Goal: Task Accomplishment & Management: Manage account settings

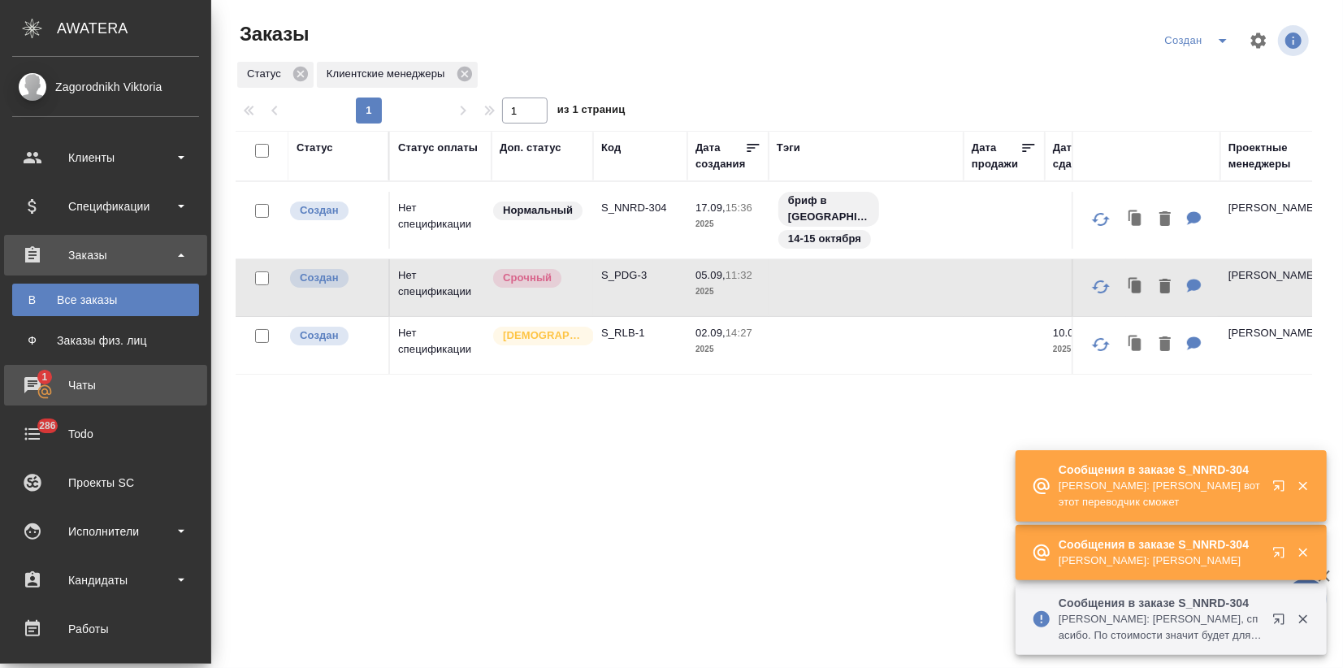
click at [62, 390] on div "Чаты" at bounding box center [105, 385] width 187 height 24
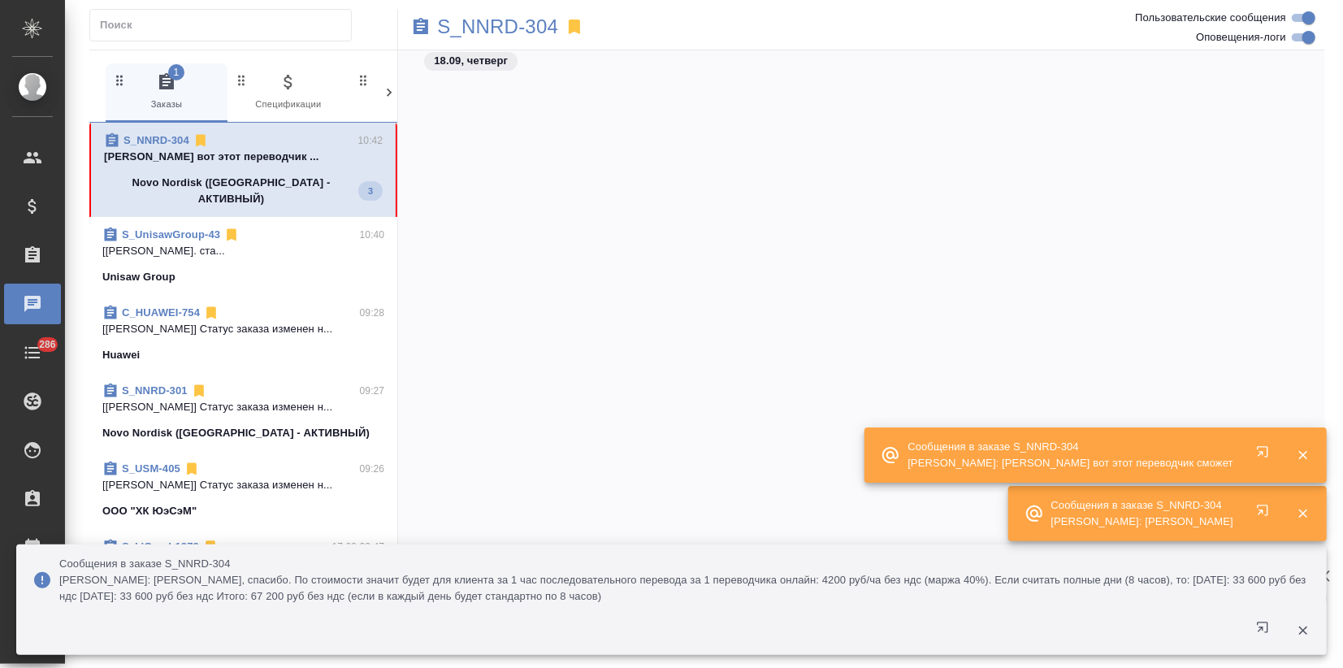
scroll to position [1985, 0]
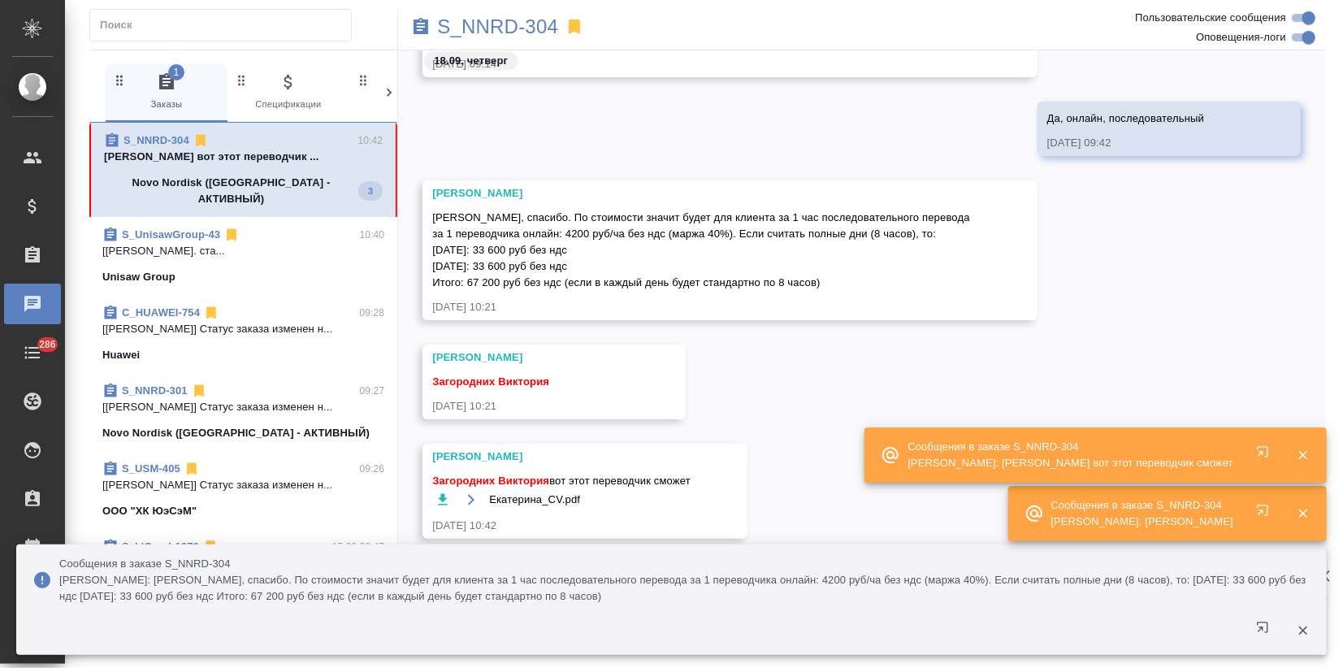
click at [831, 328] on div "Федотова Ирина Хорошо, спасибо. По стоимости значит будет для клиента за 1 час …" at bounding box center [861, 262] width 927 height 164
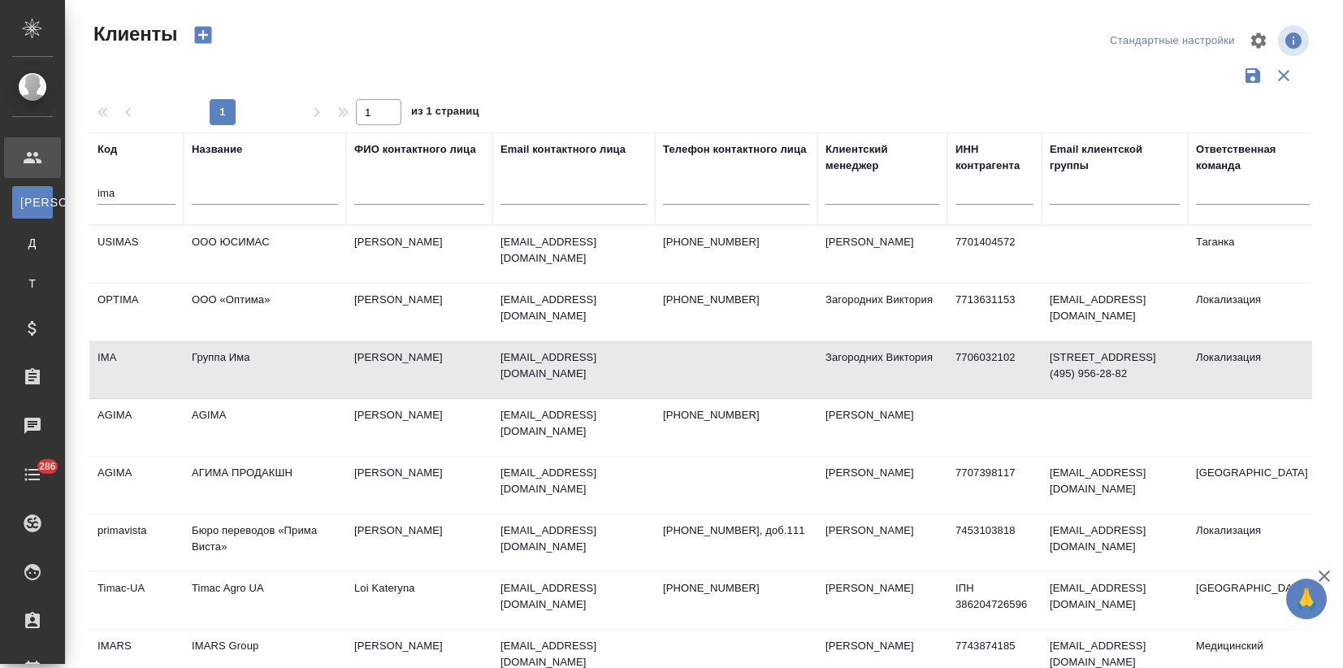
select select "RU"
drag, startPoint x: 136, startPoint y: 196, endPoint x: 32, endPoint y: 196, distance: 104.0
click at [0, 196] on html "🙏 .cls-1 fill:#fff; AWATERA Zagorodnikh Viktoria Клиенты К Клиенты Д Договоры Т…" at bounding box center [671, 334] width 1343 height 668
click at [235, 200] on input "text" at bounding box center [265, 194] width 146 height 20
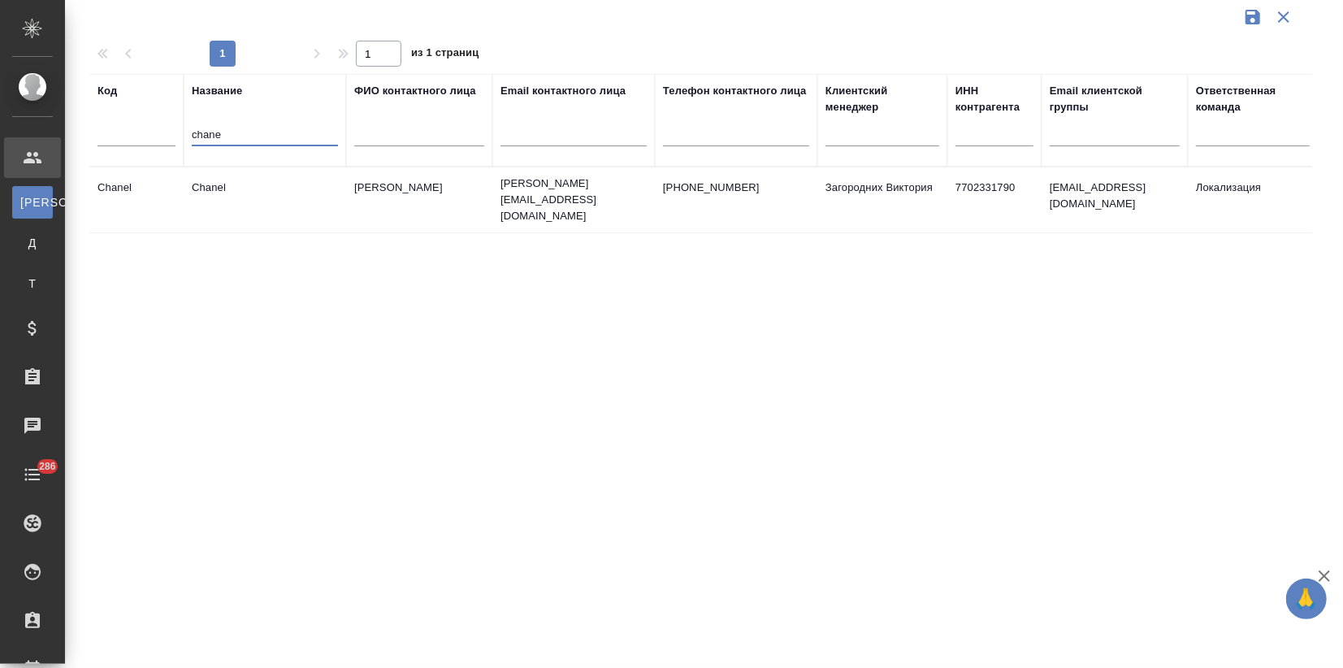
type input "chane"
click at [357, 200] on td "Ракитина Александра" at bounding box center [419, 199] width 146 height 57
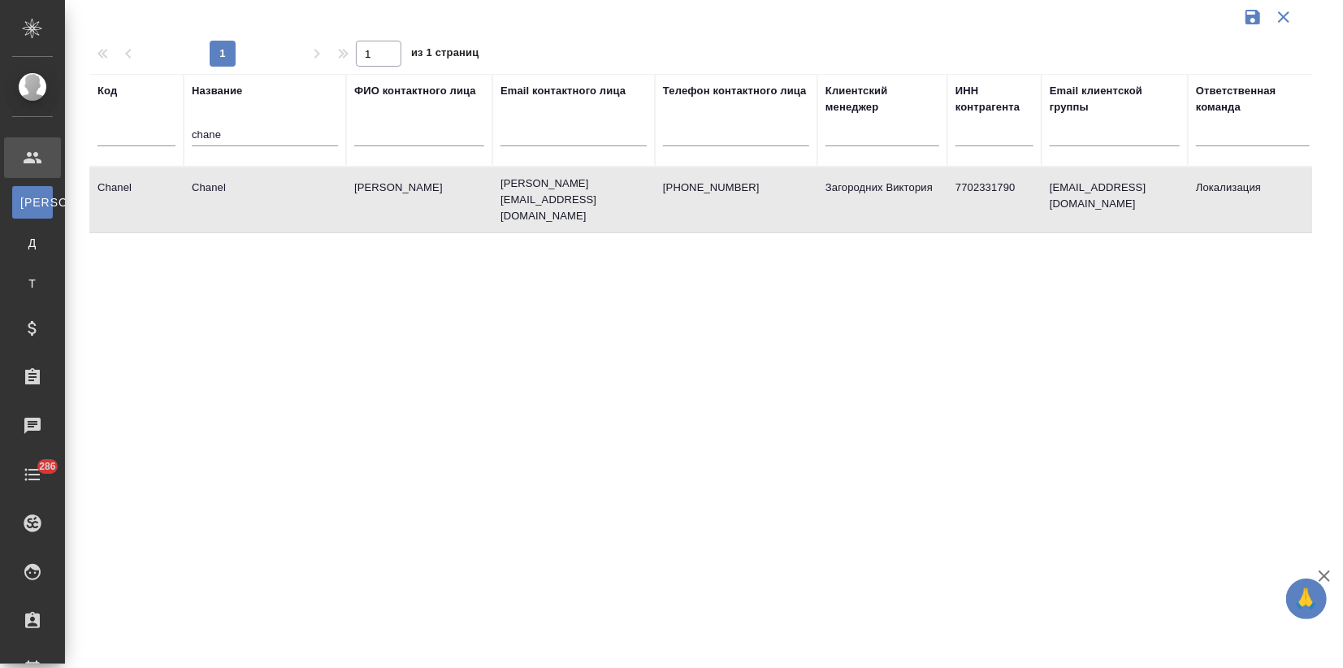
click at [357, 200] on td "Ракитина Александра" at bounding box center [419, 199] width 146 height 57
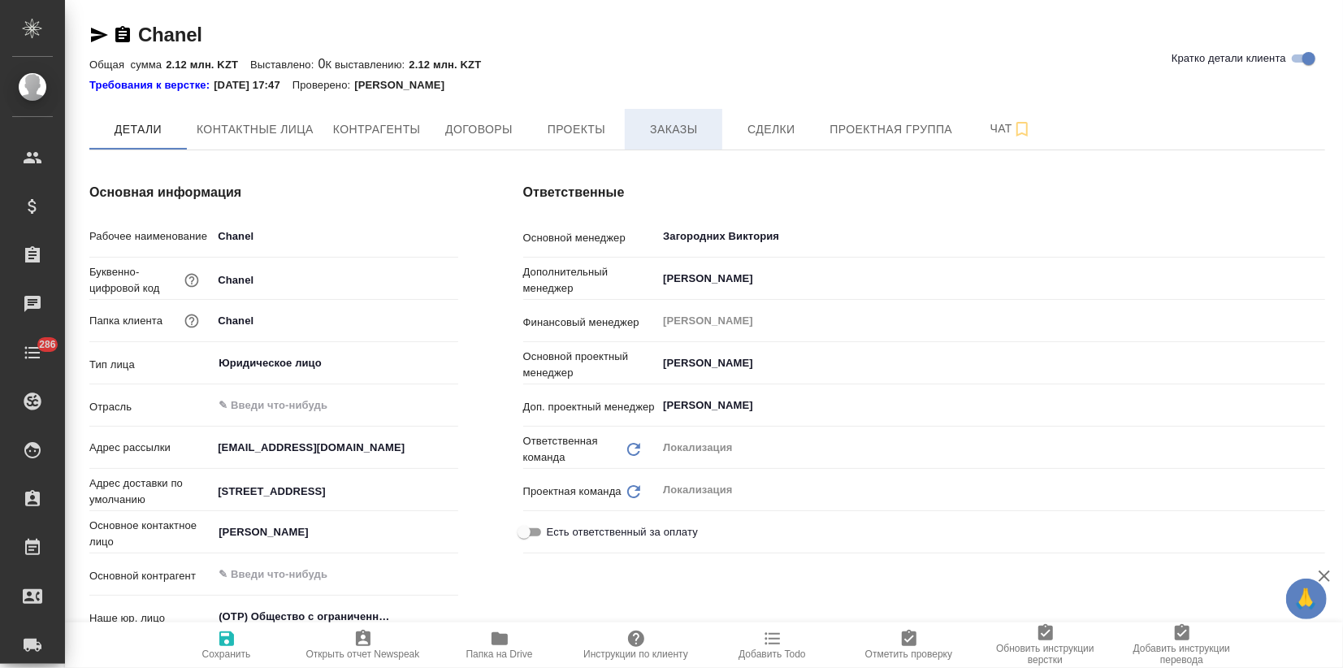
type textarea "x"
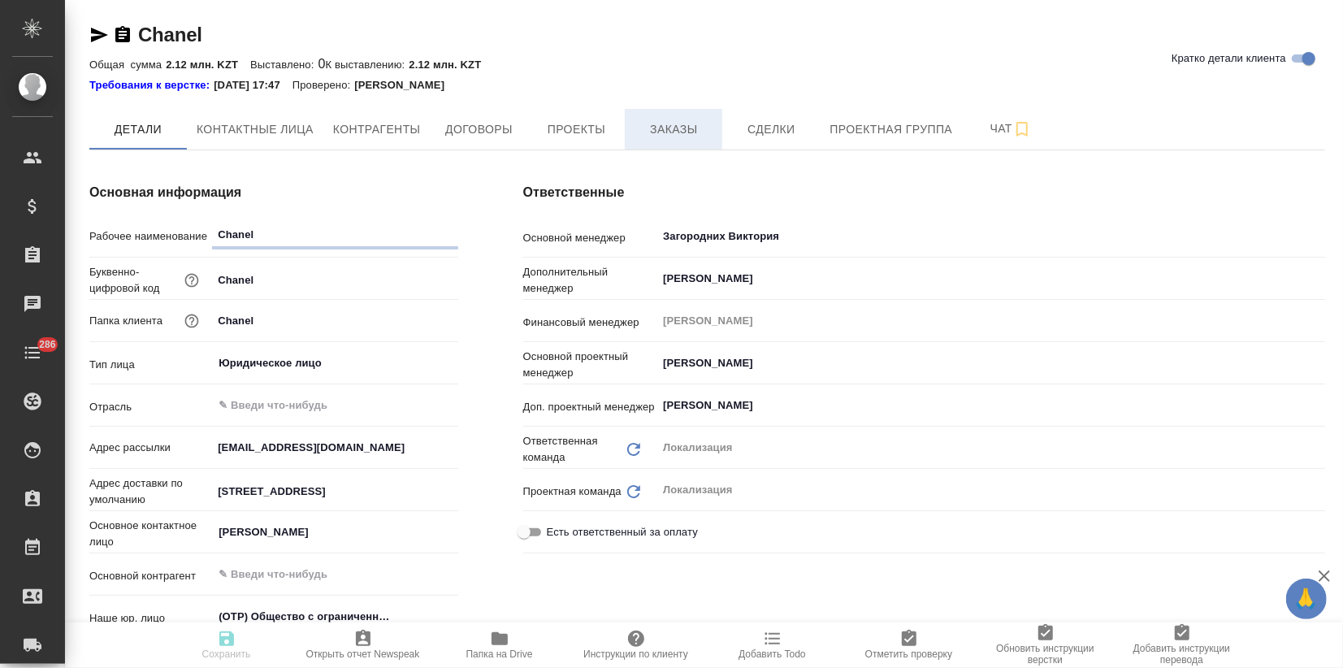
type textarea "x"
click at [672, 120] on span "Заказы" at bounding box center [673, 129] width 78 height 20
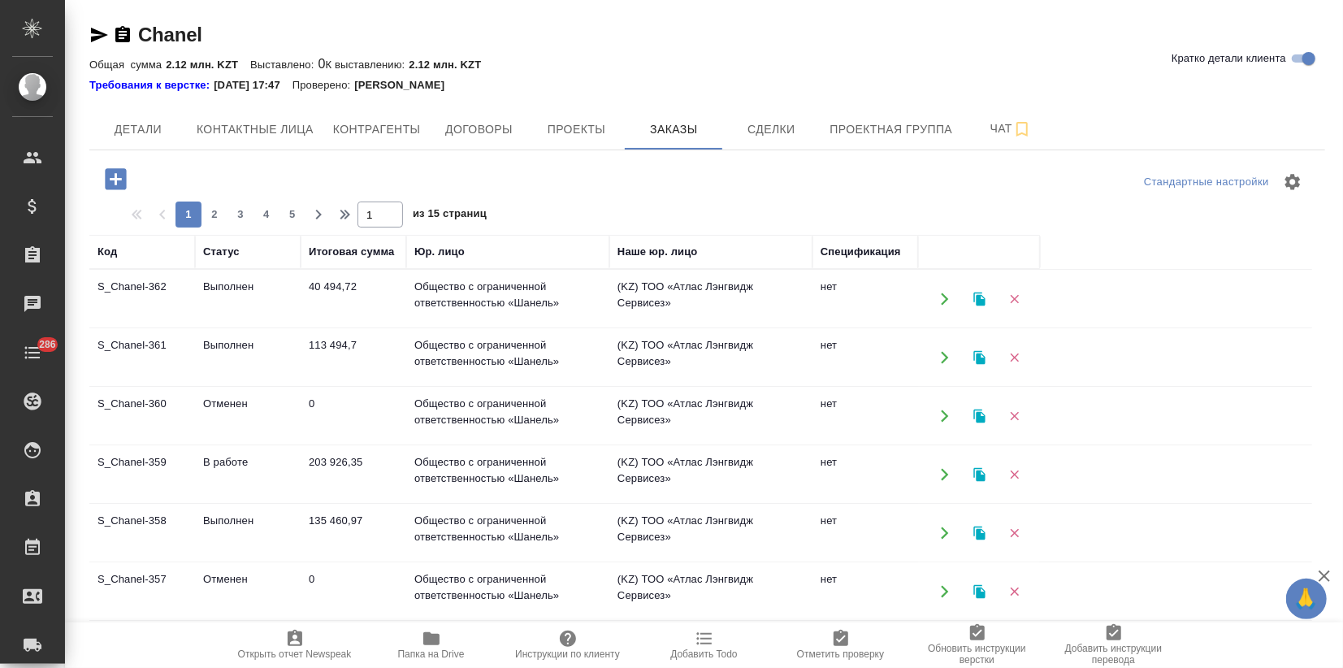
click at [980, 296] on icon "button" at bounding box center [979, 299] width 15 height 15
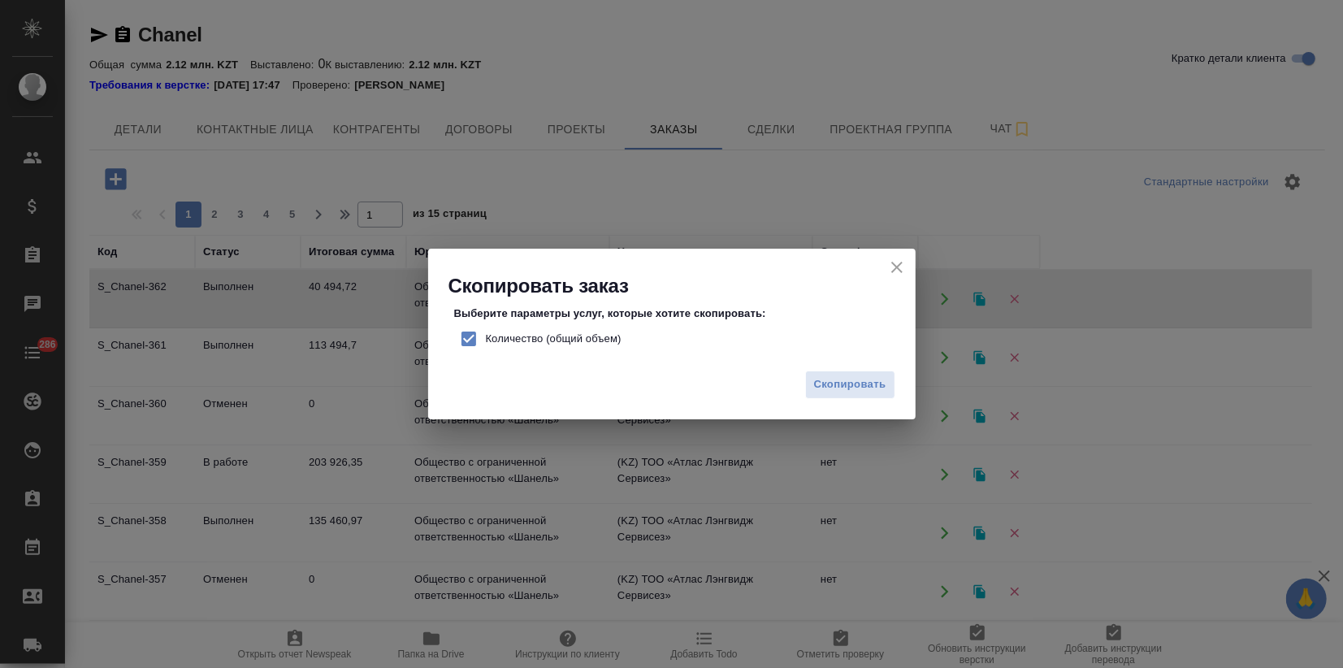
drag, startPoint x: 464, startPoint y: 342, endPoint x: 667, endPoint y: 358, distance: 203.7
click at [465, 342] on input "Количество (общий объем)" at bounding box center [469, 339] width 34 height 34
checkbox input "false"
click at [862, 385] on span "Скопировать" at bounding box center [850, 384] width 72 height 19
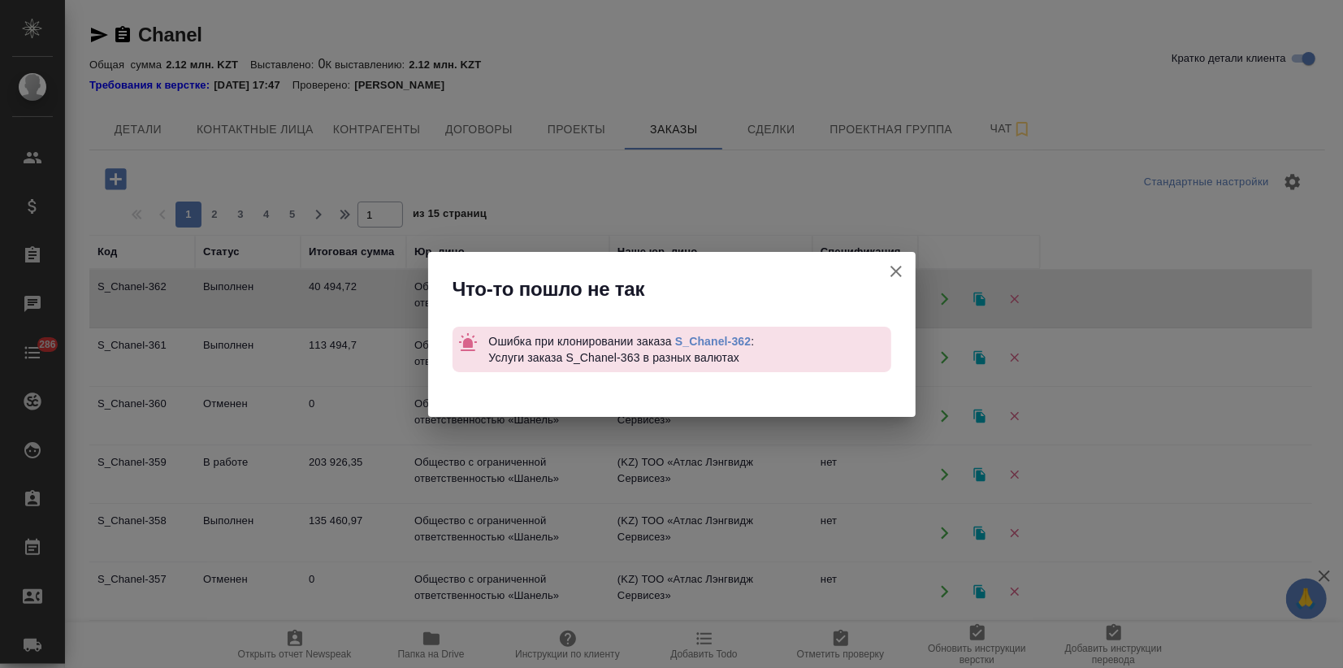
click at [707, 335] on link "S_Chanel-362" at bounding box center [713, 341] width 76 height 13
click at [897, 268] on icon "button" at bounding box center [895, 271] width 11 height 11
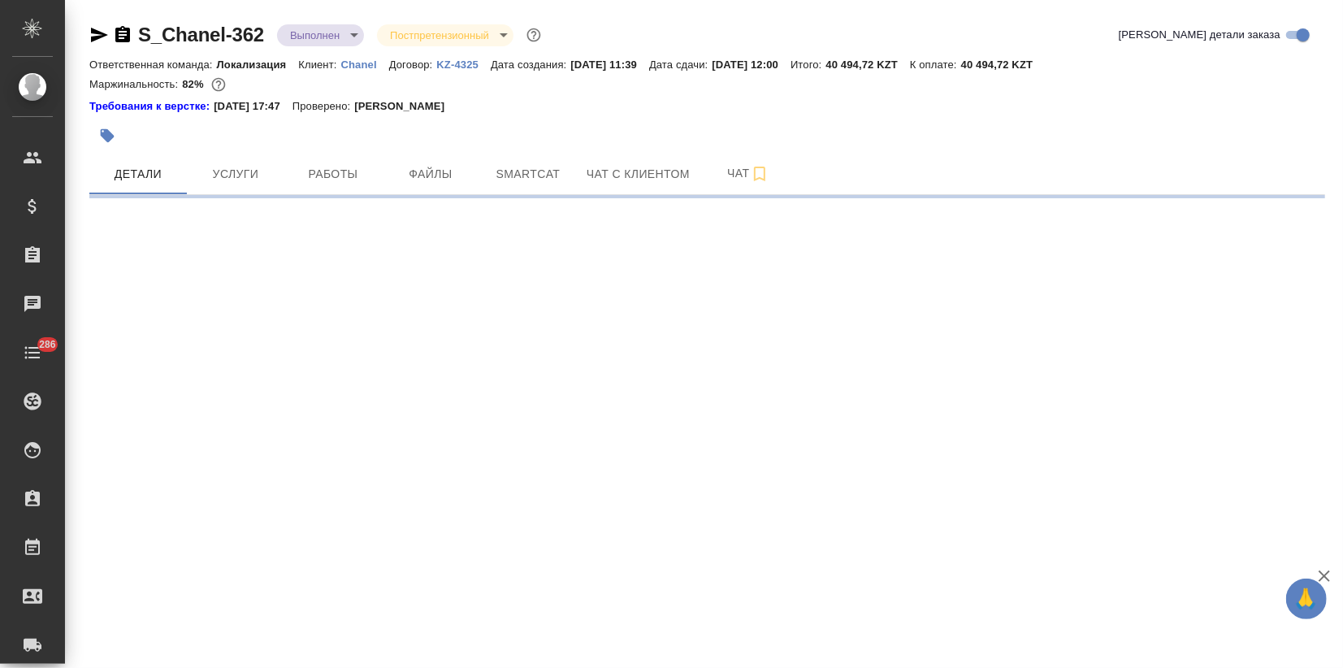
select select "RU"
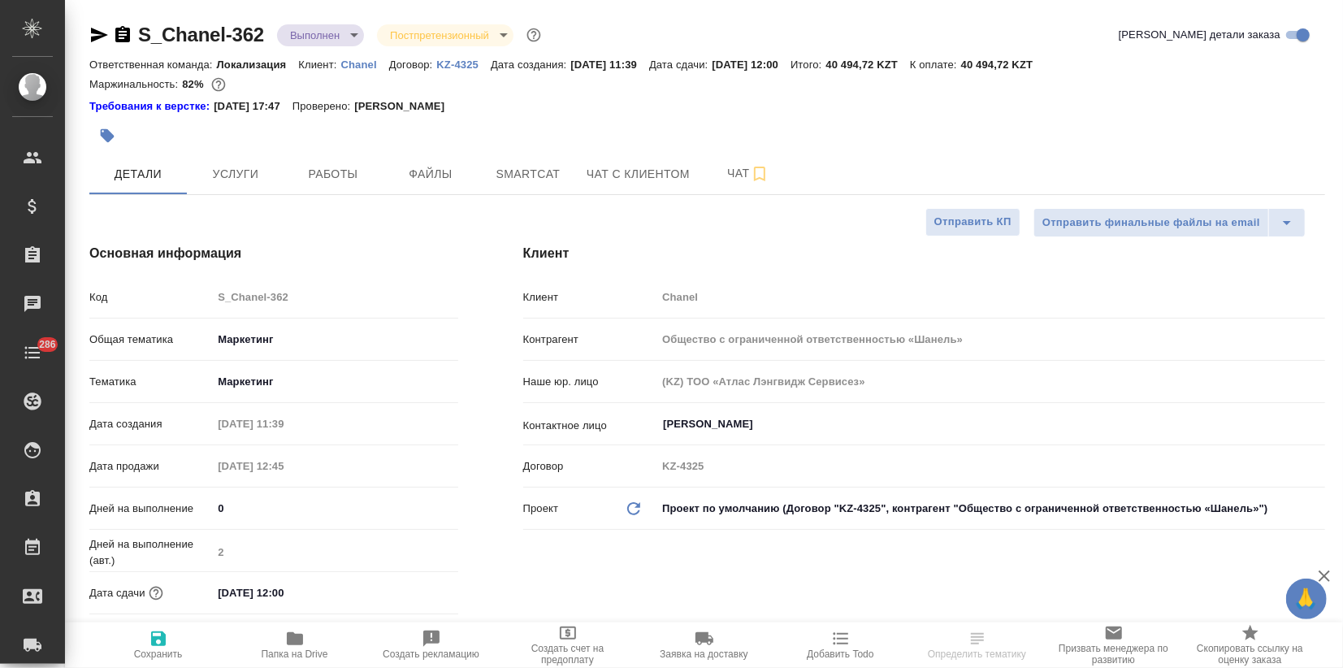
type textarea "x"
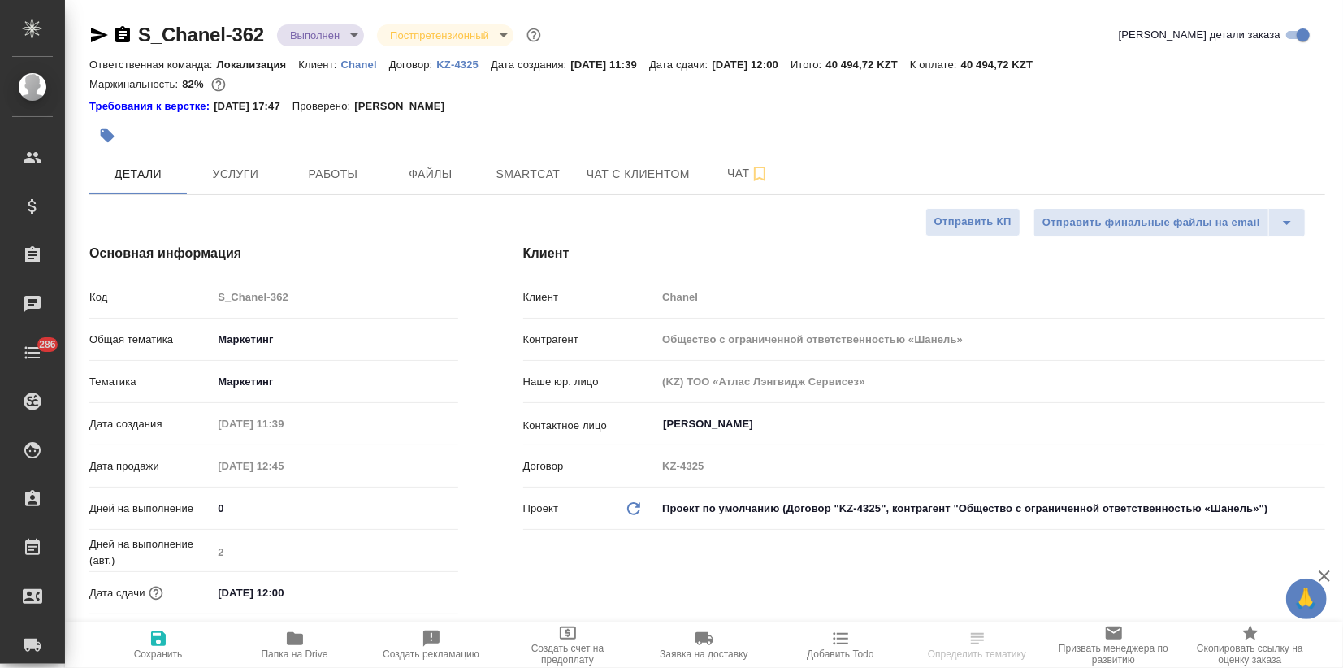
type textarea "x"
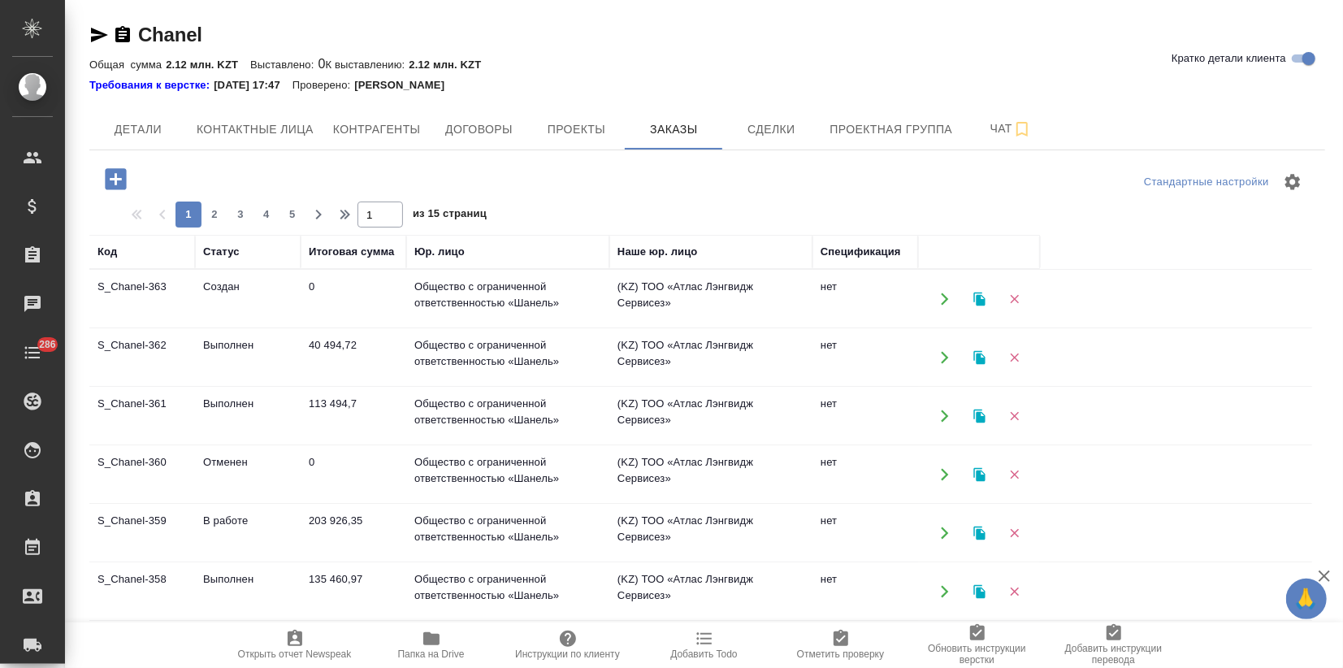
click at [279, 307] on td "Создан" at bounding box center [248, 298] width 106 height 57
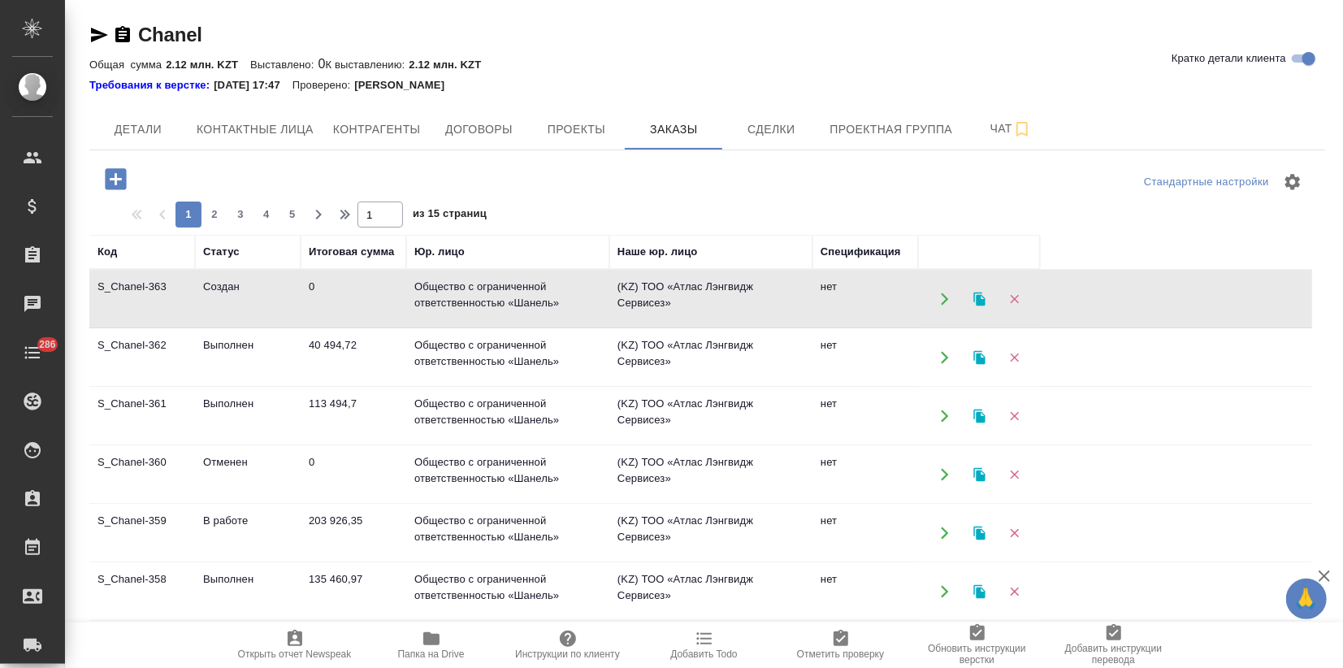
click at [279, 307] on td "Создан" at bounding box center [248, 298] width 106 height 57
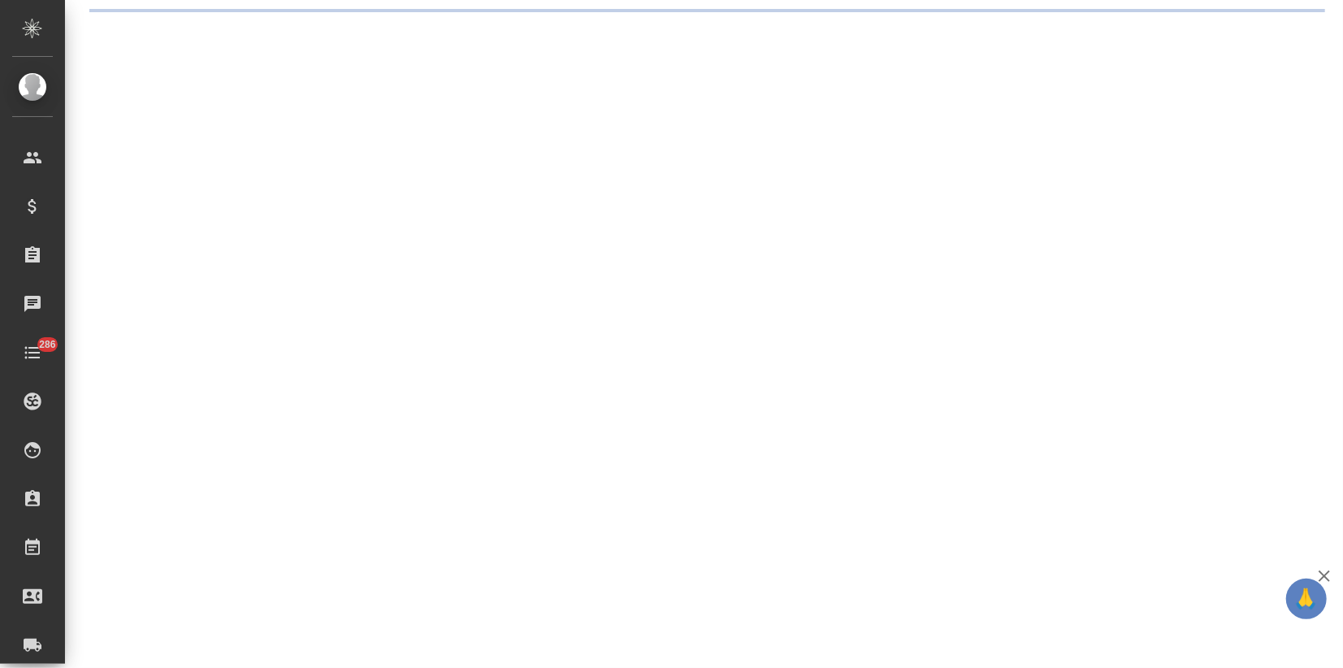
select select "RU"
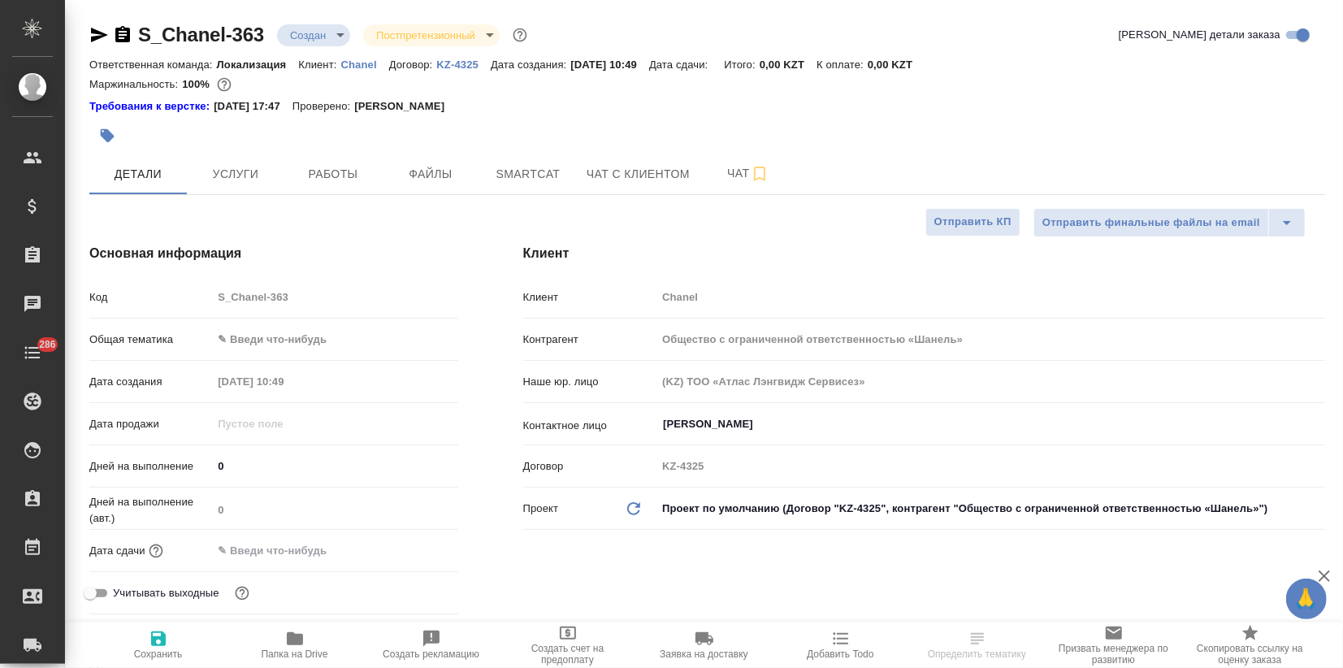
type textarea "x"
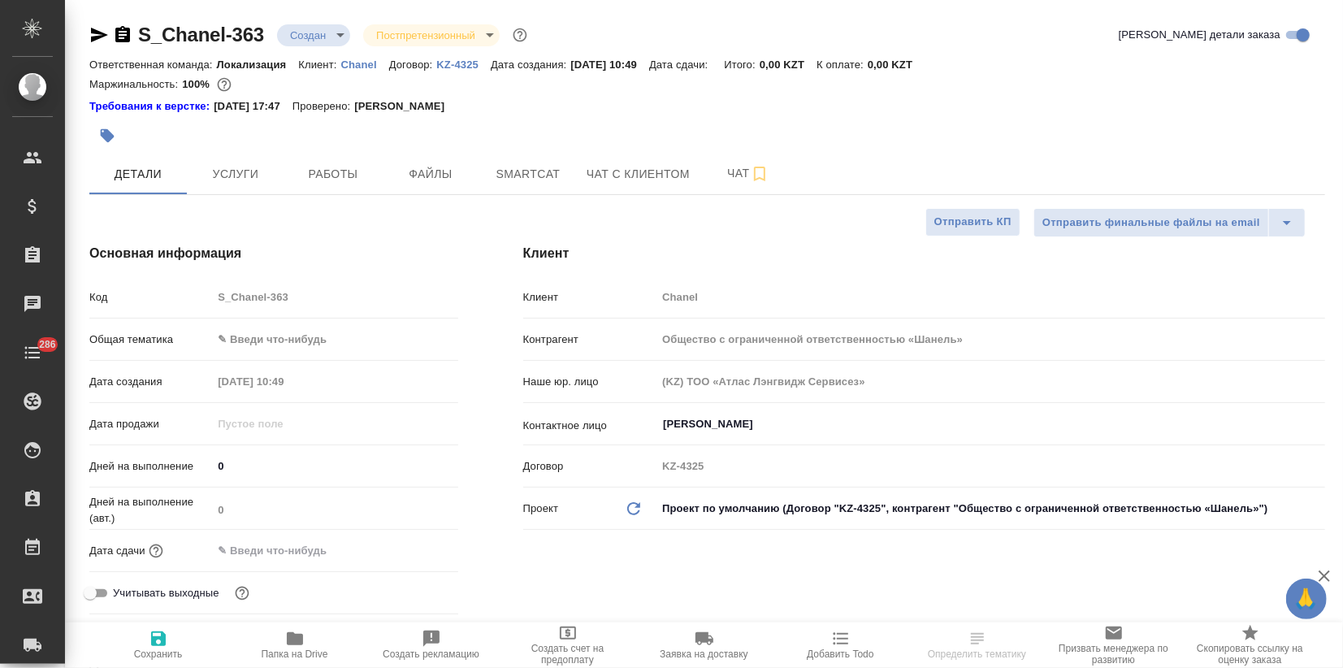
type textarea "x"
click at [255, 339] on body "🙏 .cls-1 fill:#fff; AWATERA Zagorodnikh Viktoria Клиенты Спецификации Заказы Ча…" at bounding box center [671, 334] width 1343 height 668
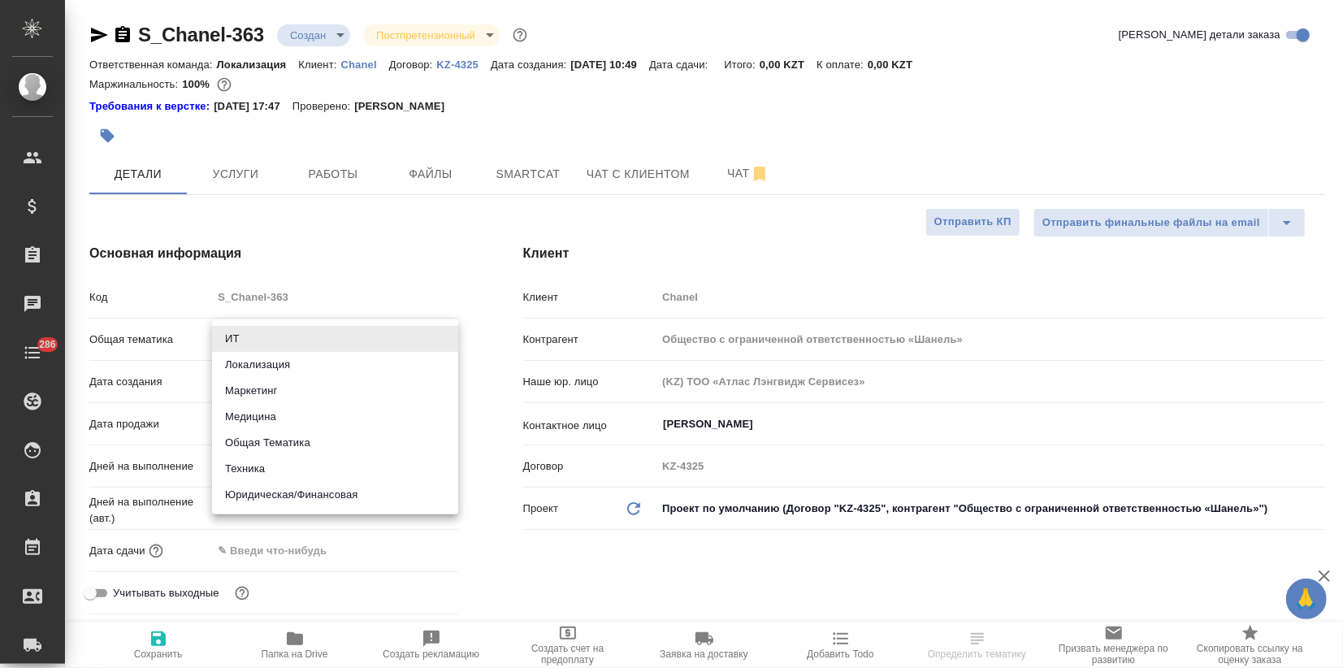
drag, startPoint x: 270, startPoint y: 495, endPoint x: 280, endPoint y: 484, distance: 14.9
click at [271, 494] on li "Юридическая/Финансовая" at bounding box center [335, 495] width 246 height 26
type input "yr-fn"
type textarea "x"
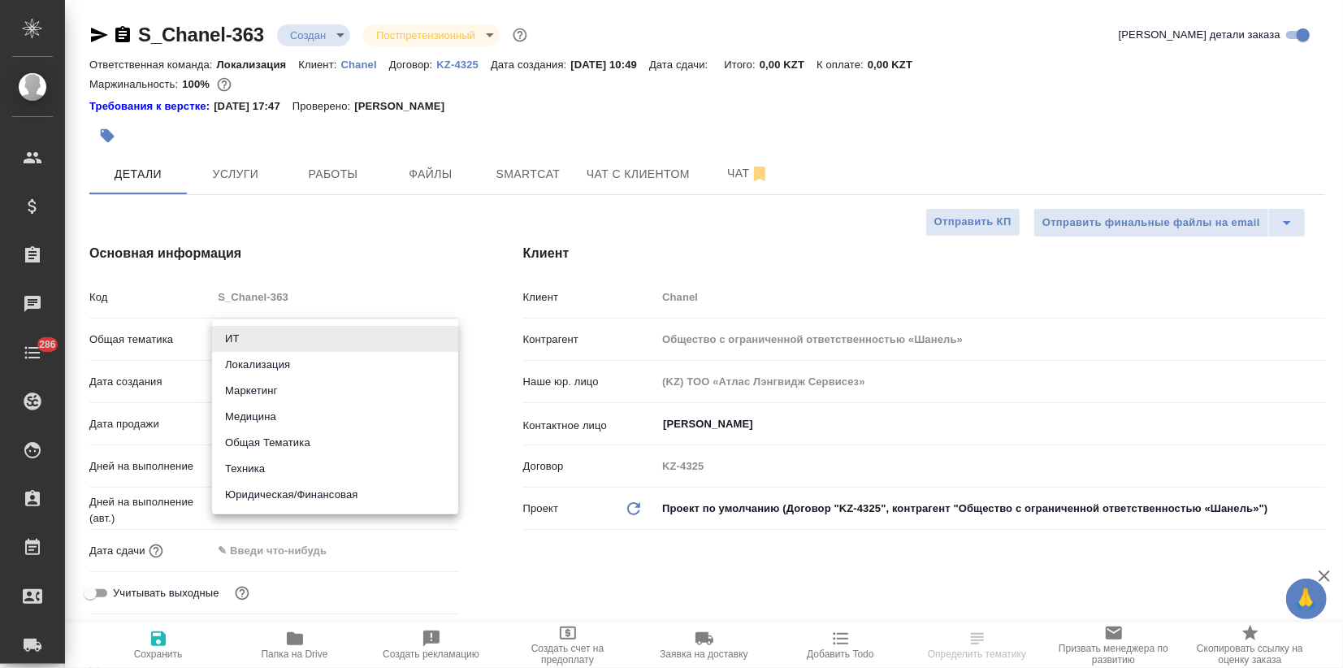
type textarea "x"
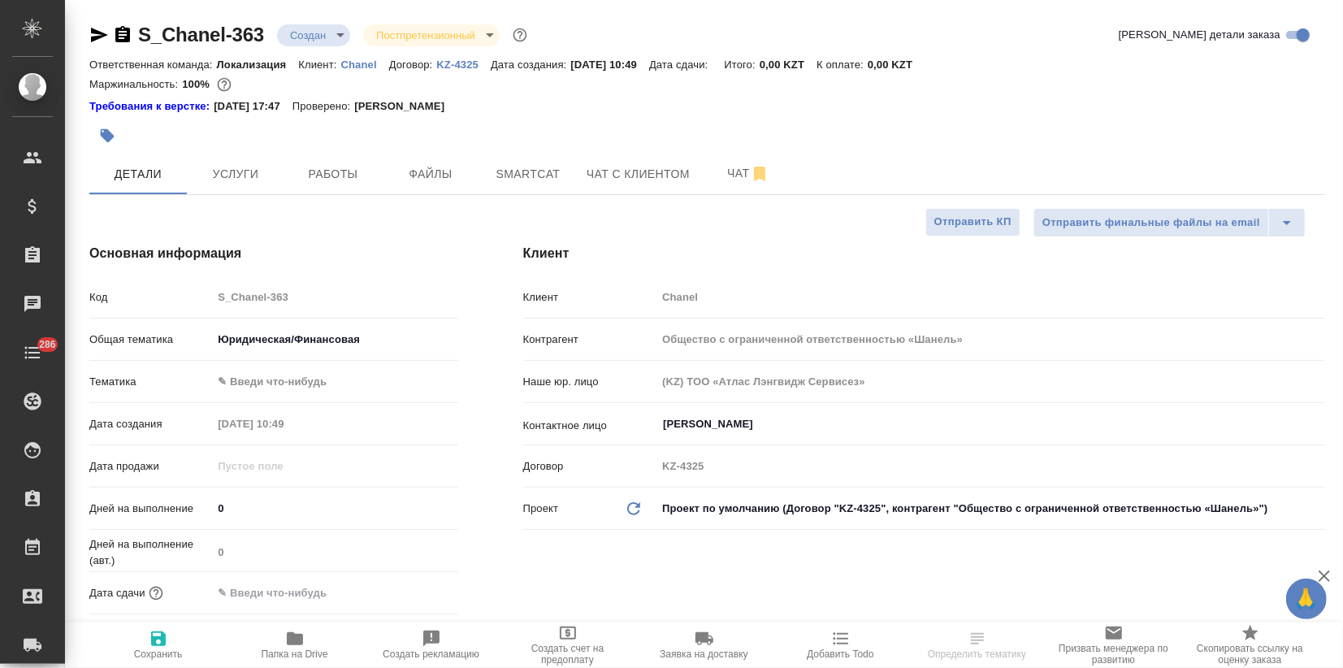
click at [383, 280] on div "Основная информация Код S_Chanel-363 Общая тематика Юридическая/Финансовая yr-f…" at bounding box center [274, 453] width 434 height 484
click at [169, 648] on span "Сохранить" at bounding box center [158, 653] width 49 height 11
type textarea "x"
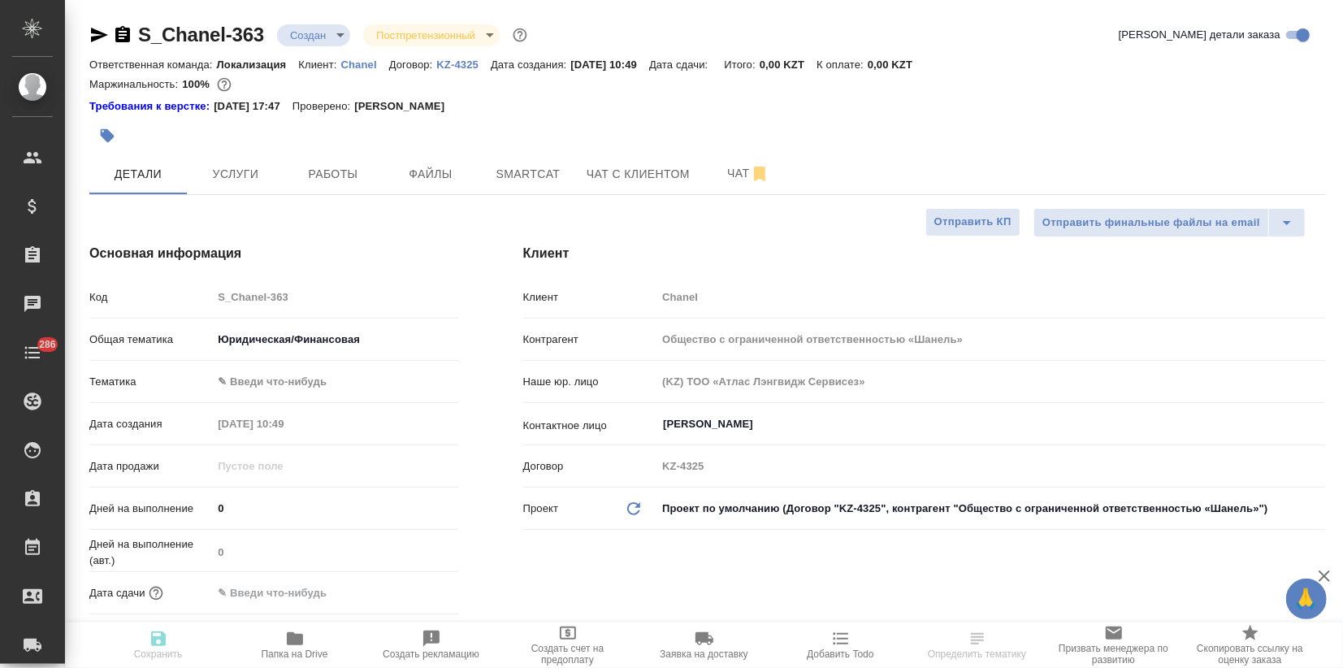
type textarea "x"
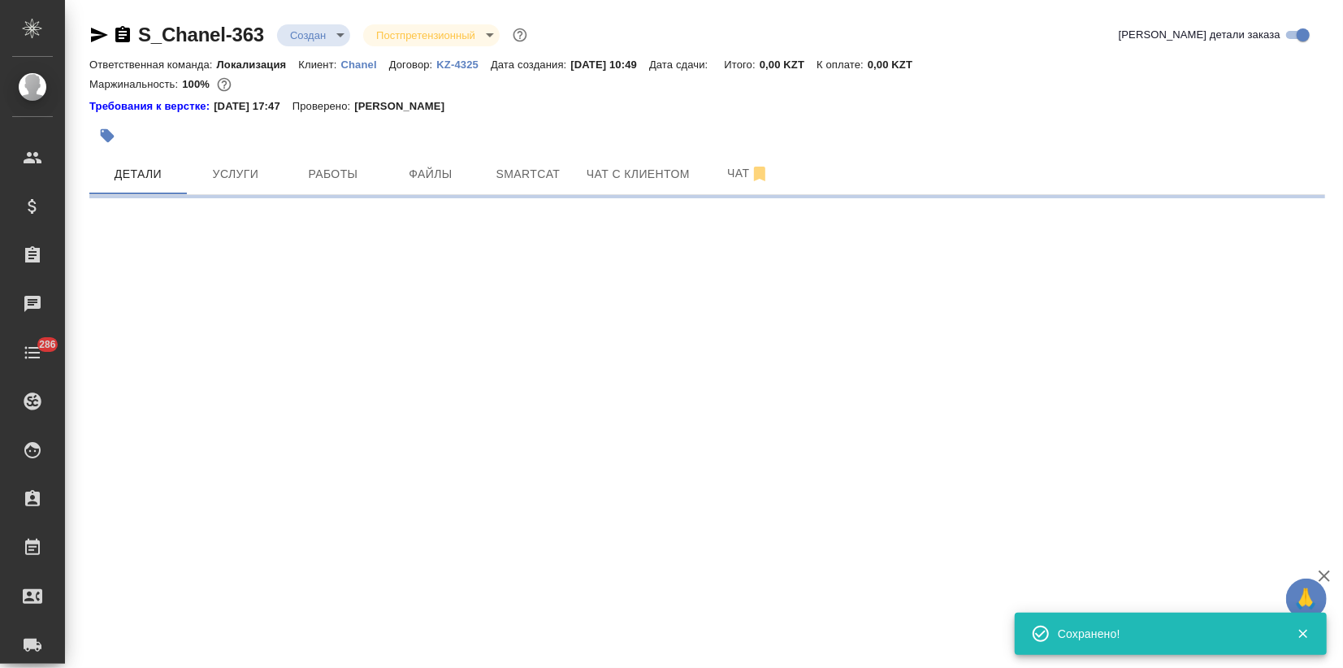
select select "RU"
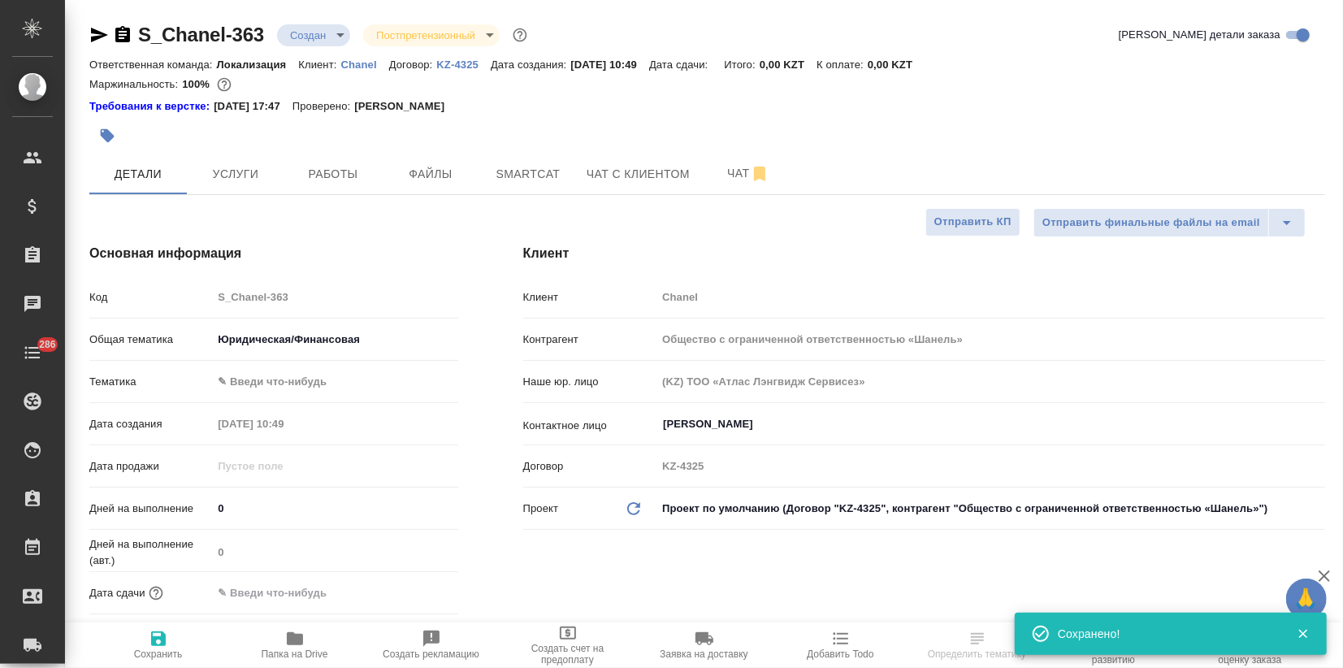
type textarea "x"
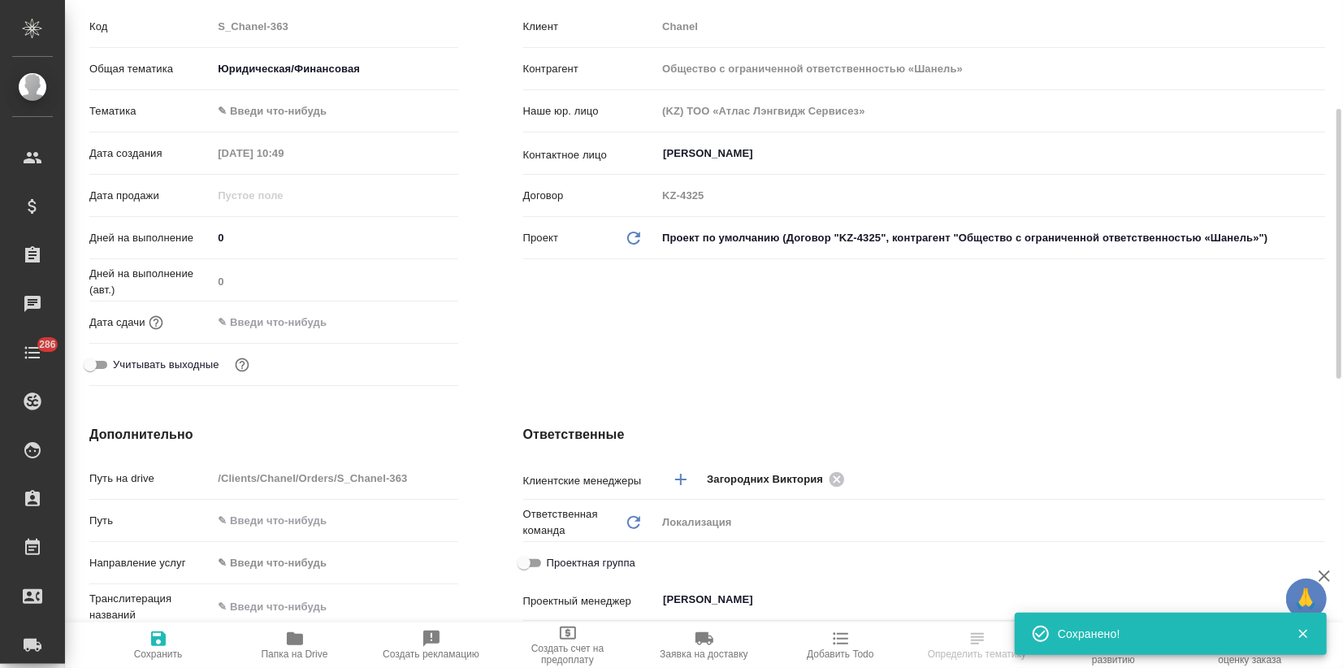
scroll to position [541, 0]
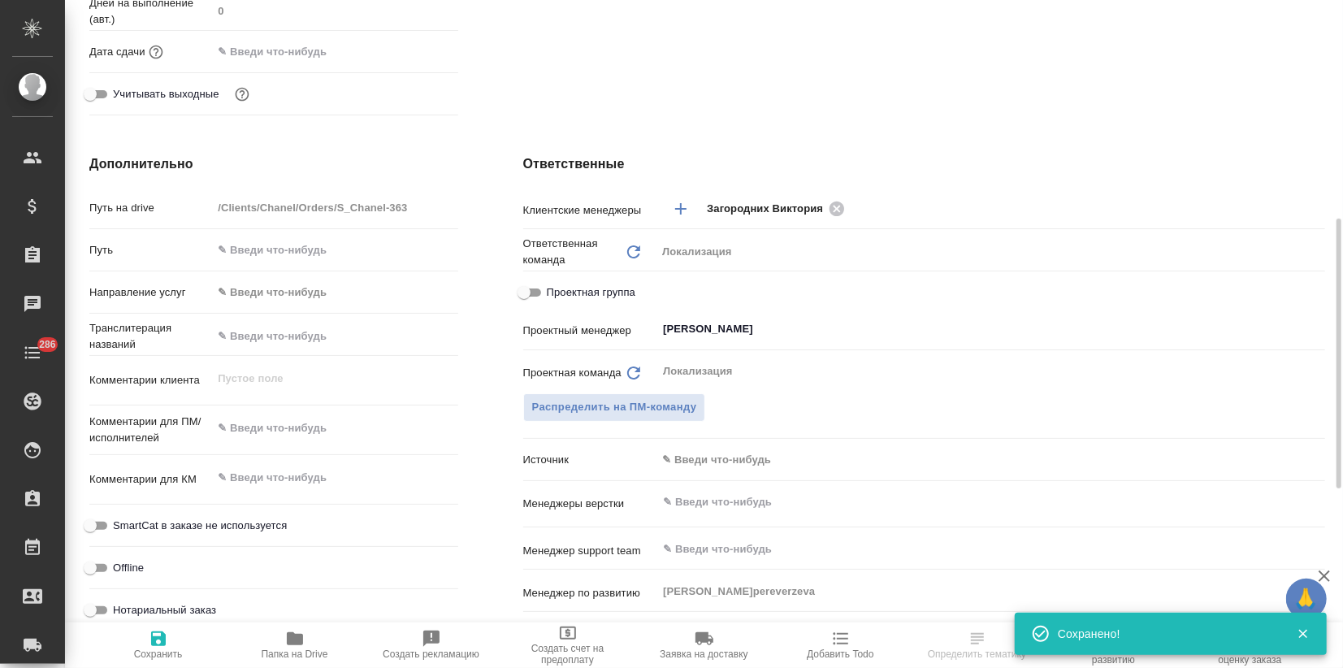
type textarea "x"
click at [270, 430] on textarea at bounding box center [334, 428] width 245 height 28
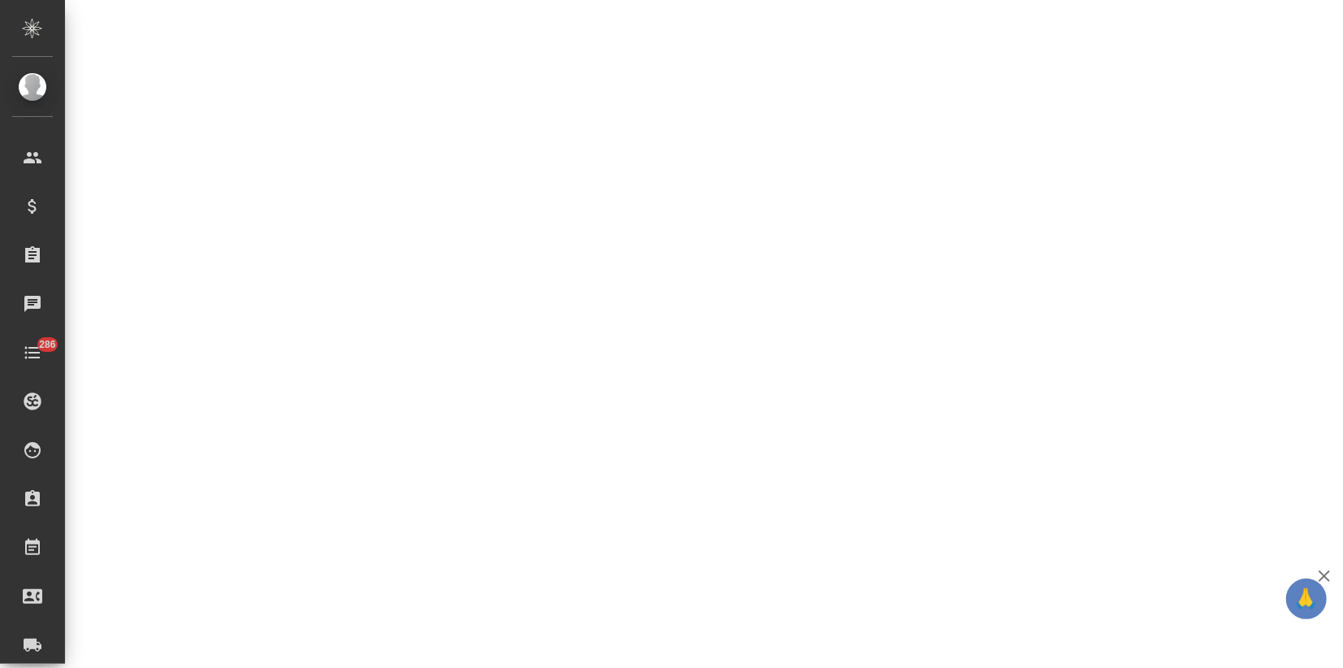
select select "RU"
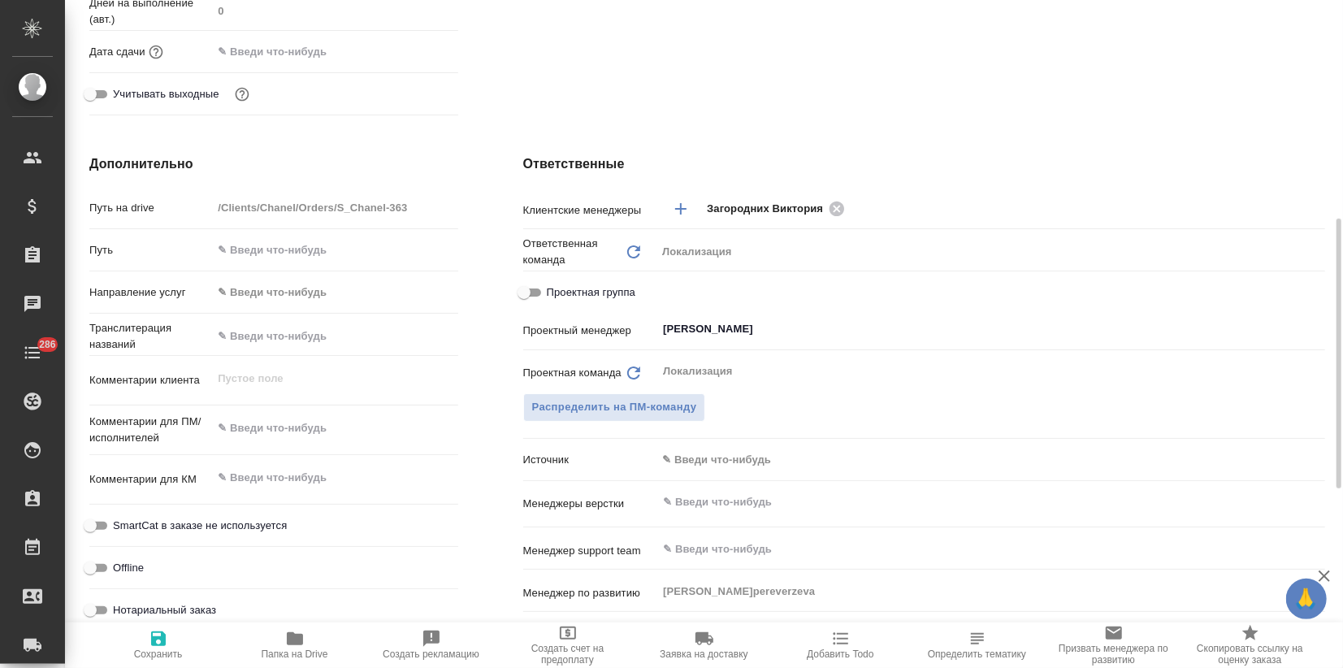
type textarea "x"
click at [235, 440] on textarea at bounding box center [334, 428] width 245 height 28
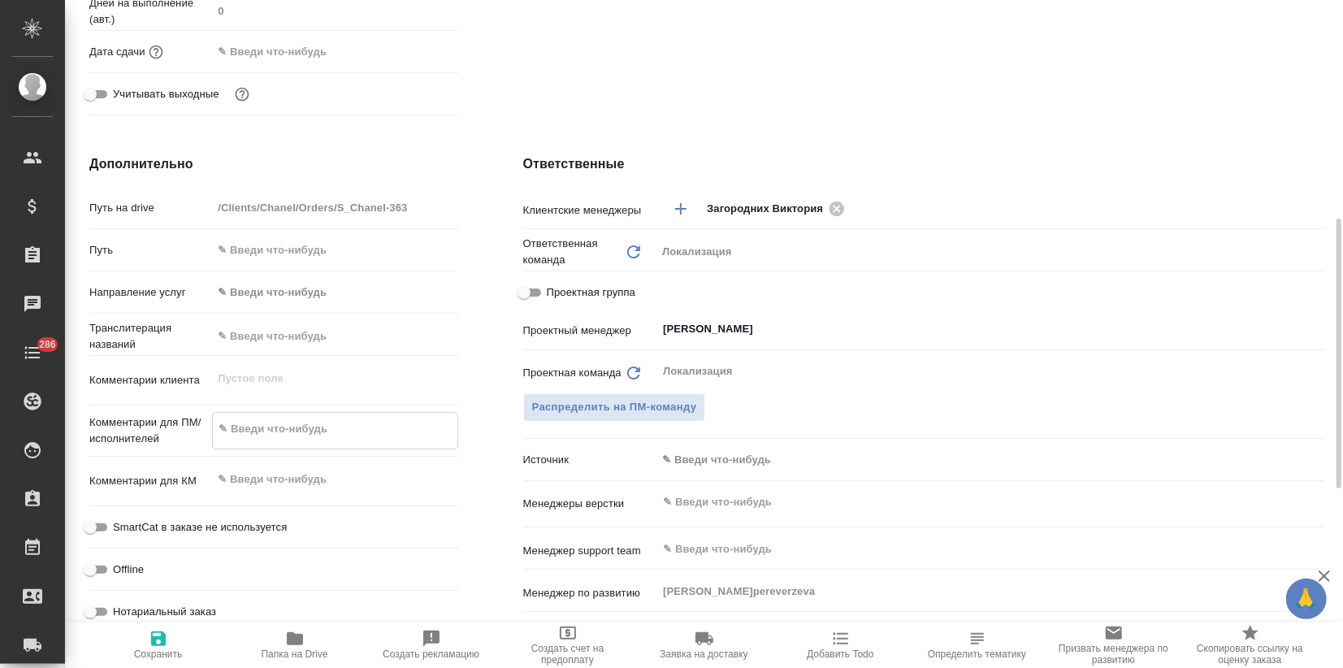
paste textarea "Мне нужно перевести с английского на русский Дополнительное соглашение (докумен…"
type textarea "Мне нужно перевести с английского на русский Дополнительное соглашение (докумен…"
type textarea "x"
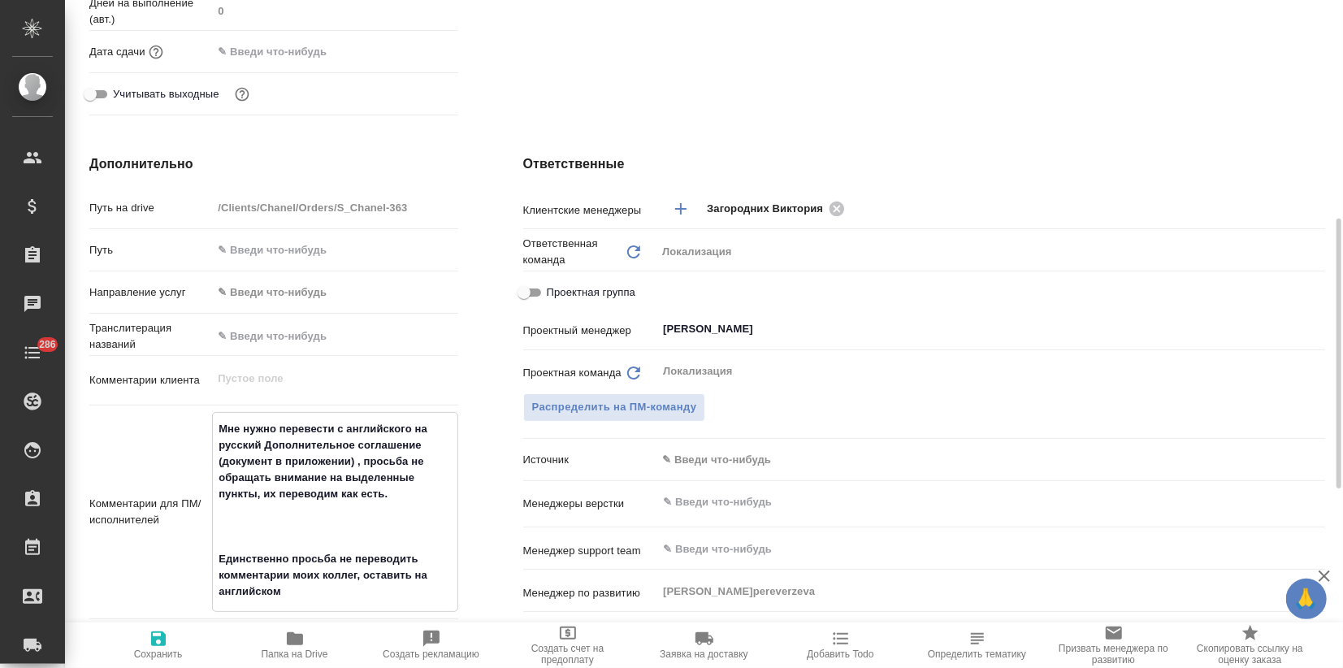
type textarea "Мне нужно перевести с английского на русский Дополнительное соглашение (докумен…"
type textarea "x"
click at [156, 647] on icon "button" at bounding box center [158, 638] width 19 height 19
type textarea "x"
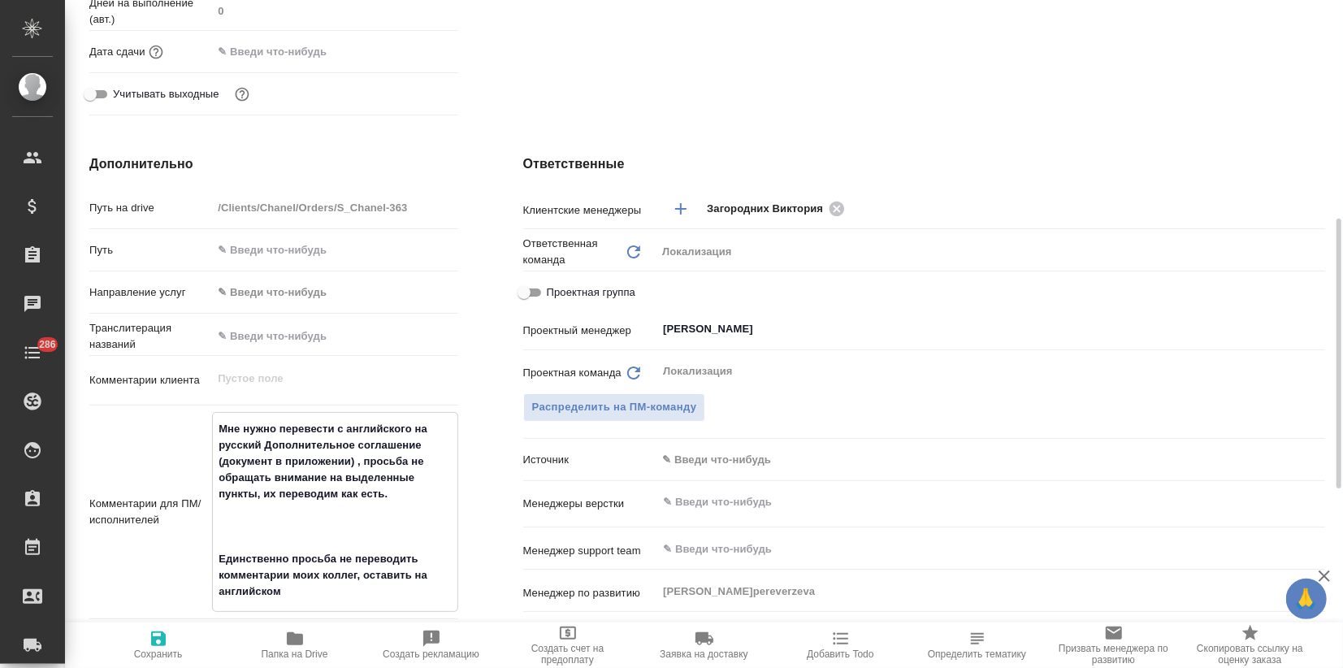
type textarea "x"
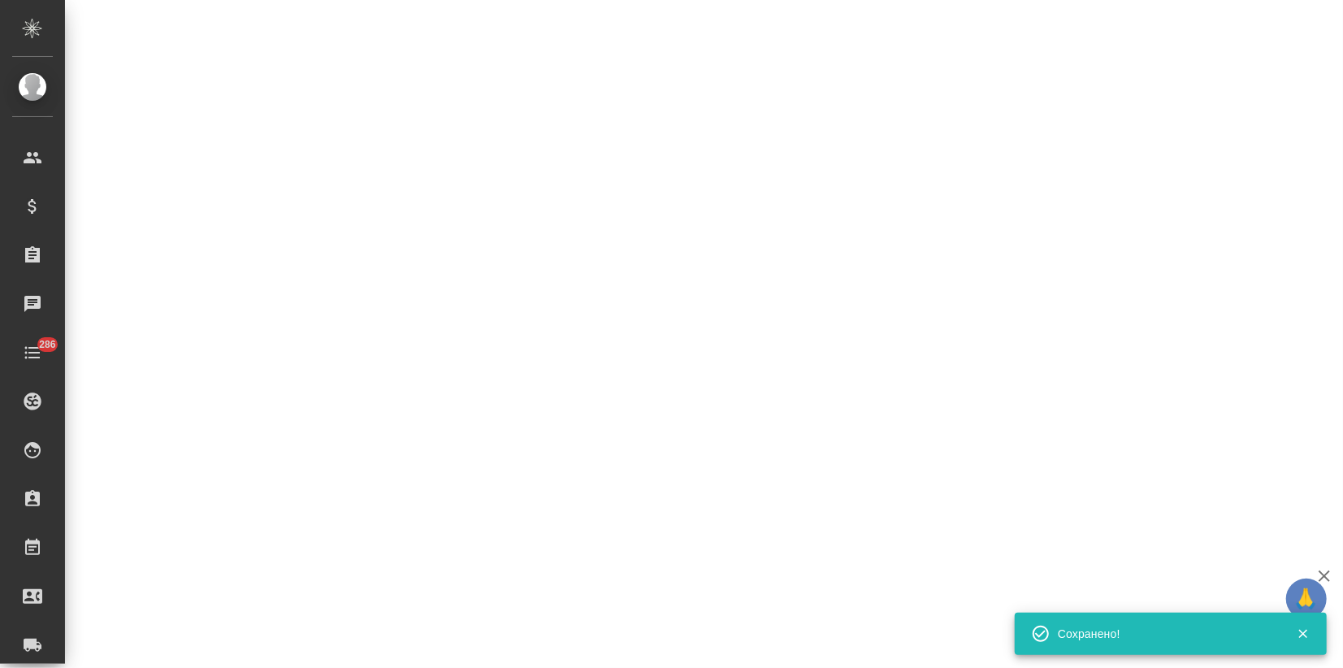
select select "RU"
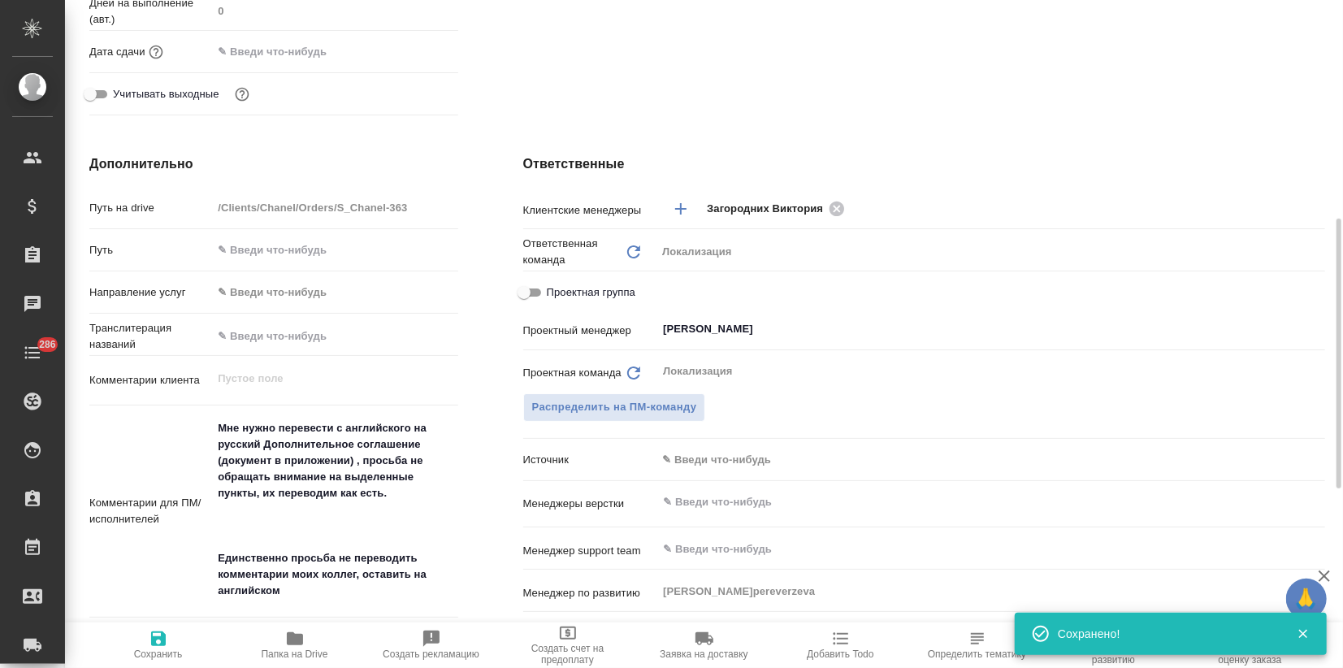
type textarea "x"
click at [231, 527] on textarea "Мне нужно перевести с английского на русский Дополнительное соглашение (докумен…" at bounding box center [335, 510] width 244 height 190
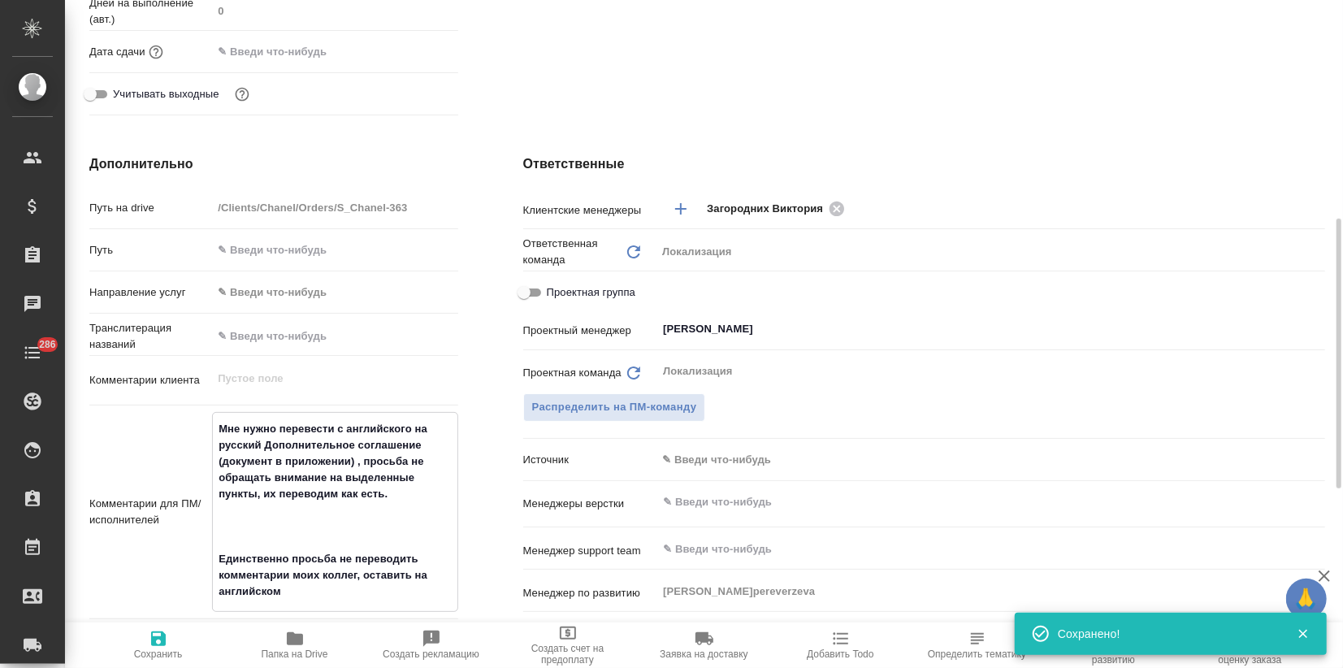
type textarea "Мне нужно перевести с английского на русский Дополнительное соглашение (докумен…"
type textarea "x"
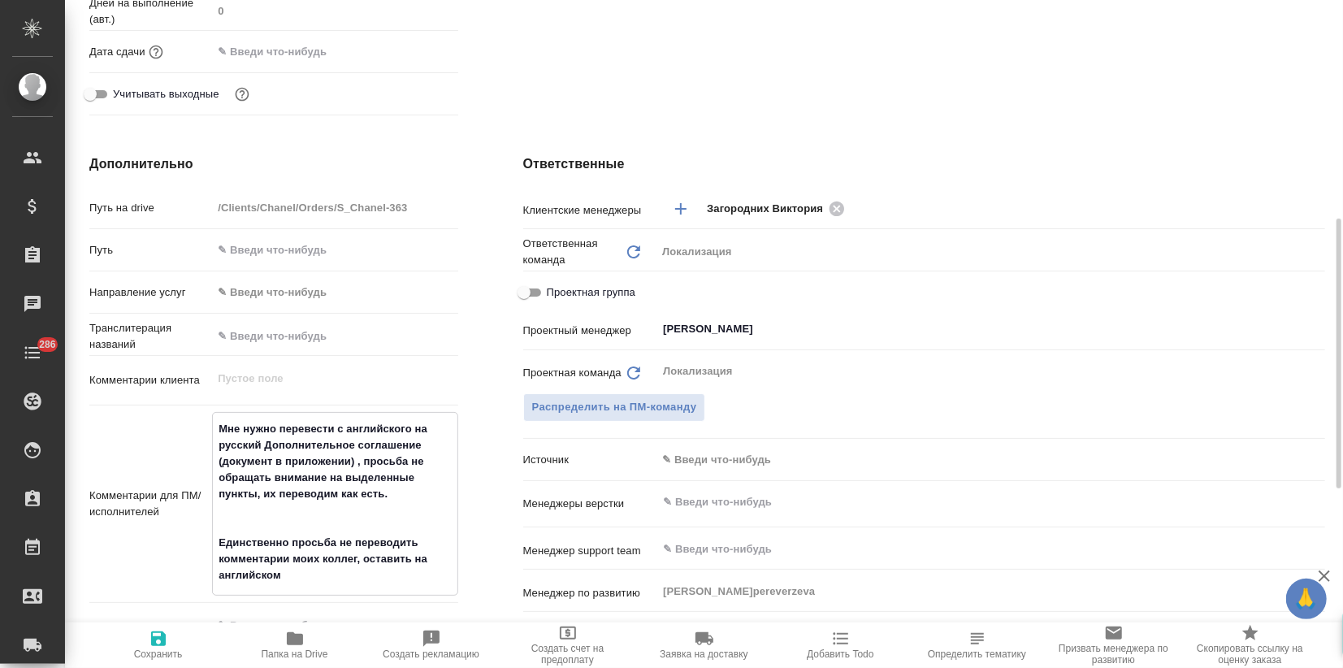
type textarea "x"
type textarea "Мне нужно перевести с английского на русский Дополнительное соглашение (докумен…"
type textarea "x"
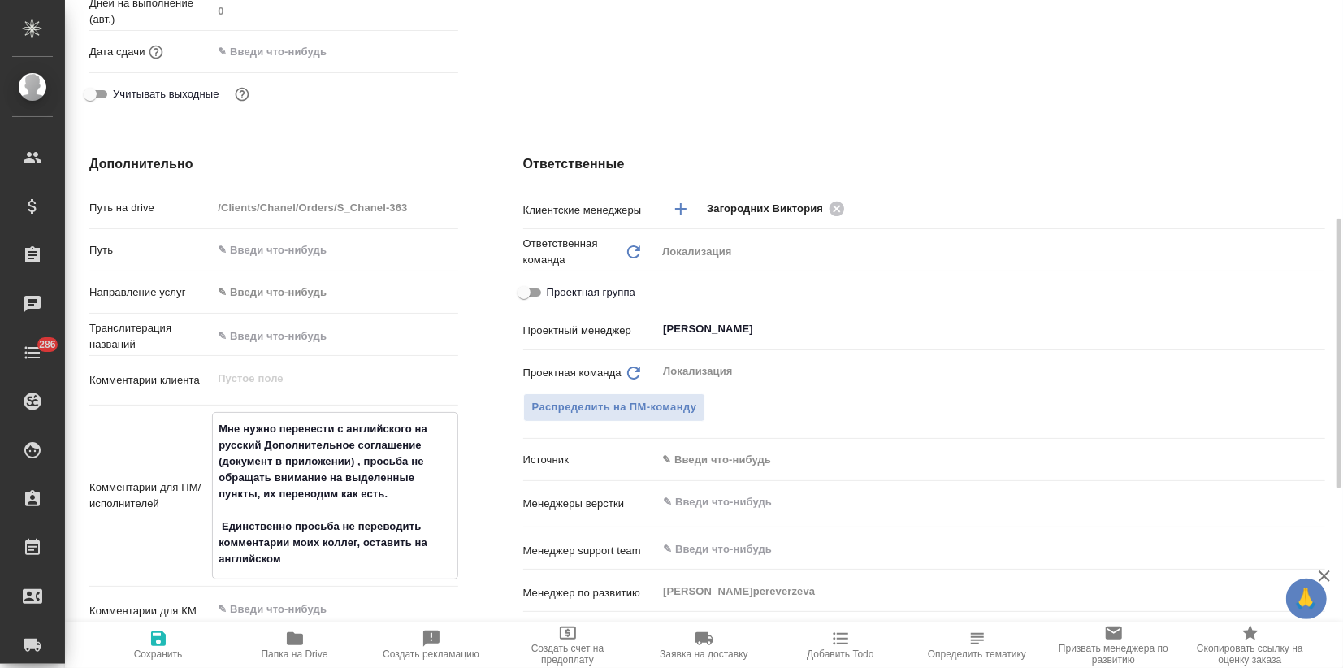
type textarea "x"
type textarea "Мне нужно перевести с английского на русский Дополнительное соглашение (докумен…"
type textarea "x"
type textarea "Мне нужно перевести с английского на русский Дополнительное соглашение (докумен…"
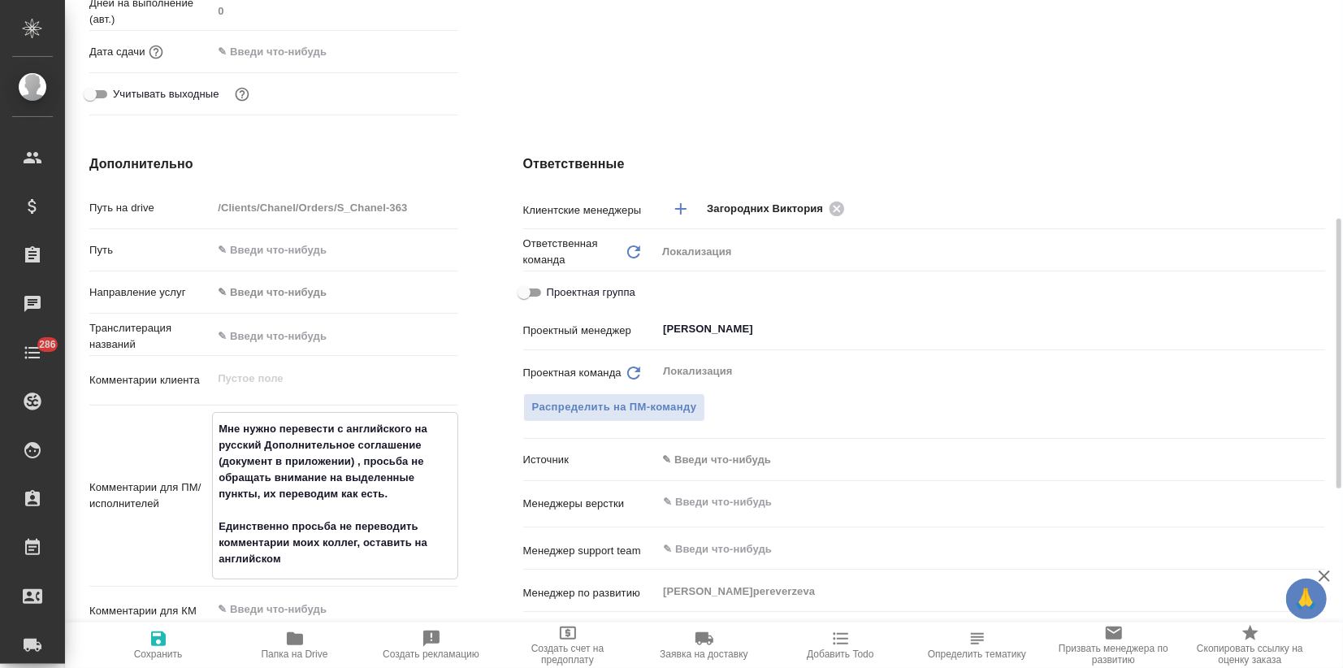
type textarea "x"
click at [154, 655] on span "Сохранить" at bounding box center [158, 653] width 49 height 11
type textarea "x"
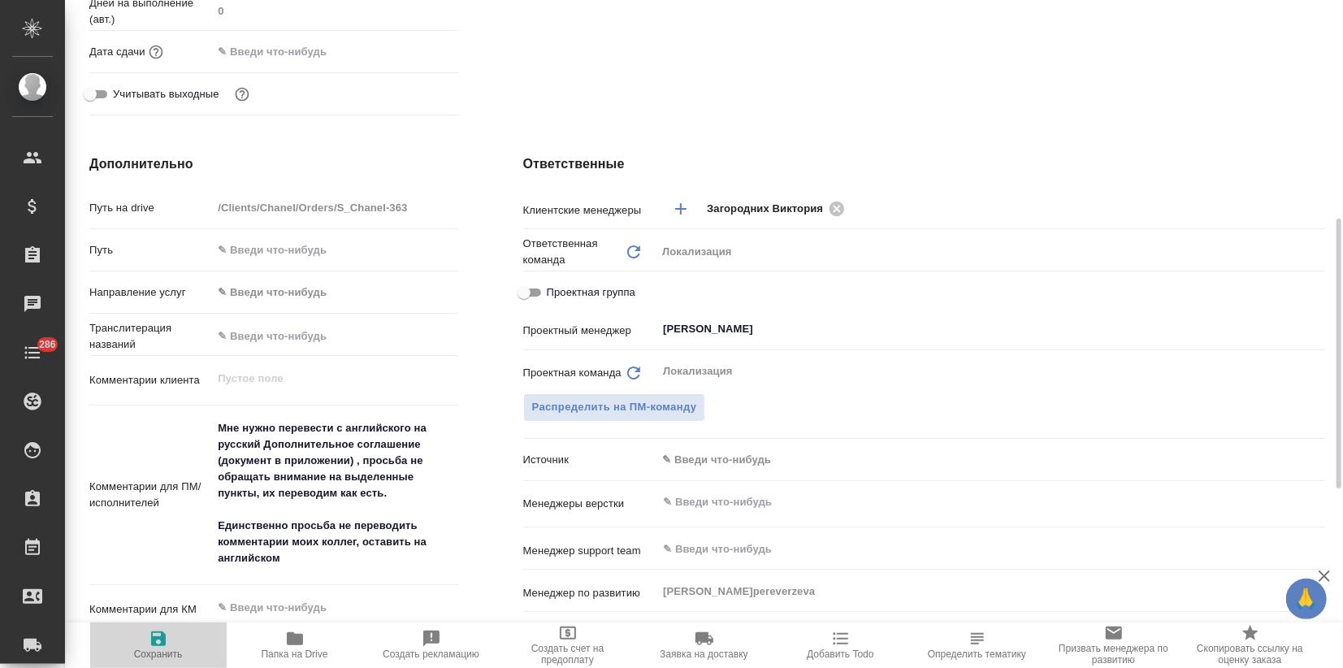
type textarea "x"
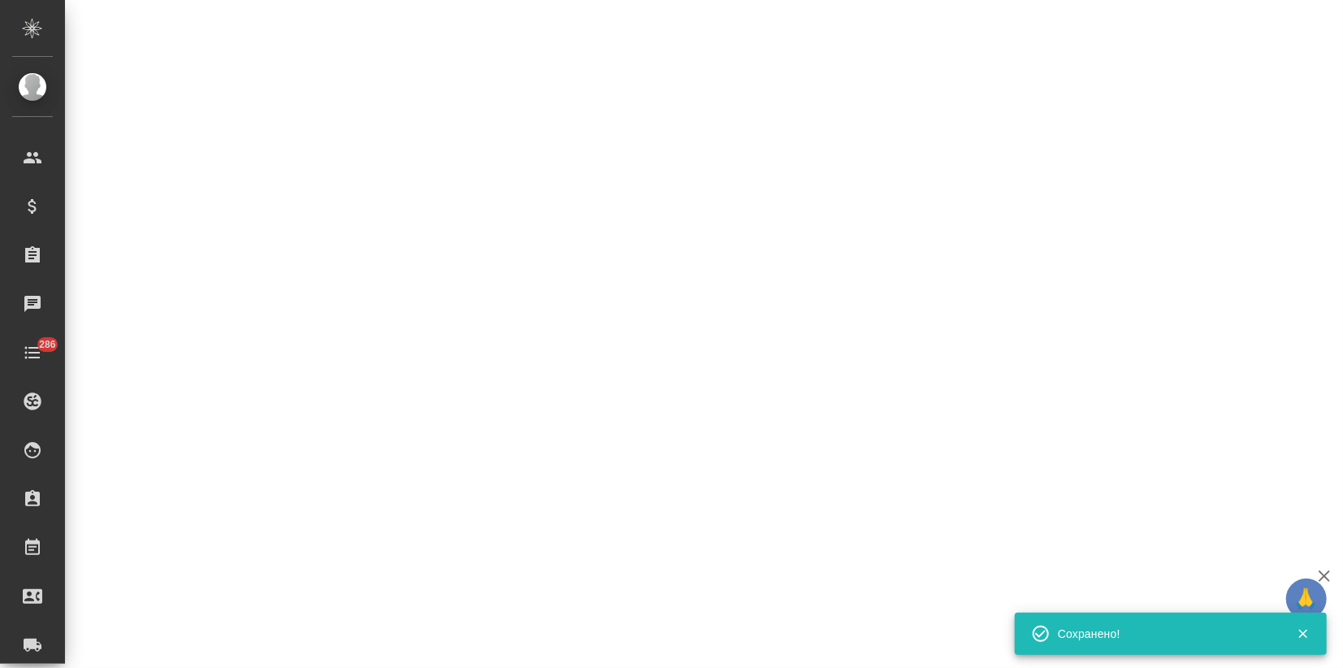
select select "RU"
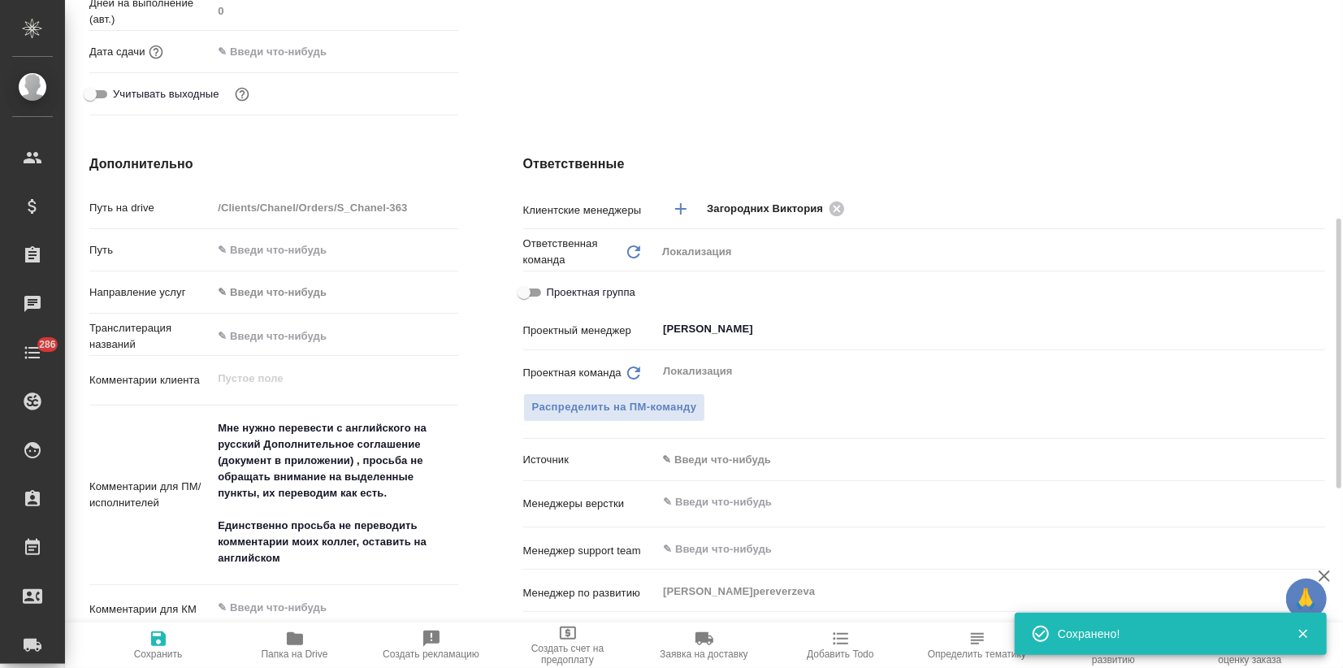
type textarea "x"
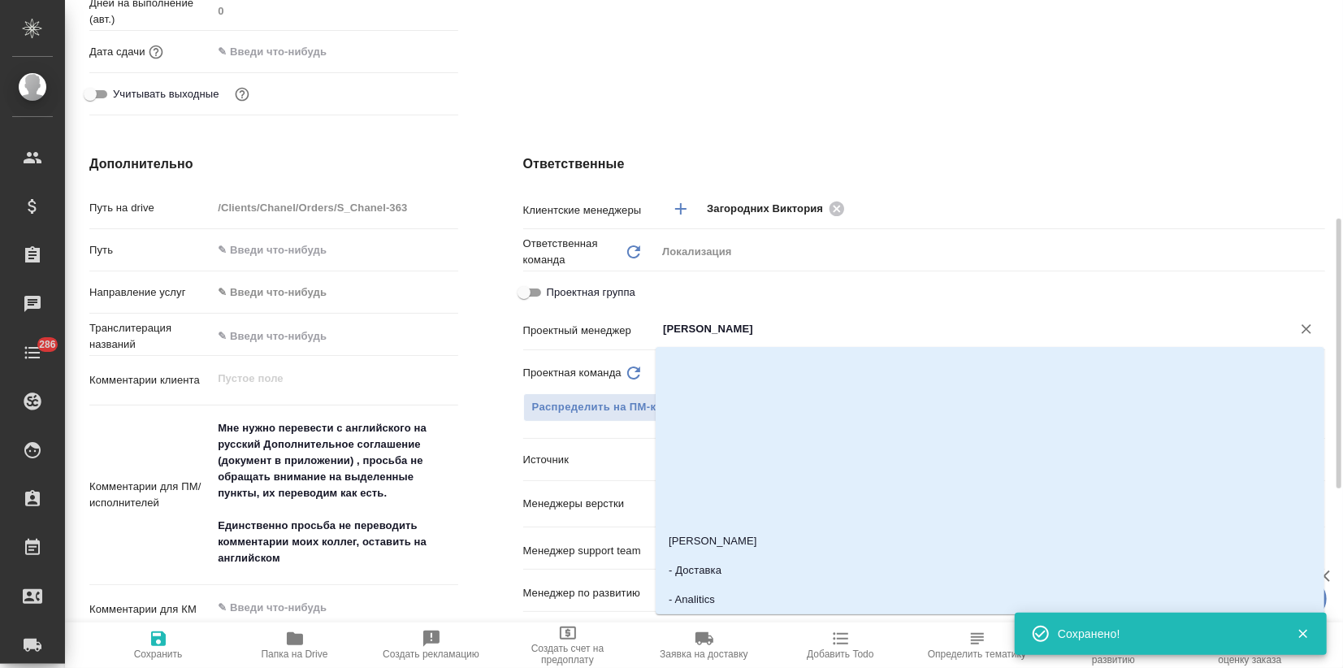
drag, startPoint x: 761, startPoint y: 331, endPoint x: 663, endPoint y: 335, distance: 98.3
click at [663, 335] on input "Муталимов Марк" at bounding box center [963, 328] width 604 height 19
type textarea "x"
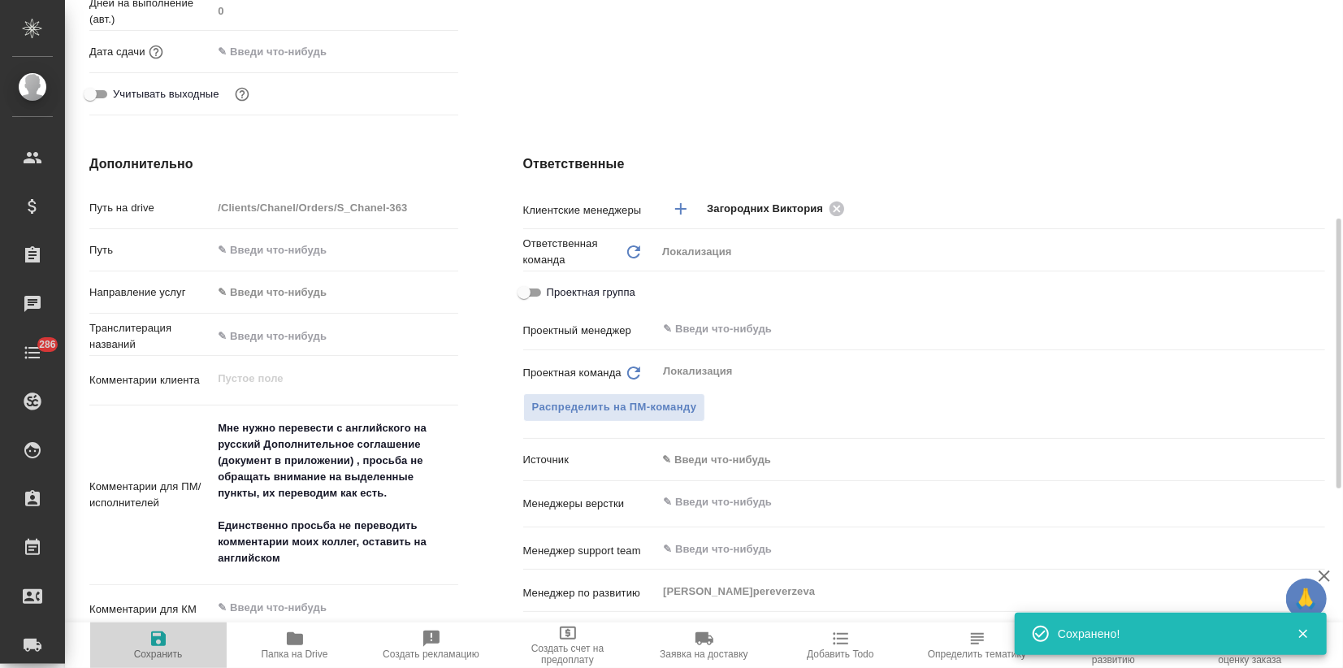
click at [157, 649] on span "Сохранить" at bounding box center [158, 653] width 49 height 11
type textarea "x"
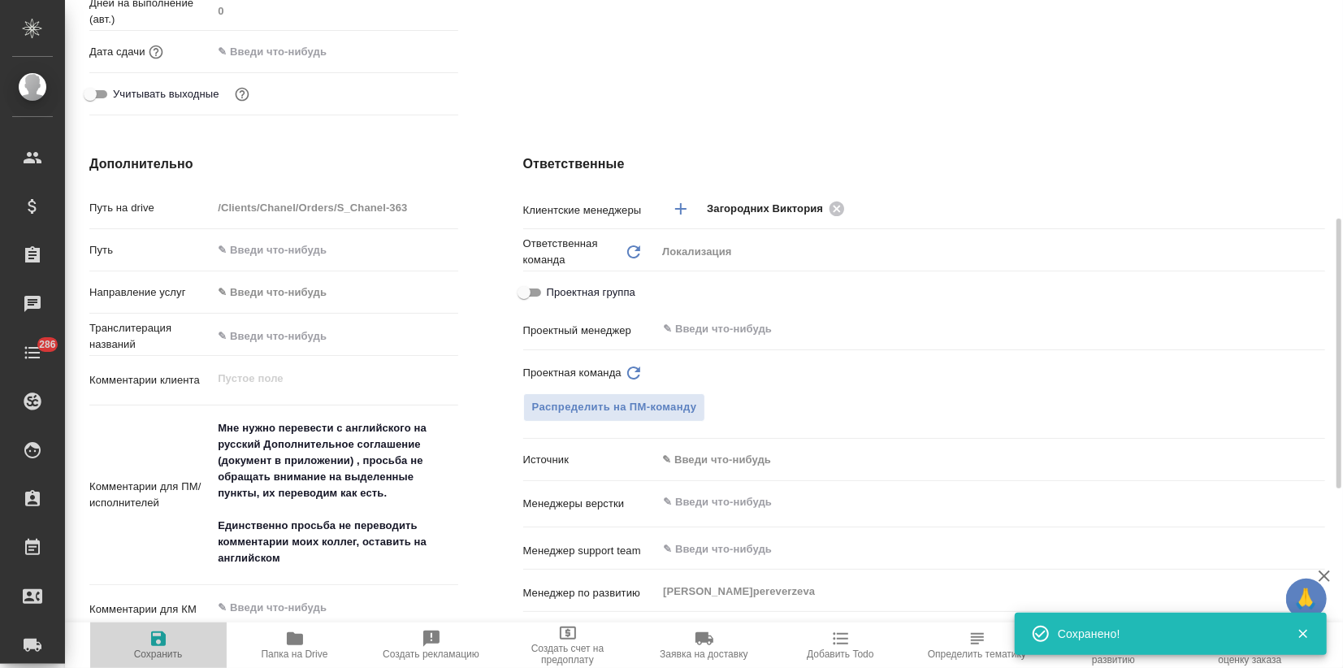
type textarea "x"
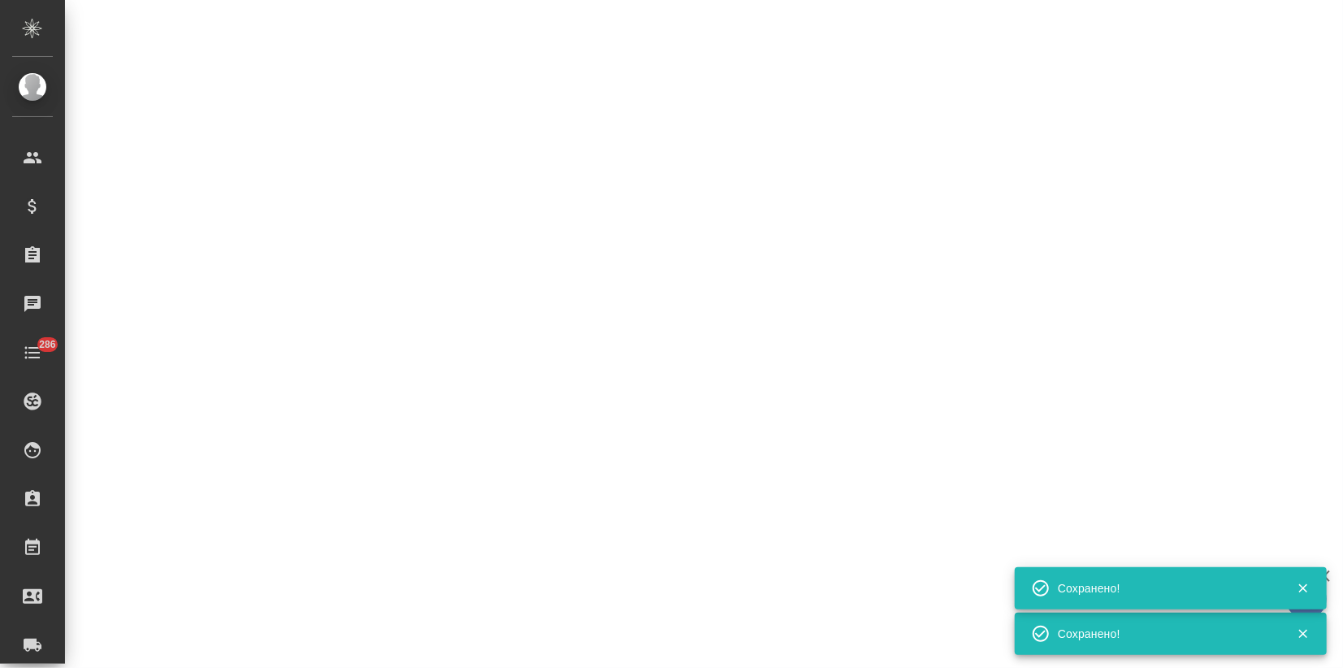
select select "RU"
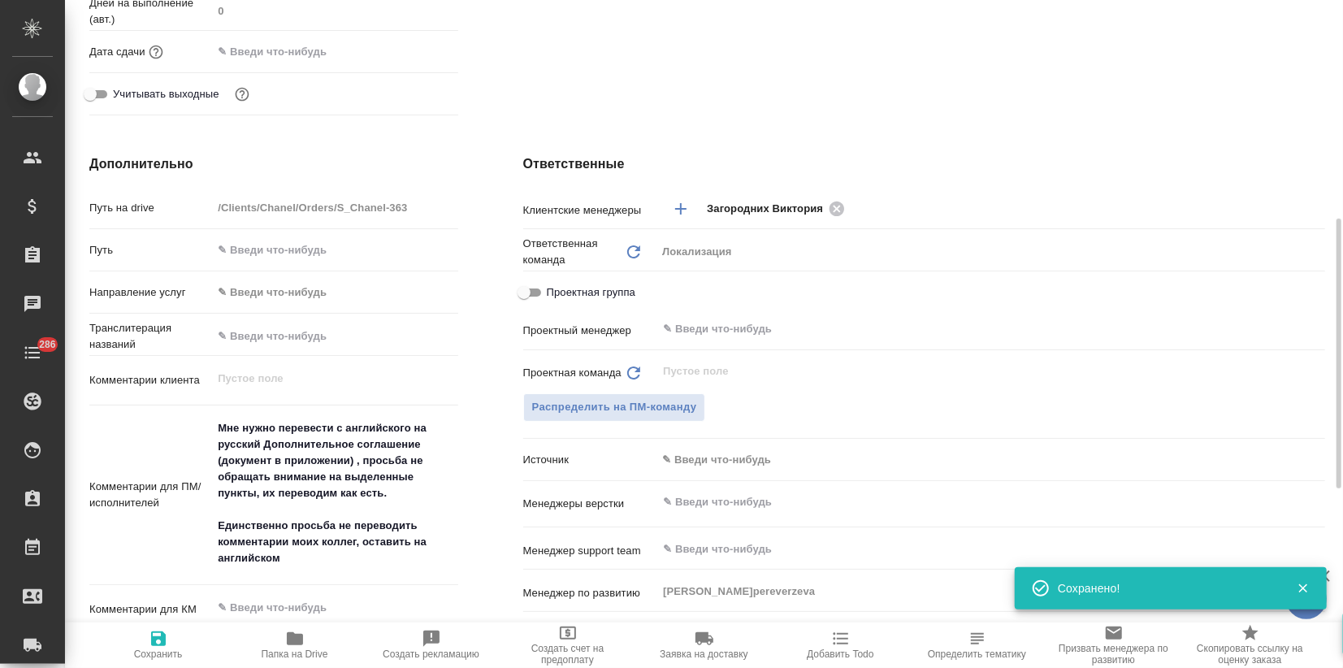
type textarea "x"
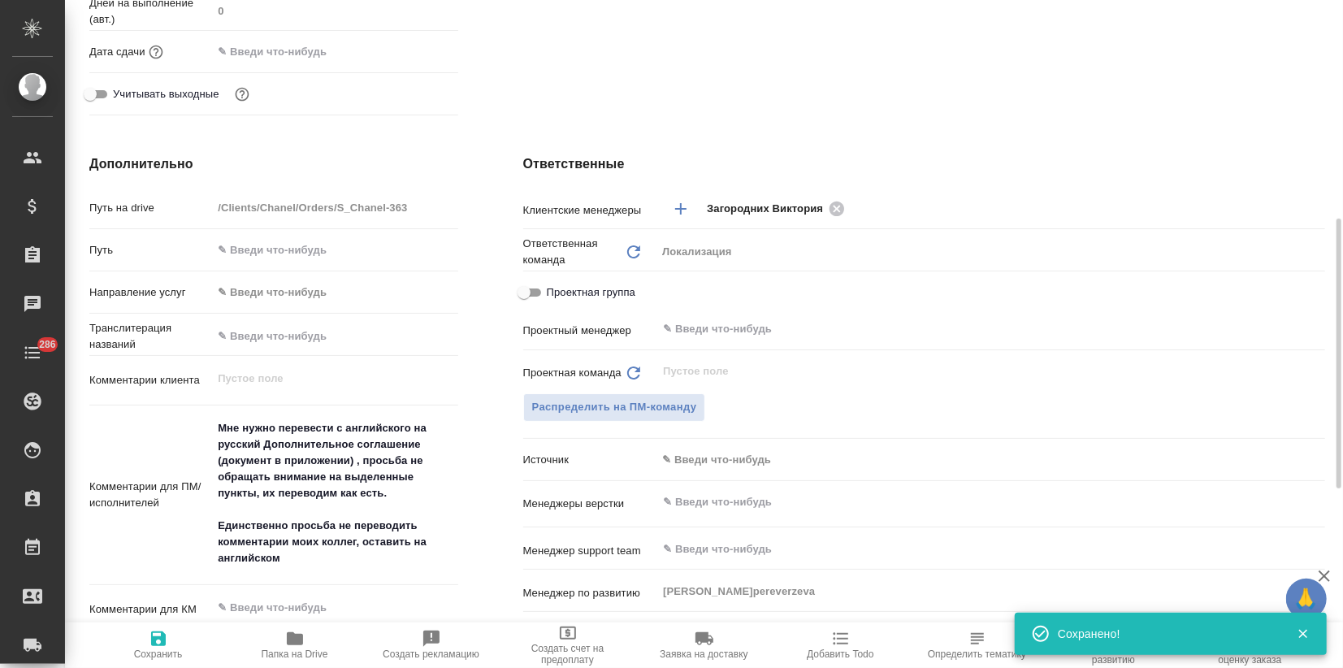
type textarea "x"
click at [151, 634] on icon "button" at bounding box center [158, 638] width 19 height 19
type textarea "x"
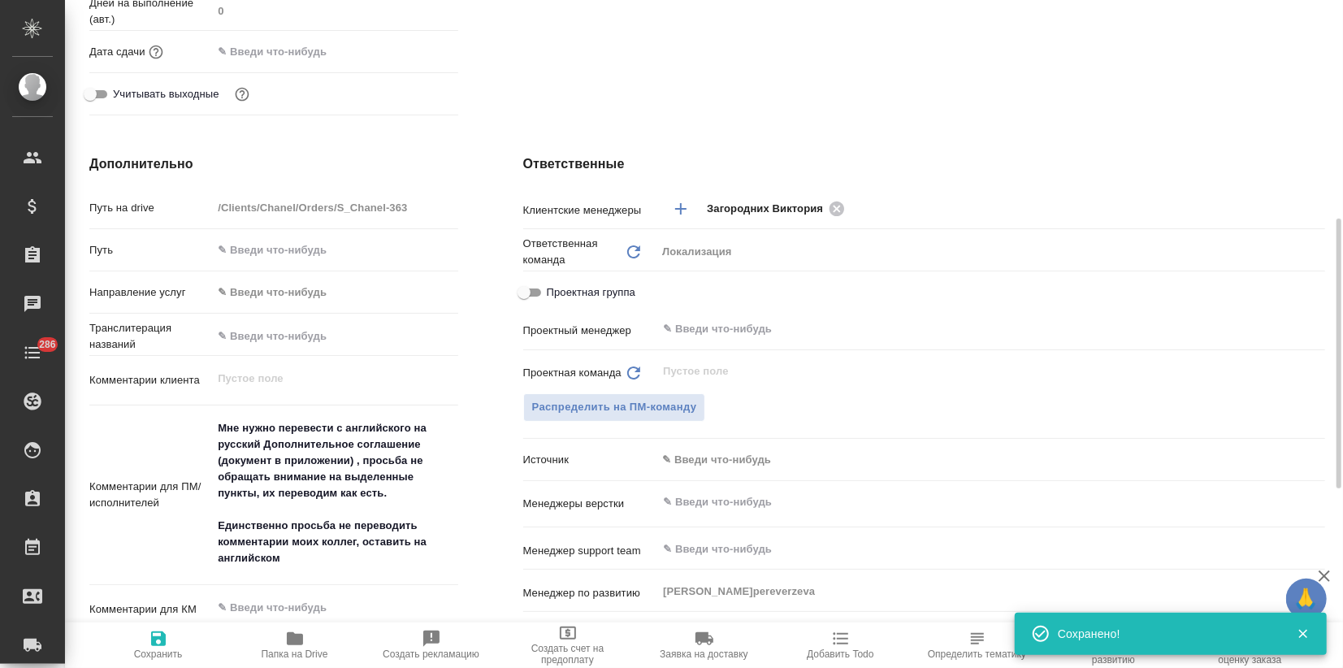
type textarea "x"
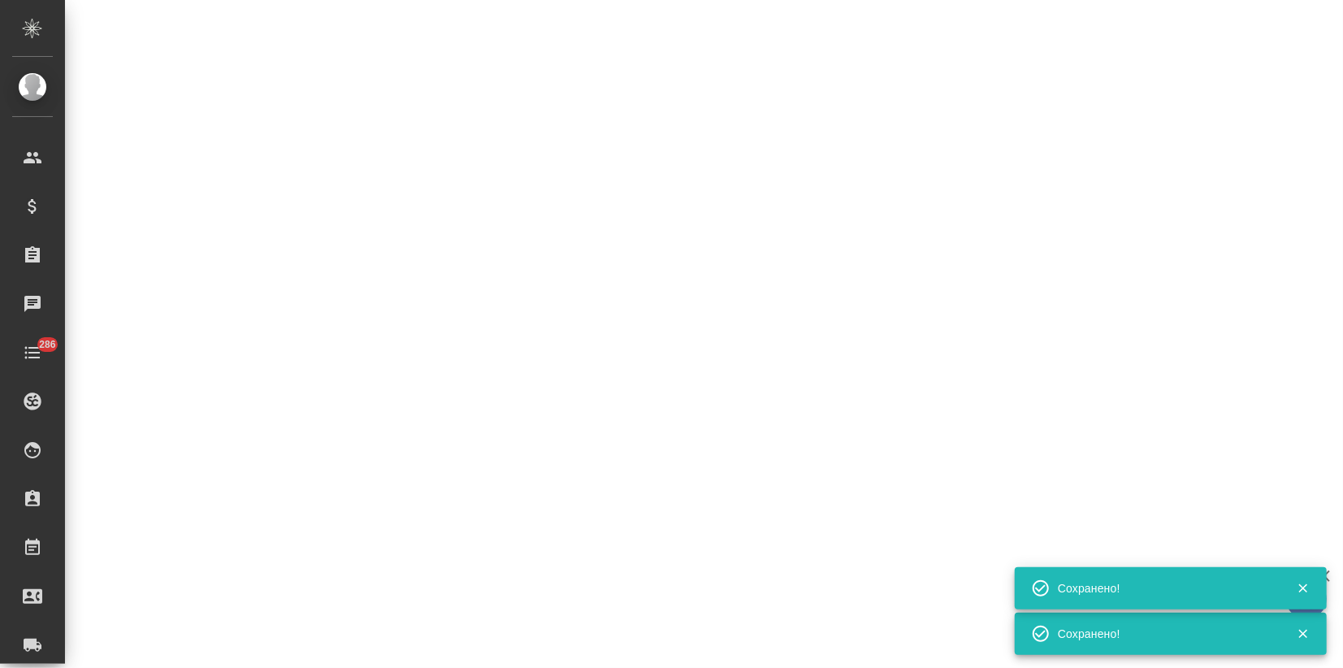
select select "RU"
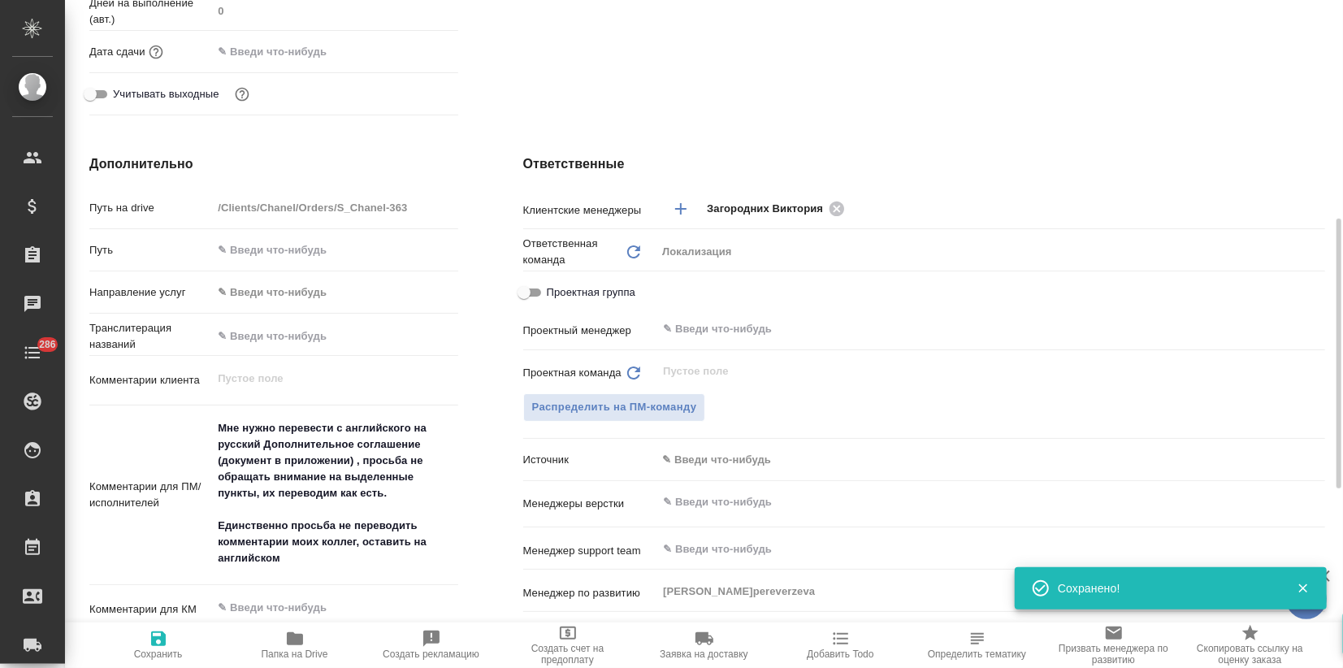
type textarea "x"
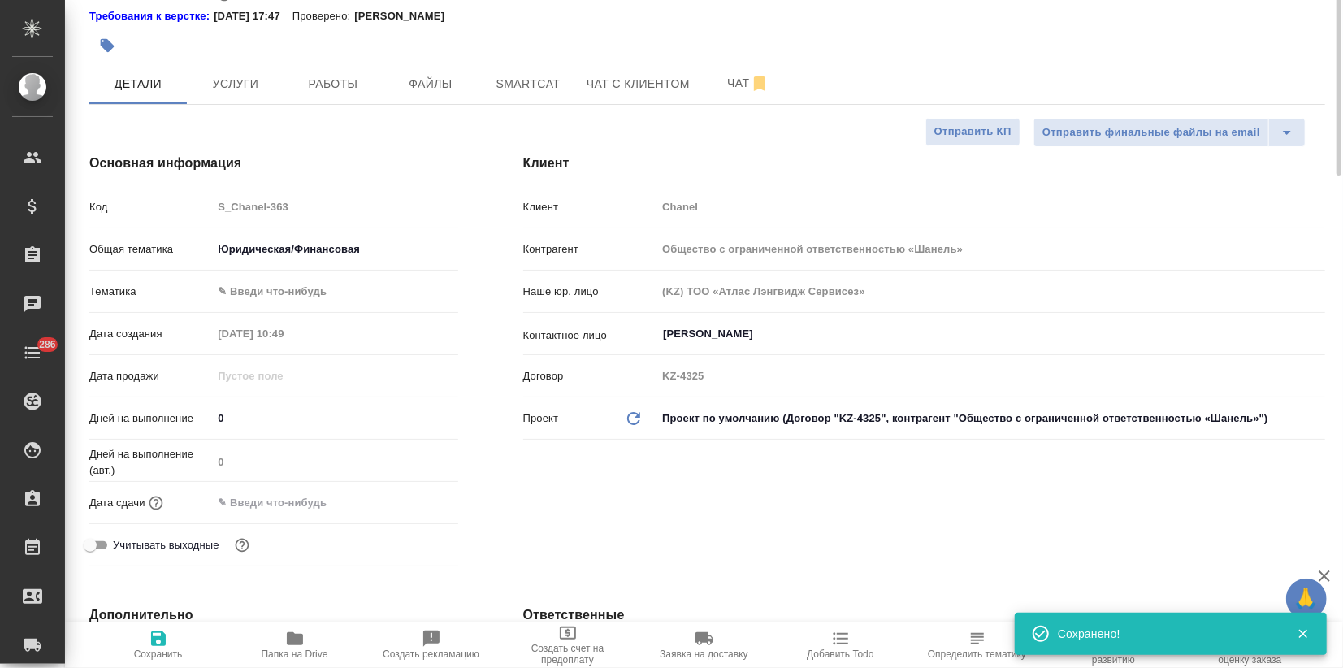
scroll to position [0, 0]
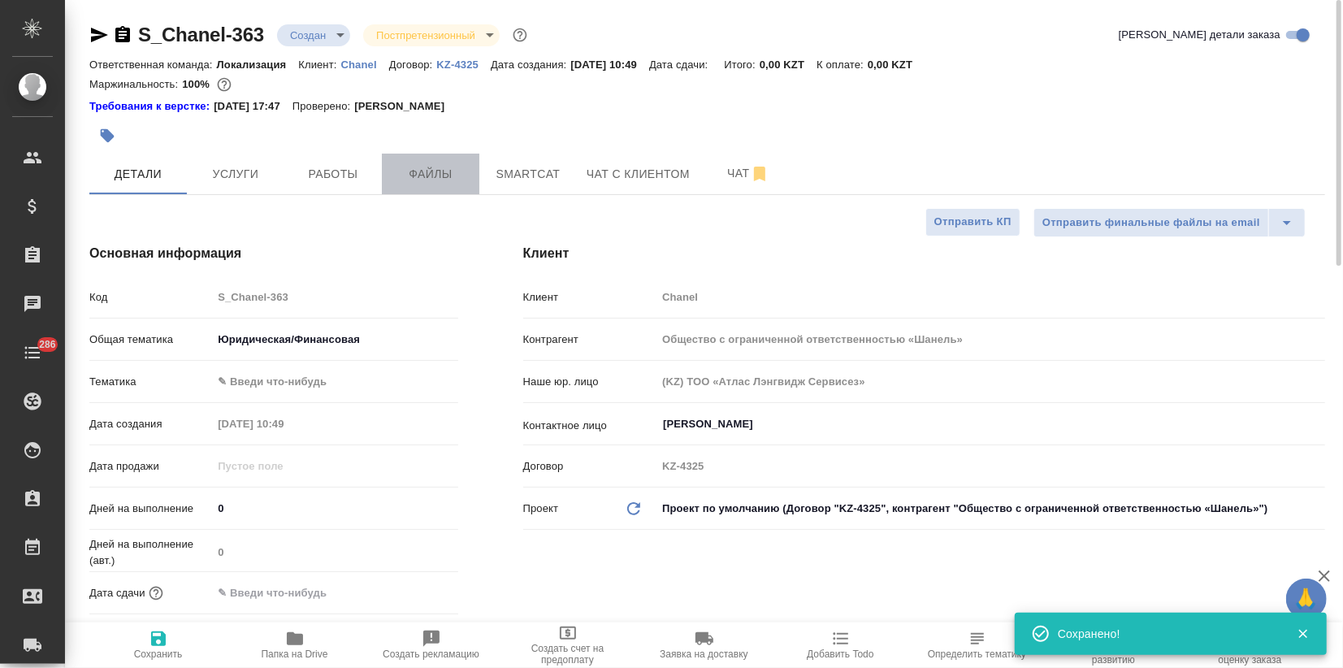
click at [448, 175] on span "Файлы" at bounding box center [430, 174] width 78 height 20
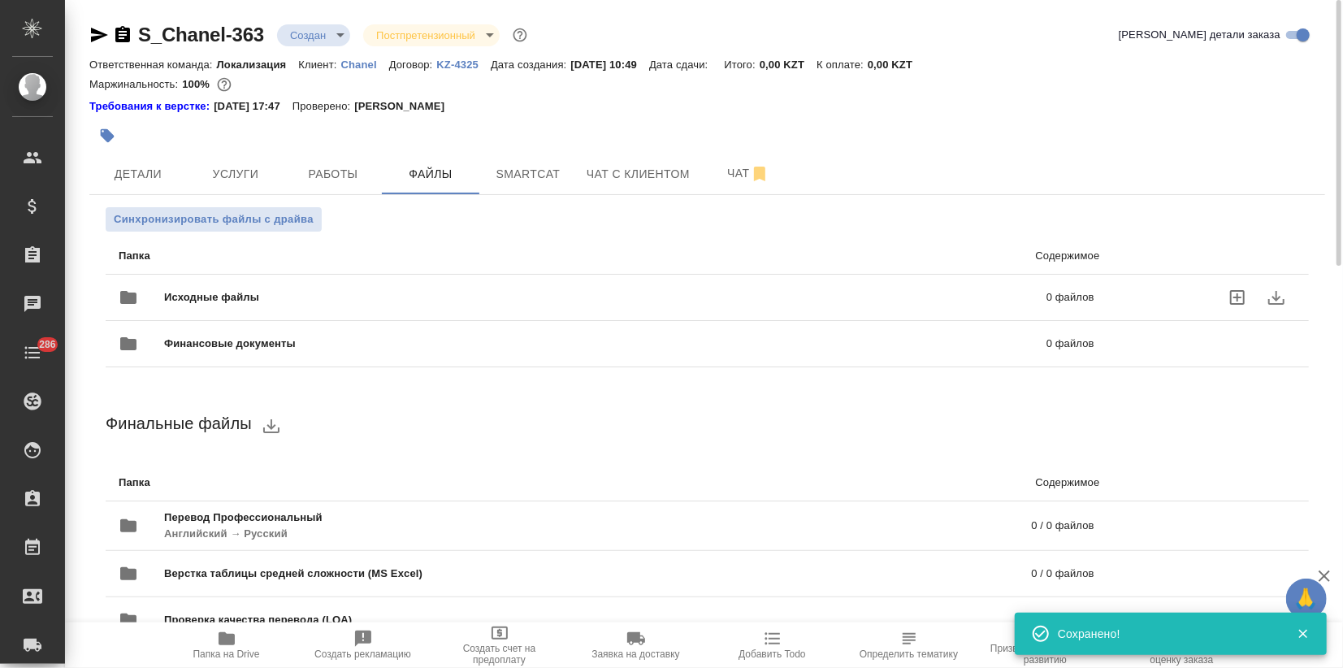
click at [234, 292] on span "Исходные файлы" at bounding box center [408, 297] width 489 height 16
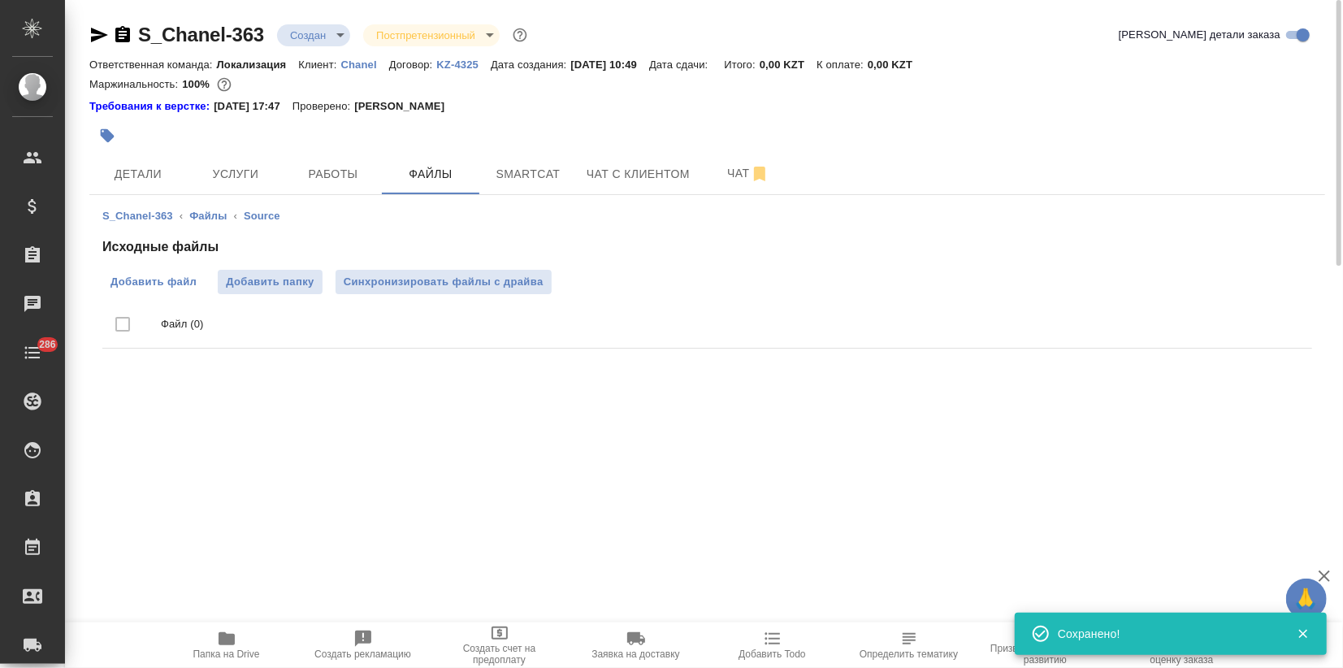
click at [157, 279] on span "Добавить файл" at bounding box center [153, 282] width 86 height 16
click at [0, 0] on input "Добавить файл" at bounding box center [0, 0] width 0 height 0
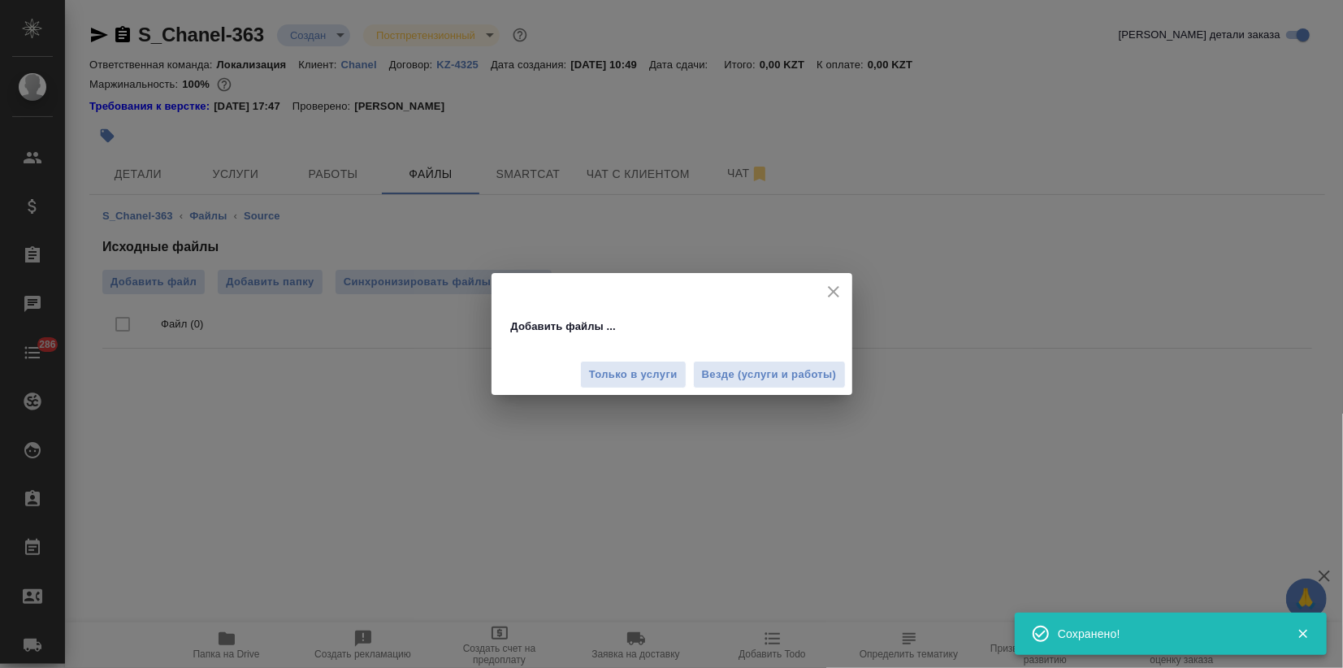
click at [741, 373] on span "Везде (услуги и работы)" at bounding box center [769, 374] width 135 height 19
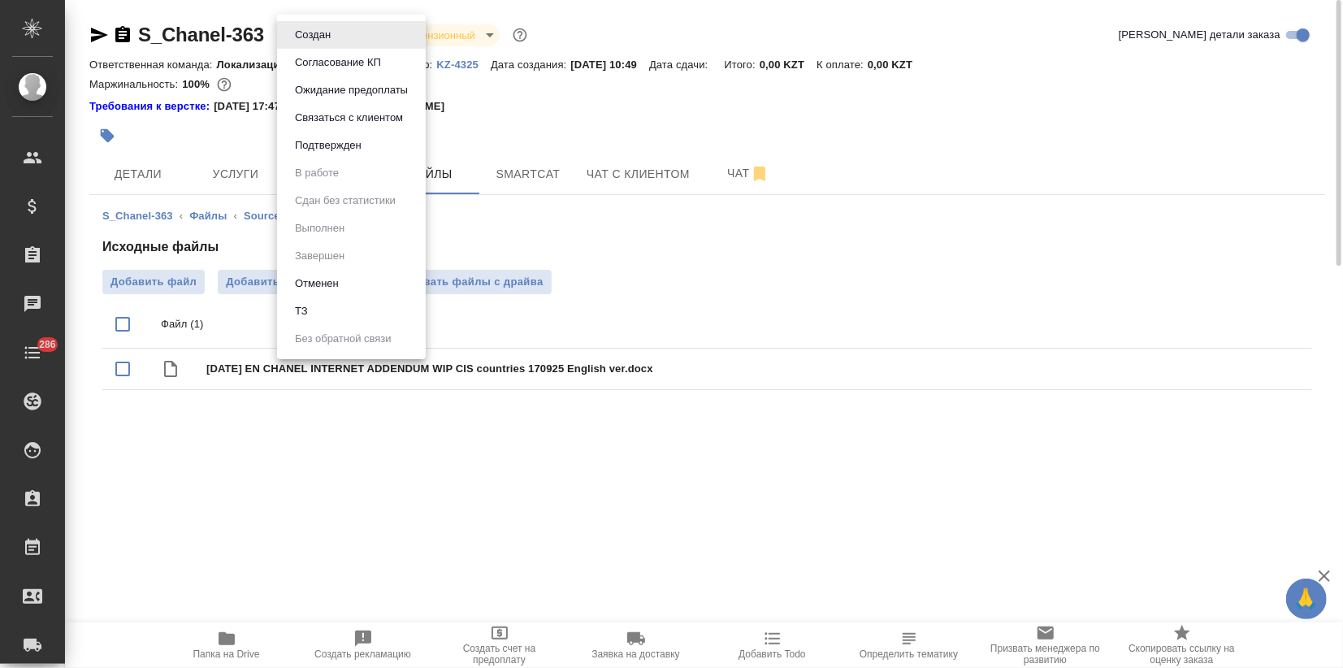
click at [344, 36] on body "🙏 .cls-1 fill:#fff; AWATERA Zagorodnikh Viktoria Клиенты Спецификации Заказы 0 …" at bounding box center [671, 334] width 1343 height 668
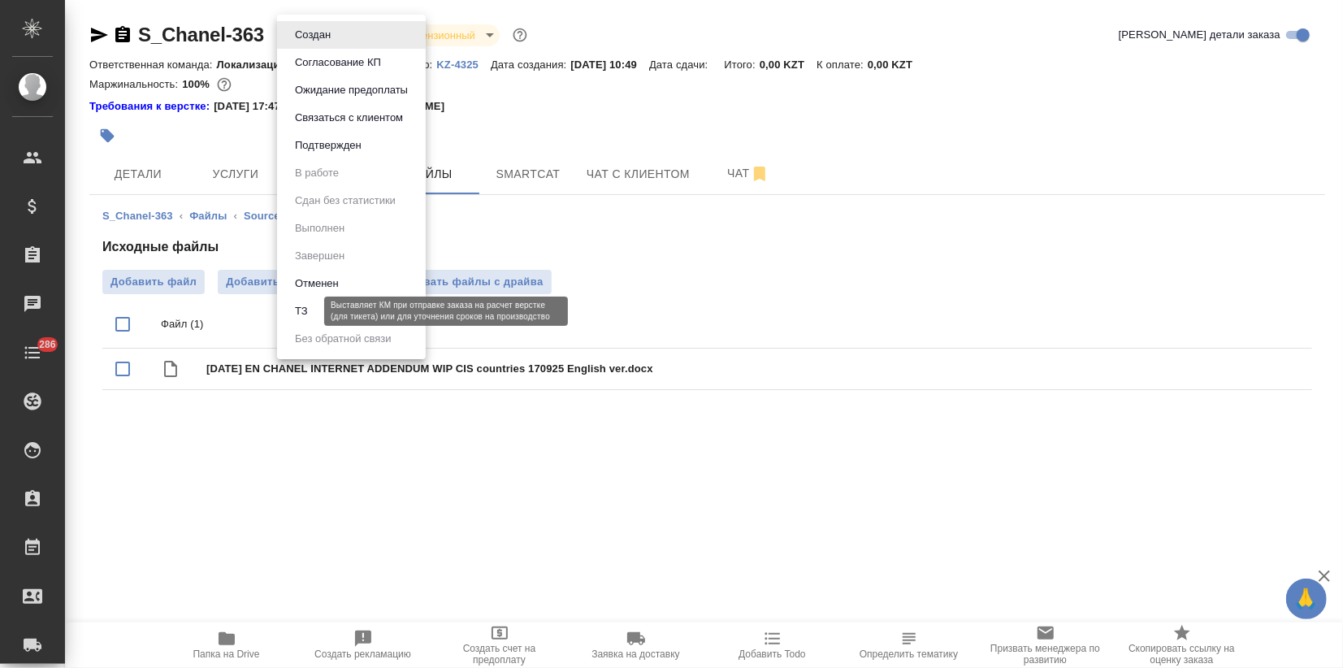
click at [301, 306] on button "ТЗ" at bounding box center [301, 311] width 23 height 18
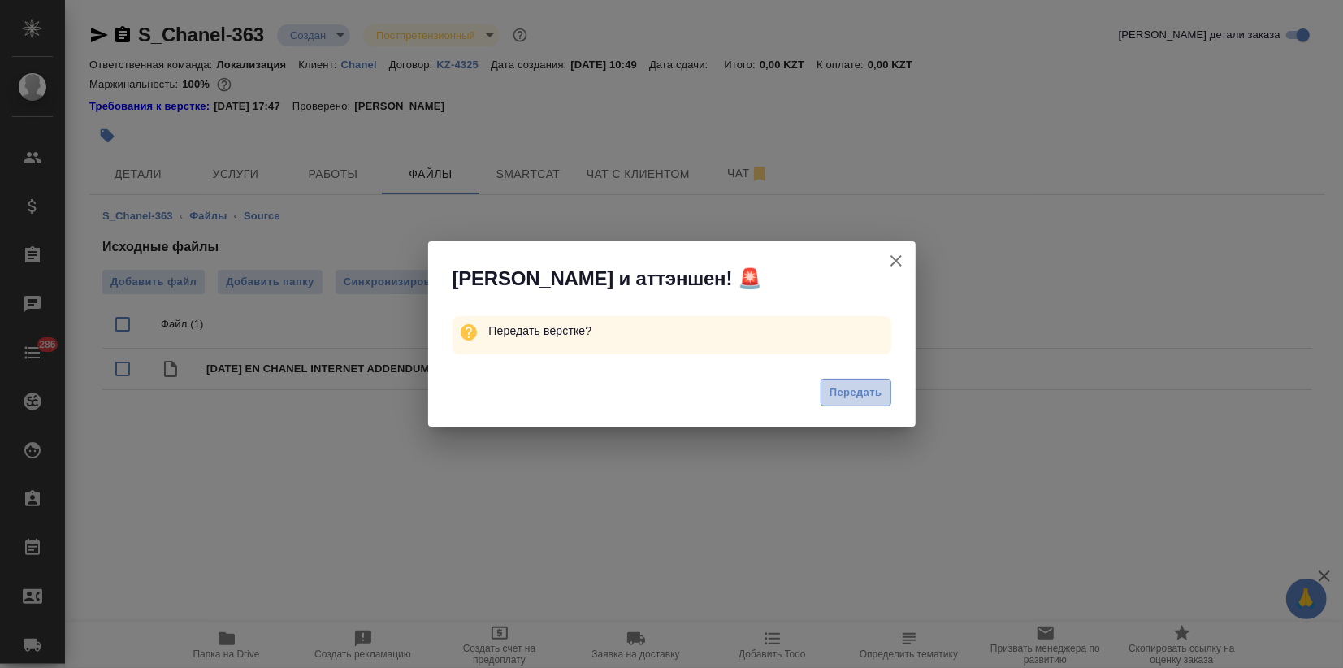
click at [833, 392] on span "Передать" at bounding box center [855, 392] width 53 height 19
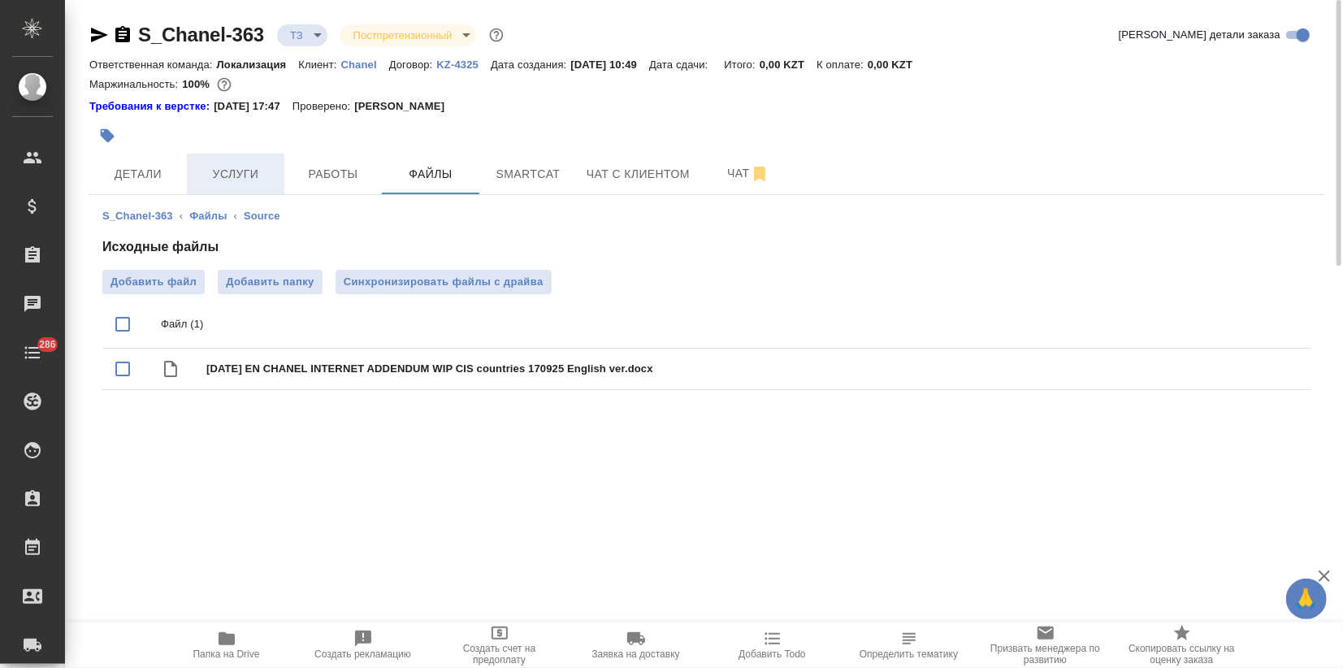
click at [239, 182] on span "Услуги" at bounding box center [236, 174] width 78 height 20
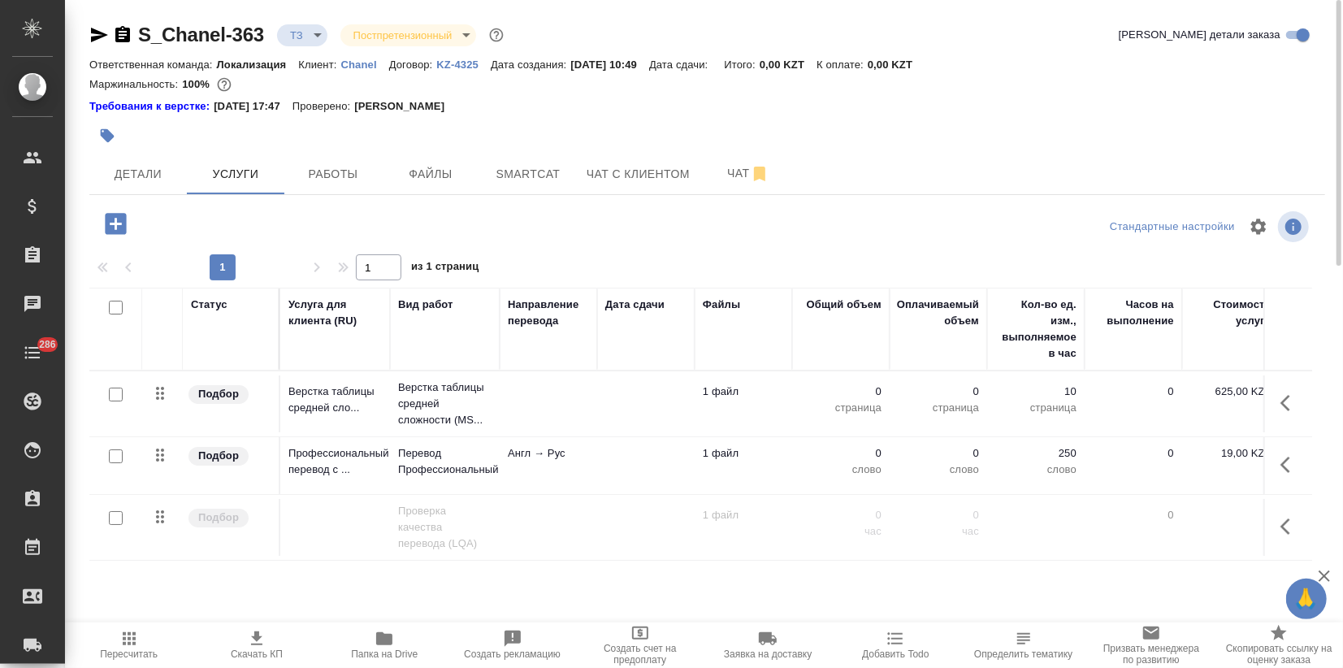
click at [115, 393] on input "checkbox" at bounding box center [116, 394] width 14 height 14
checkbox input "true"
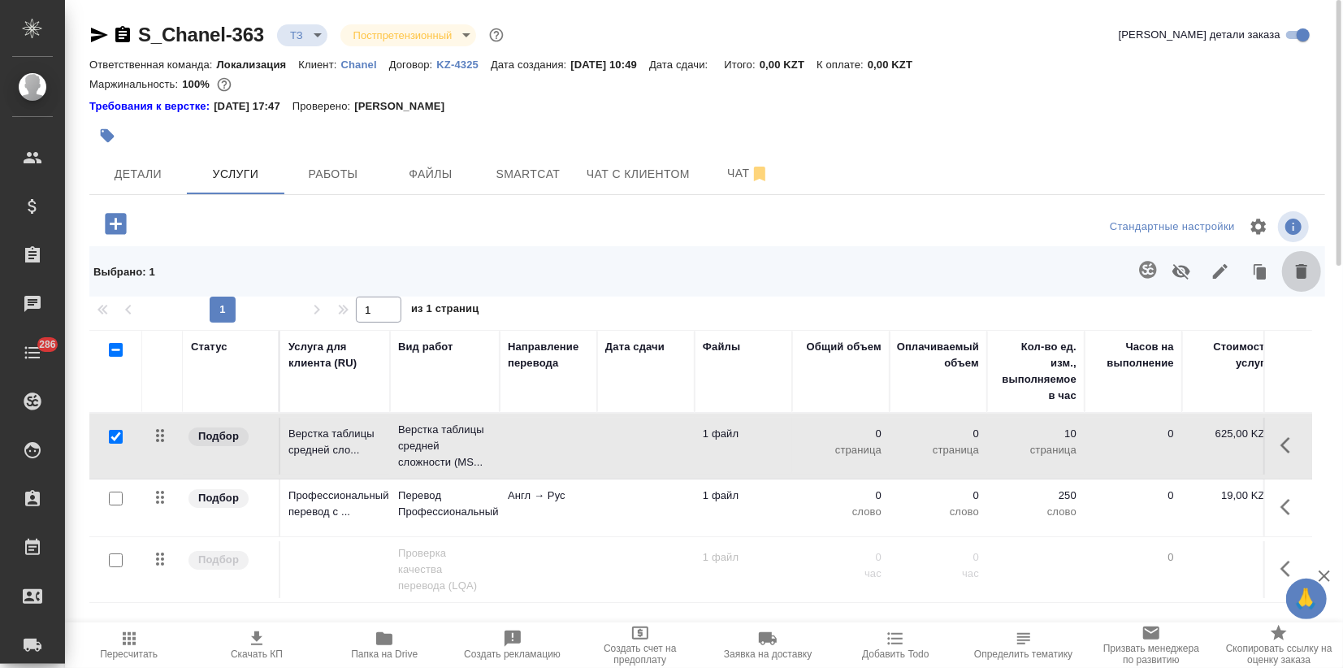
click at [1312, 266] on button "button" at bounding box center [1301, 271] width 39 height 42
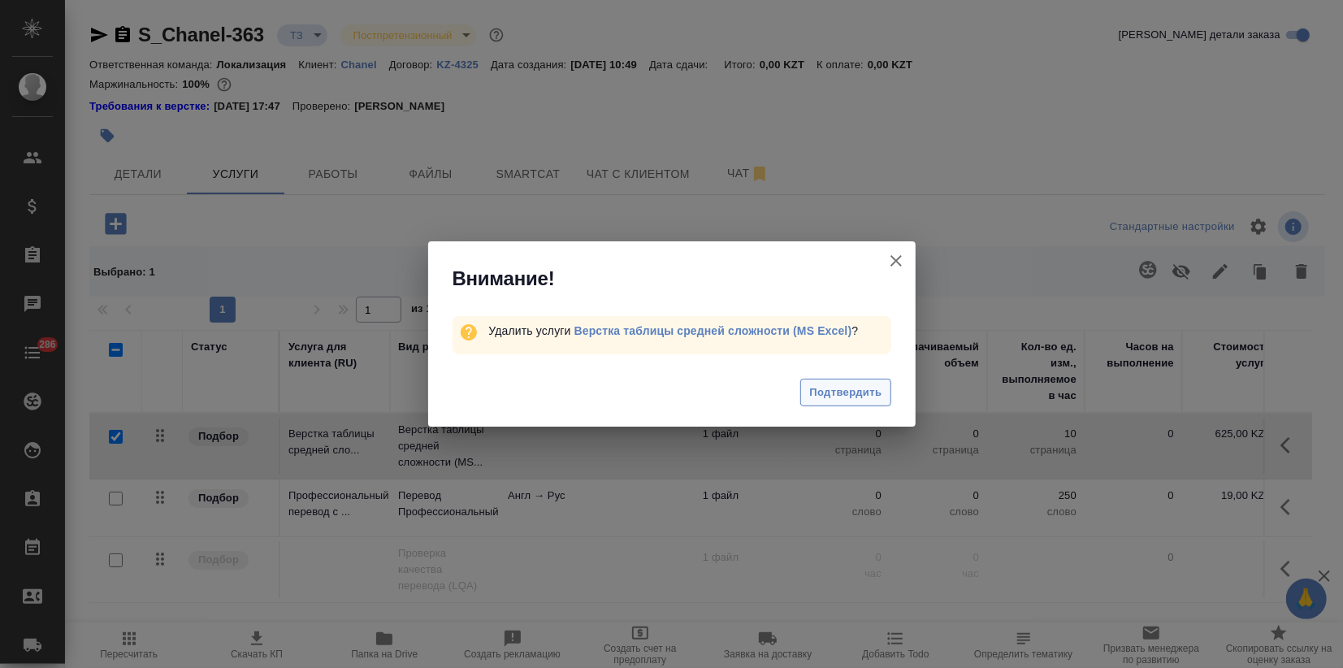
click at [850, 386] on span "Подтвердить" at bounding box center [845, 392] width 72 height 19
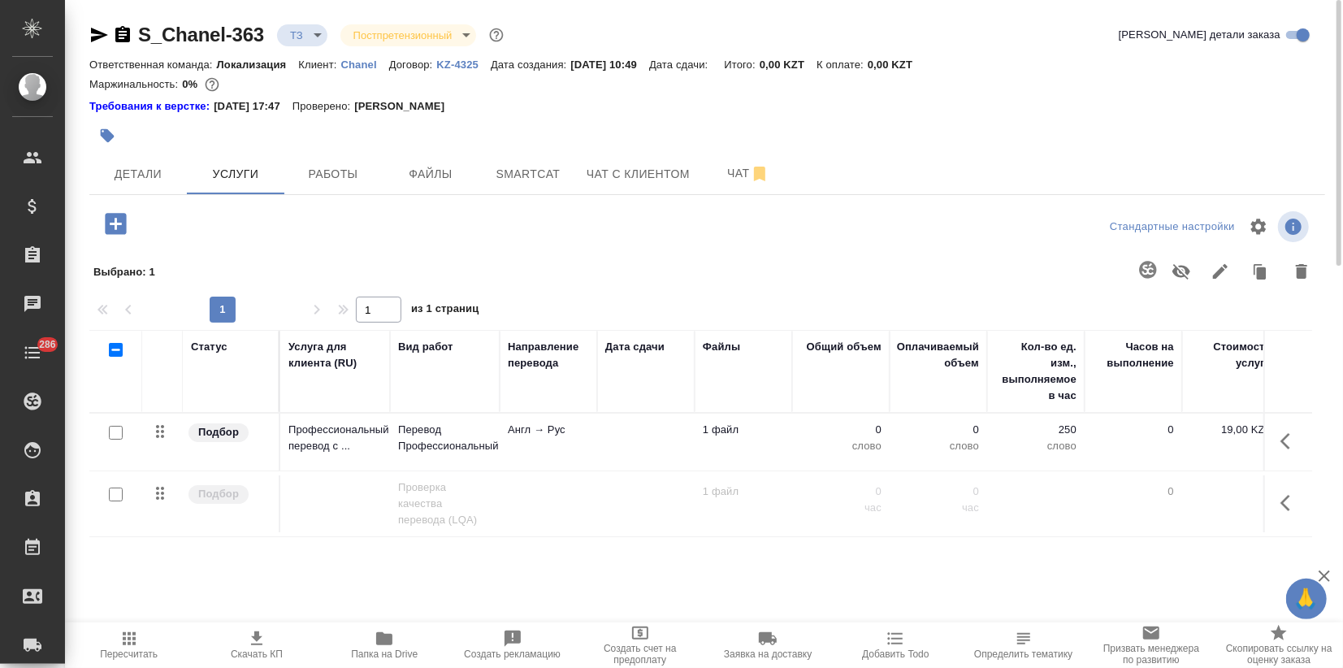
click at [288, 591] on div "Статус Услуга для клиента (RU) Вид работ Направление перевода Дата сдачи Файлы …" at bounding box center [700, 504] width 1222 height 349
click at [268, 559] on div "Статус Услуга для клиента (RU) Вид работ Направление перевода Дата сдачи Файлы …" at bounding box center [700, 504] width 1222 height 349
click at [730, 169] on span "Чат" at bounding box center [748, 173] width 78 height 20
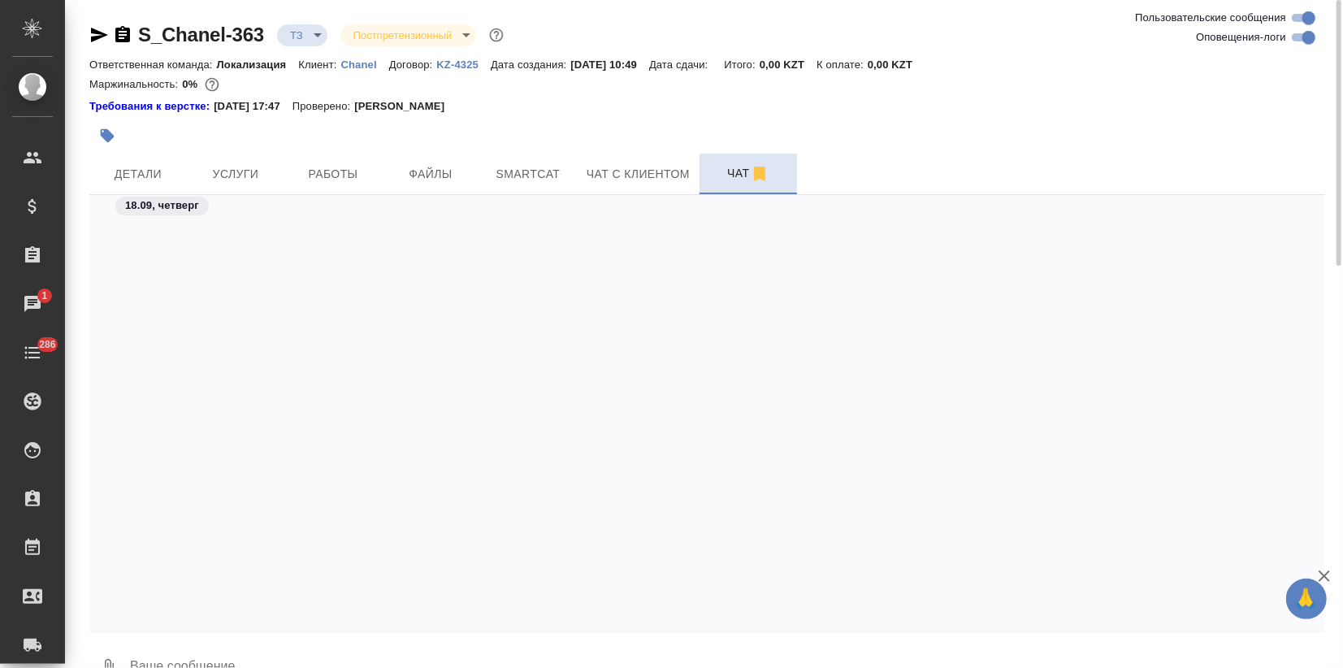
scroll to position [538, 0]
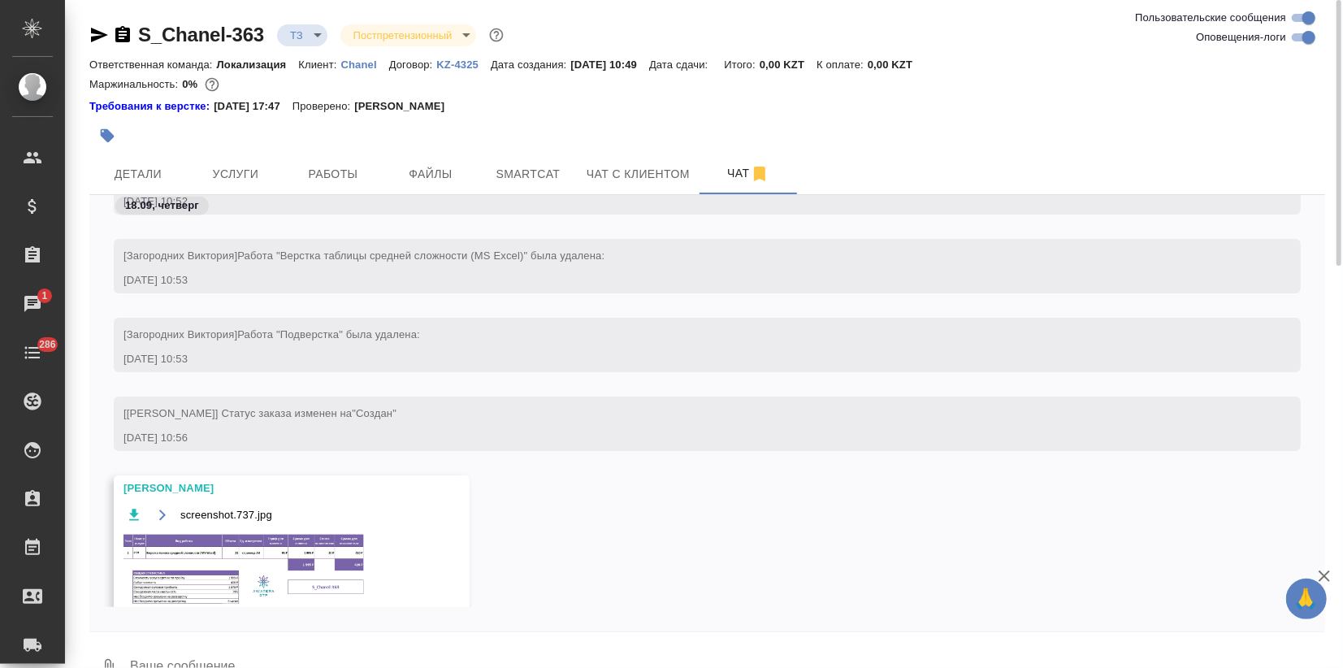
click at [228, 595] on img at bounding box center [245, 569] width 244 height 73
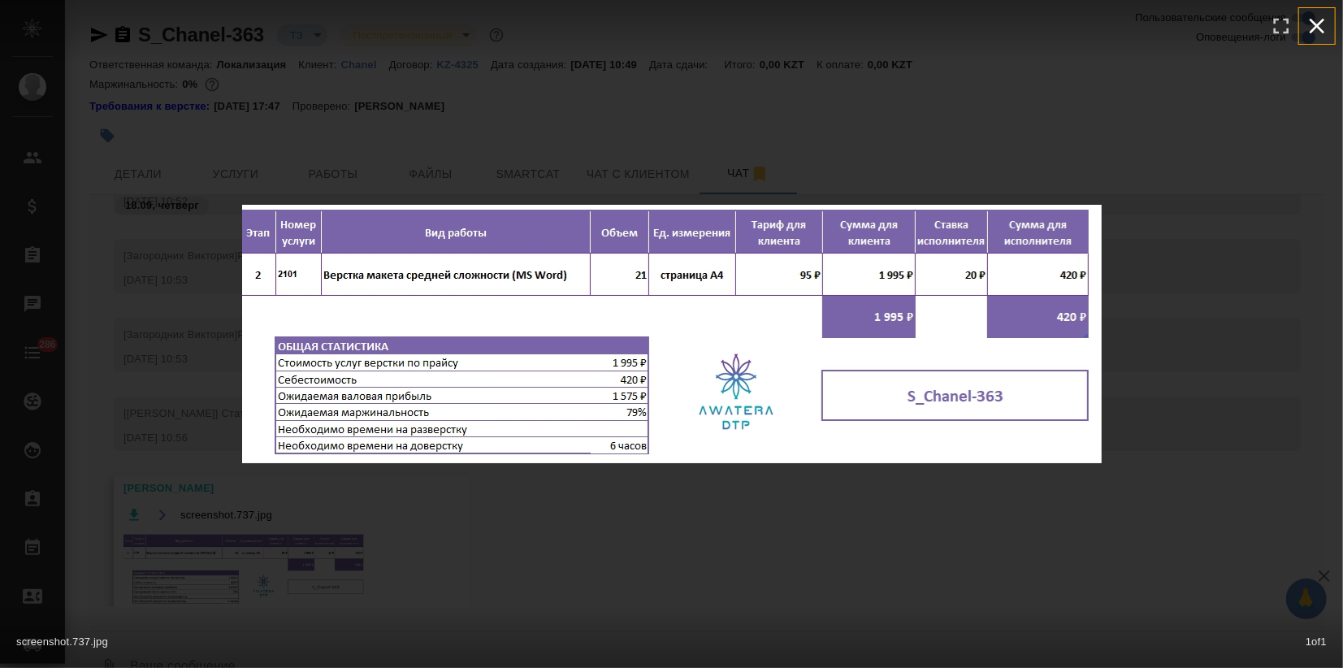
click at [1318, 29] on icon "button" at bounding box center [1317, 26] width 26 height 26
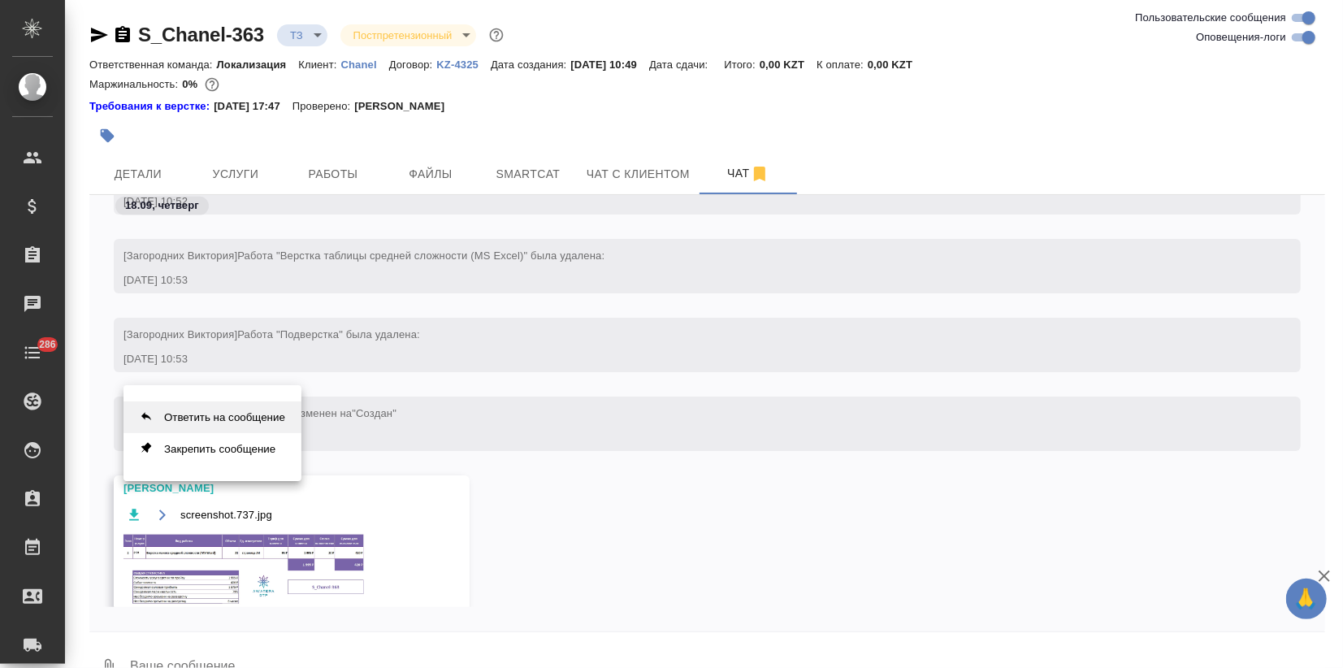
click at [222, 413] on button "Ответить на сообщение" at bounding box center [212, 417] width 178 height 32
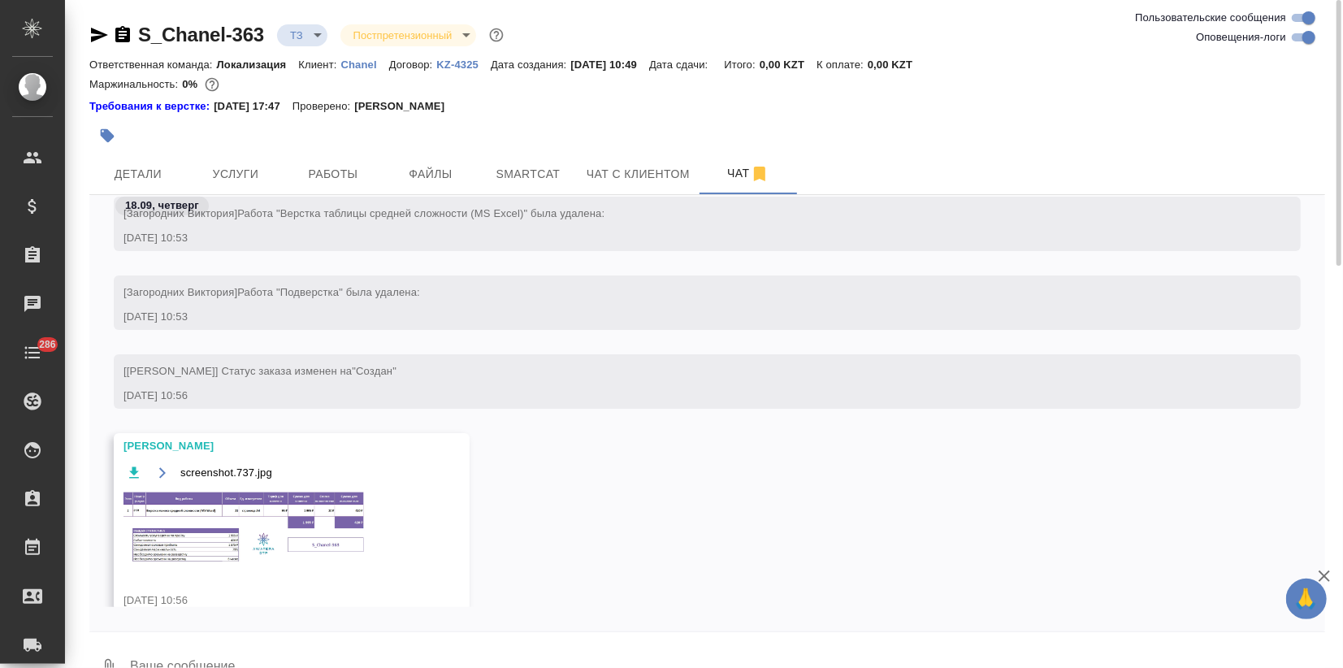
scroll to position [611, 0]
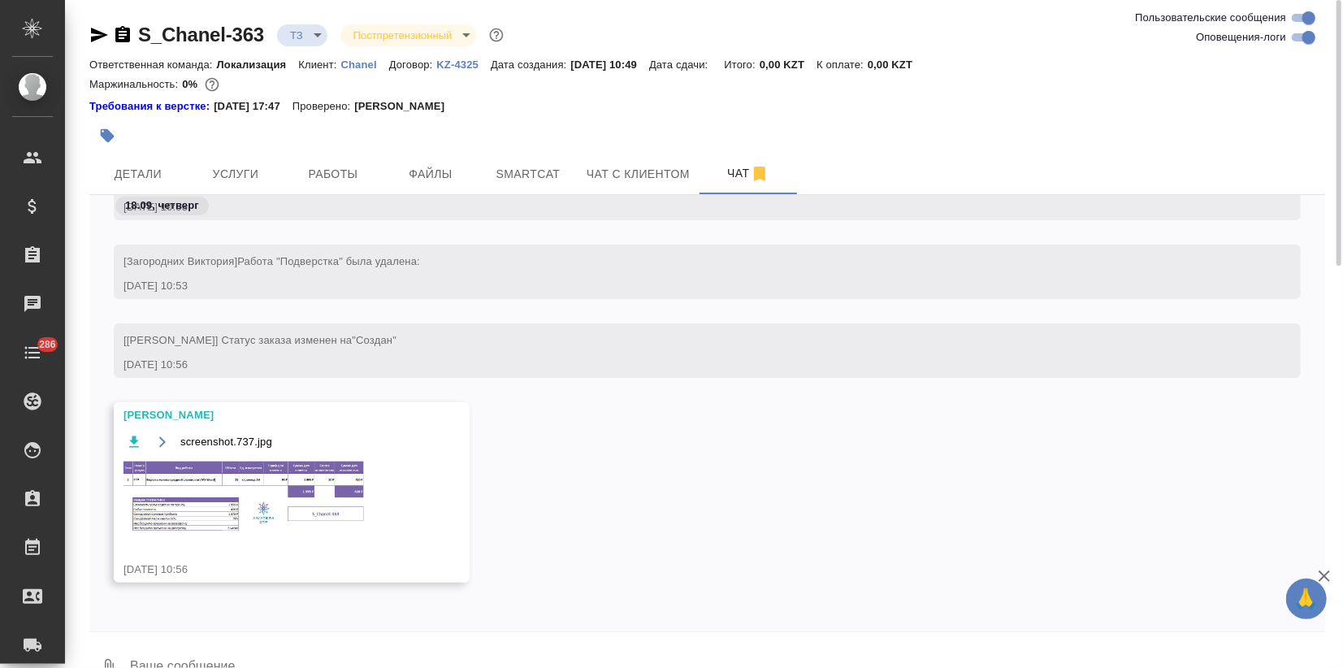
click at [188, 650] on textarea at bounding box center [726, 667] width 1196 height 55
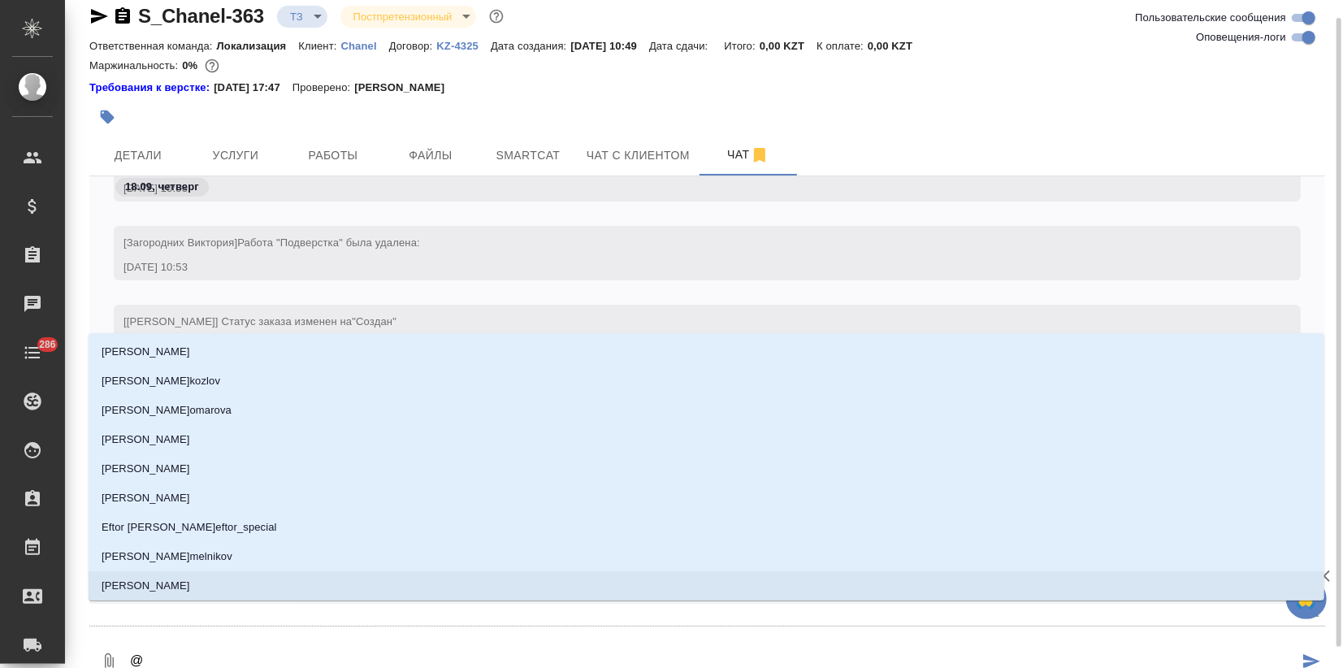
type textarea "@В"
type input "В"
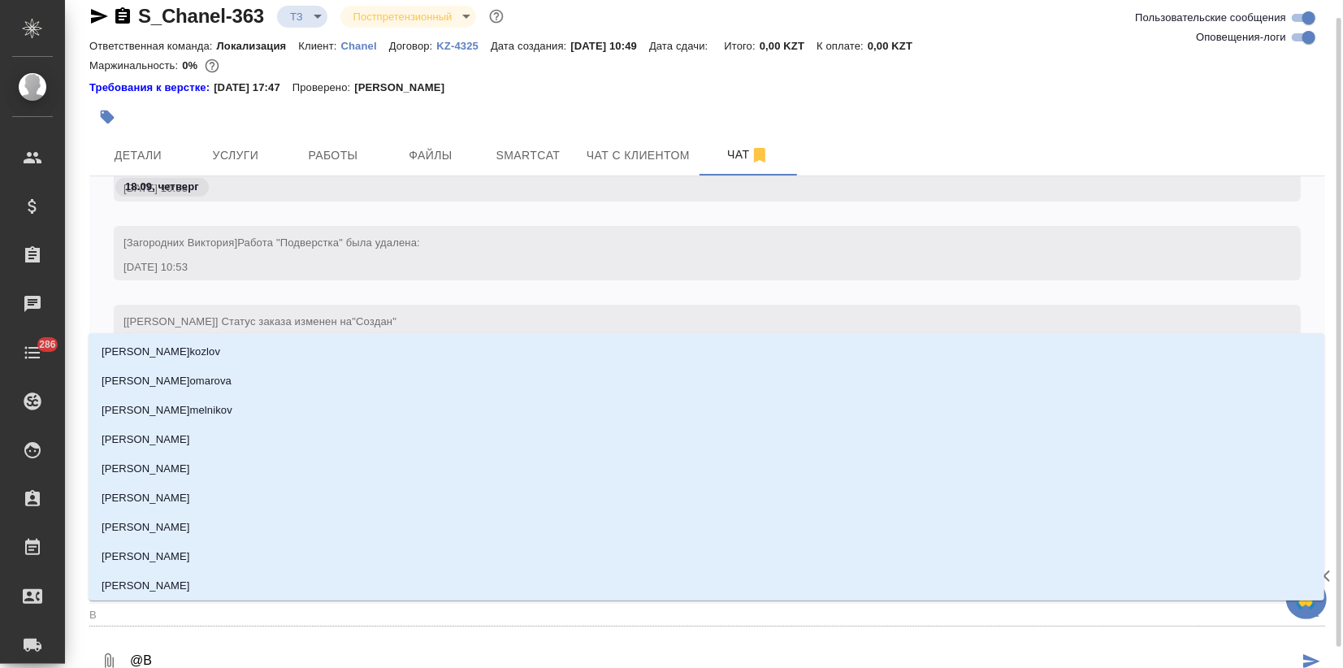
type textarea "@Ве"
type input "Ве"
type textarea "@Вер"
type input "Вер"
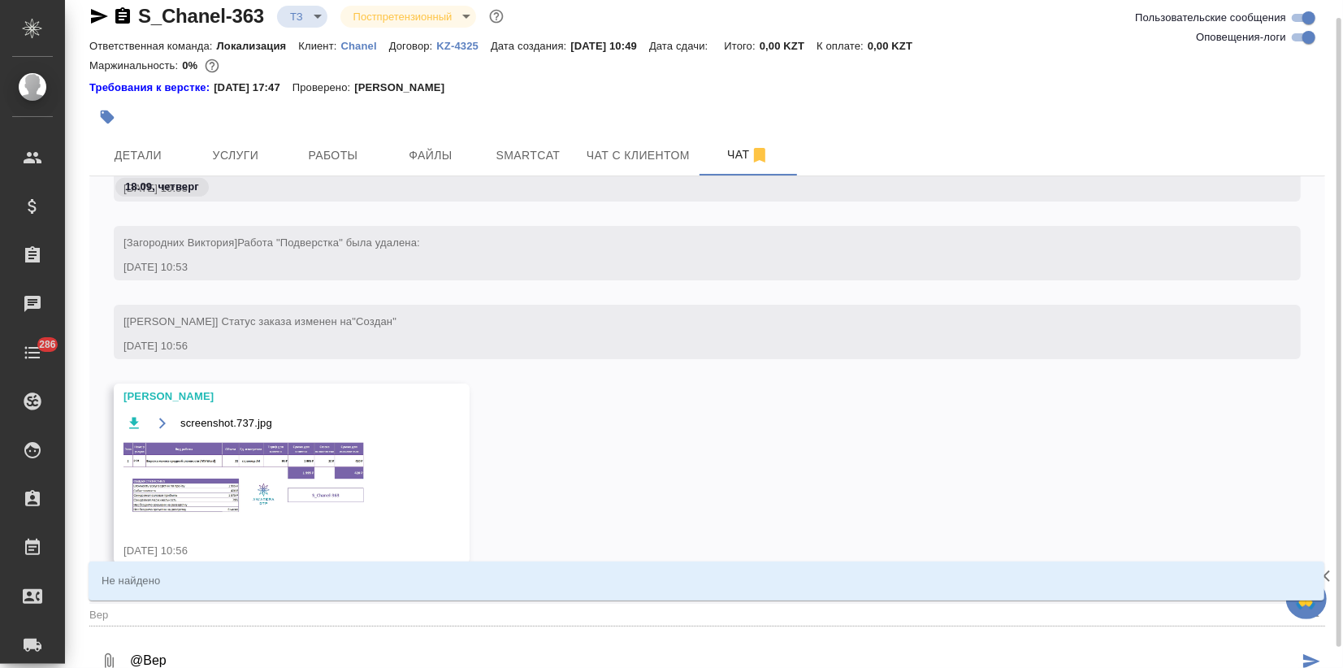
type textarea "@Веру"
type input "Веру"
type textarea "@Верун"
type input "Верун"
type textarea "@Верунь"
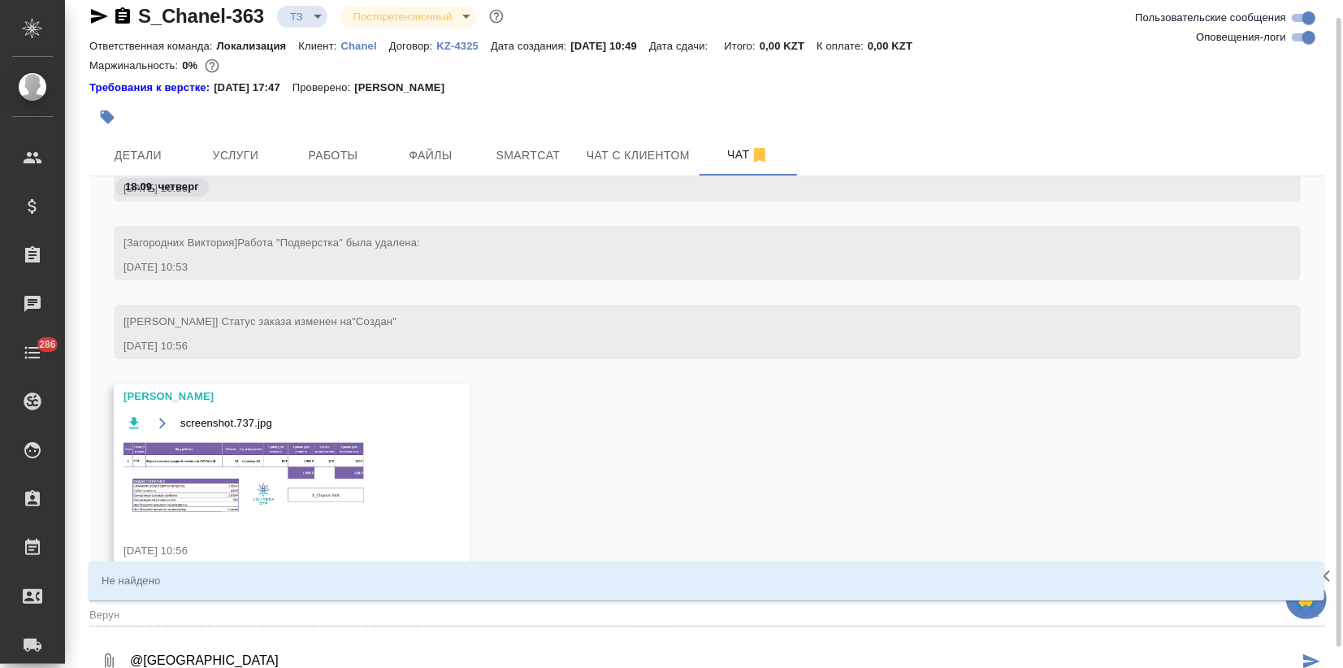
type input "Верунь"
type textarea "@Верунь,"
type input "Верунь,"
type textarea "@Верунь,"
type input "Верунь,"
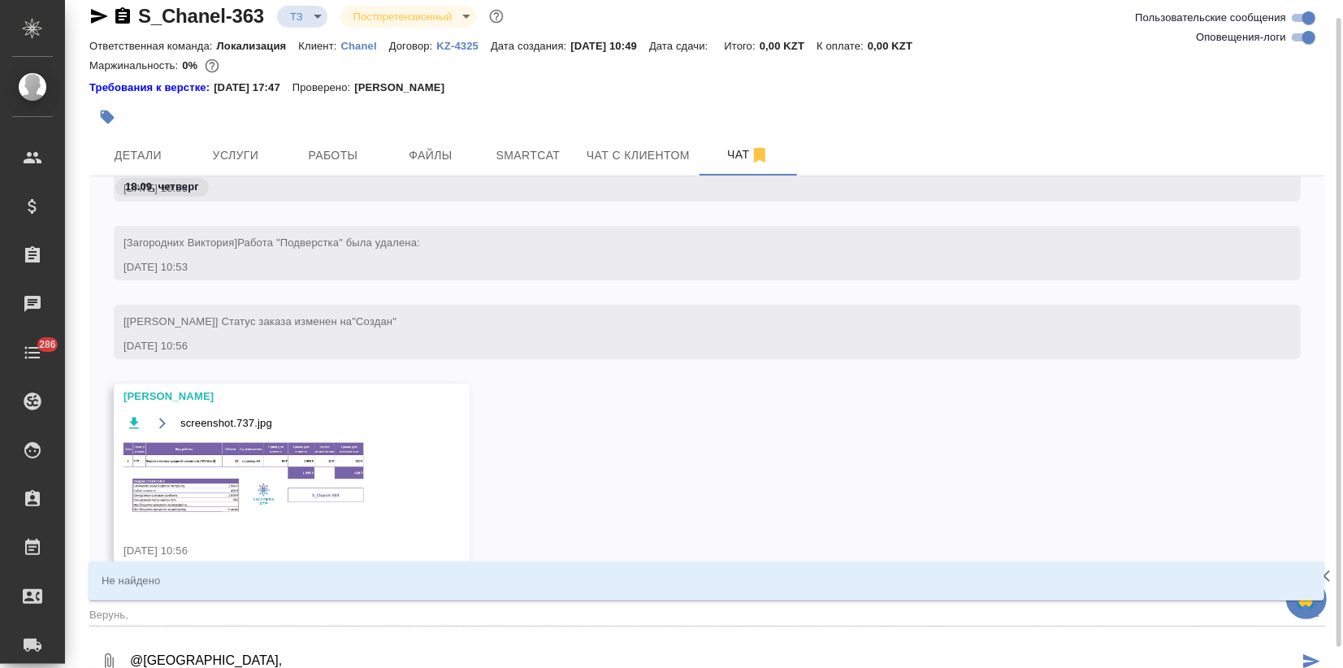
type textarea "@Верунь,"
type input "Верунь,"
type textarea "@Верунь"
type input "Верунь"
type textarea "@Верун"
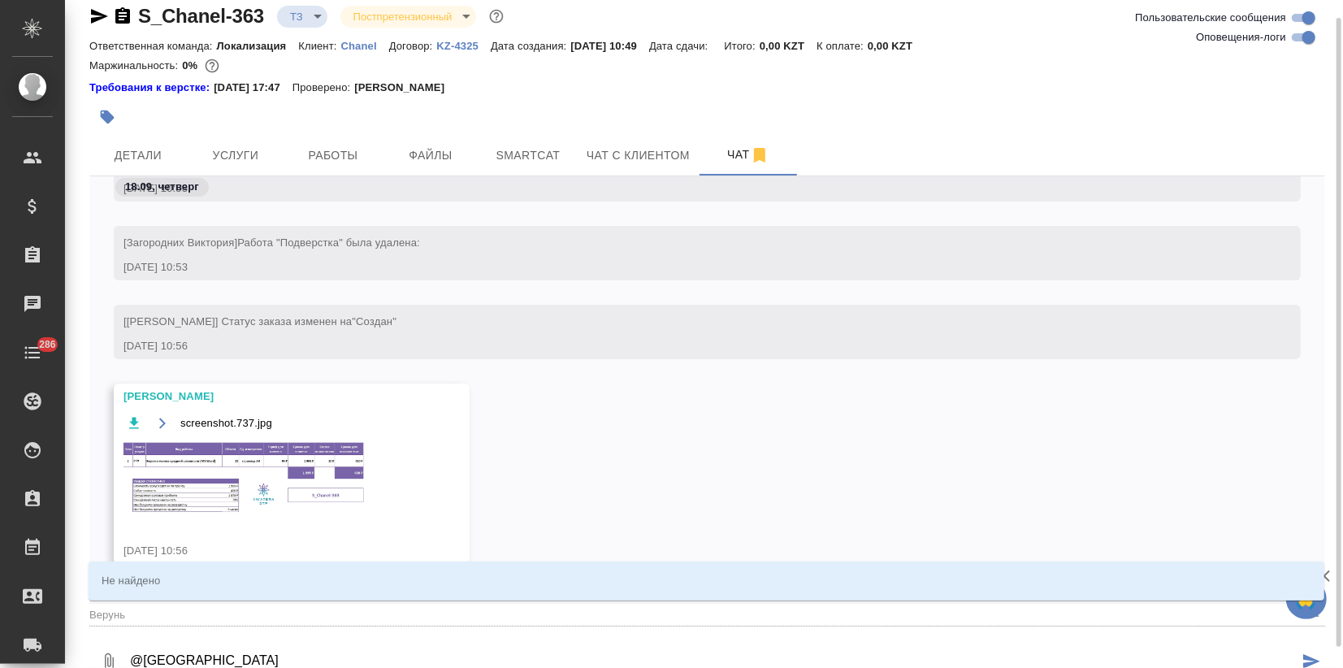
type input "Верун"
type textarea "@Веру"
type input "Веру"
type textarea "@Вер"
type input "Вер"
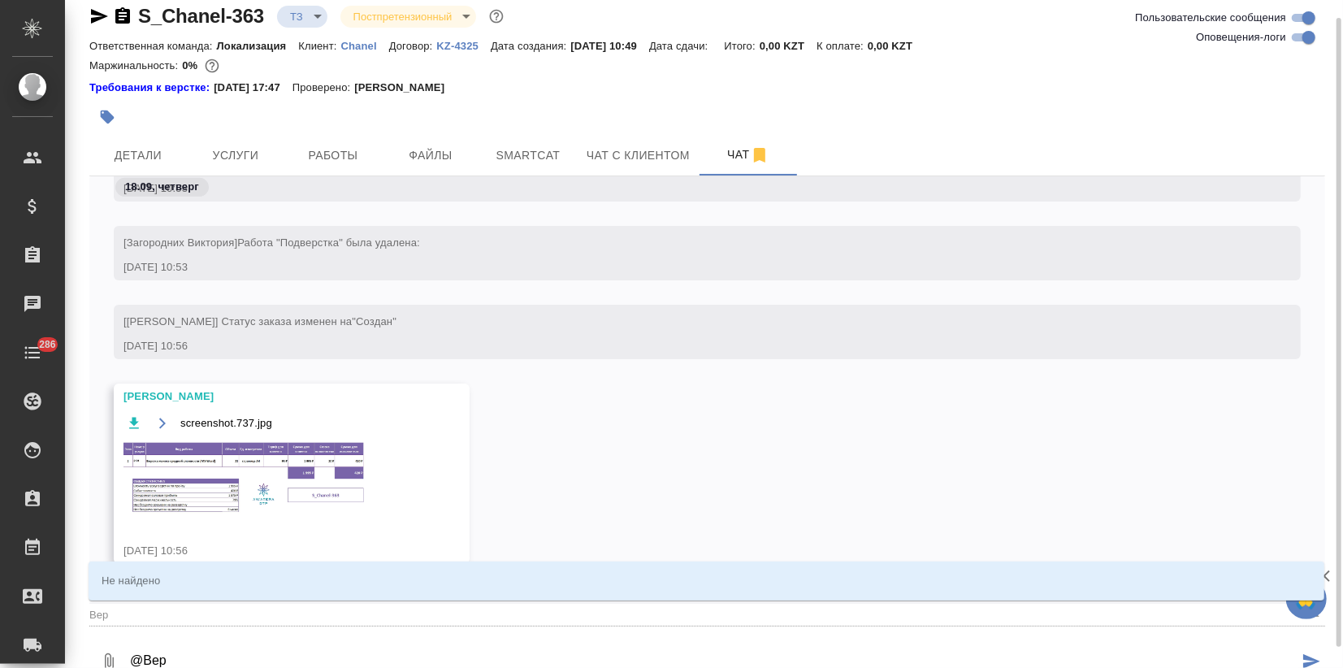
type textarea "@Ве"
type input "Ве"
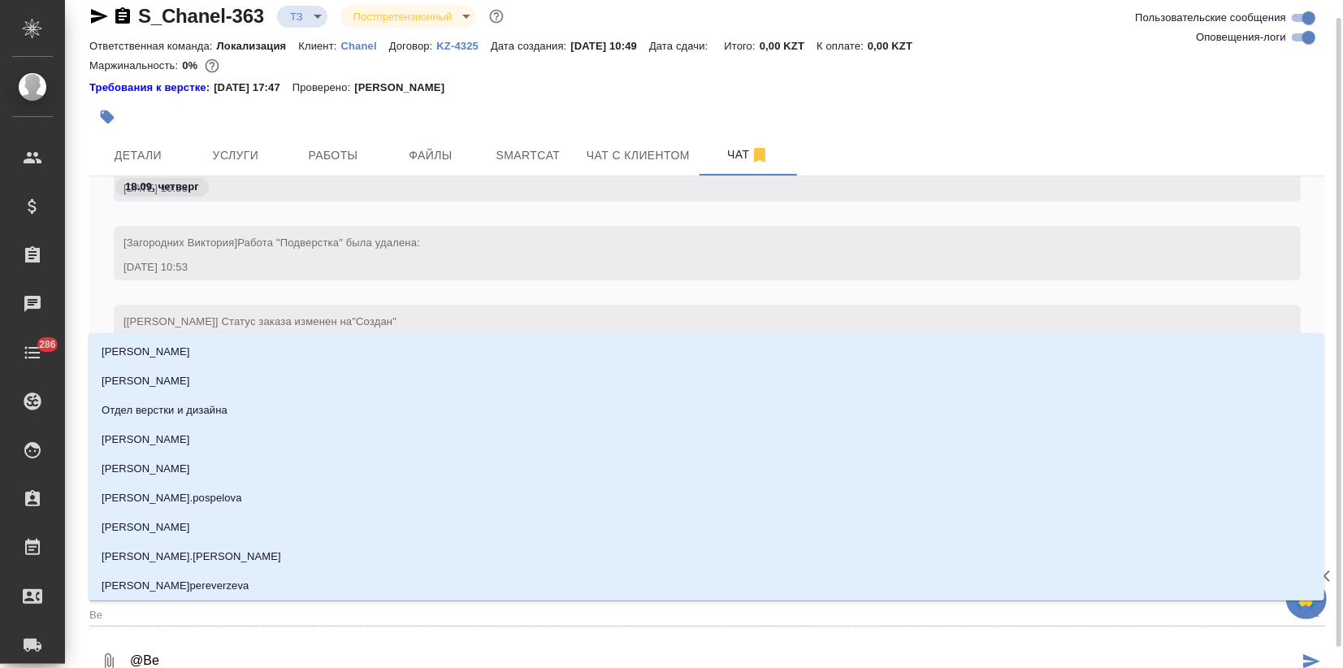
type textarea "@В"
type input "В"
type textarea "@"
type textarea "@а"
type input "а"
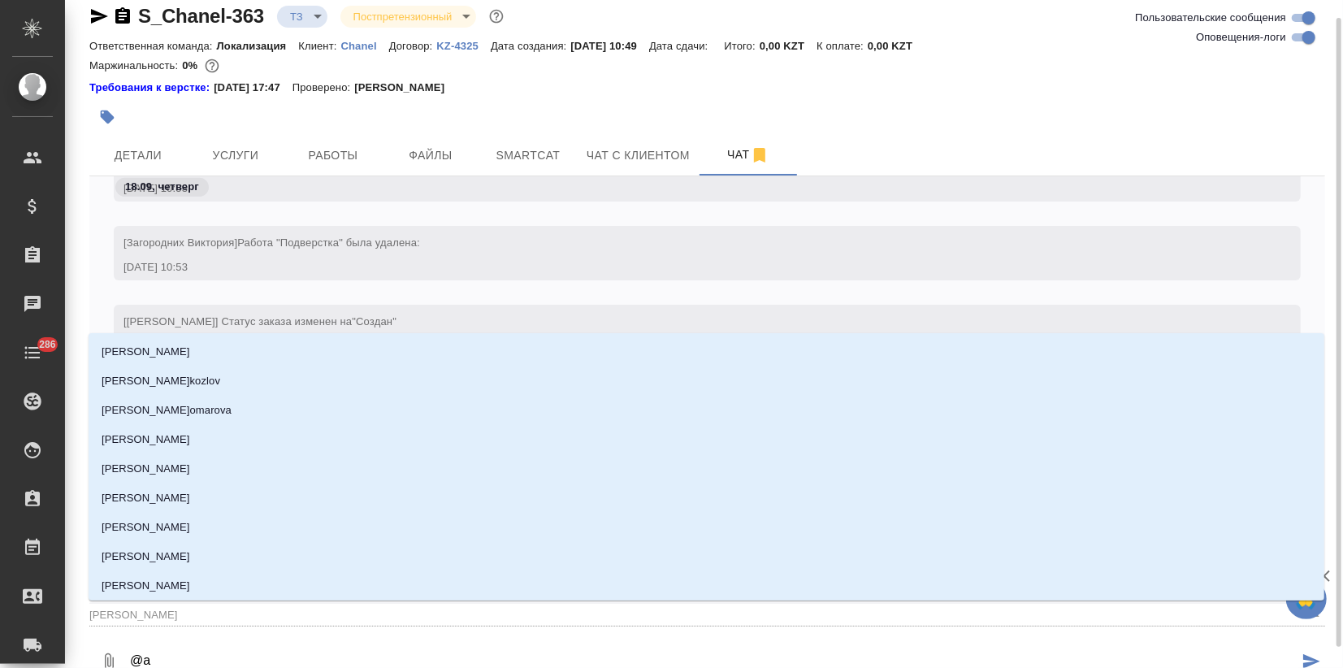
type textarea "@ар"
type input "ар"
type textarea "@арс"
type input "арс"
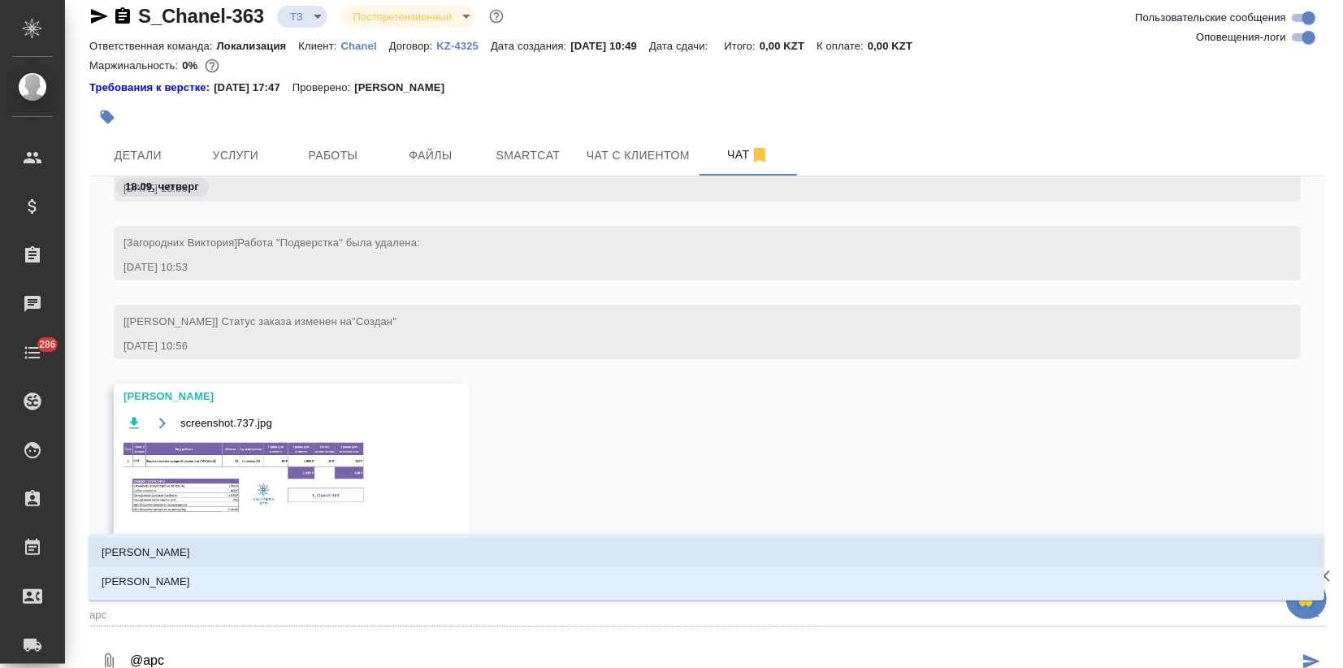
click at [171, 545] on p "Арсеньева Вера" at bounding box center [146, 552] width 89 height 16
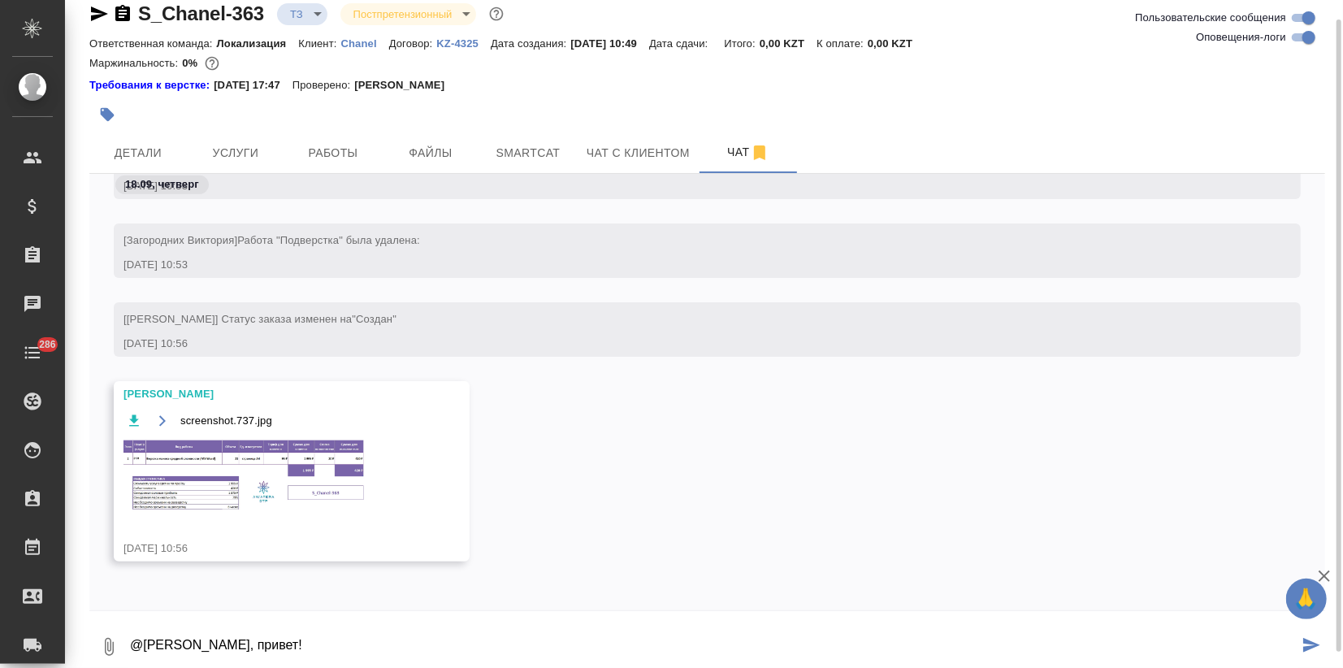
scroll to position [26, 0]
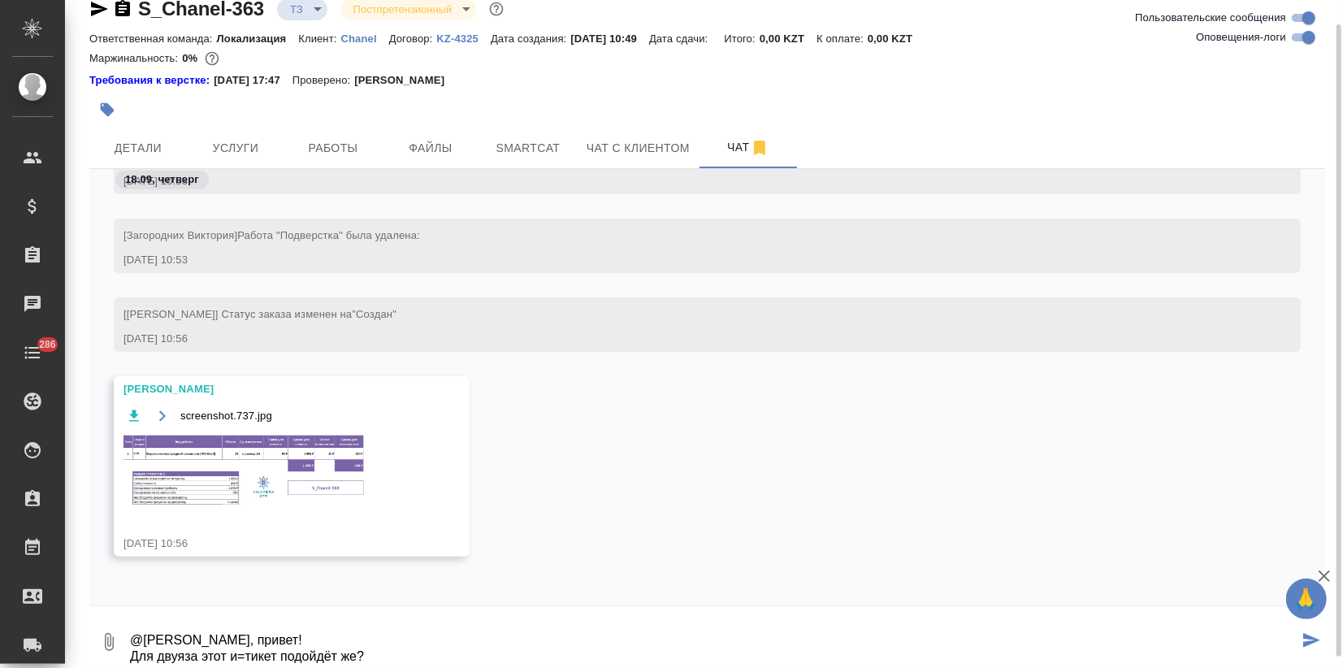
type textarea "@Арсеньева Вера Верунь, привет! Для двуяза этот и=тикет подойдёт же?"
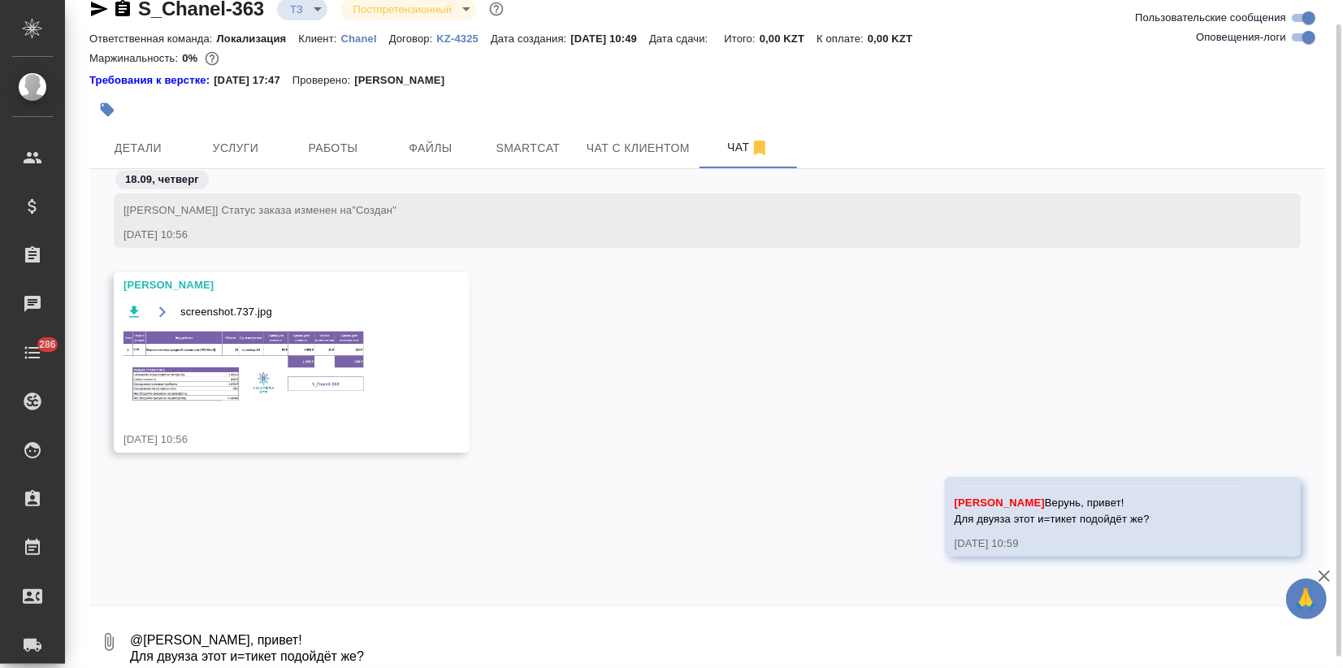
click at [226, 338] on img at bounding box center [245, 366] width 244 height 73
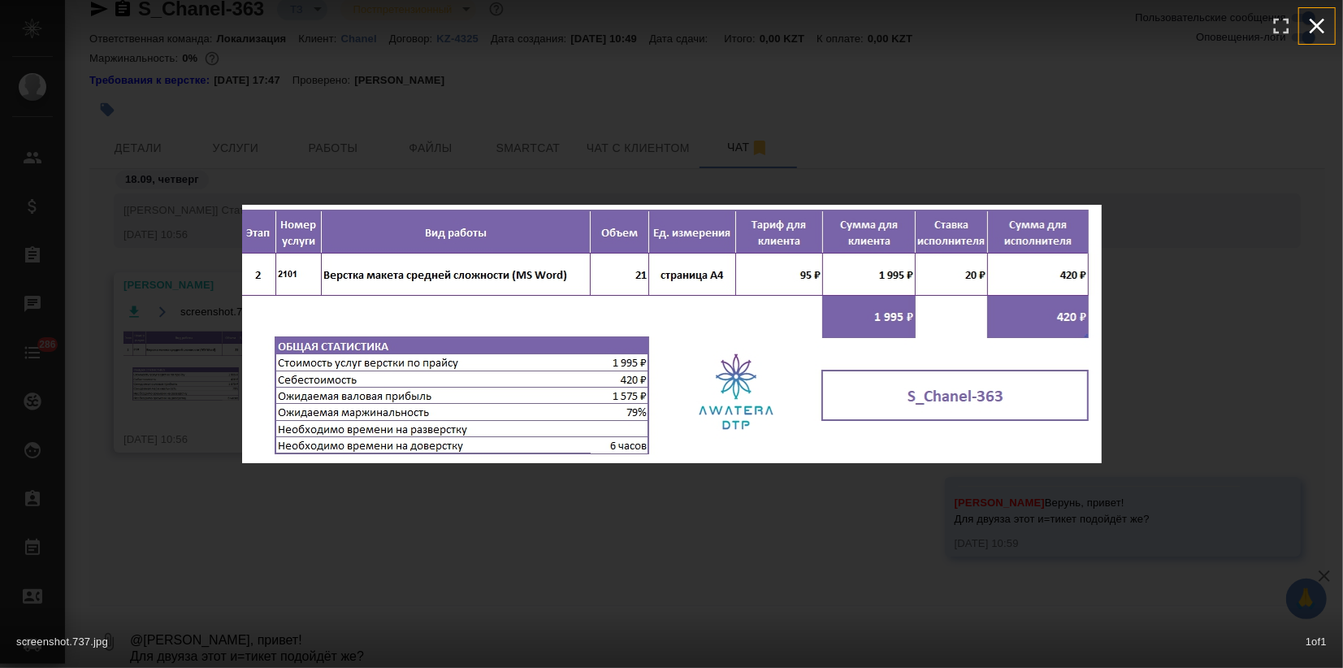
click at [1313, 20] on icon "button" at bounding box center [1317, 26] width 26 height 26
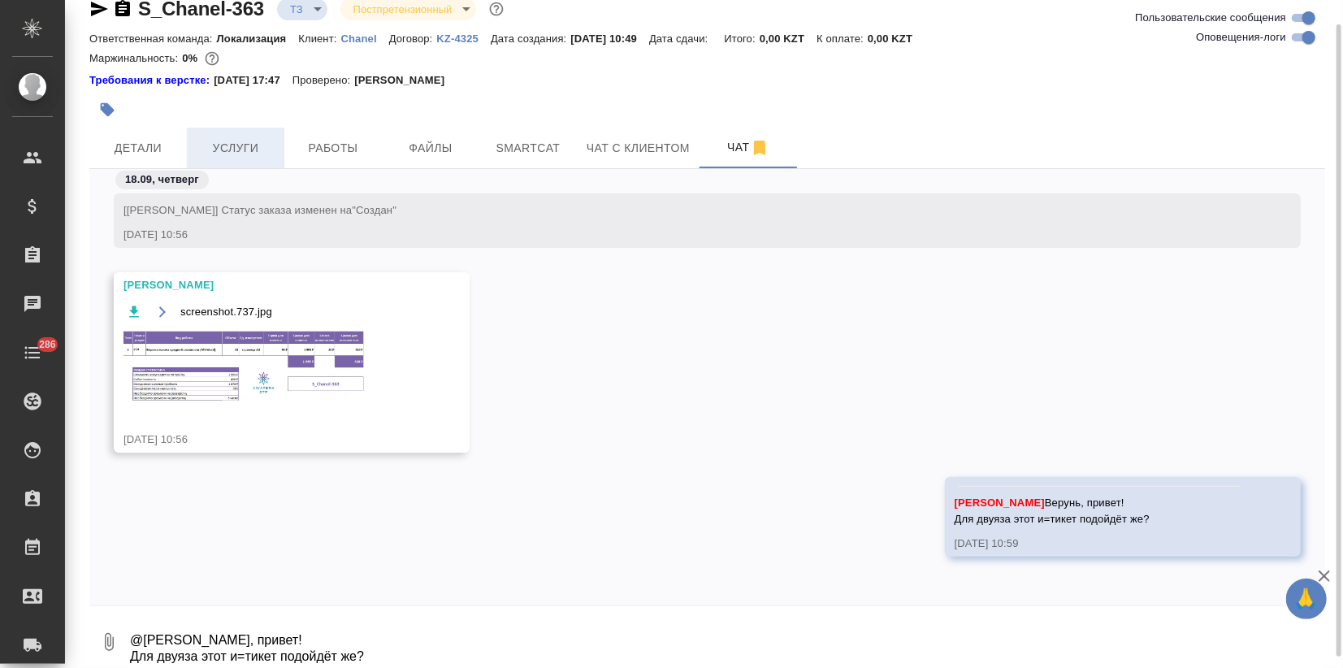
click at [236, 149] on span "Услуги" at bounding box center [236, 148] width 78 height 20
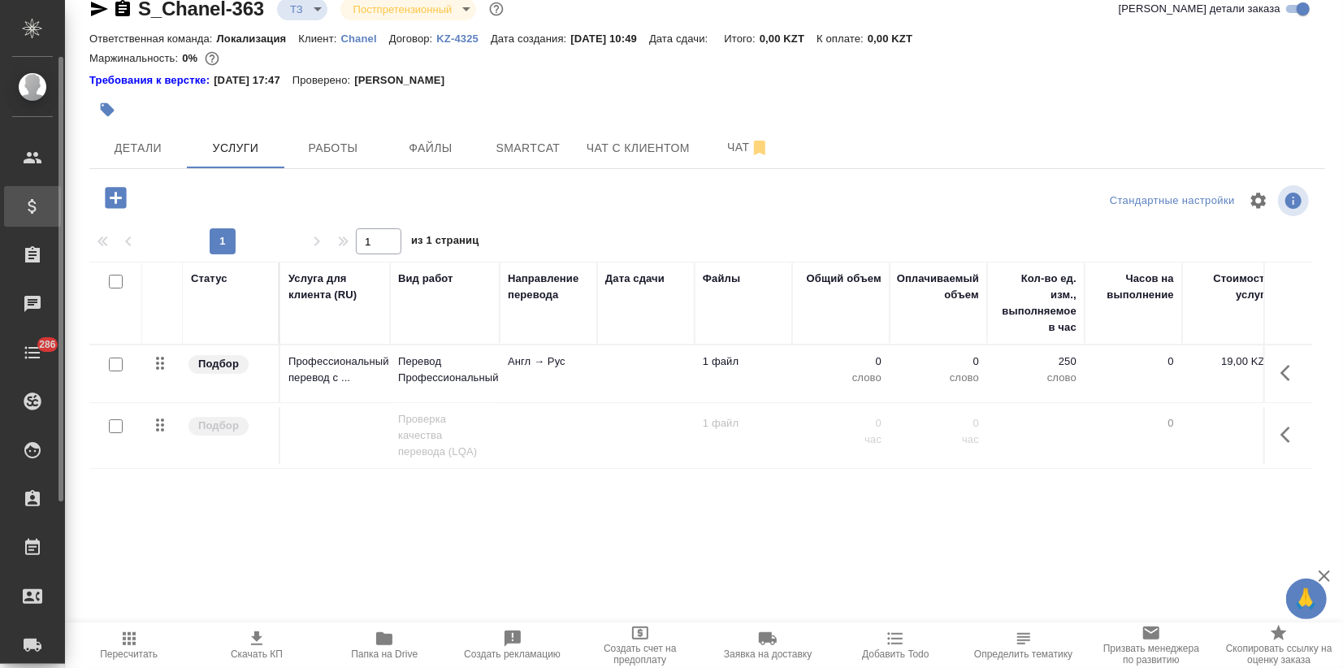
scroll to position [10, 0]
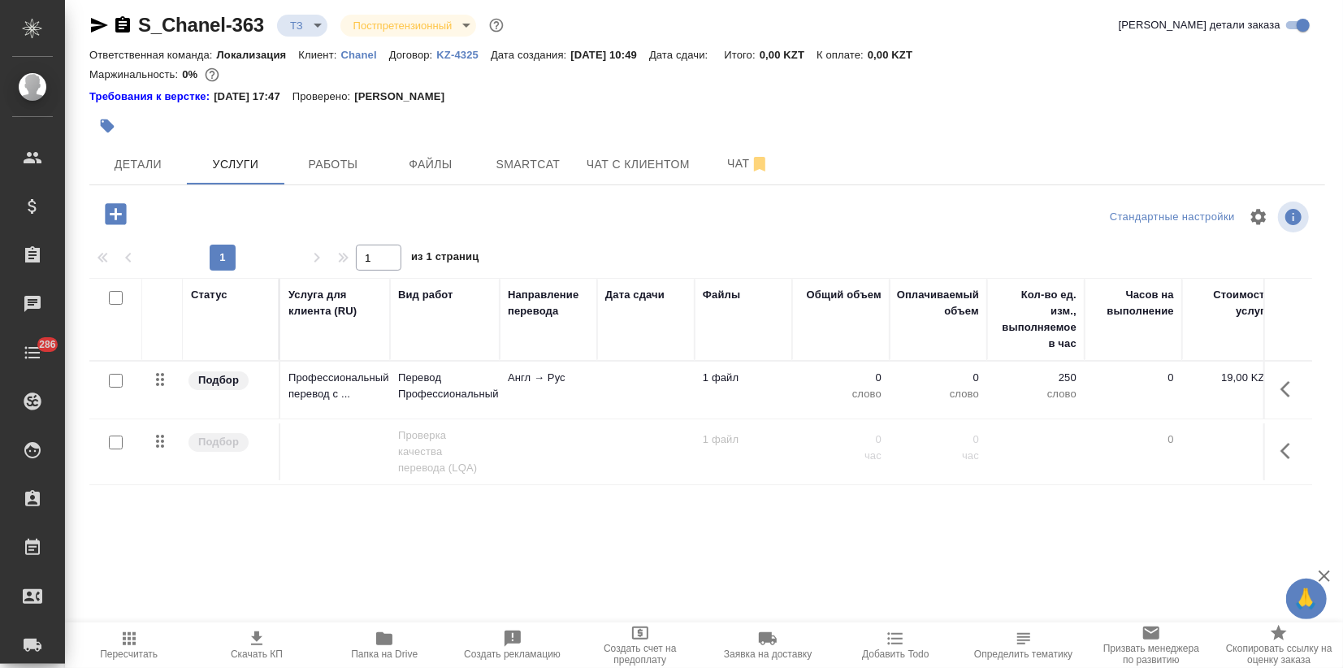
click at [108, 215] on icon "button" at bounding box center [115, 213] width 21 height 21
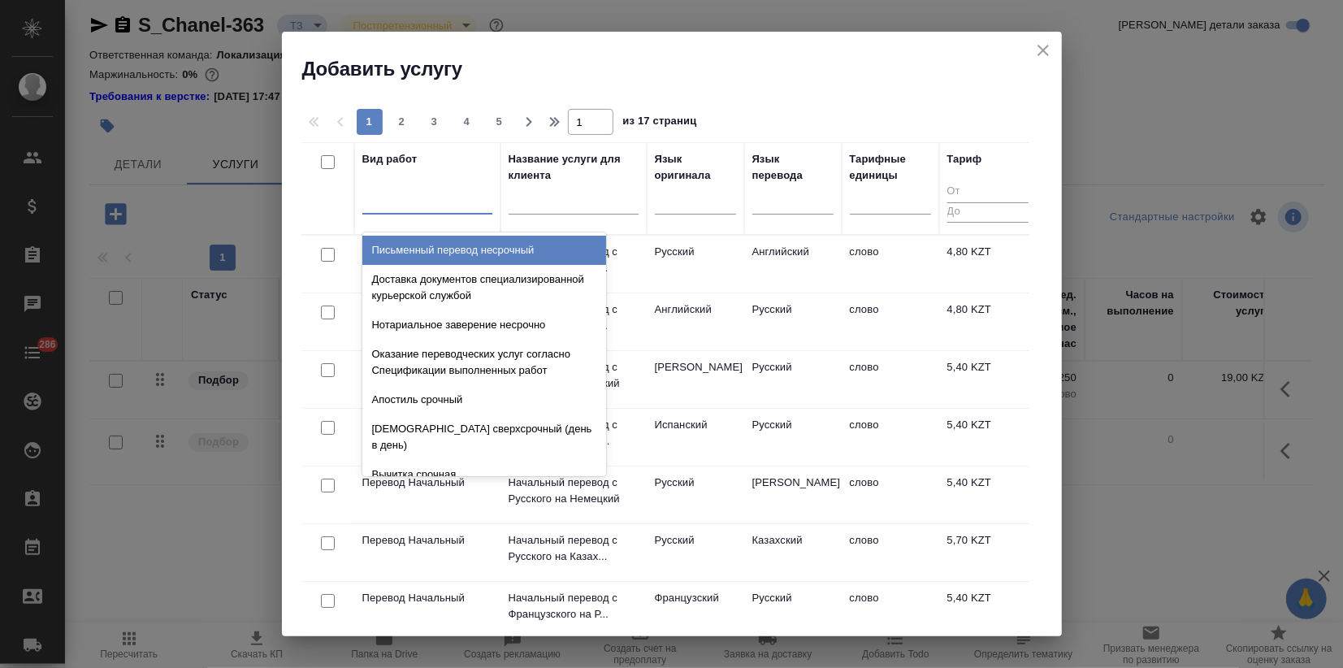
click at [385, 210] on div at bounding box center [427, 198] width 130 height 24
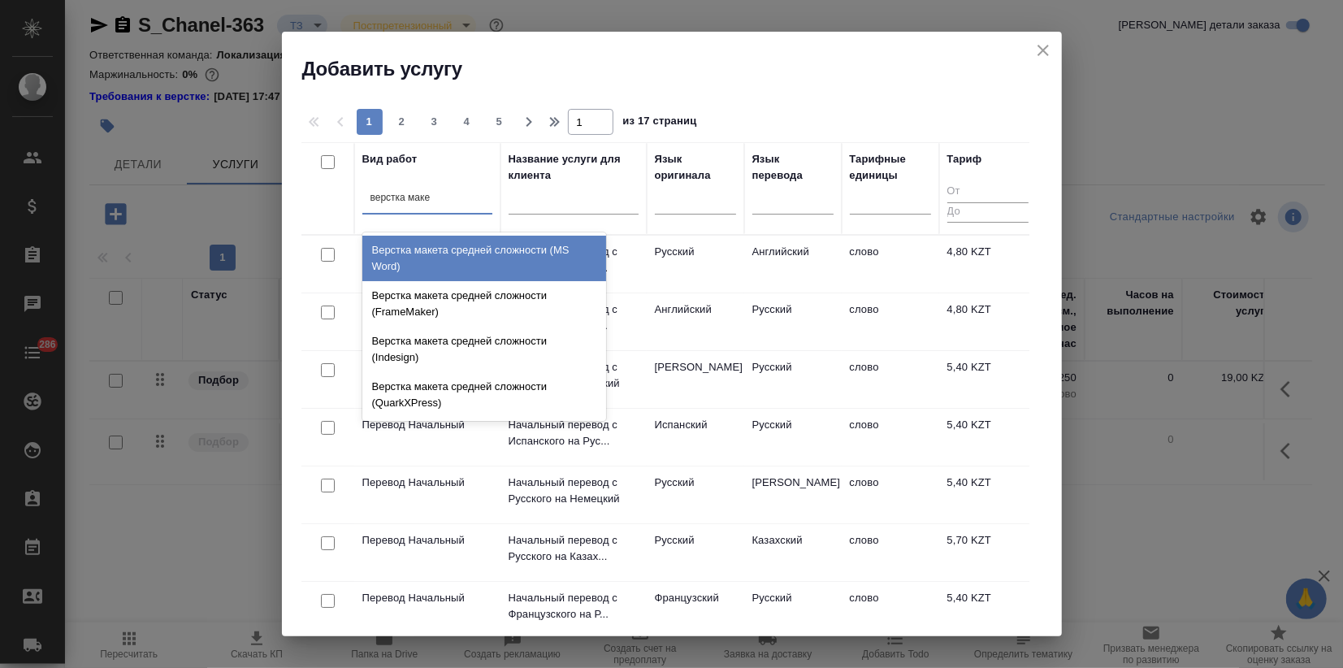
type input "верстка макет"
click at [456, 253] on div "Верстка макета средней сложности (MS Word)" at bounding box center [484, 258] width 244 height 45
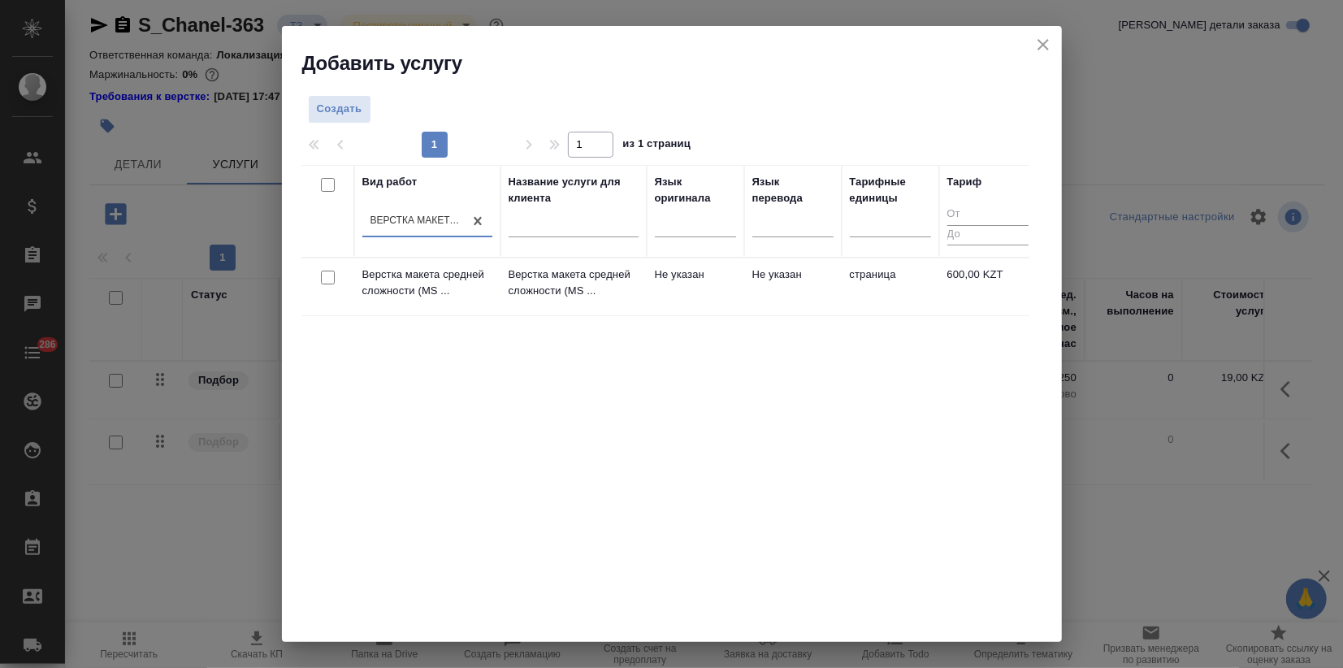
drag, startPoint x: 699, startPoint y: 456, endPoint x: 689, endPoint y: 459, distance: 10.8
click at [699, 456] on div "Вид работ option Верстка макета средней сложности (MS Word), selected. 0 result…" at bounding box center [665, 408] width 728 height 487
click at [455, 296] on p "Верстка макета средней сложности (MS ..." at bounding box center [427, 282] width 130 height 32
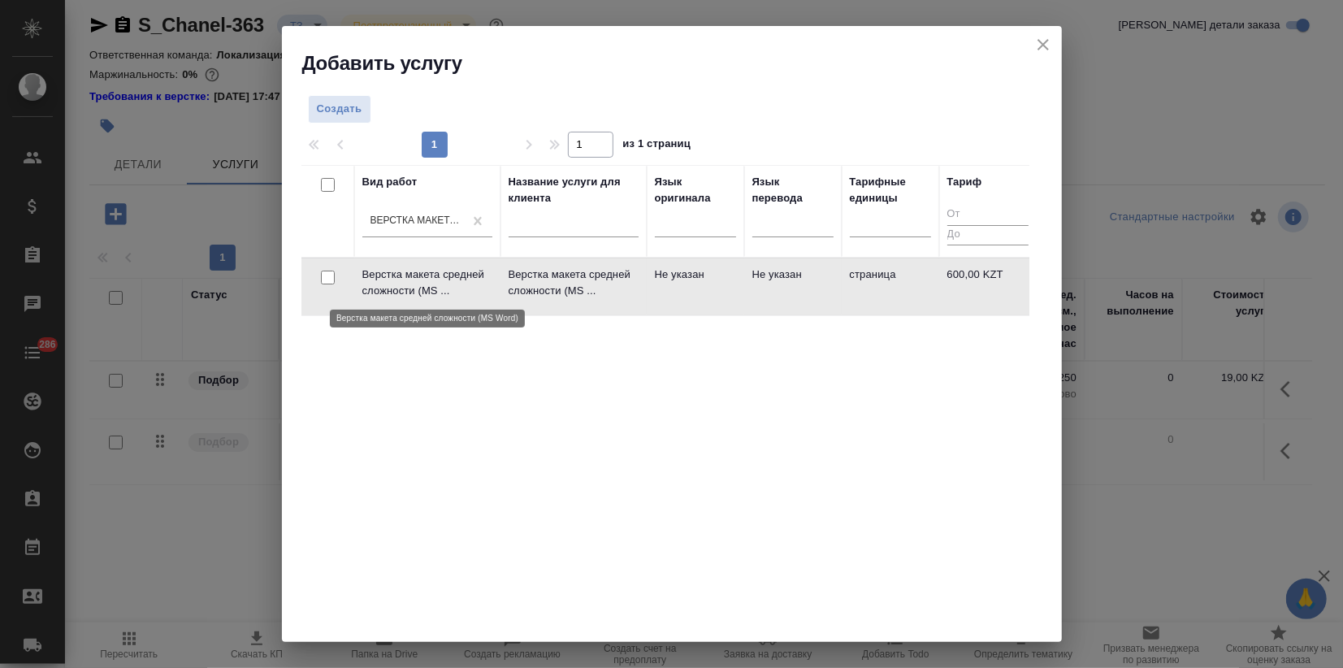
click at [455, 296] on p "Верстка макета средней сложности (MS ..." at bounding box center [427, 282] width 130 height 32
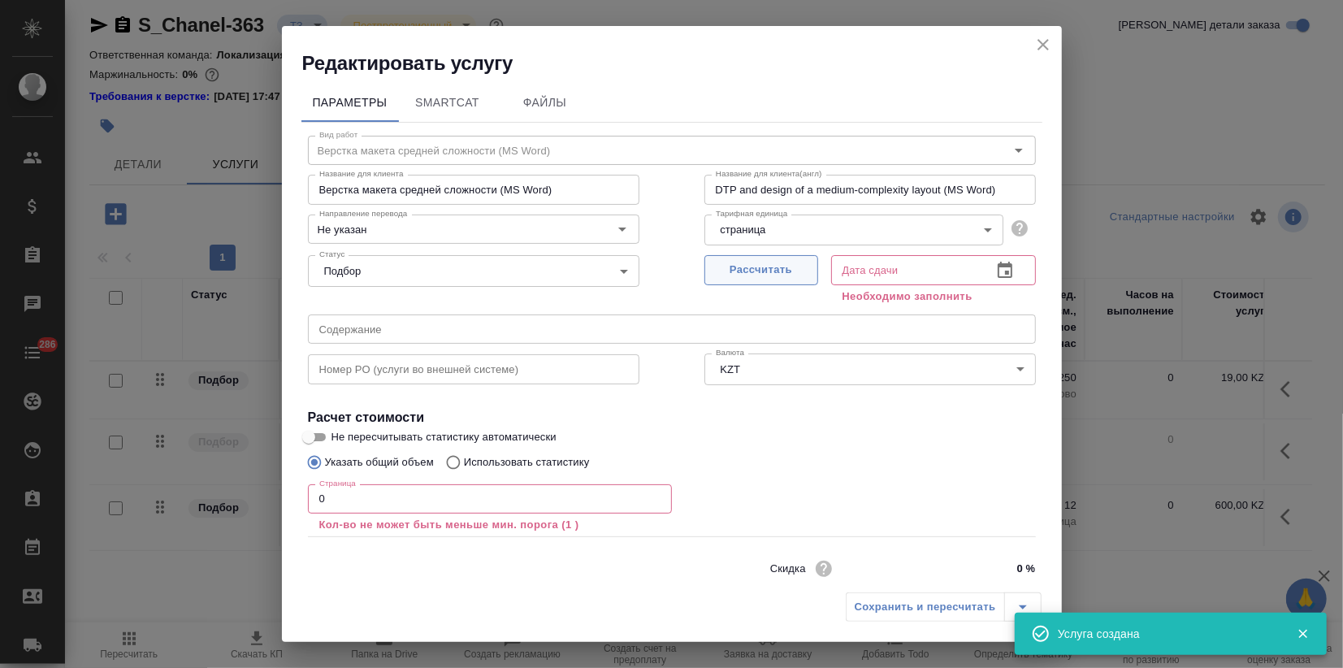
click at [771, 270] on span "Рассчитать" at bounding box center [761, 270] width 96 height 19
type input "18.09.2025 10:59"
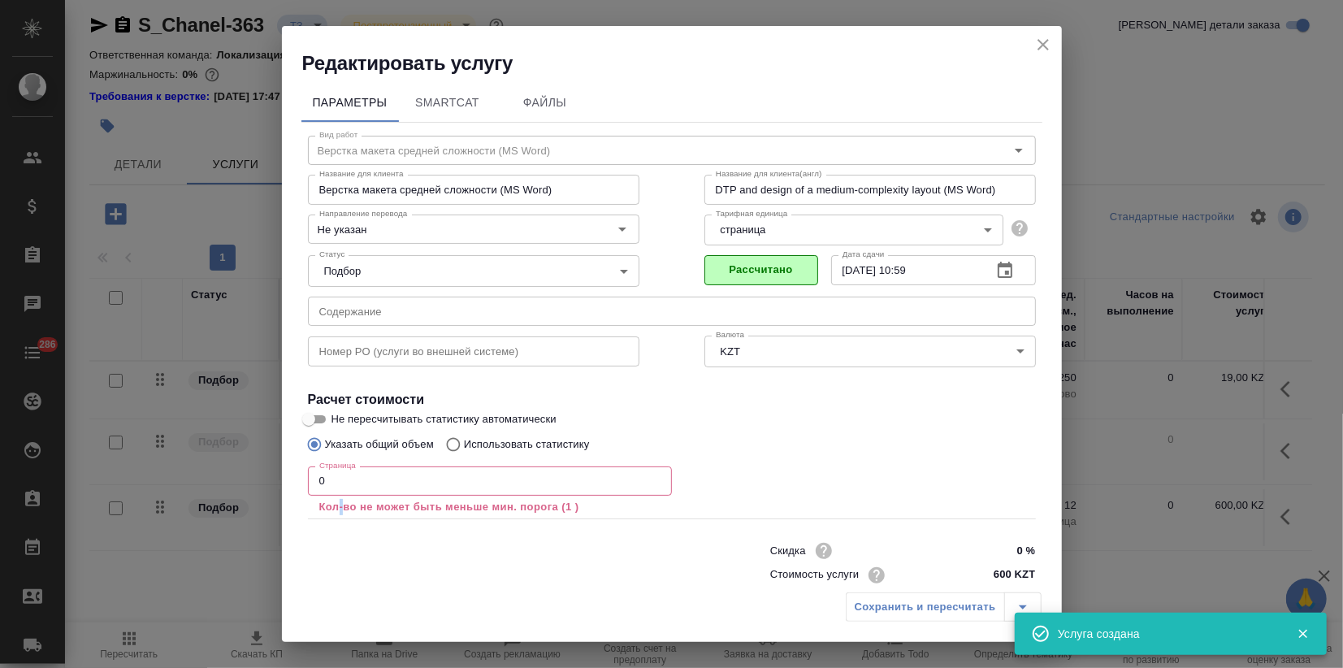
drag, startPoint x: 344, startPoint y: 502, endPoint x: 104, endPoint y: 491, distance: 239.8
click at [235, 498] on div "Редактировать услугу Параметры SmartCat Файлы Вид работ Верстка макета средней …" at bounding box center [671, 334] width 1343 height 668
drag, startPoint x: 329, startPoint y: 477, endPoint x: 243, endPoint y: 477, distance: 86.1
click at [244, 478] on div "Редактировать услугу Параметры SmartCat Файлы Вид работ Верстка макета средней …" at bounding box center [671, 334] width 1343 height 668
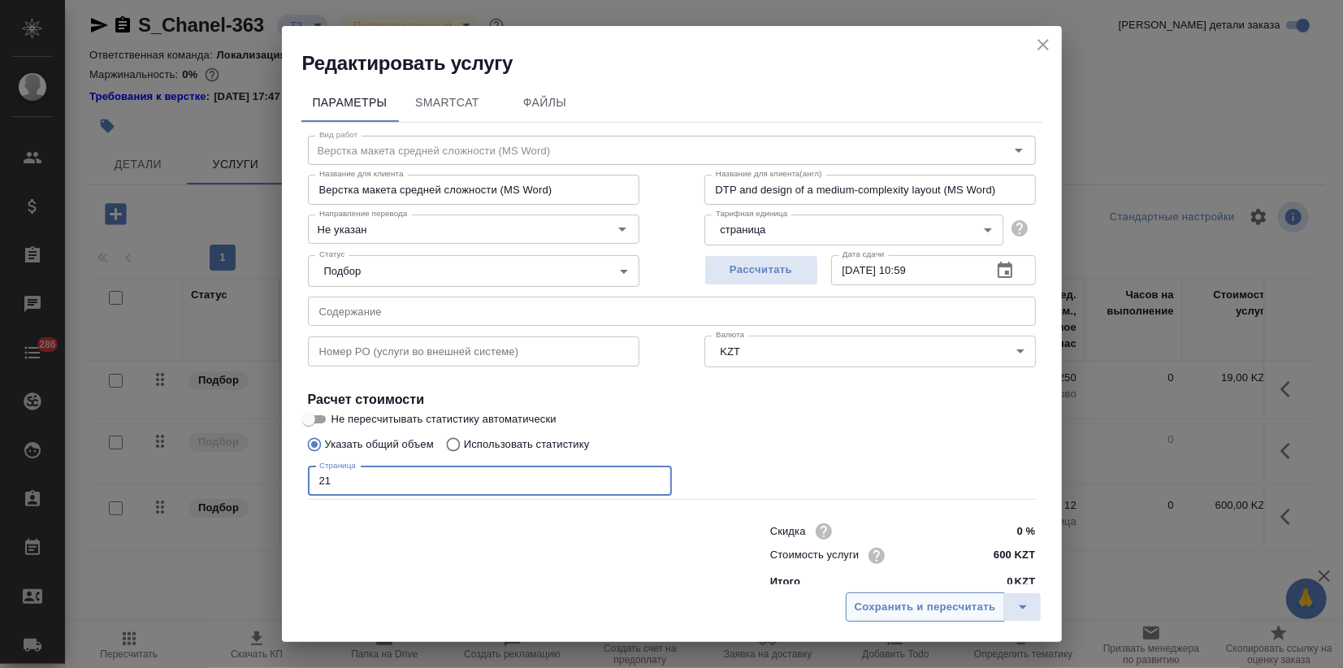
type input "21"
click at [897, 598] on span "Сохранить и пересчитать" at bounding box center [924, 607] width 141 height 19
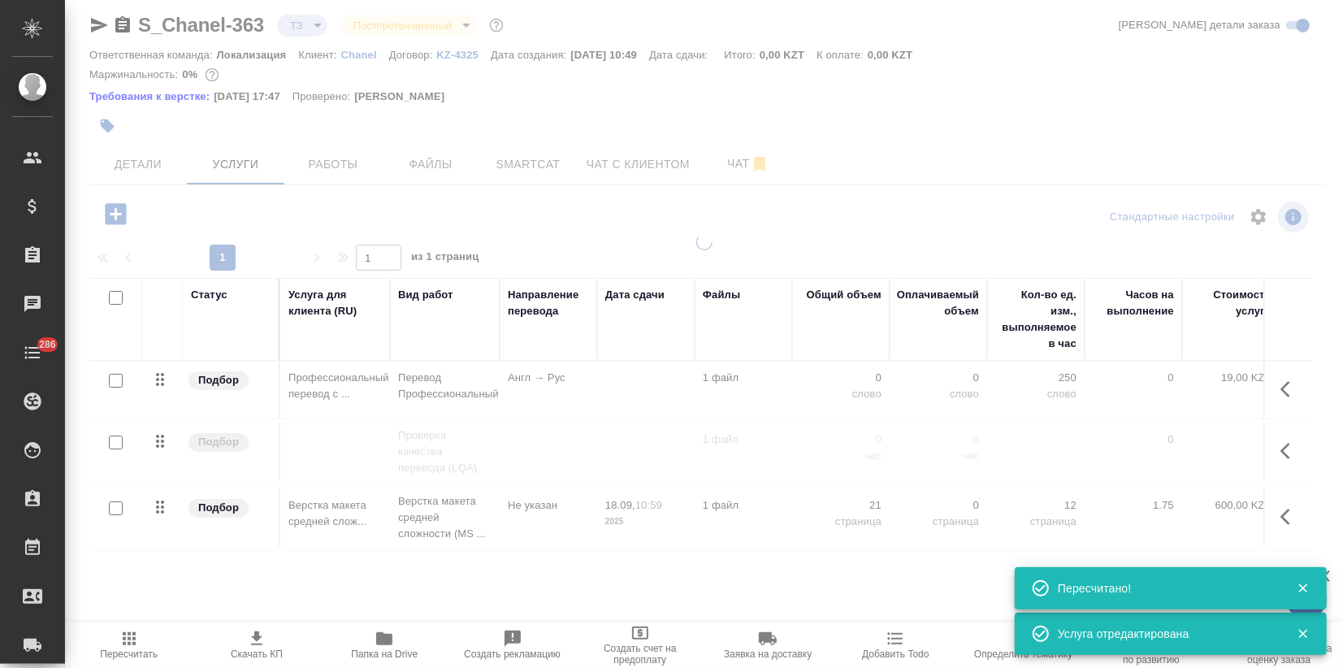
type input "new"
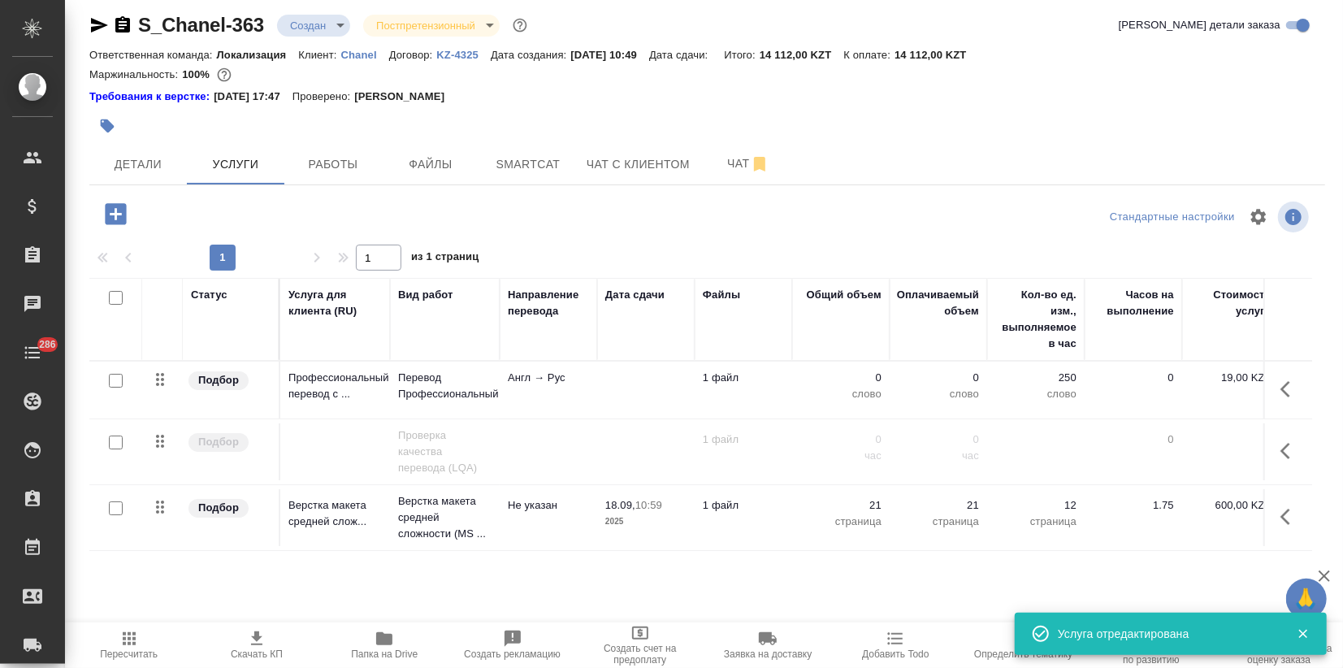
drag, startPoint x: 871, startPoint y: 113, endPoint x: 851, endPoint y: 149, distance: 41.4
click at [871, 113] on div at bounding box center [501, 126] width 824 height 36
click at [491, 498] on p "Верстка макета средней сложности (MS ..." at bounding box center [444, 517] width 93 height 49
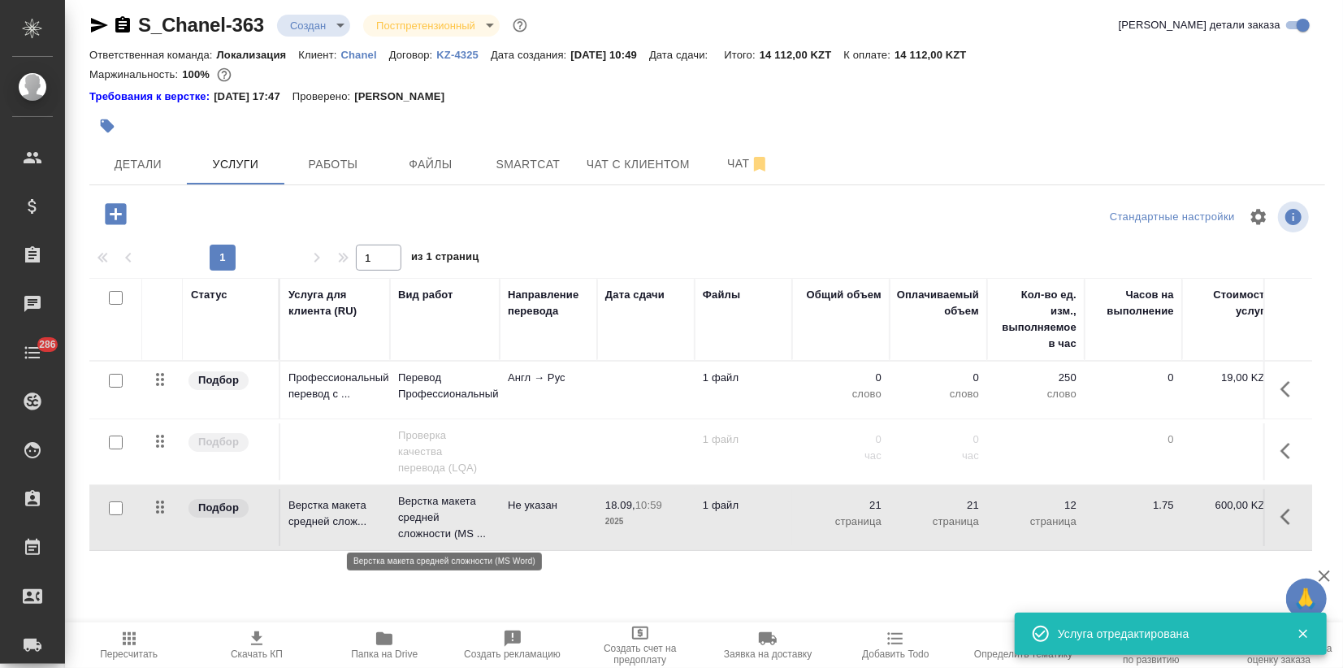
click at [491, 498] on p "Верстка макета средней сложности (MS ..." at bounding box center [444, 517] width 93 height 49
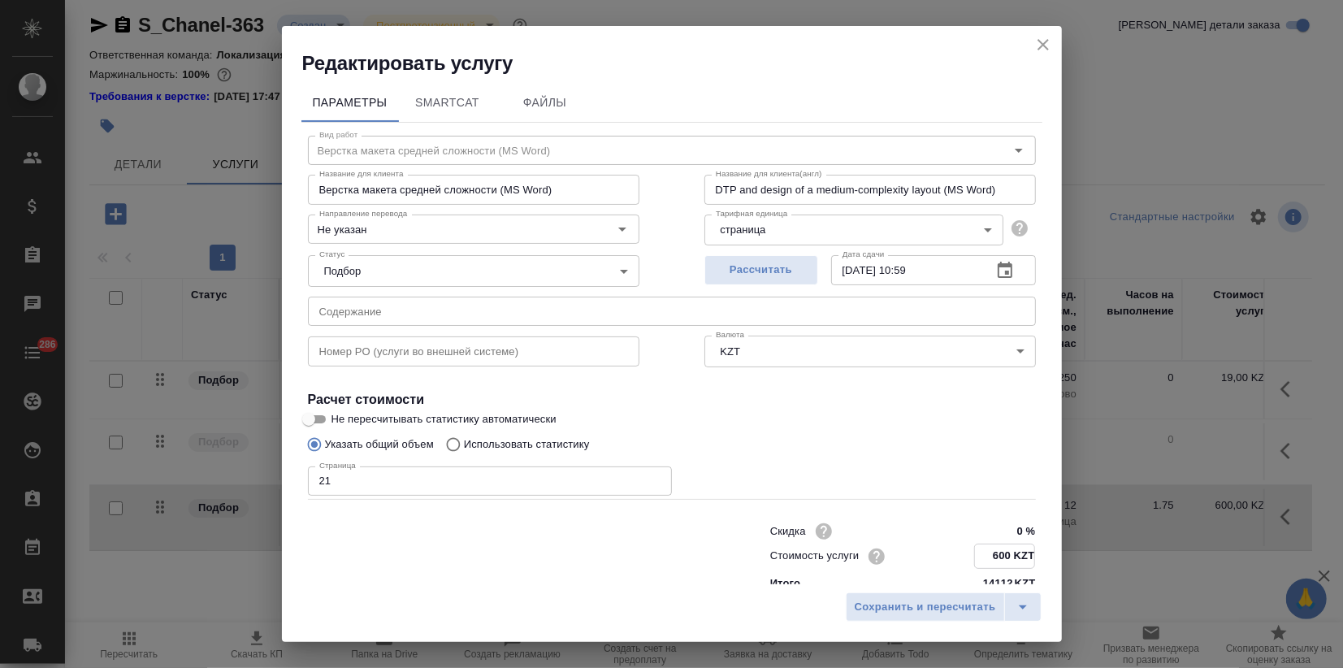
drag, startPoint x: 977, startPoint y: 551, endPoint x: 989, endPoint y: 552, distance: 12.3
click at [989, 552] on input "600 KZT" at bounding box center [1004, 556] width 59 height 24
type input "550 KZT"
click at [932, 611] on span "Сохранить и пересчитать" at bounding box center [924, 607] width 141 height 19
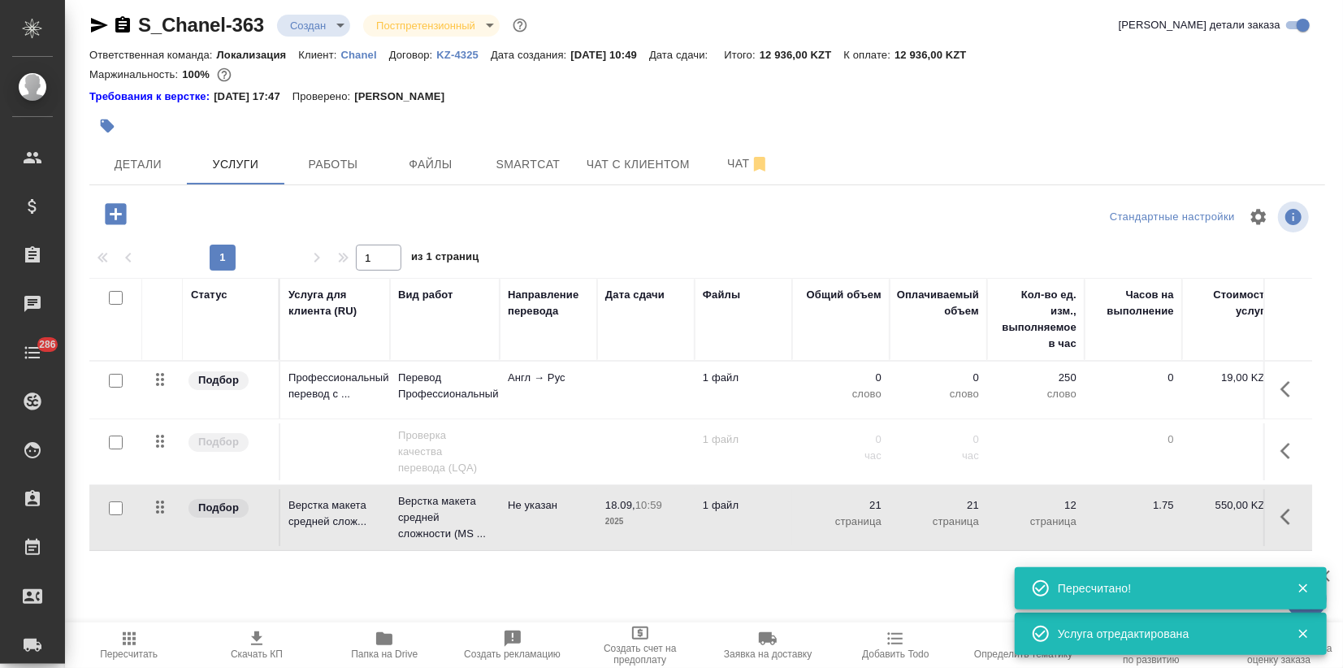
drag, startPoint x: 160, startPoint y: 517, endPoint x: 166, endPoint y: 383, distance: 134.1
click at [166, 383] on tbody "Подбор Профессиональный перевод с ... Перевод Профессиональный Англ → Рус 1 фай…" at bounding box center [854, 455] width 1531 height 189
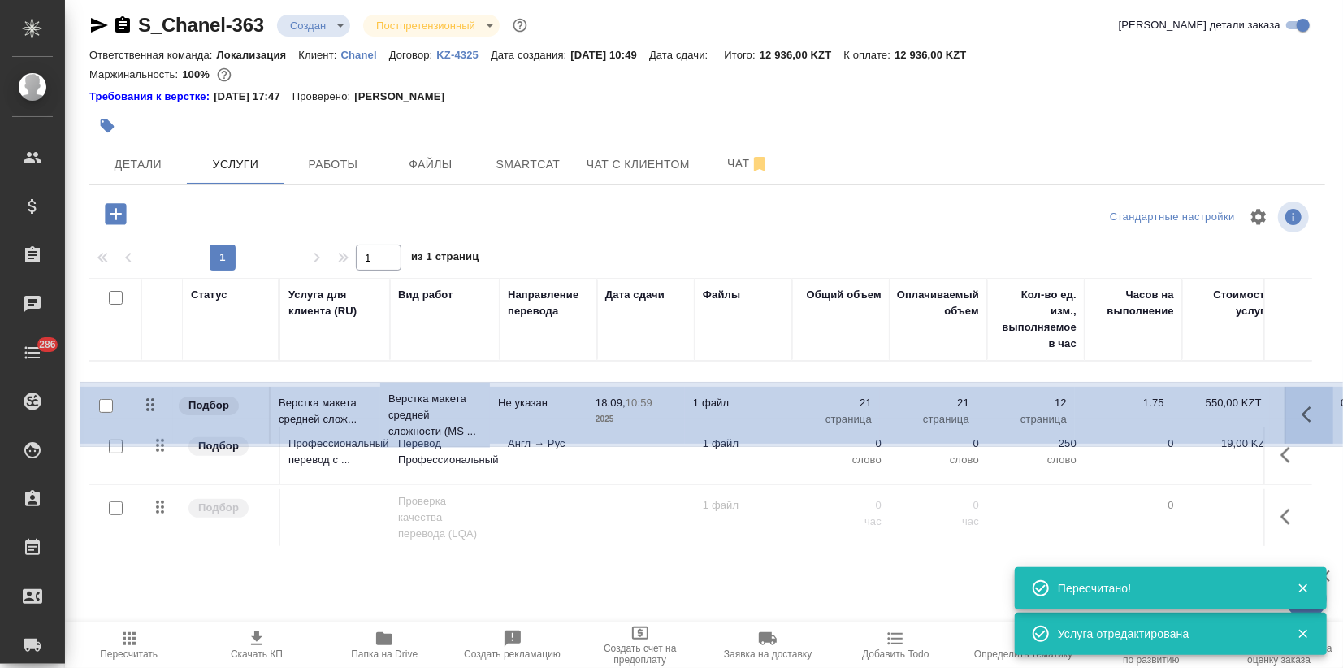
drag, startPoint x: 154, startPoint y: 507, endPoint x: 144, endPoint y: 398, distance: 109.3
click at [149, 386] on table "Статус Услуга для клиента (RU) Вид работ Направление перевода Дата сдачи Файлы …" at bounding box center [854, 414] width 1531 height 273
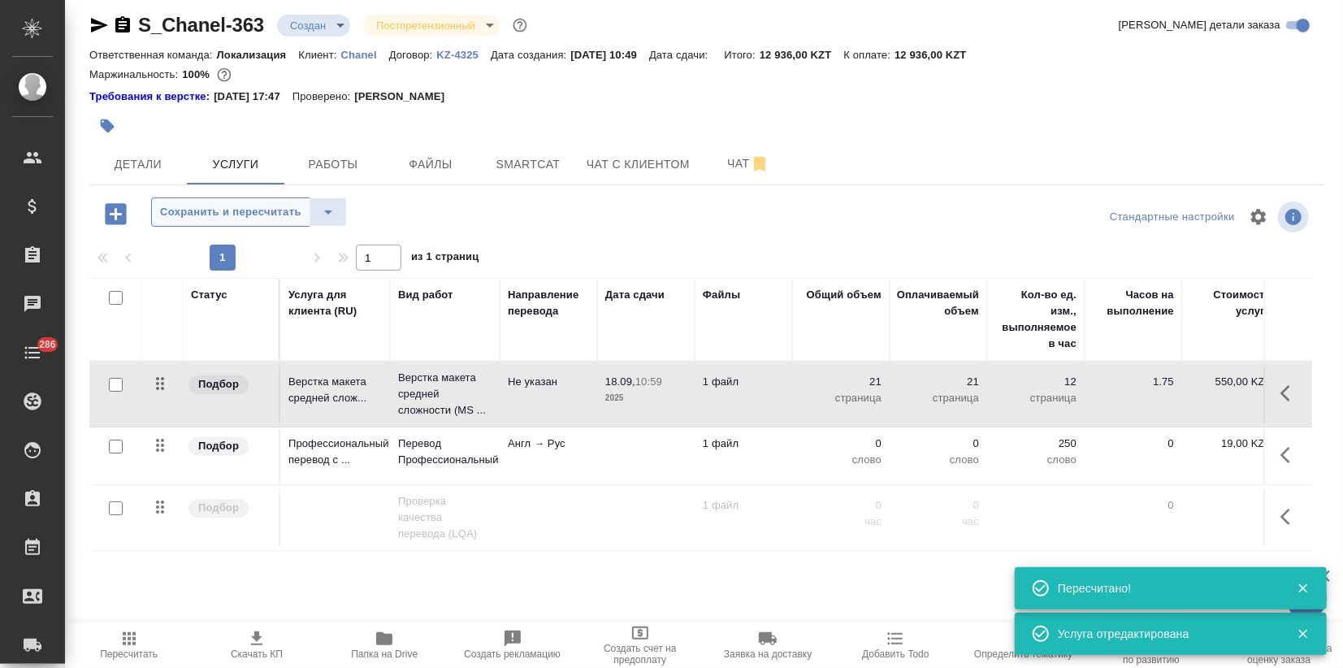
click at [210, 210] on span "Сохранить и пересчитать" at bounding box center [230, 212] width 141 height 19
click at [116, 452] on div at bounding box center [115, 446] width 37 height 23
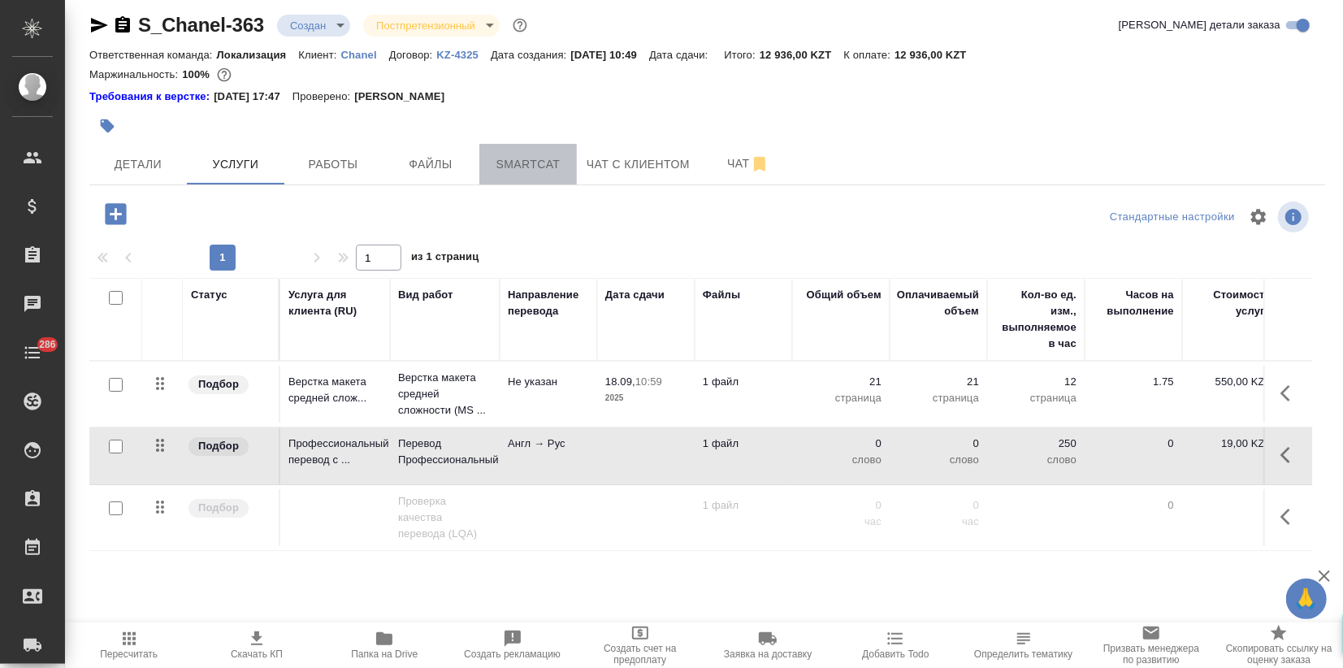
click at [508, 155] on span "Smartcat" at bounding box center [528, 164] width 78 height 20
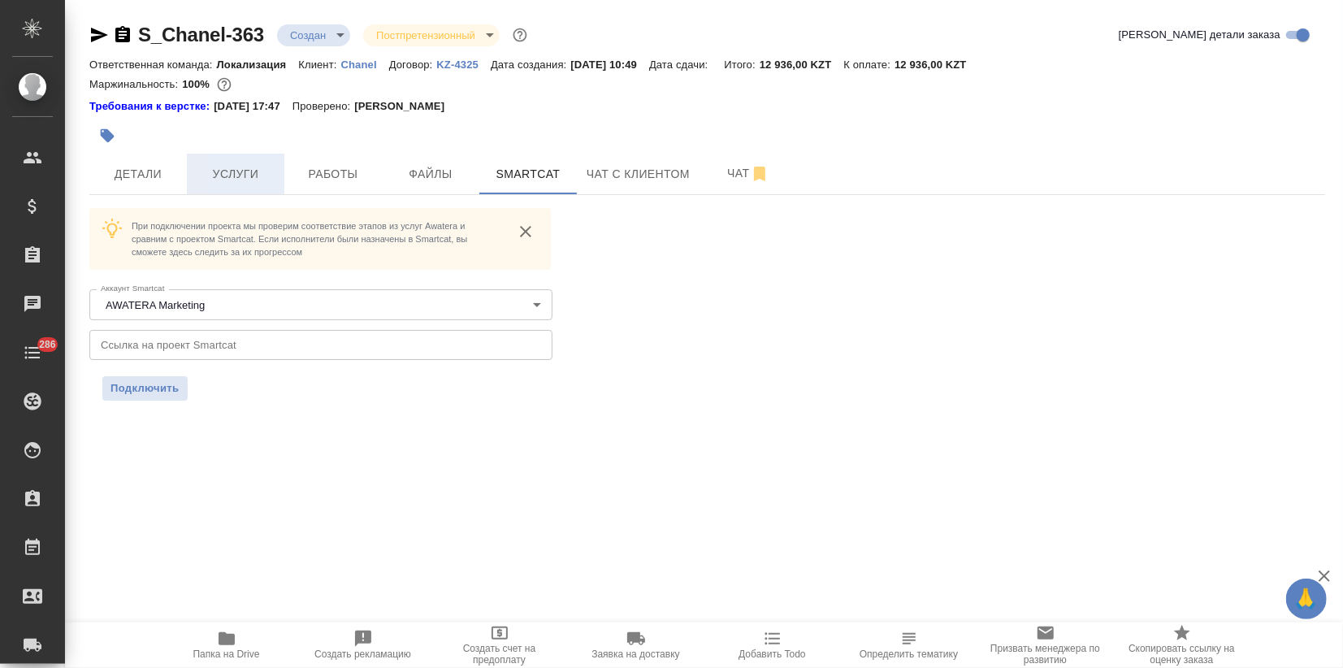
click at [201, 172] on span "Услуги" at bounding box center [236, 174] width 78 height 20
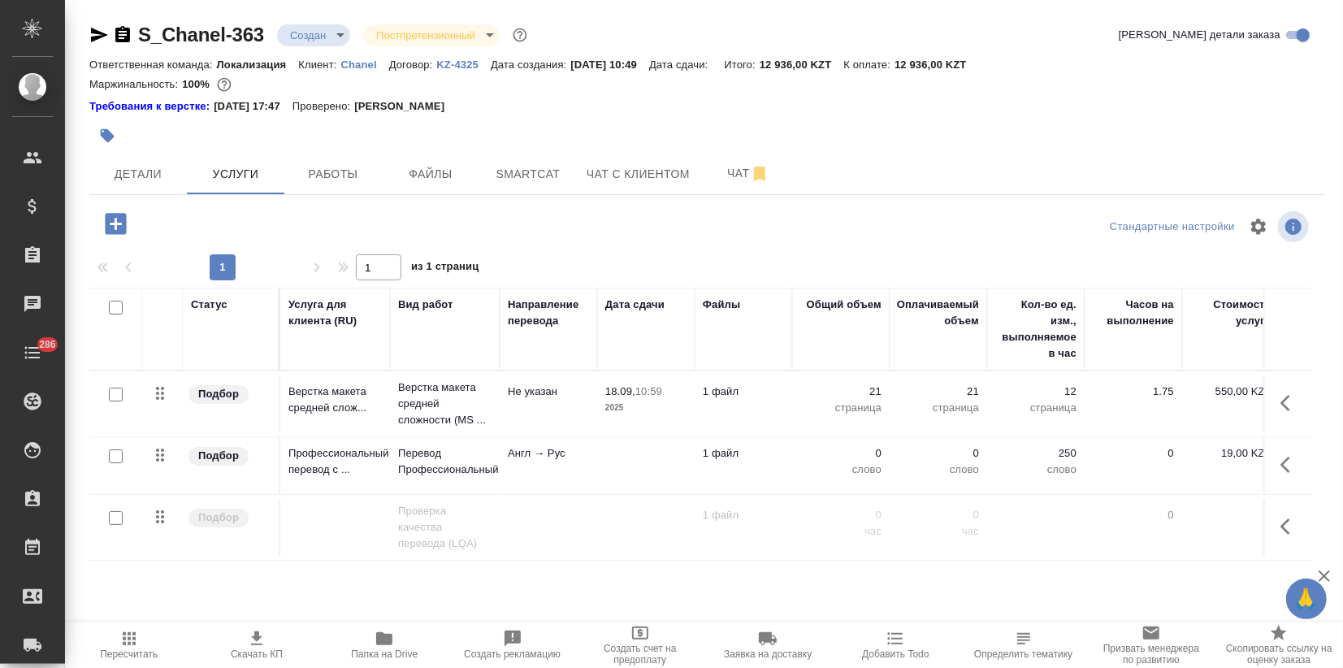
drag, startPoint x: 115, startPoint y: 448, endPoint x: 135, endPoint y: 454, distance: 21.1
click at [115, 448] on div at bounding box center [115, 456] width 37 height 23
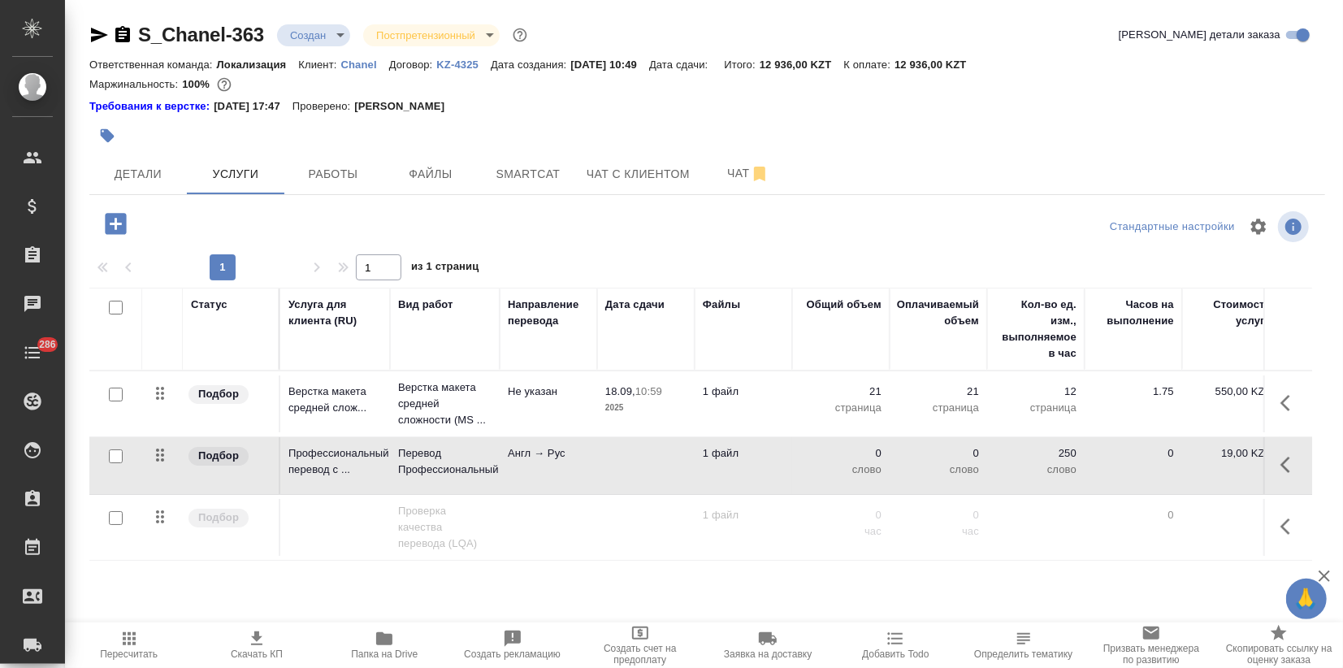
click at [114, 451] on input "checkbox" at bounding box center [116, 456] width 14 height 14
checkbox input "true"
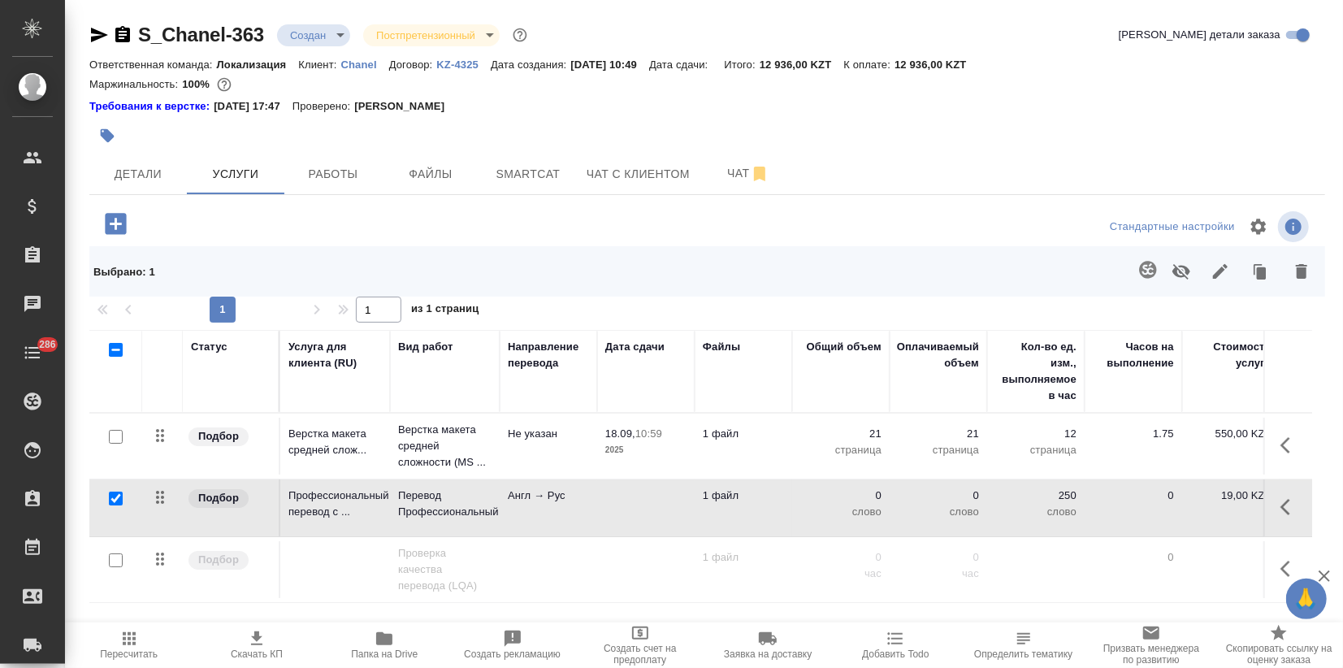
click at [1138, 260] on icon "button" at bounding box center [1147, 269] width 19 height 19
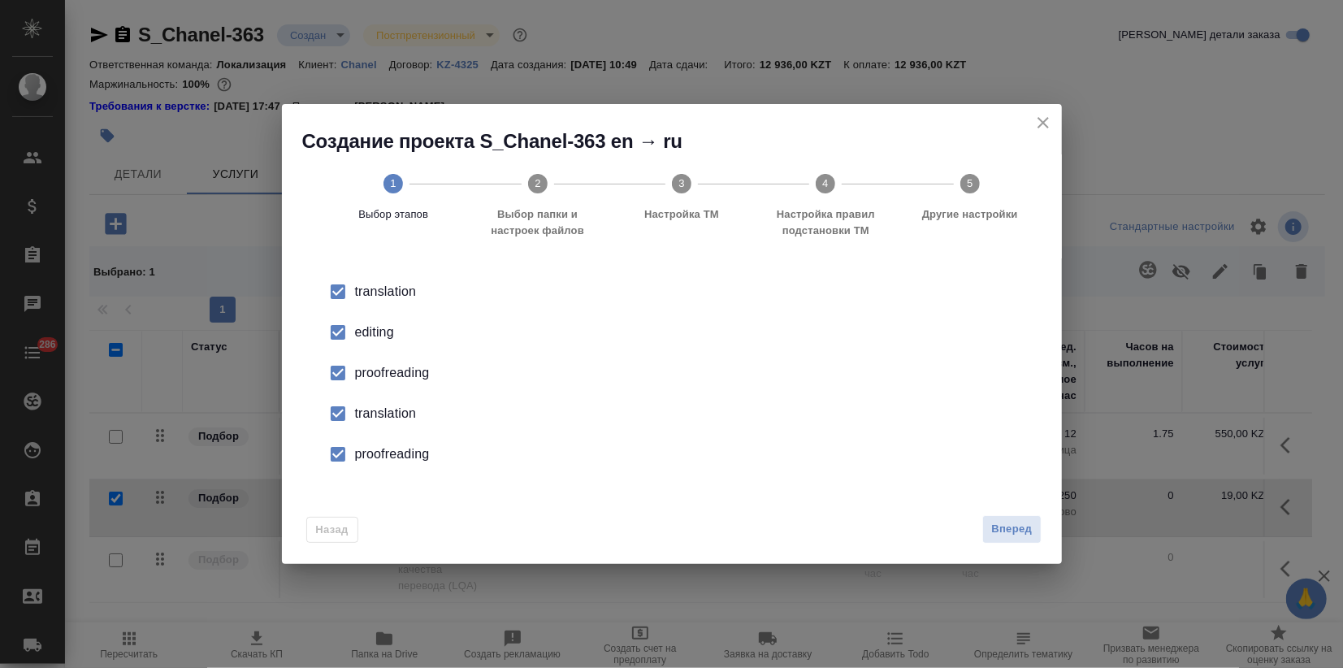
click at [353, 350] on li "editing" at bounding box center [672, 332] width 728 height 41
drag, startPoint x: 353, startPoint y: 350, endPoint x: 356, endPoint y: 377, distance: 26.9
click at [356, 377] on div "proofreading" at bounding box center [689, 372] width 668 height 19
click at [360, 409] on div "translation" at bounding box center [689, 413] width 668 height 19
click at [370, 461] on div "proofreading" at bounding box center [689, 453] width 668 height 19
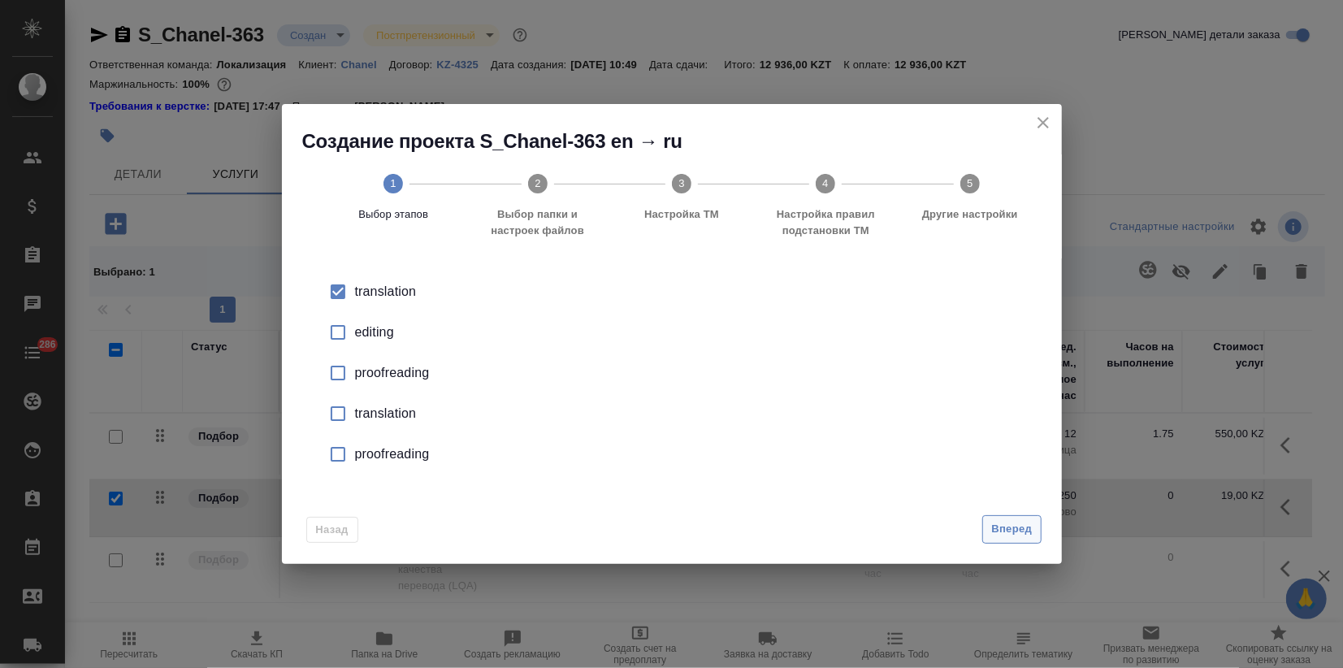
click at [990, 519] on button "Вперед" at bounding box center [1011, 529] width 58 height 28
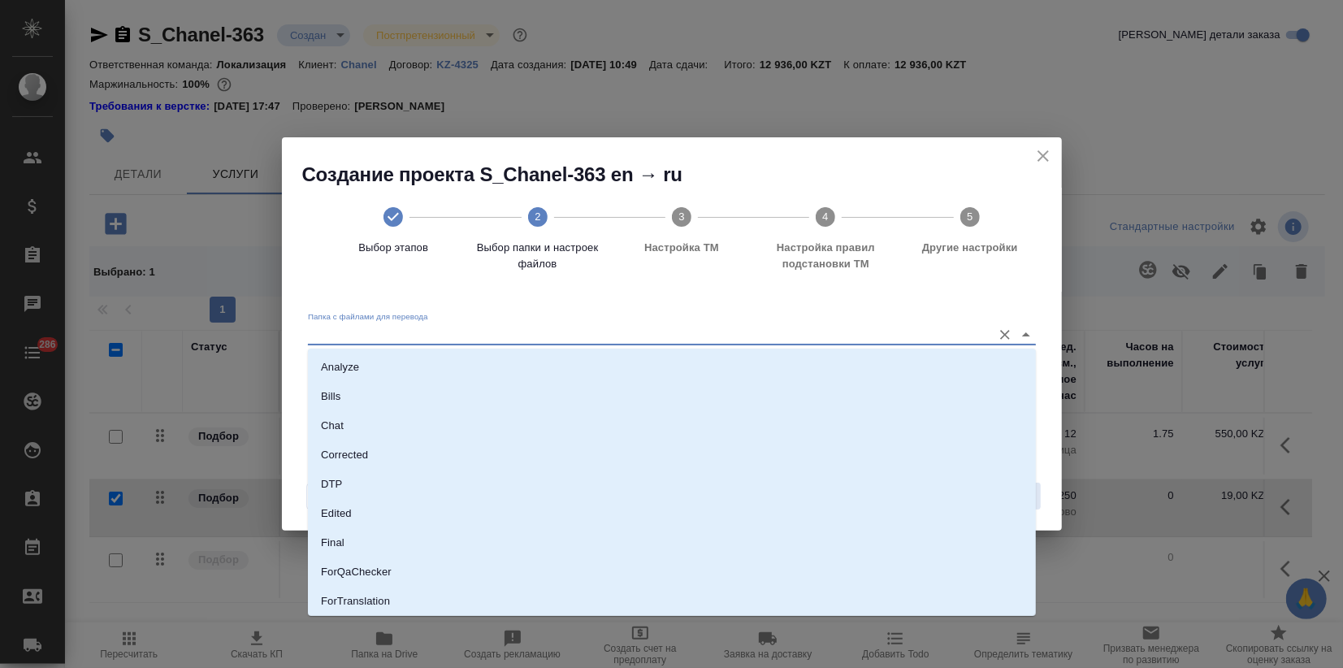
click at [646, 326] on input "Папка с файлами для перевода" at bounding box center [646, 333] width 676 height 19
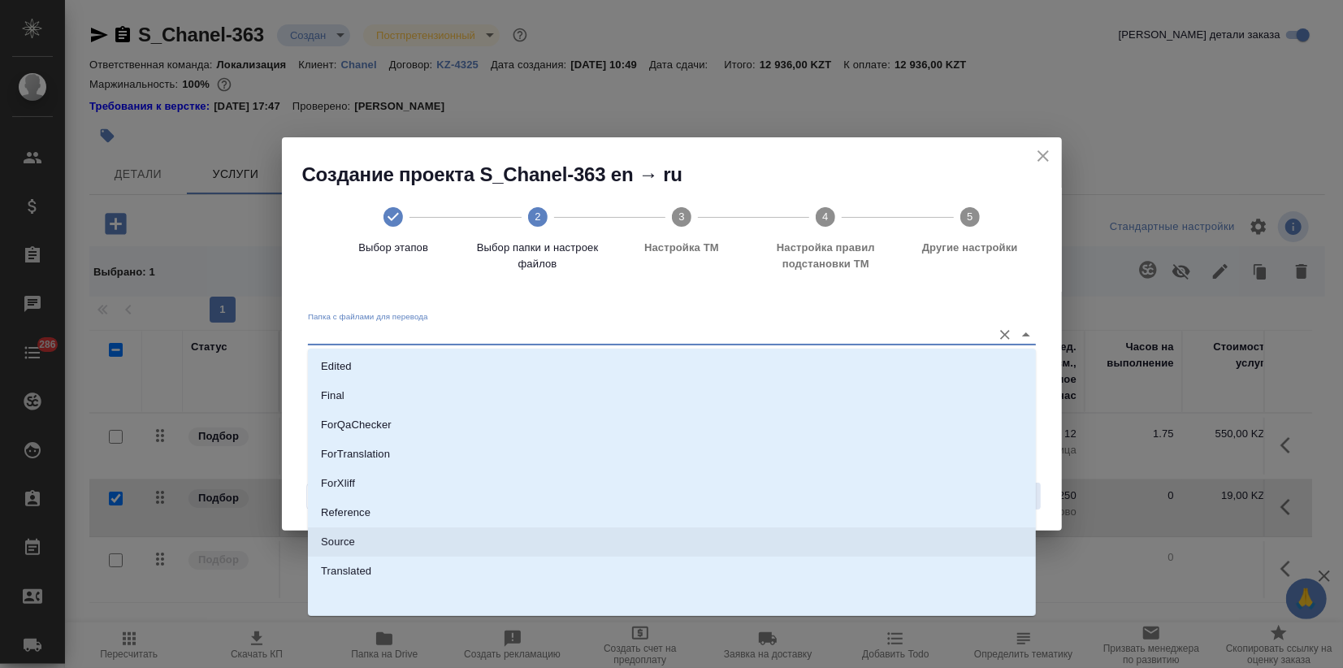
click at [334, 534] on p "Source" at bounding box center [338, 542] width 34 height 16
type input "Source"
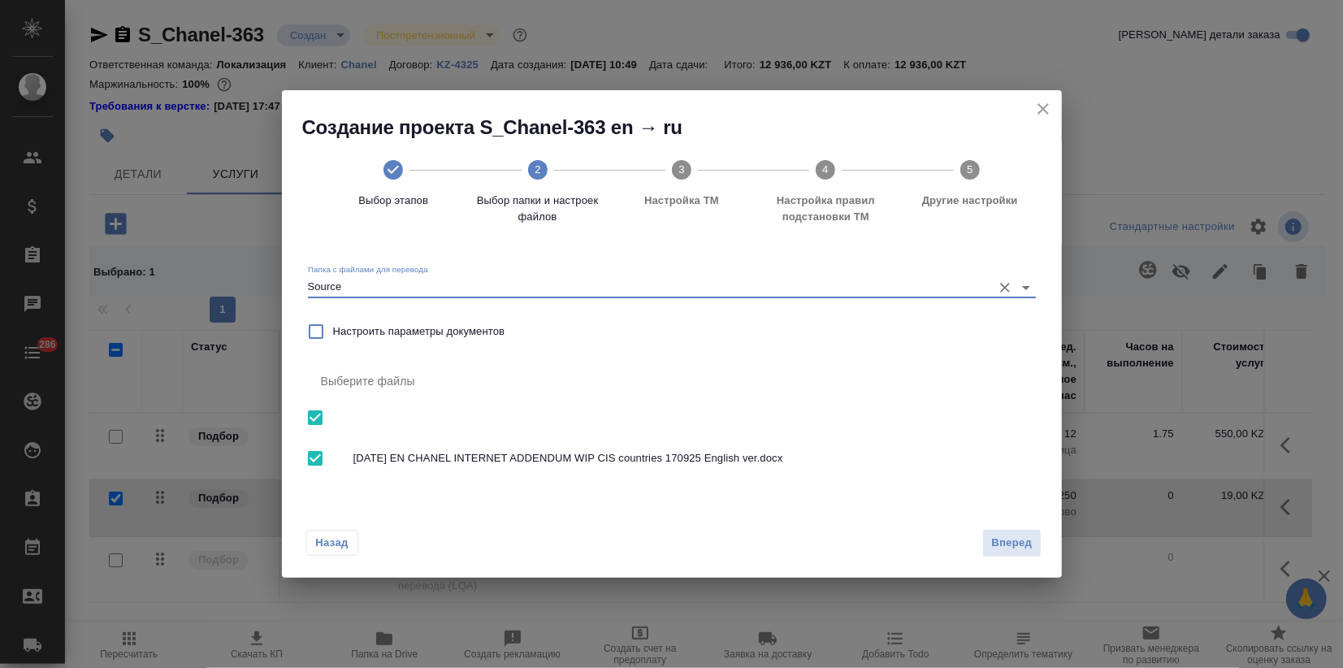
click at [1014, 546] on span "Вперед" at bounding box center [1011, 543] width 41 height 19
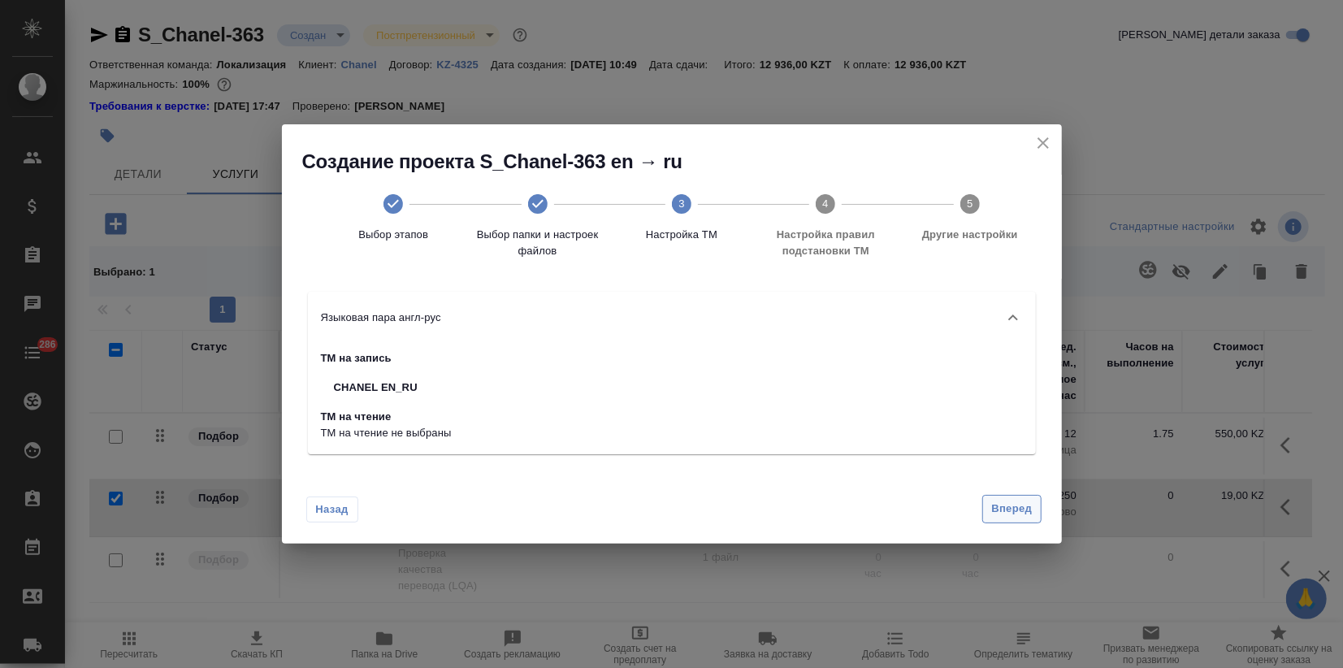
click at [994, 516] on span "Вперед" at bounding box center [1011, 508] width 41 height 19
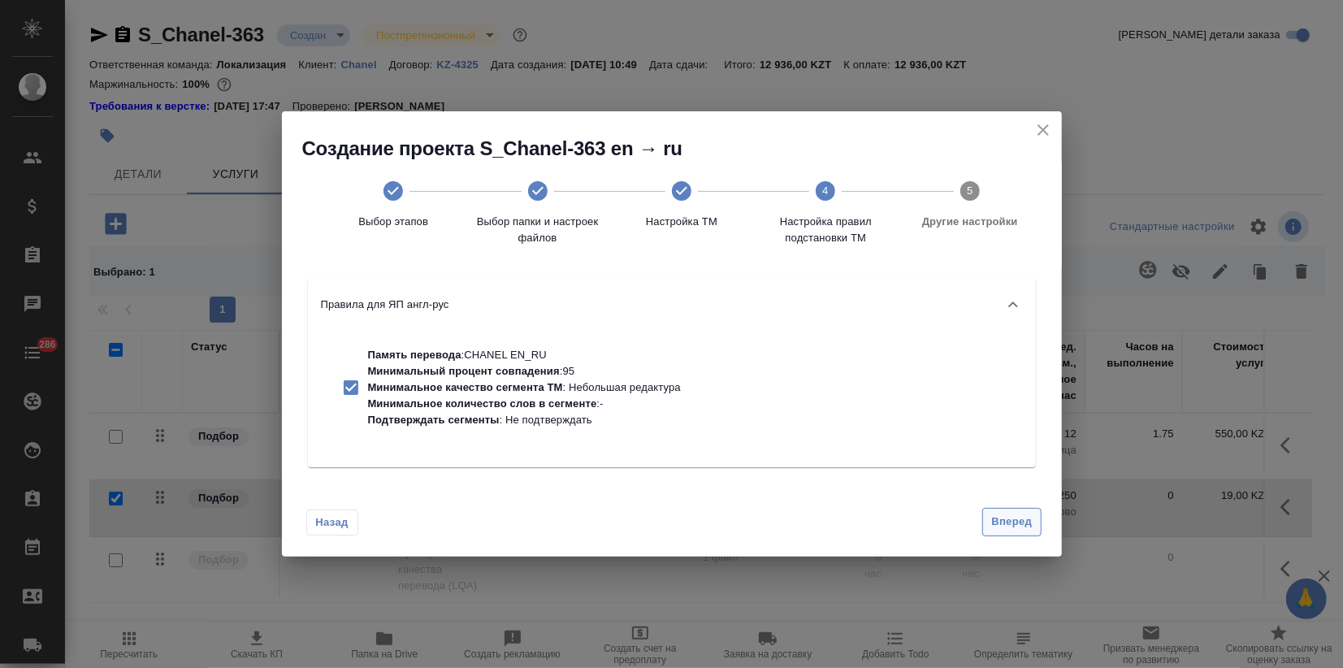
click at [991, 508] on button "Вперед" at bounding box center [1011, 522] width 58 height 28
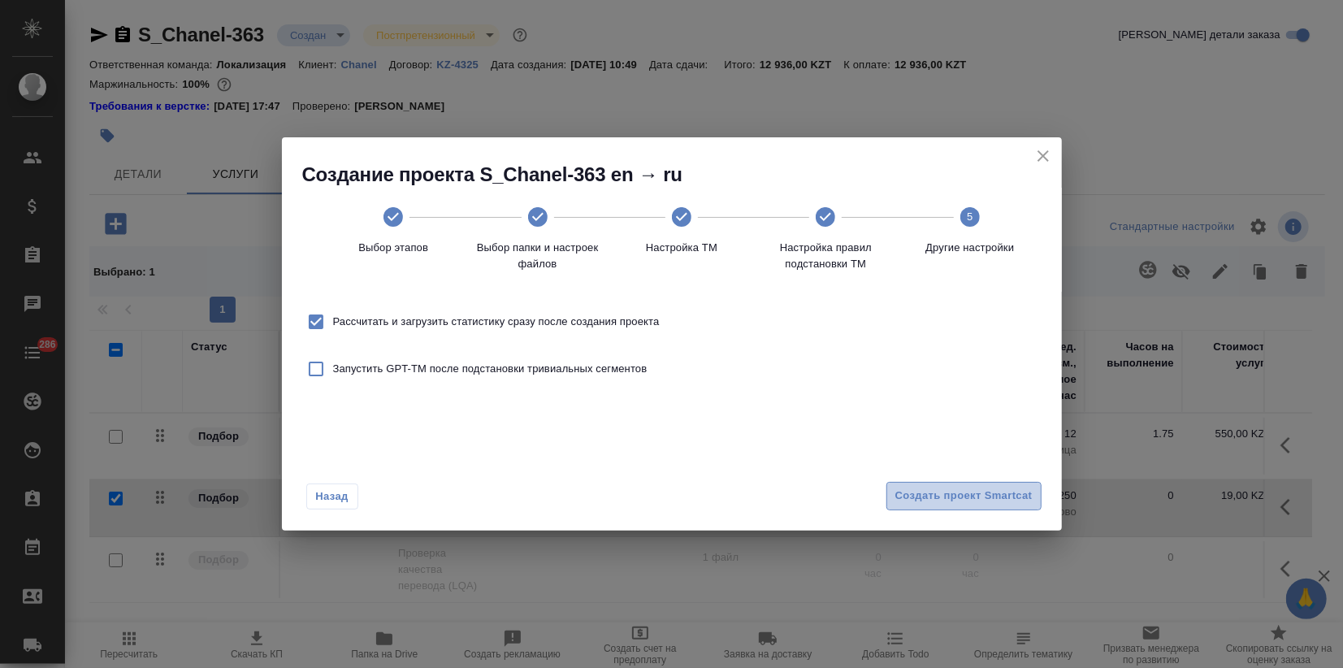
click at [988, 502] on span "Создать проект Smartcat" at bounding box center [963, 496] width 137 height 19
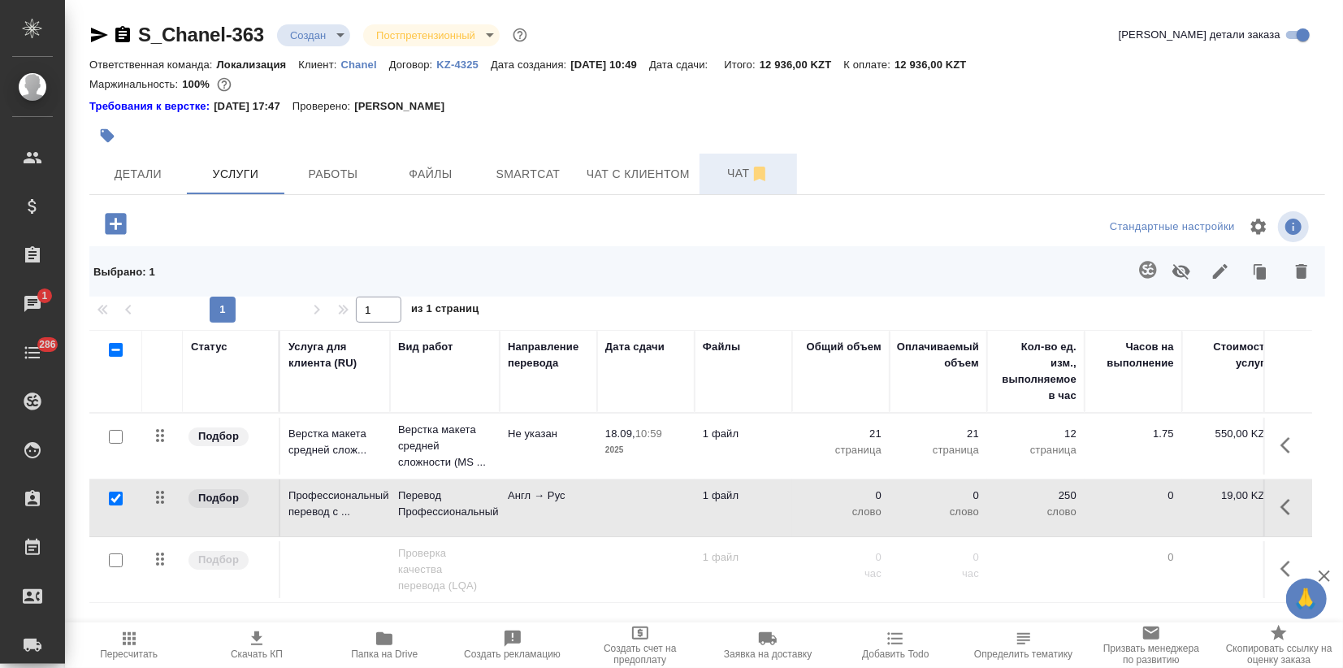
click at [735, 175] on span "Чат" at bounding box center [748, 173] width 78 height 20
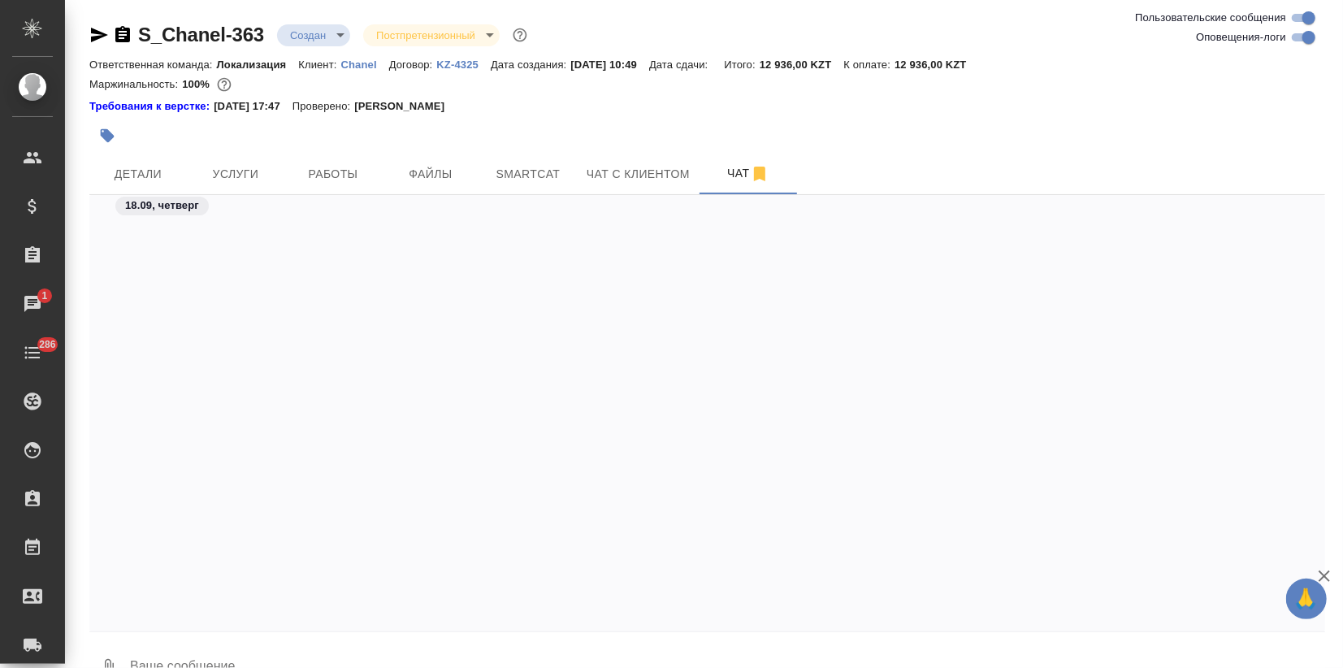
scroll to position [810, 0]
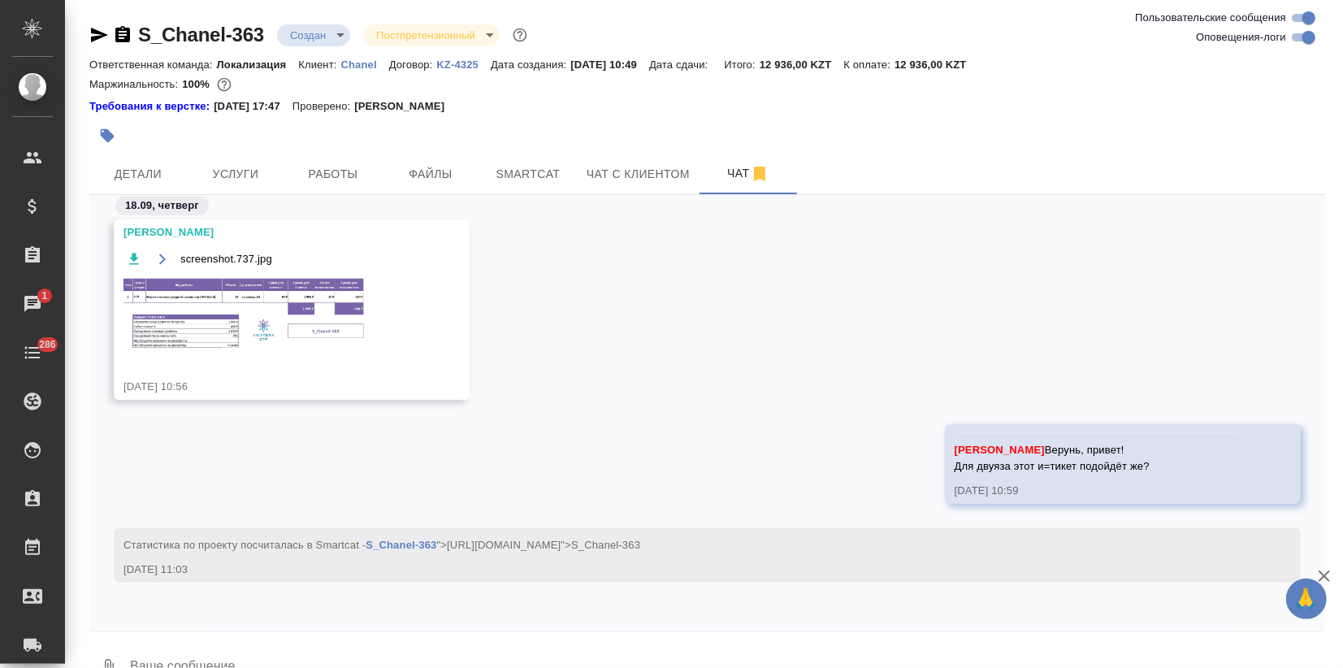
click at [1300, 32] on input "Оповещения-логи" at bounding box center [1308, 37] width 58 height 19
checkbox input "false"
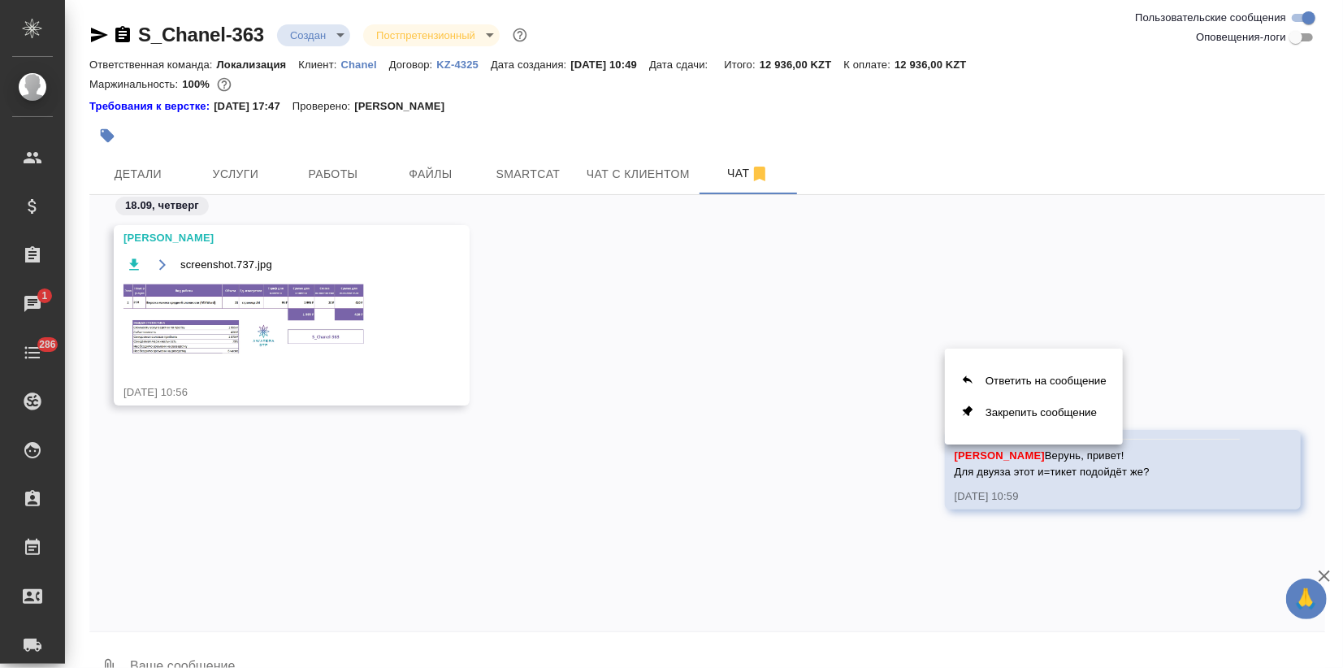
click at [1049, 503] on div at bounding box center [671, 334] width 1343 height 668
click at [110, 136] on icon "button" at bounding box center [108, 136] width 14 height 14
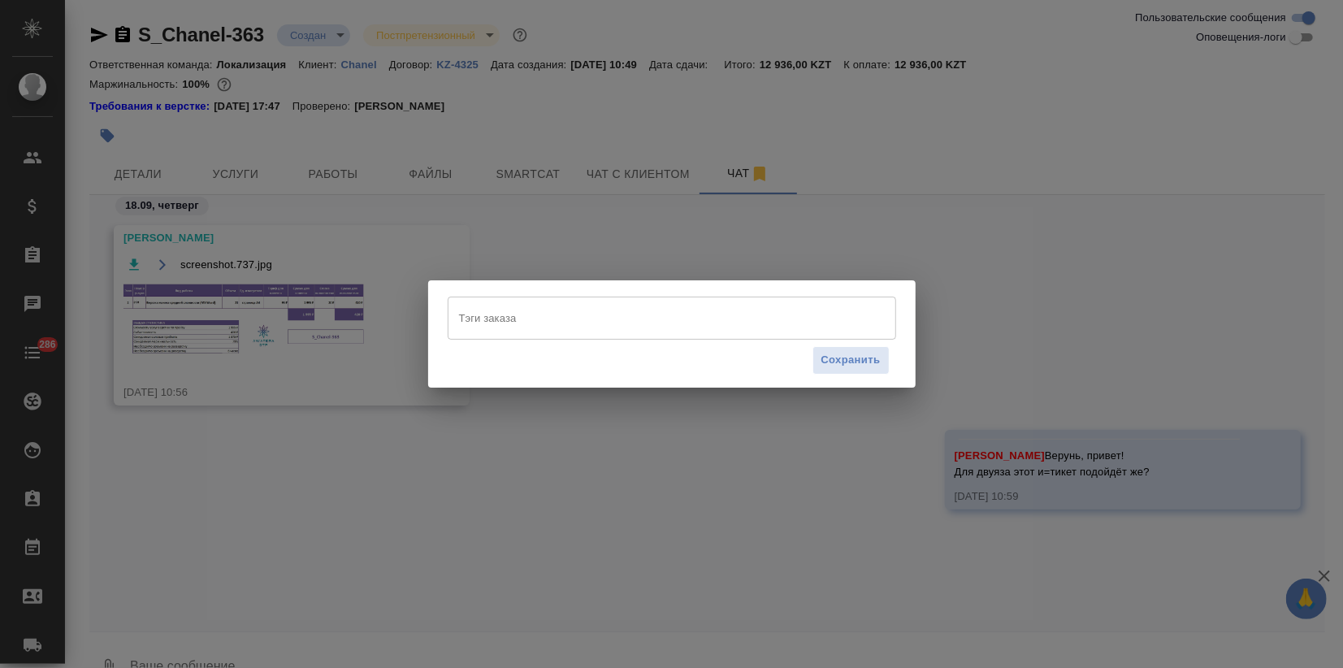
click at [474, 318] on input "Тэги заказа" at bounding box center [656, 318] width 403 height 28
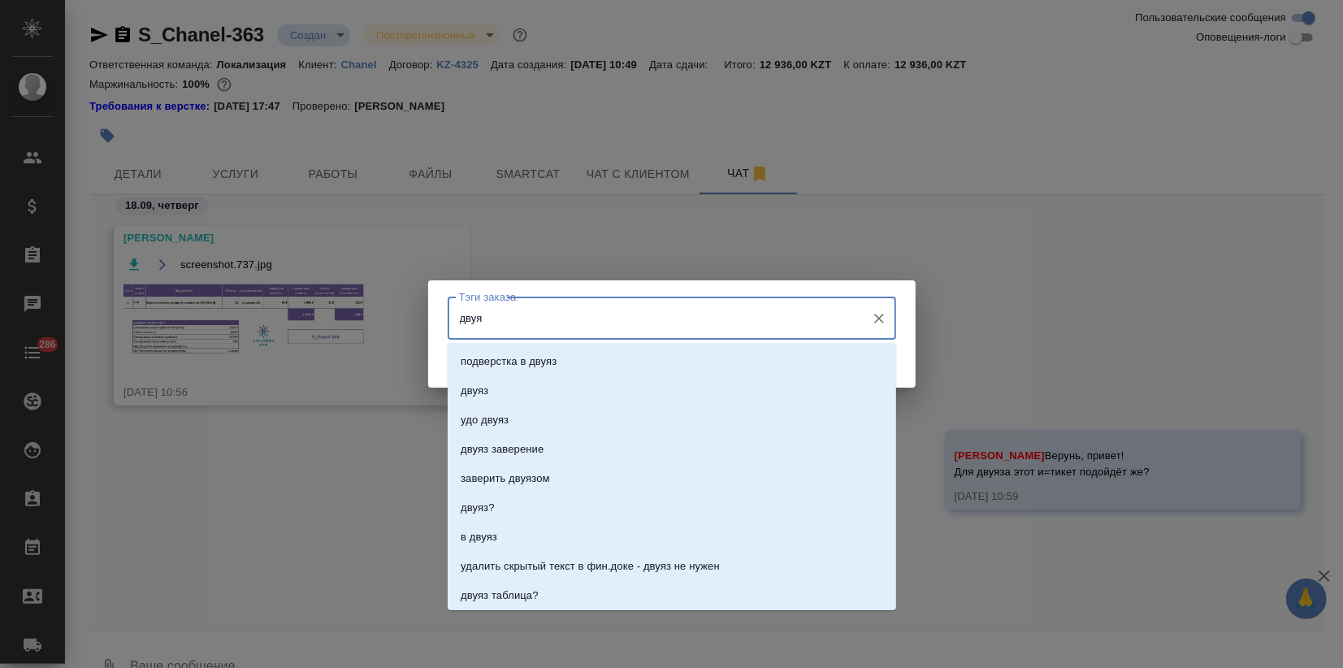
type input "двуяз"
click at [507, 390] on li "двуяз" at bounding box center [672, 390] width 448 height 29
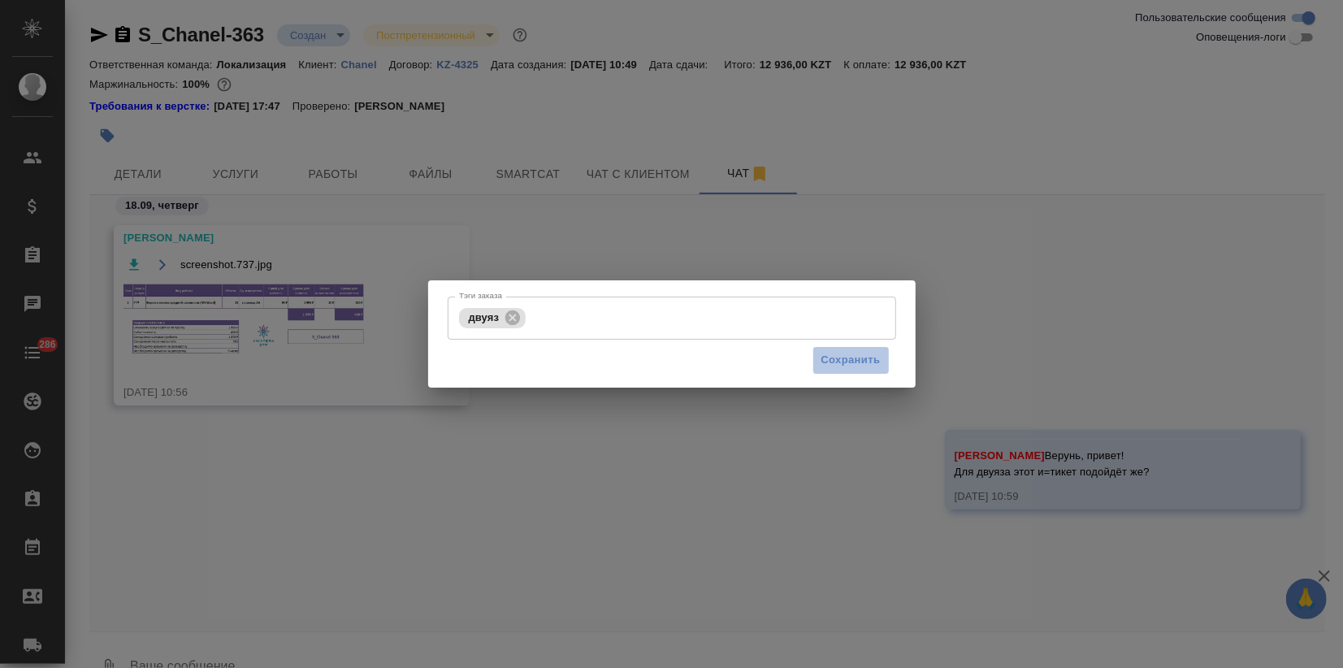
drag, startPoint x: 846, startPoint y: 359, endPoint x: 833, endPoint y: 377, distance: 22.1
click at [847, 357] on span "Сохранить" at bounding box center [850, 360] width 59 height 19
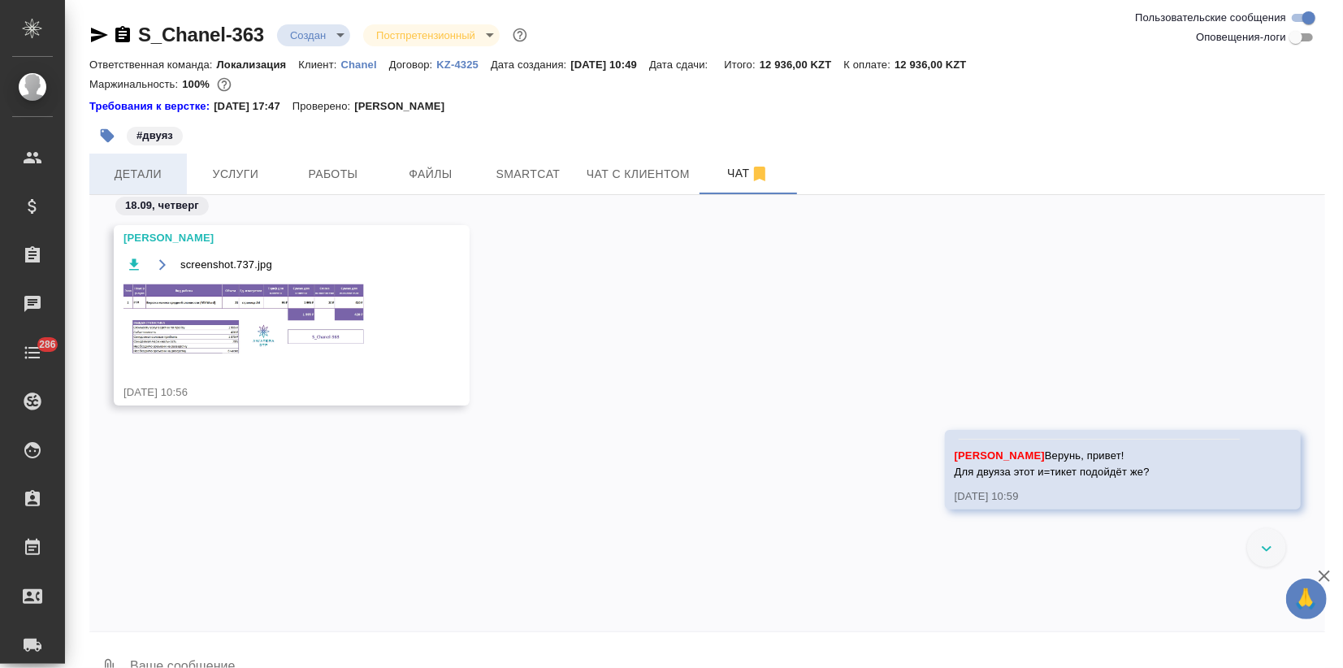
click at [156, 176] on span "Детали" at bounding box center [138, 174] width 78 height 20
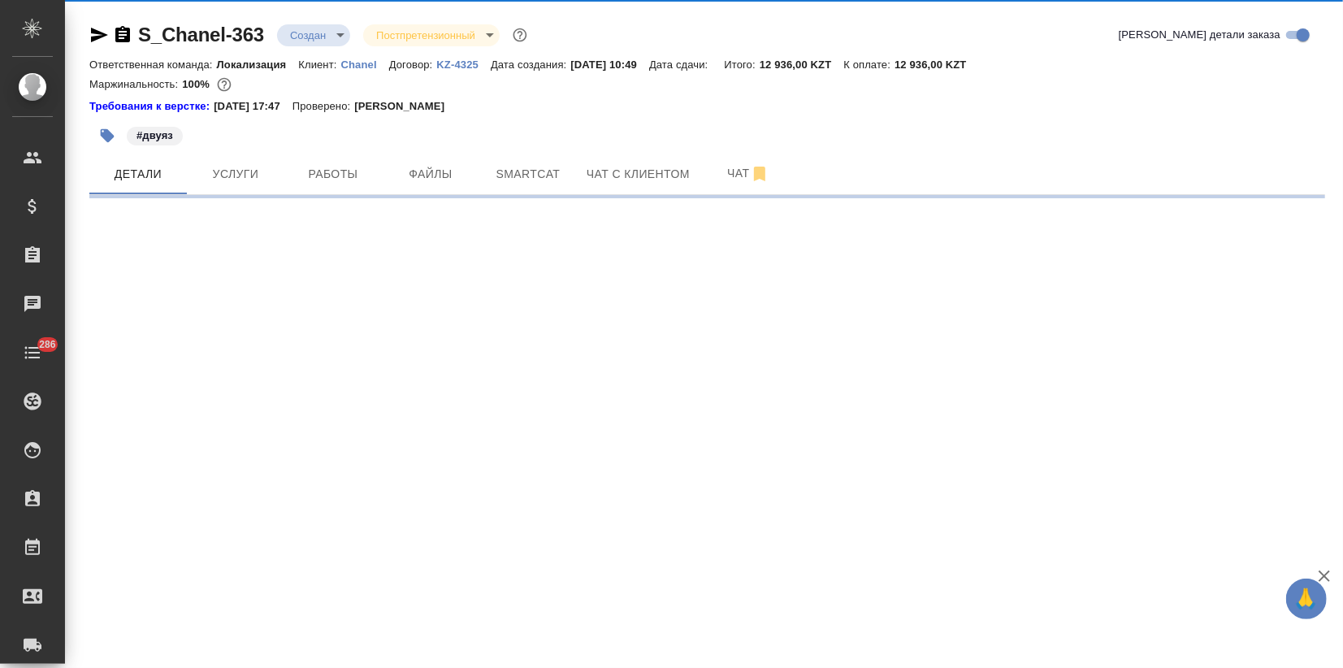
select select "RU"
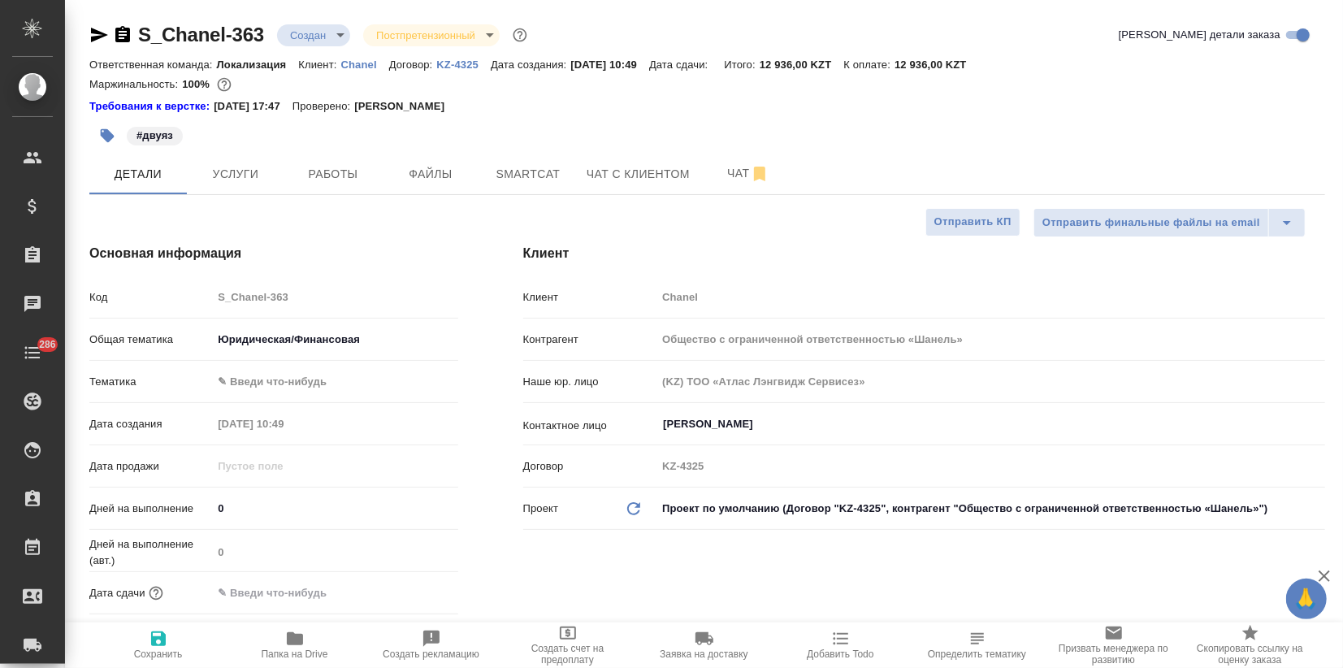
type textarea "x"
click at [260, 146] on div "#двуяз" at bounding box center [501, 136] width 824 height 36
click at [253, 164] on span "Услуги" at bounding box center [236, 174] width 78 height 20
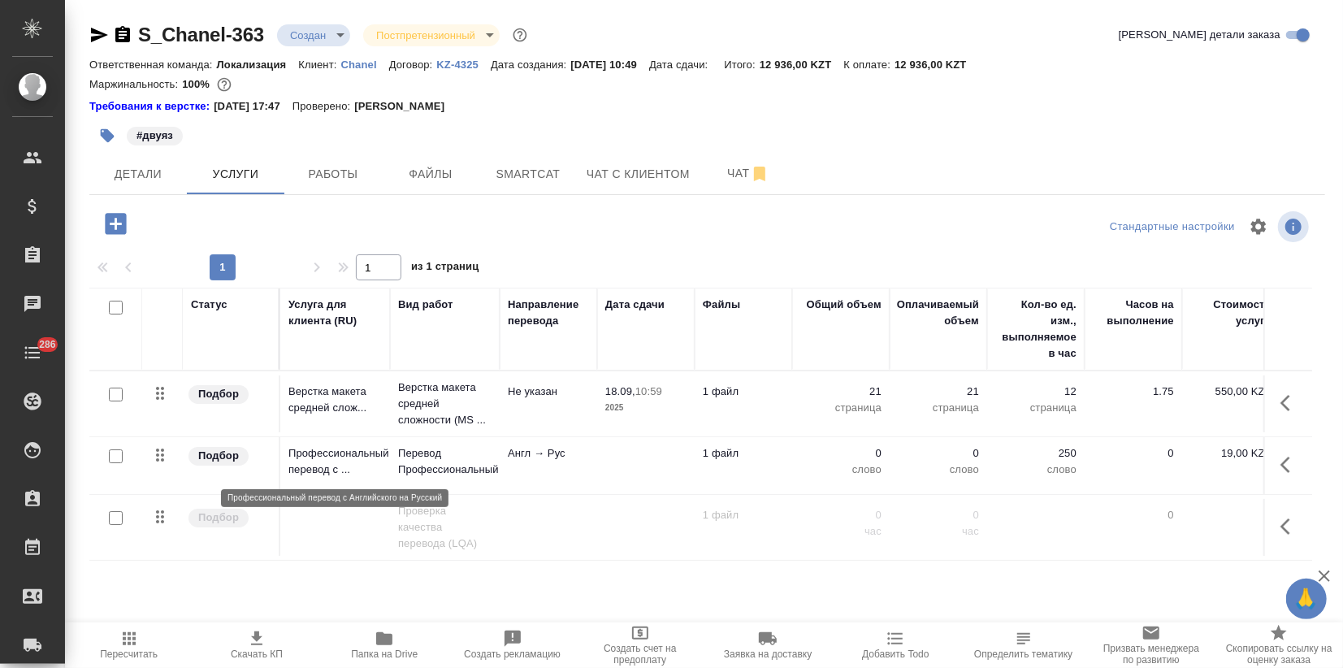
click at [332, 473] on p "Профессиональный перевод с ..." at bounding box center [334, 461] width 93 height 32
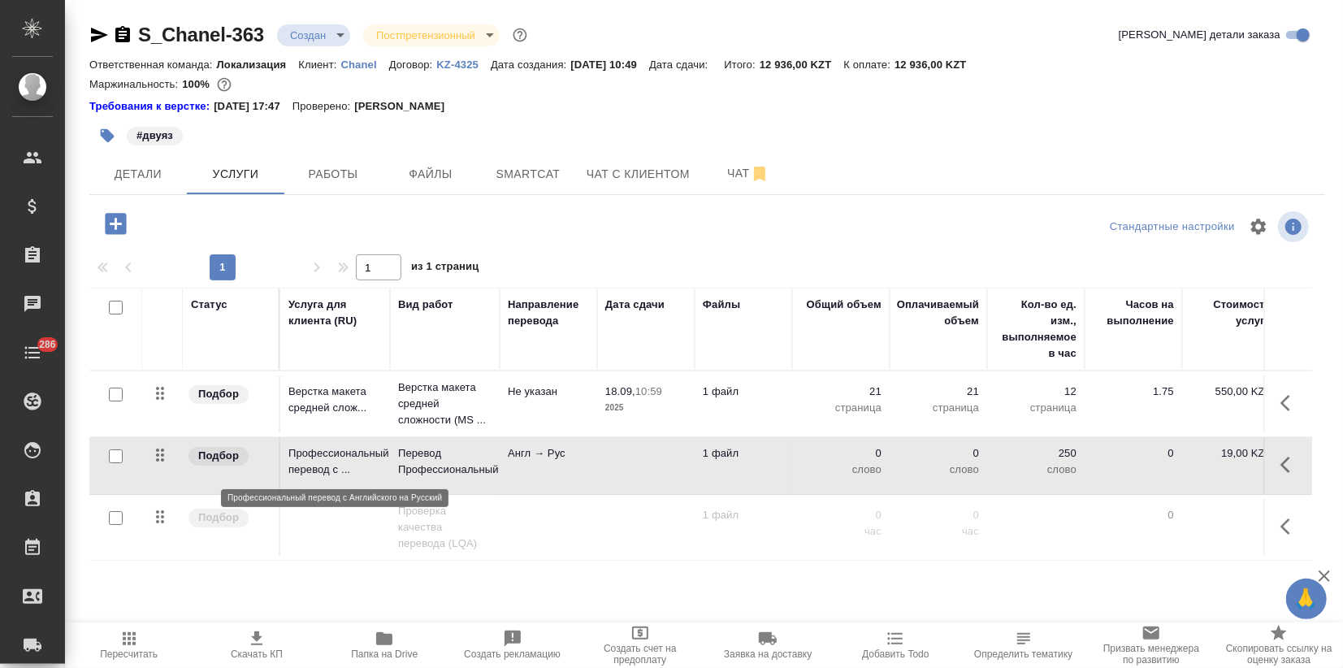
click at [332, 473] on p "Профессиональный перевод с ..." at bounding box center [334, 461] width 93 height 32
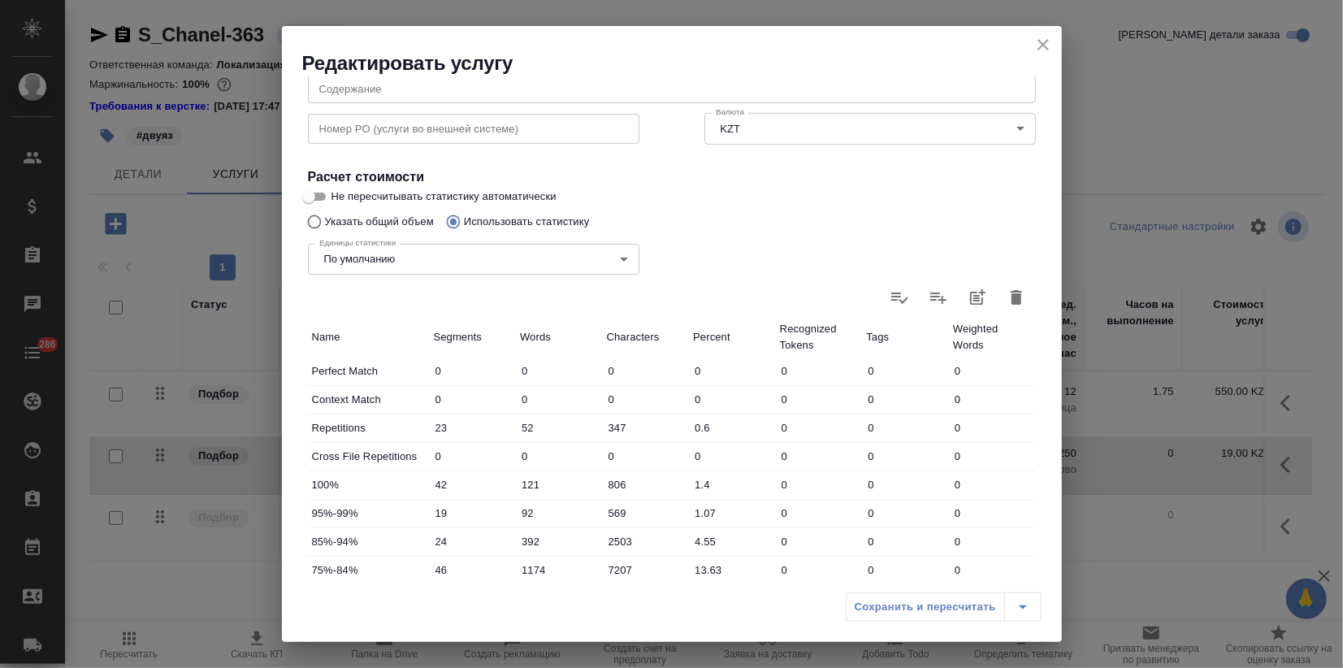
scroll to position [5, 0]
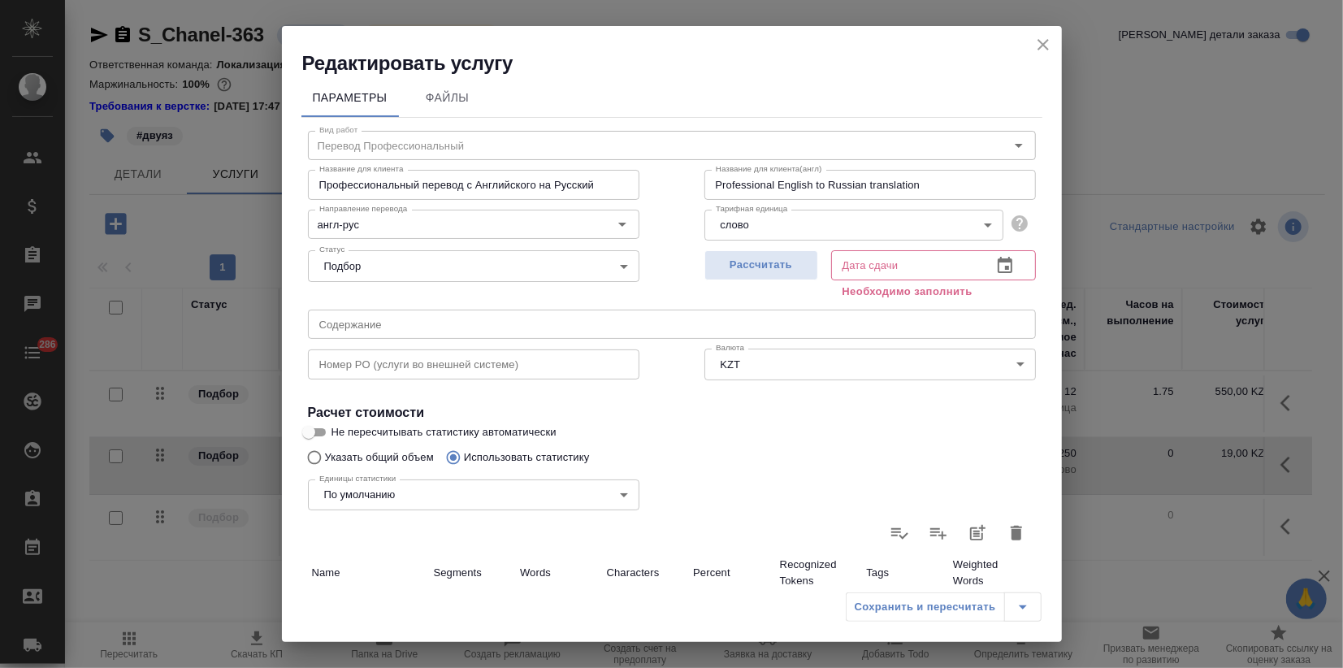
click at [1044, 41] on icon "close" at bounding box center [1042, 44] width 19 height 19
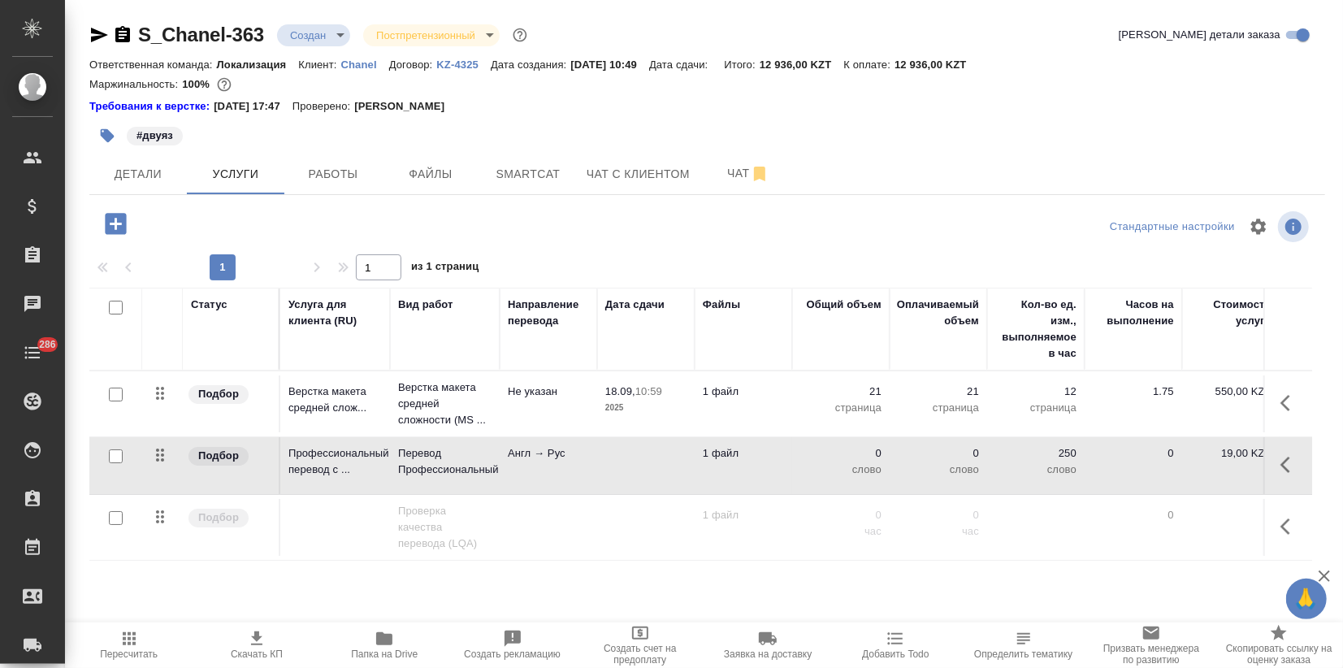
click at [132, 654] on span "Пересчитать" at bounding box center [129, 653] width 58 height 11
click at [717, 161] on button "Чат" at bounding box center [747, 174] width 97 height 41
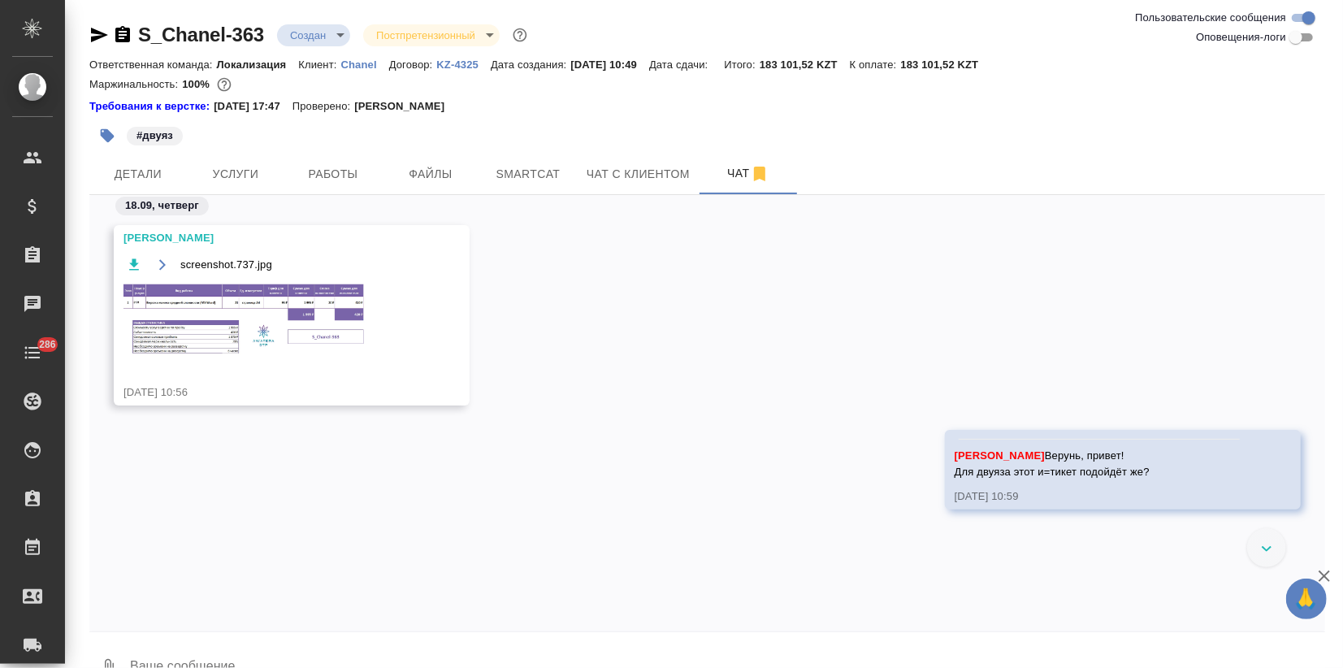
click at [270, 316] on img at bounding box center [245, 319] width 244 height 73
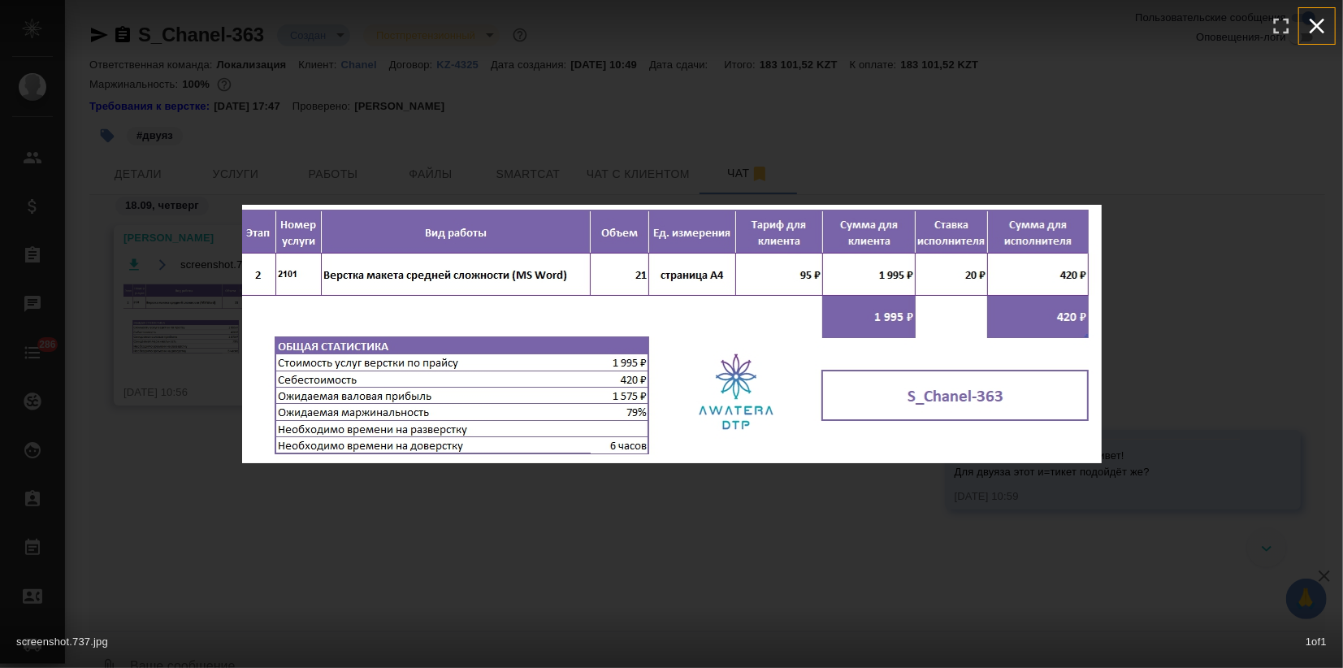
click at [1327, 33] on icon "button" at bounding box center [1317, 26] width 26 height 26
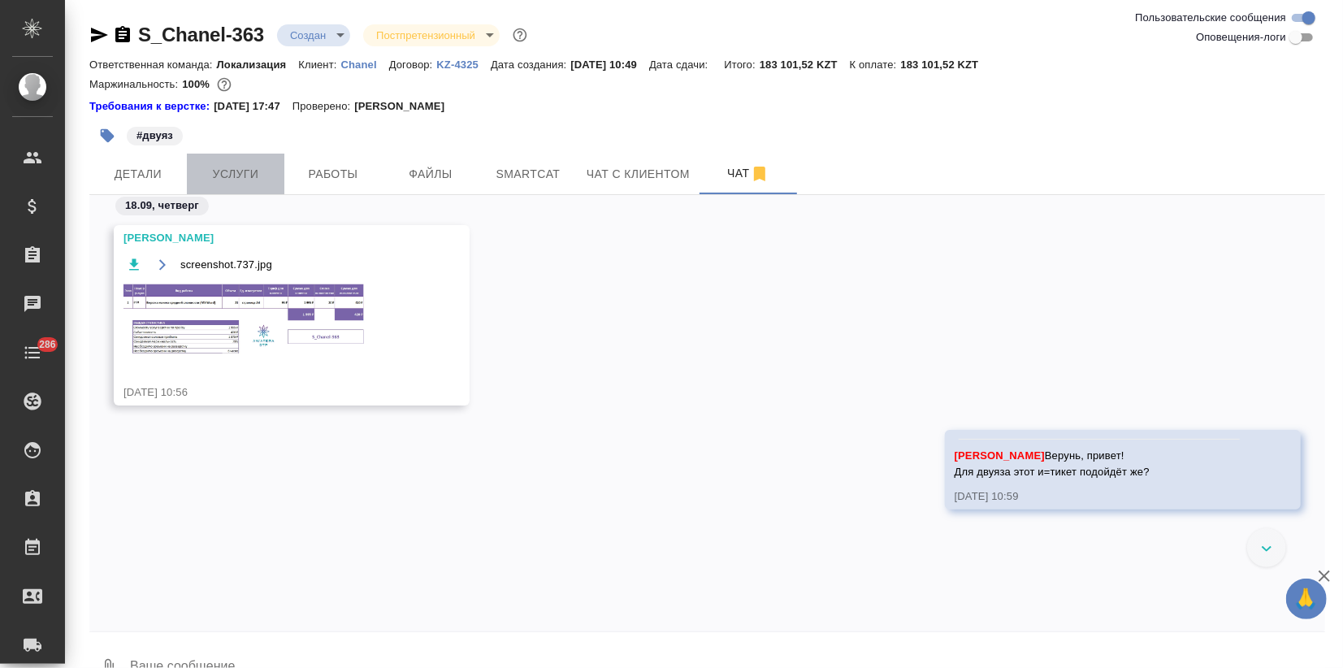
click at [244, 156] on button "Услуги" at bounding box center [235, 174] width 97 height 41
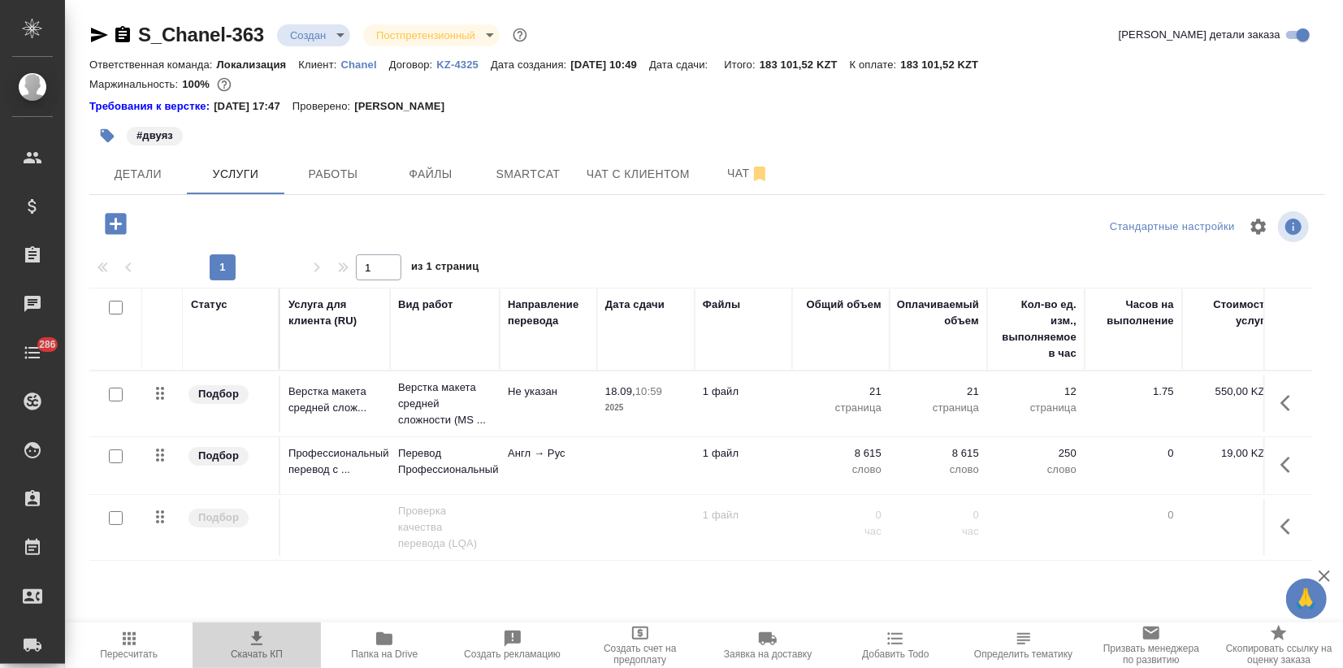
click at [253, 644] on icon "button" at bounding box center [256, 638] width 11 height 14
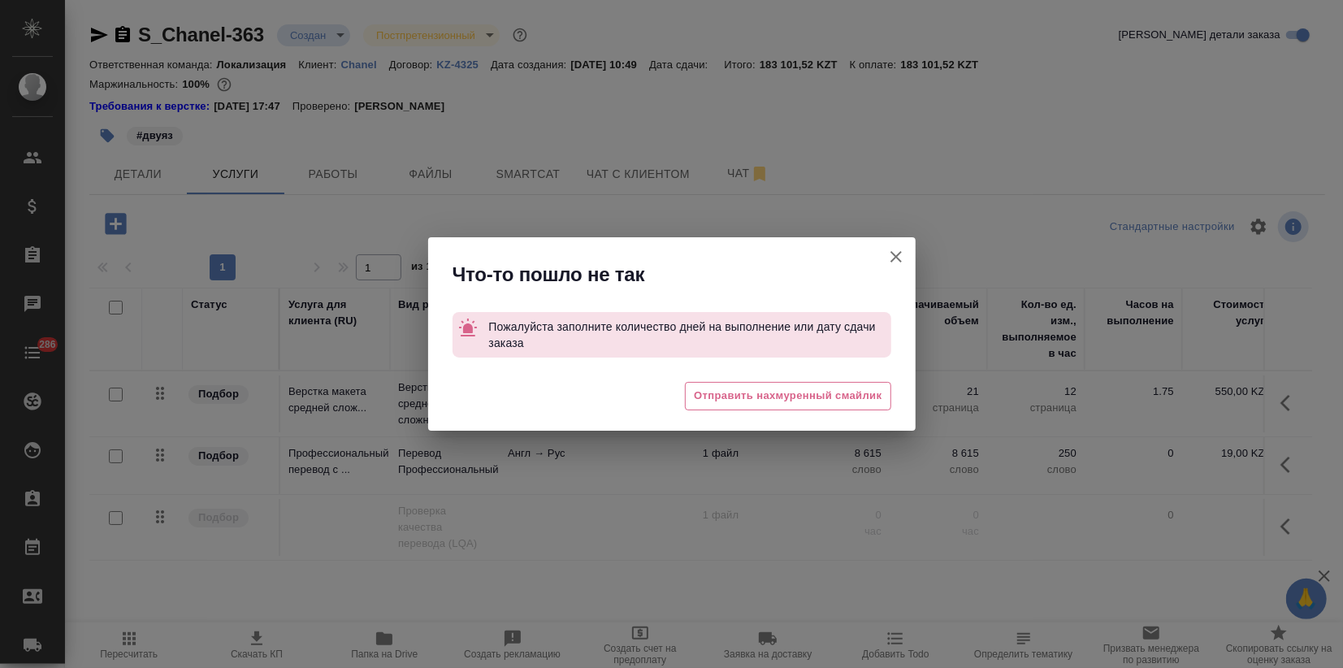
click at [901, 256] on icon "button" at bounding box center [895, 256] width 19 height 19
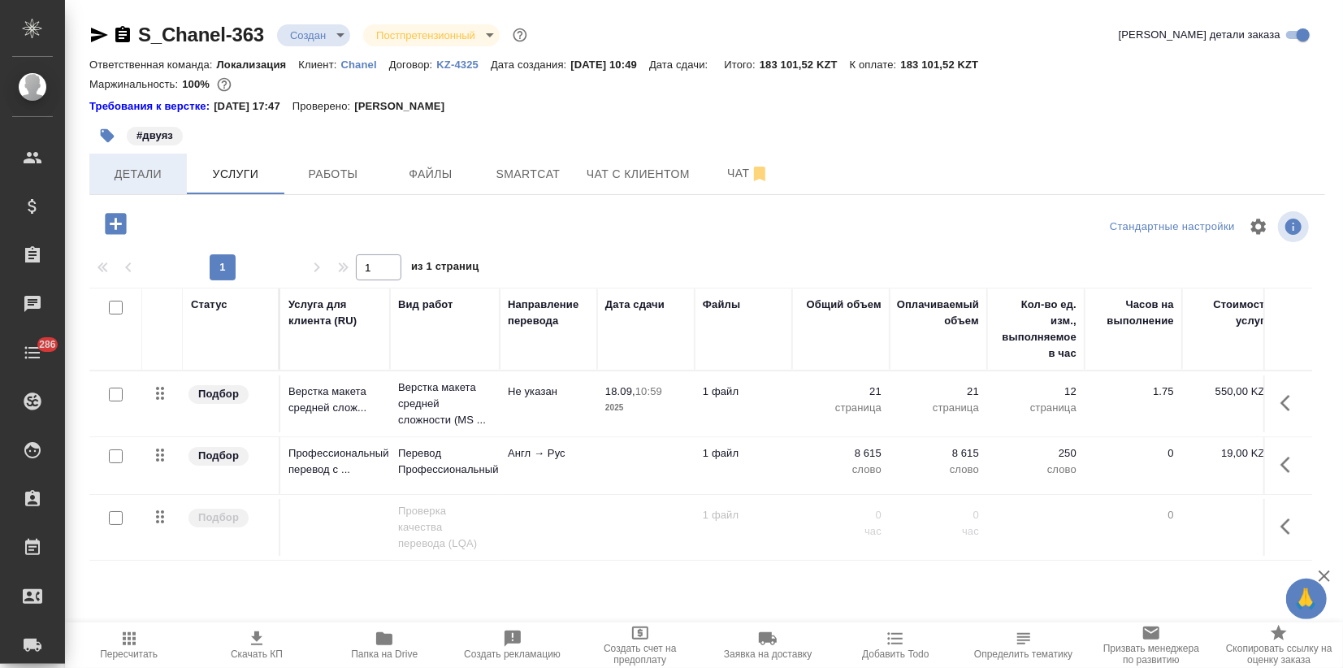
click at [144, 169] on span "Детали" at bounding box center [138, 174] width 78 height 20
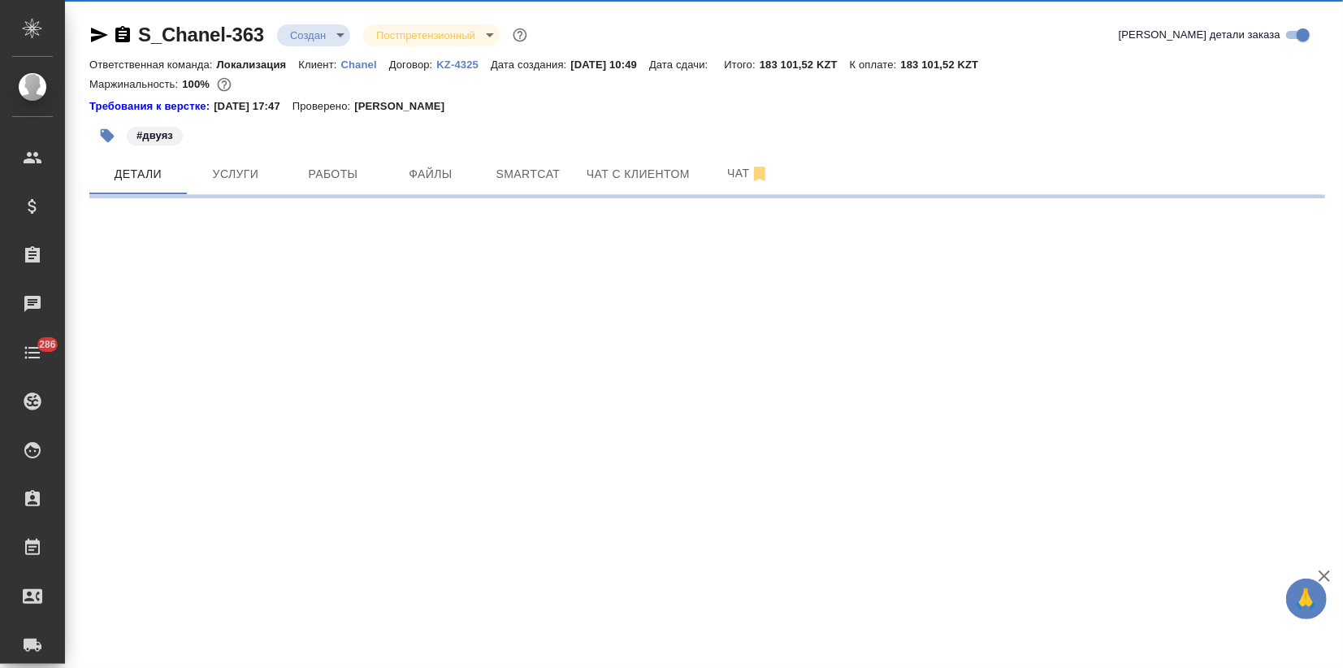
select select "RU"
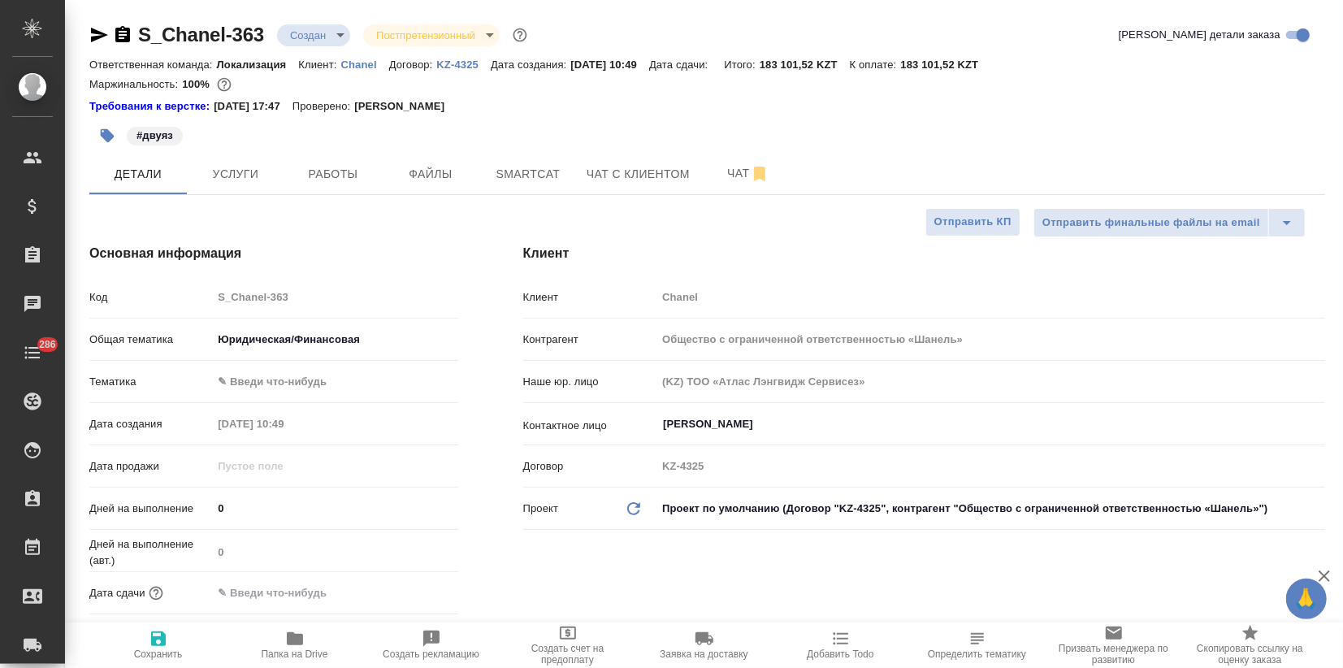
type textarea "x"
click at [277, 586] on input "text" at bounding box center [283, 593] width 142 height 24
click at [409, 585] on icon "button" at bounding box center [411, 591] width 15 height 16
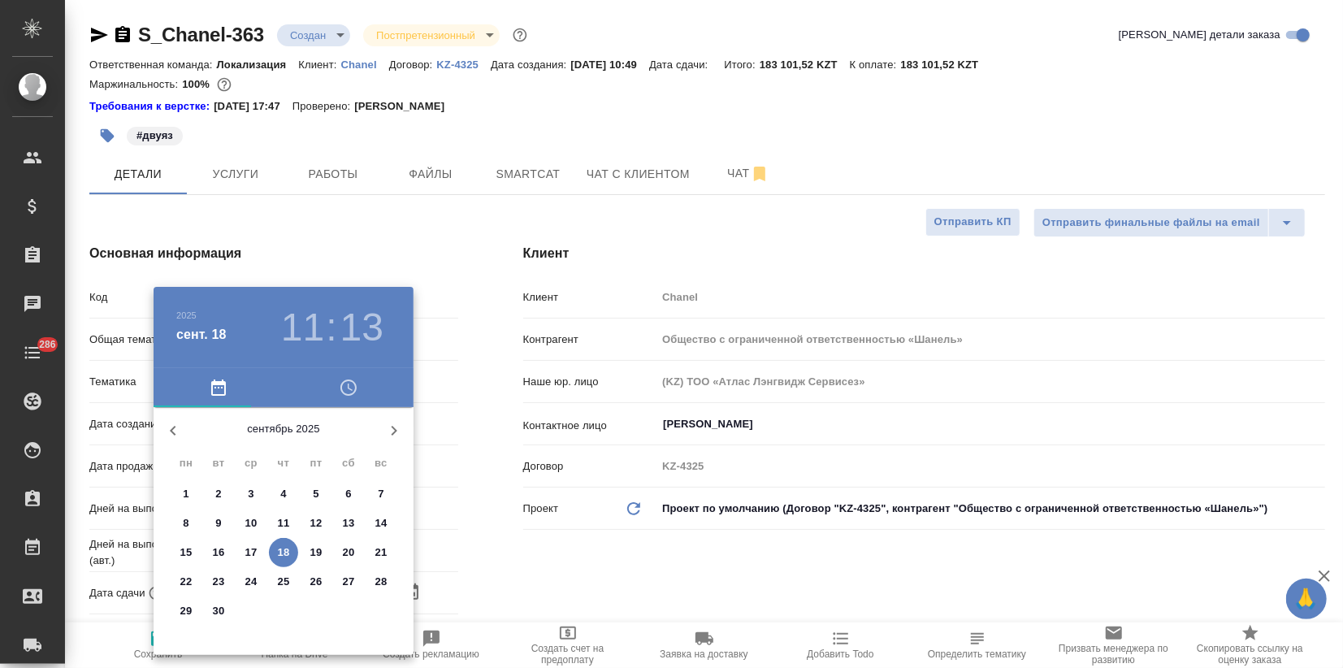
click at [312, 578] on p "26" at bounding box center [316, 581] width 12 height 16
type input "26.09.2025 11:13"
type textarea "x"
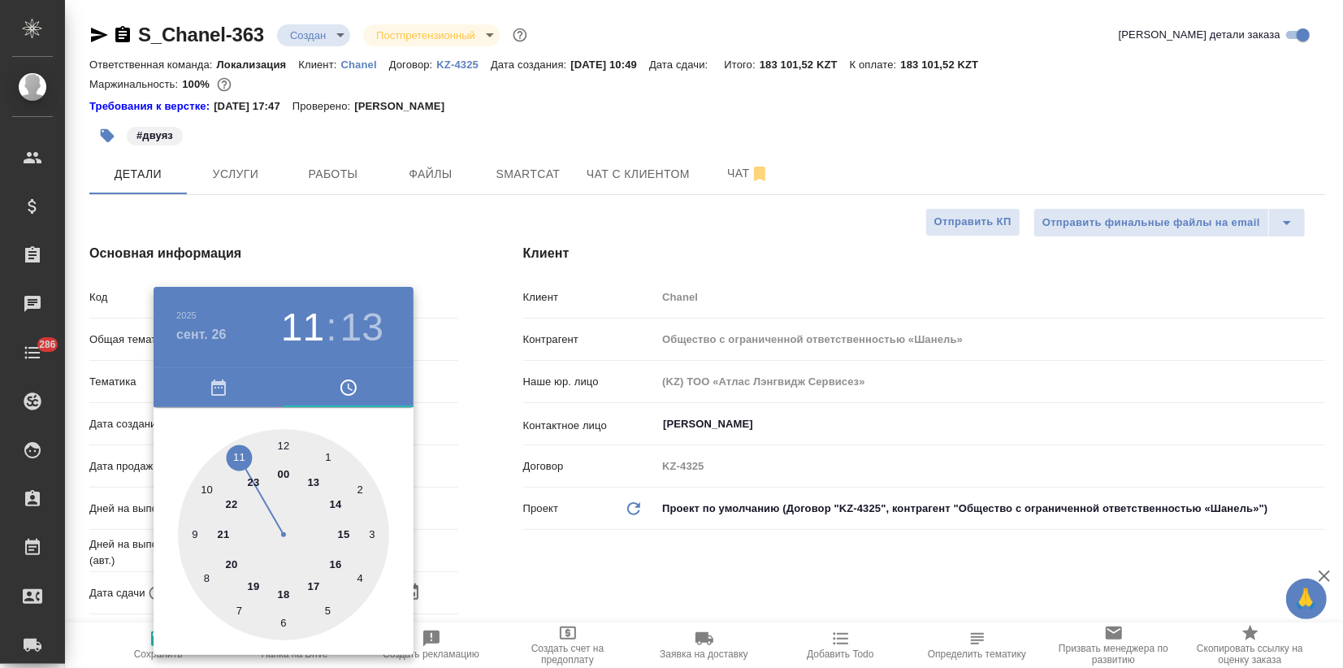
click at [315, 580] on div at bounding box center [283, 534] width 211 height 211
type input "26.09.2025 17:13"
type textarea "x"
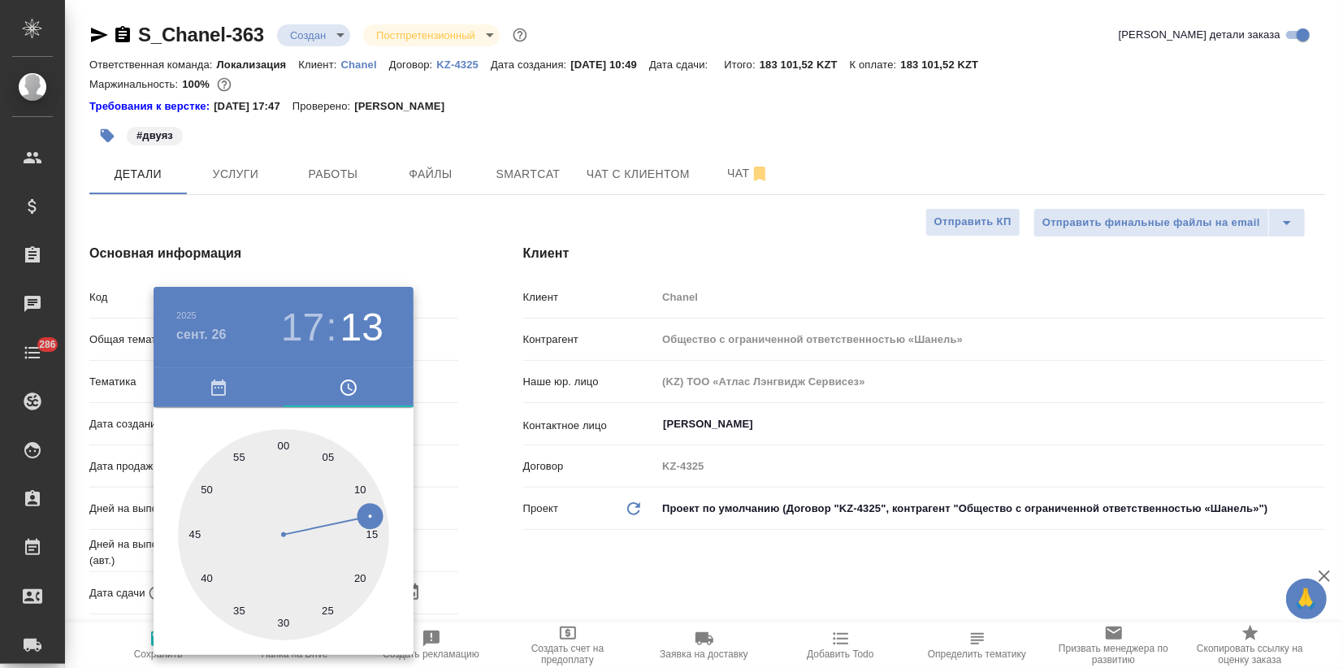
click at [275, 445] on div at bounding box center [283, 534] width 211 height 211
type input "26.09.2025 17:59"
type textarea "x"
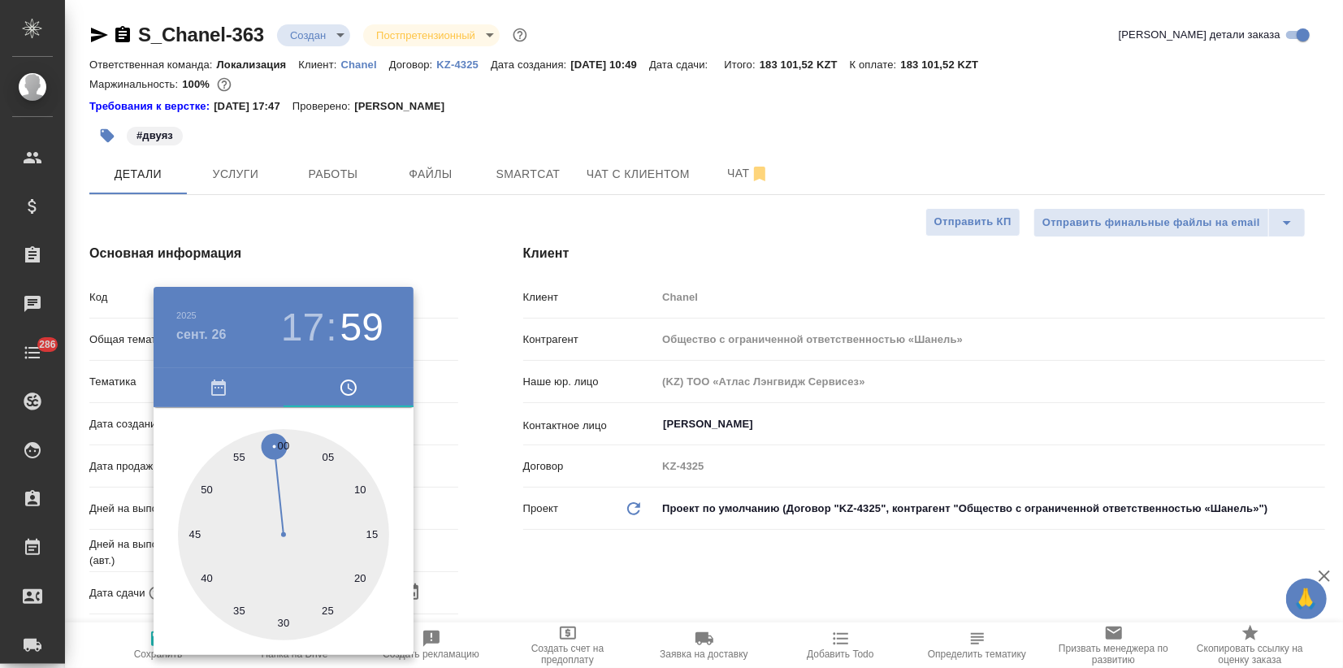
click at [442, 225] on div at bounding box center [671, 334] width 1343 height 668
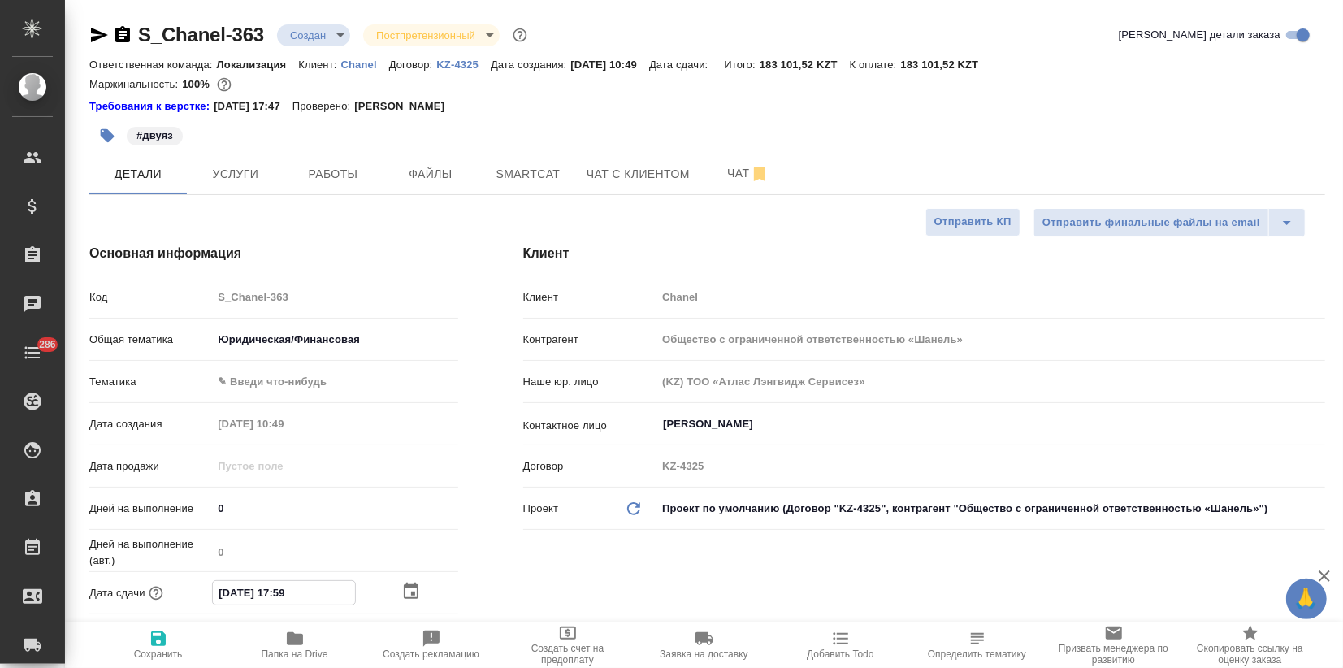
drag, startPoint x: 291, startPoint y: 590, endPoint x: 310, endPoint y: 590, distance: 19.5
click at [316, 588] on input "26.09.2025 17:59" at bounding box center [284, 593] width 142 height 24
type input "26.09.2025 17:0_"
type textarea "x"
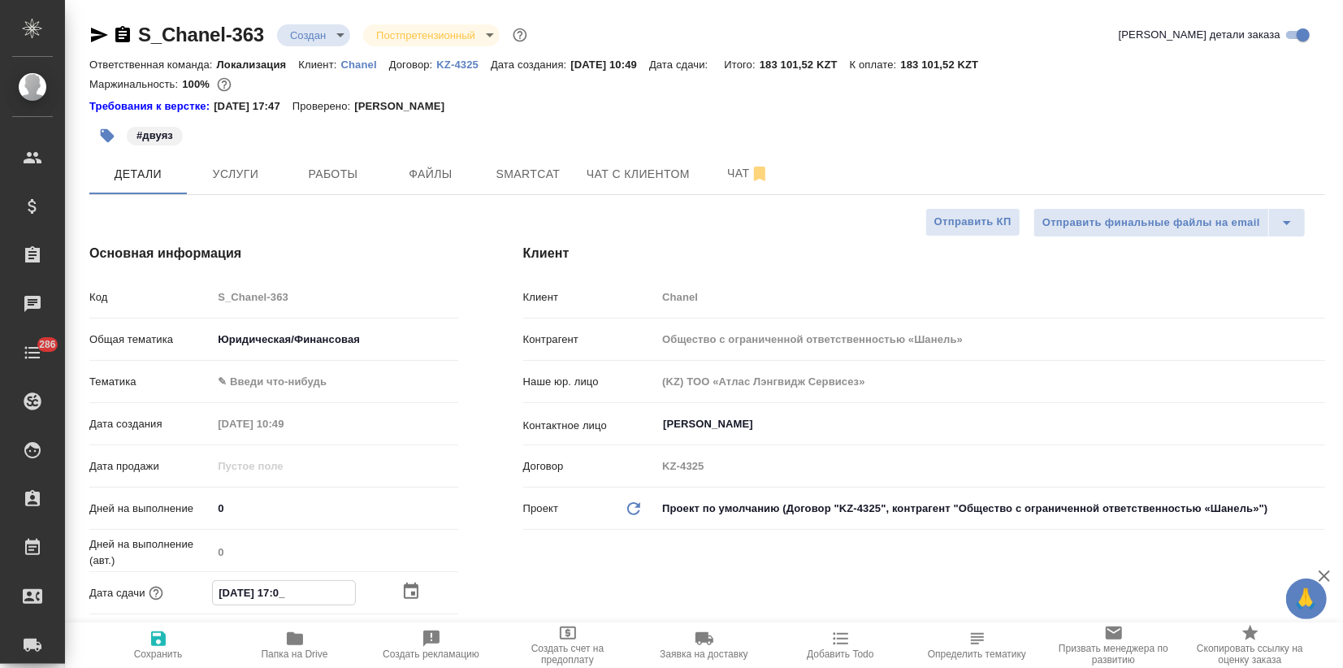
type textarea "x"
type input "26.09.2025 17:00"
type textarea "x"
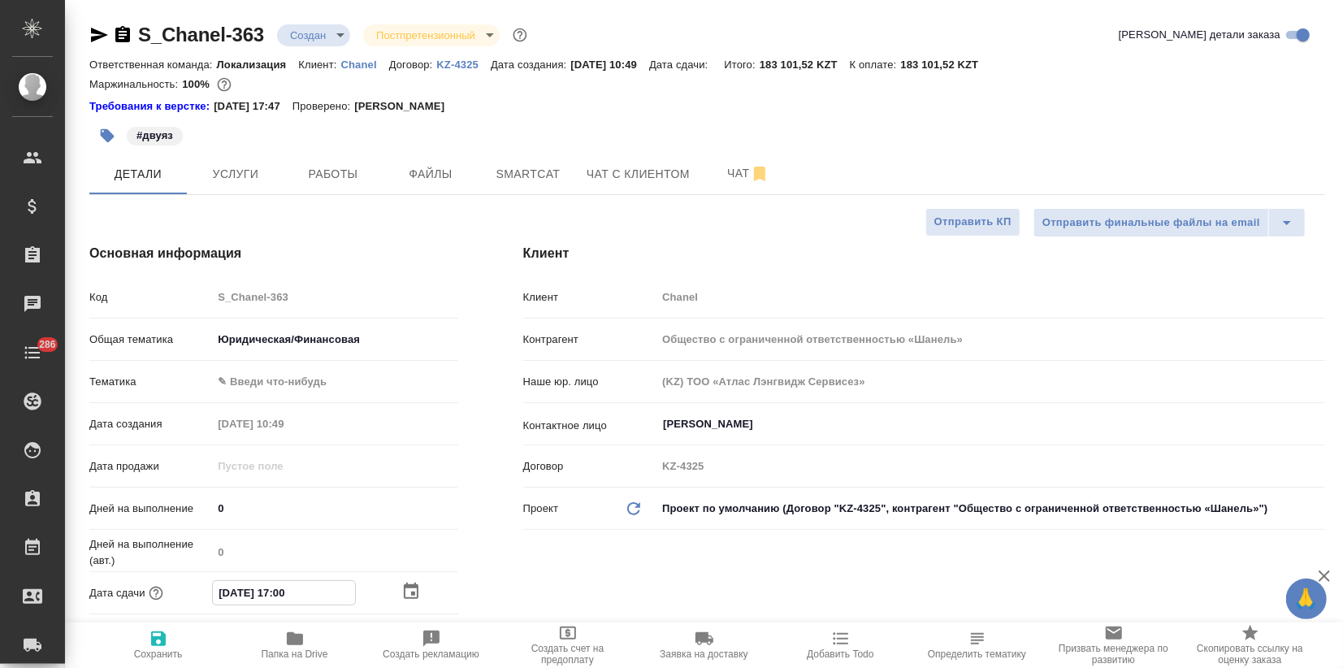
type input "26.09.2025 17:00"
click at [144, 649] on span "Сохранить" at bounding box center [158, 653] width 49 height 11
type textarea "x"
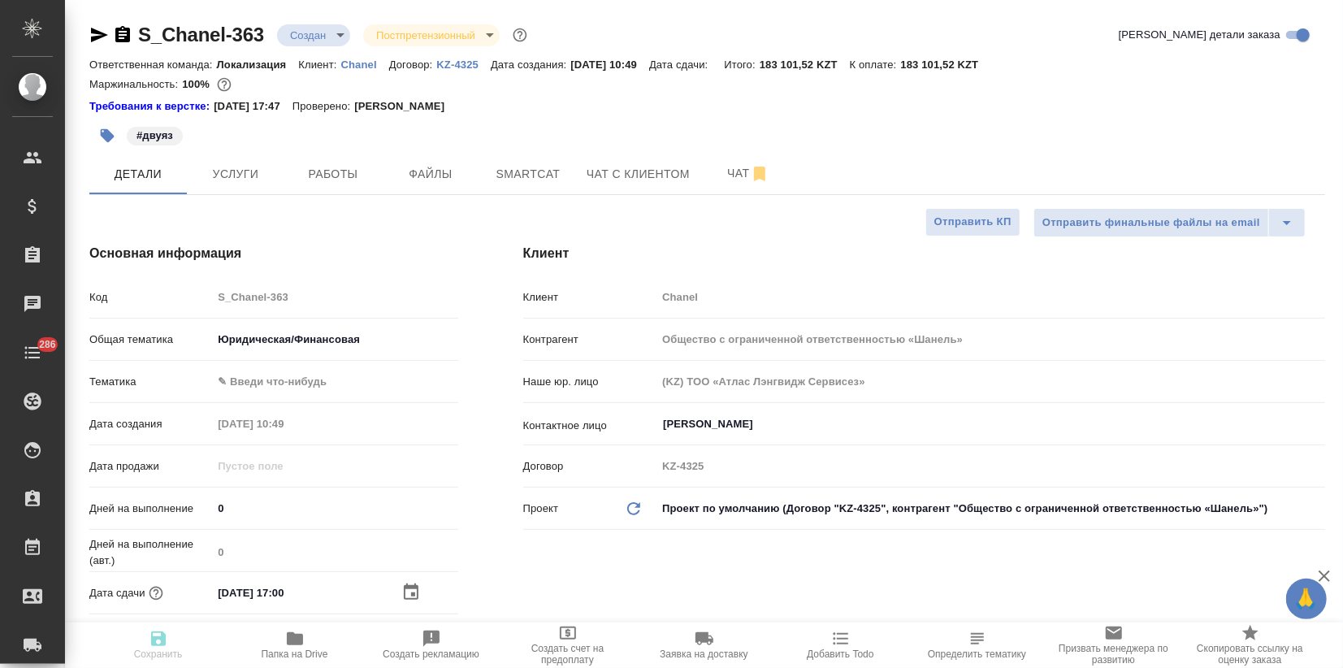
type textarea "x"
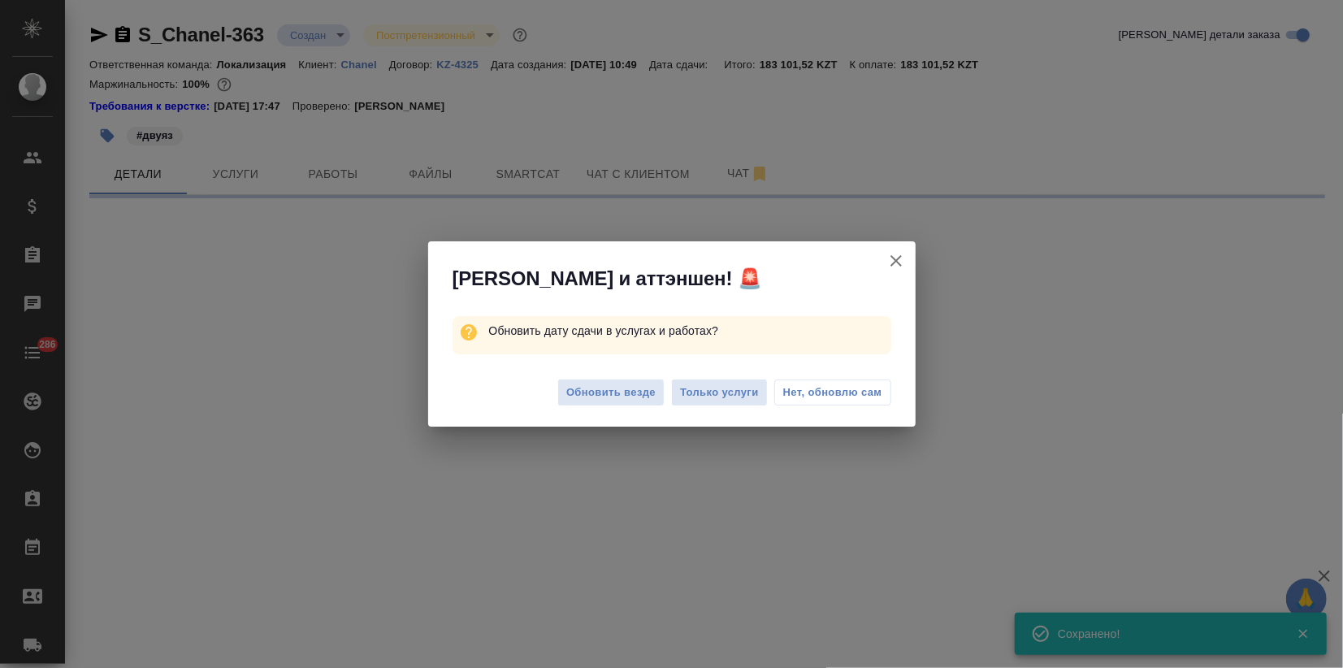
select select "RU"
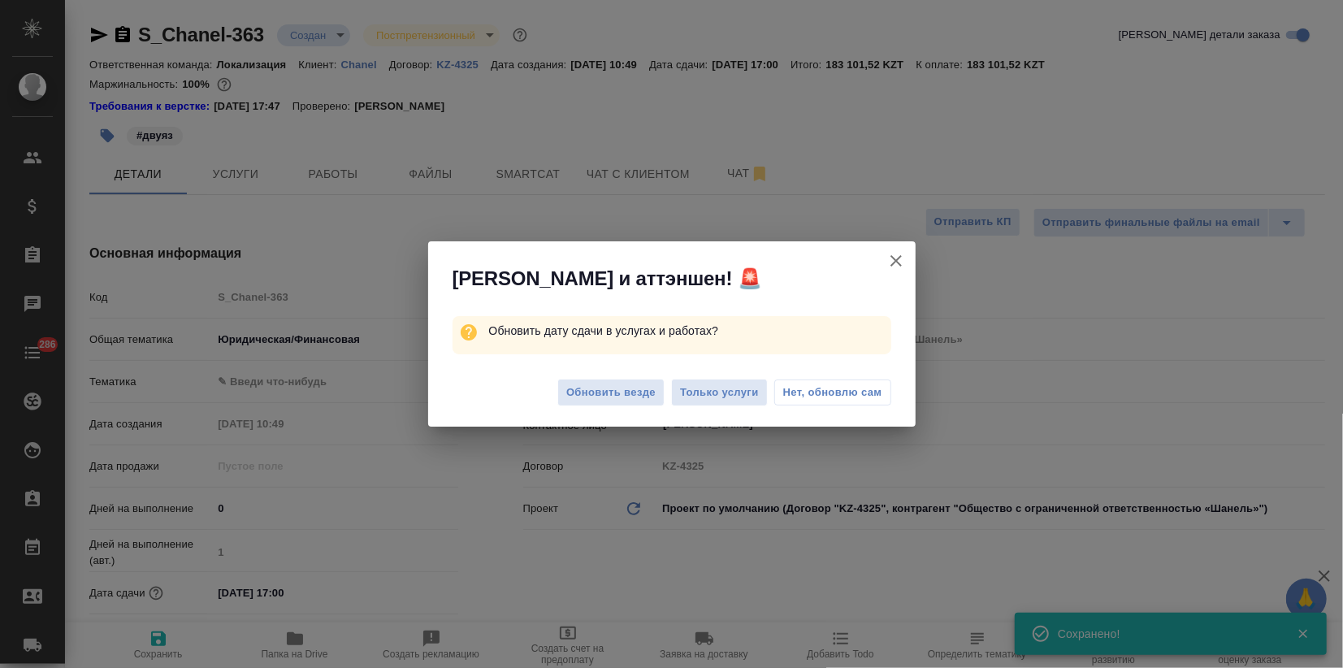
type textarea "x"
click at [602, 393] on span "Обновить везде" at bounding box center [610, 392] width 89 height 19
type textarea "x"
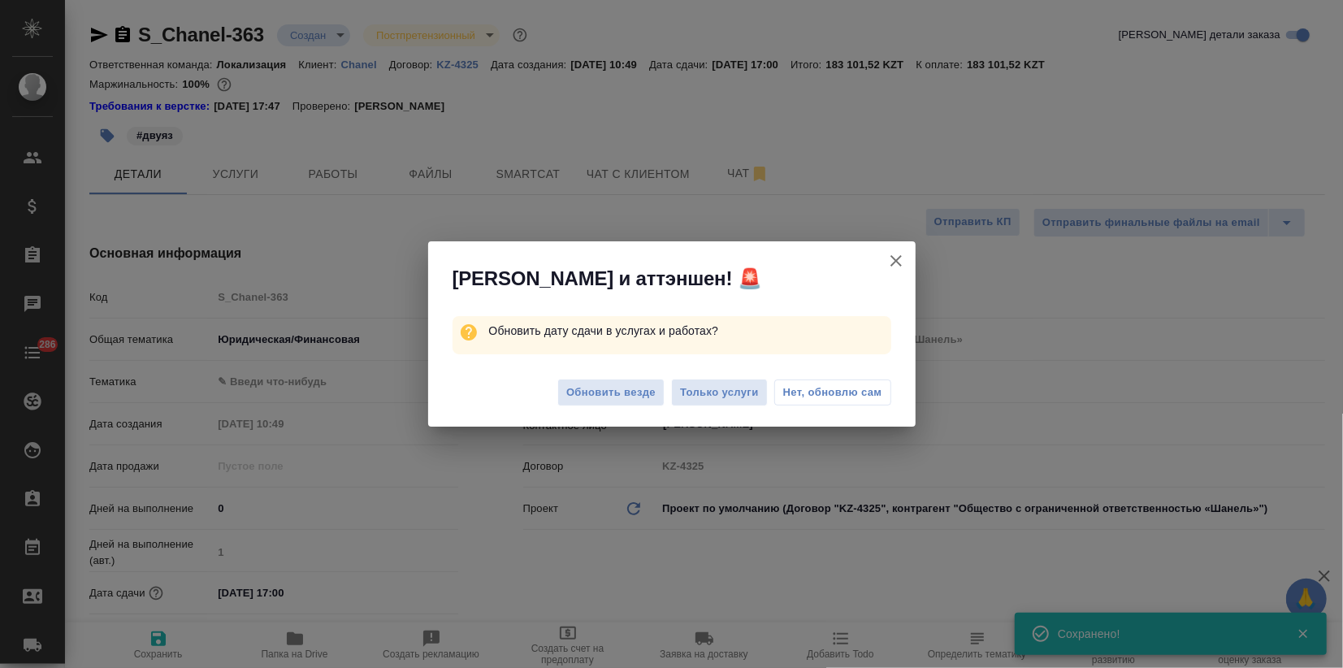
type textarea "x"
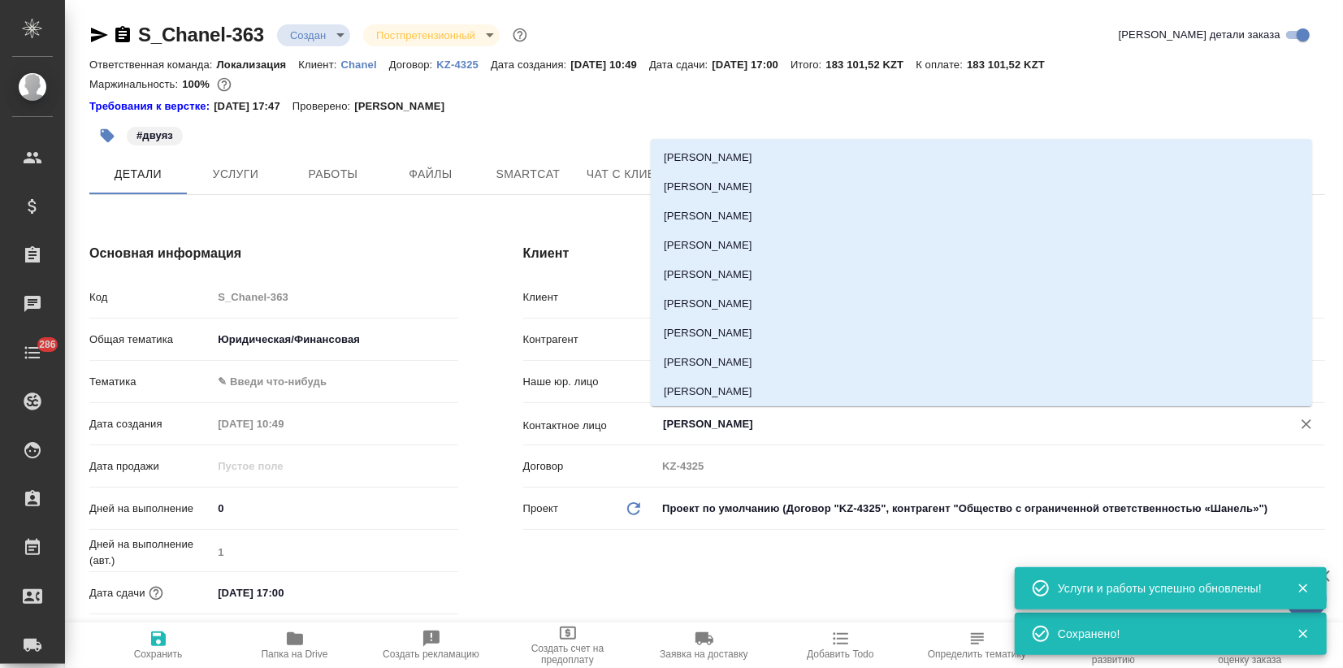
drag, startPoint x: 766, startPoint y: 426, endPoint x: 653, endPoint y: 422, distance: 113.0
click at [656, 422] on div "Касымов Фараби ​" at bounding box center [990, 423] width 668 height 29
click at [366, 61] on p "Chanel" at bounding box center [365, 64] width 48 height 12
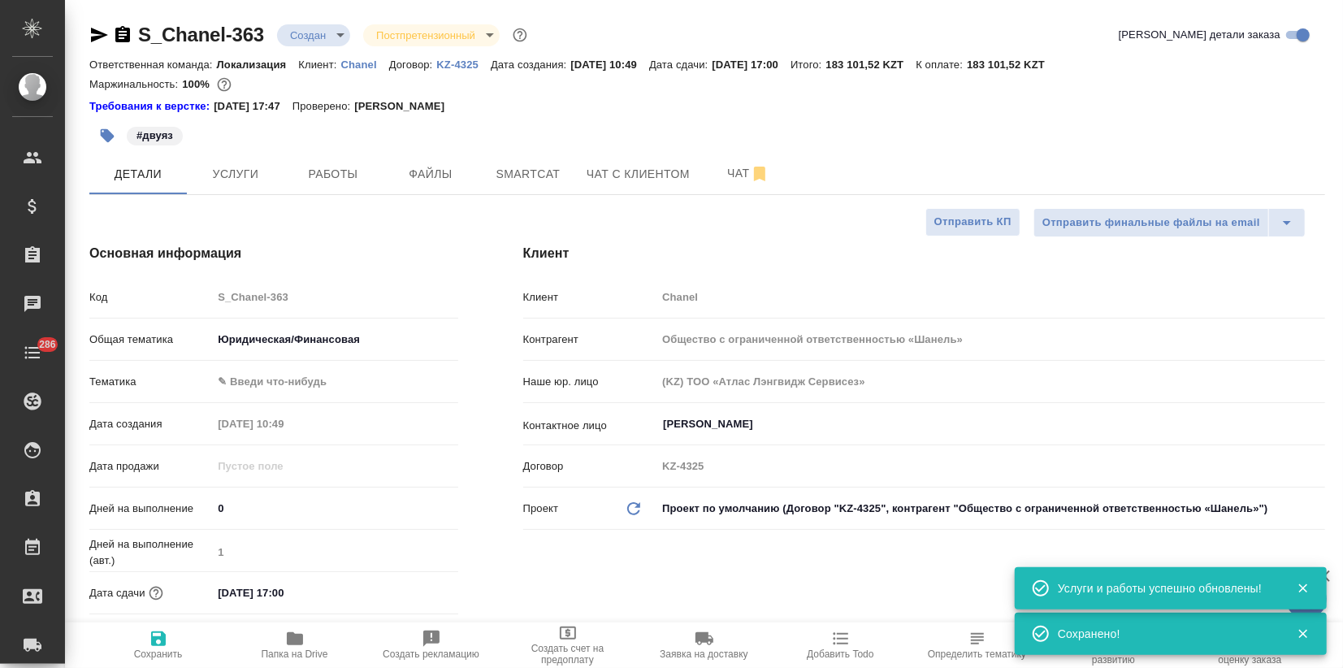
type textarea "x"
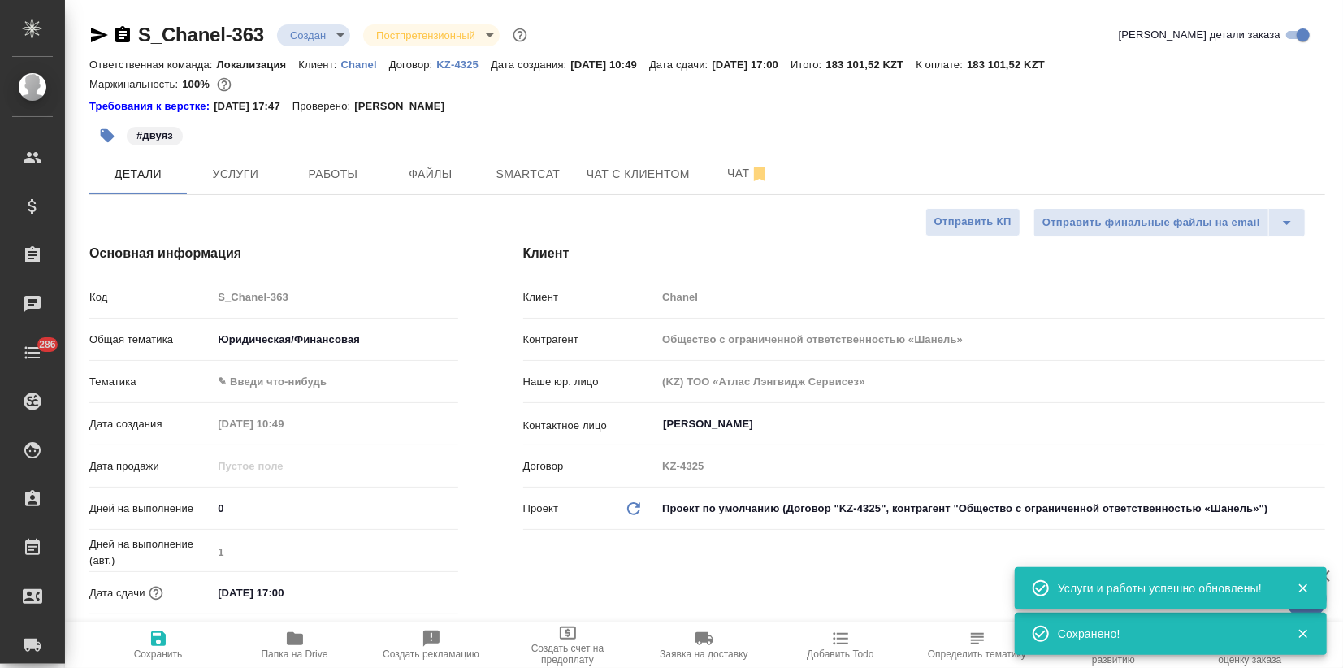
type textarea "x"
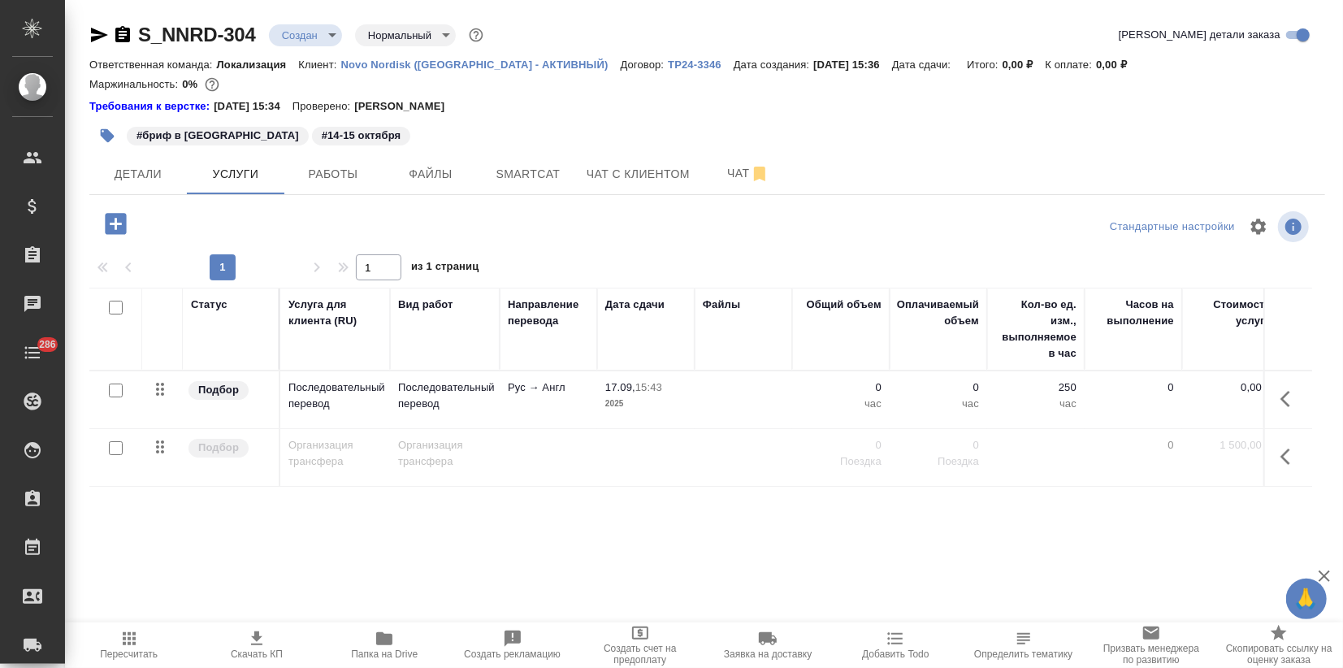
scroll to position [26, 0]
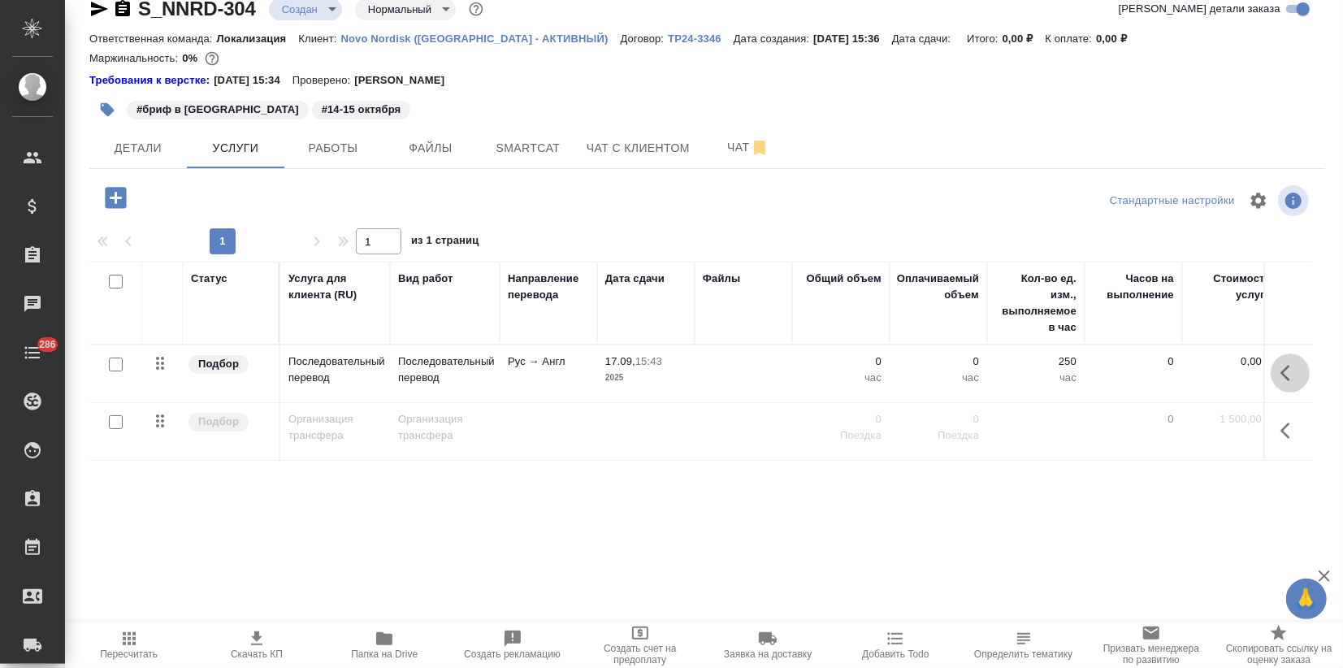
click at [1270, 364] on button "button" at bounding box center [1289, 372] width 39 height 39
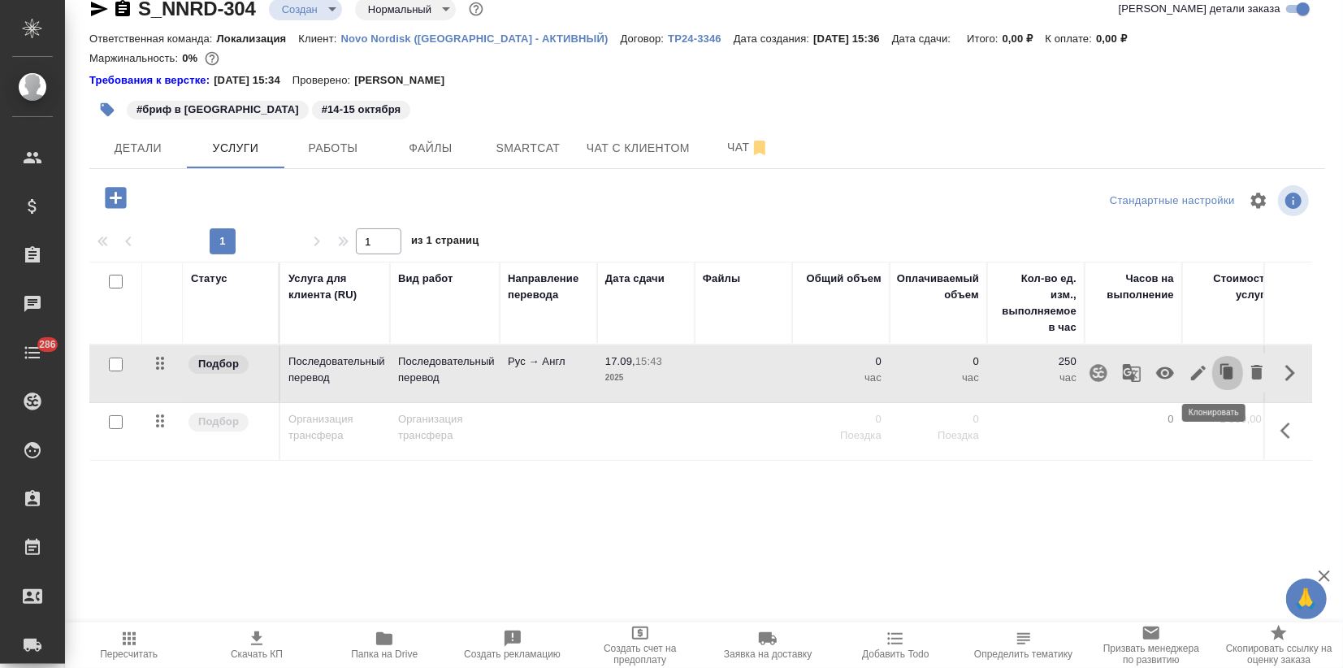
click at [1216, 378] on icon "button" at bounding box center [1227, 372] width 23 height 23
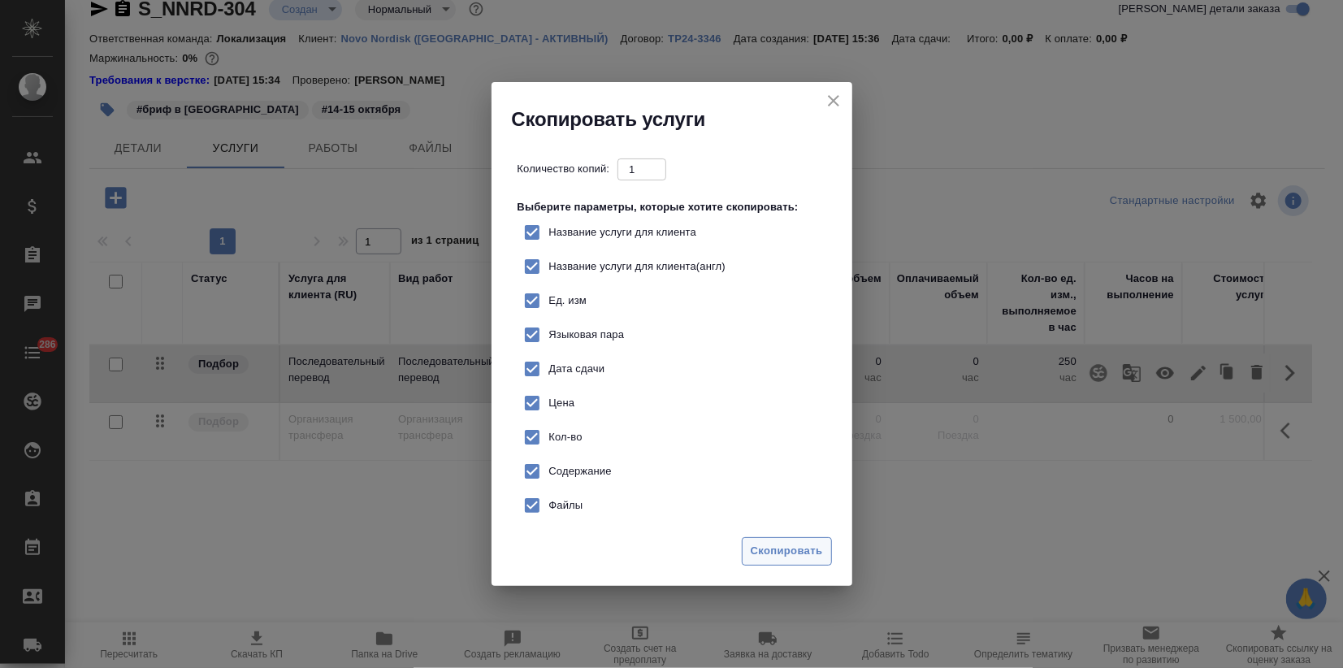
click at [786, 547] on span "Скопировать" at bounding box center [786, 551] width 72 height 19
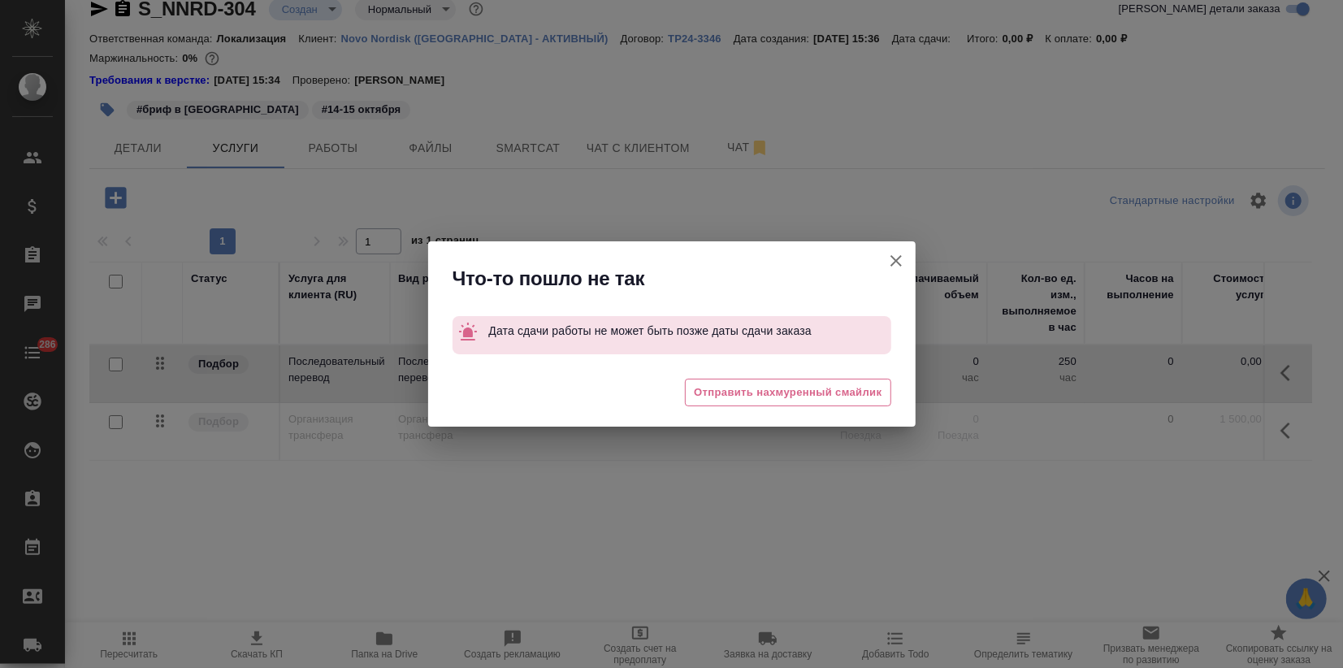
click at [892, 262] on icon "button" at bounding box center [895, 260] width 19 height 19
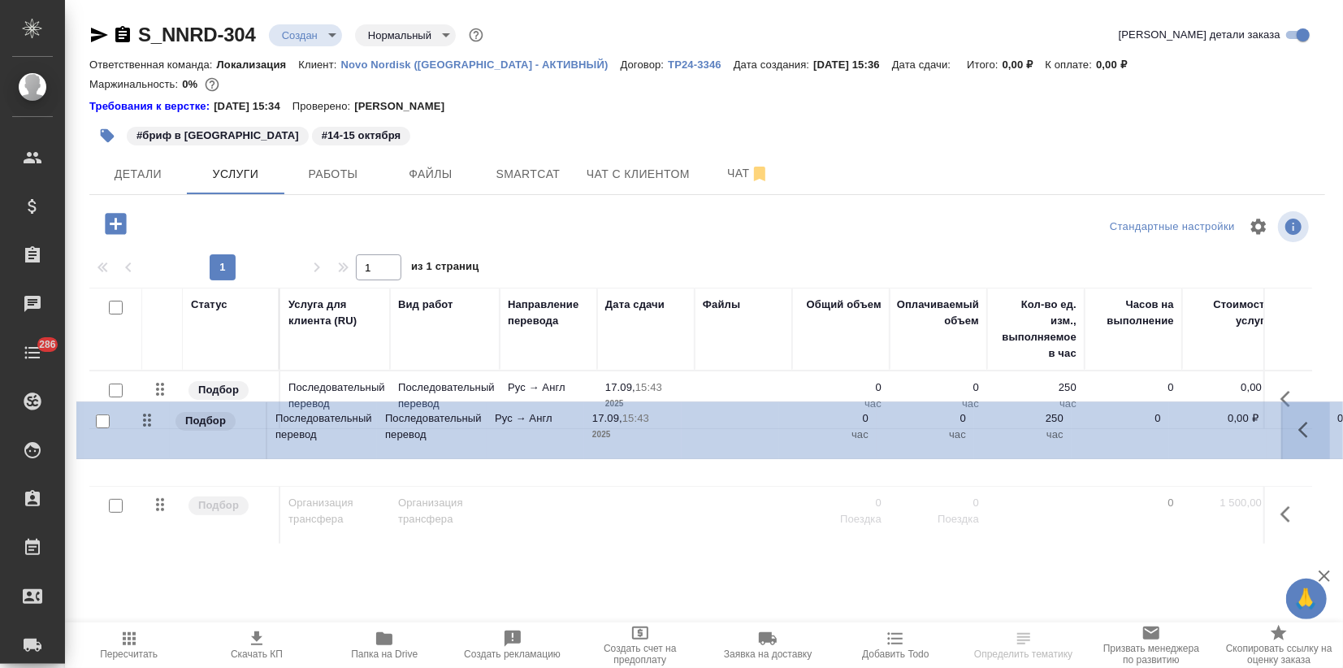
drag, startPoint x: 155, startPoint y: 512, endPoint x: 142, endPoint y: 422, distance: 91.1
click at [142, 422] on tbody "Подбор Последовательный перевод Последовательный перевод Рус → Англ 17.09, 15:4…" at bounding box center [854, 457] width 1531 height 173
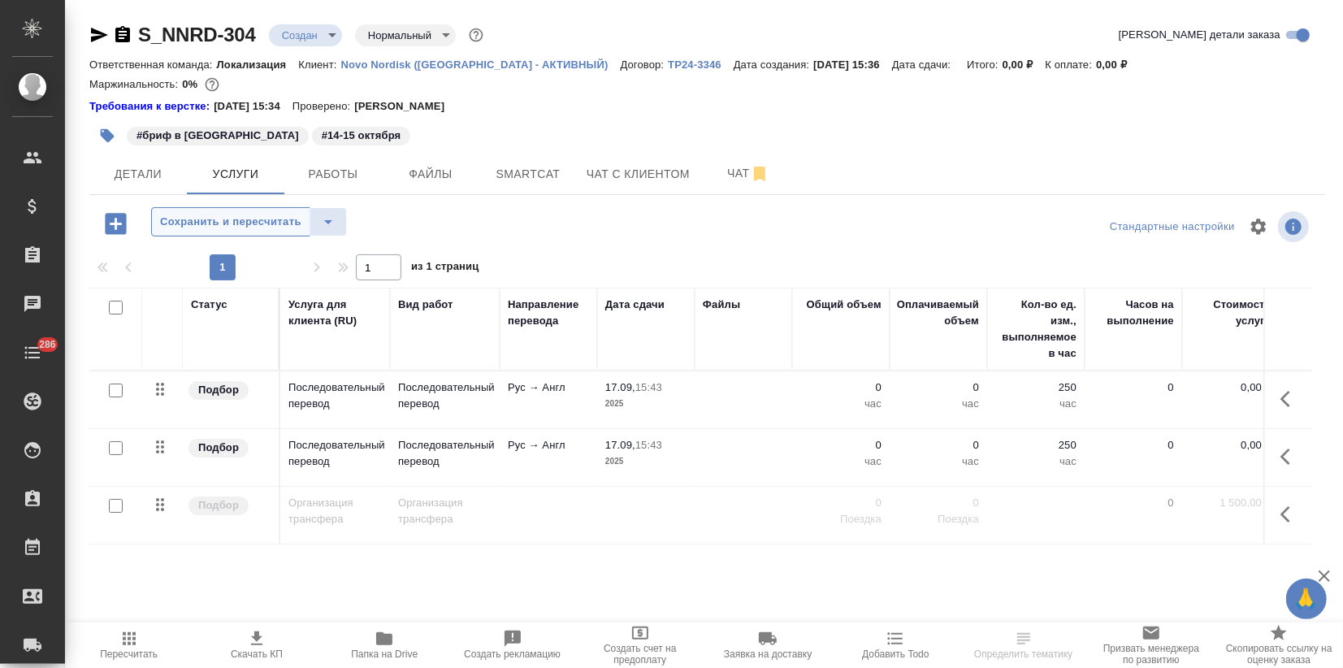
click at [221, 231] on button "Сохранить и пересчитать" at bounding box center [230, 221] width 159 height 29
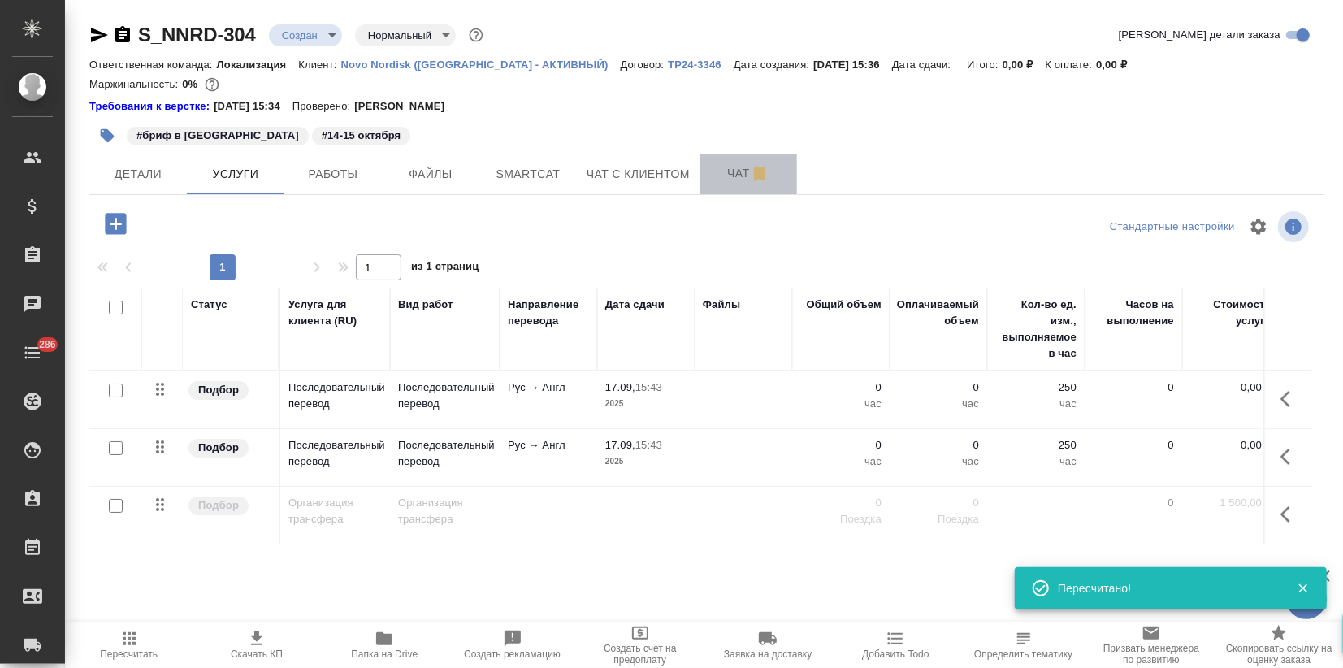
click at [724, 167] on span "Чат" at bounding box center [748, 173] width 78 height 20
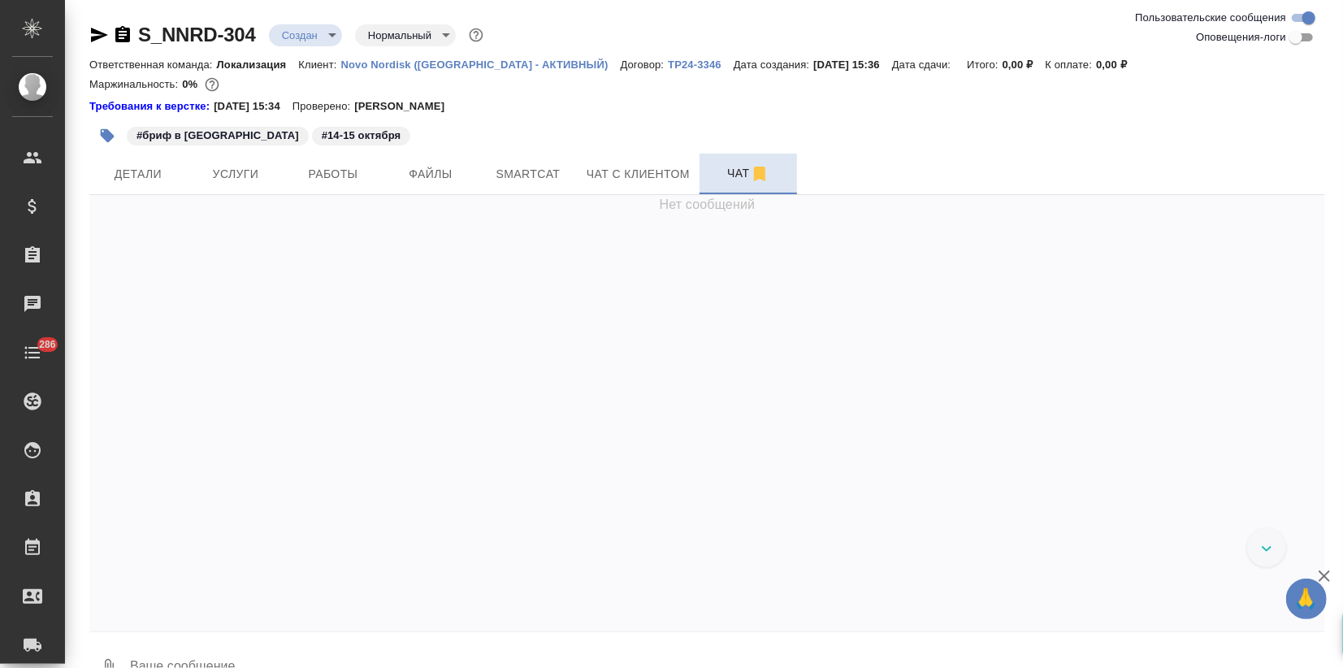
scroll to position [1345, 0]
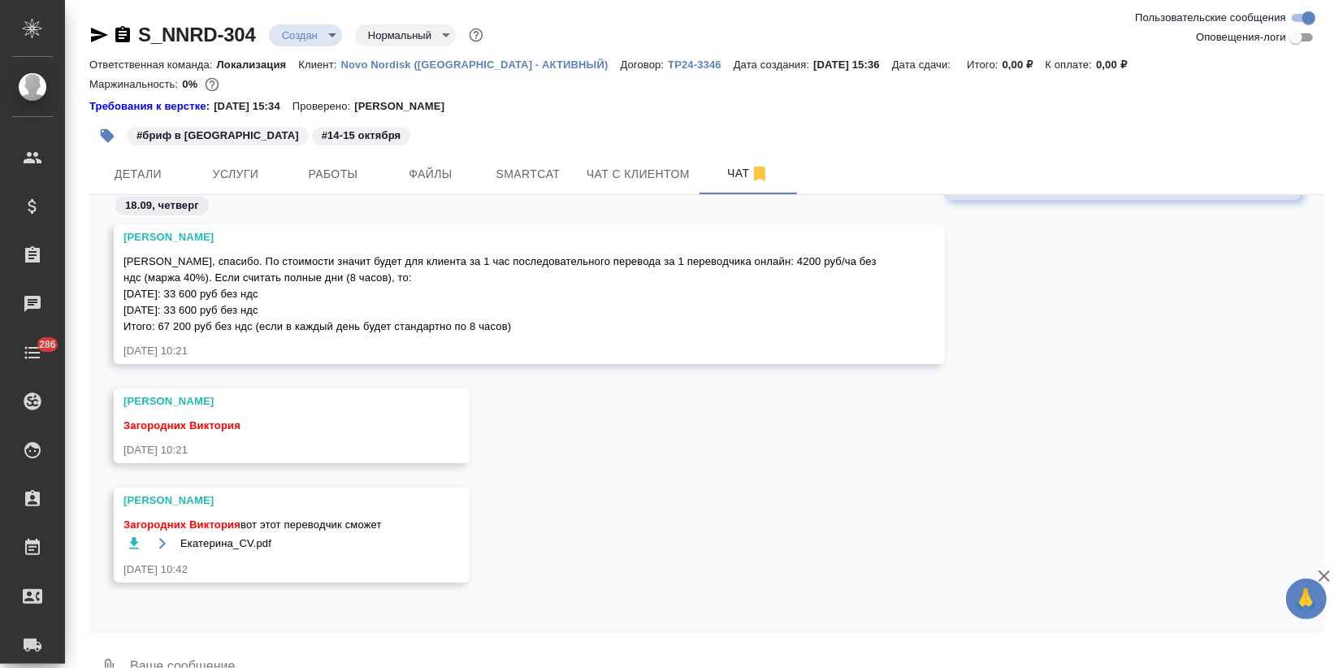
click at [1183, 560] on div "Федотова Ирина Загородних Виктория вот этот переводчик сможет Екатерина_CV.pdf …" at bounding box center [706, 546] width 1235 height 119
drag, startPoint x: 291, startPoint y: 166, endPoint x: 274, endPoint y: 166, distance: 17.1
click at [288, 166] on button "Работы" at bounding box center [332, 174] width 97 height 41
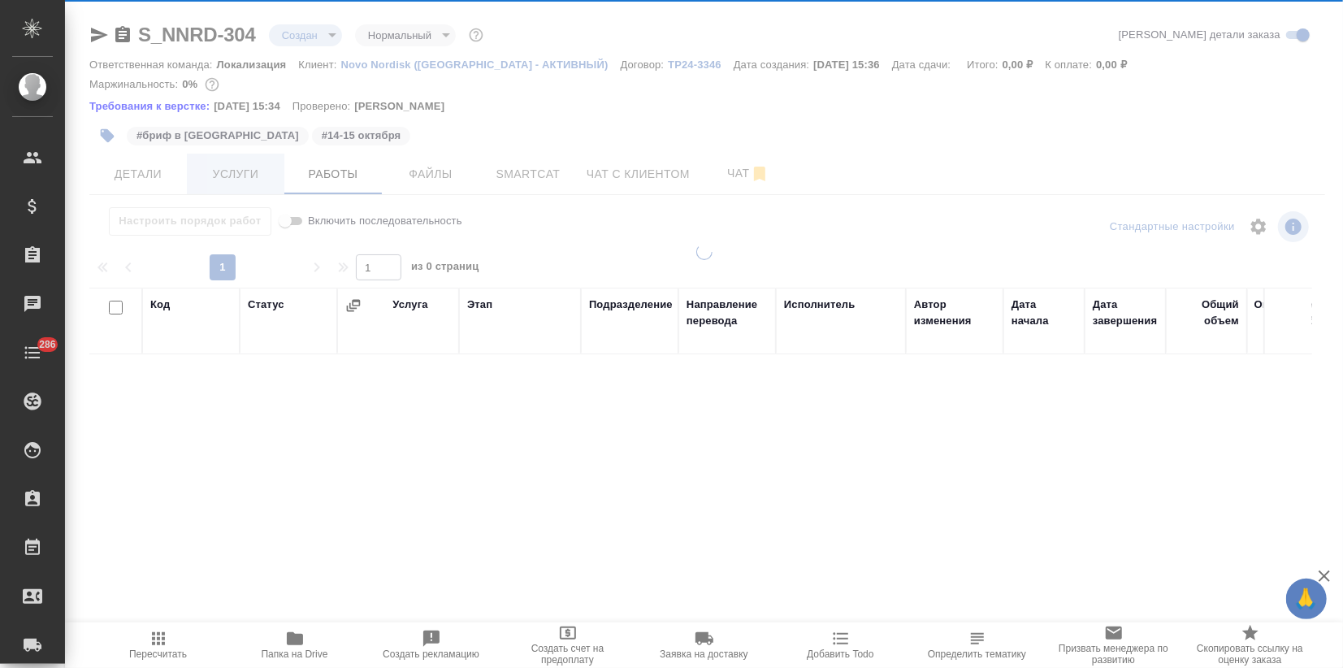
click at [262, 166] on div at bounding box center [704, 334] width 1278 height 668
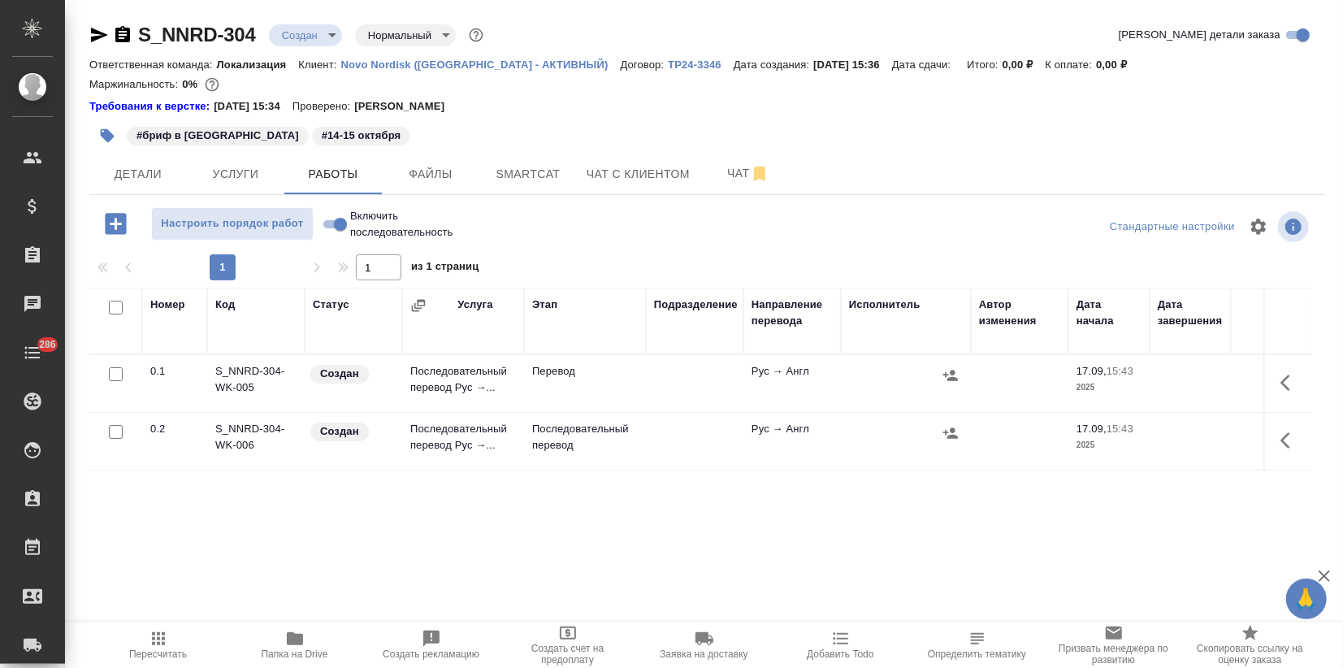
click at [493, 370] on td "Последовательный перевод Рус →..." at bounding box center [463, 383] width 122 height 57
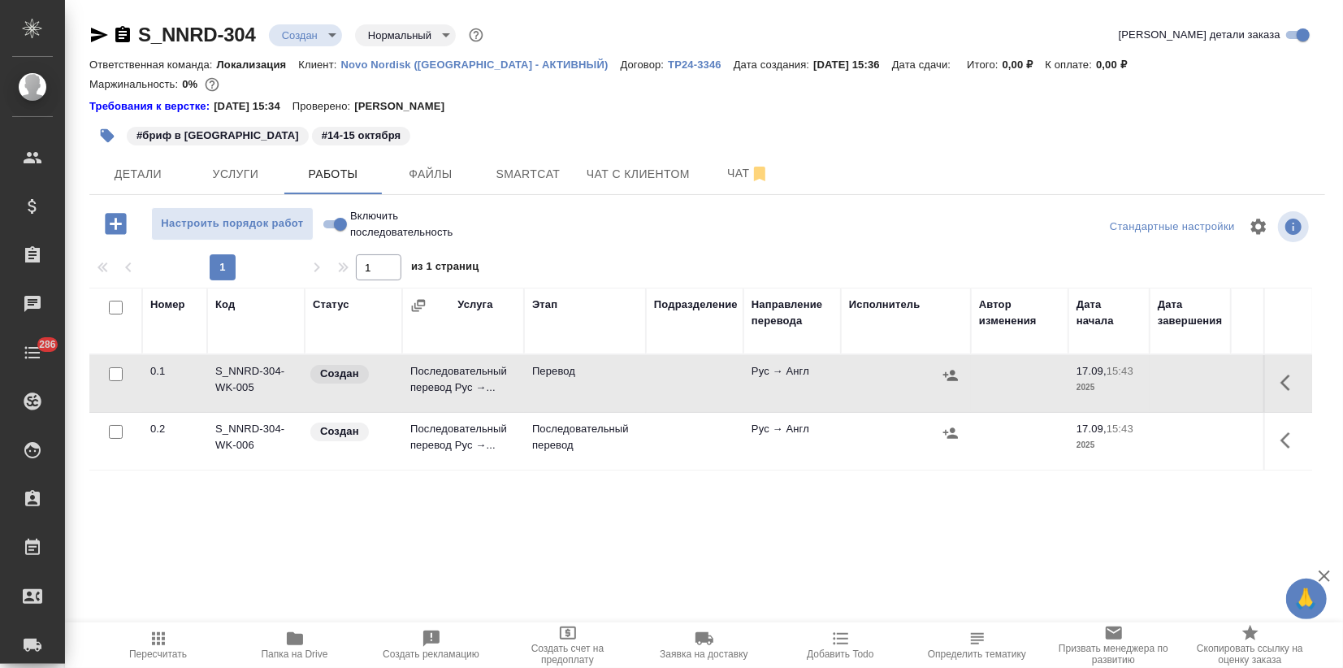
click at [493, 370] on td "Последовательный перевод Рус →..." at bounding box center [463, 383] width 122 height 57
click at [241, 179] on span "Услуги" at bounding box center [236, 174] width 78 height 20
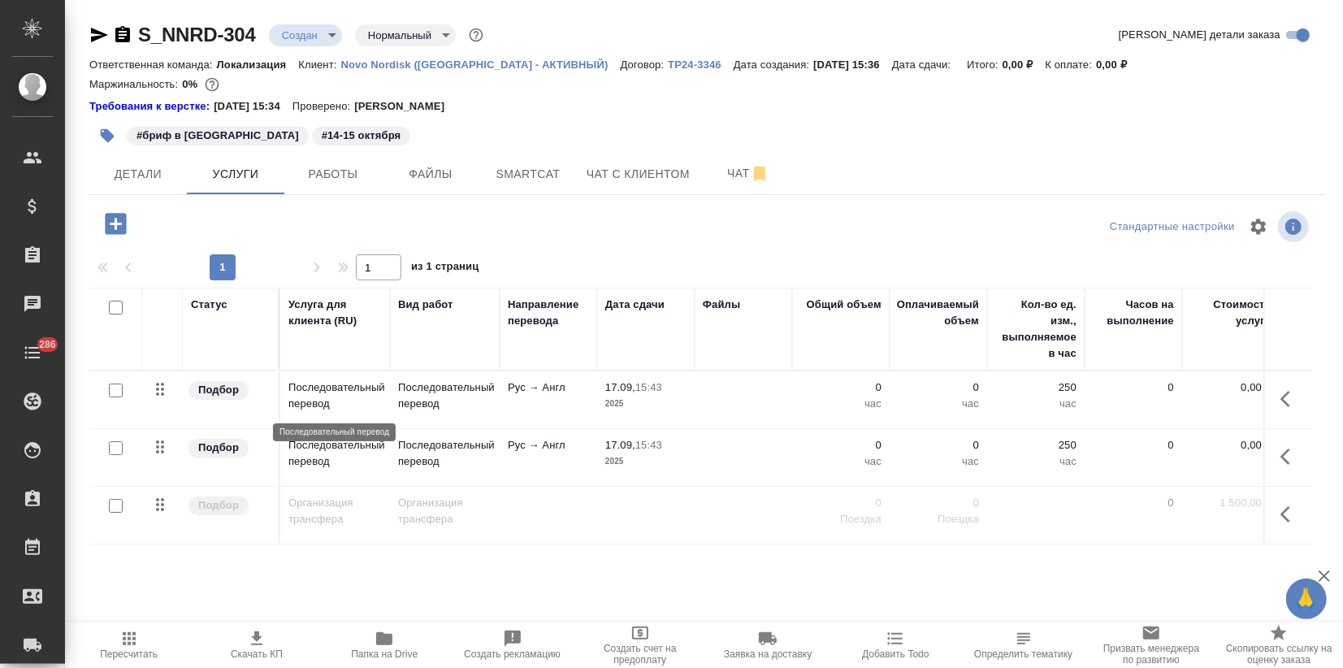
click at [376, 402] on p "Последовательный перевод" at bounding box center [334, 395] width 93 height 32
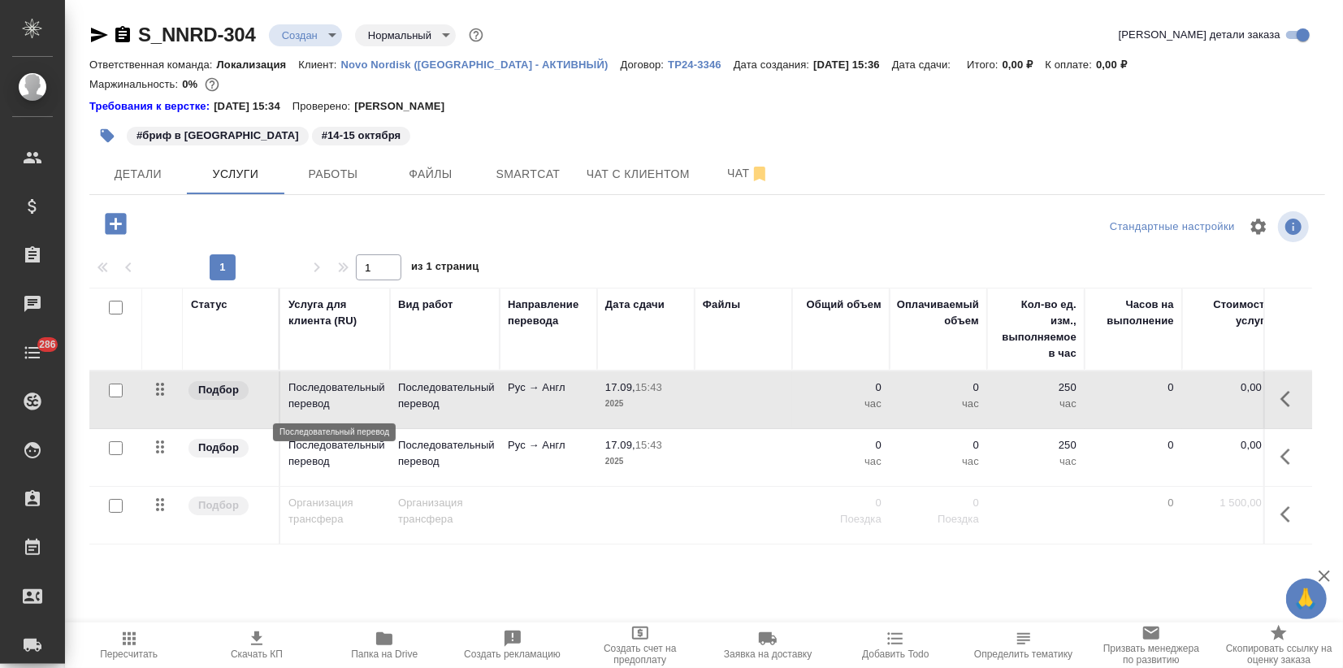
click at [375, 402] on p "Последовательный перевод" at bounding box center [334, 395] width 93 height 32
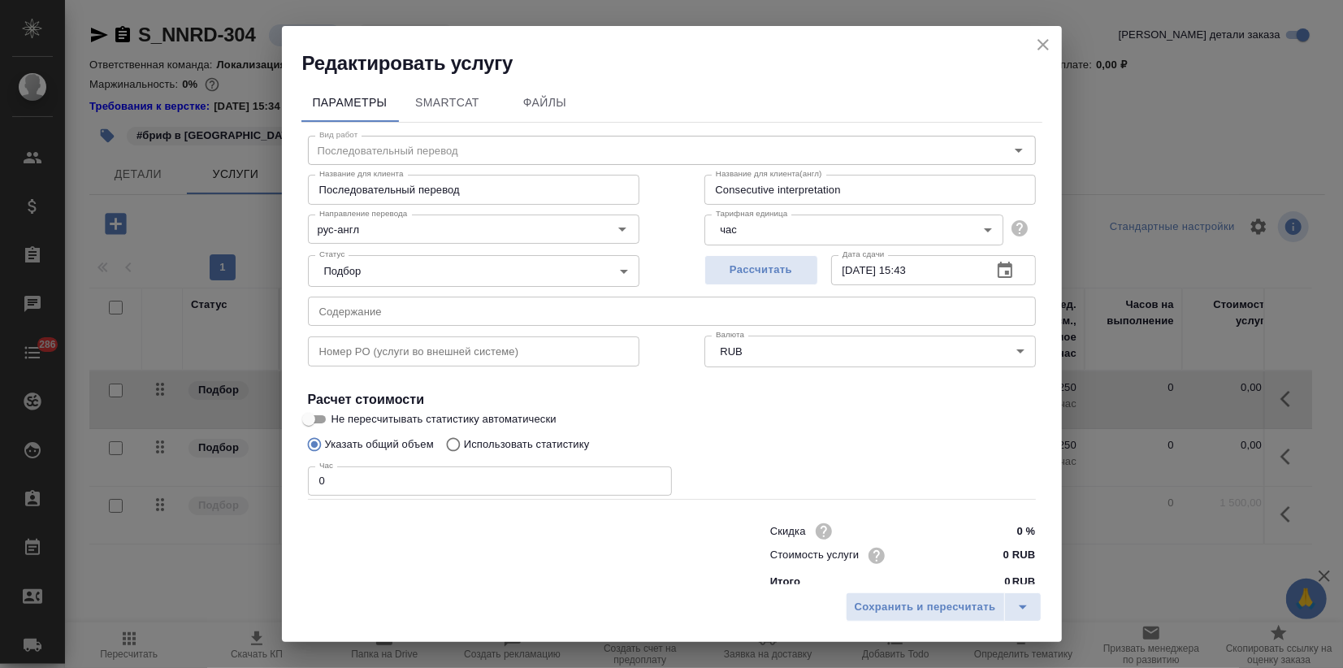
drag, startPoint x: 335, startPoint y: 481, endPoint x: 198, endPoint y: 495, distance: 138.0
click at [292, 487] on div "Параметры SmartCat Файлы Вид работ Последовательный перевод Вид работ Название …" at bounding box center [672, 330] width 780 height 508
type input "8"
click at [975, 554] on input "0 RUB" at bounding box center [1004, 556] width 59 height 24
type input "4500 RUB"
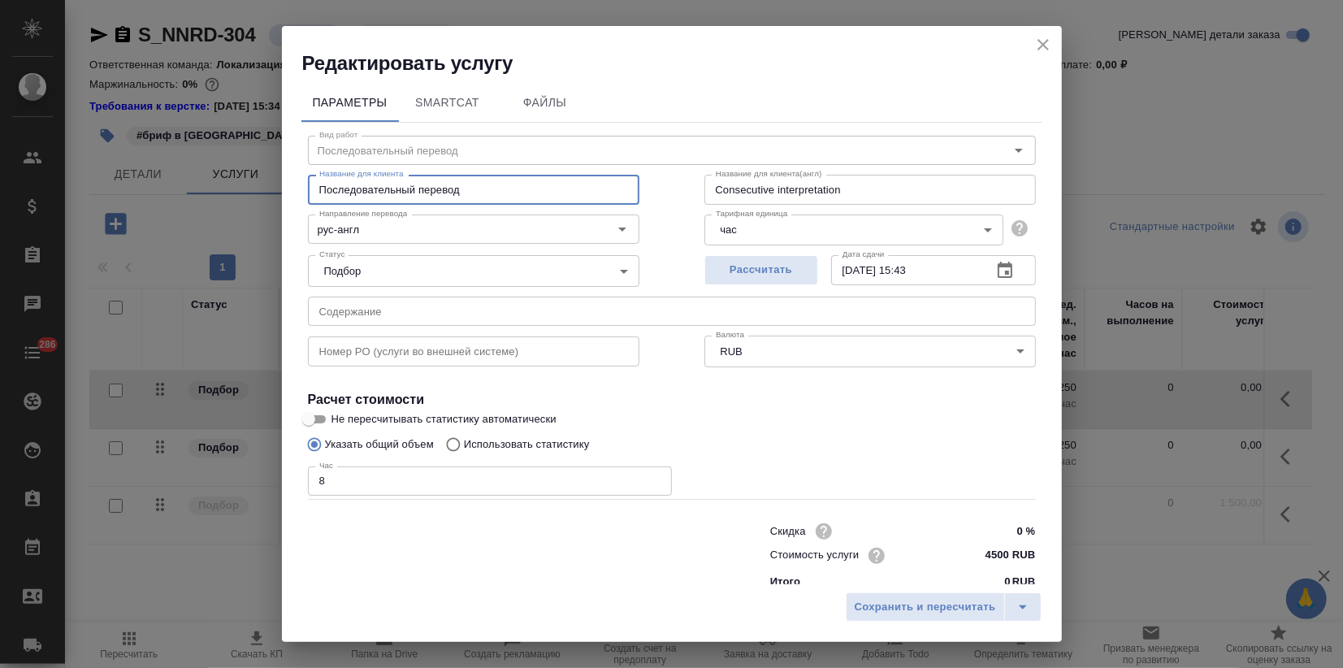
click at [473, 194] on input "Последовательный перевод" at bounding box center [473, 189] width 331 height 29
type input "Последовательный перевод (14 октября)"
click at [902, 611] on span "Сохранить и пересчитать" at bounding box center [924, 607] width 141 height 19
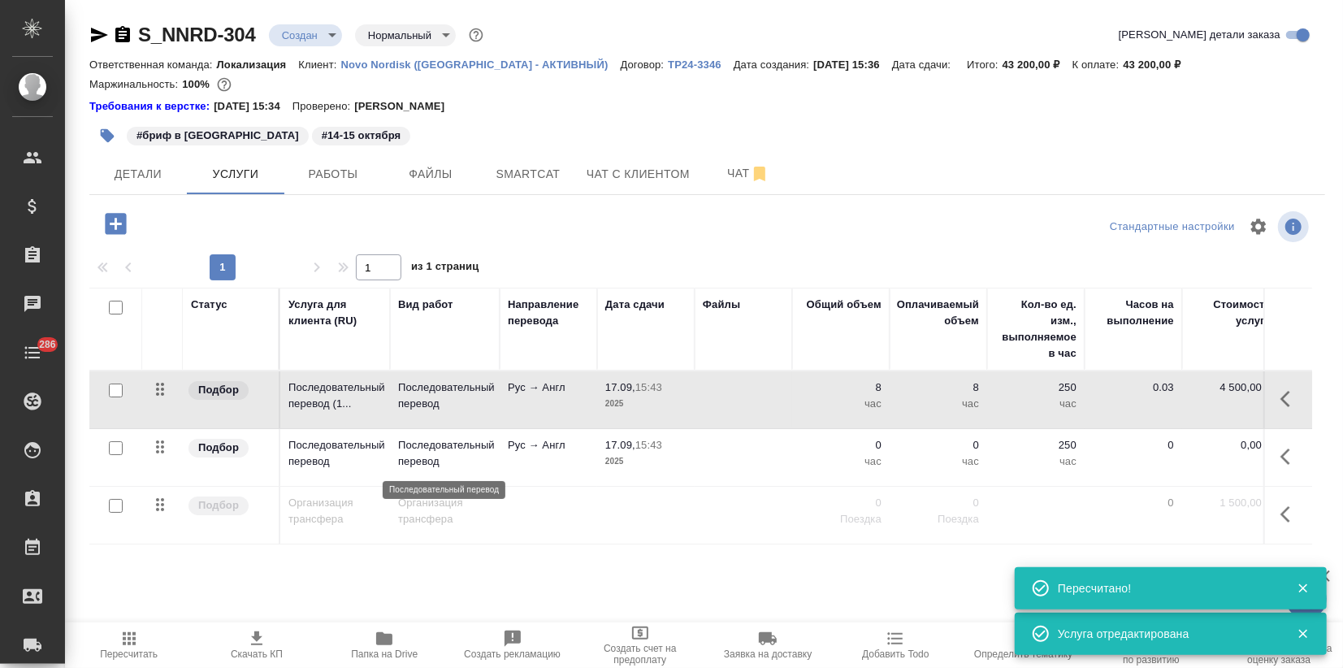
click at [457, 456] on p "Последовательный перевод" at bounding box center [444, 453] width 93 height 32
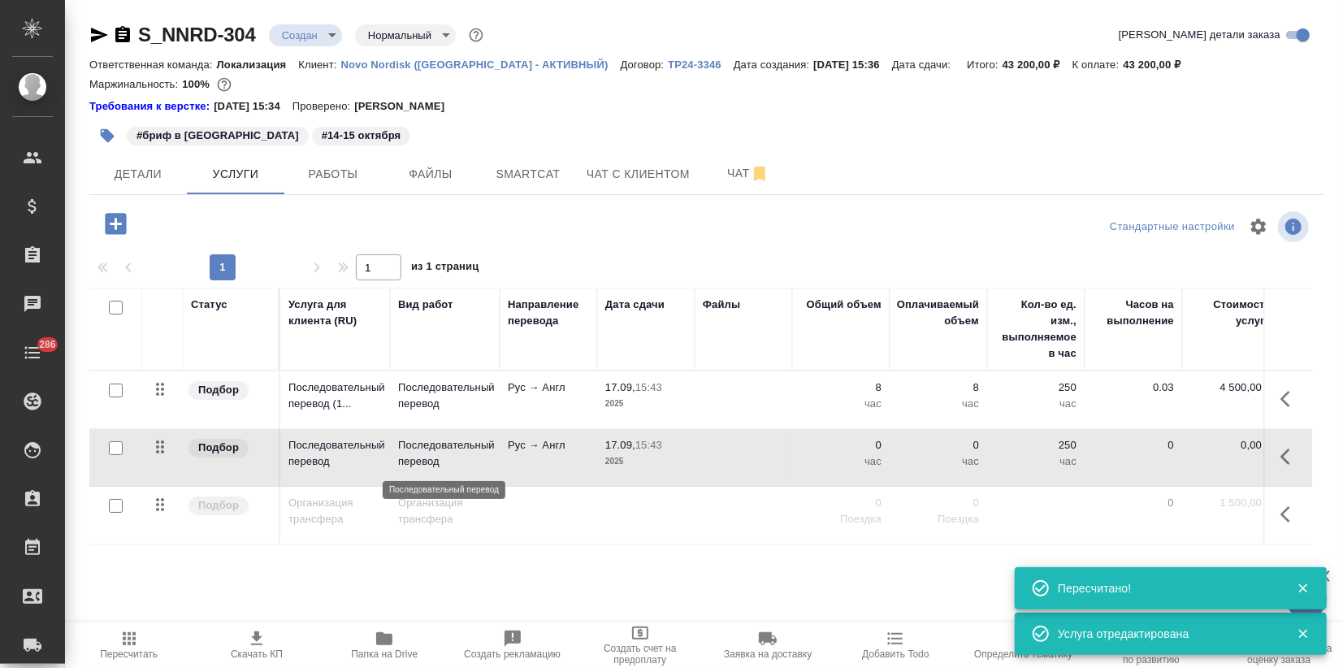
click at [457, 456] on p "Последовательный перевод" at bounding box center [444, 453] width 93 height 32
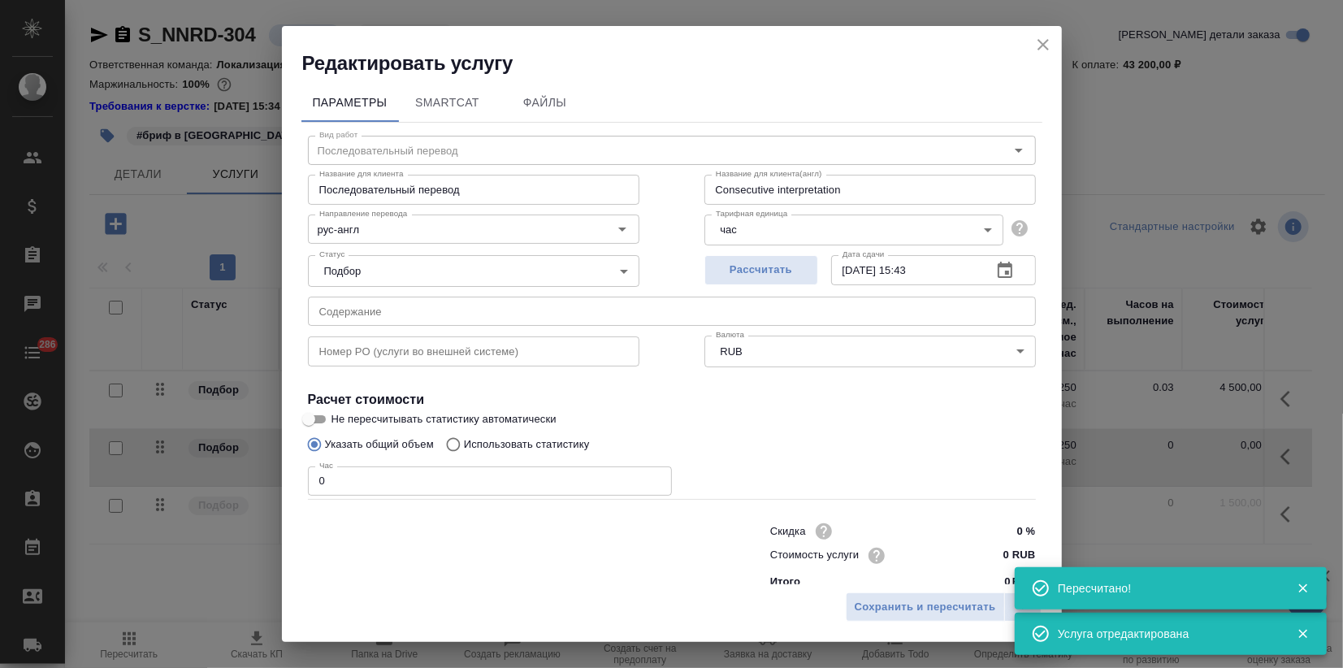
click at [487, 192] on input "Последовательный перевод" at bounding box center [473, 189] width 331 height 29
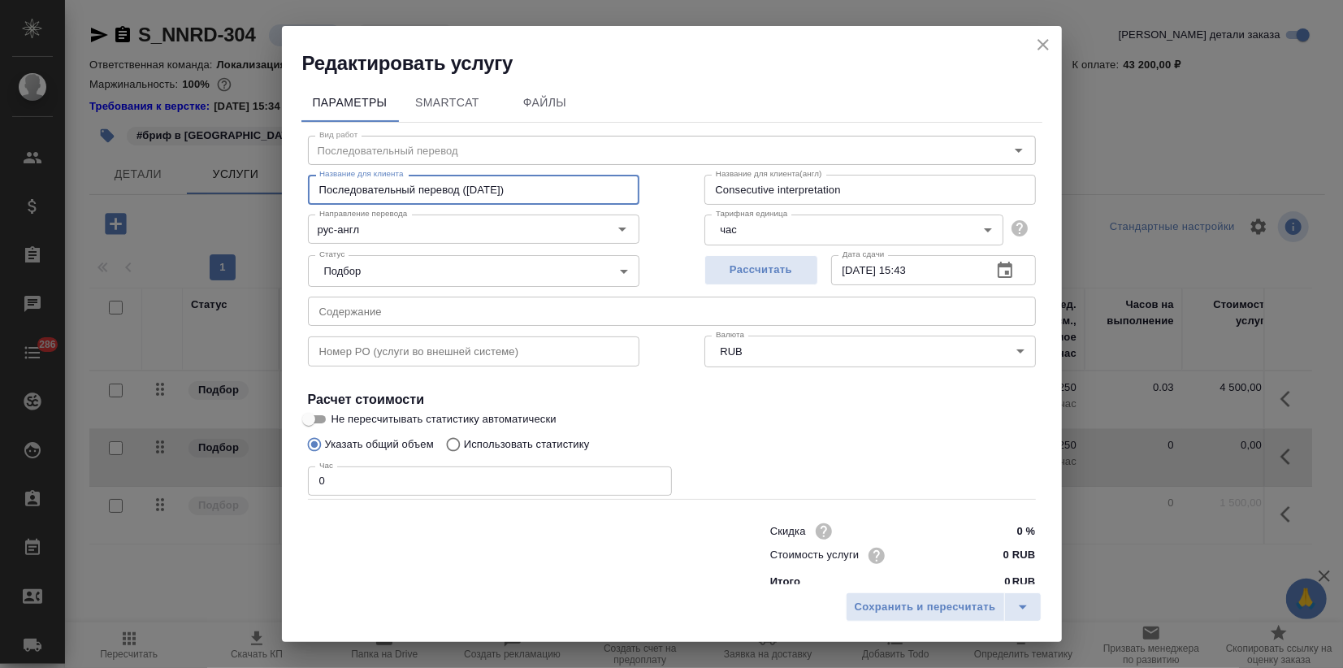
type input "Последовательный перевод (15 октября)"
drag, startPoint x: 348, startPoint y: 477, endPoint x: 259, endPoint y: 485, distance: 89.7
click at [259, 485] on div "Редактировать услугу Параметры SmartCat Файлы Вид работ Последовательный перево…" at bounding box center [671, 334] width 1343 height 668
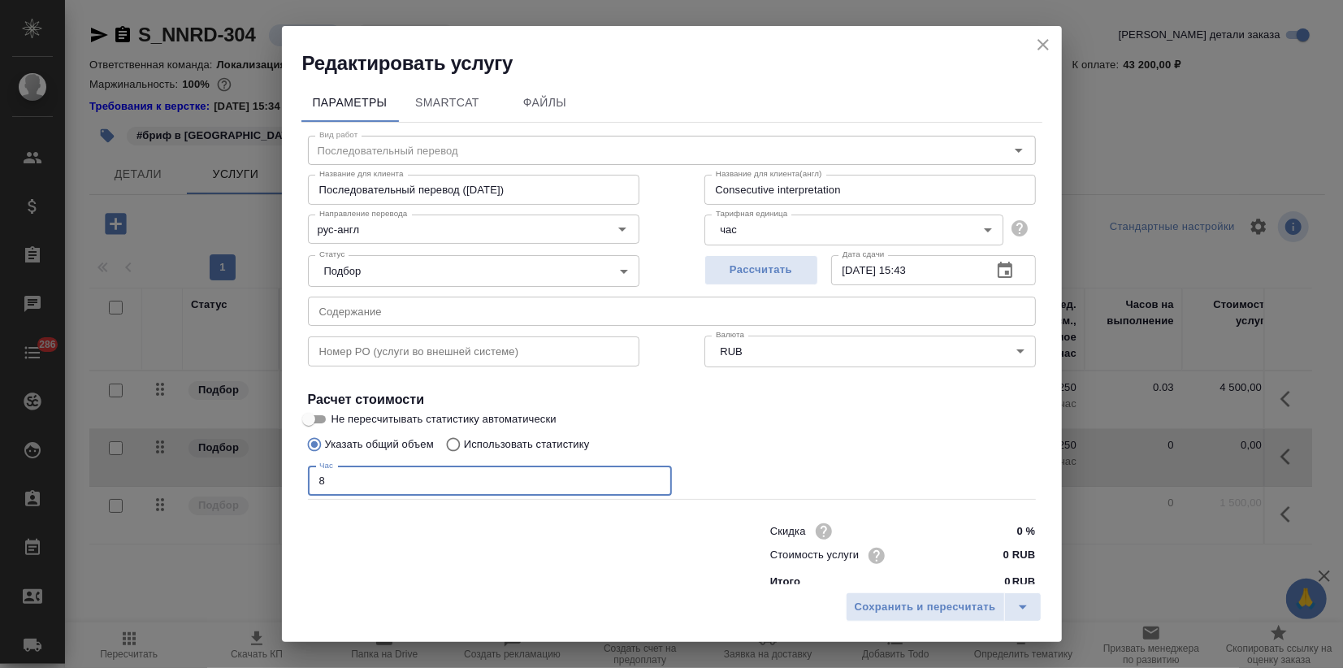
type input "8"
drag, startPoint x: 994, startPoint y: 559, endPoint x: 981, endPoint y: 554, distance: 13.9
click at [981, 554] on input "0 RUB" at bounding box center [1004, 556] width 59 height 24
type input "4500 RUB"
click at [949, 606] on span "Сохранить и пересчитать" at bounding box center [924, 607] width 141 height 19
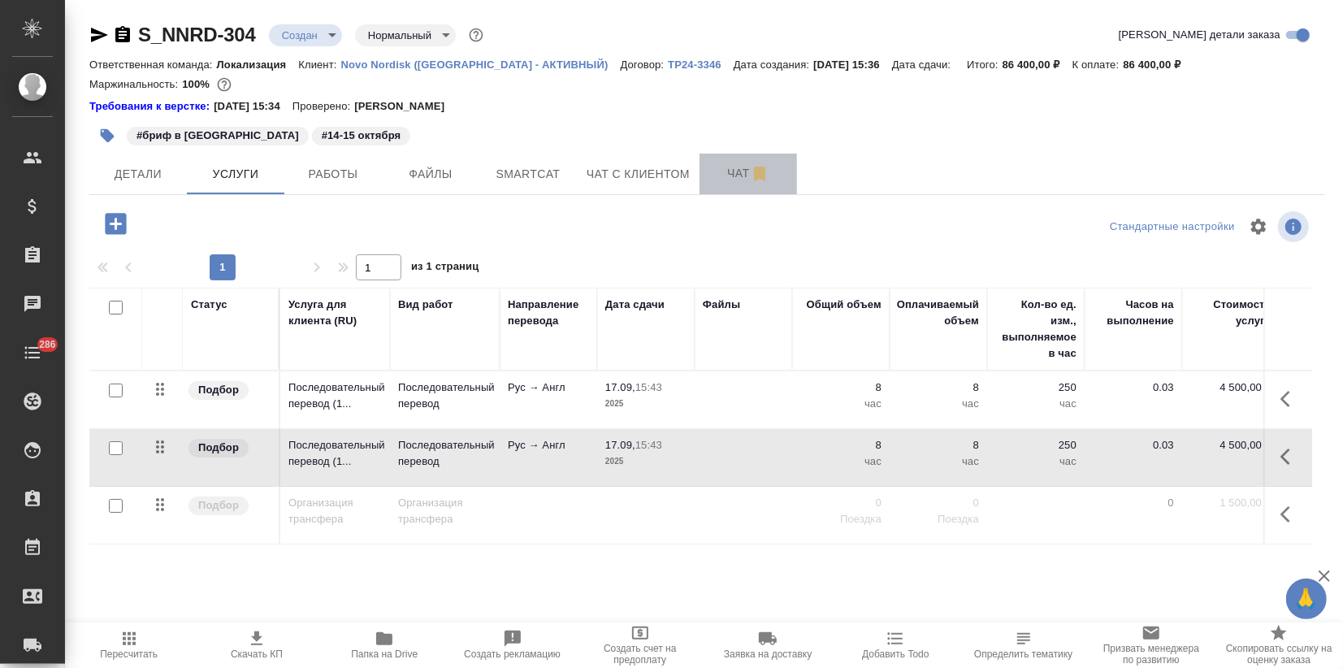
click at [728, 171] on span "Чат" at bounding box center [748, 173] width 78 height 20
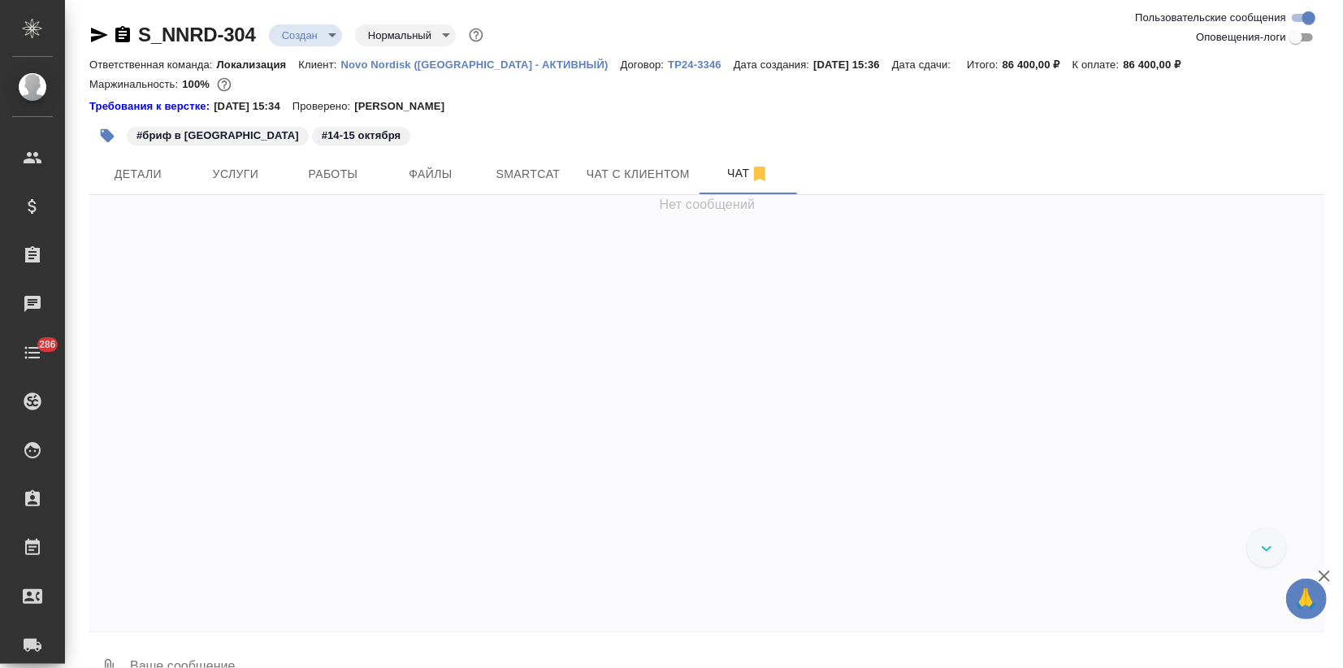
scroll to position [1345, 0]
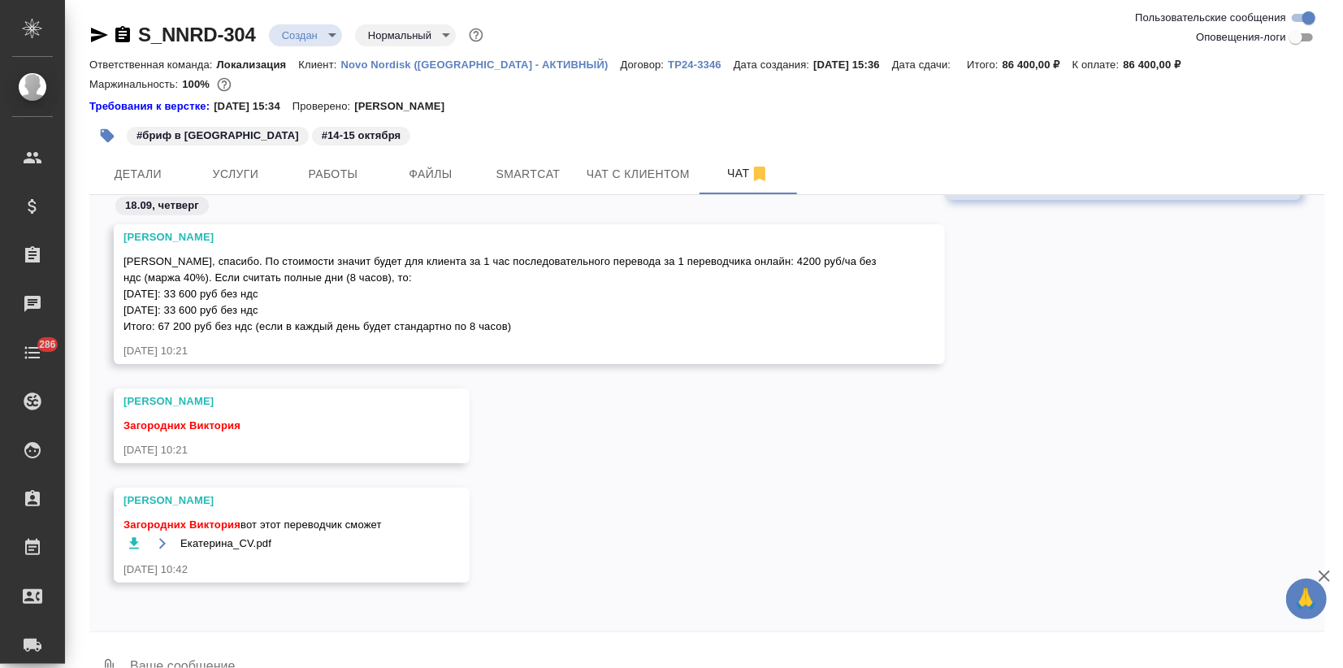
click at [134, 540] on icon "button" at bounding box center [134, 542] width 10 height 11
click at [215, 649] on textarea at bounding box center [726, 667] width 1196 height 55
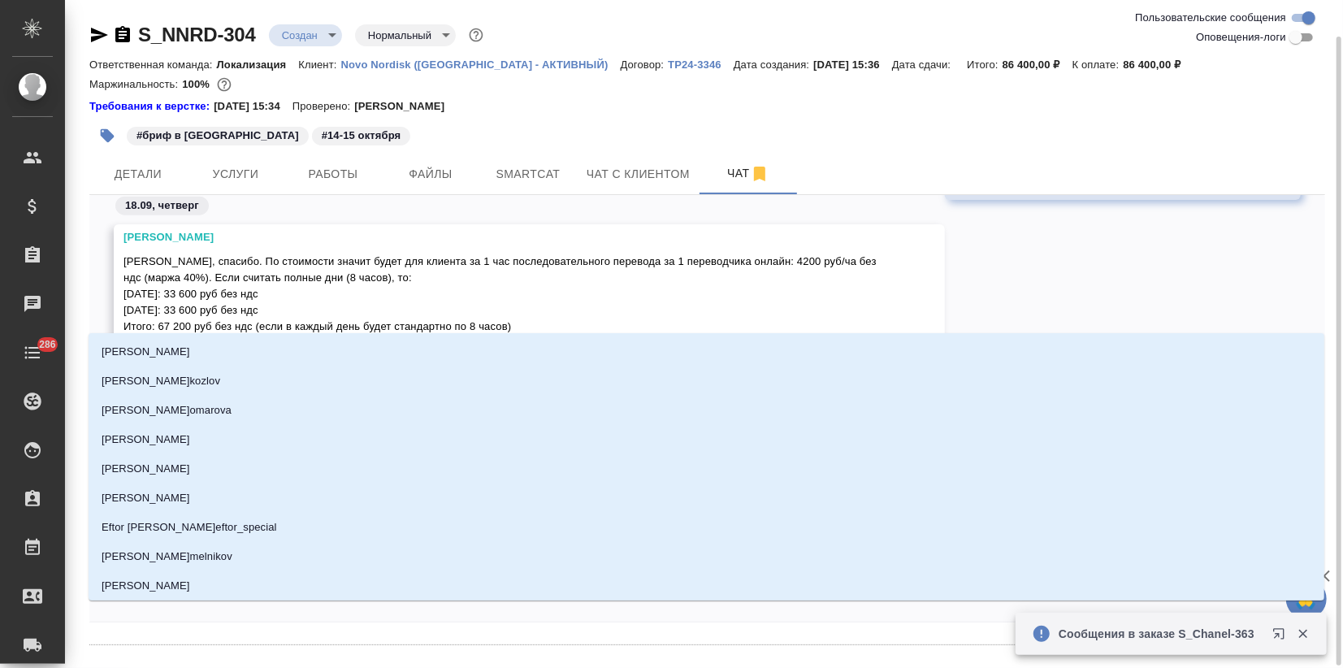
scroll to position [19, 0]
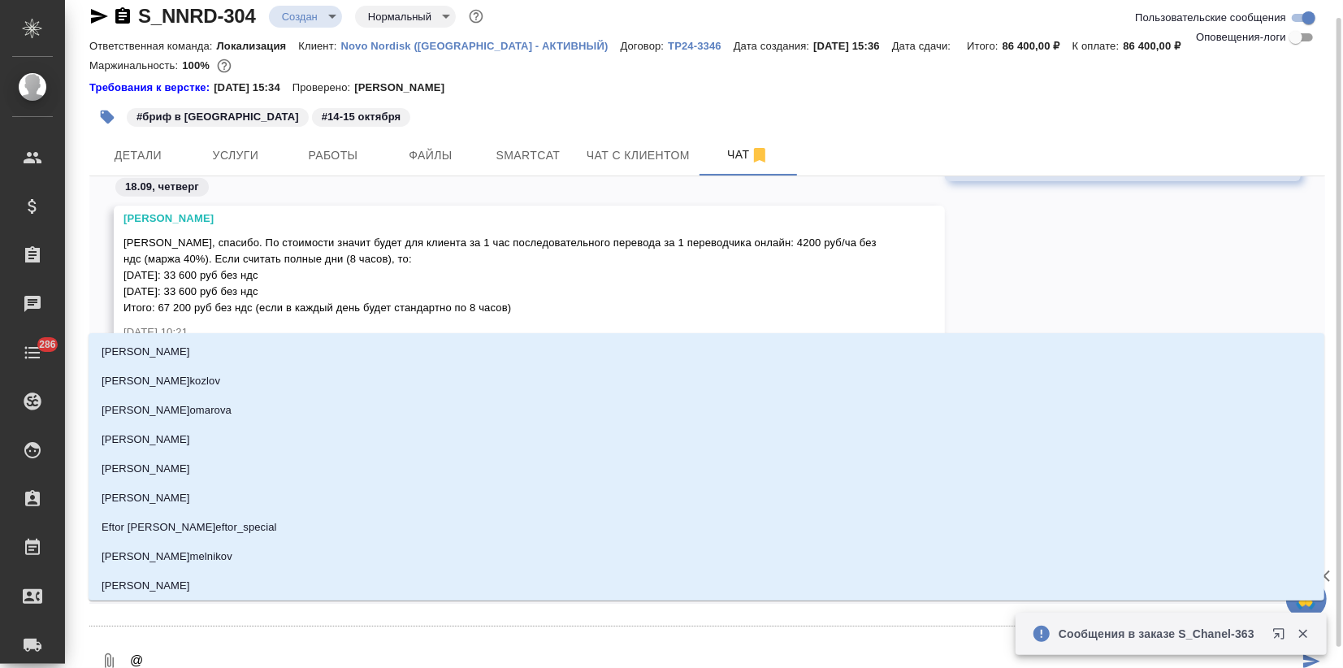
type textarea "@b"
type input "b"
type textarea "@bh"
type input "bh"
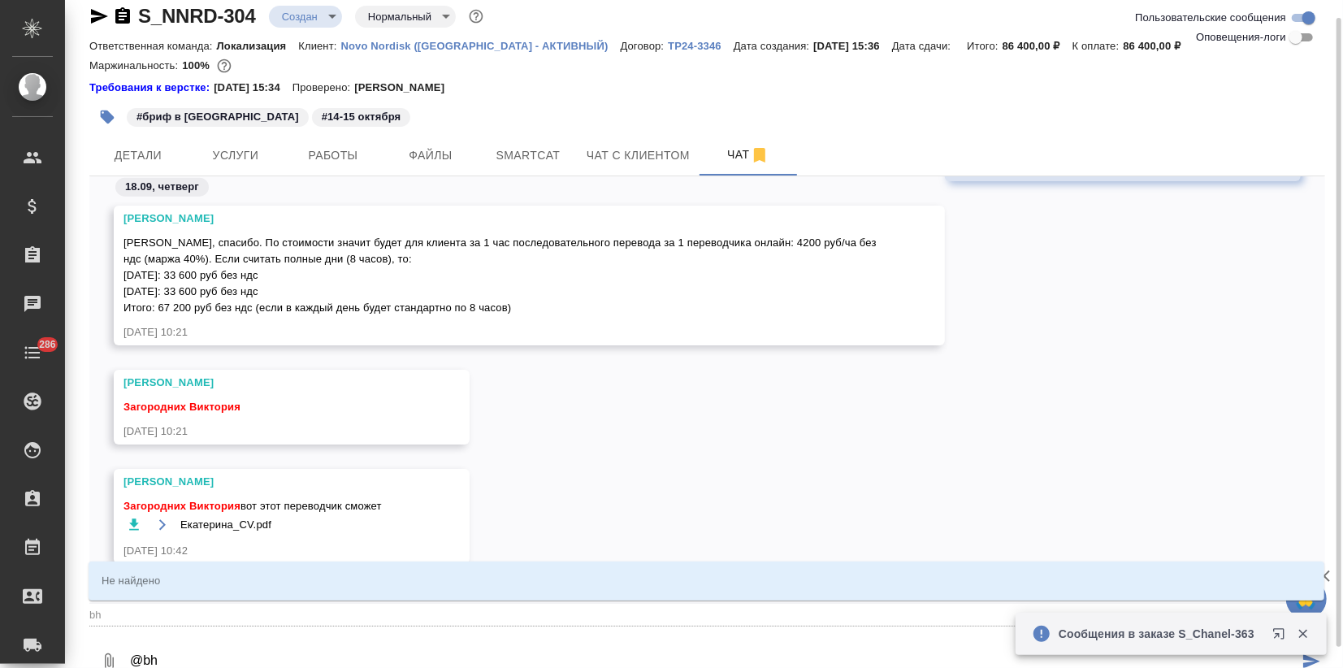
type textarea "@bhb"
type input "bhb"
type textarea "@bh"
type input "bh"
type textarea "@b"
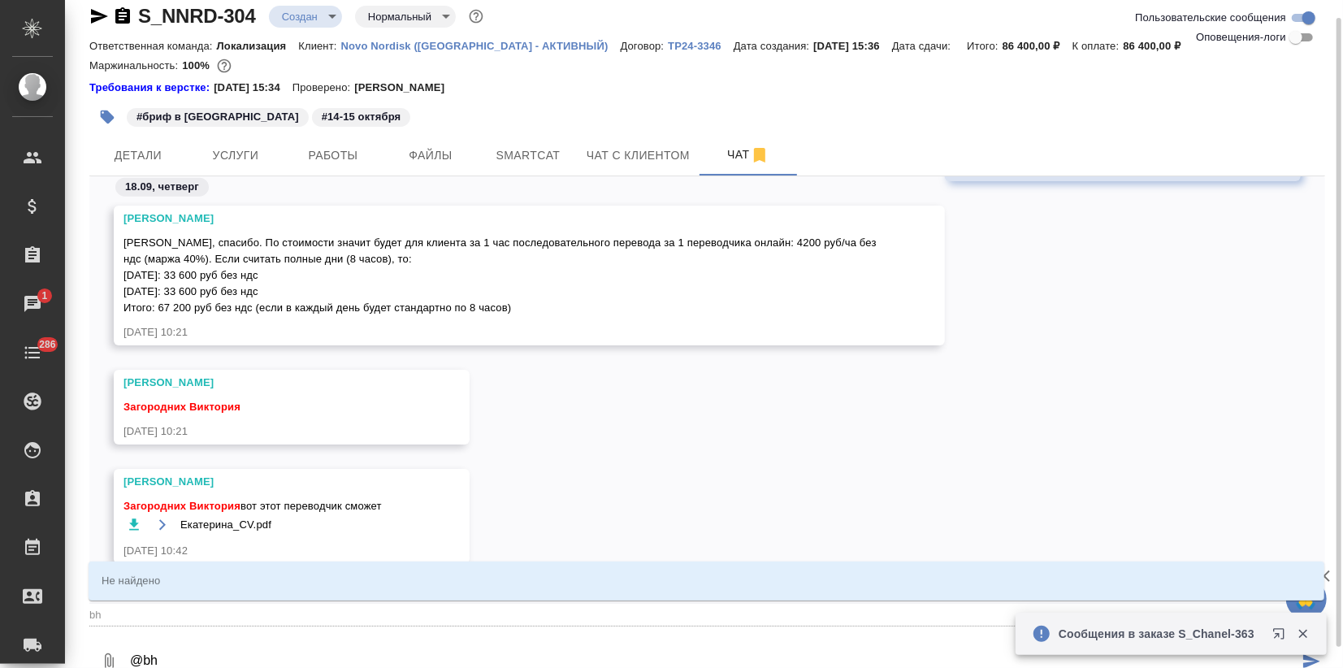
type input "b"
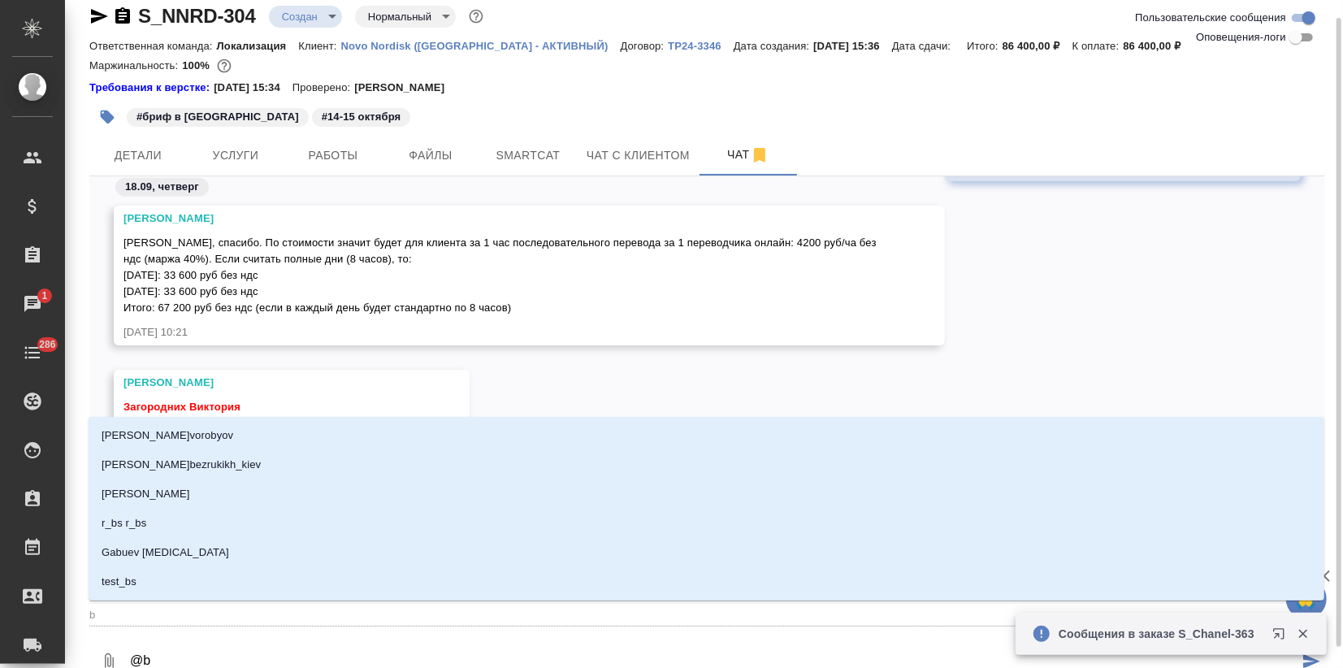
type textarea "@"
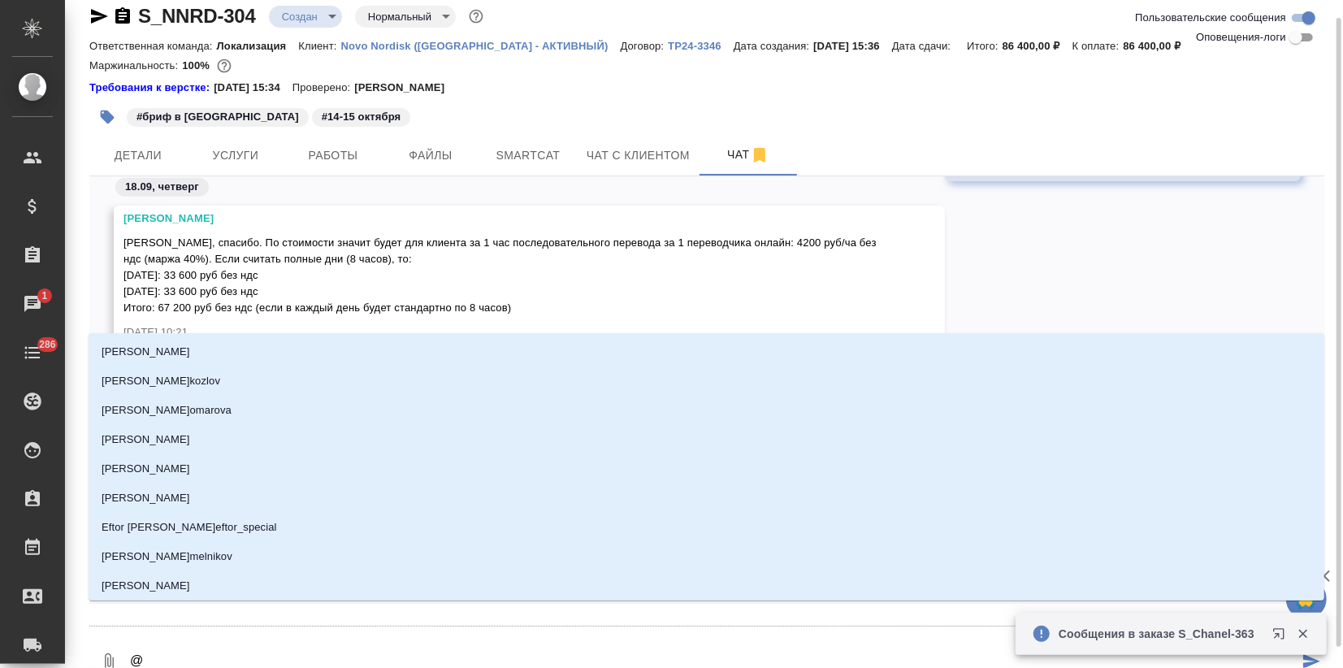
click at [215, 647] on textarea "@" at bounding box center [713, 661] width 1170 height 55
type textarea "@ф"
type input "ф"
type textarea "@фе"
type input "фе"
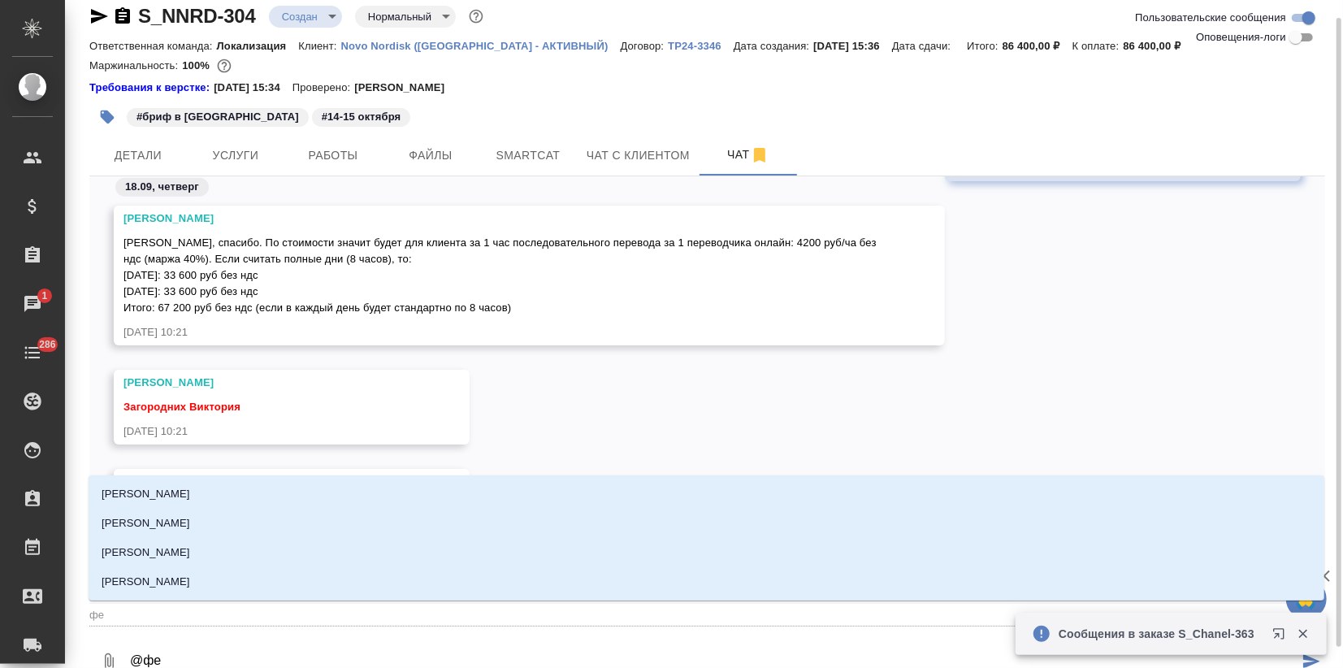
type textarea "@фед"
type input "фед"
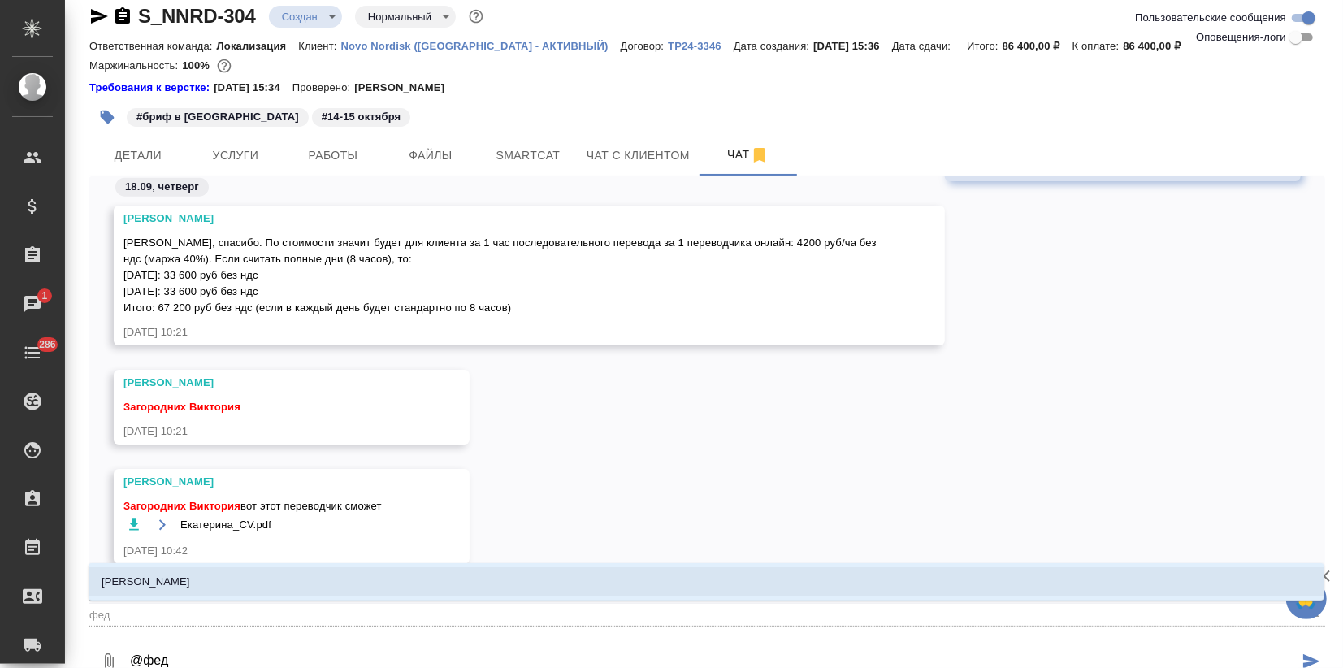
click at [215, 589] on li "[PERSON_NAME]" at bounding box center [706, 581] width 1235 height 29
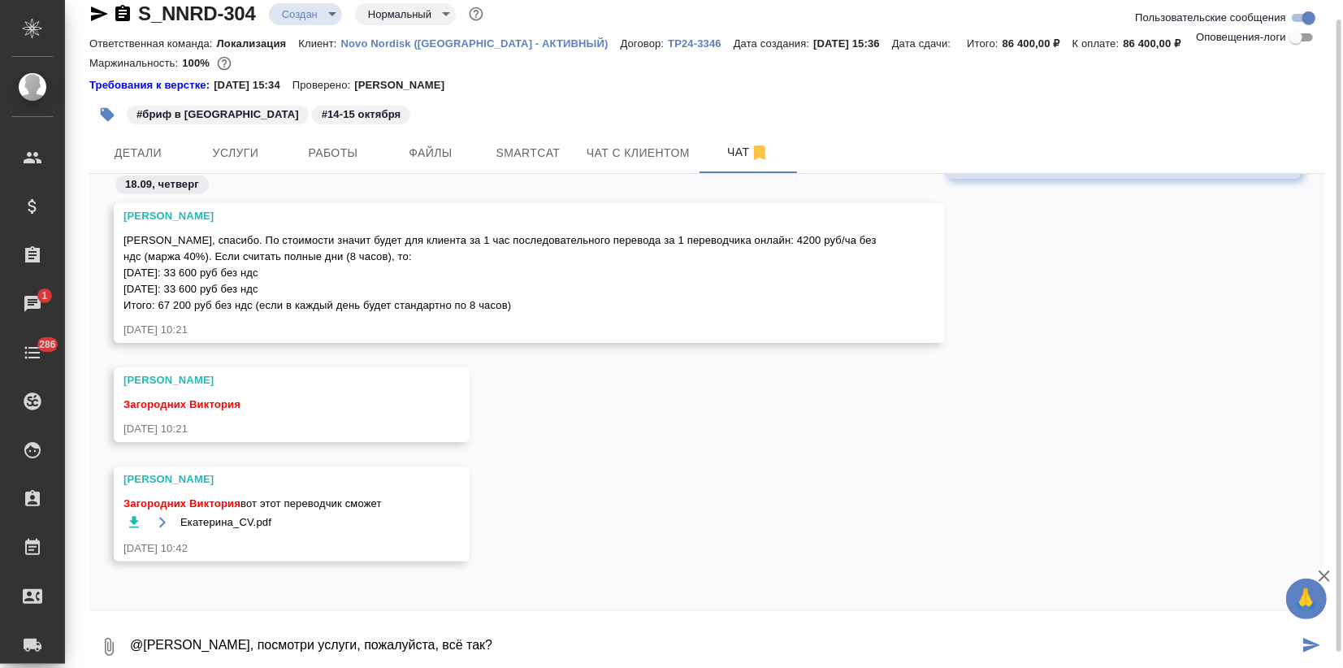
scroll to position [26, 0]
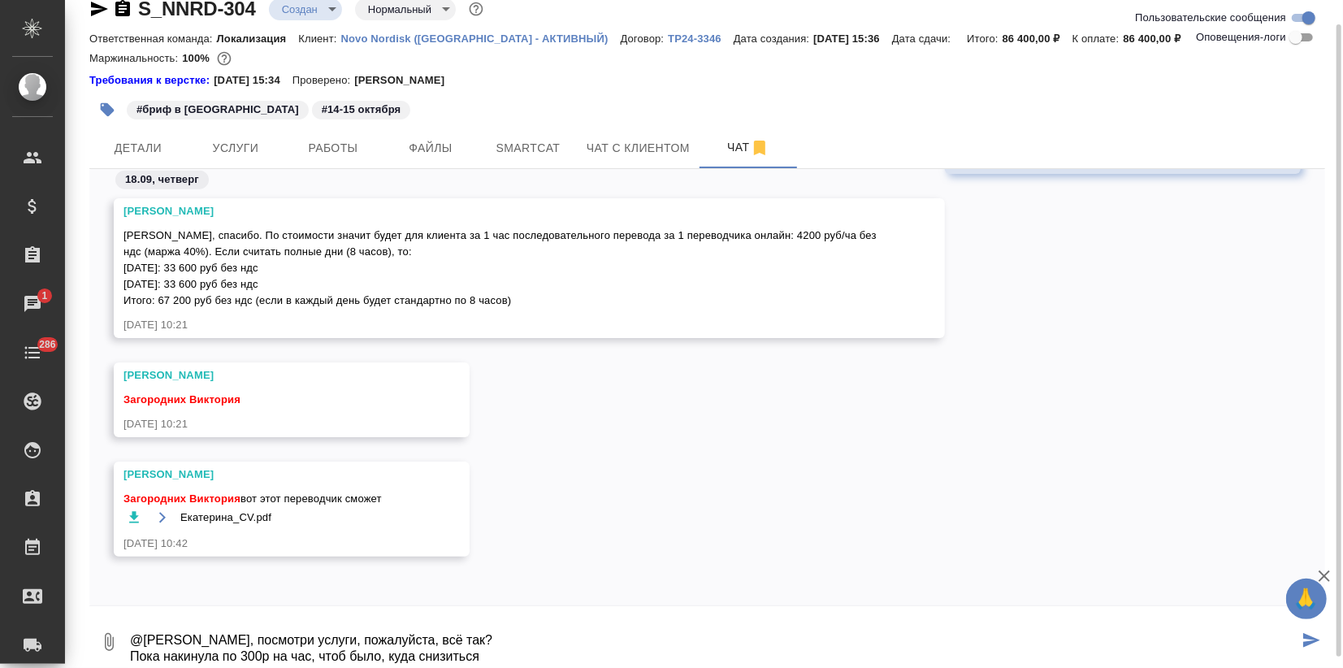
type textarea "@Федотова Ирина Иринка, посмотри услуги, пожалуйста, всё так? Пока накинула по …"
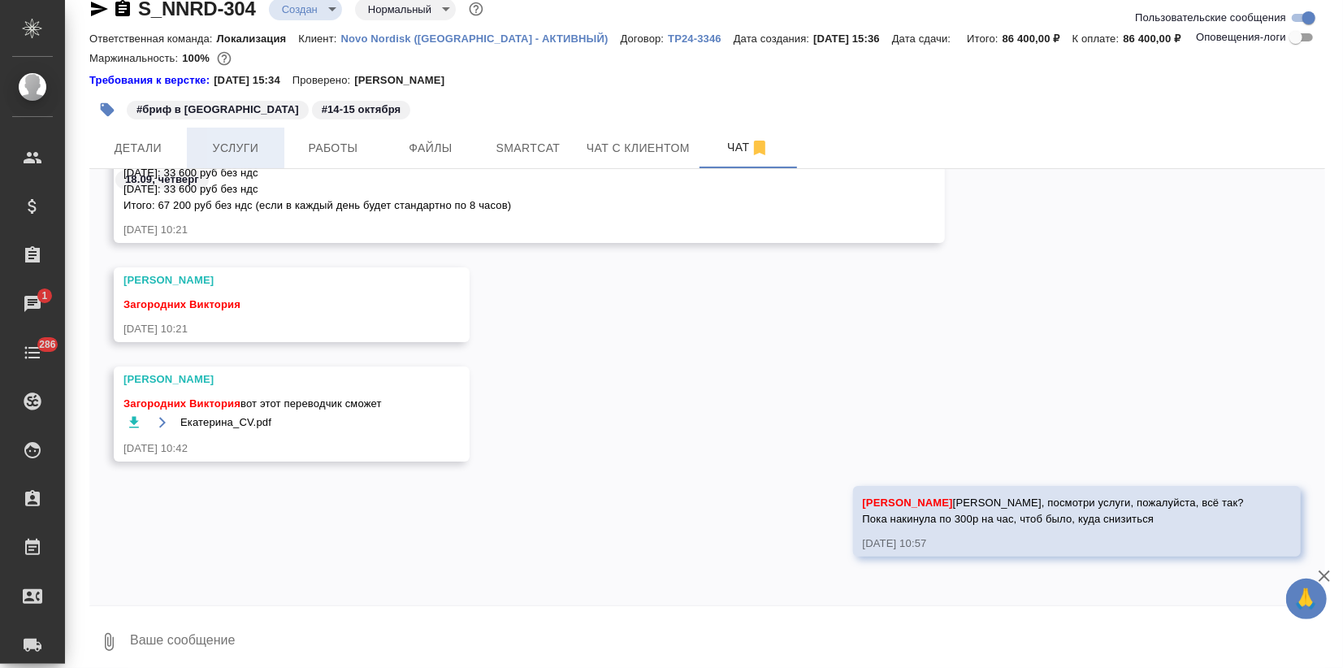
click at [244, 149] on span "Услуги" at bounding box center [236, 148] width 78 height 20
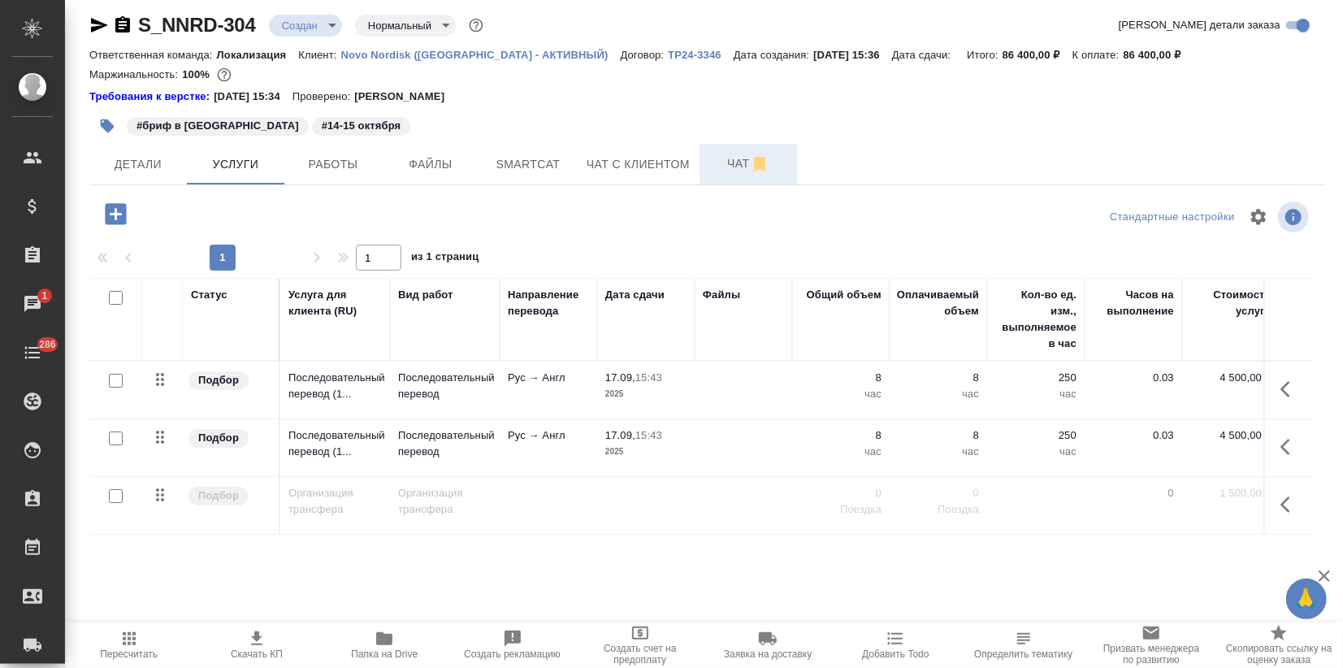
click at [739, 156] on span "Чат" at bounding box center [748, 164] width 78 height 20
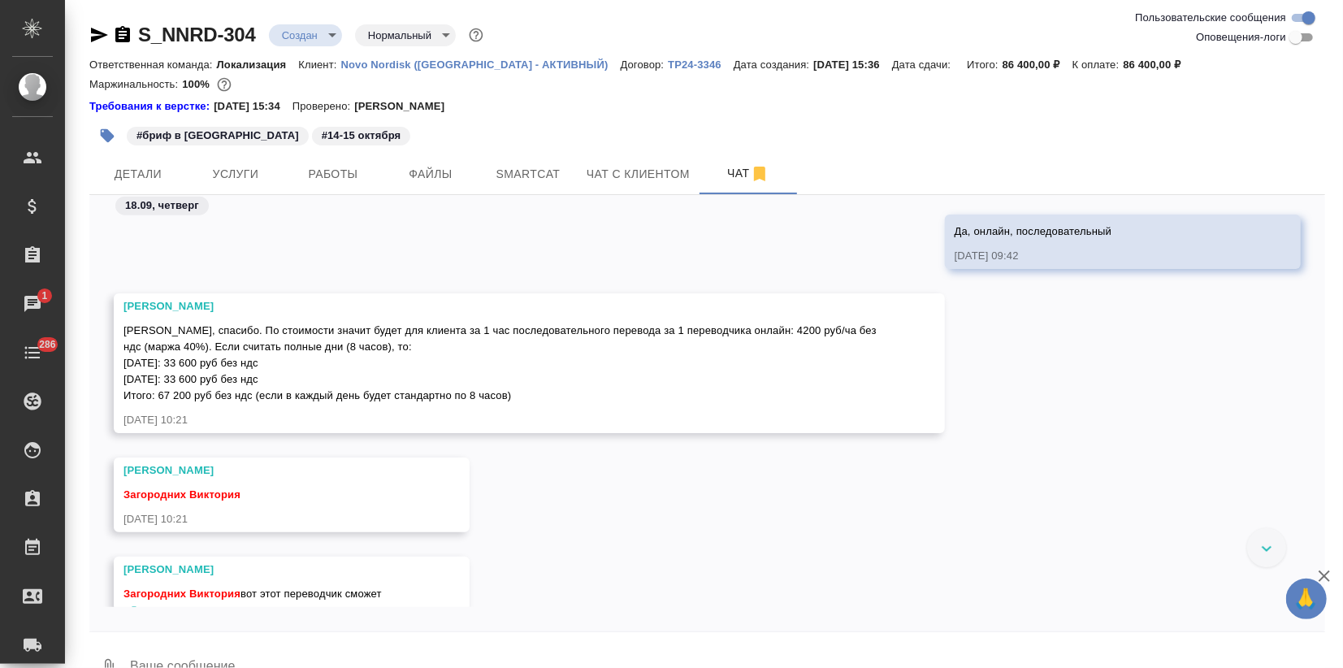
scroll to position [1555, 0]
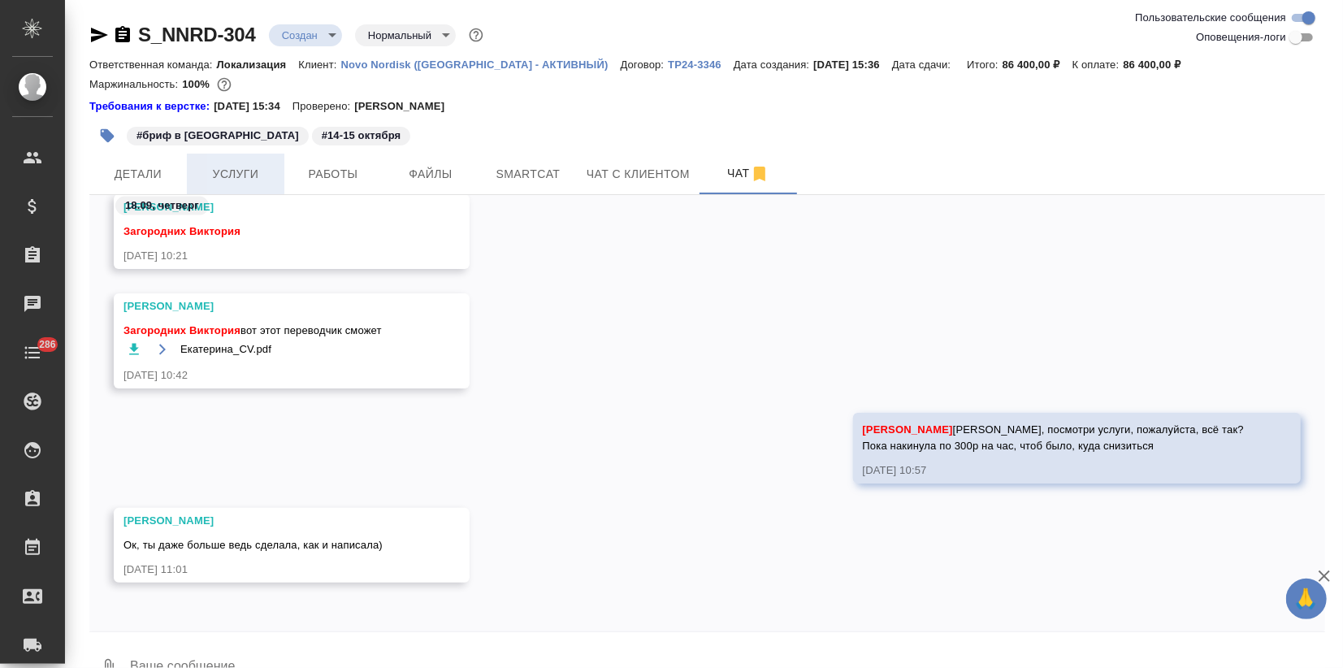
click at [229, 187] on button "Услуги" at bounding box center [235, 174] width 97 height 41
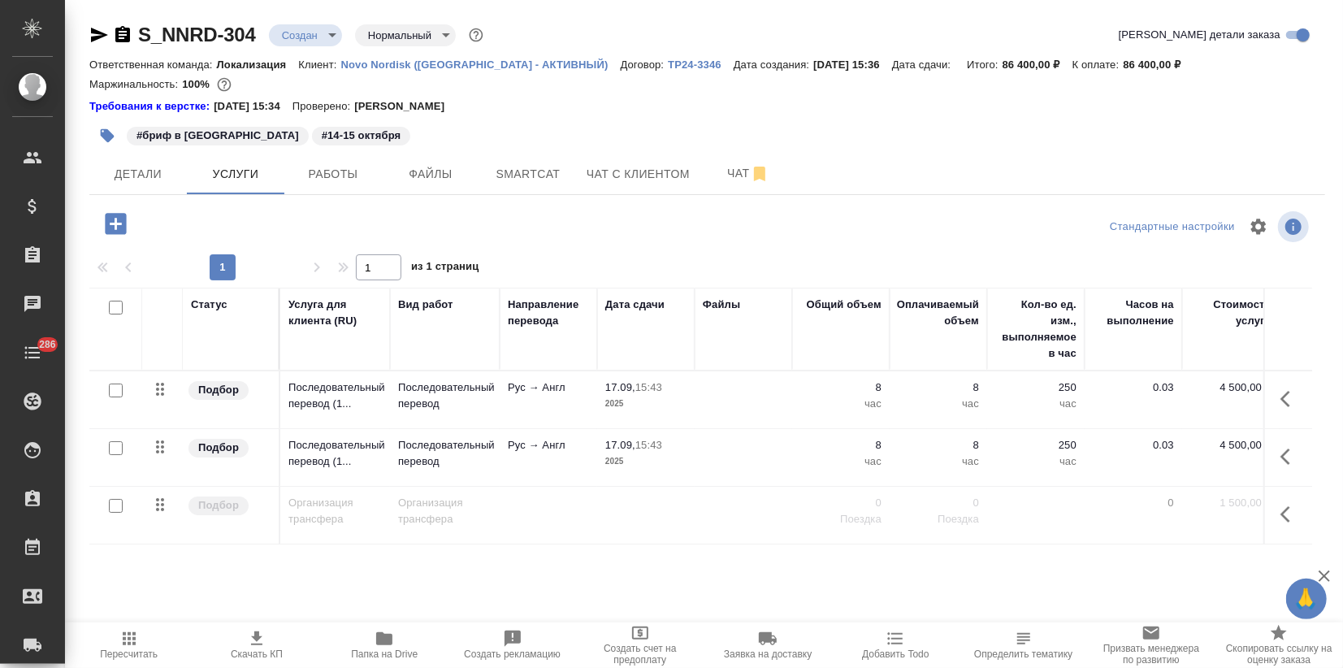
click at [262, 636] on icon "button" at bounding box center [256, 638] width 19 height 19
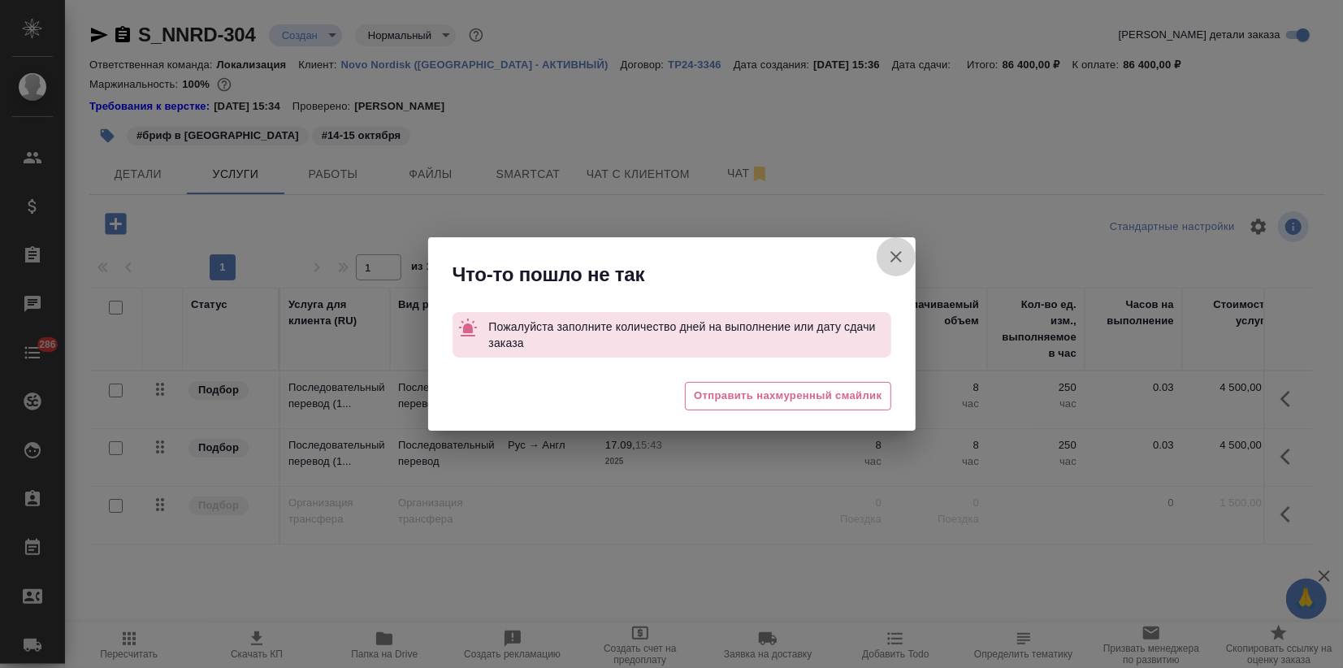
drag, startPoint x: 889, startPoint y: 262, endPoint x: 699, endPoint y: 279, distance: 190.7
click at [889, 261] on icon "button" at bounding box center [895, 256] width 19 height 19
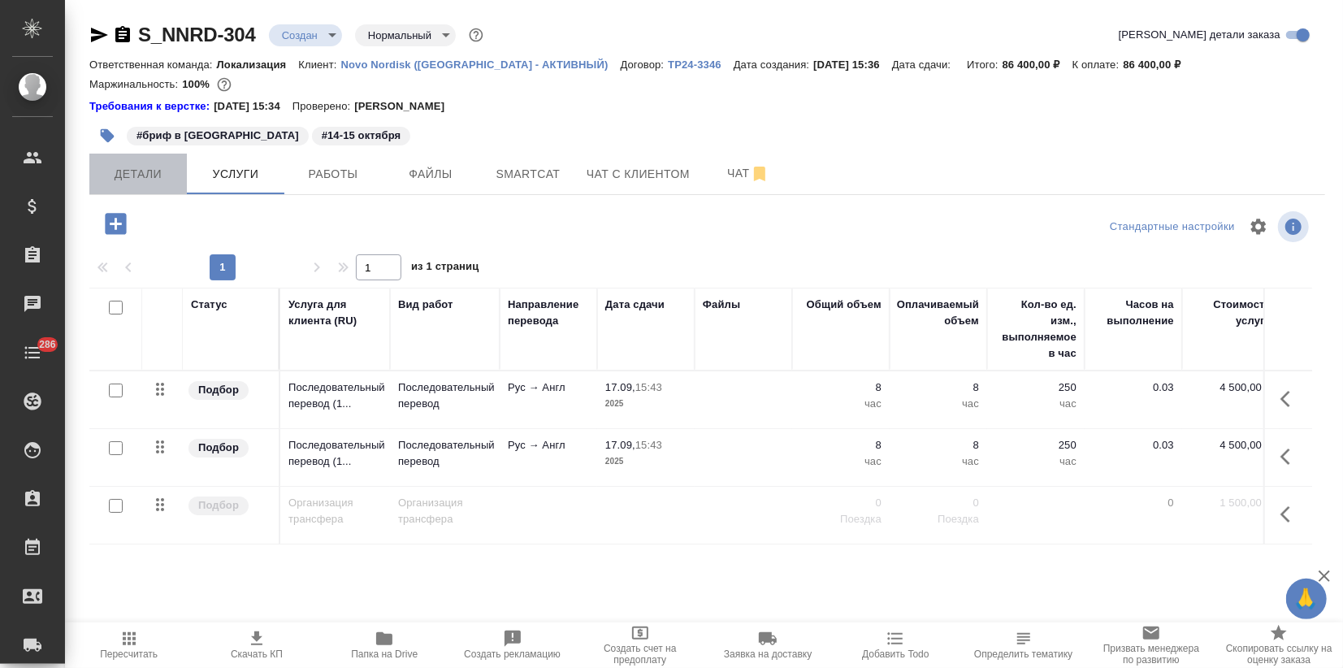
click at [137, 180] on span "Детали" at bounding box center [138, 174] width 78 height 20
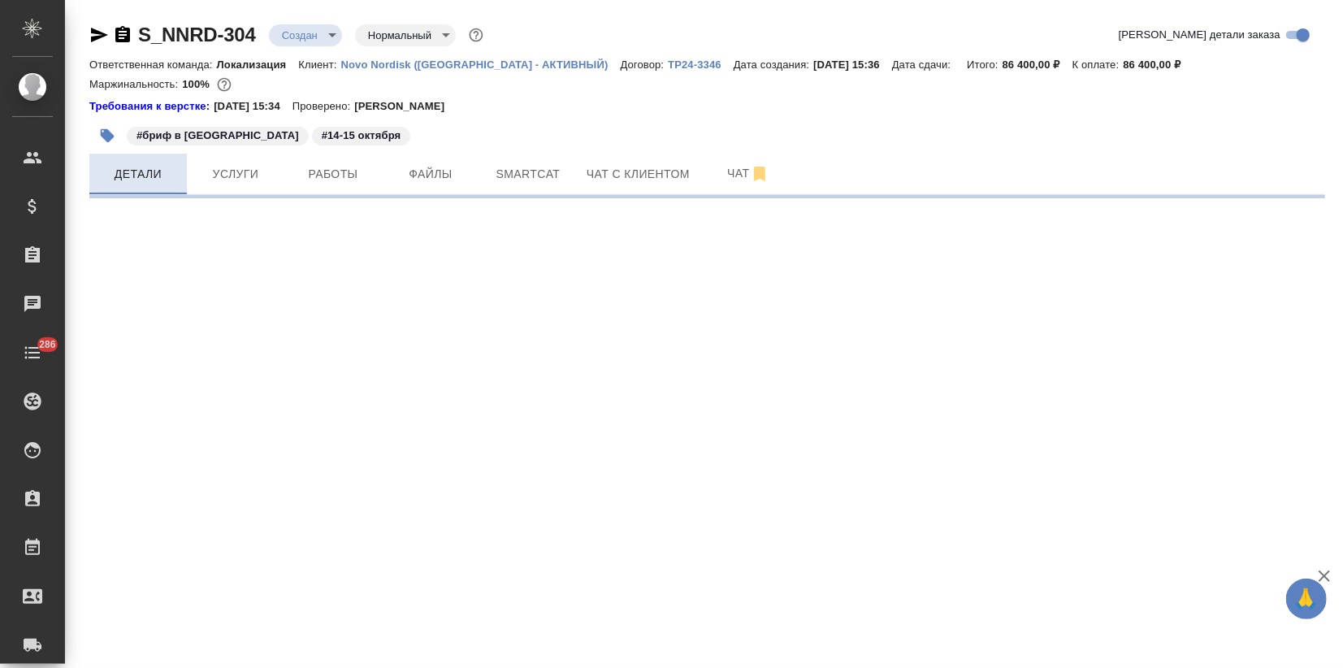
select select "RU"
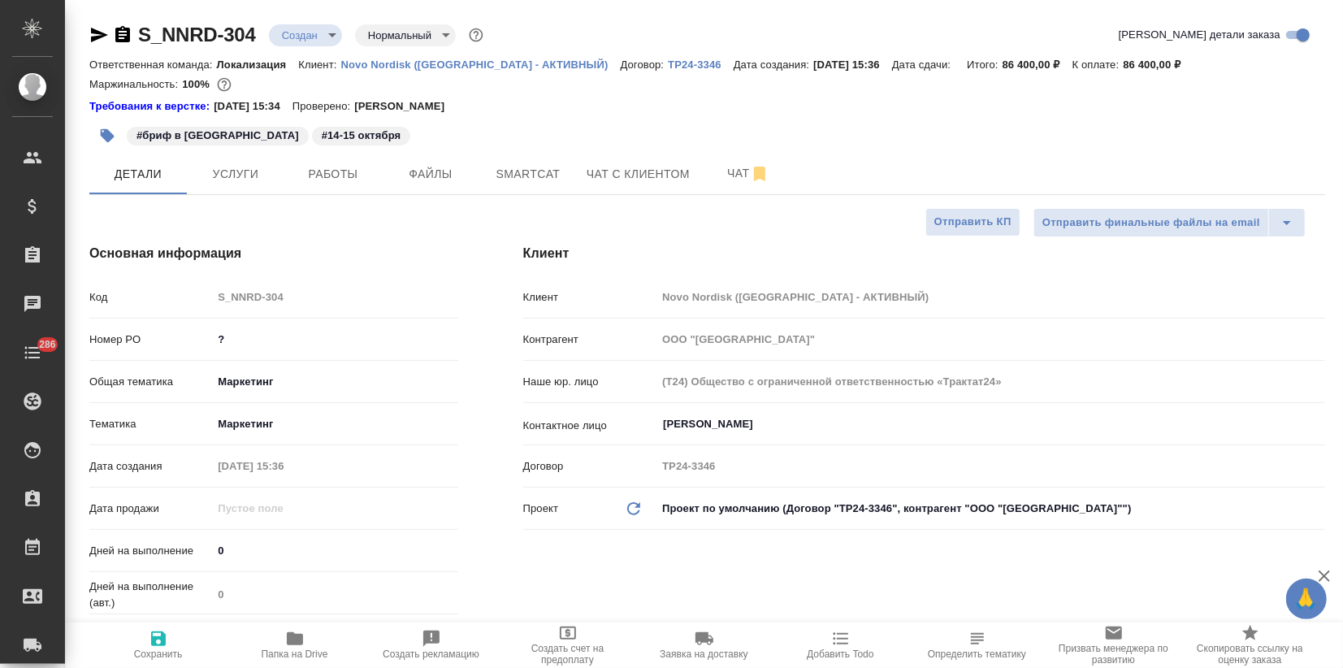
type textarea "x"
click at [251, 546] on input "0" at bounding box center [334, 550] width 245 height 24
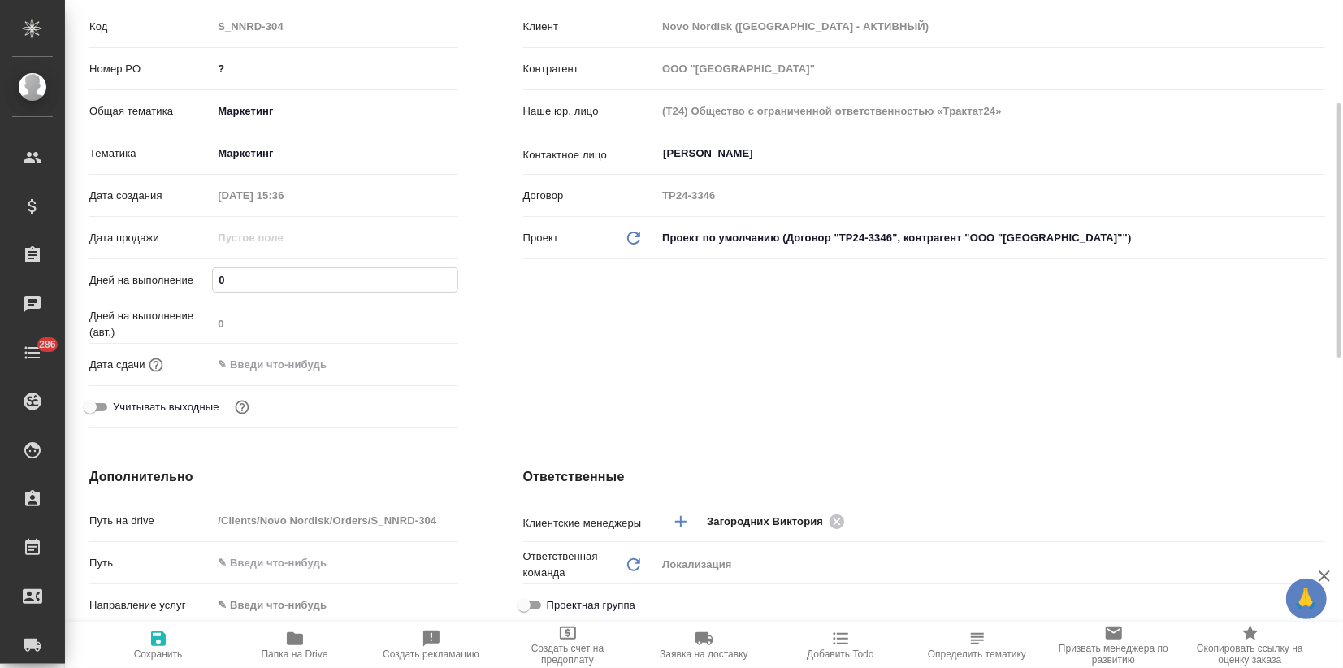
click at [253, 364] on input "text" at bounding box center [283, 364] width 142 height 24
click at [406, 357] on icon "button" at bounding box center [411, 363] width 15 height 16
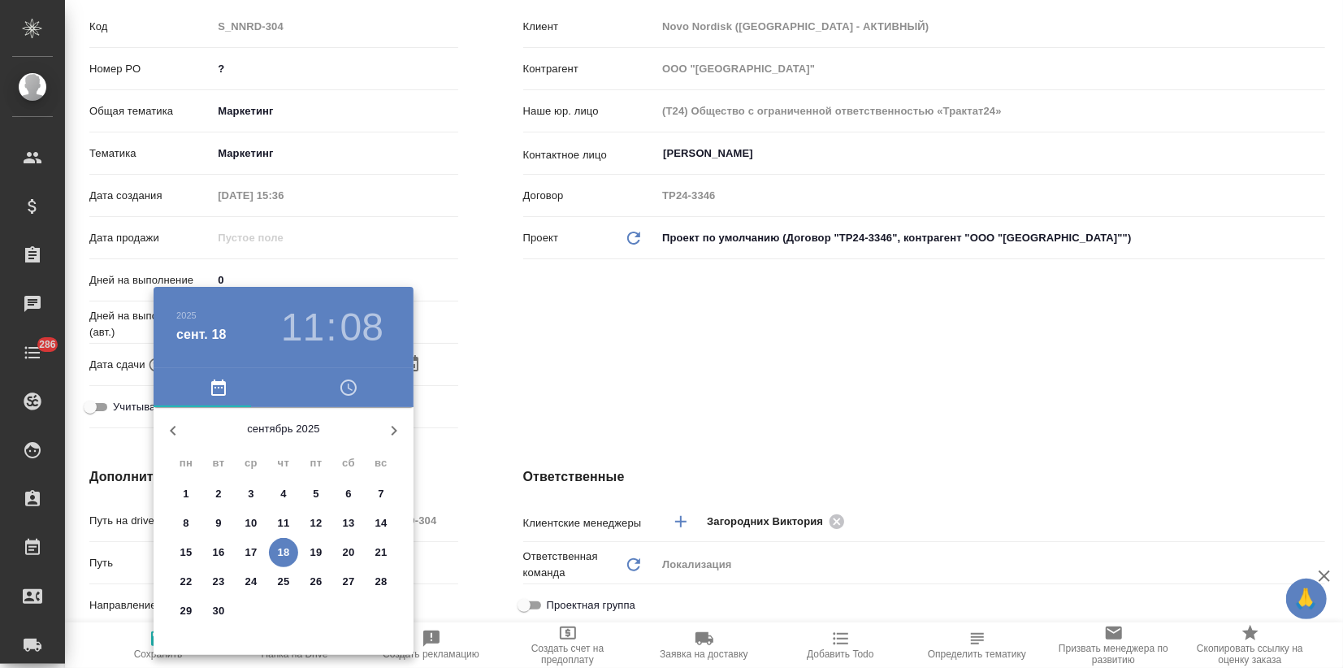
click at [396, 429] on icon "button" at bounding box center [394, 431] width 6 height 10
click at [245, 549] on p "15" at bounding box center [251, 552] width 12 height 16
type input "15.10.2025 11:08"
type textarea "x"
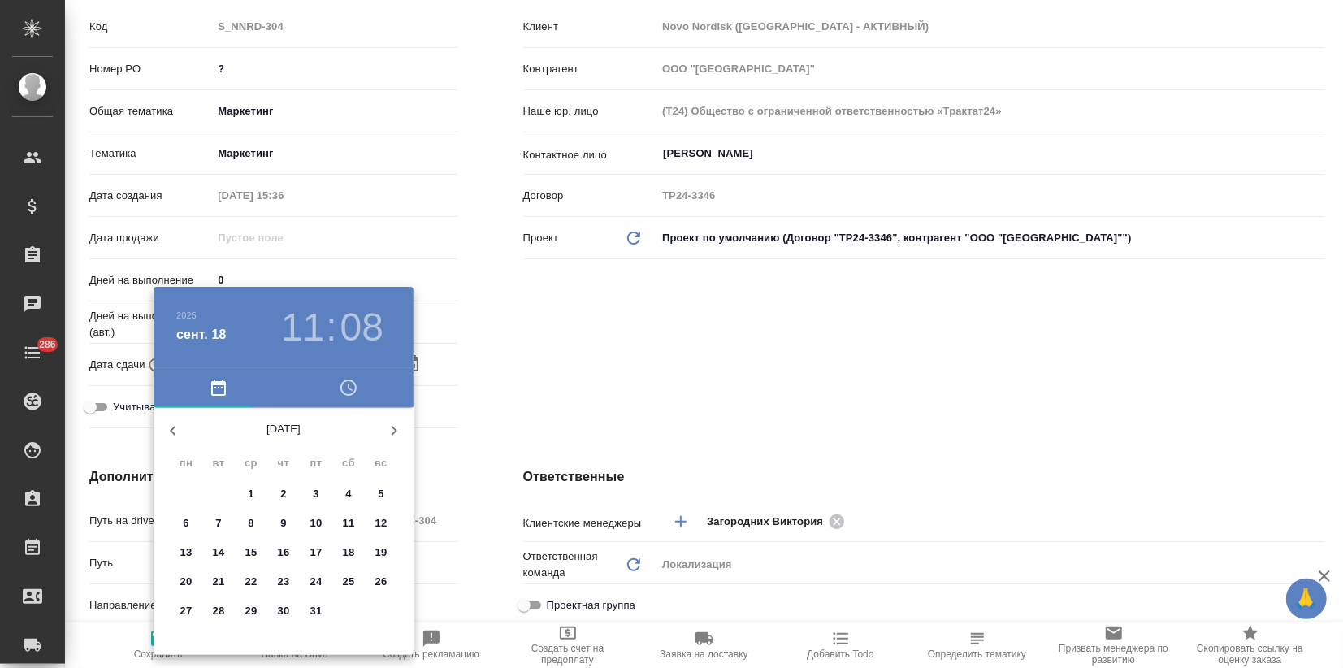
type textarea "x"
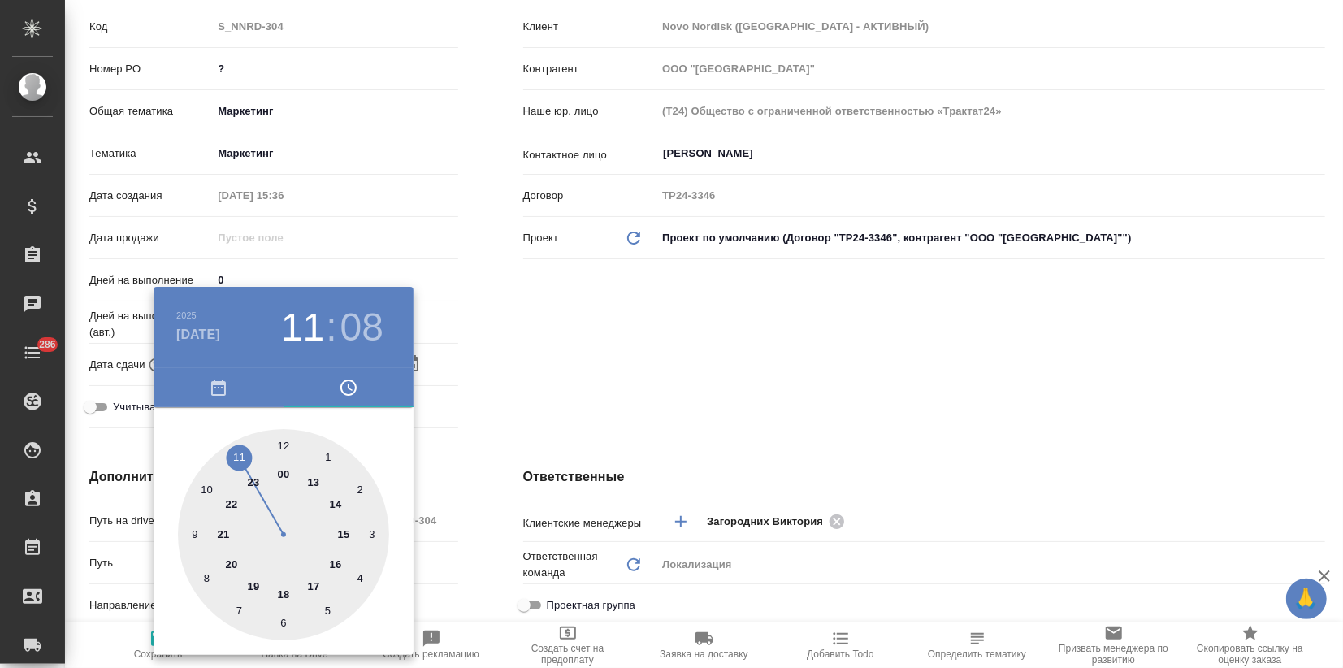
click at [254, 584] on div at bounding box center [283, 534] width 211 height 211
type input "15.10.2025 19:08"
type textarea "x"
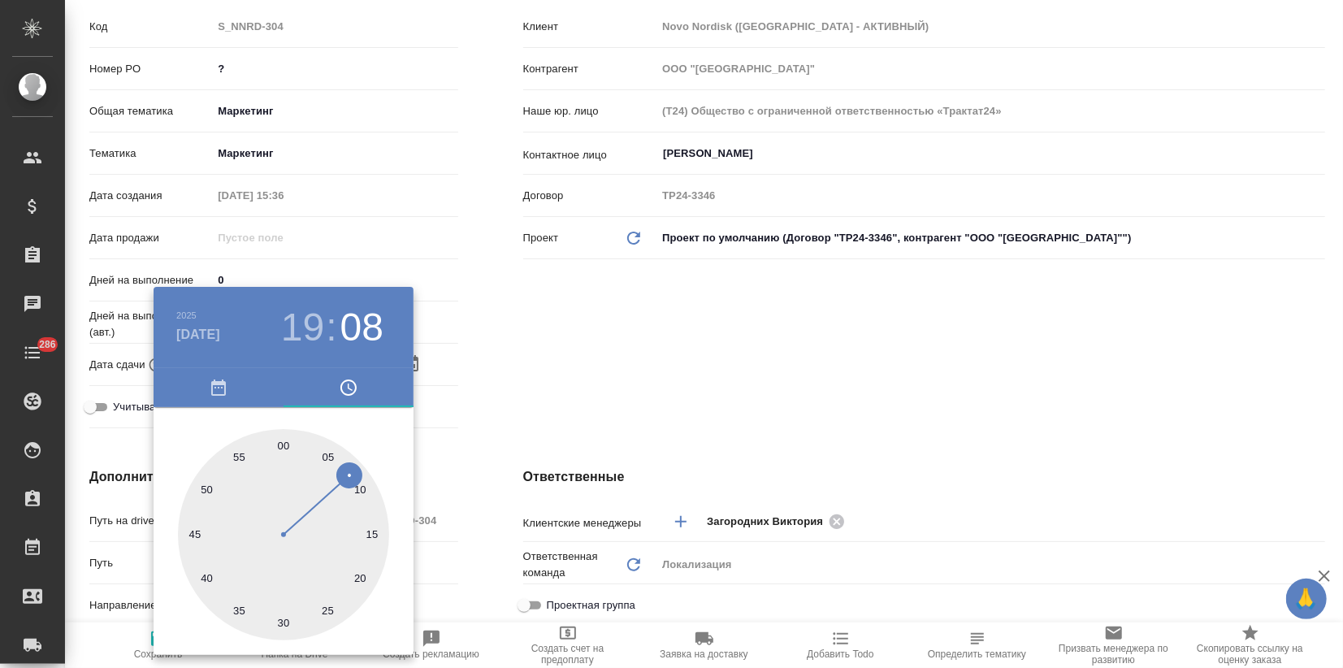
click at [279, 444] on div at bounding box center [283, 534] width 211 height 211
type input "15.10.2025 19:00"
type textarea "x"
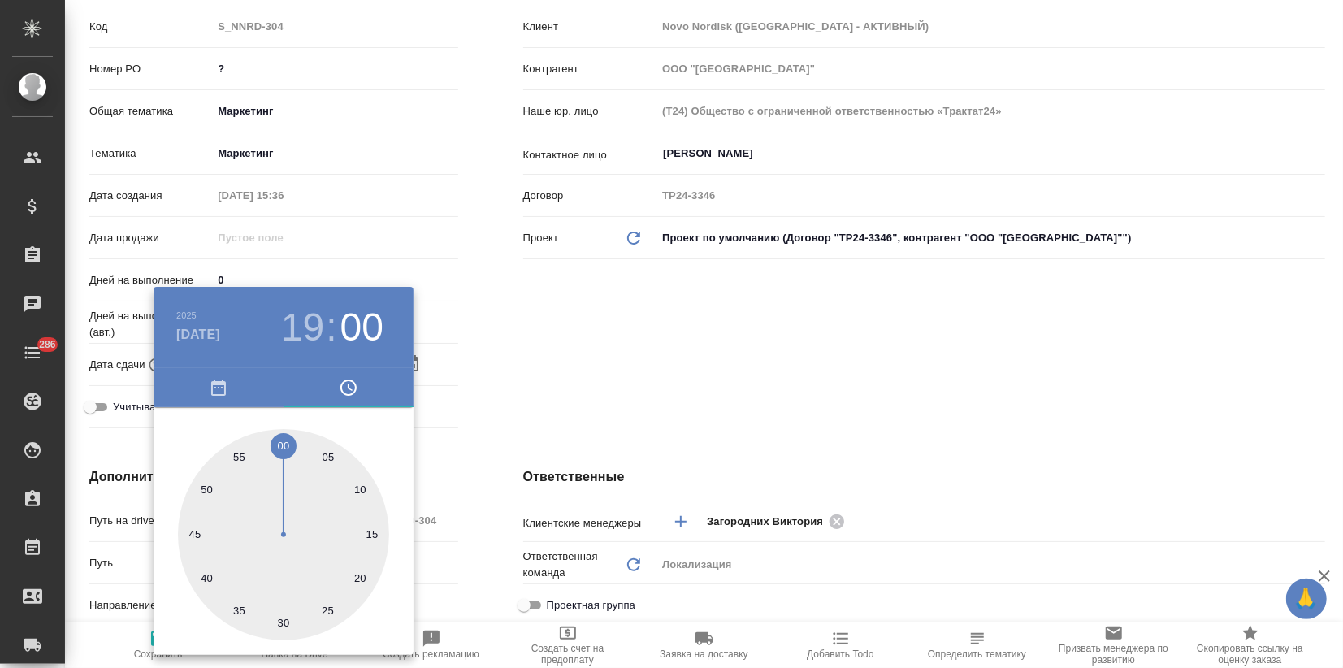
click at [534, 394] on div at bounding box center [671, 334] width 1343 height 668
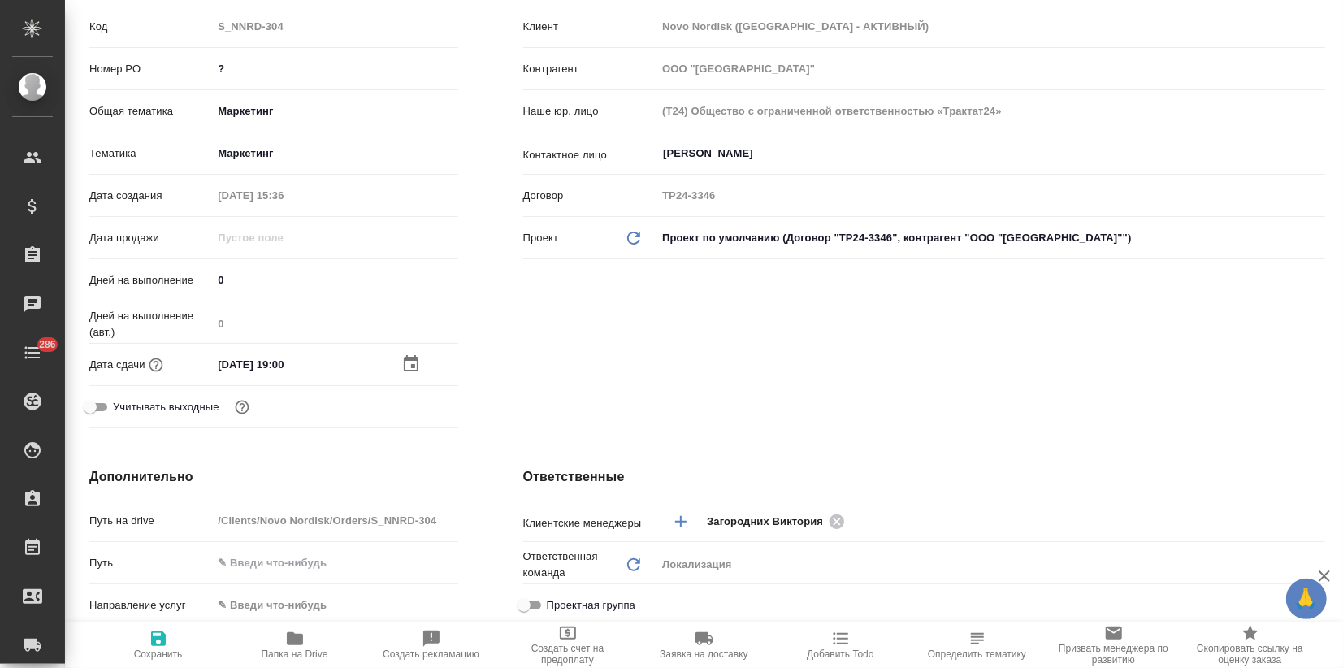
drag, startPoint x: 152, startPoint y: 643, endPoint x: 171, endPoint y: 643, distance: 19.5
click at [153, 643] on icon "button" at bounding box center [158, 638] width 15 height 15
type textarea "x"
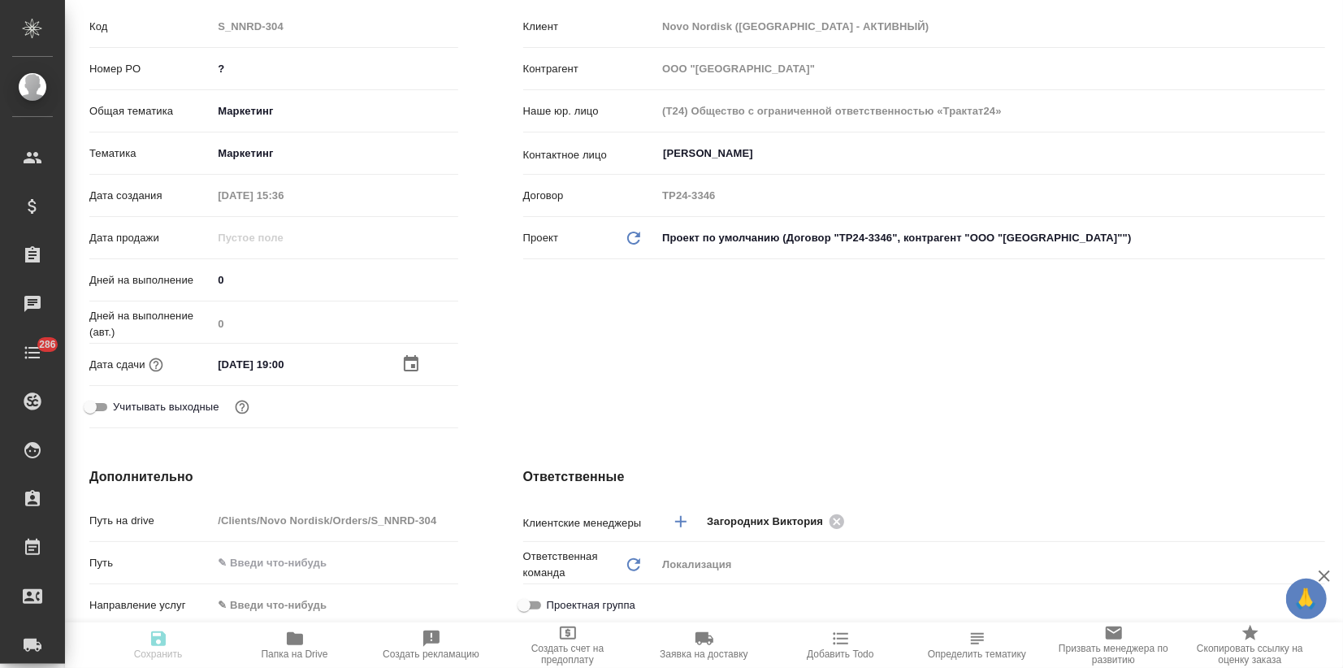
type textarea "x"
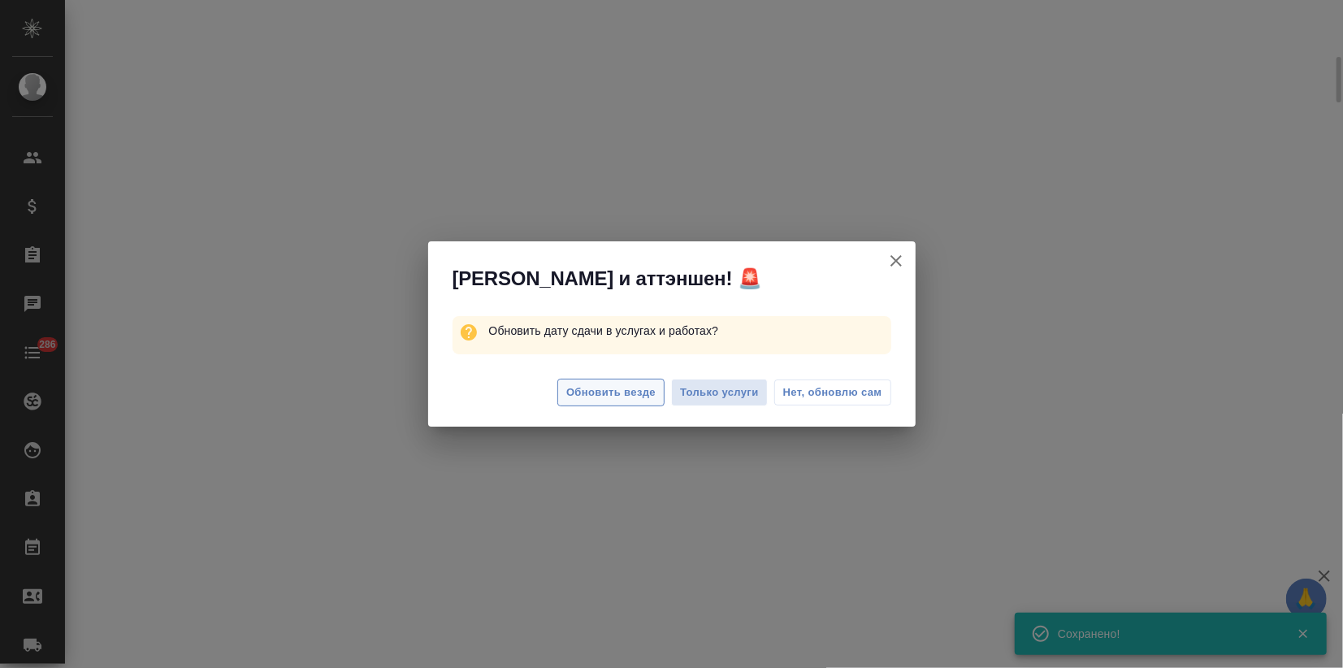
select select "RU"
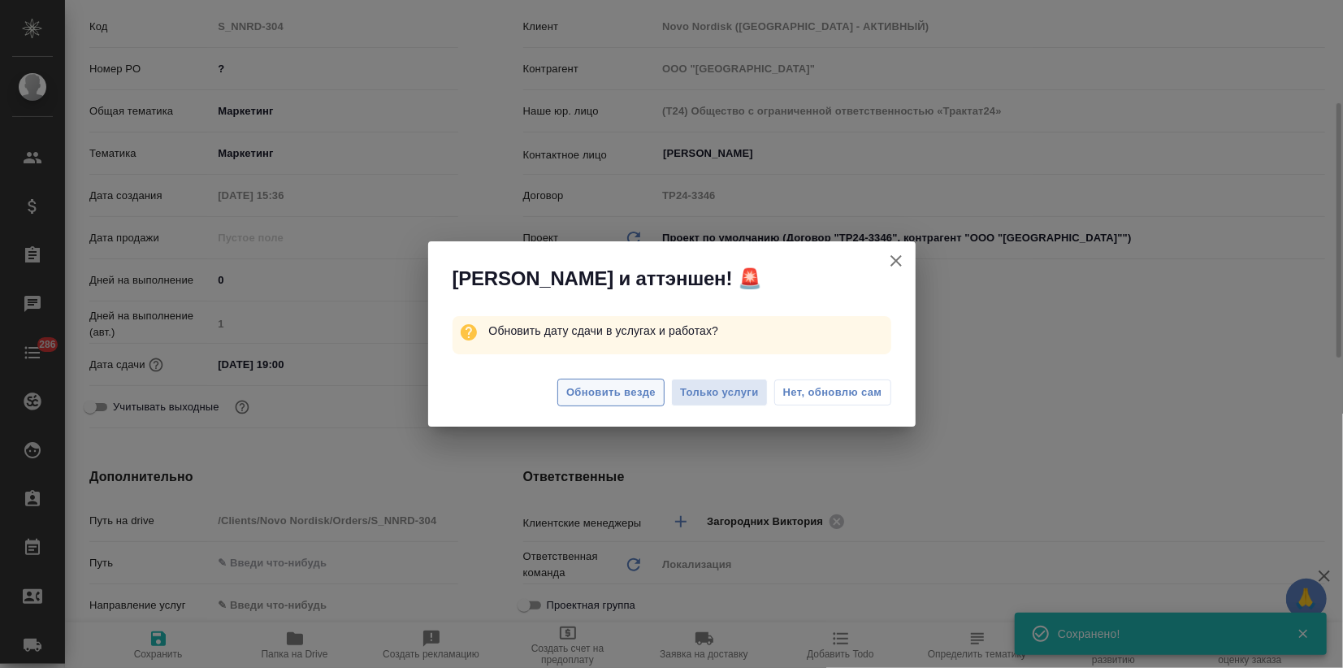
type textarea "x"
click at [576, 391] on span "Обновить везде" at bounding box center [610, 392] width 89 height 19
type textarea "x"
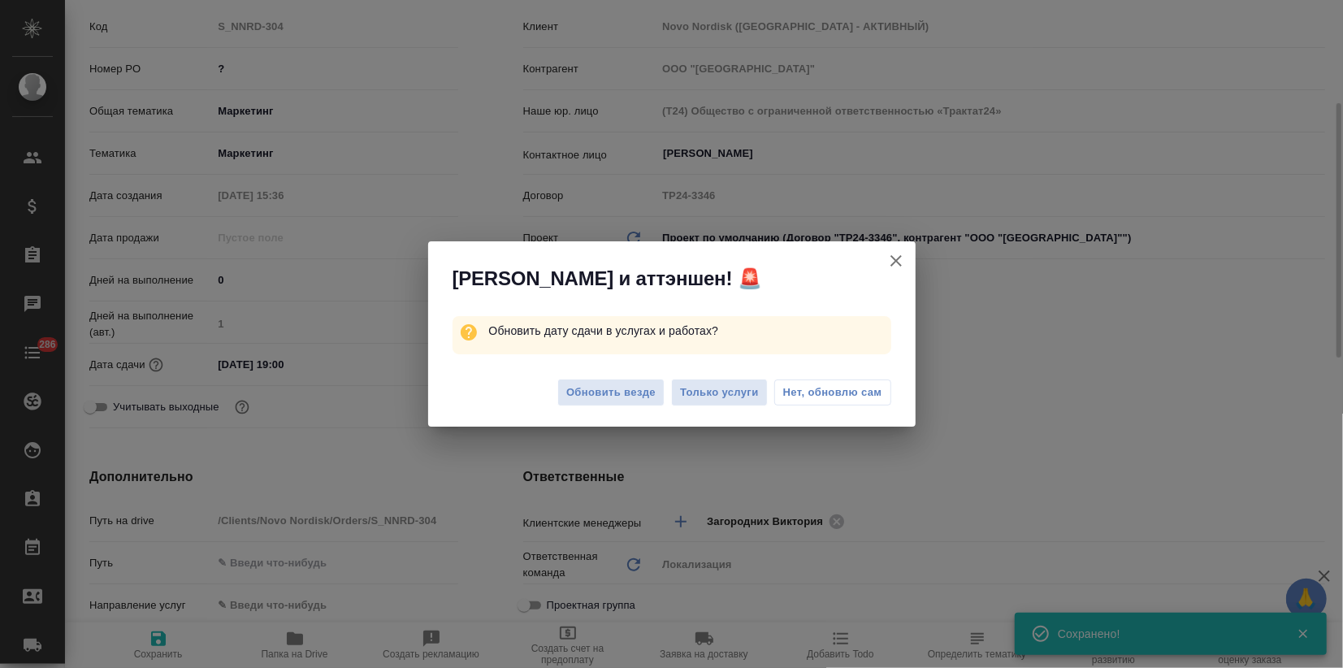
type textarea "x"
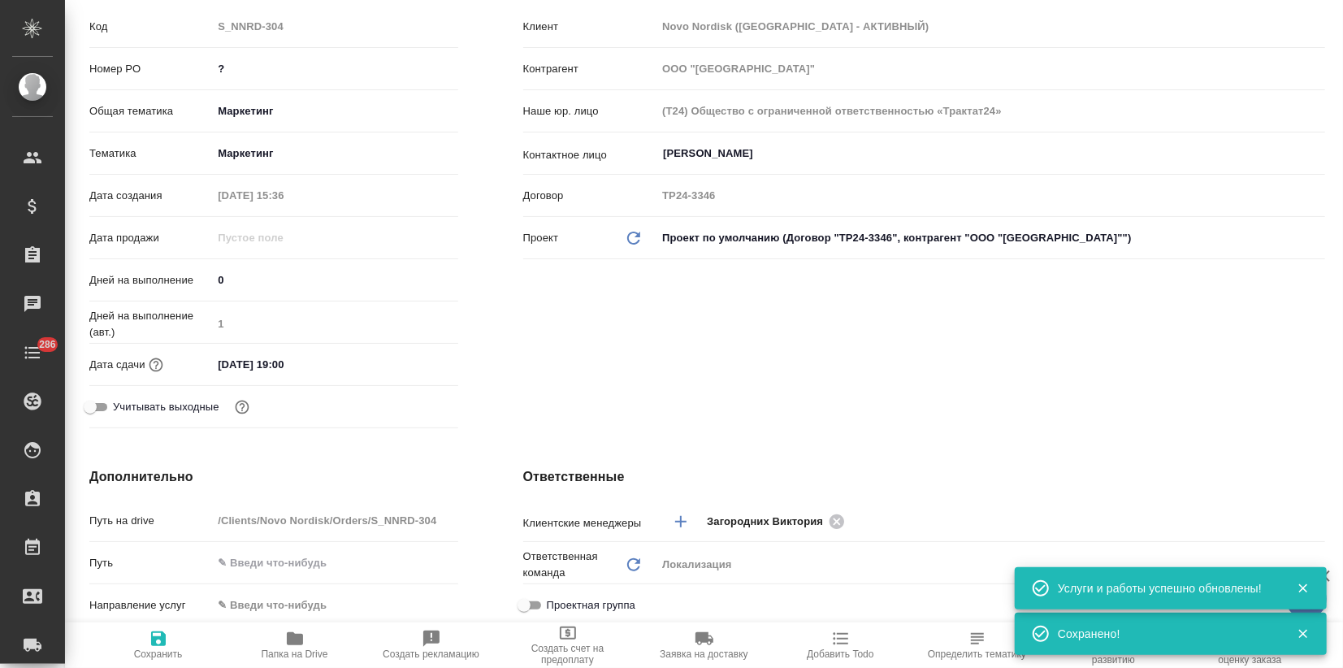
scroll to position [0, 0]
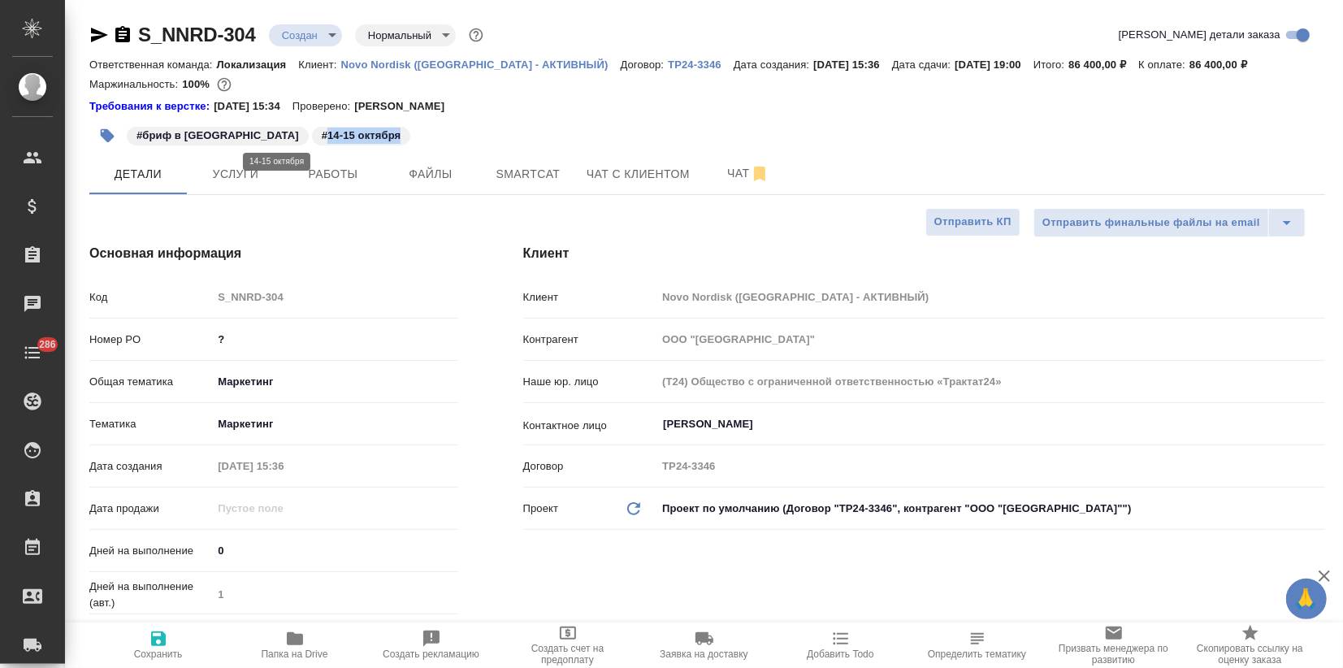
drag, startPoint x: 244, startPoint y: 132, endPoint x: 312, endPoint y: 135, distance: 67.5
click at [322, 135] on p "#14-15 октября" at bounding box center [362, 136] width 80 height 16
copy p "14-15 октября"
type textarea "x"
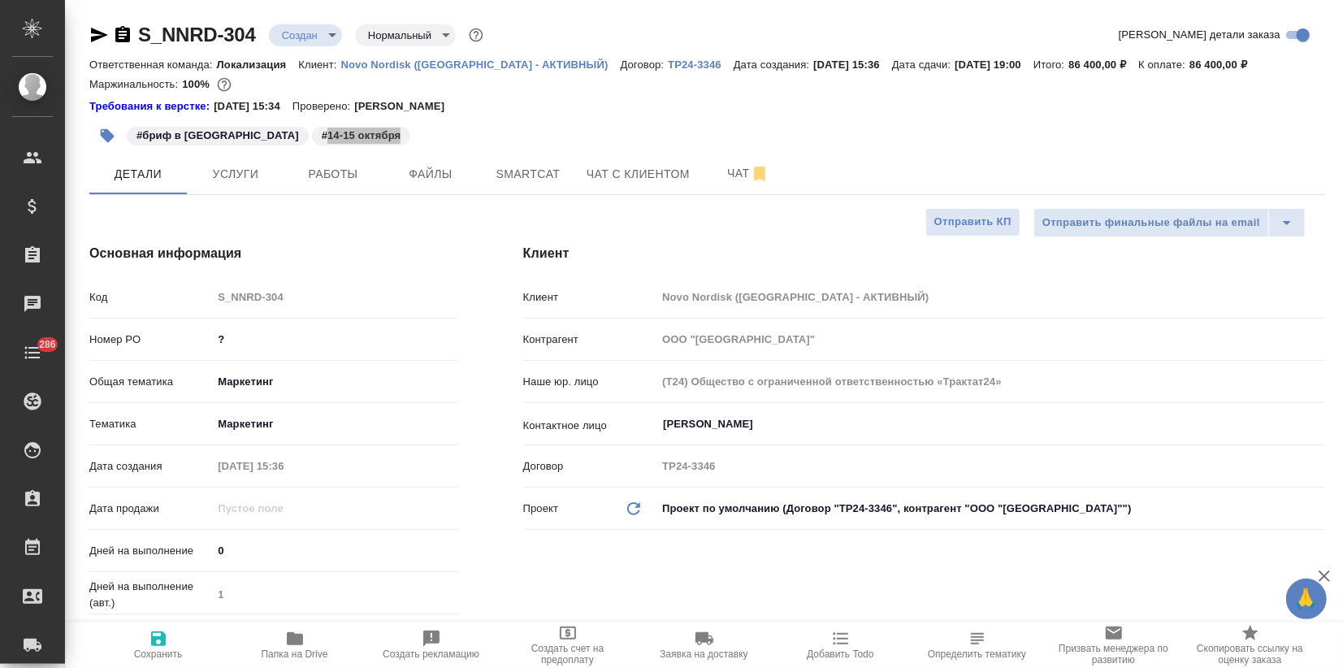
type textarea "x"
click at [681, 423] on input "Разоренова Валерия" at bounding box center [963, 423] width 604 height 19
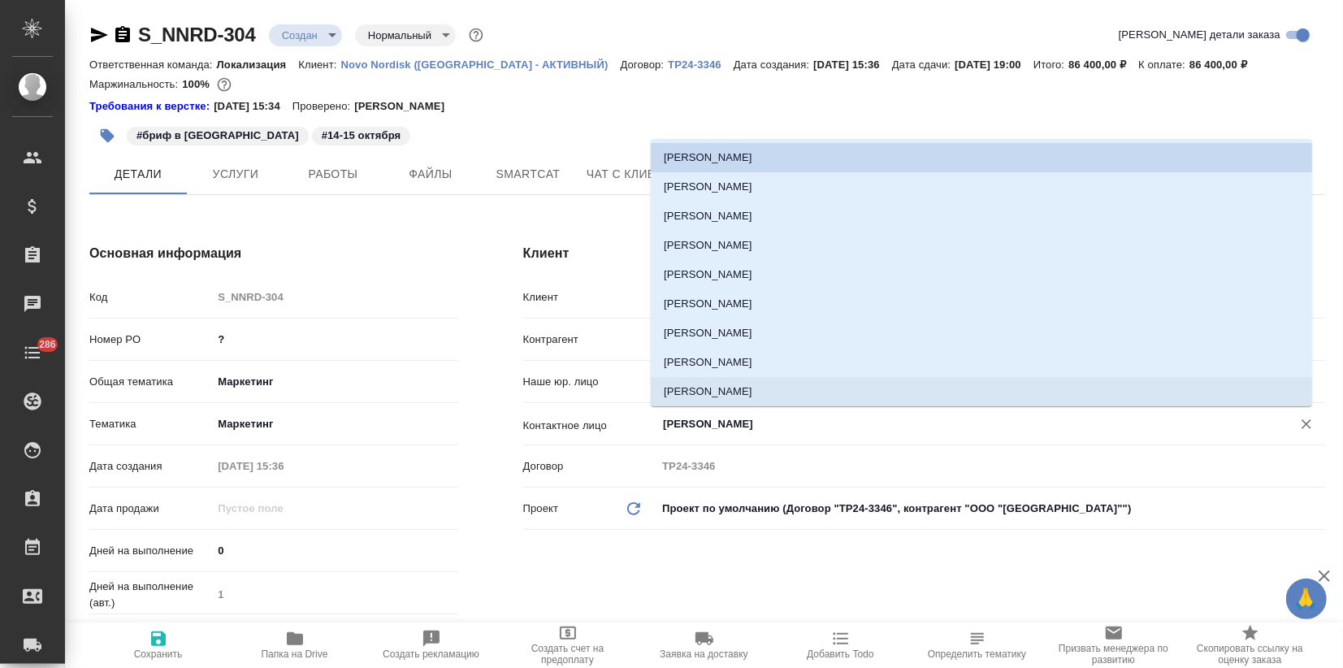
click at [1098, 438] on div "Разоренова Валерия ​" at bounding box center [990, 425] width 668 height 32
click at [842, 424] on input "Разоренова Валерия" at bounding box center [963, 423] width 604 height 19
click at [781, 433] on div "Разоренова Валерия ​" at bounding box center [990, 423] width 668 height 29
drag, startPoint x: 781, startPoint y: 433, endPoint x: 494, endPoint y: 435, distance: 287.5
click at [496, 434] on div "Клиент Клиент Novo Nordisk (РФ - АКТИВНЫЙ) Контрагент ООО "Ново Нордиск" Наше ю…" at bounding box center [924, 474] width 867 height 526
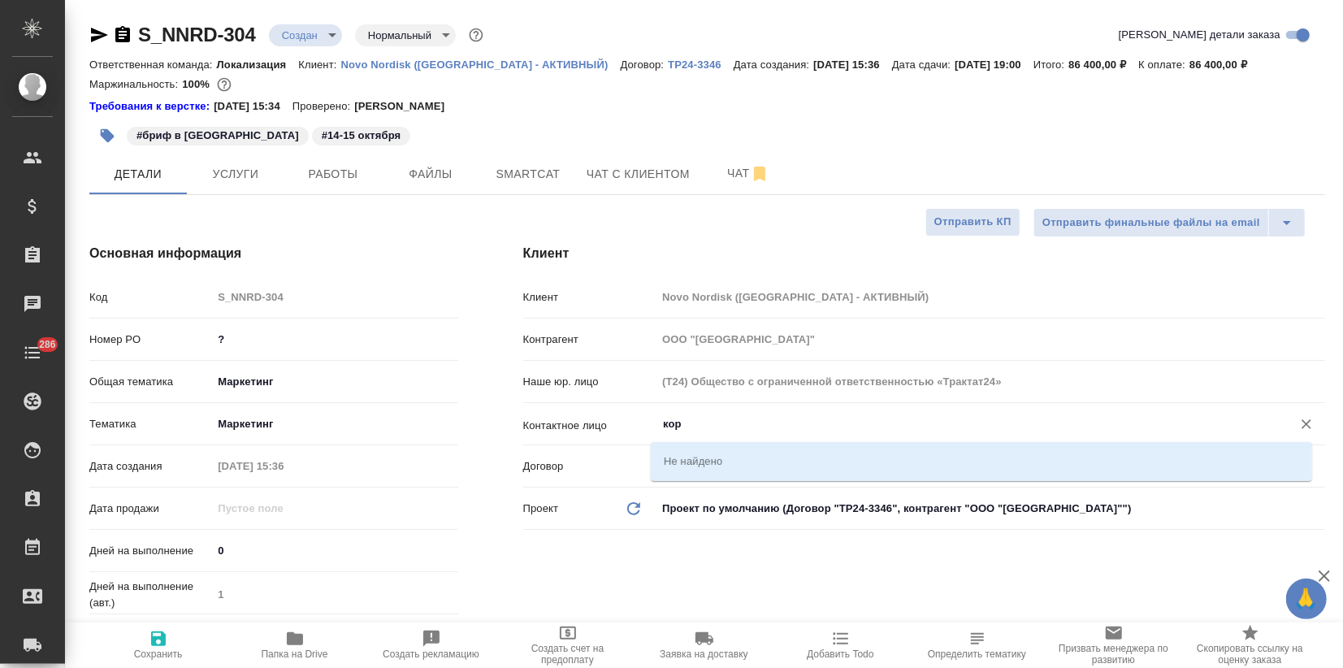
drag, startPoint x: 634, startPoint y: 422, endPoint x: 582, endPoint y: 421, distance: 52.8
click at [582, 421] on div "Контактное лицо кор ​" at bounding box center [924, 423] width 802 height 28
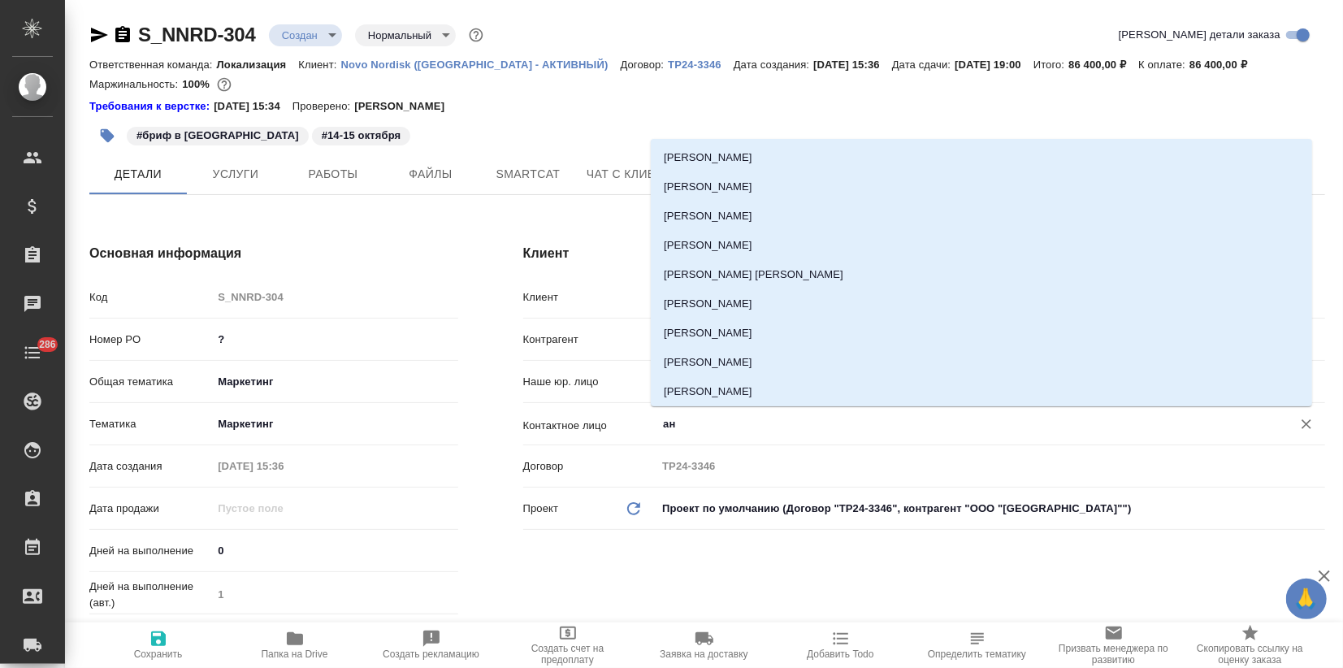
type input "а"
type textarea "x"
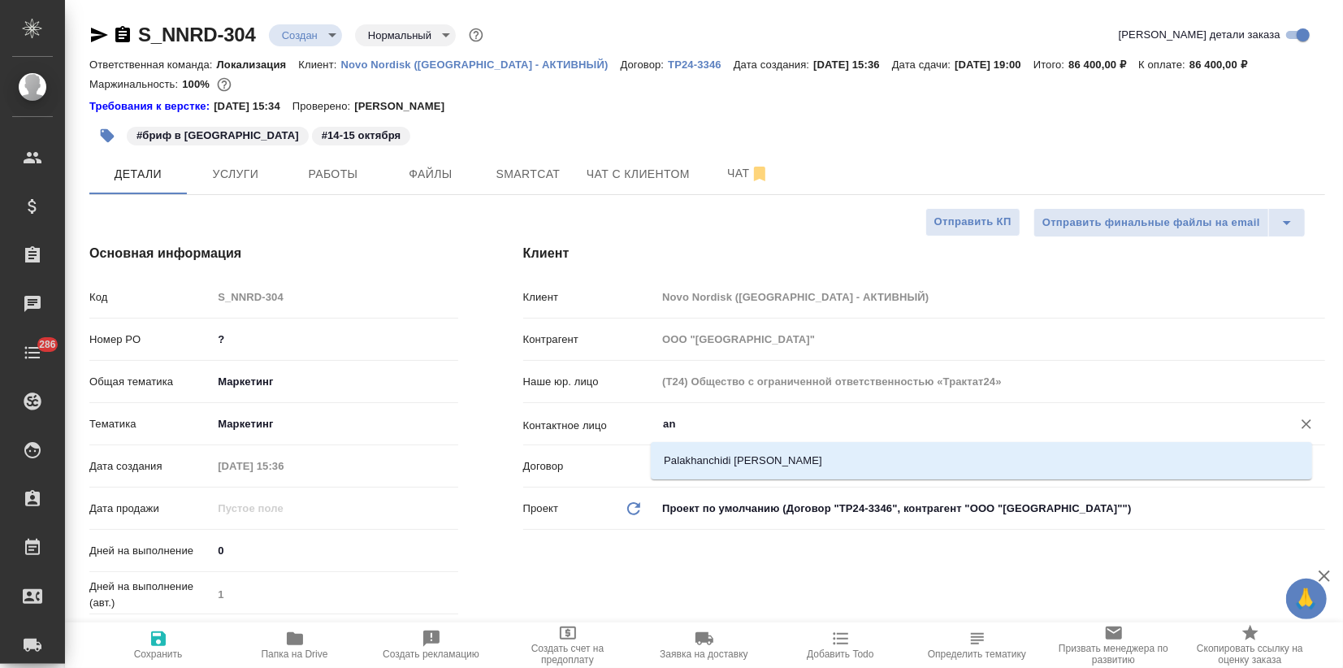
type input "a"
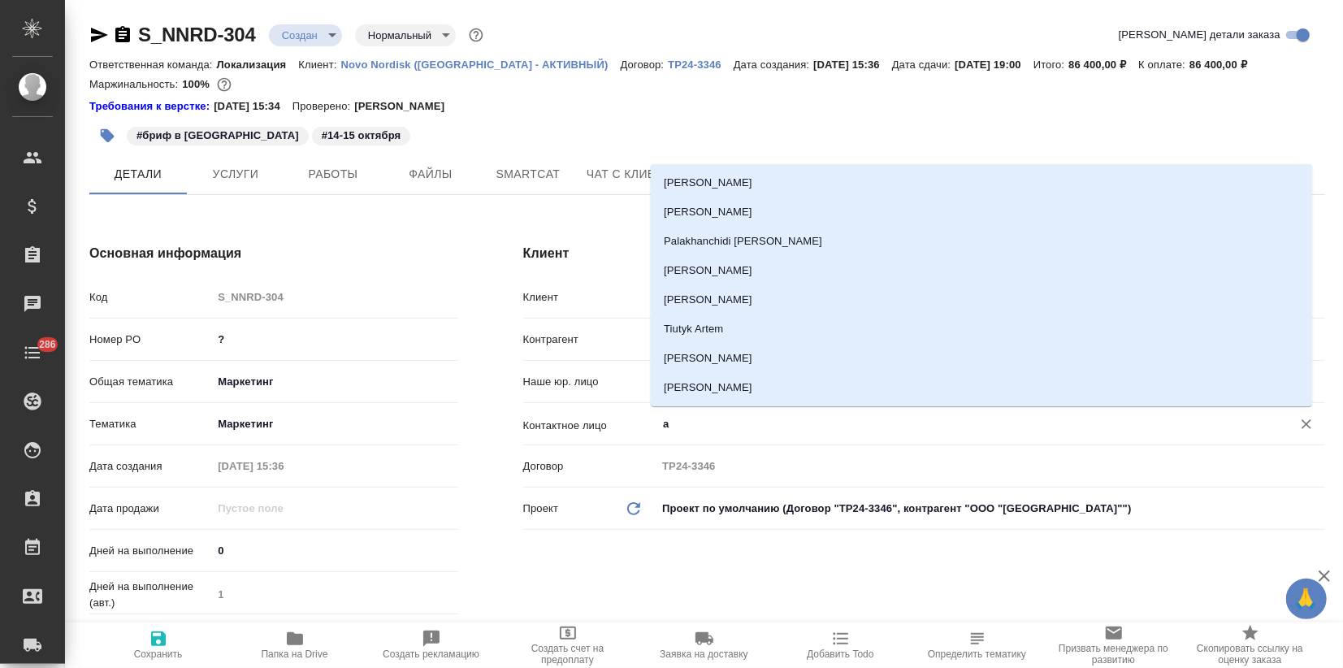
type textarea "x"
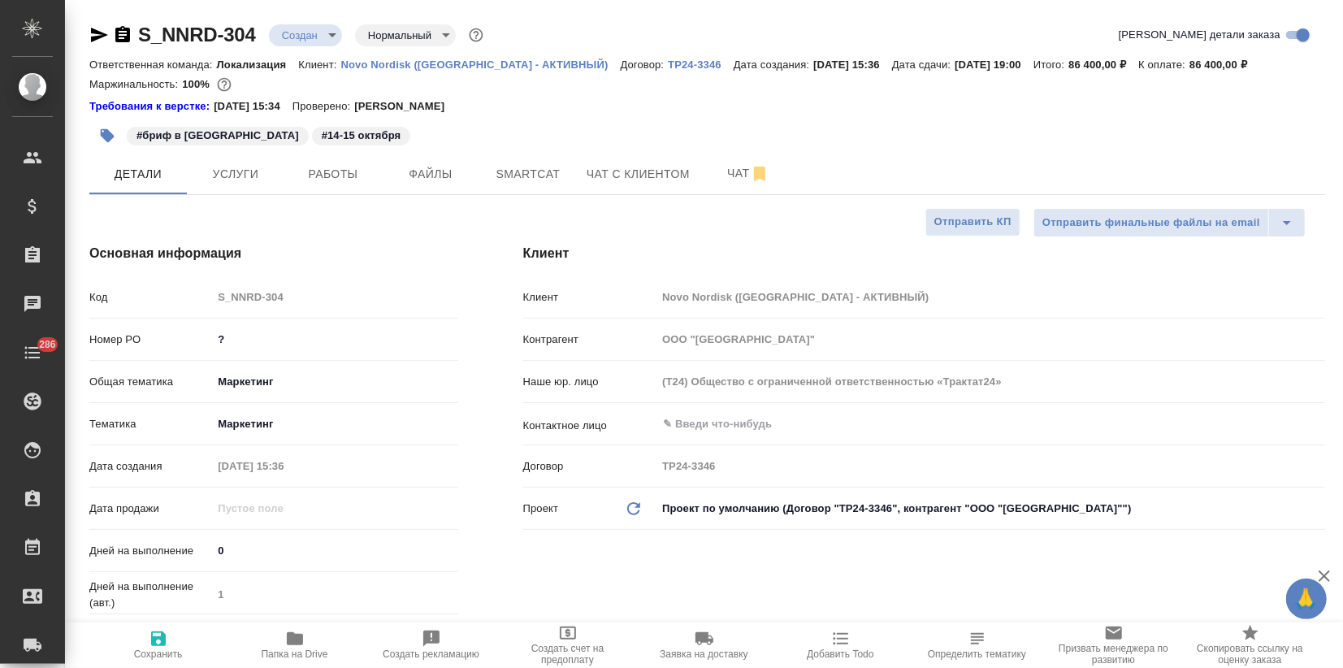
click at [367, 62] on p "Novo Nordisk (РФ - АКТИВНЫЙ)" at bounding box center [480, 64] width 279 height 12
type textarea "x"
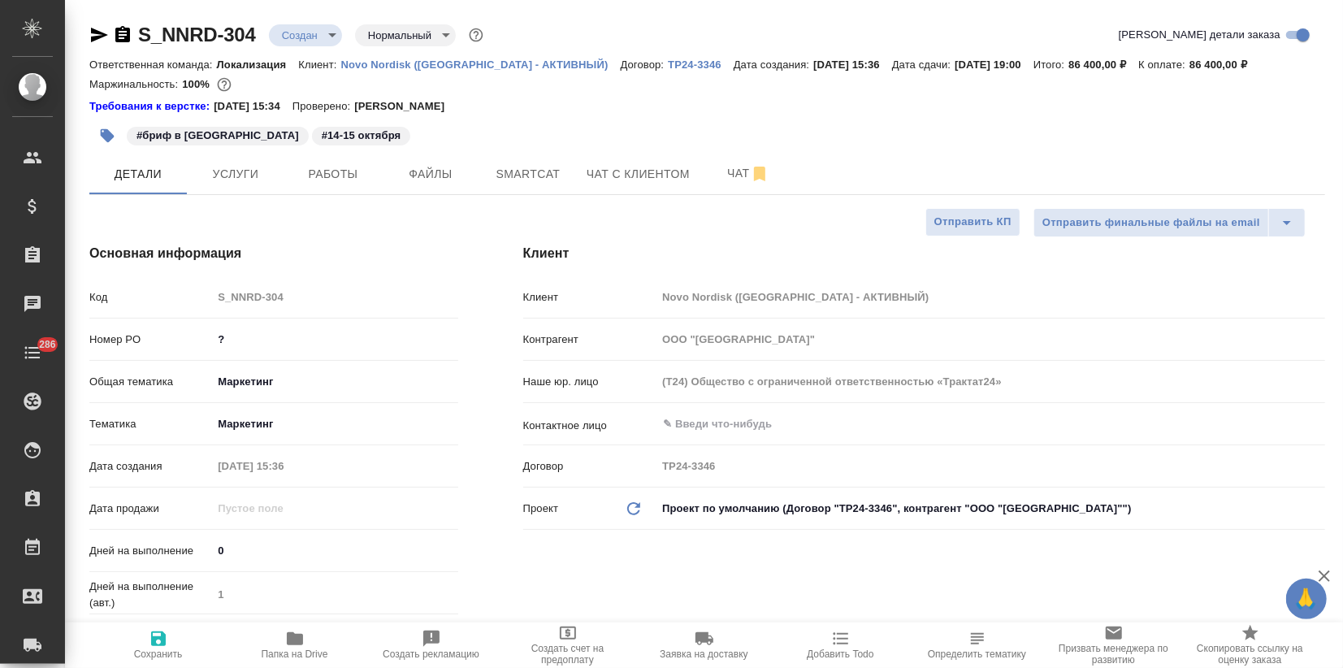
type textarea "x"
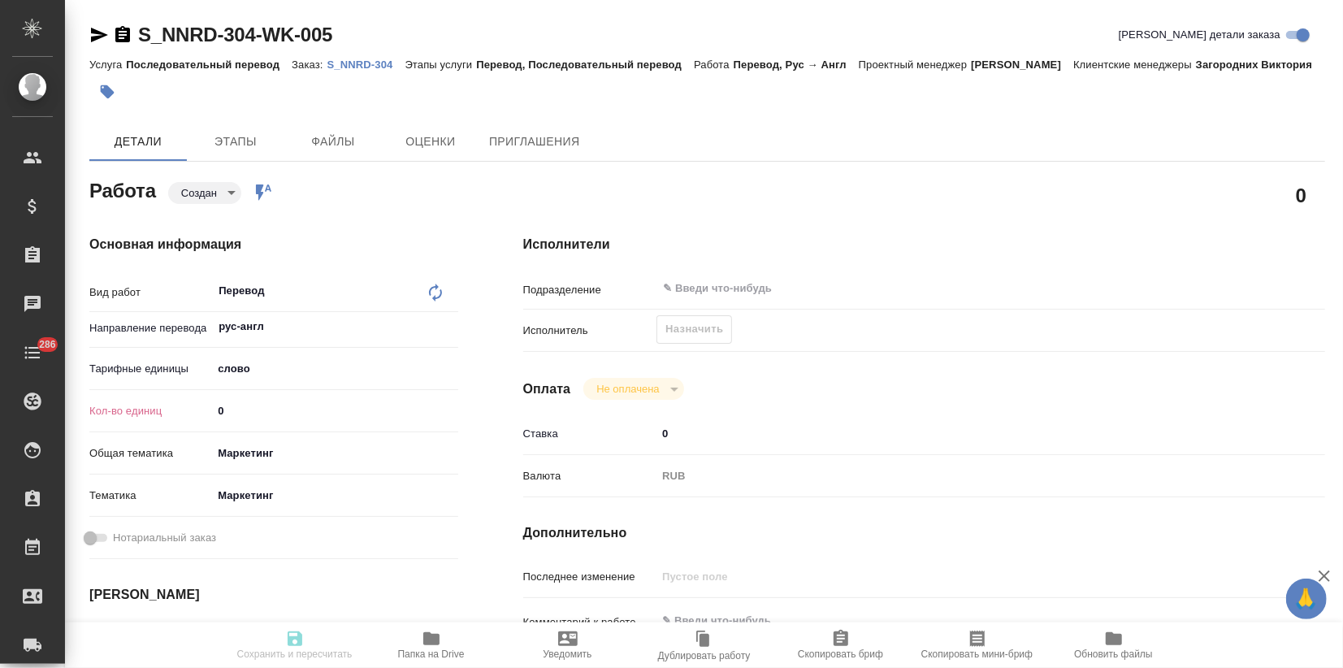
type textarea "x"
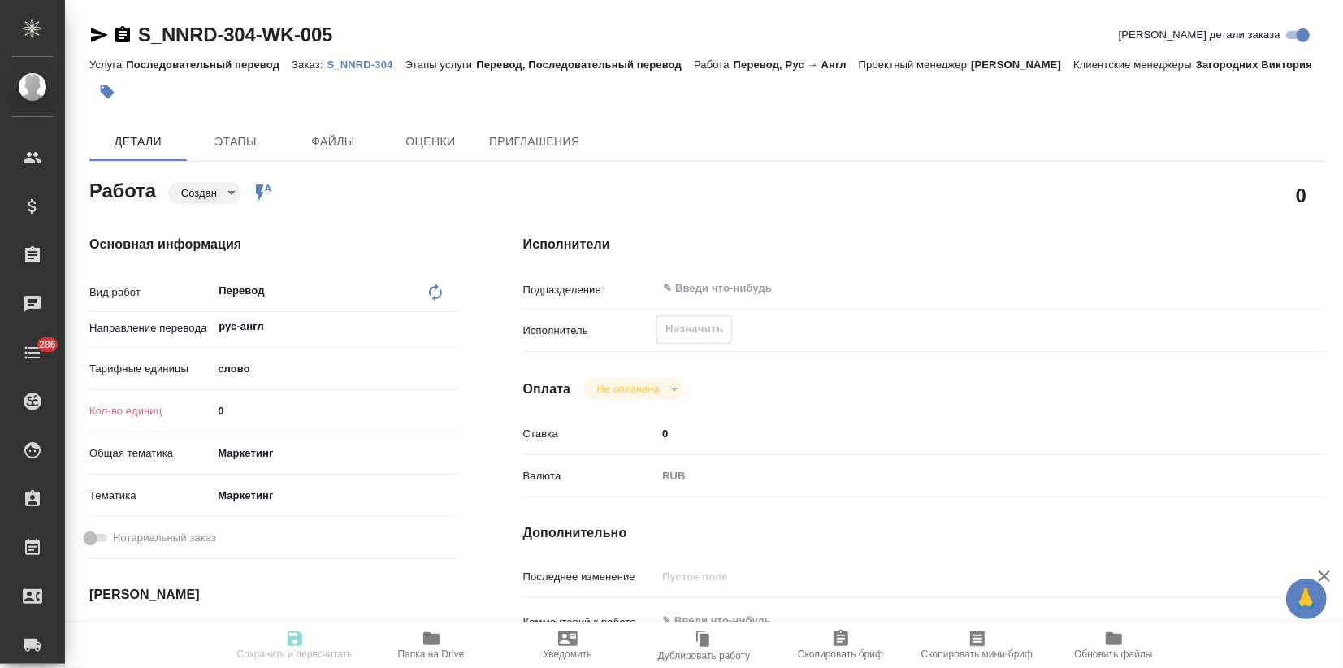
type textarea "x"
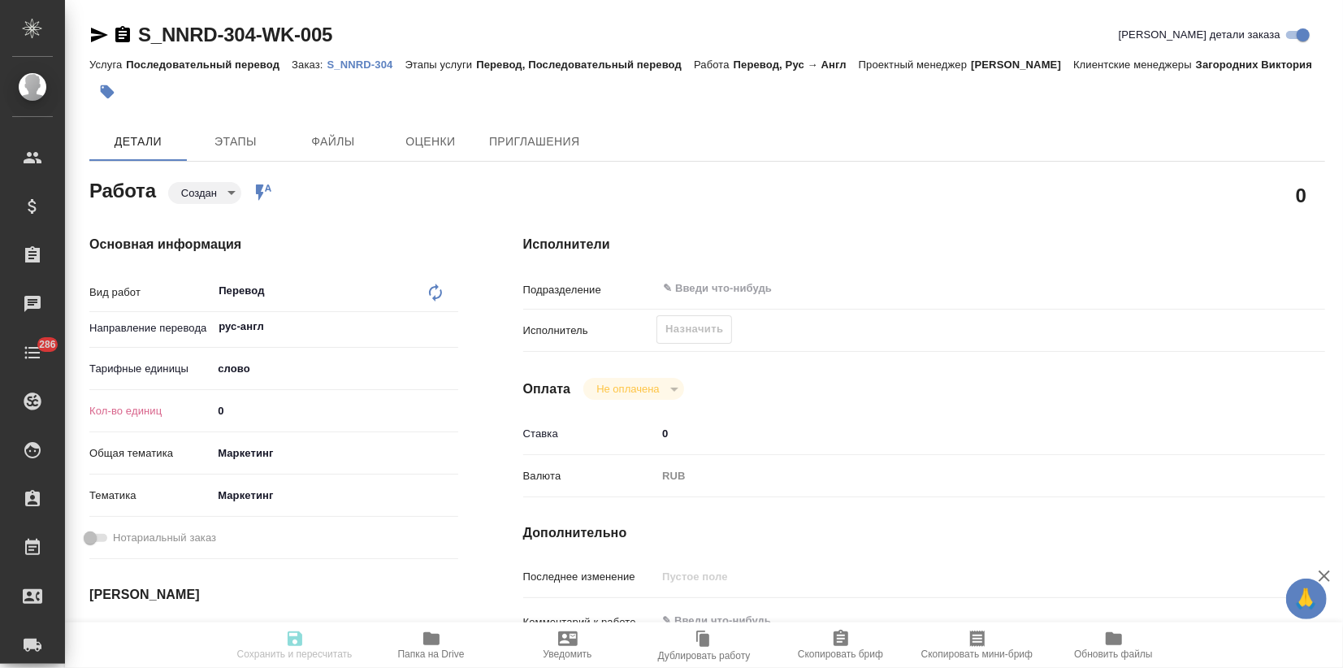
type textarea "x"
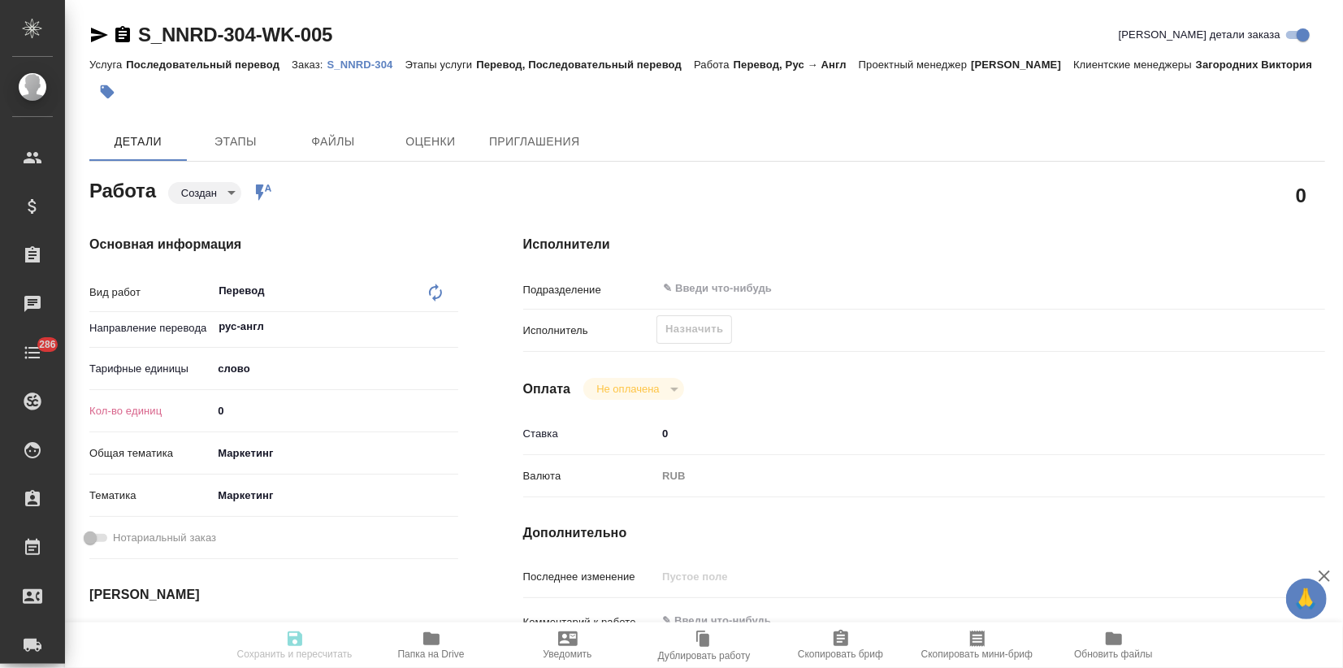
type textarea "x"
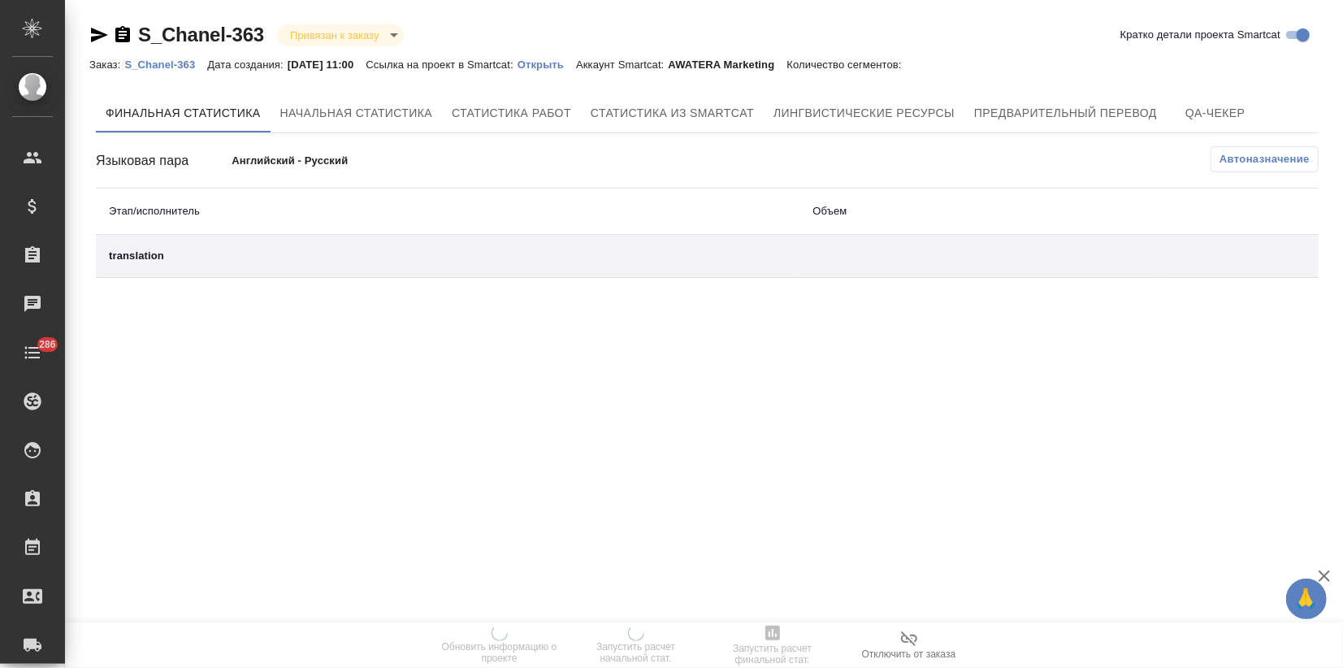
click at [553, 62] on p "Открыть" at bounding box center [546, 64] width 58 height 12
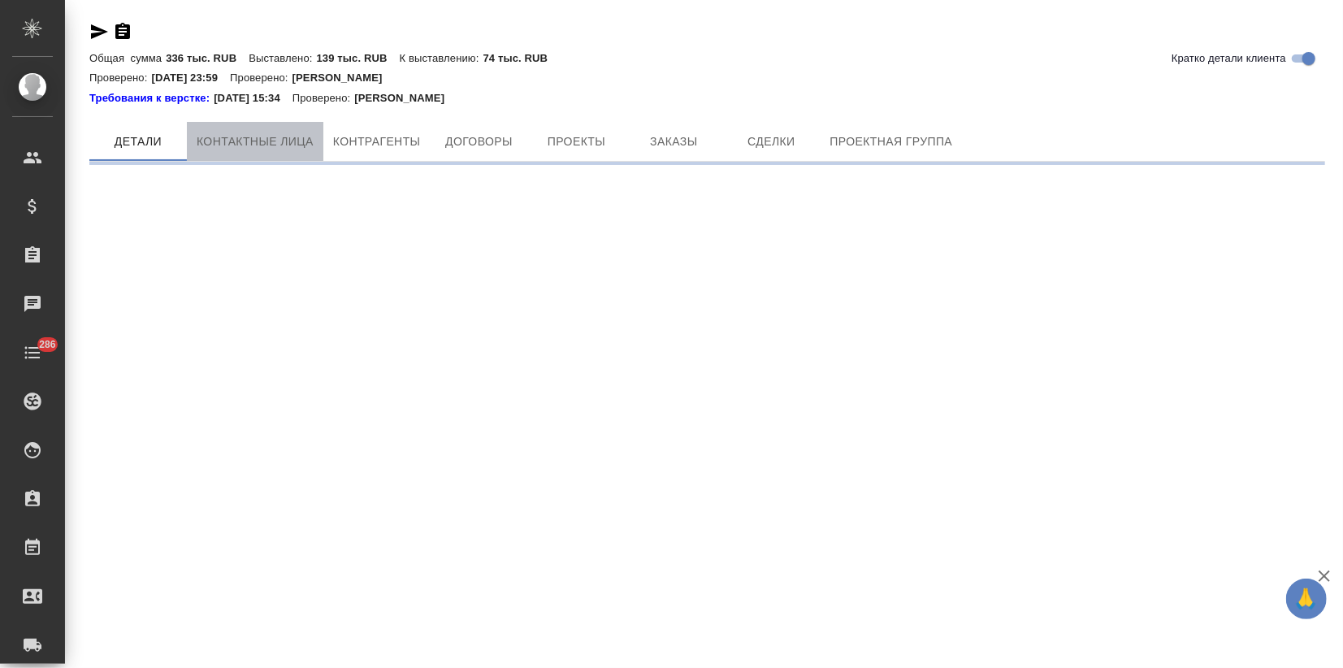
drag, startPoint x: 286, startPoint y: 145, endPoint x: 348, endPoint y: 175, distance: 69.7
click at [286, 145] on span "Контактные лица" at bounding box center [255, 142] width 117 height 20
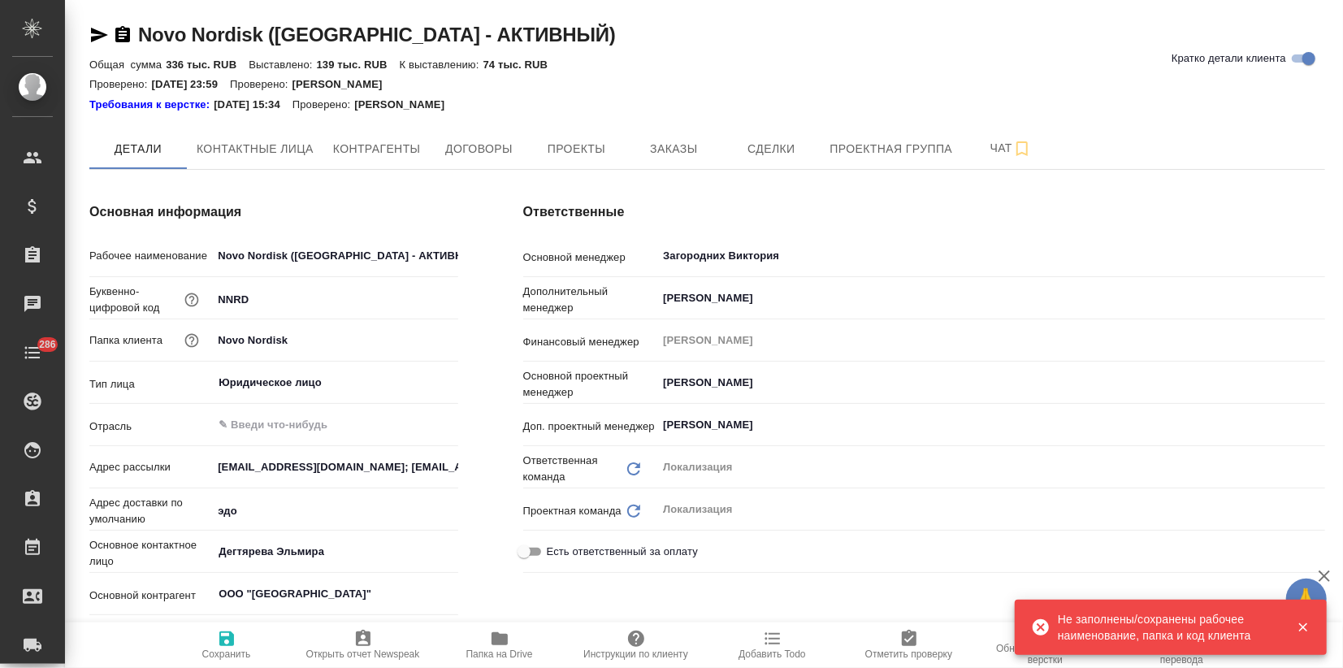
type textarea "x"
drag, startPoint x: 279, startPoint y: 143, endPoint x: 316, endPoint y: 169, distance: 44.8
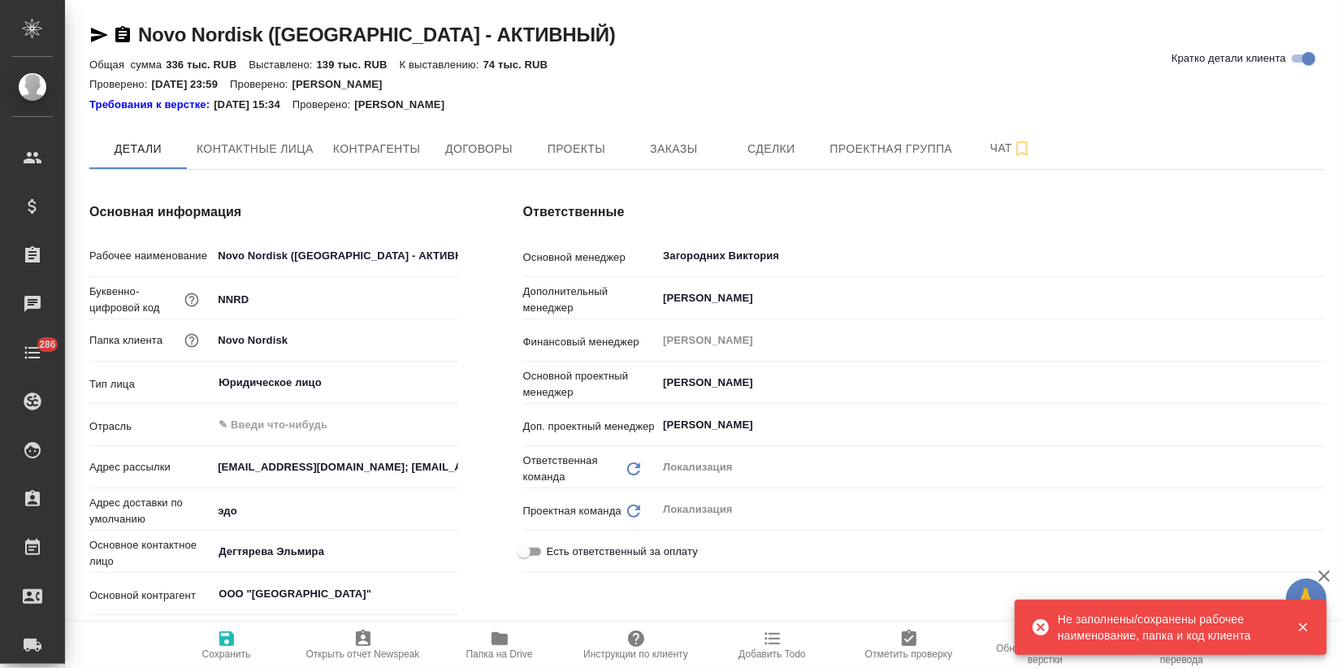
click at [279, 143] on span "Контактные лица" at bounding box center [255, 149] width 117 height 20
select select "RU"
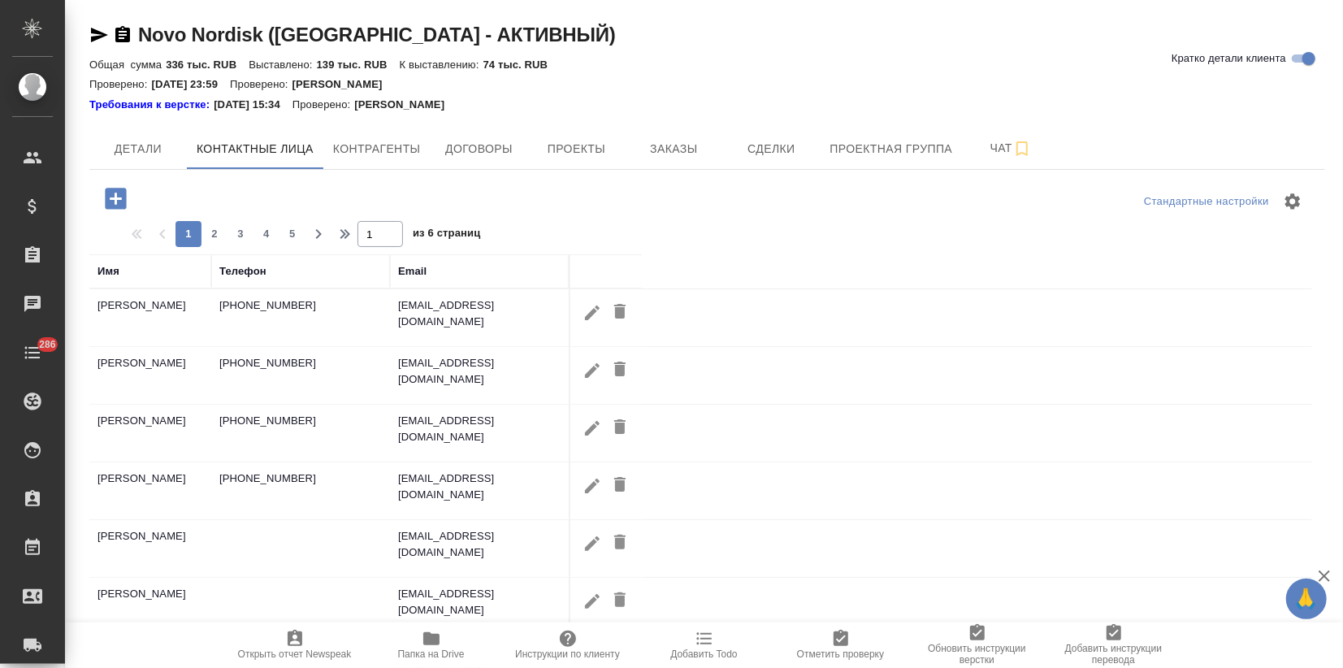
click at [117, 203] on icon "button" at bounding box center [115, 198] width 21 height 21
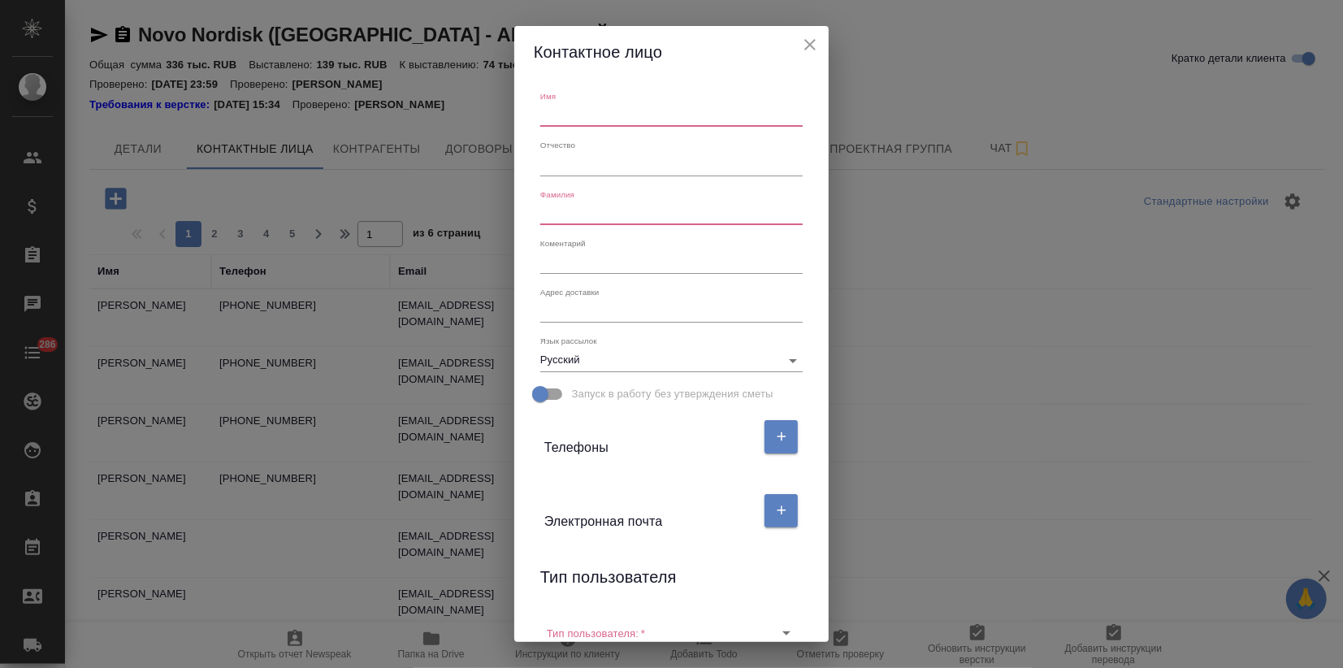
click at [554, 115] on input "text" at bounding box center [671, 115] width 262 height 23
drag, startPoint x: 608, startPoint y: 117, endPoint x: 428, endPoint y: 128, distance: 179.8
click at [428, 123] on div "Контактное лицо Имя Fyfcnfcbz Отчество Фамилия Коментарий x Адрес доставки x Яз…" at bounding box center [671, 334] width 1343 height 668
type input "Анастасия"
drag, startPoint x: 422, startPoint y: 218, endPoint x: 393, endPoint y: 217, distance: 28.4
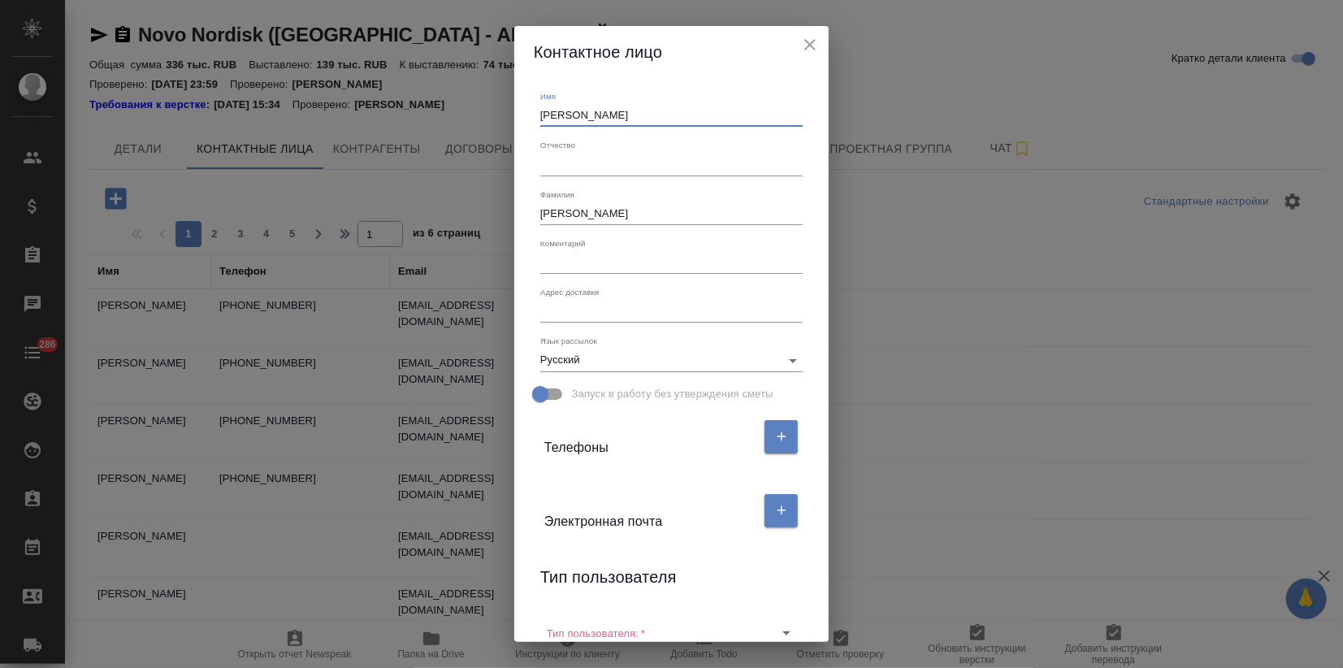
click at [393, 217] on div "Контактное лицо Имя Анастасия Отчество Фамилия Андрусишина Коментарий x Адрес д…" at bounding box center [671, 334] width 1343 height 668
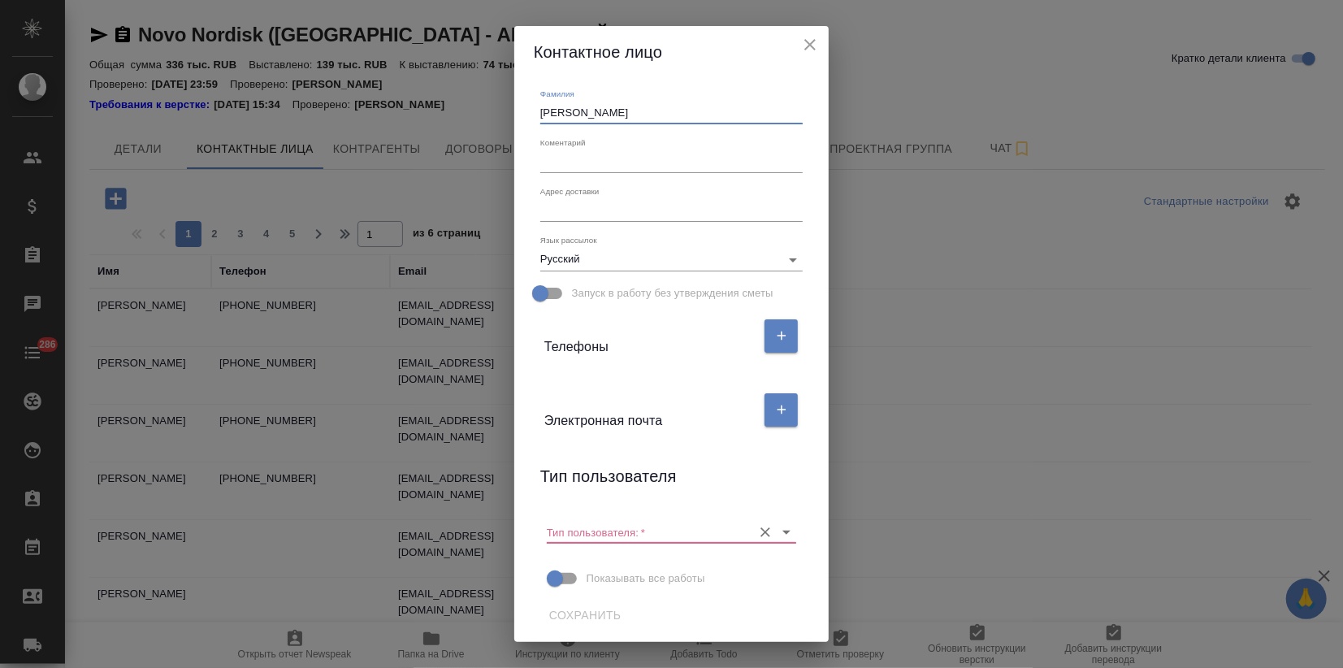
scroll to position [102, 0]
type input "Корягина"
click at [604, 526] on input "Тип пользователя:   *" at bounding box center [645, 531] width 197 height 22
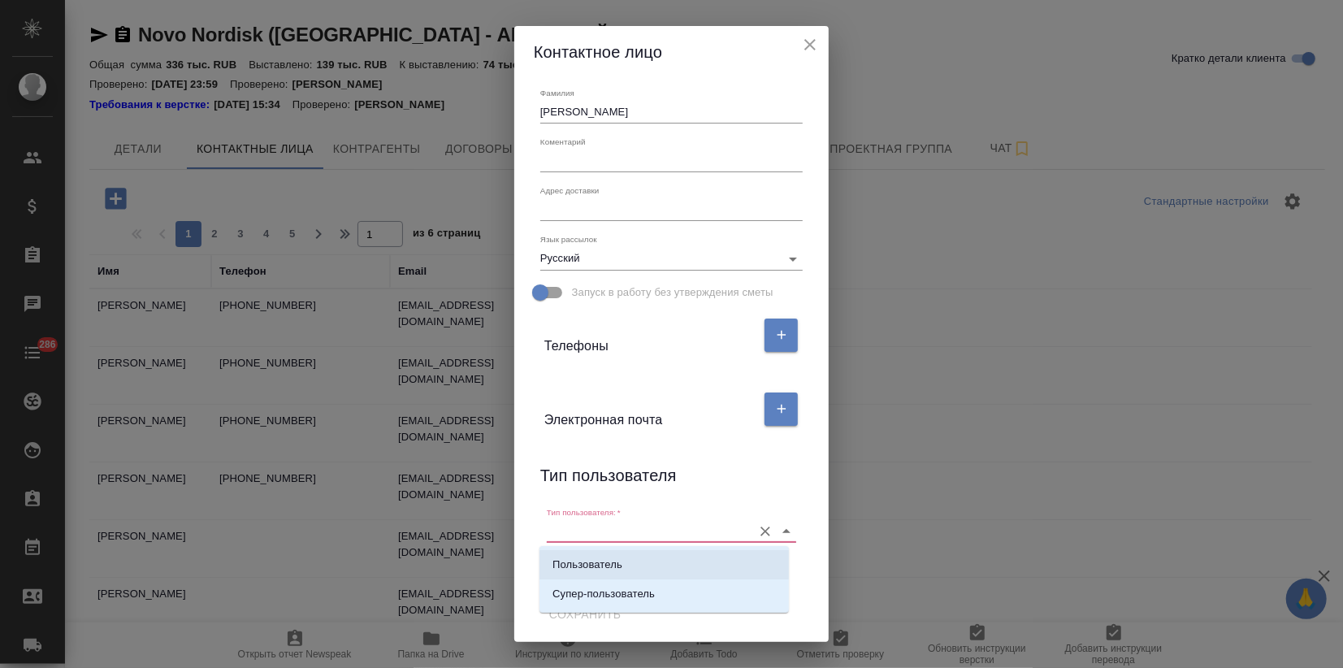
click at [590, 560] on p "Пользователь" at bounding box center [587, 564] width 70 height 16
type input "Пользователь"
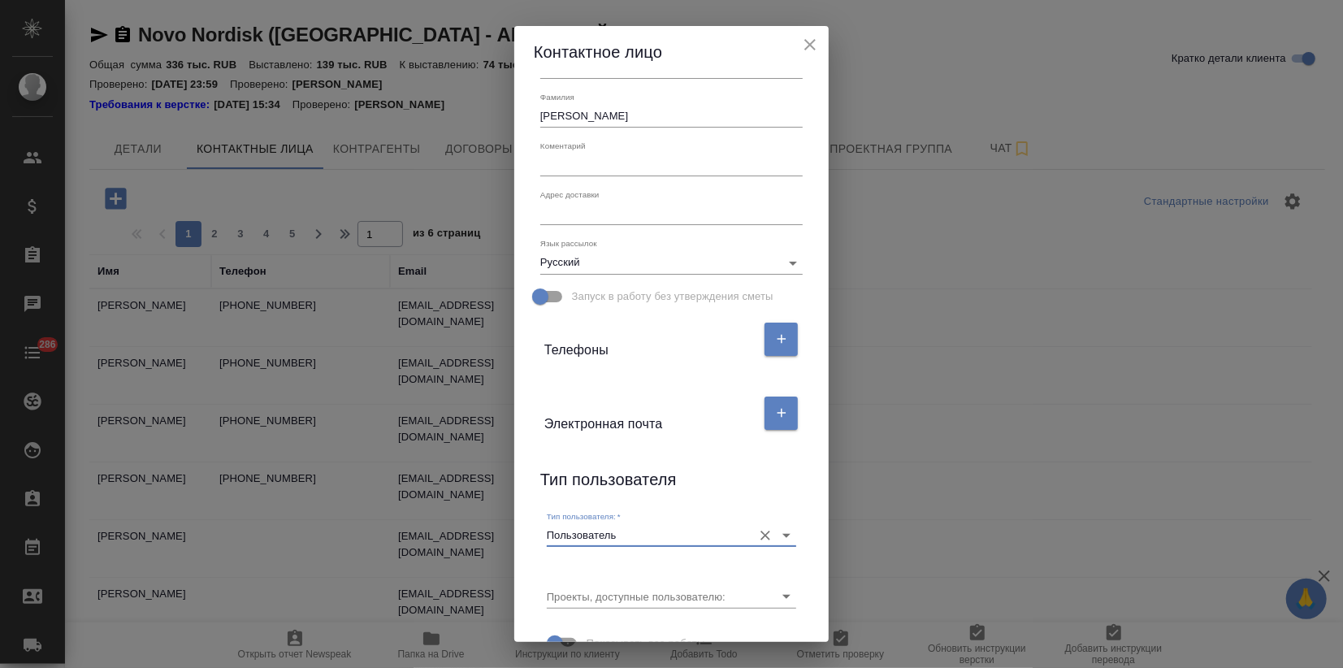
scroll to position [72, 0]
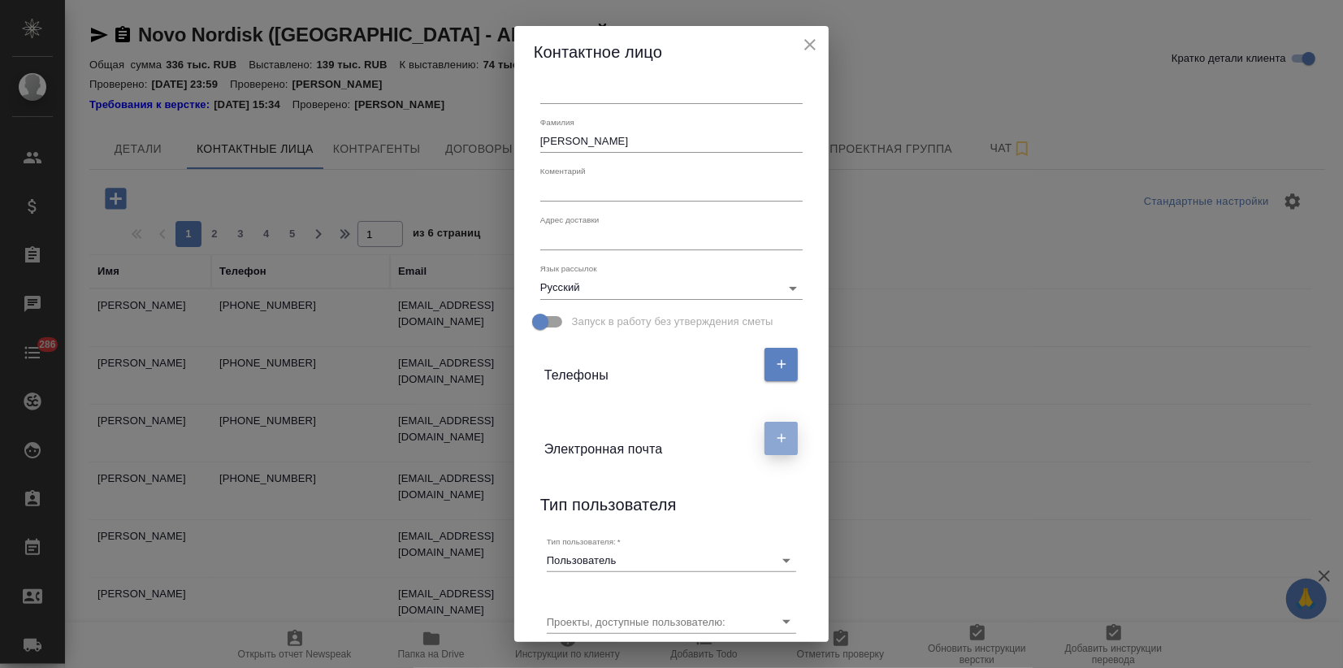
drag, startPoint x: 775, startPoint y: 446, endPoint x: 723, endPoint y: 448, distance: 52.0
click at [774, 444] on button "button" at bounding box center [780, 438] width 33 height 33
click at [560, 506] on input "text" at bounding box center [612, 501] width 136 height 23
paste input "auyi@novonordisk.com"
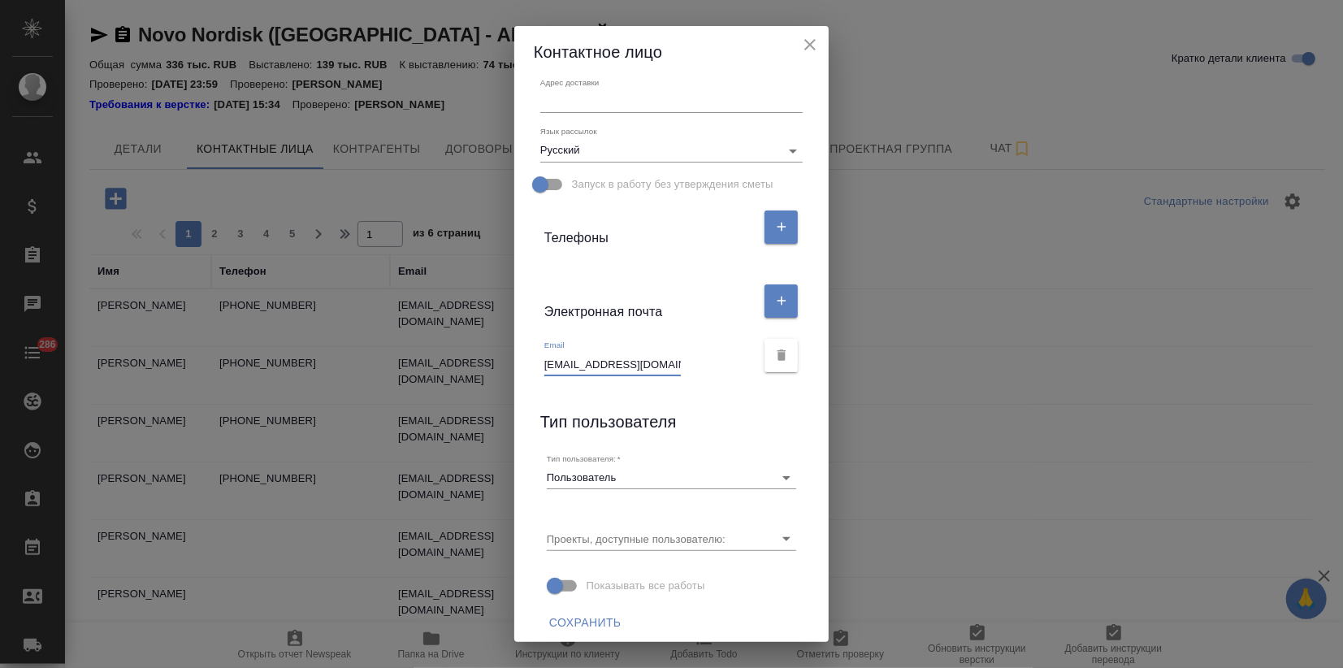
scroll to position [217, 0]
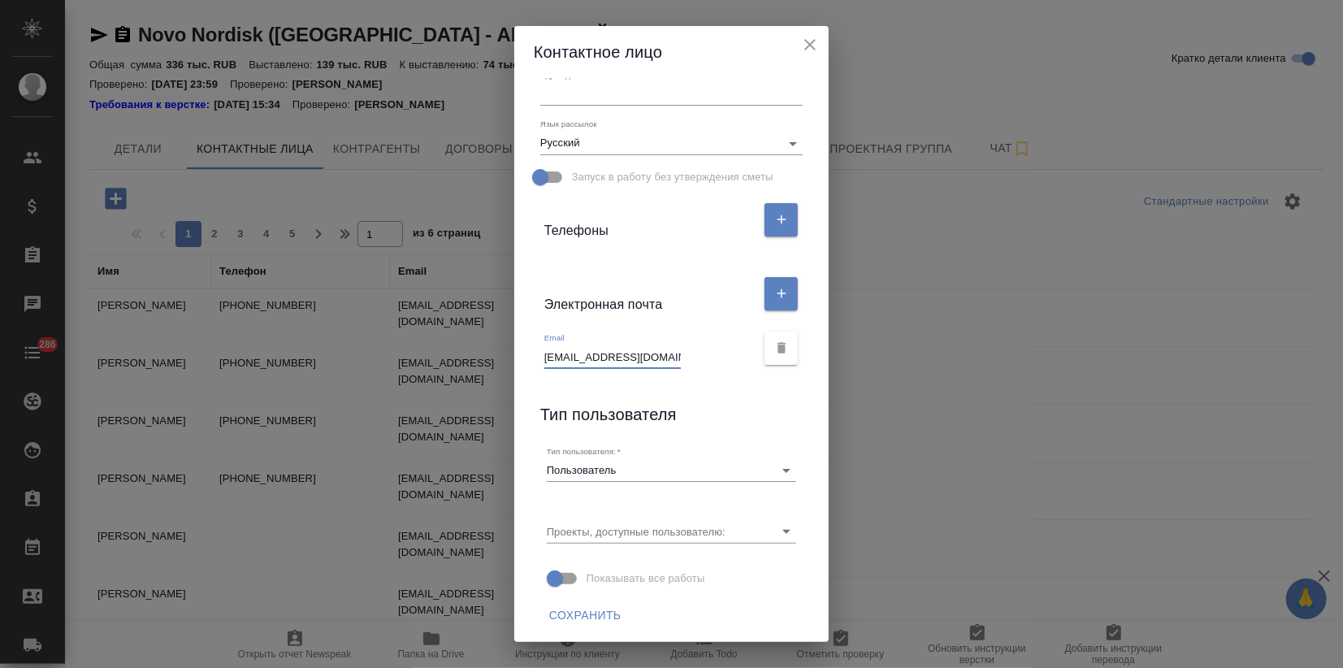
type input "auyi@novonordisk.com"
click at [568, 613] on span "Сохранить" at bounding box center [585, 615] width 72 height 20
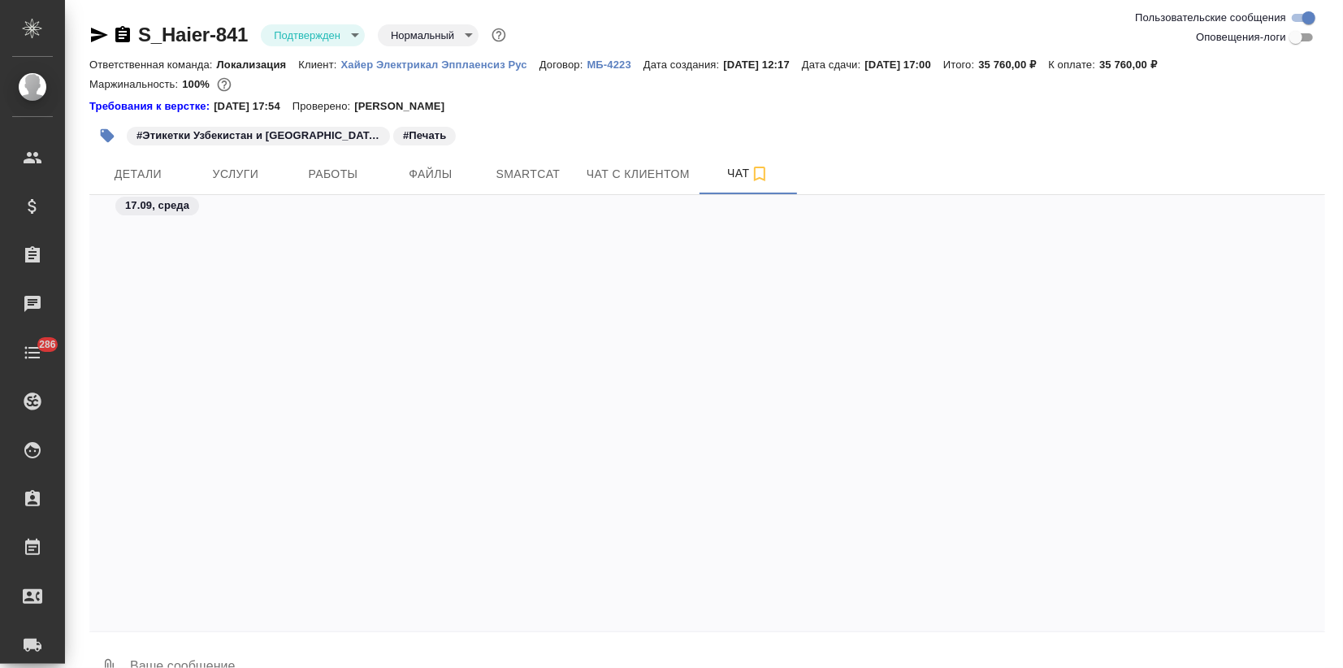
scroll to position [1905, 0]
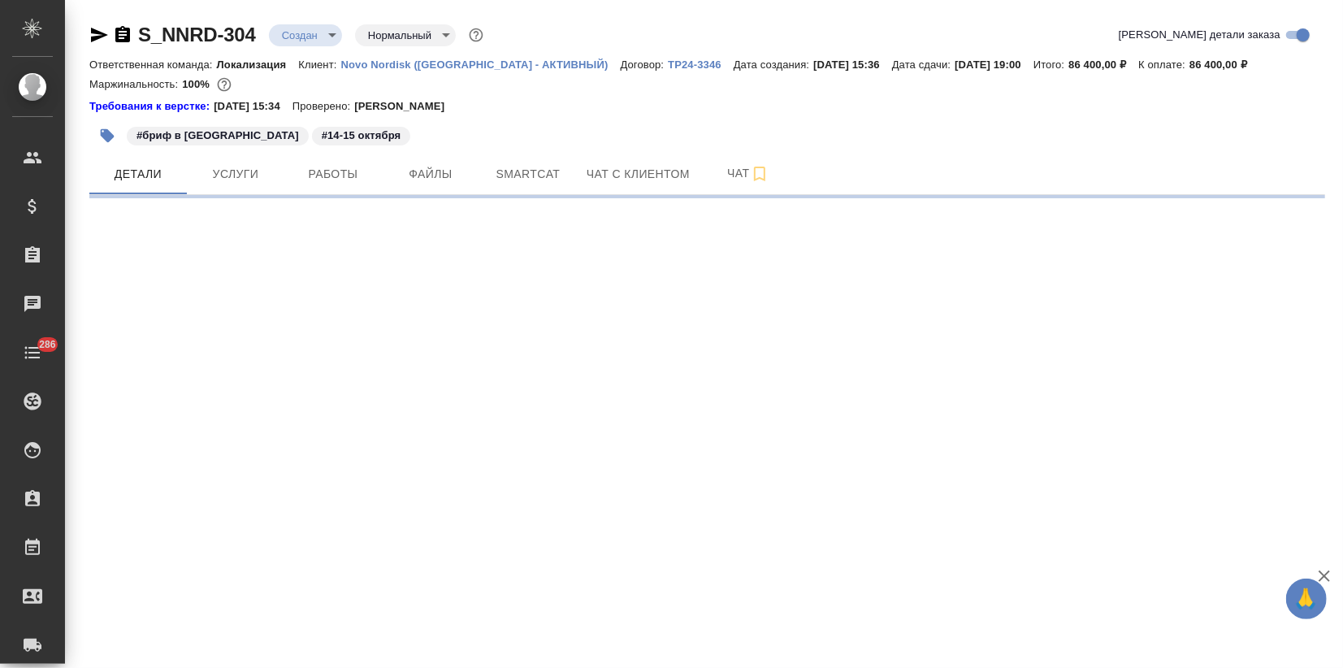
select select "RU"
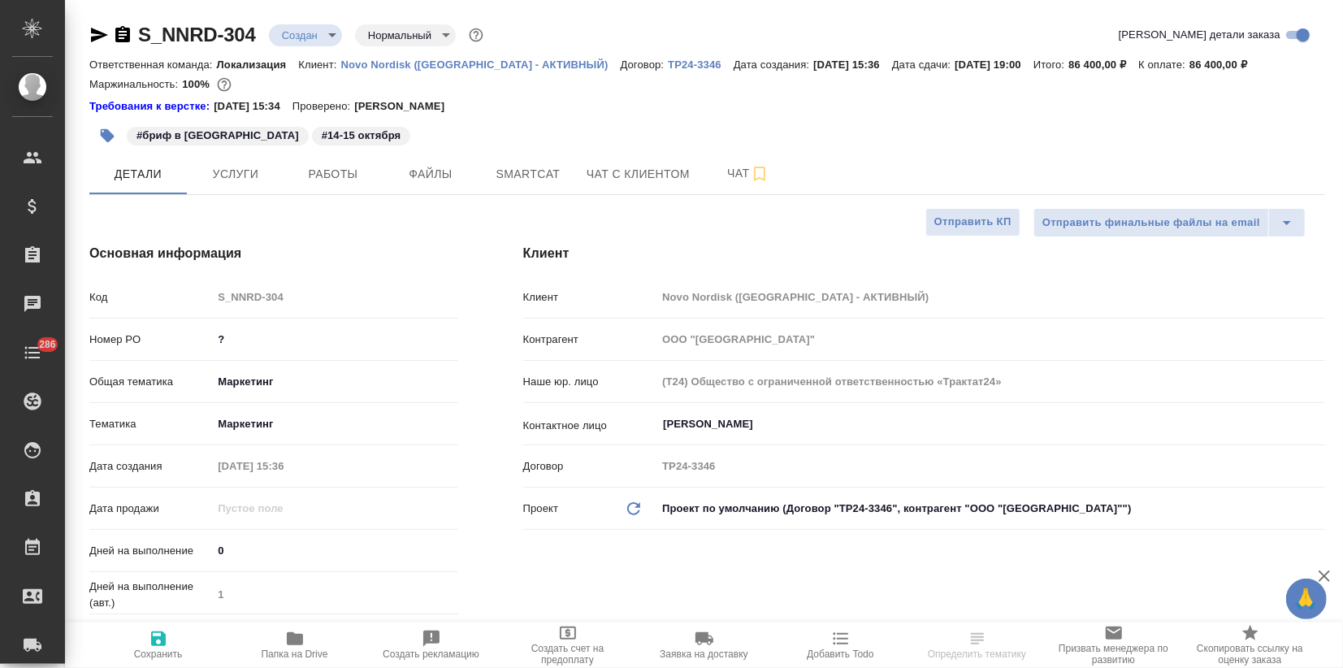
type textarea "x"
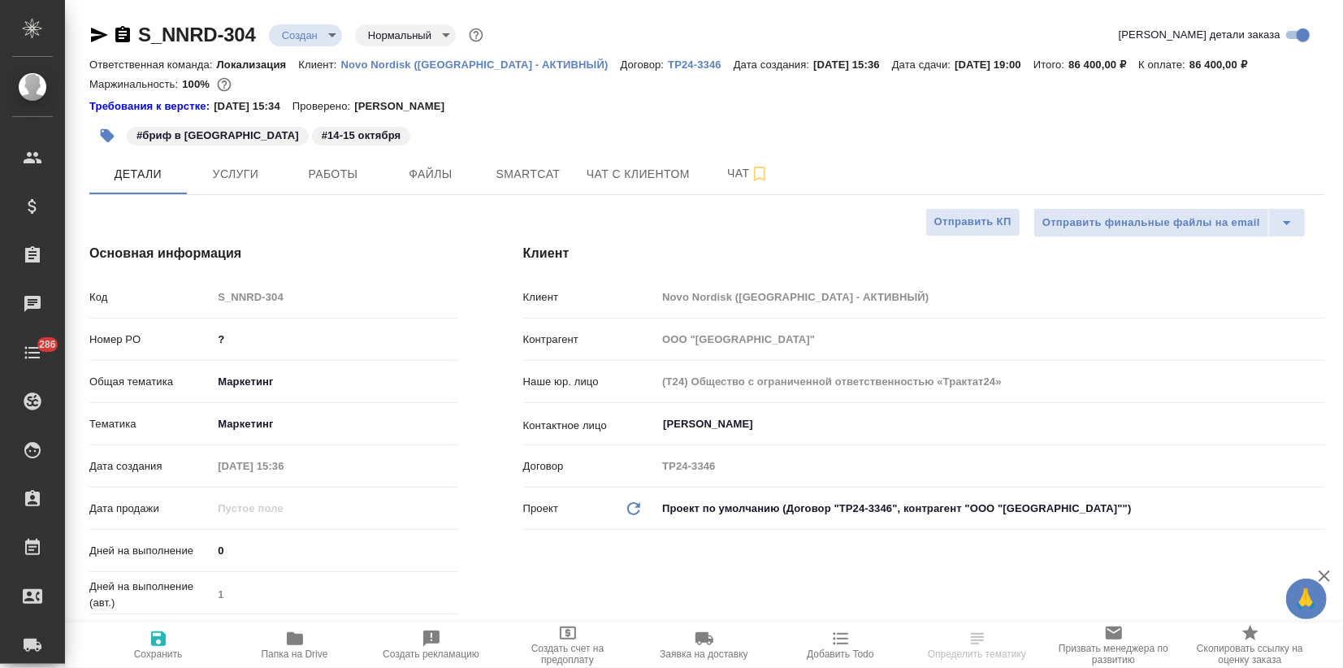
type textarea "x"
click at [236, 181] on span "Услуги" at bounding box center [236, 174] width 78 height 20
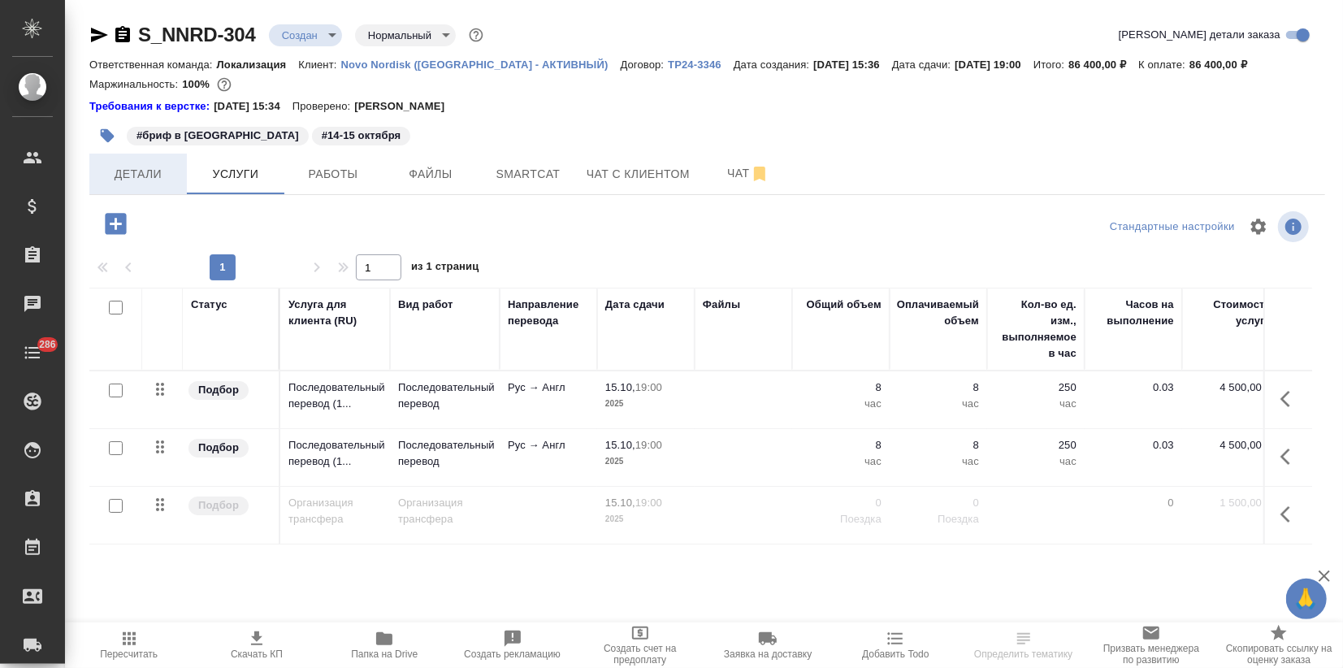
click at [147, 177] on span "Детали" at bounding box center [138, 174] width 78 height 20
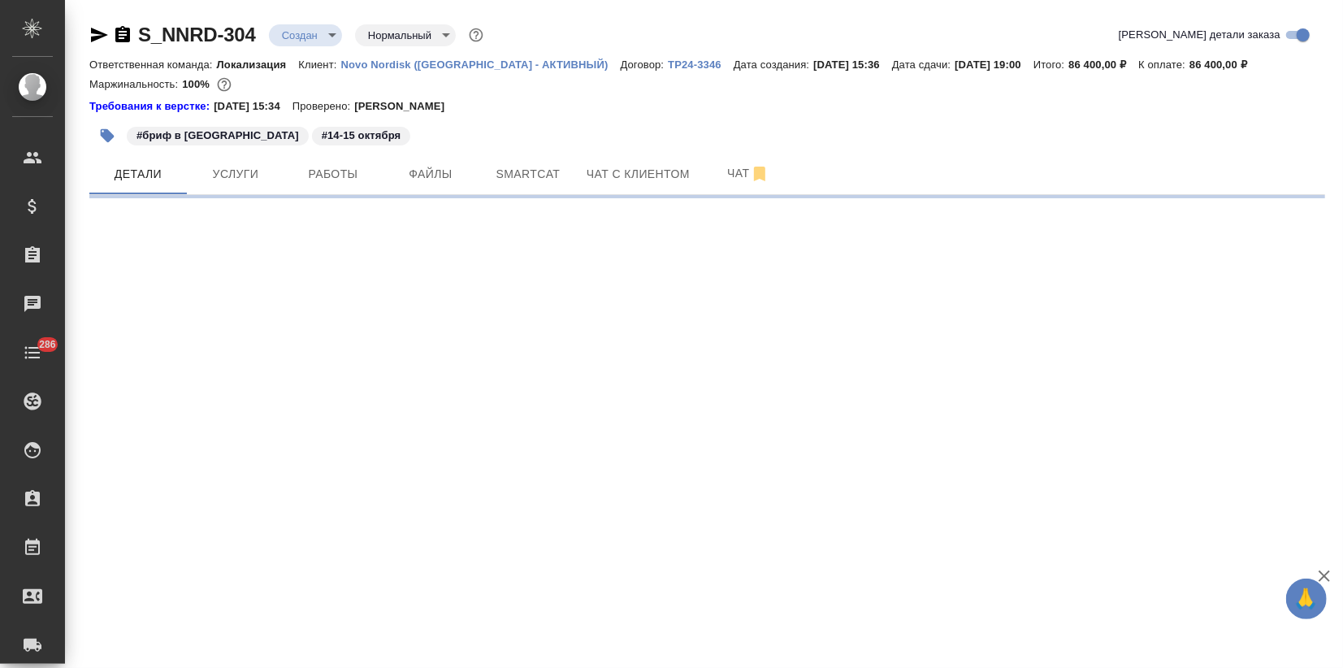
select select "RU"
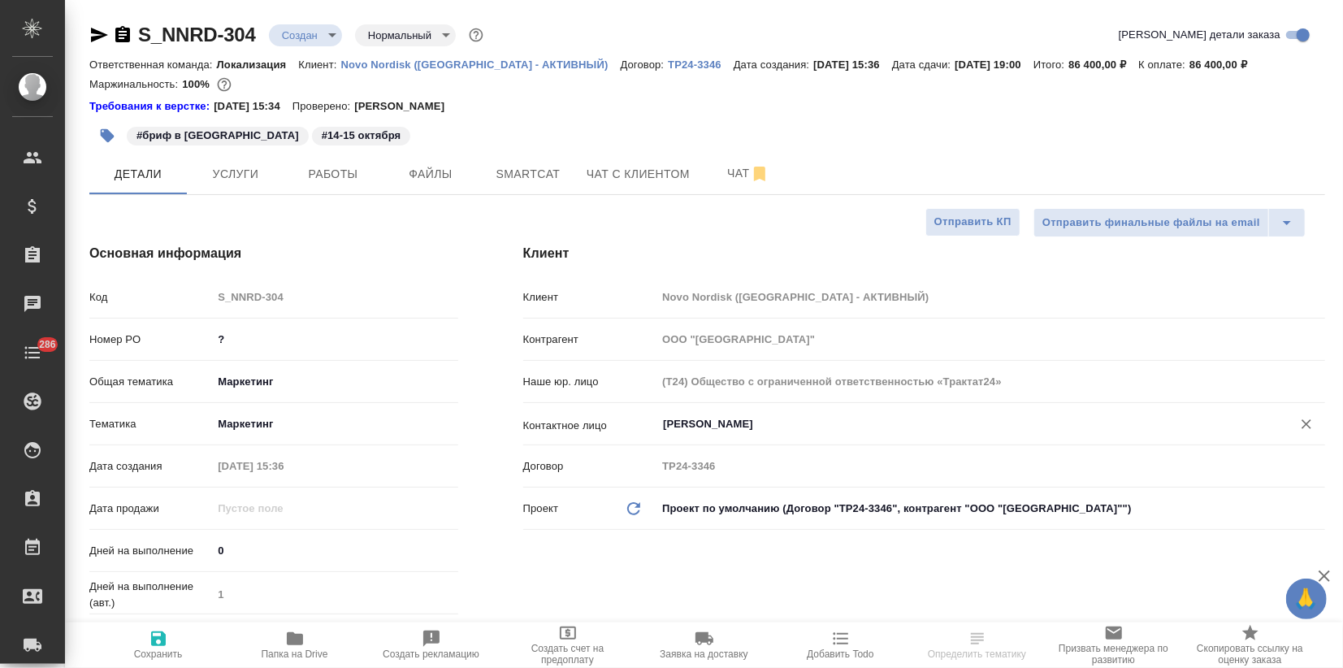
type textarea "x"
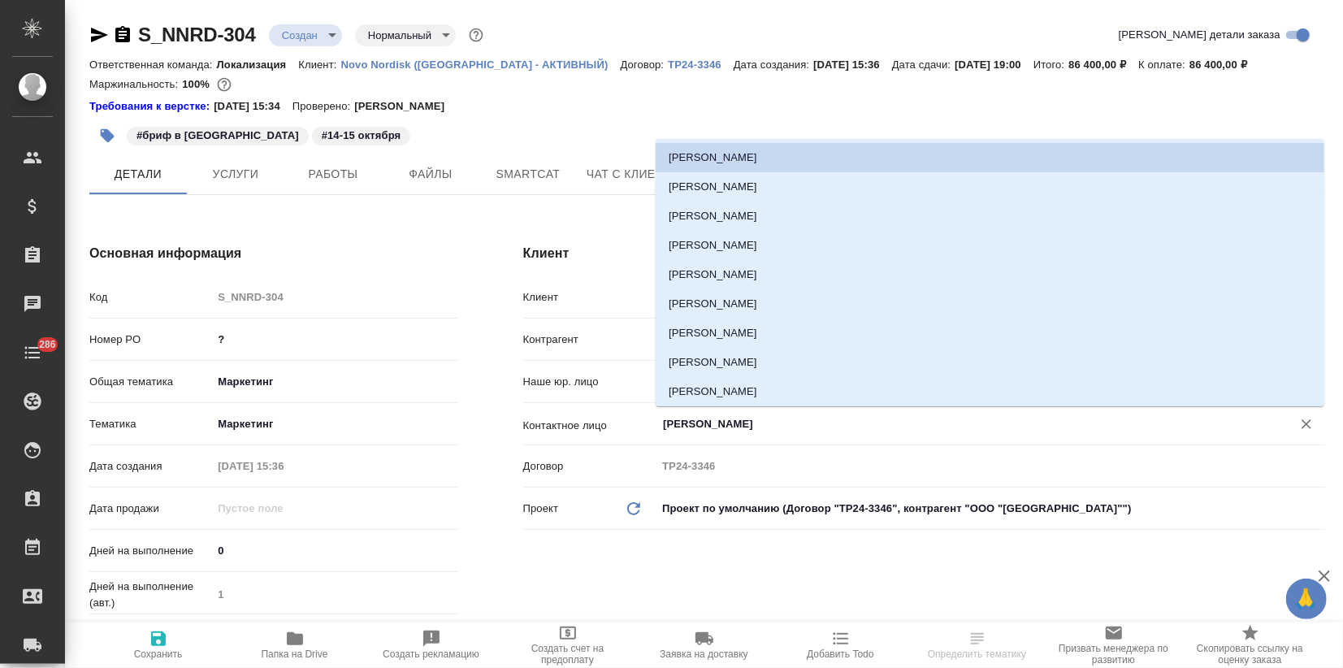
click at [738, 419] on input "[PERSON_NAME]" at bounding box center [963, 423] width 604 height 19
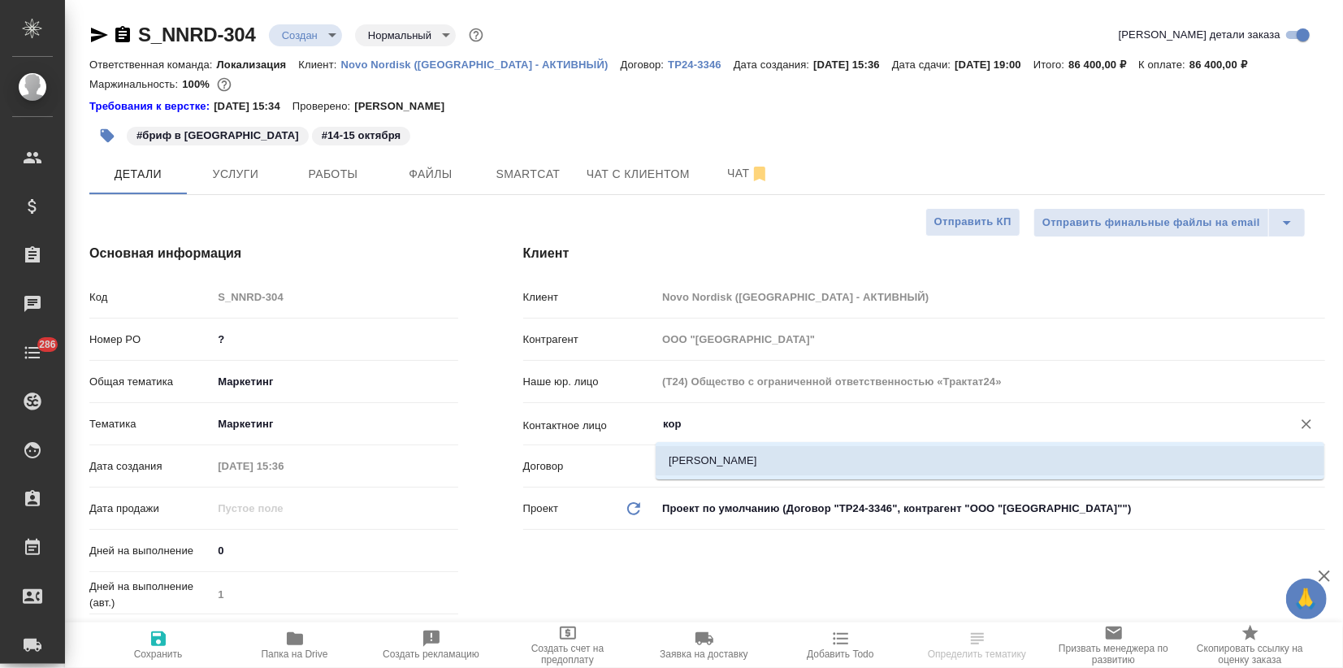
click at [707, 461] on li "[PERSON_NAME]" at bounding box center [989, 460] width 668 height 29
type input "[PERSON_NAME]"
type textarea "x"
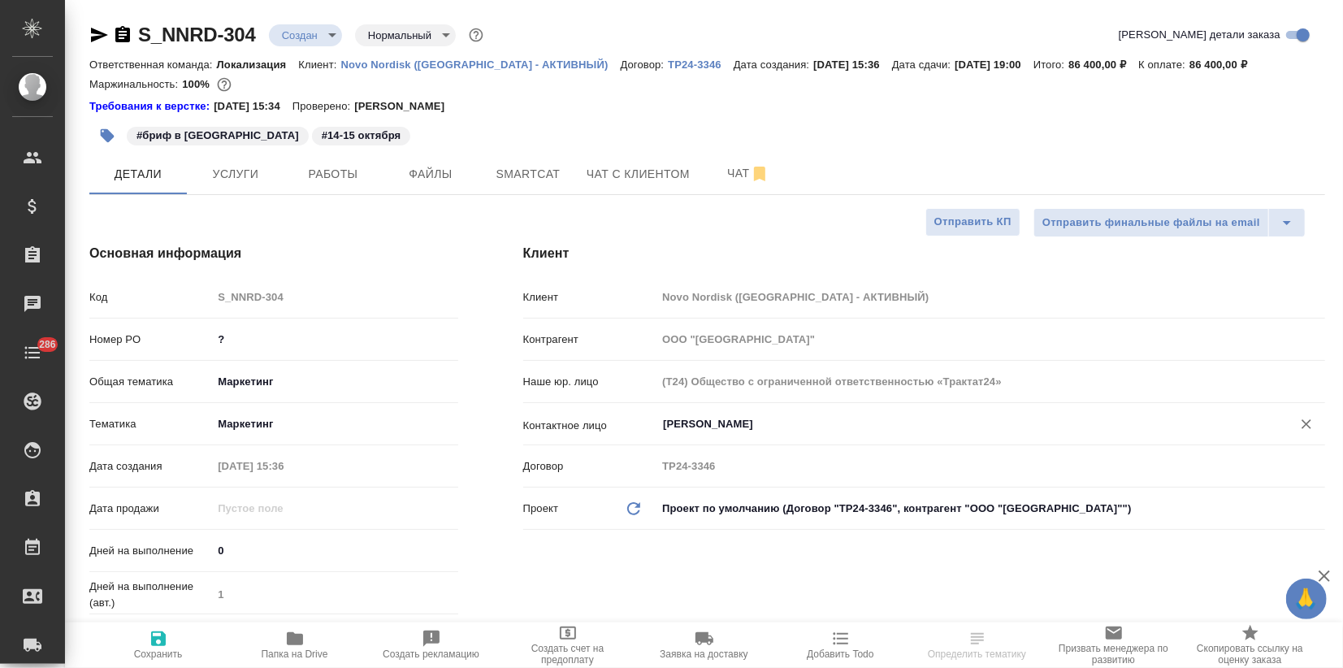
type input "[PERSON_NAME]"
click at [158, 650] on span "Сохранить" at bounding box center [158, 653] width 49 height 11
type textarea "x"
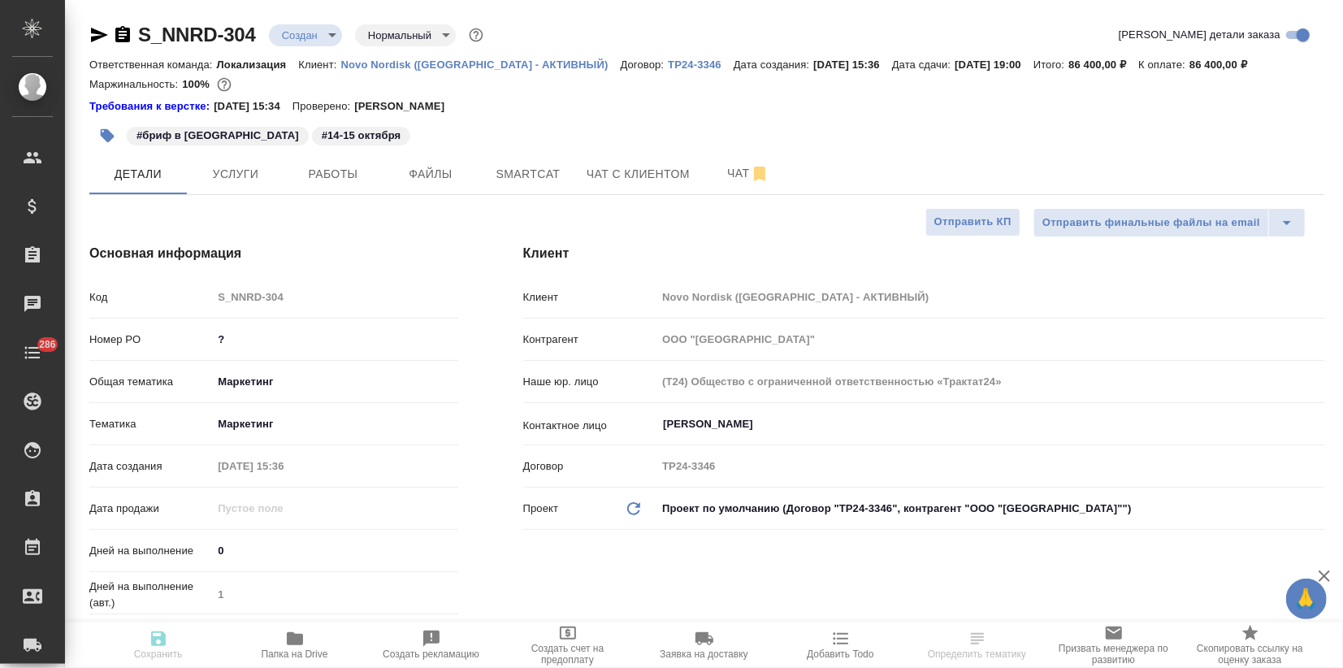
type textarea "x"
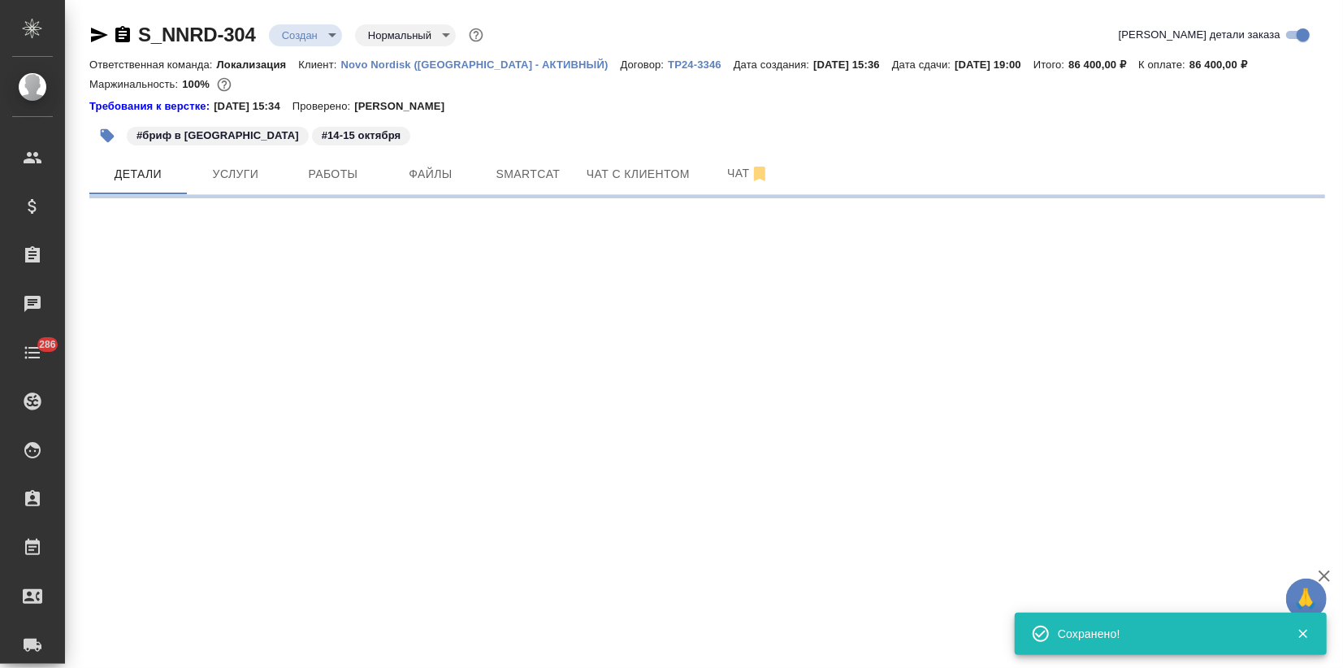
type input "holyTrinity"
select select "RU"
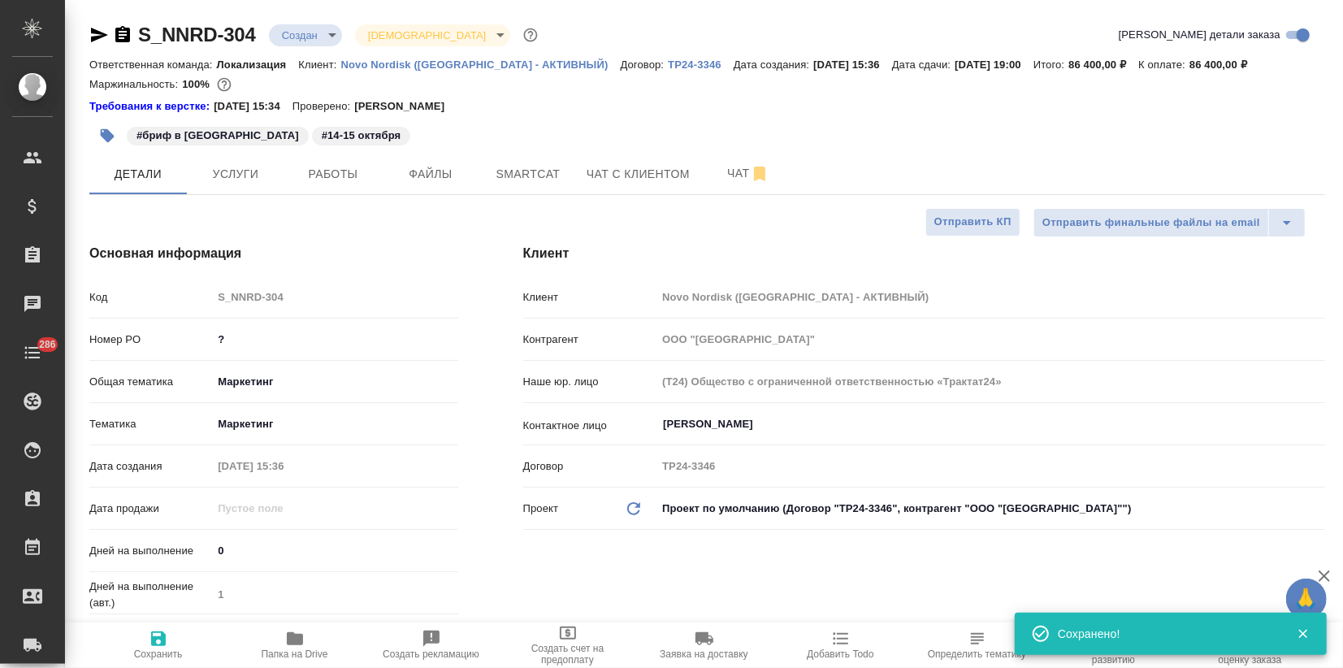
type textarea "x"
click at [245, 175] on span "Услуги" at bounding box center [236, 174] width 78 height 20
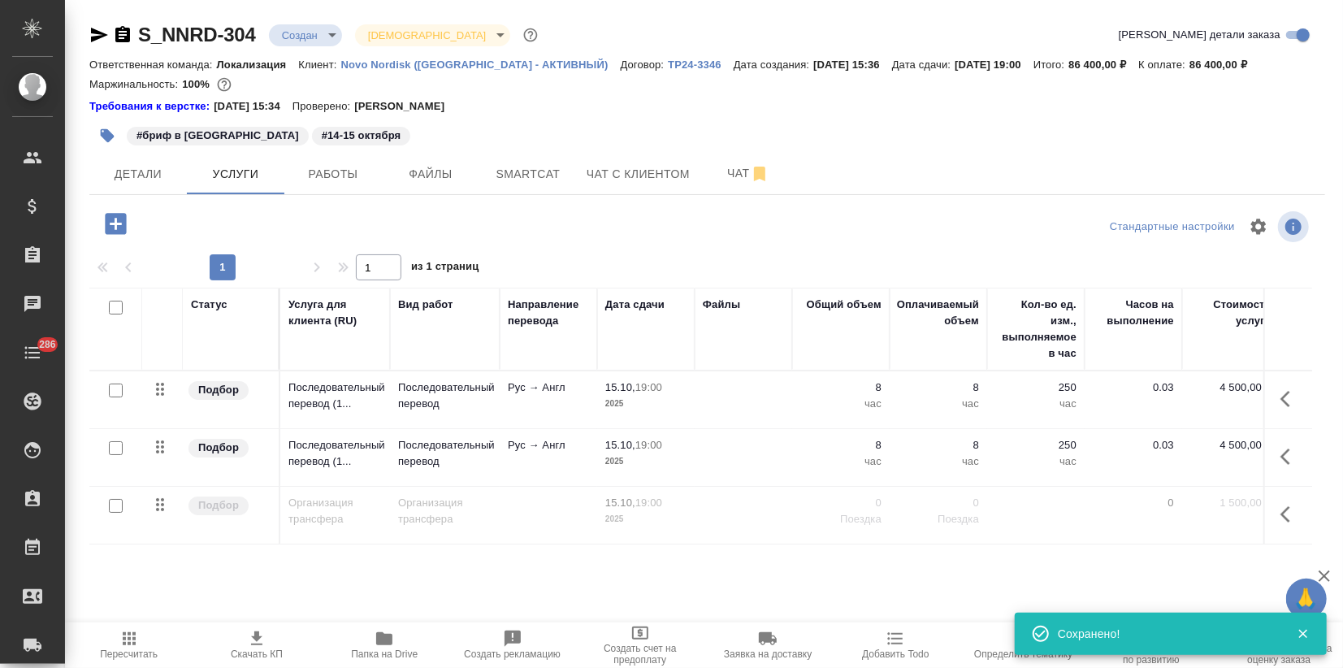
click at [253, 643] on icon "button" at bounding box center [256, 638] width 19 height 19
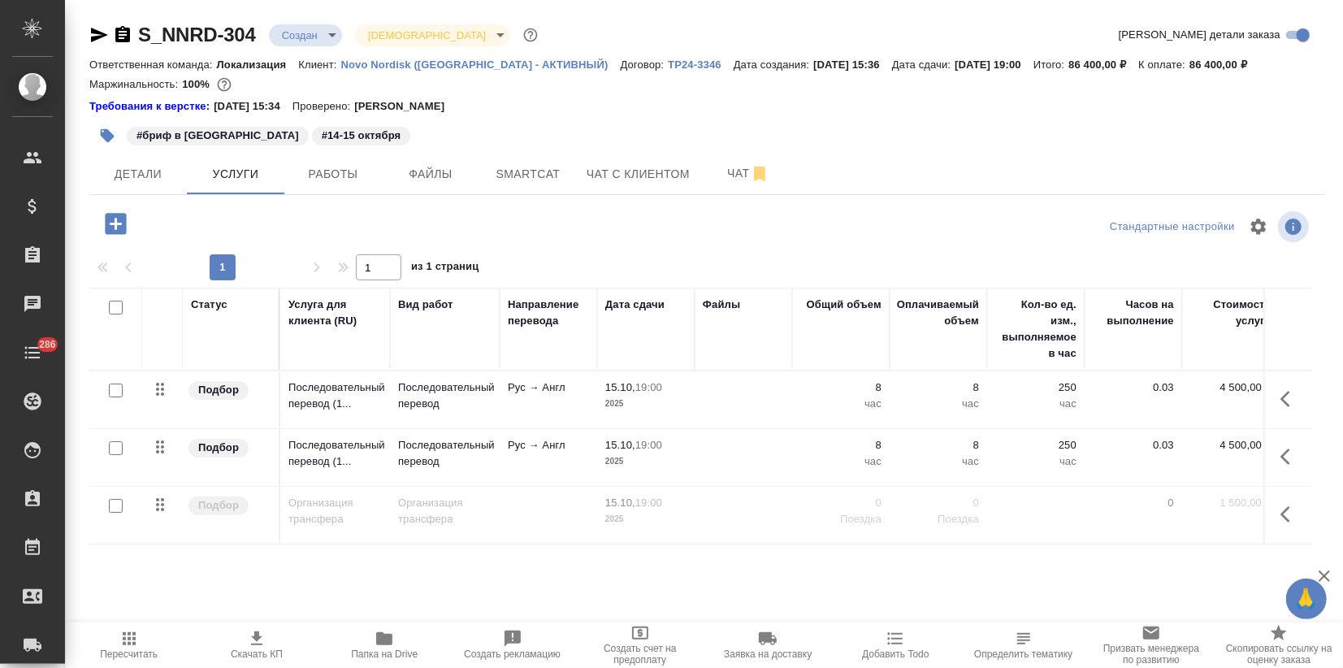
click at [905, 144] on div "#бриф в [GEOGRAPHIC_DATA] #[DATE]-[DATE]" at bounding box center [501, 136] width 824 height 36
click at [722, 177] on span "Чат" at bounding box center [748, 173] width 78 height 20
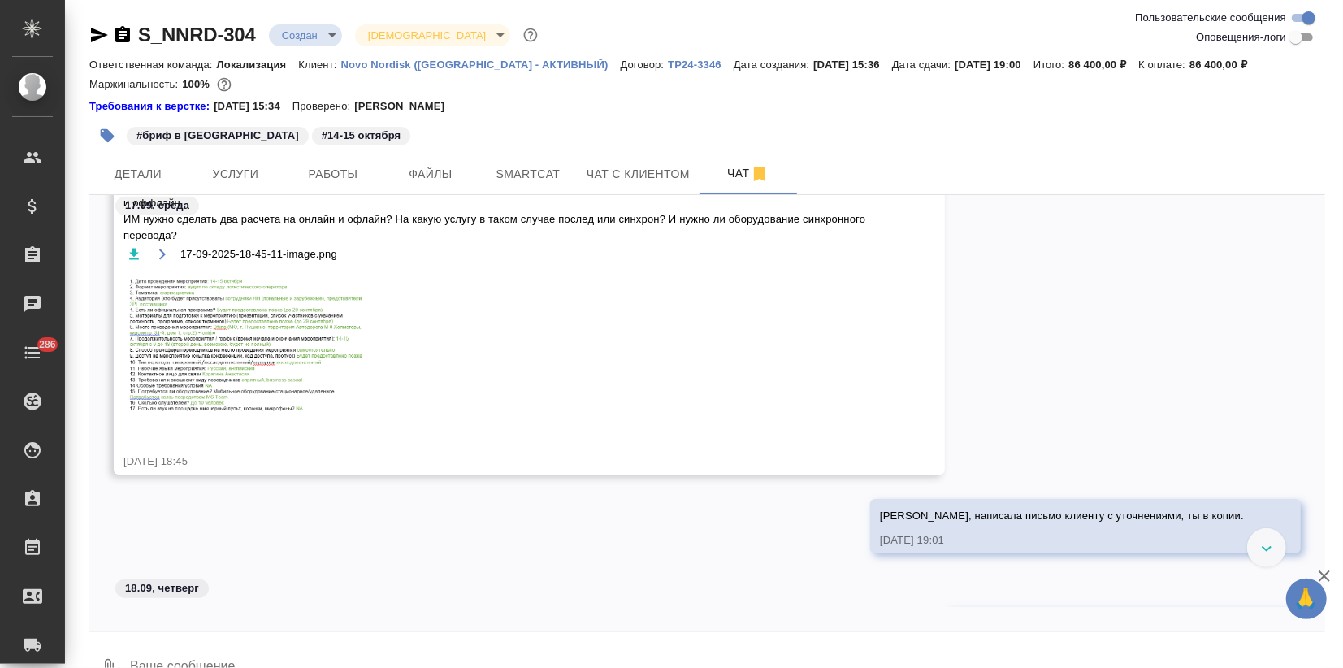
scroll to position [866, 0]
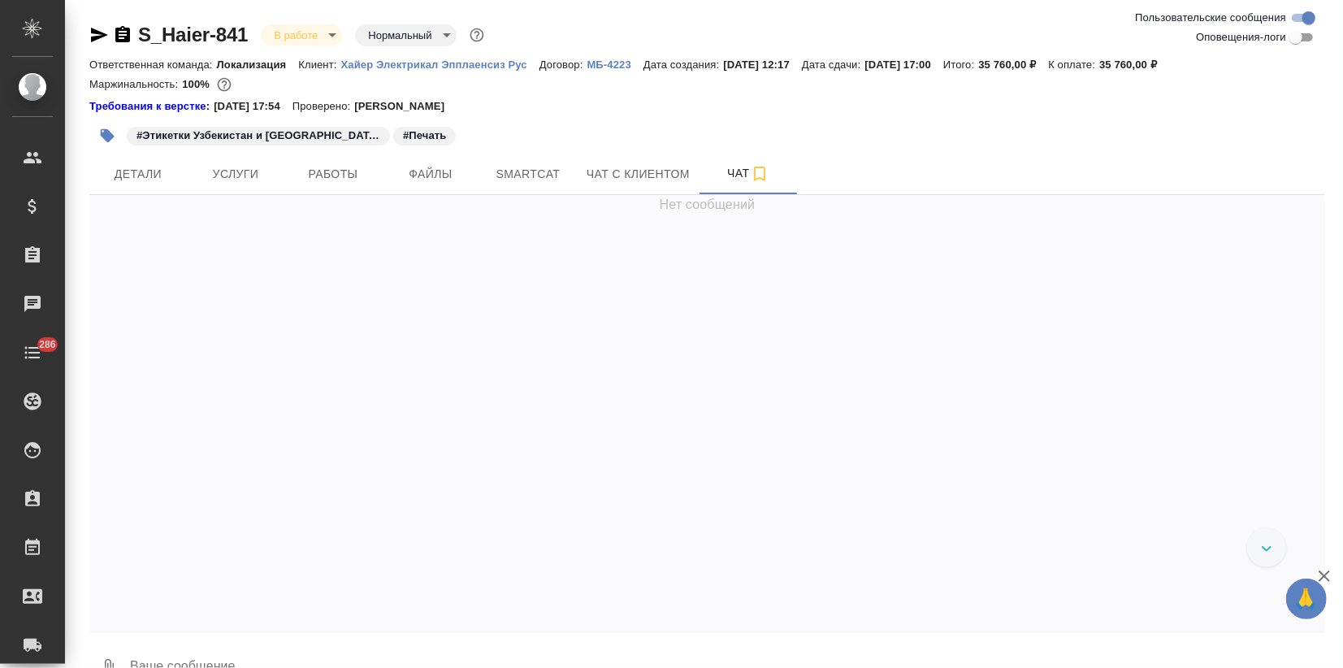
scroll to position [1735, 0]
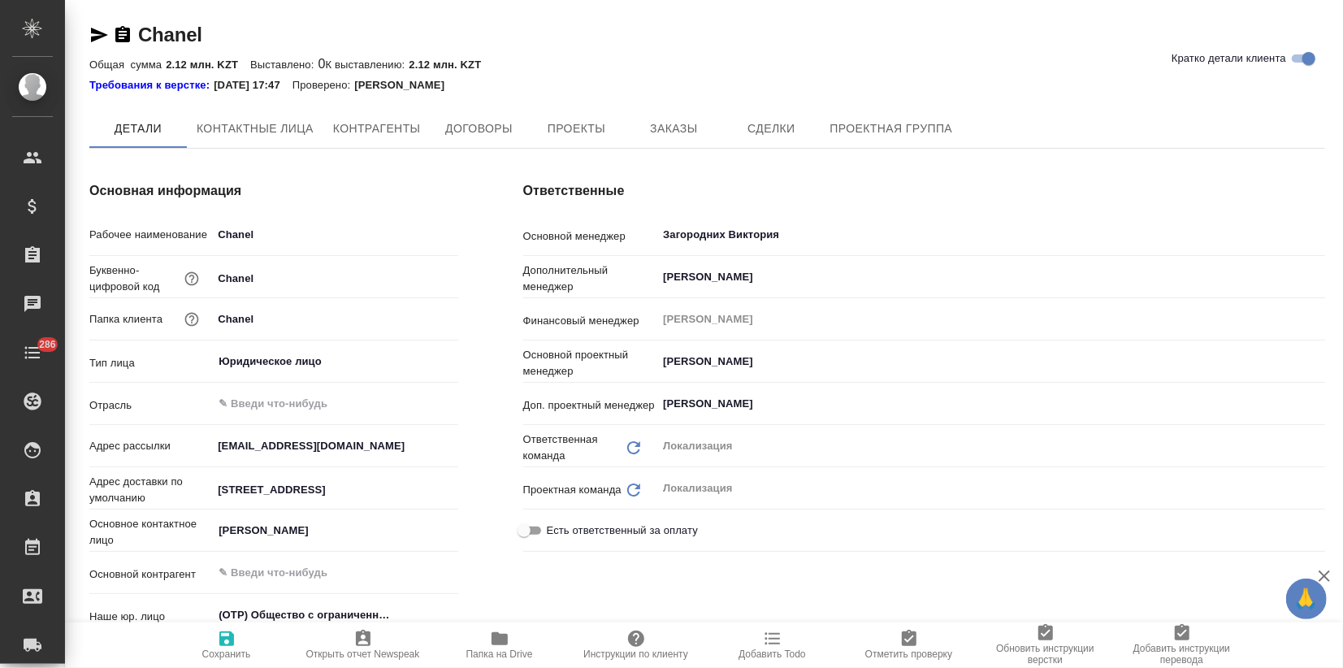
type textarea "x"
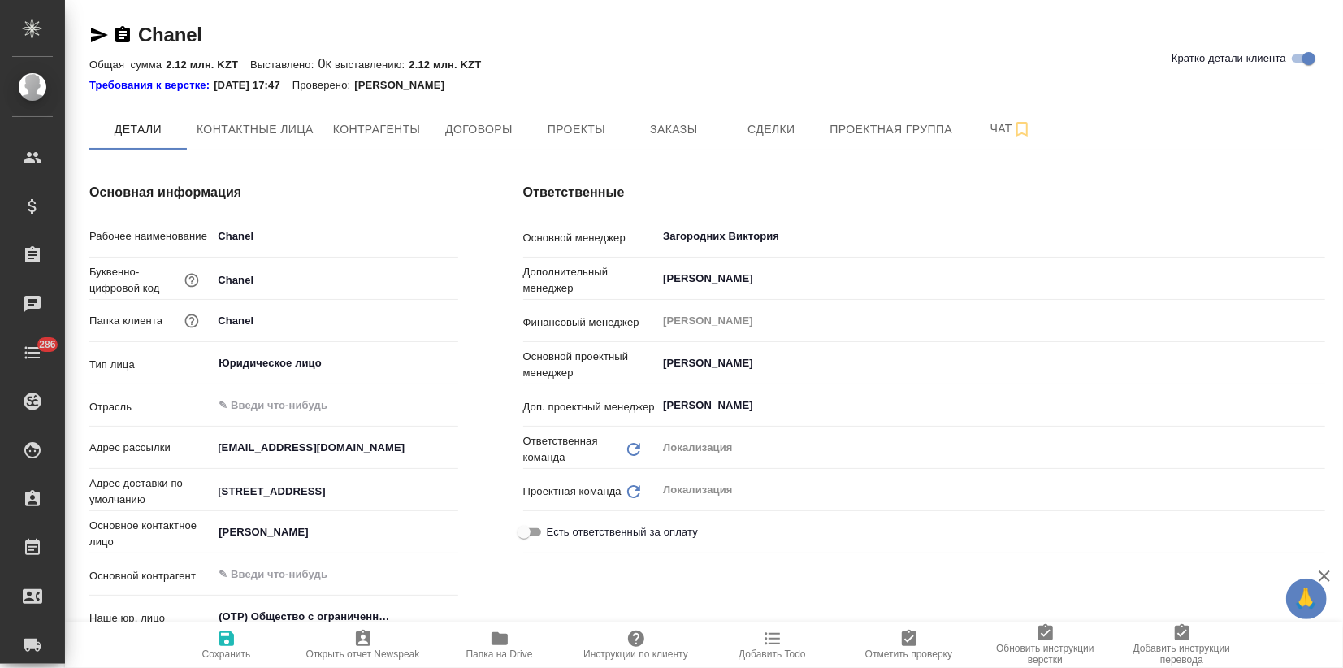
type textarea "x"
click at [273, 141] on button "Контактные лица" at bounding box center [255, 129] width 136 height 41
select select "RU"
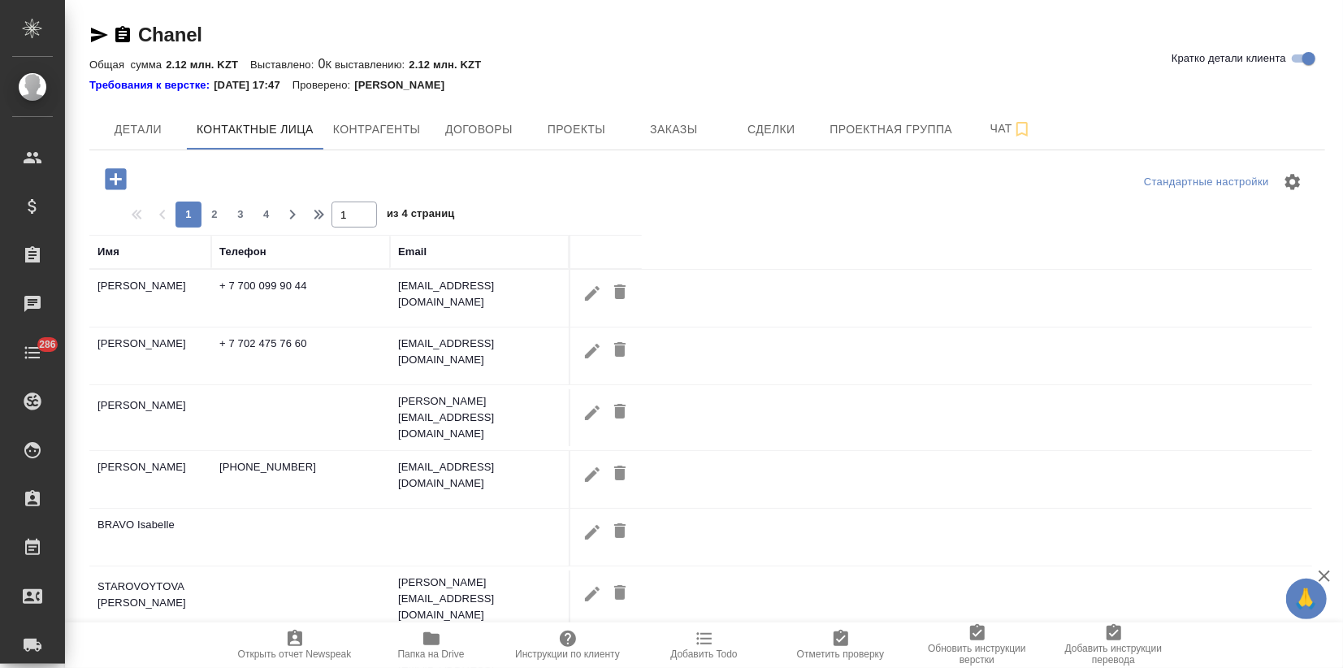
click at [113, 177] on icon "button" at bounding box center [115, 178] width 21 height 21
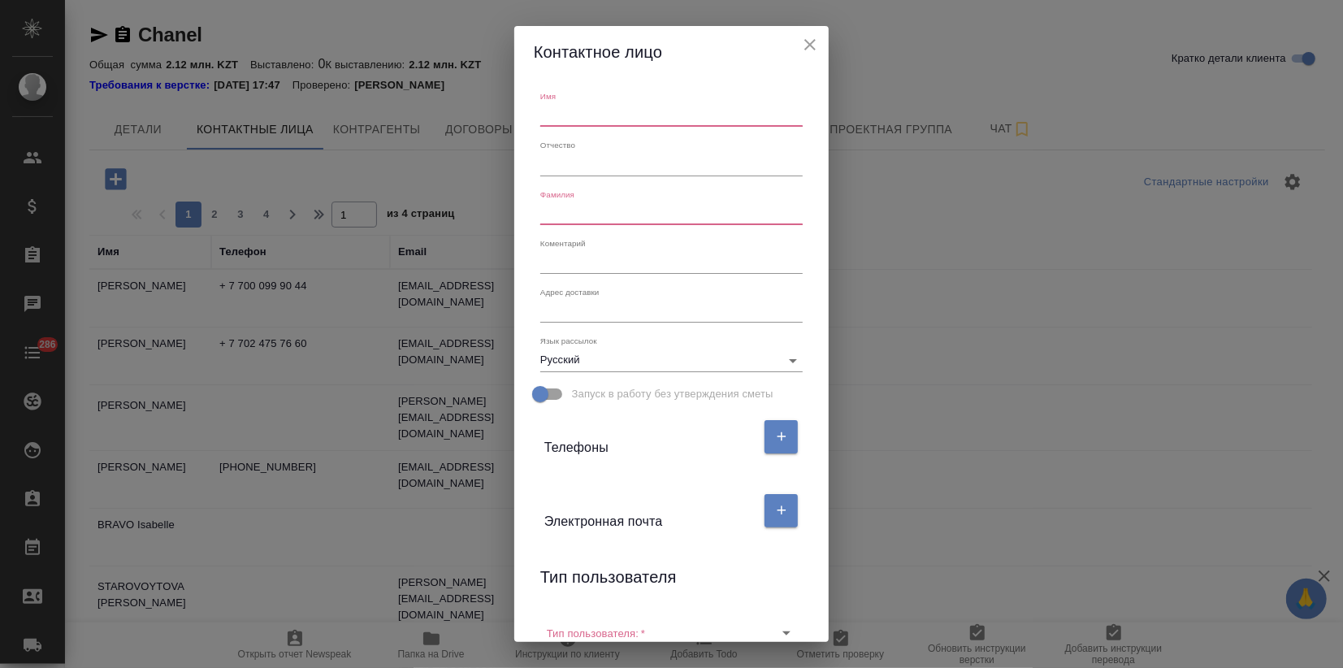
click at [575, 104] on input "text" at bounding box center [671, 115] width 262 height 23
type input "Зарина"
click at [555, 221] on input "text" at bounding box center [671, 213] width 262 height 23
type input "Фаретдинова"
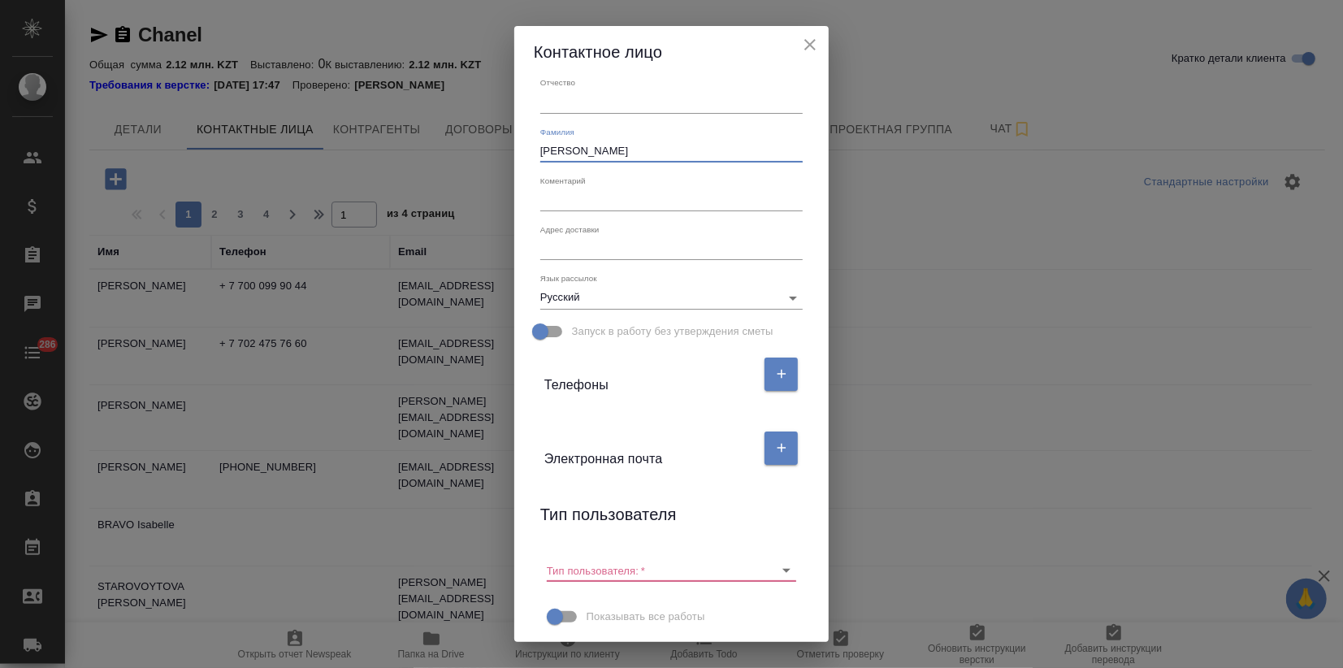
scroll to position [90, 0]
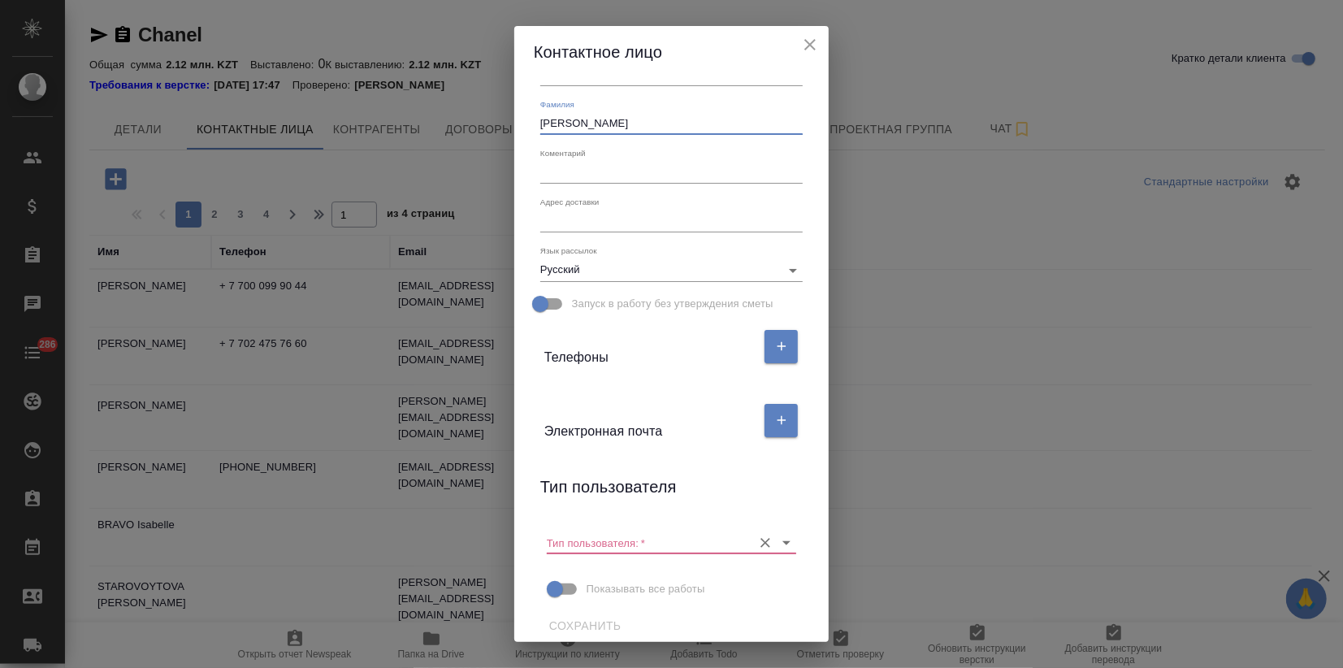
click at [627, 542] on input "Тип пользователя:   *" at bounding box center [645, 542] width 197 height 22
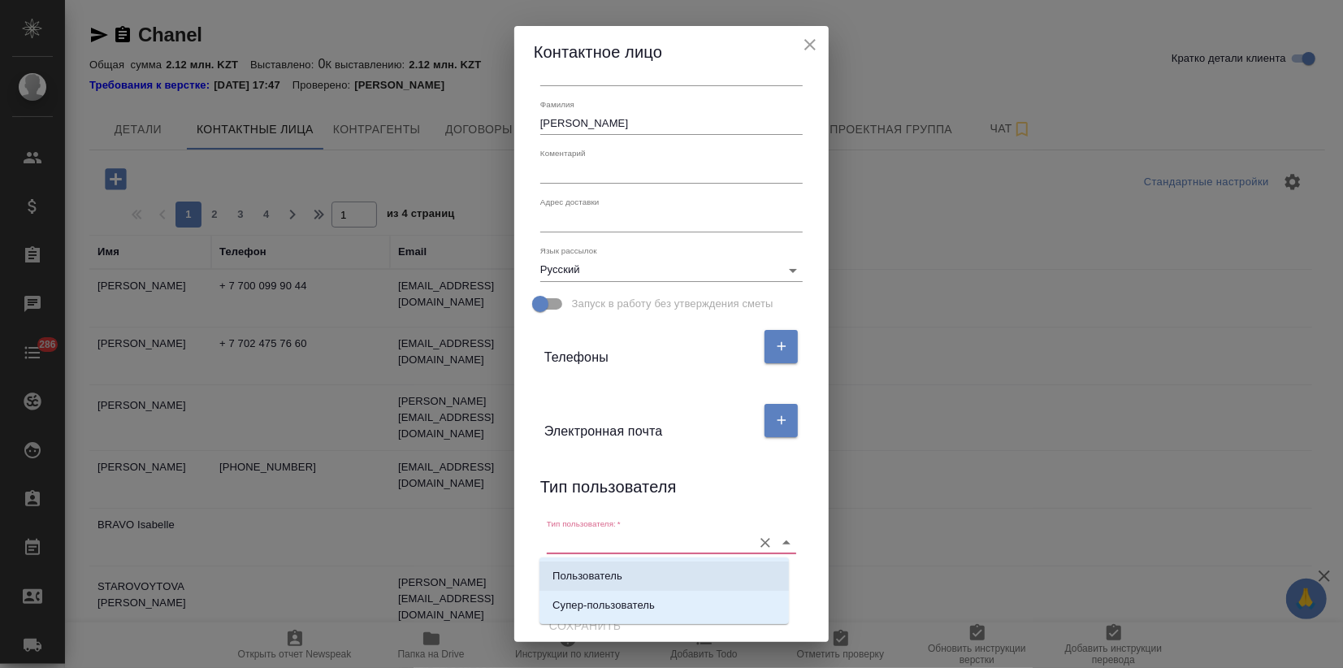
click at [619, 565] on li "Пользователь" at bounding box center [663, 575] width 249 height 29
type input "Пользователь"
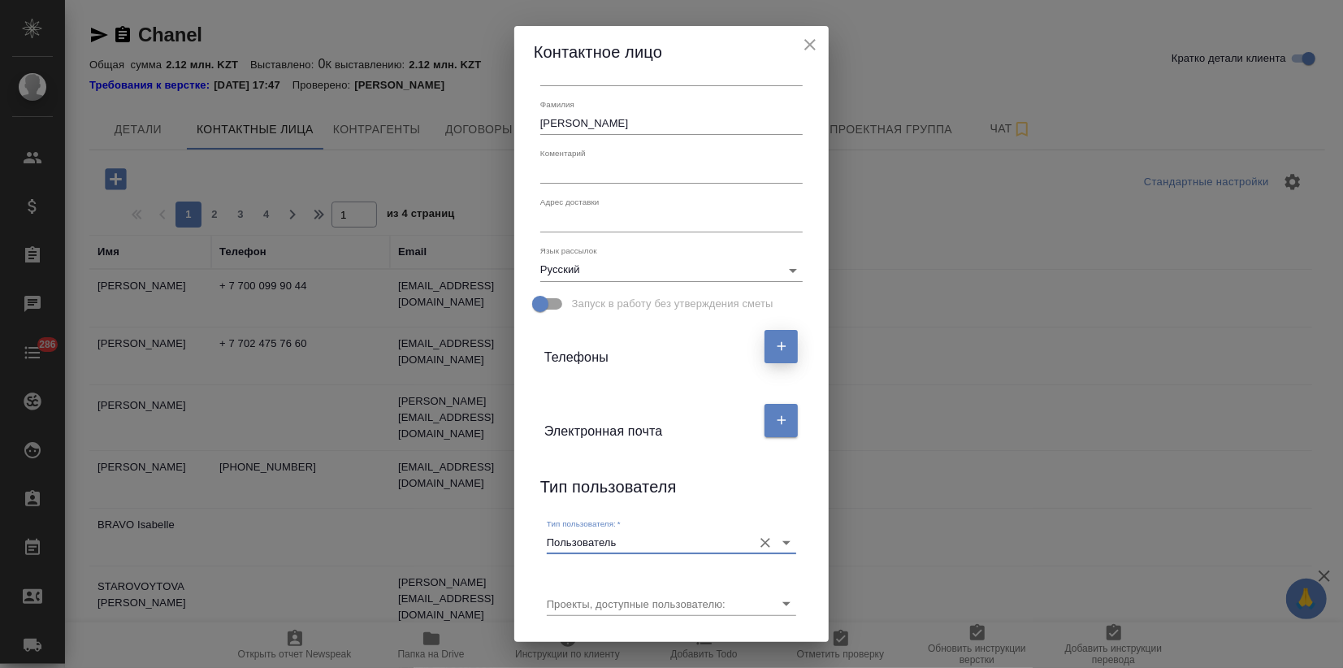
click at [772, 353] on button "button" at bounding box center [780, 346] width 33 height 33
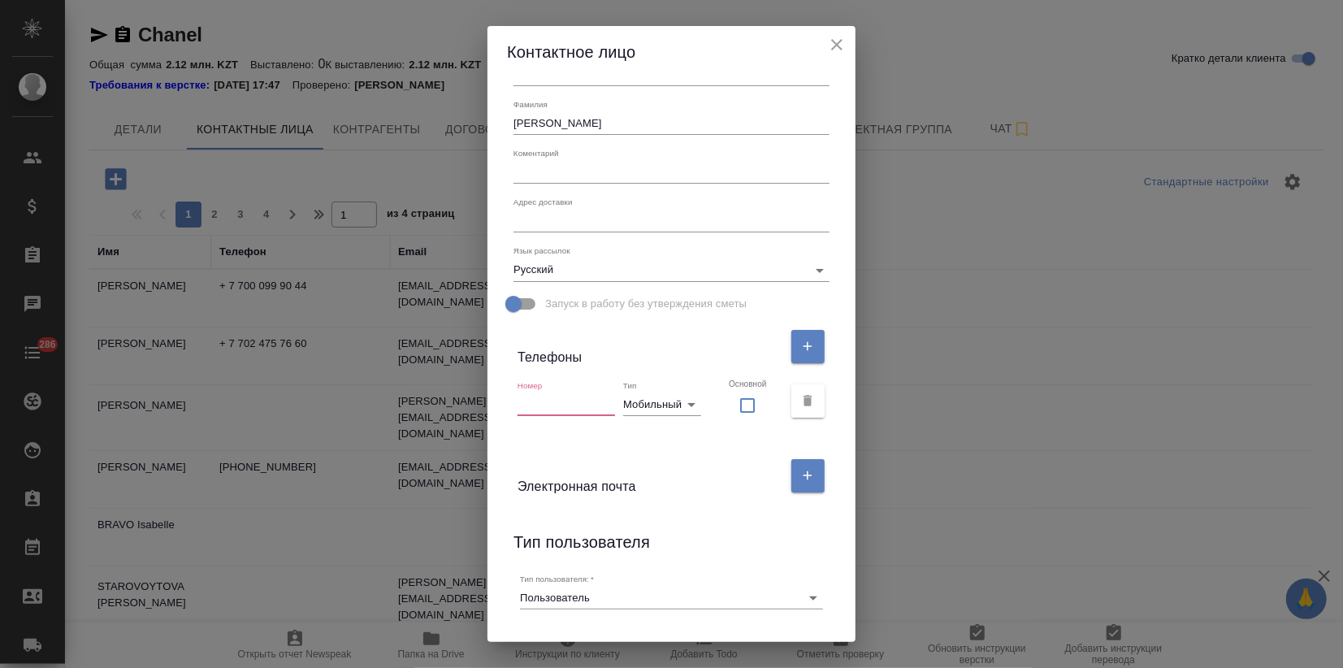
click at [583, 405] on input "text" at bounding box center [565, 404] width 97 height 23
paste input "+7 776 0839490"
type input "+7 776 0839490"
click at [791, 474] on button "button" at bounding box center [807, 475] width 33 height 33
click at [549, 542] on input "text" at bounding box center [585, 538] width 136 height 23
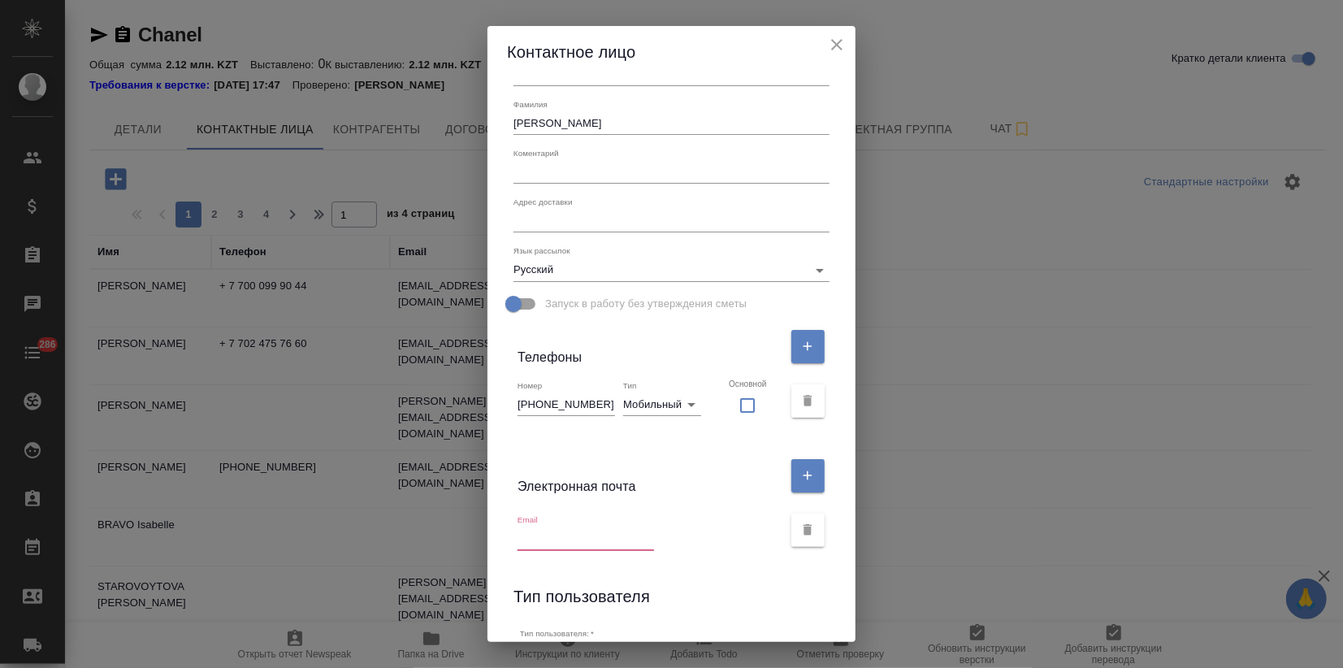
paste input "zarina.faretdinova@chanel.com"
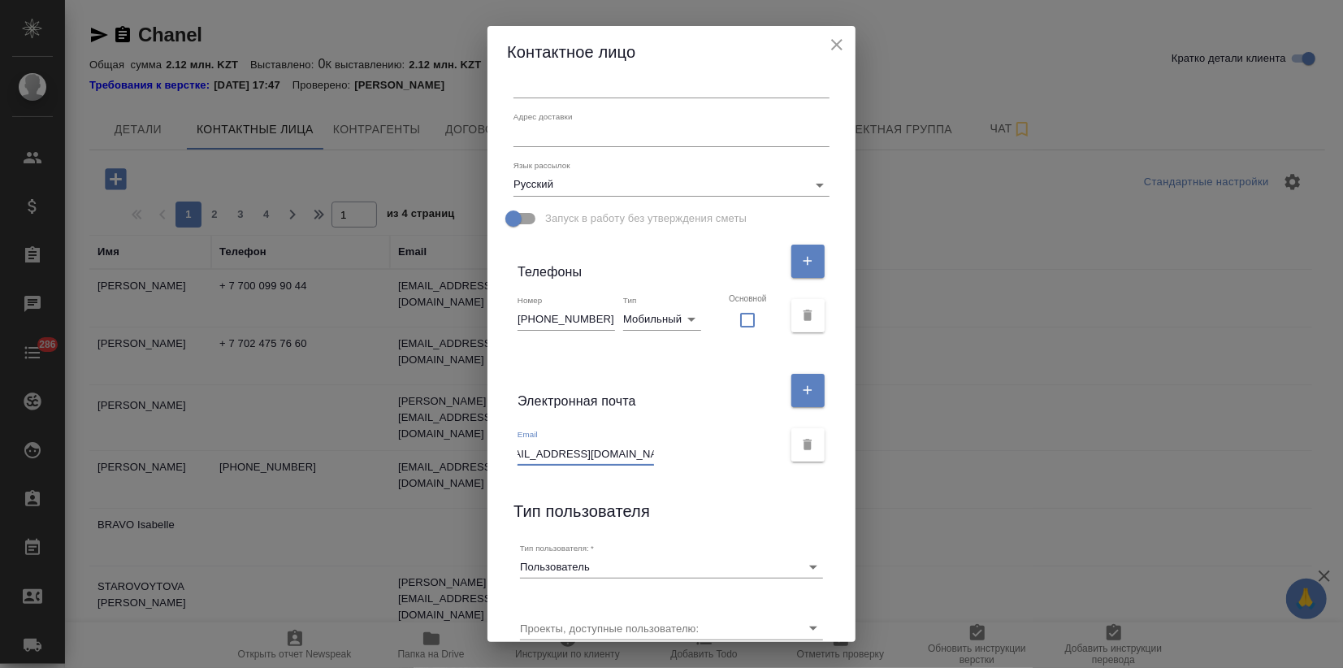
scroll to position [241, 0]
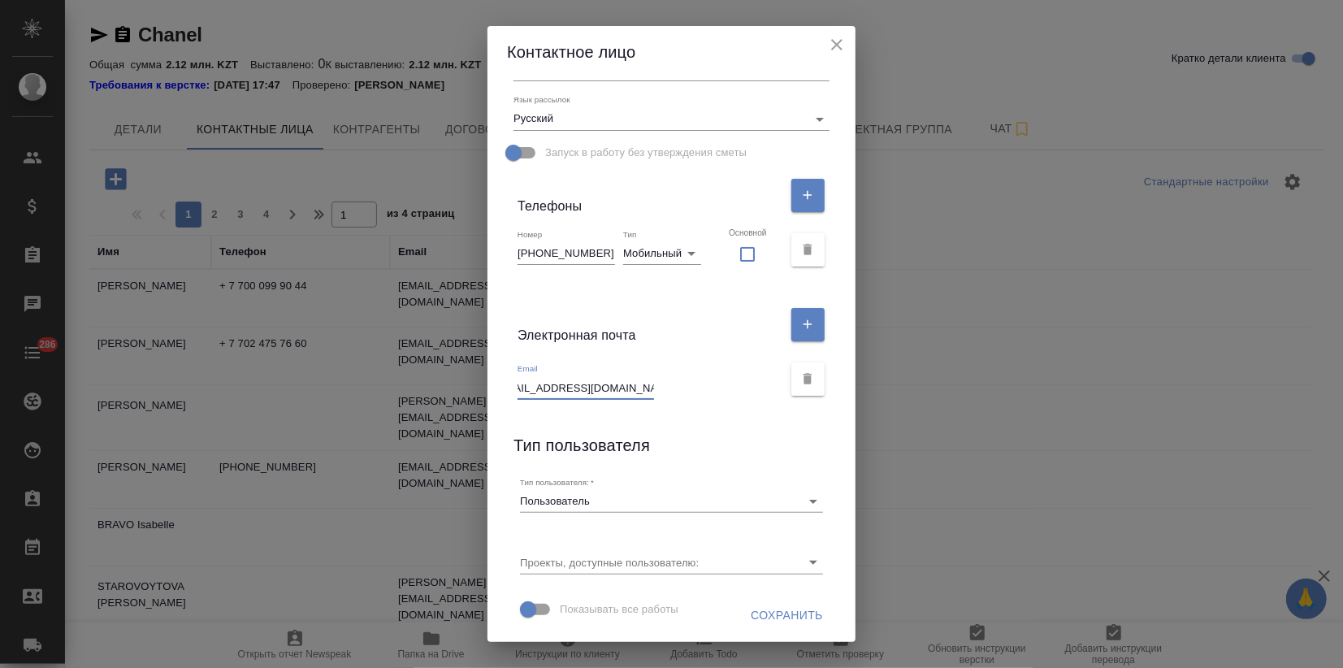
type input "zarina.faretdinova@chanel.com"
click at [759, 615] on span "Сохранить" at bounding box center [786, 615] width 72 height 20
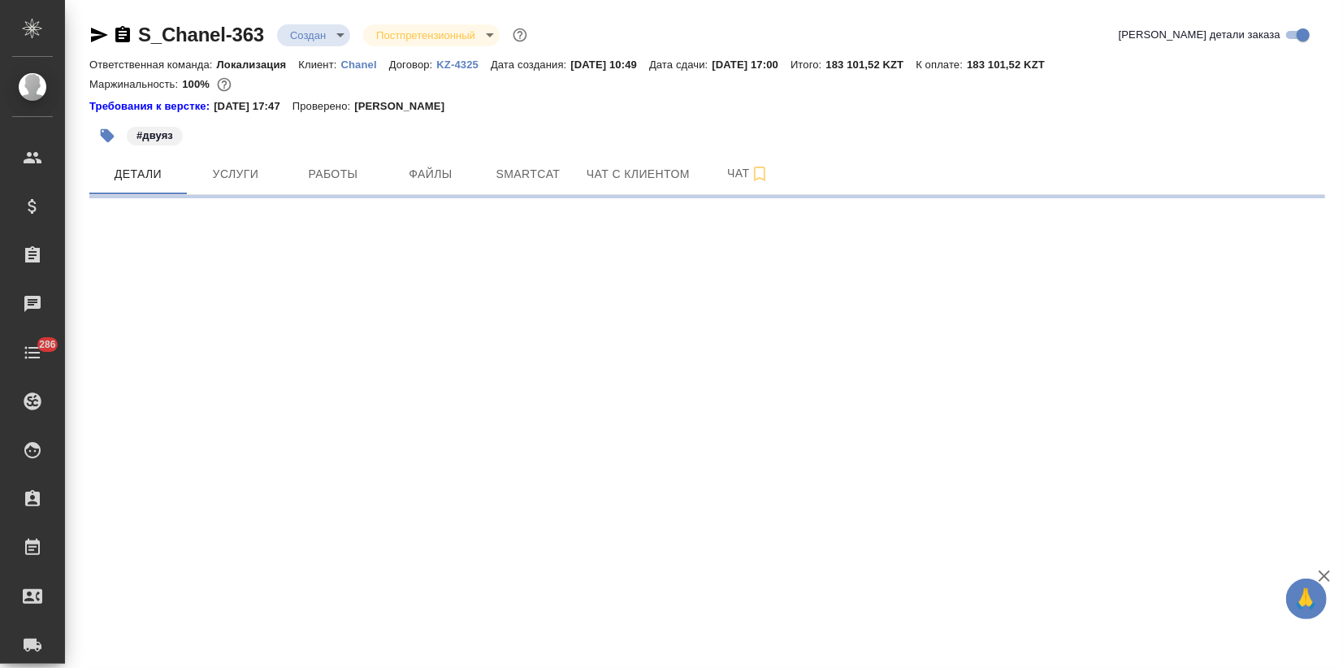
select select "RU"
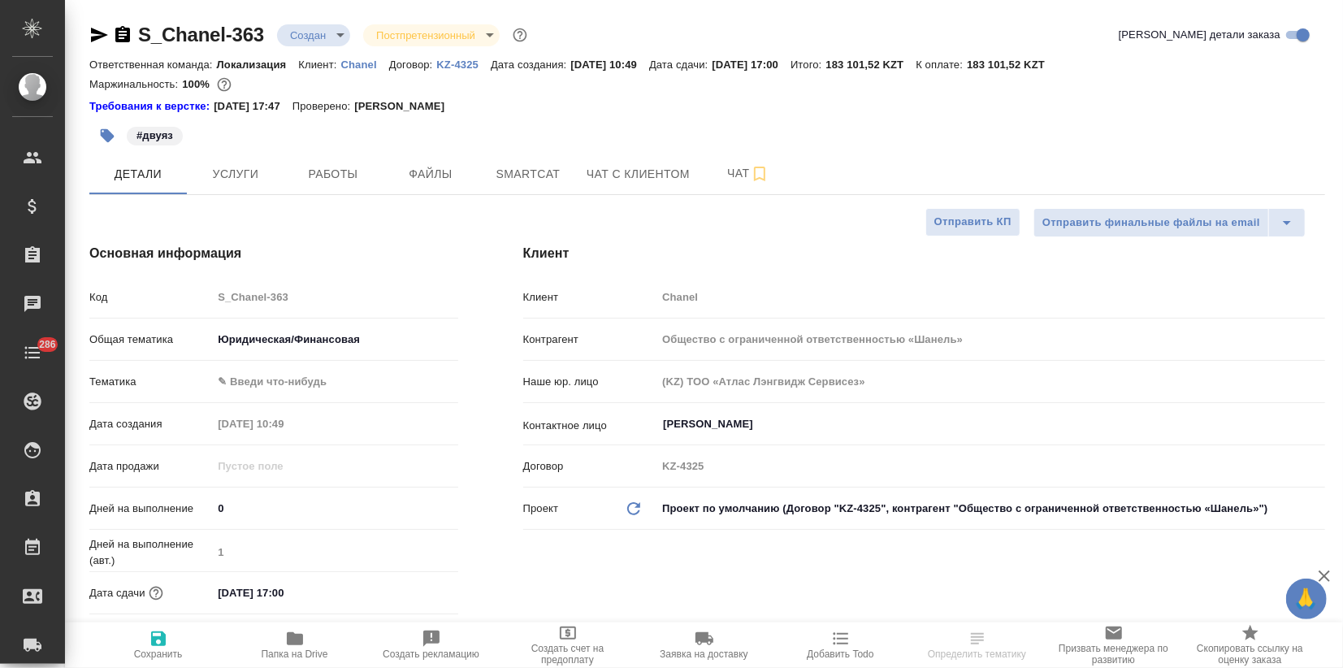
type textarea "x"
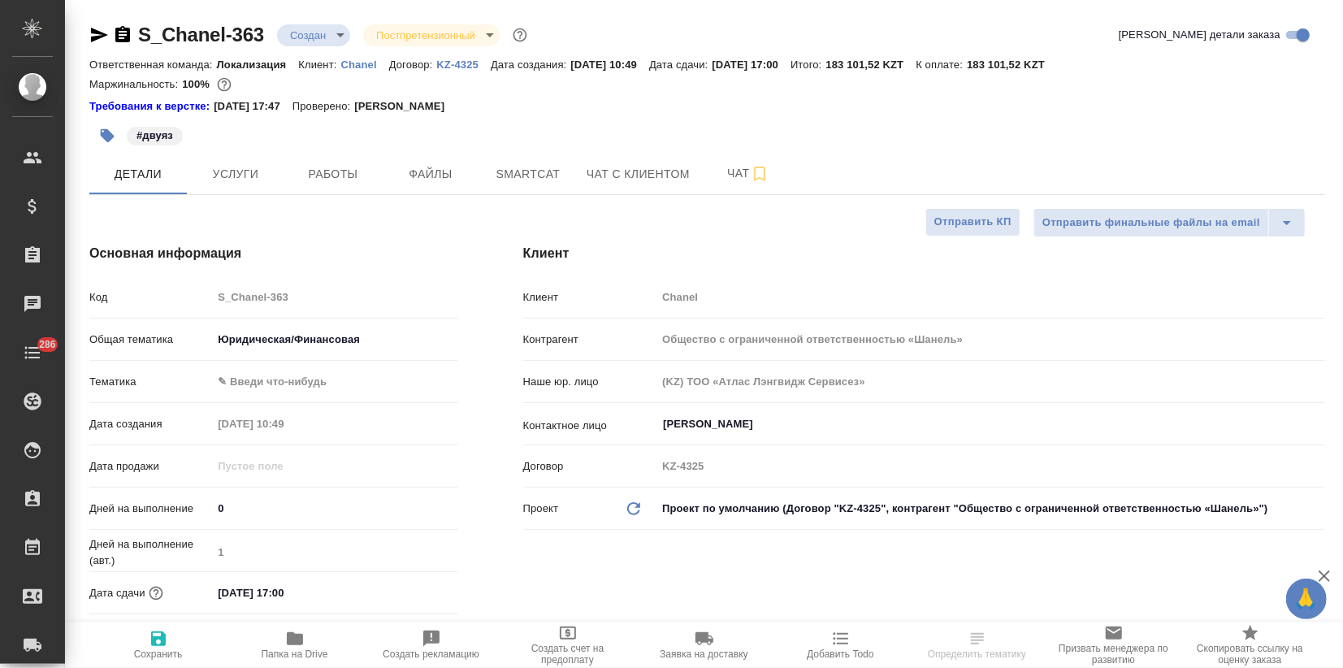
type textarea "x"
click at [689, 432] on input "[PERSON_NAME]" at bounding box center [963, 423] width 604 height 19
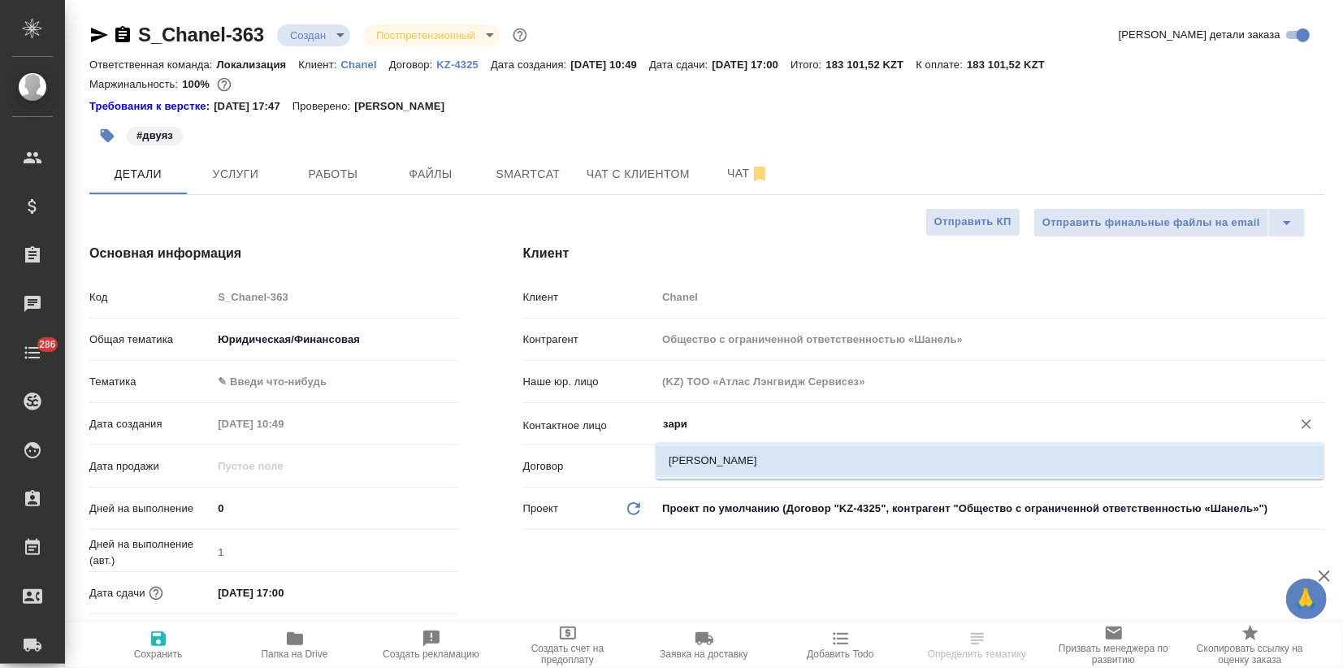
click at [697, 457] on li "[PERSON_NAME]" at bounding box center [989, 460] width 668 height 29
type input "[PERSON_NAME]"
type textarea "x"
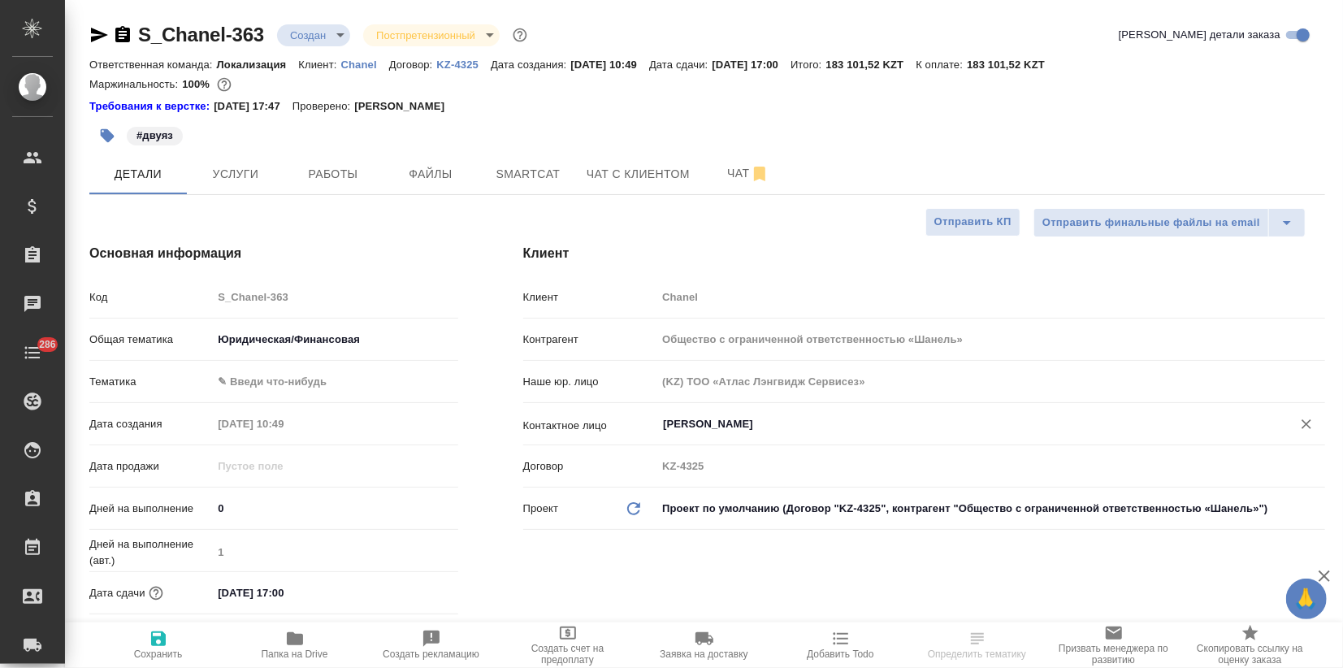
type input "Фаретдинова Зарина"
click at [153, 637] on icon "button" at bounding box center [158, 638] width 15 height 15
type textarea "x"
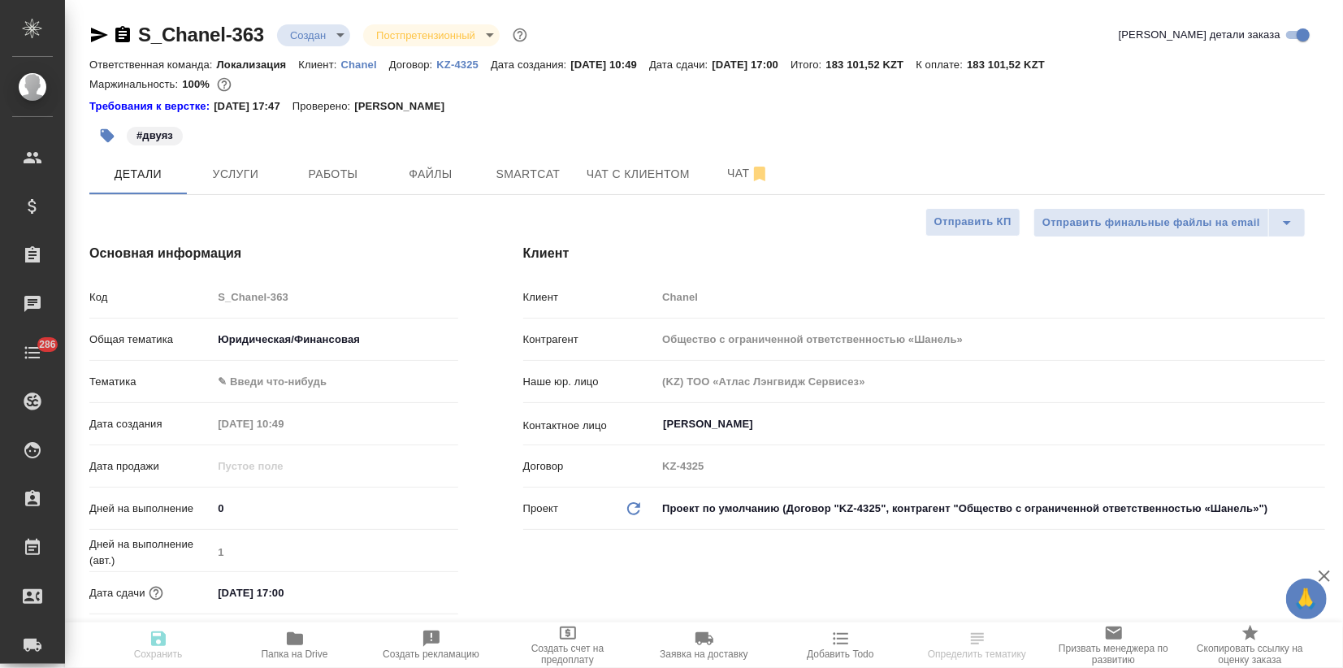
type textarea "x"
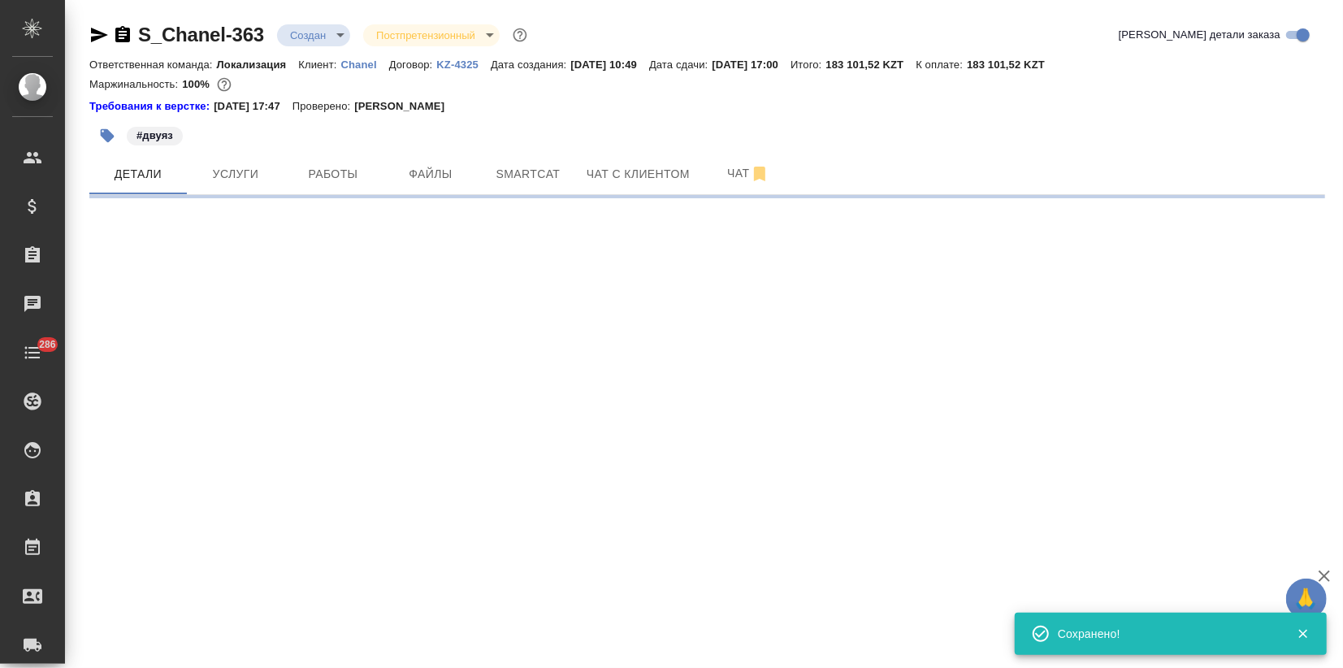
select select "RU"
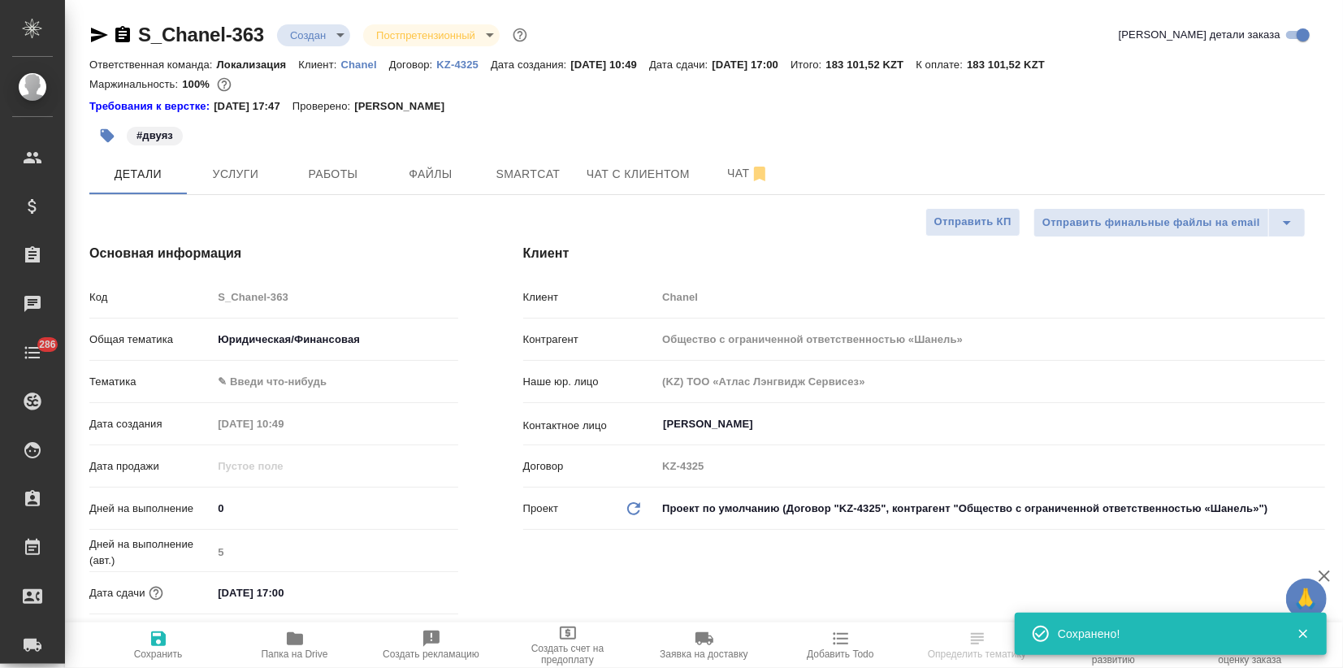
type textarea "x"
click at [230, 186] on button "Услуги" at bounding box center [235, 174] width 97 height 41
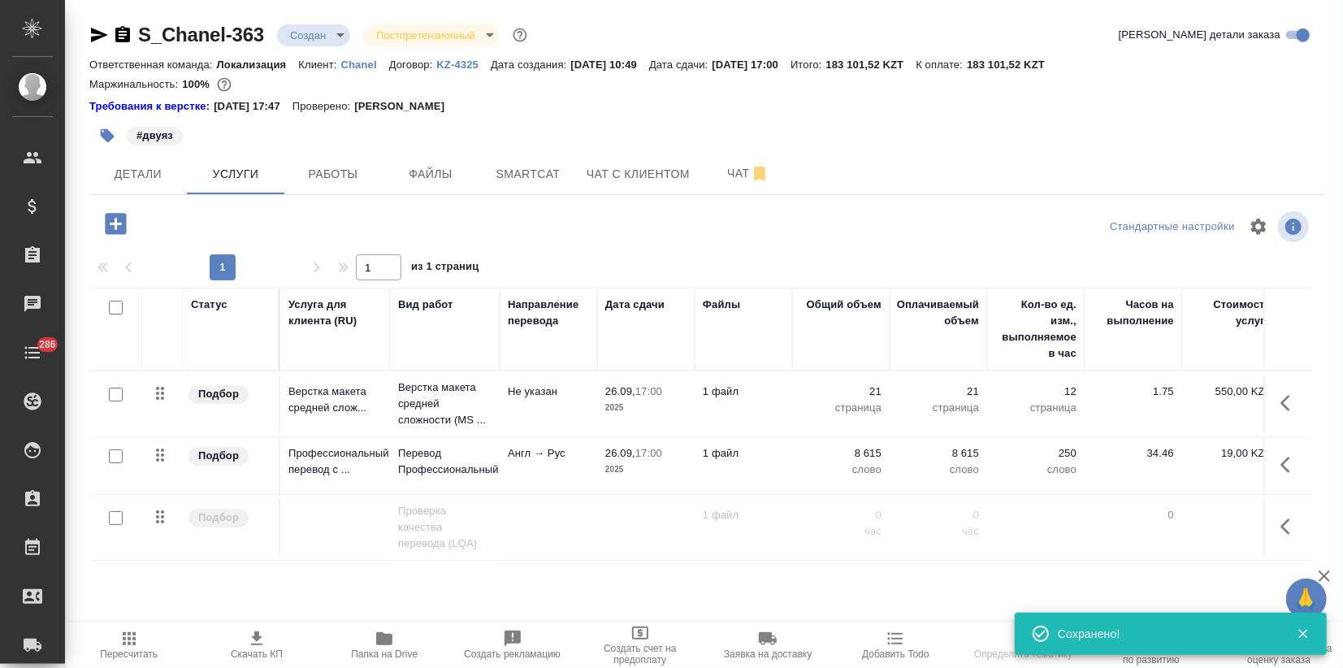
click at [255, 645] on icon "button" at bounding box center [256, 638] width 19 height 19
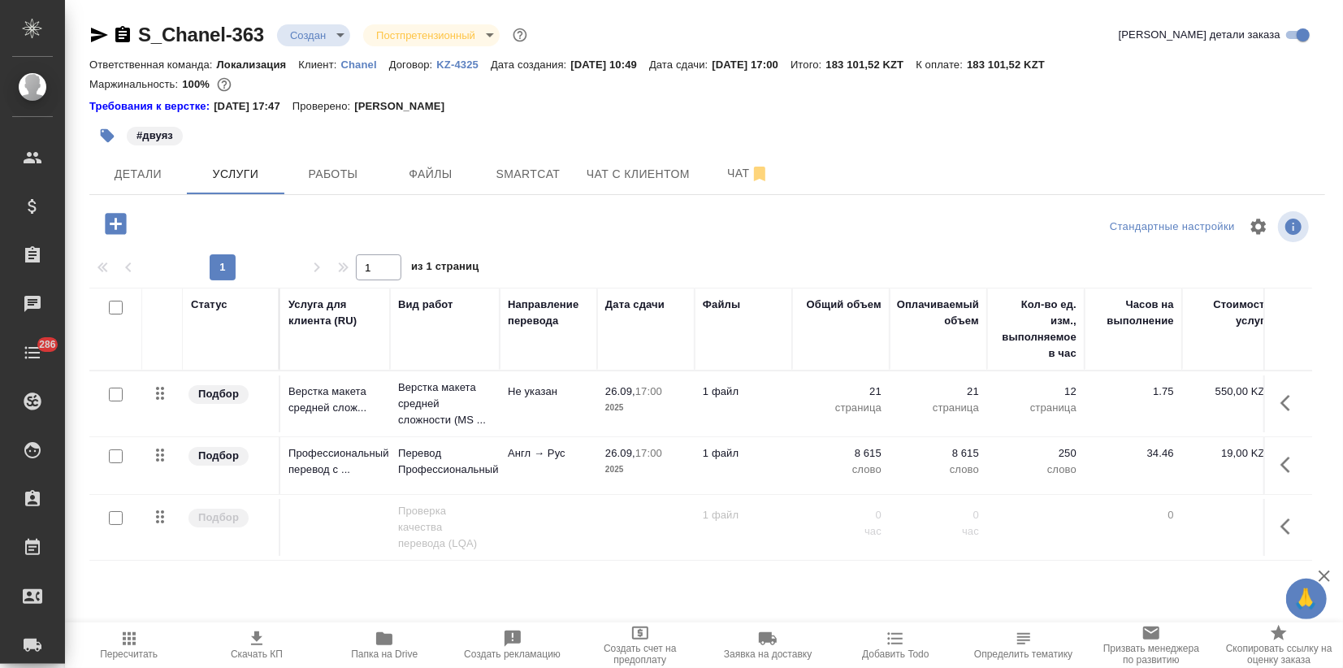
click at [903, 129] on div "#двуяз" at bounding box center [501, 136] width 824 height 36
click at [1012, 65] on p "183 101,52 KZT" at bounding box center [1012, 64] width 90 height 12
drag, startPoint x: 1008, startPoint y: 63, endPoint x: 1093, endPoint y: 57, distance: 85.5
click at [1093, 57] on div "Ответственная команда: Локализация Клиент: Chanel Договор: KZ-4325 Дата создани…" at bounding box center [706, 63] width 1235 height 19
copy p "183 101,52 KZT"
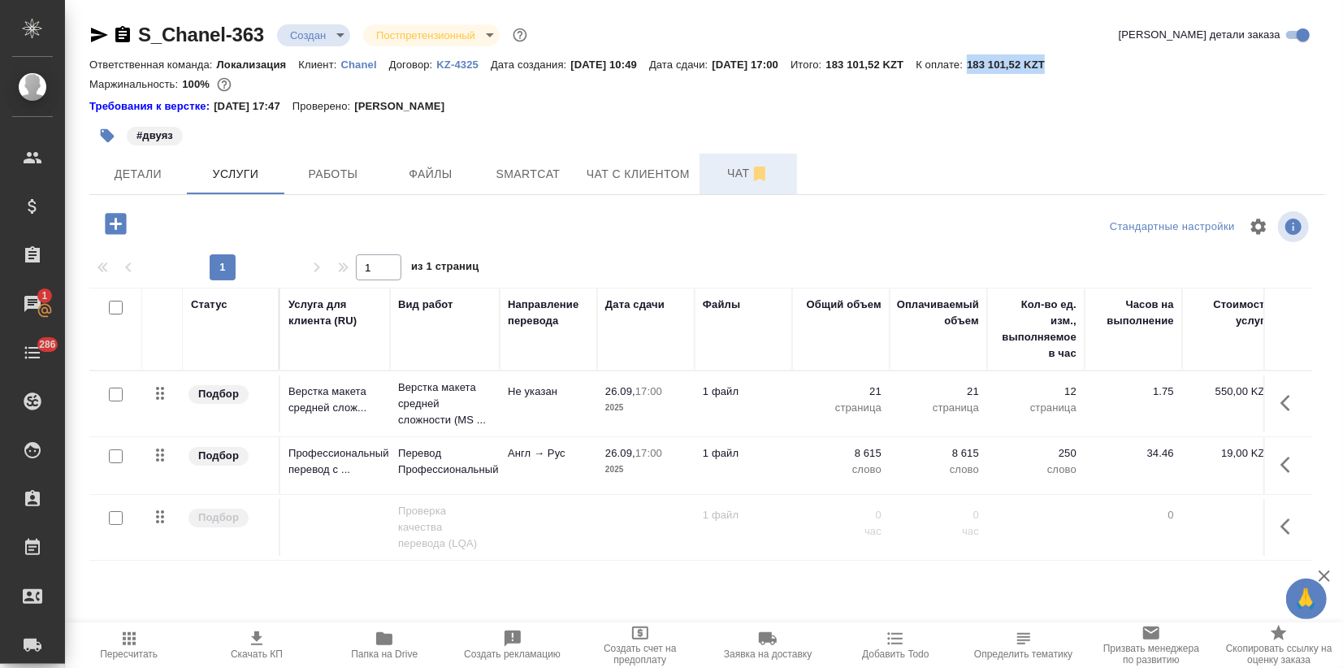
click at [730, 189] on button "Чат" at bounding box center [747, 174] width 97 height 41
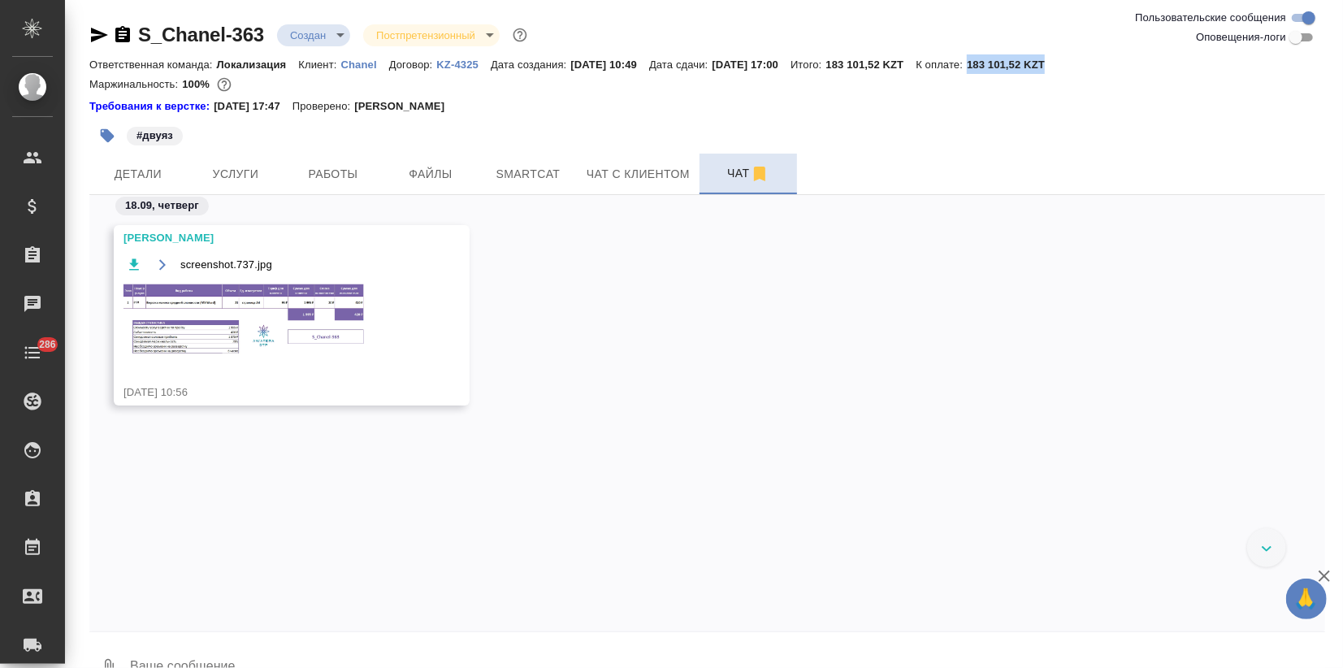
scroll to position [200, 0]
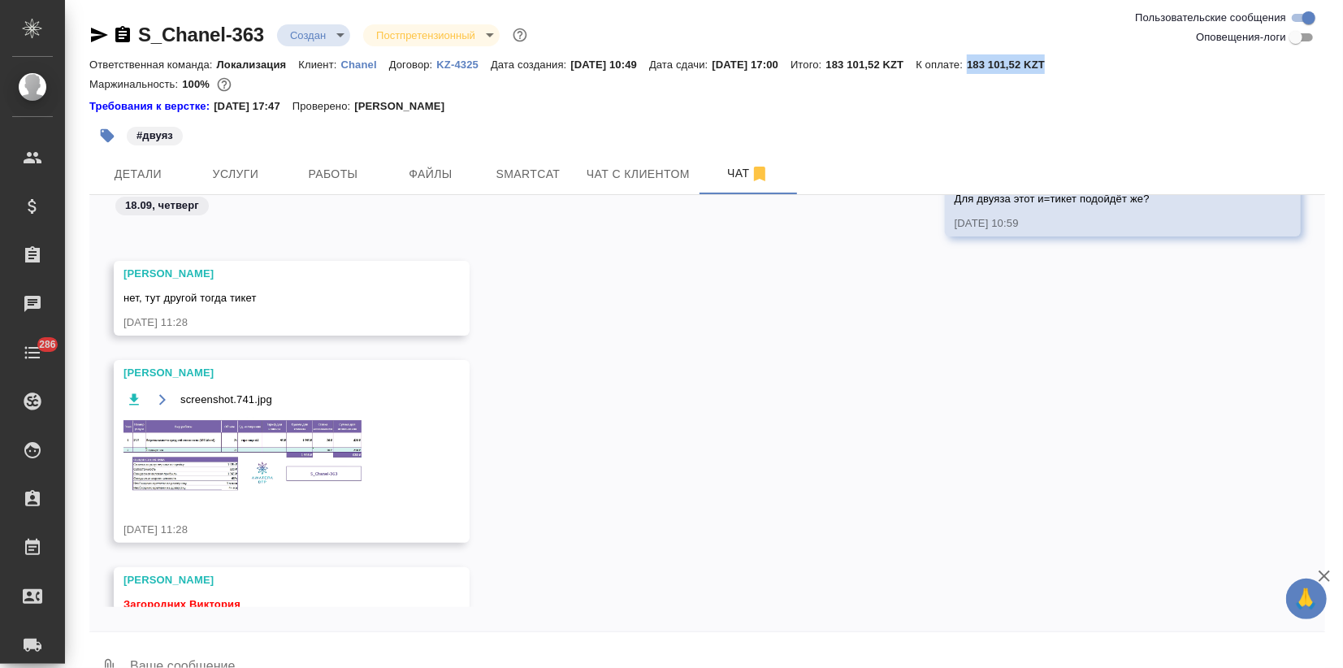
click at [191, 452] on img at bounding box center [245, 455] width 244 height 76
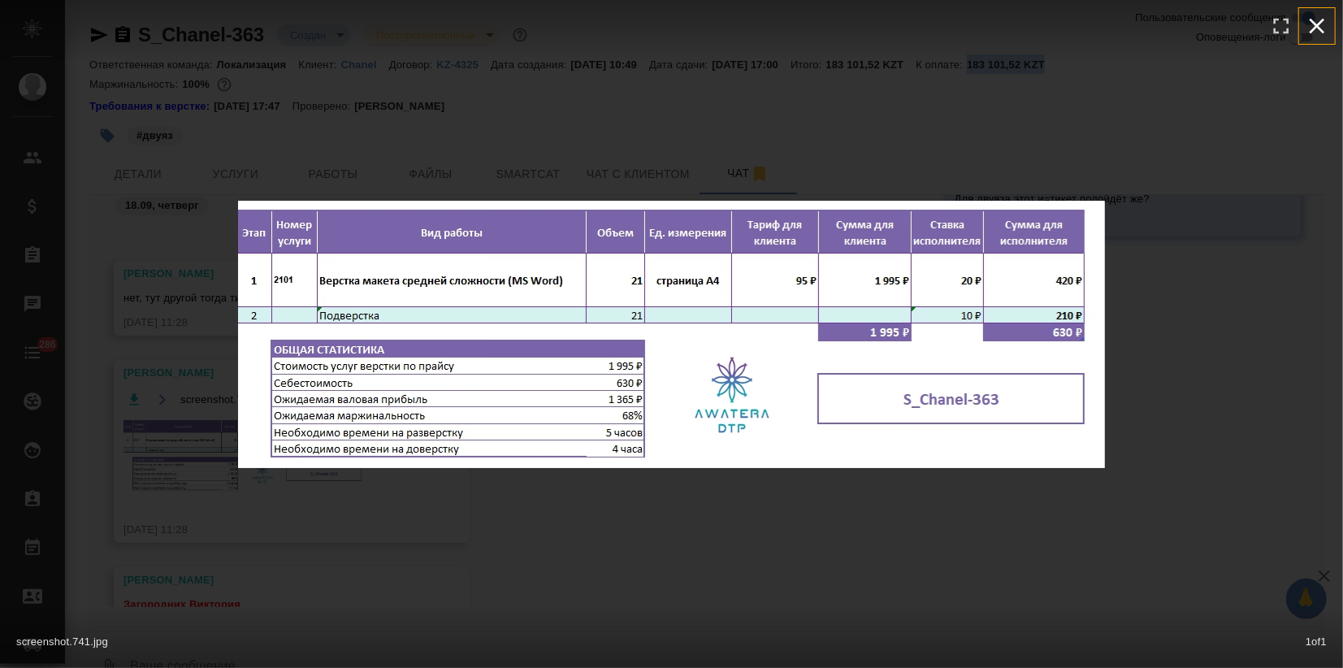
click at [1321, 26] on icon "button" at bounding box center [1317, 26] width 26 height 26
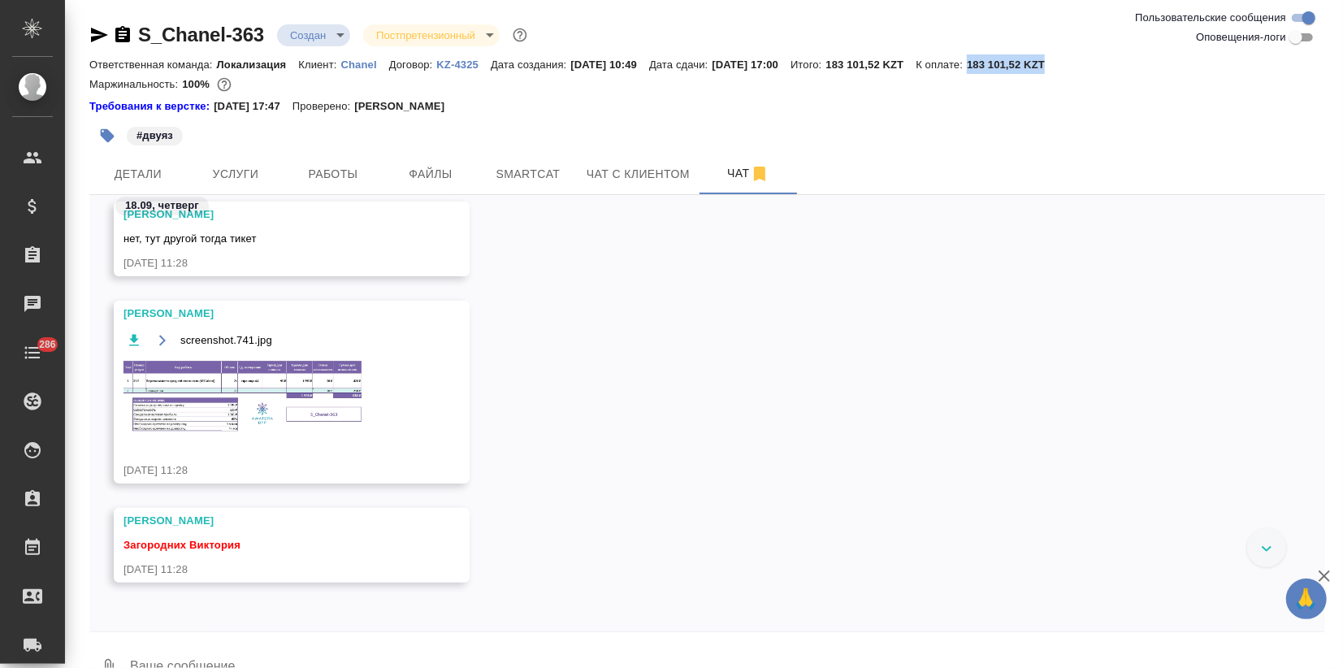
scroll to position [0, 0]
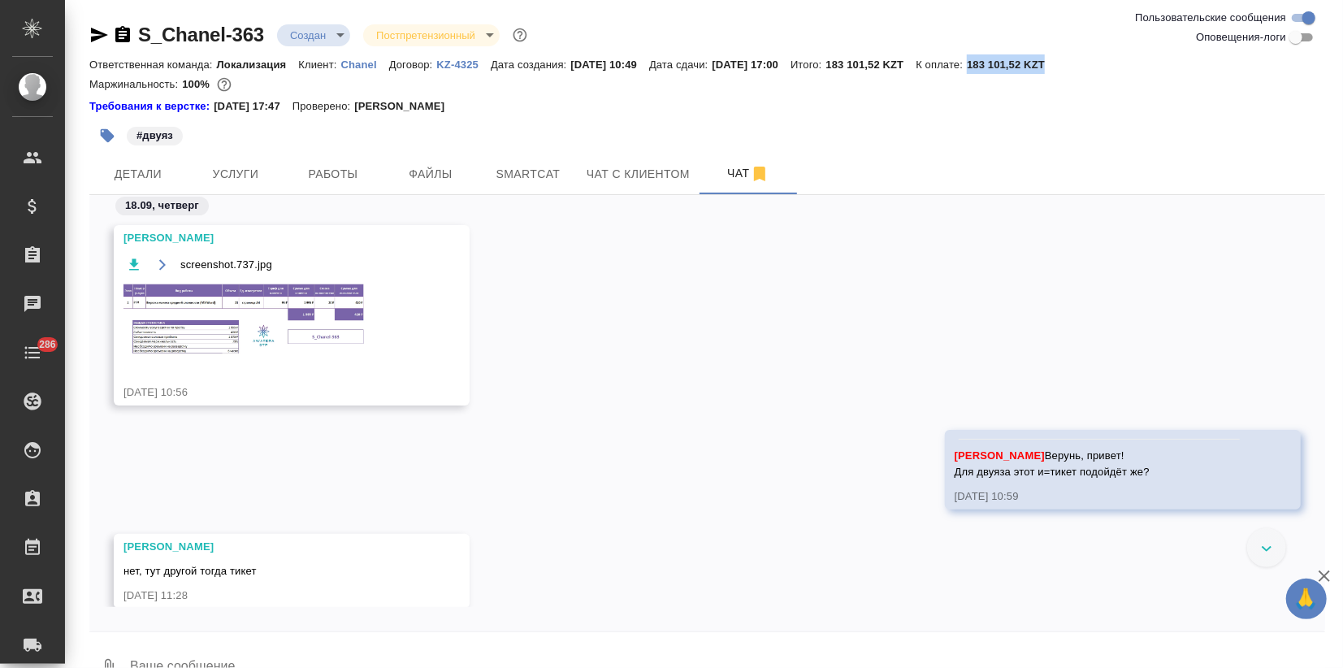
click at [228, 306] on img at bounding box center [245, 319] width 244 height 73
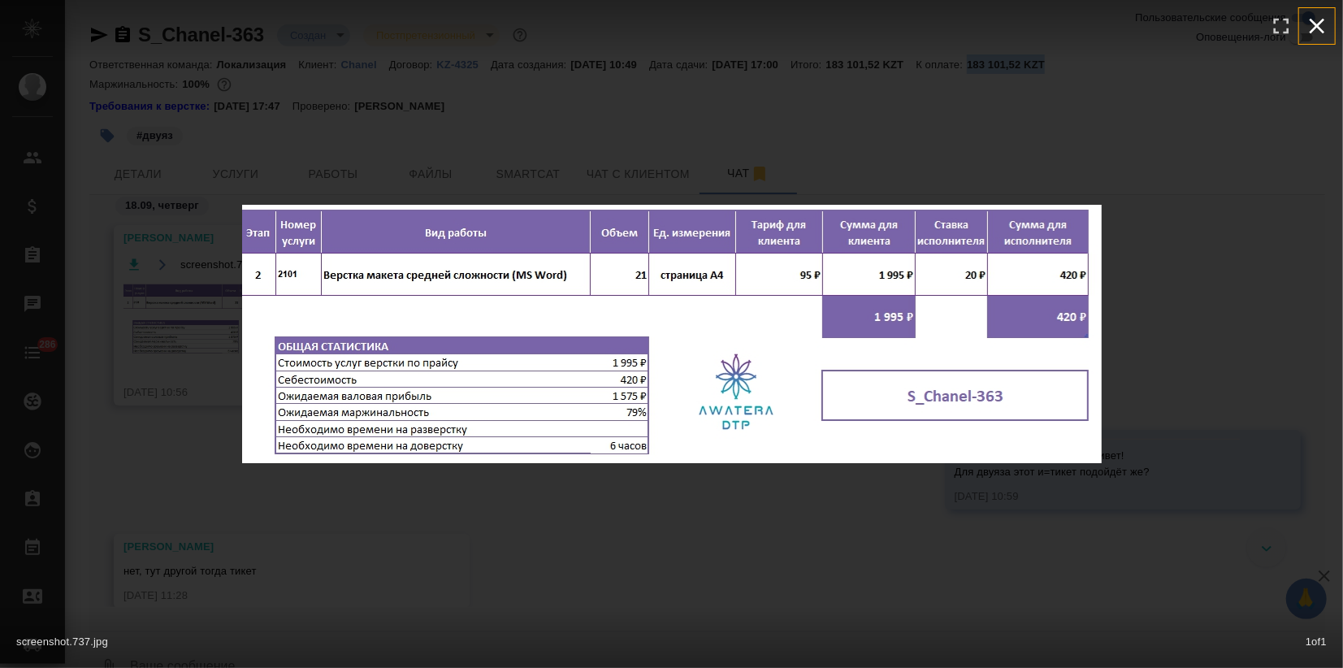
click at [1315, 20] on icon "button" at bounding box center [1317, 26] width 26 height 26
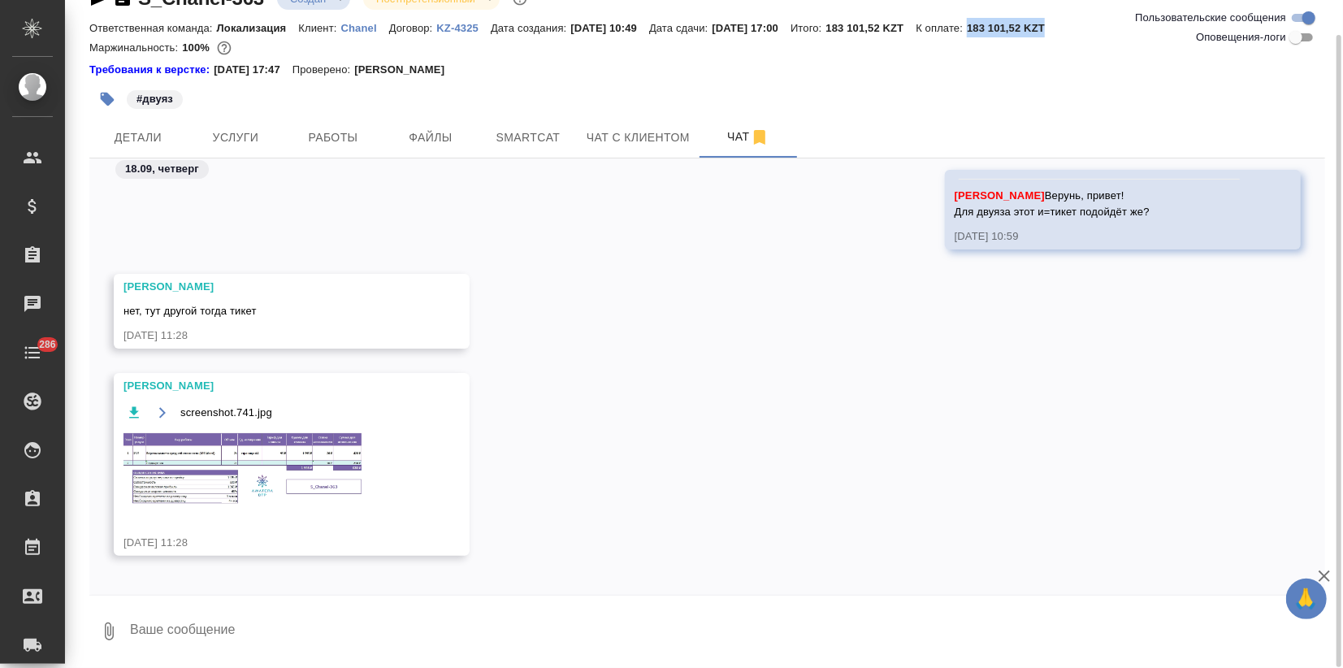
scroll to position [348, 0]
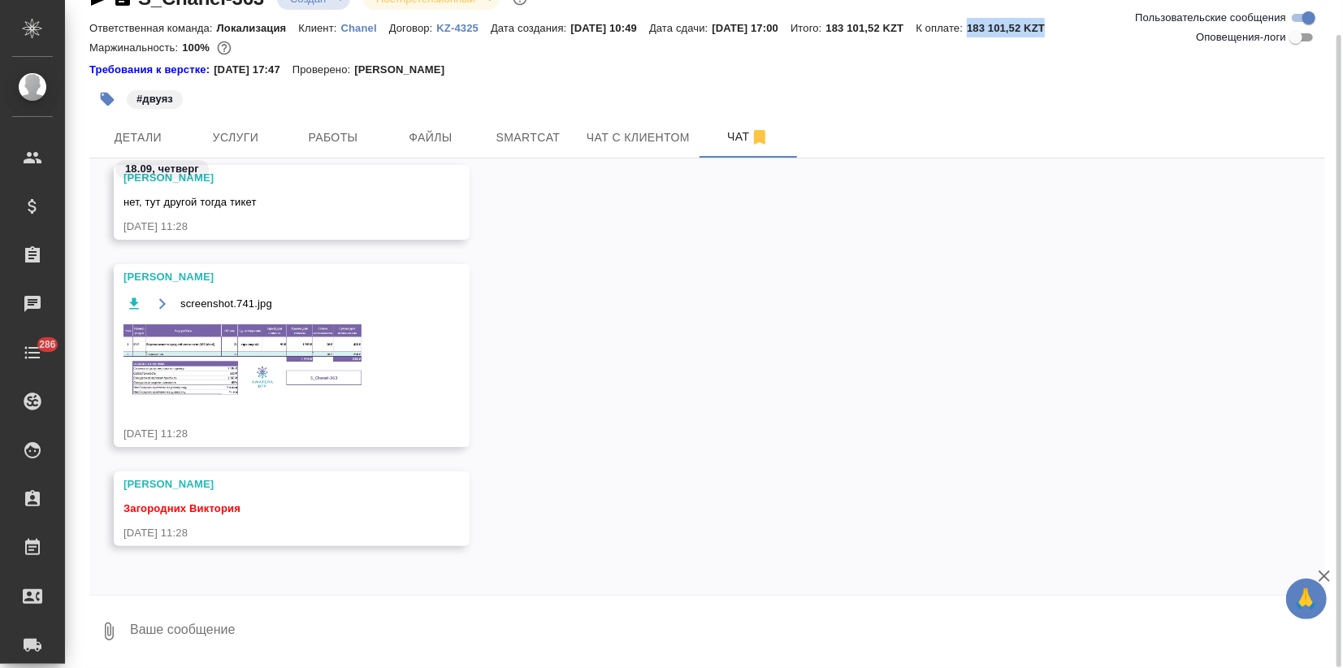
click at [287, 362] on img at bounding box center [245, 360] width 244 height 76
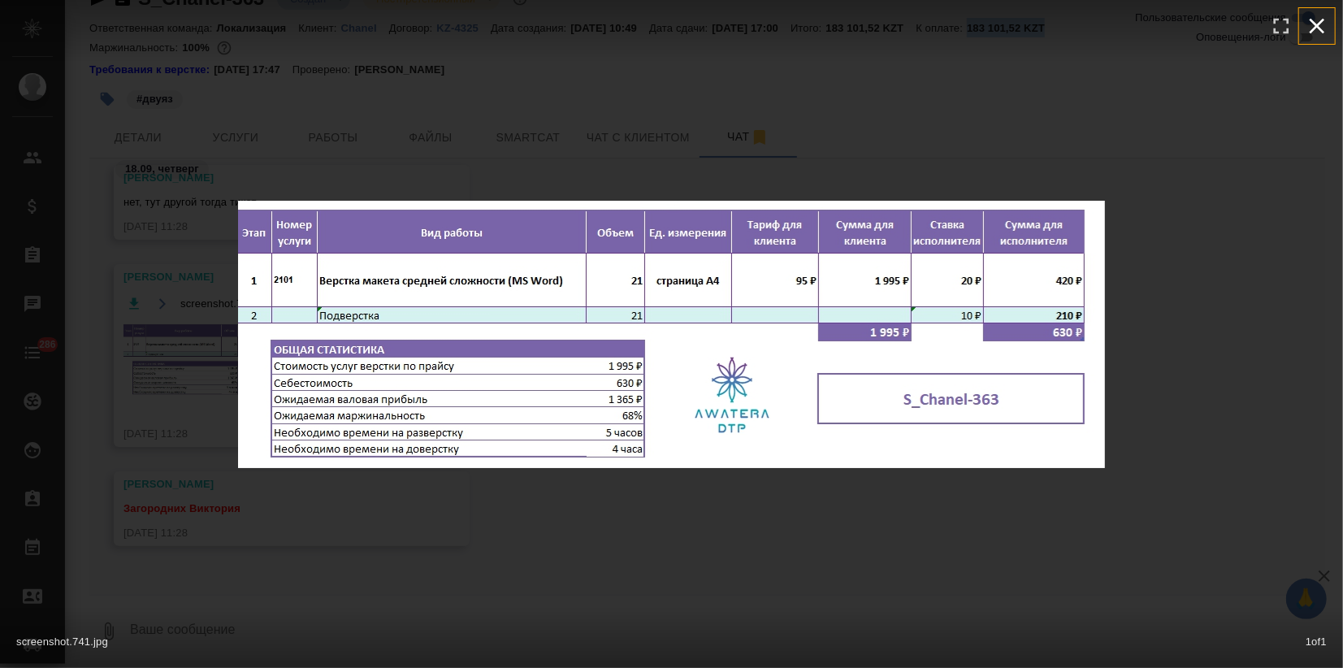
click at [1321, 25] on icon "button" at bounding box center [1317, 26] width 26 height 26
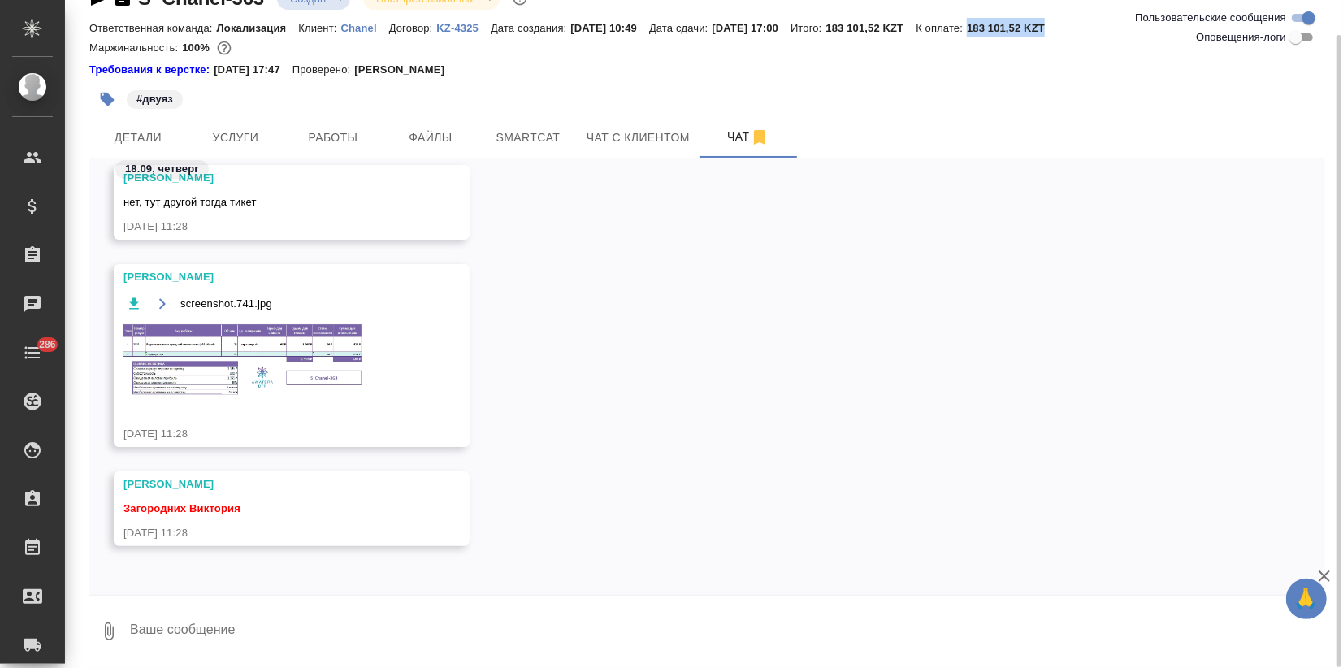
click at [184, 631] on textarea at bounding box center [726, 630] width 1196 height 55
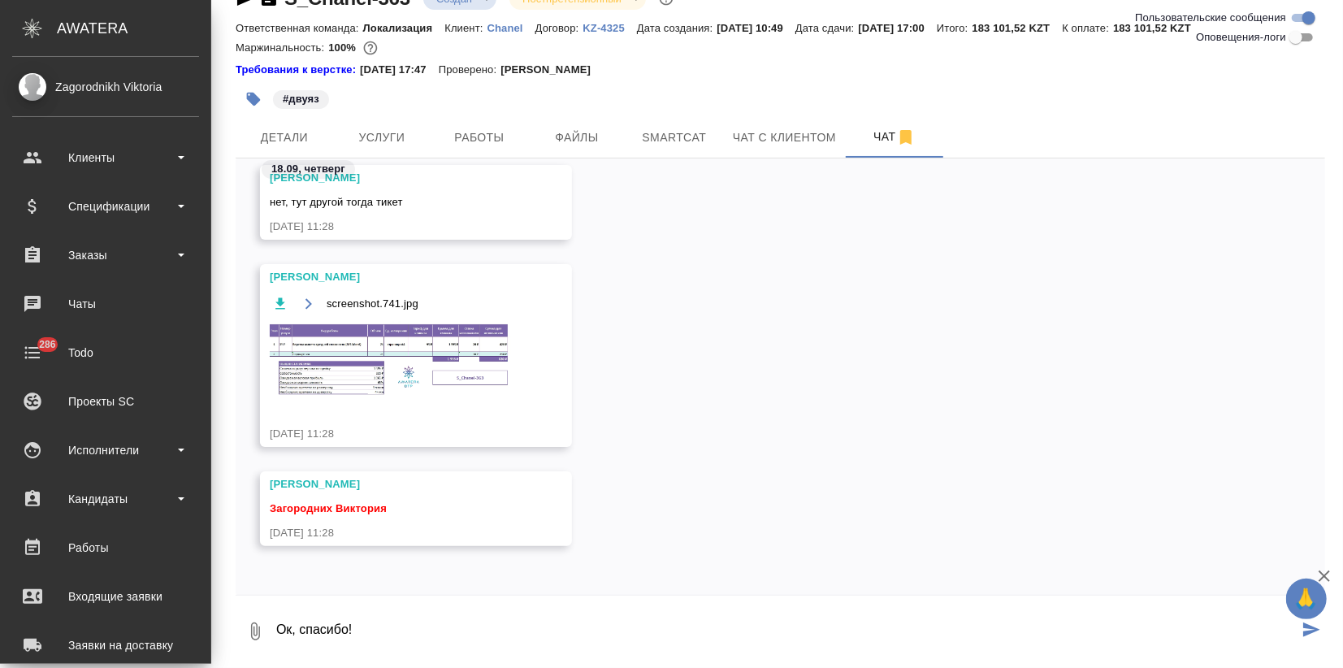
type textarea "Ок, спасибо!"
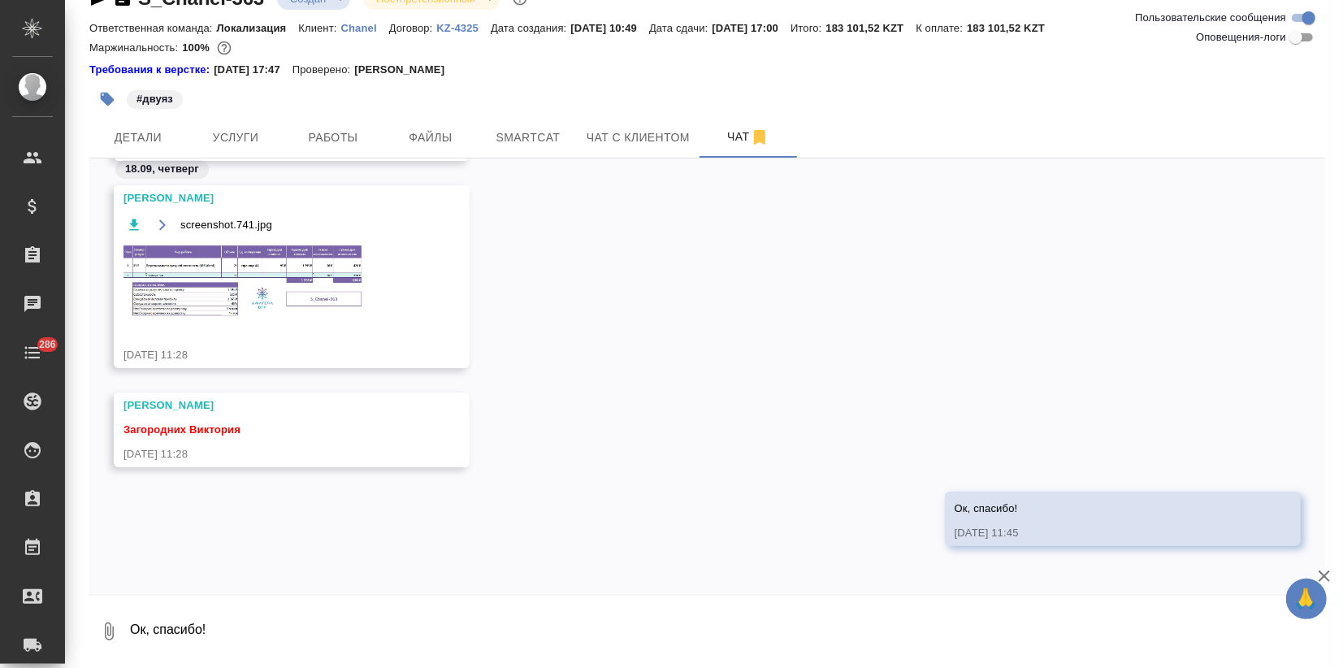
click at [283, 265] on img at bounding box center [245, 281] width 244 height 76
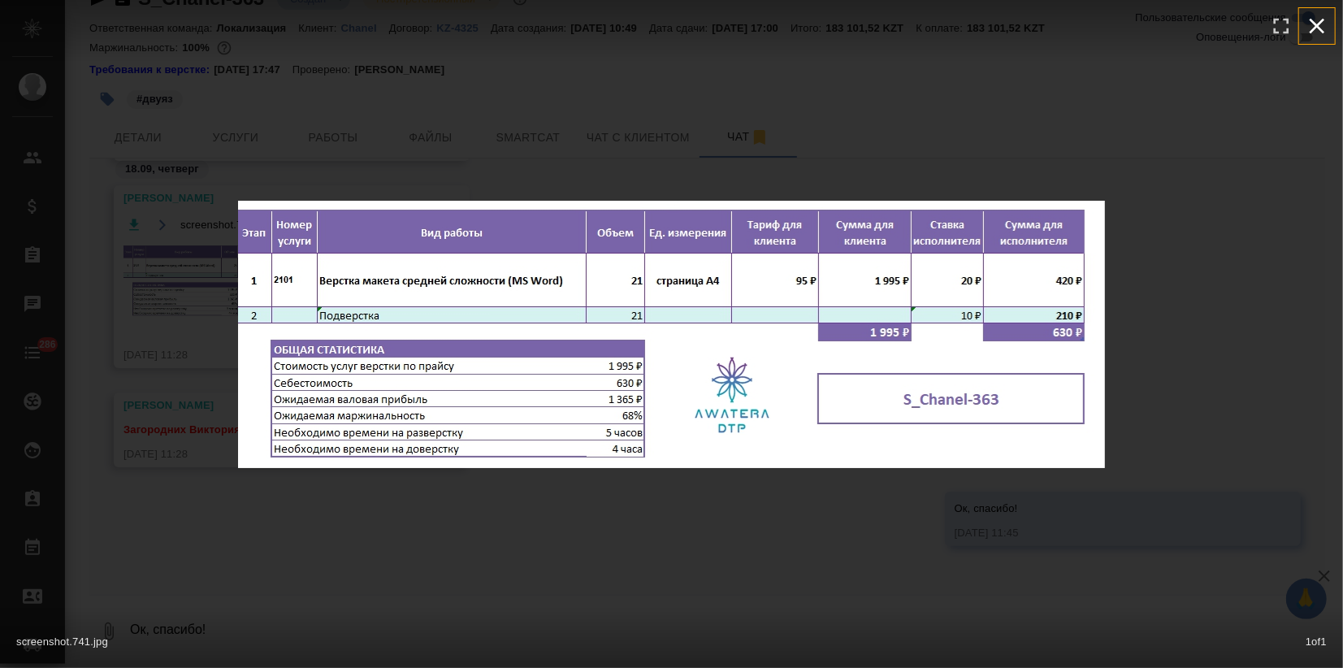
click at [1319, 32] on icon "button" at bounding box center [1317, 26] width 26 height 26
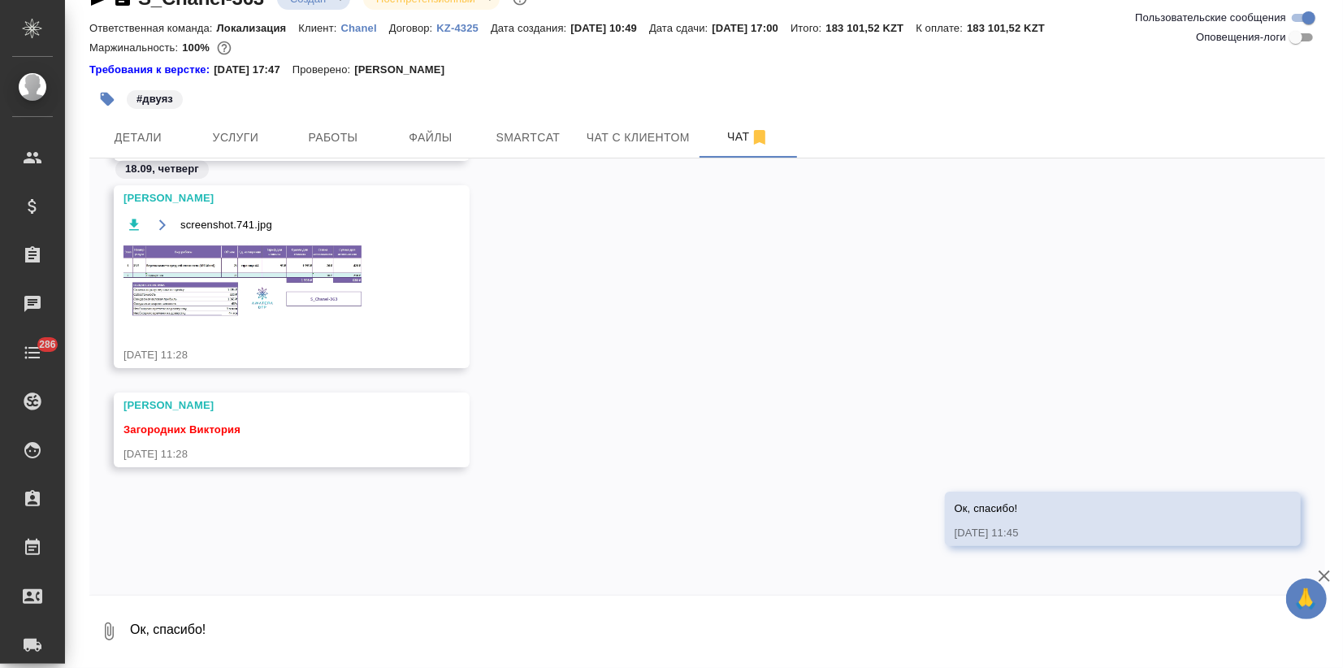
click at [234, 288] on img at bounding box center [245, 281] width 244 height 76
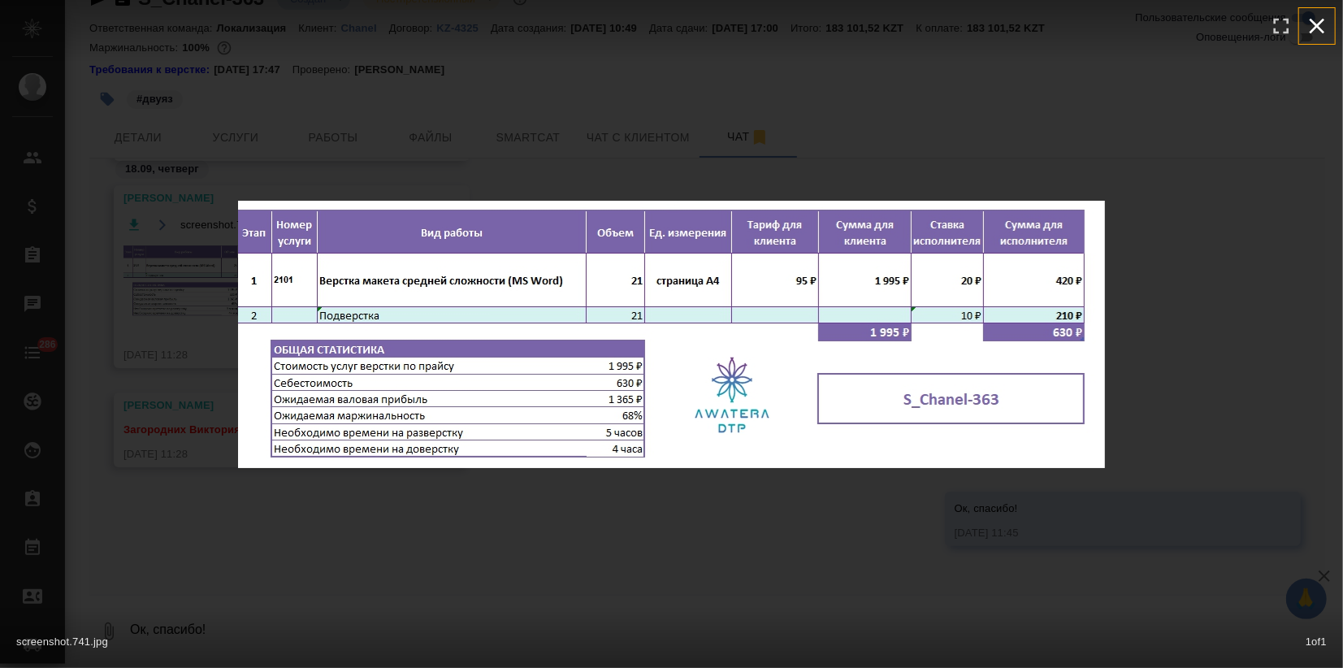
click at [1324, 15] on icon "button" at bounding box center [1317, 26] width 26 height 26
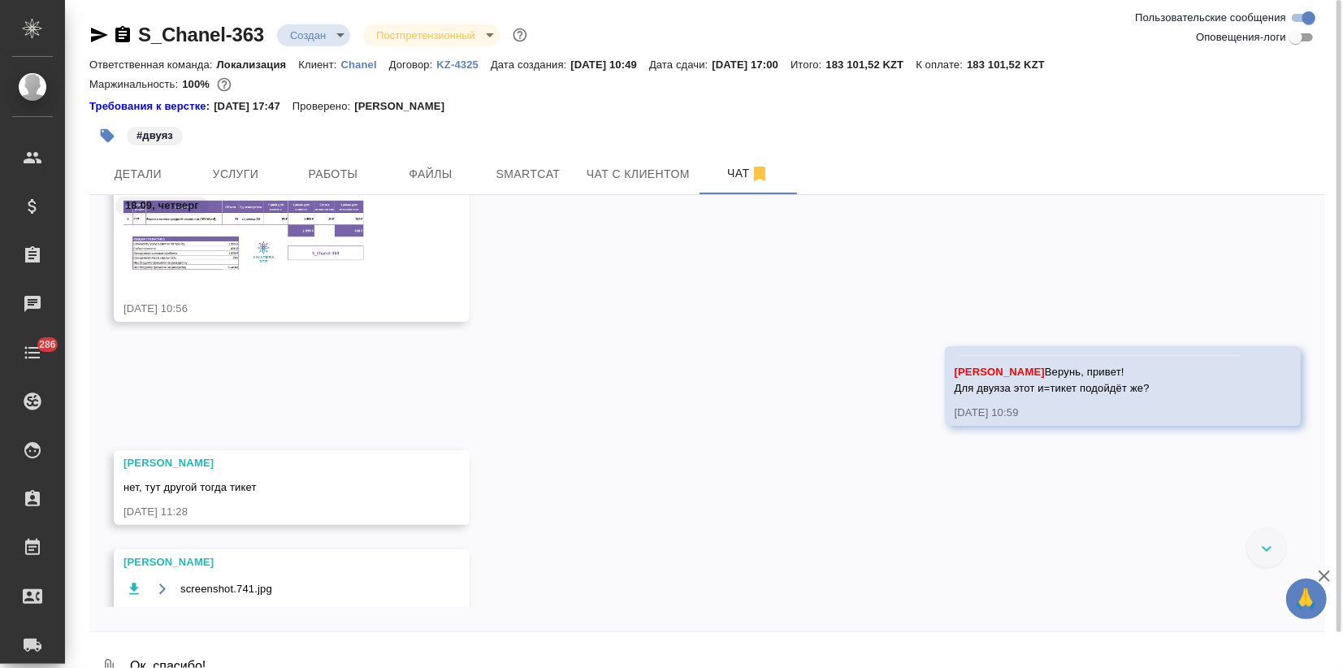
scroll to position [72, 0]
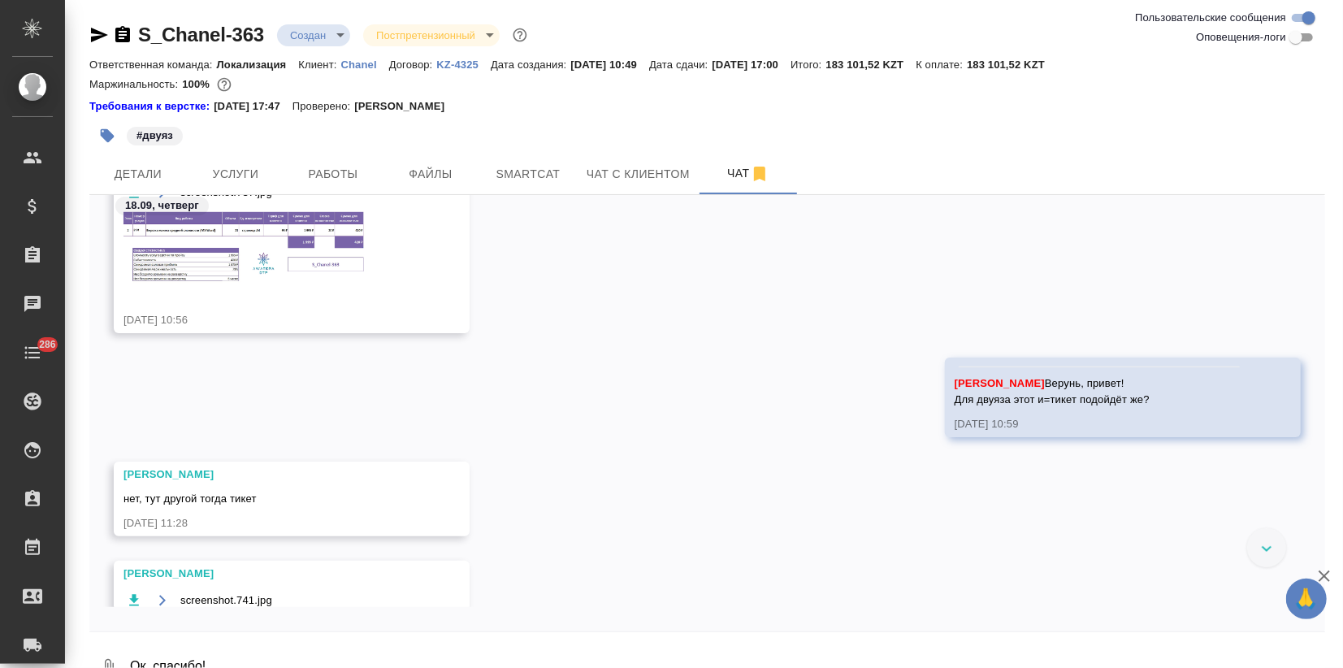
click at [197, 256] on img at bounding box center [245, 246] width 244 height 73
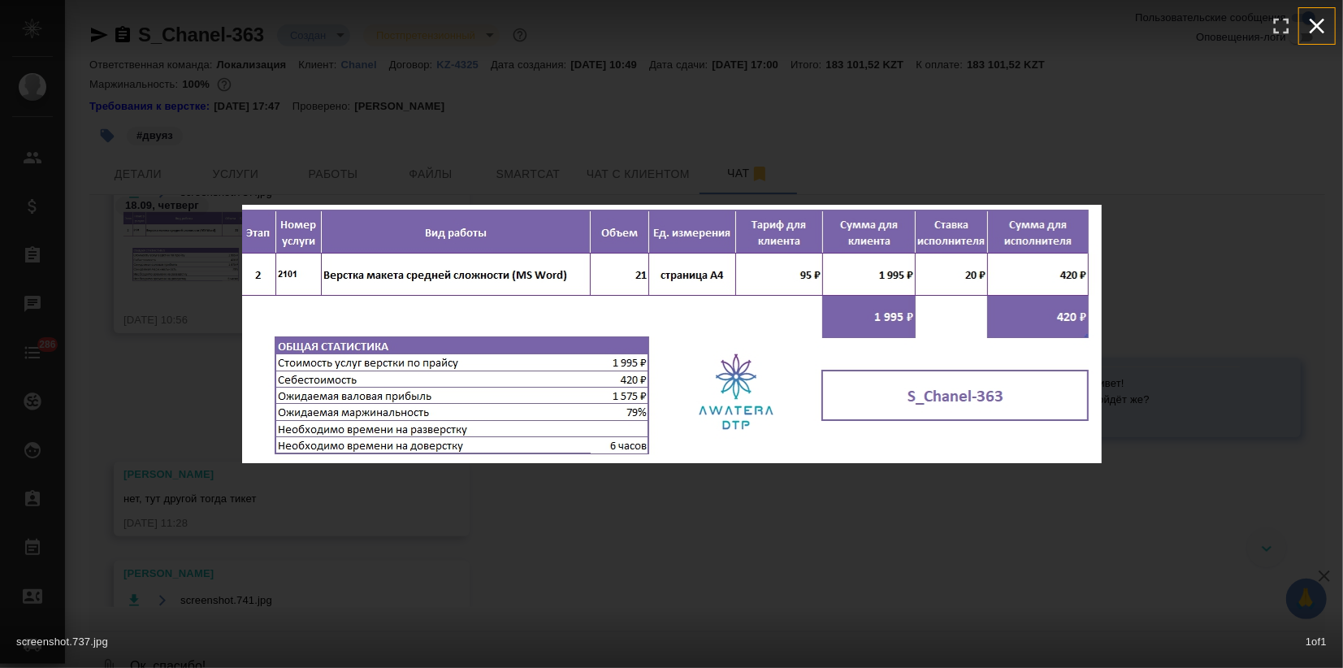
click at [1322, 25] on icon "button" at bounding box center [1317, 26] width 26 height 26
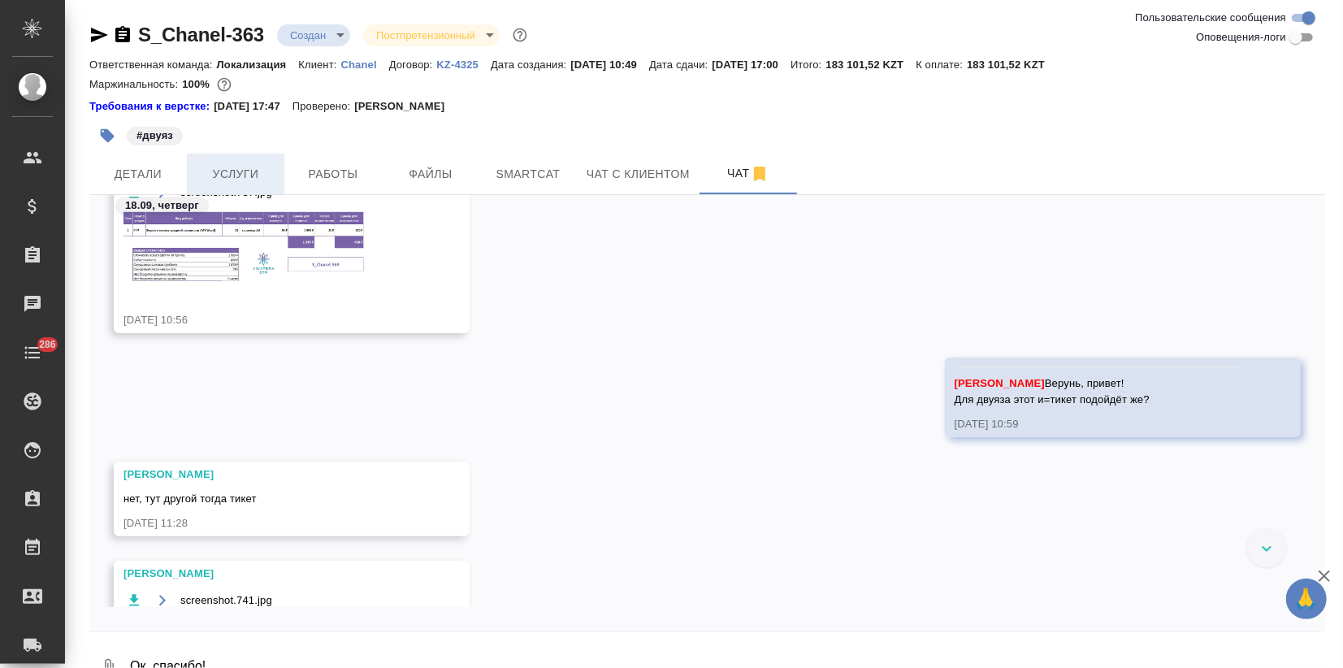
click at [240, 162] on button "Услуги" at bounding box center [235, 174] width 97 height 41
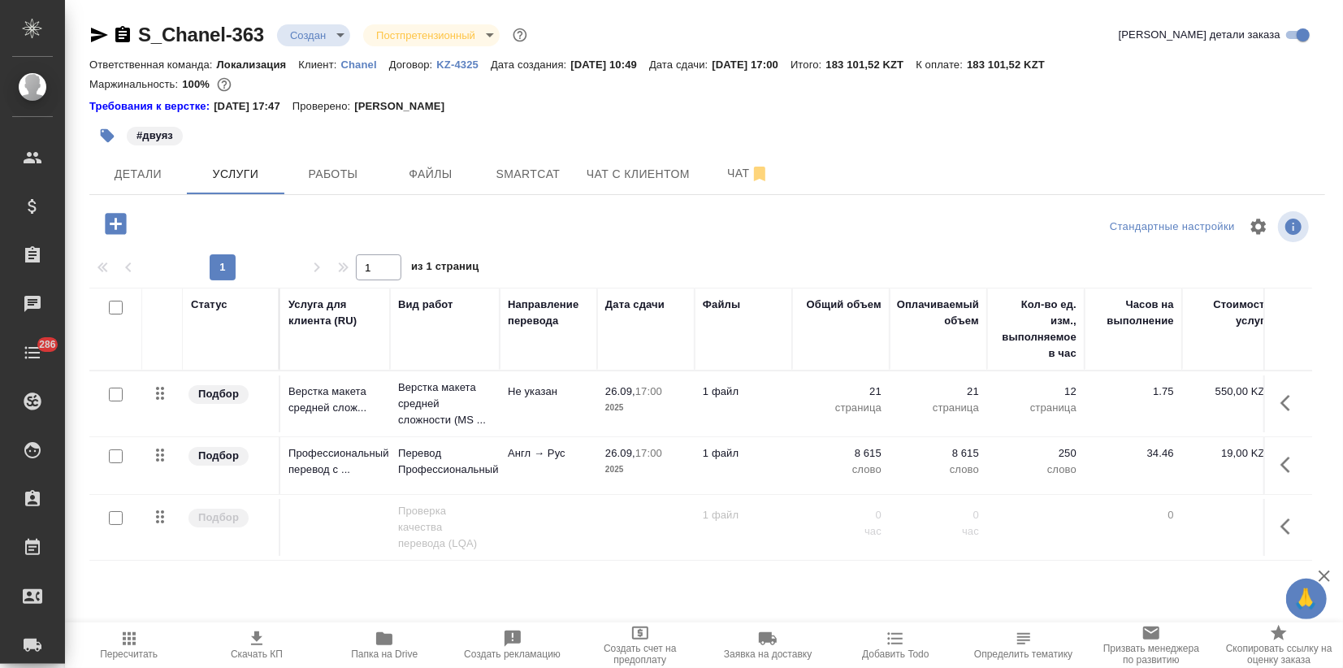
click at [123, 197] on div "S_Chanel-363 Создан new Постпретензионный postClaim Кратко детали заказа Ответс…" at bounding box center [706, 339] width 1253 height 678
click at [127, 184] on button "Детали" at bounding box center [137, 174] width 97 height 41
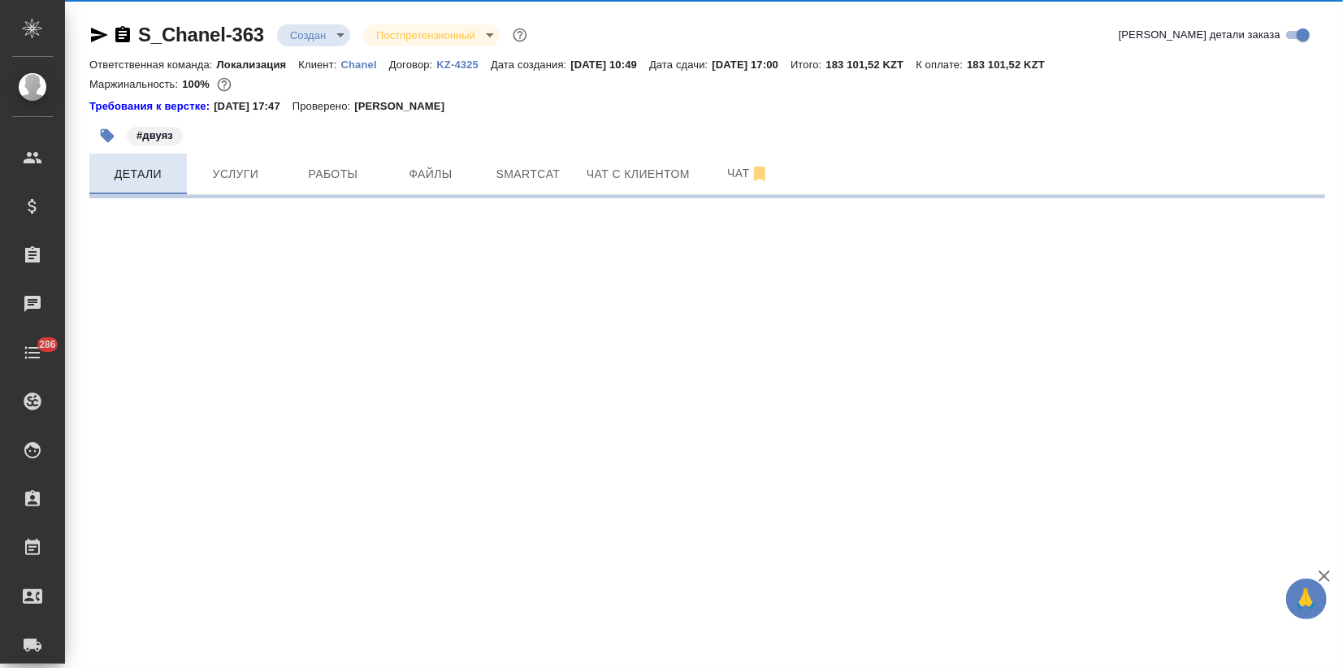
select select "RU"
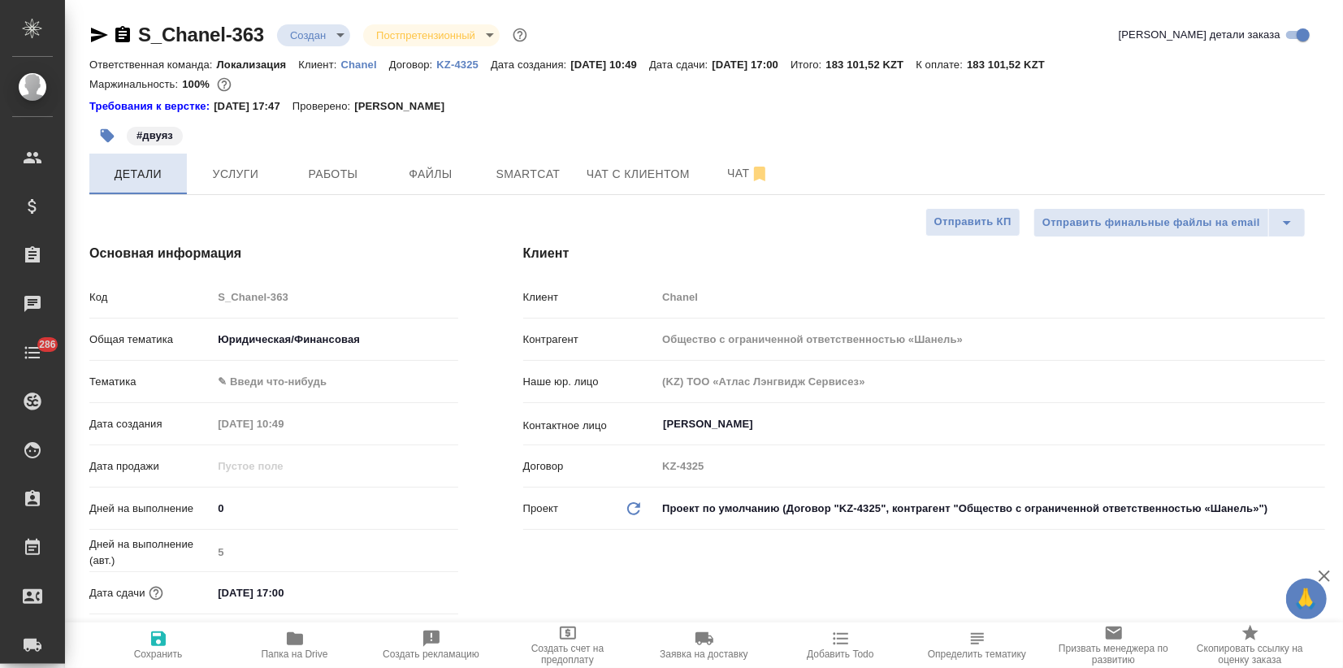
type textarea "x"
drag, startPoint x: 227, startPoint y: 596, endPoint x: 200, endPoint y: 595, distance: 27.6
click at [200, 595] on div "Дата сдачи 26.09.2025 17:00" at bounding box center [273, 592] width 369 height 28
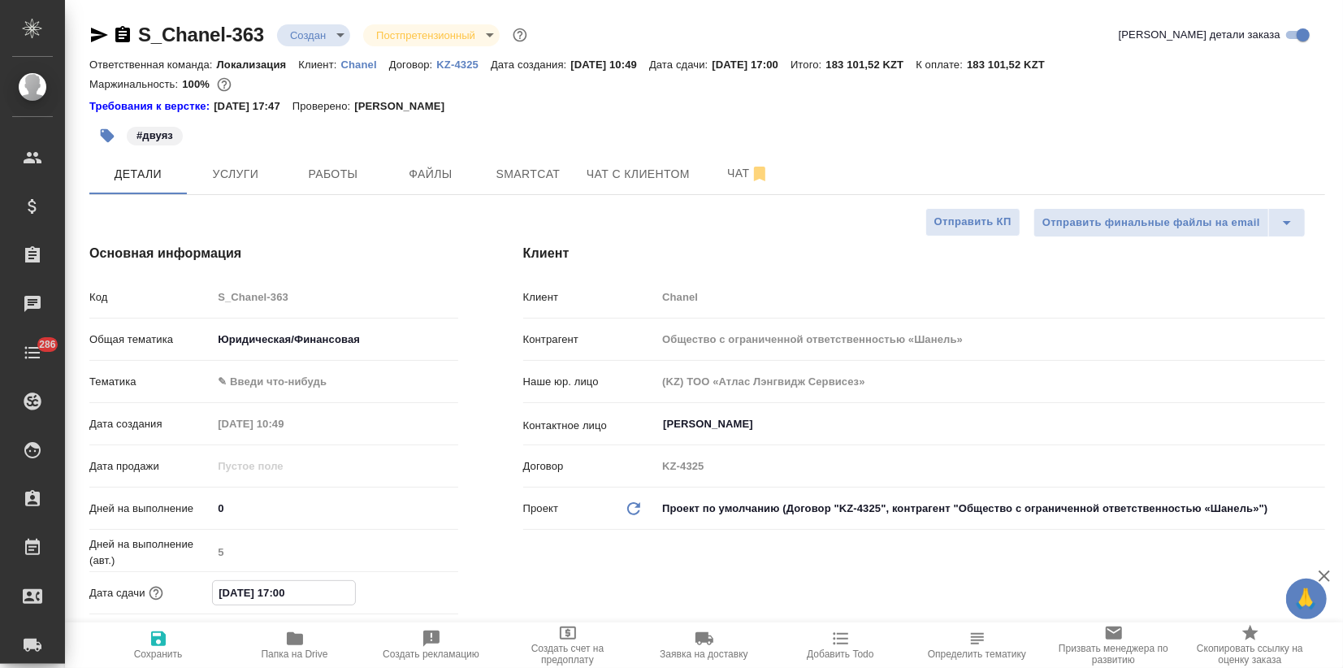
click at [228, 595] on input "26.09.2025 17:00" at bounding box center [284, 593] width 142 height 24
type input "25.09.2025 17:00"
type textarea "x"
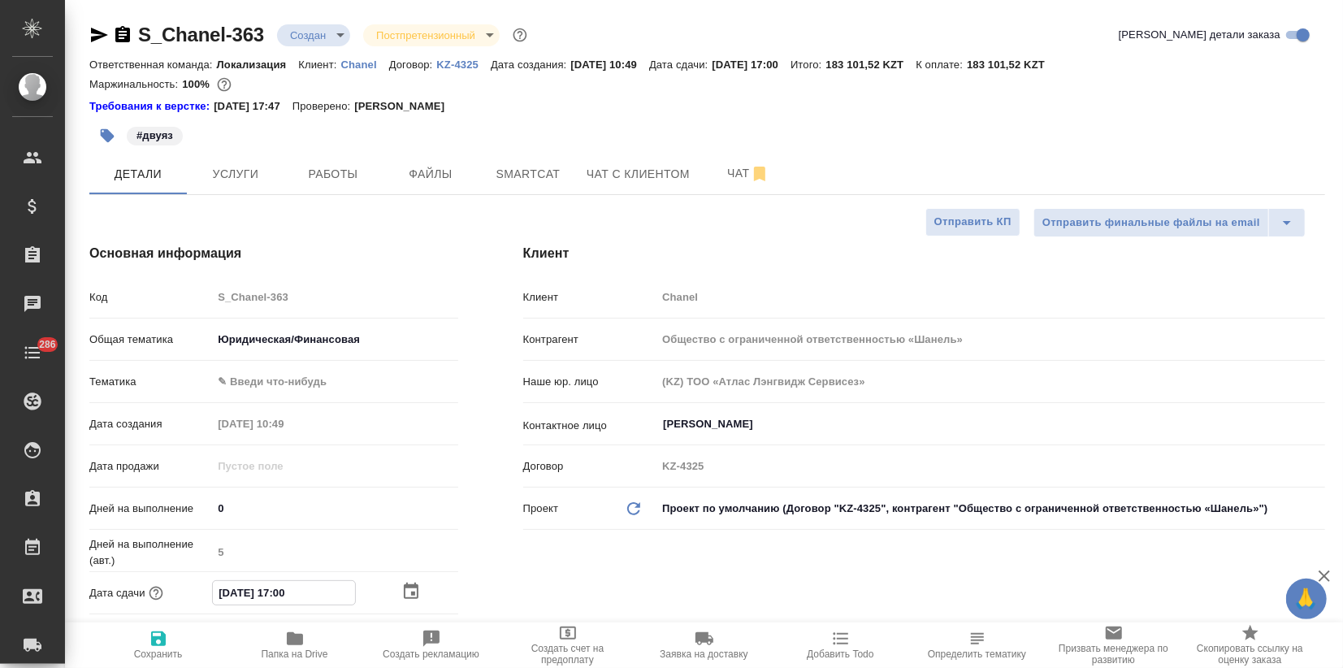
type input "25.09.2025 17:00"
click at [155, 641] on icon "button" at bounding box center [158, 638] width 15 height 15
type textarea "x"
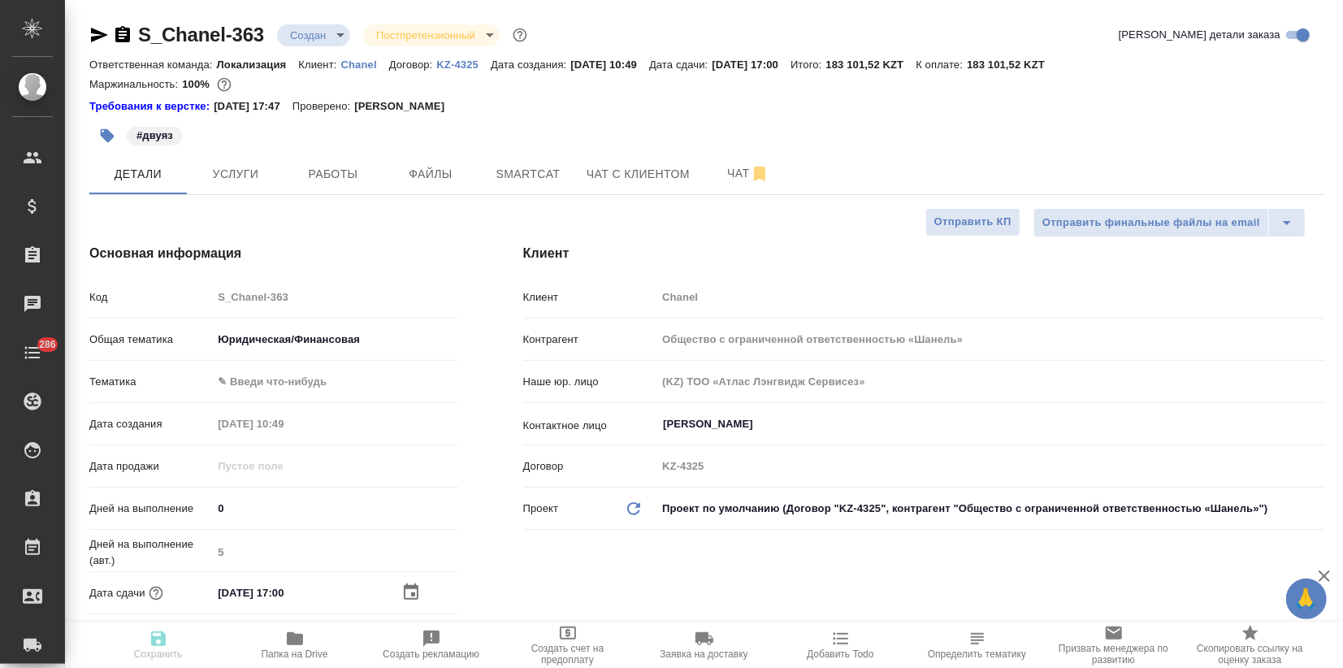
type textarea "x"
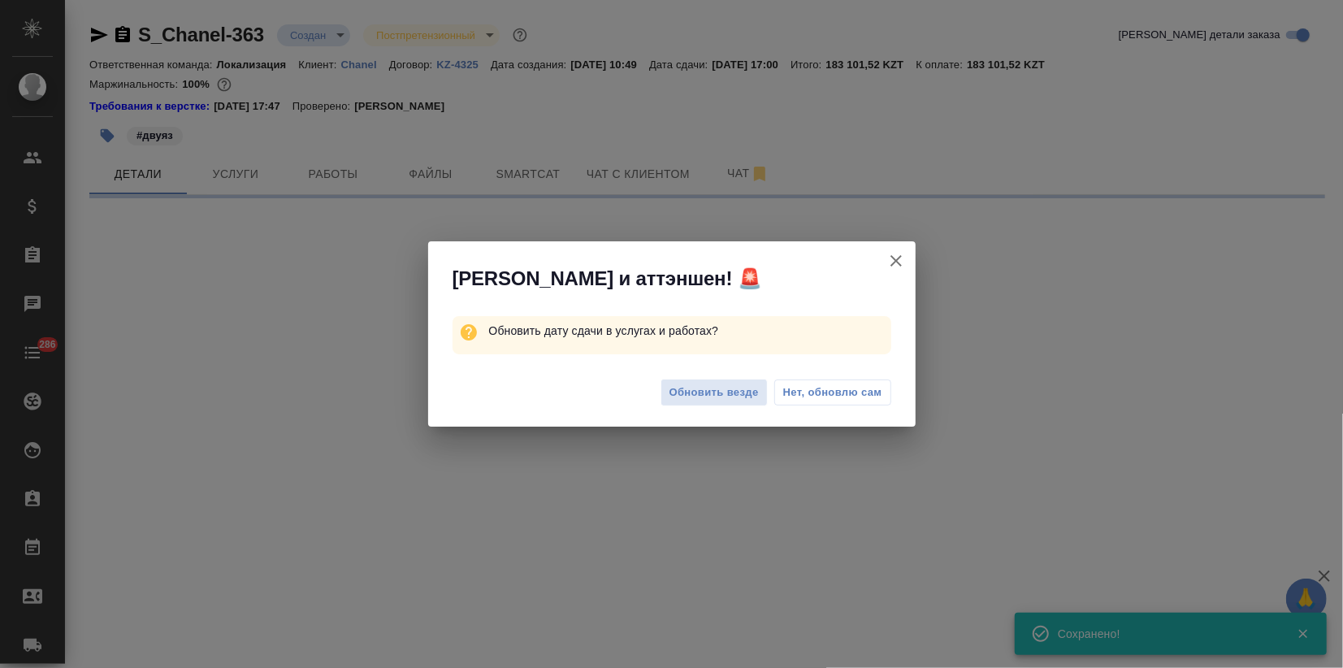
select select "RU"
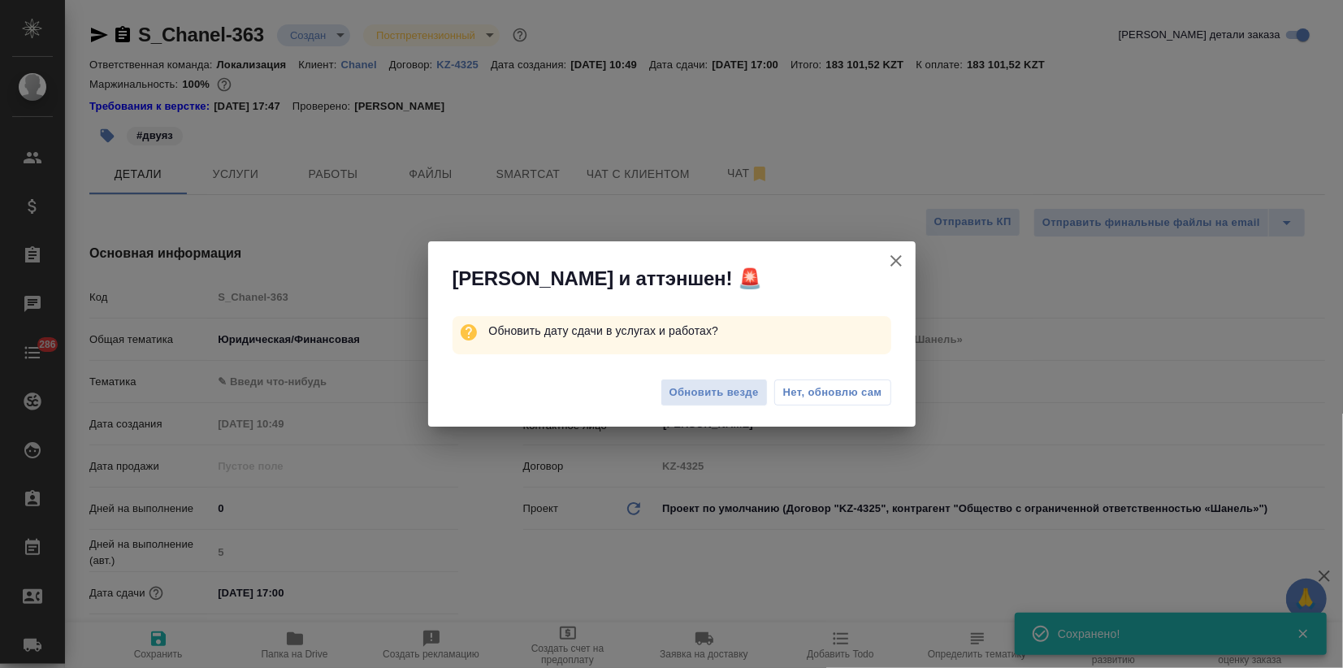
type textarea "x"
click at [672, 414] on div "Обновить везде Нет, обновлю сам" at bounding box center [671, 394] width 487 height 65
click at [682, 403] on button "Обновить везде" at bounding box center [713, 392] width 107 height 28
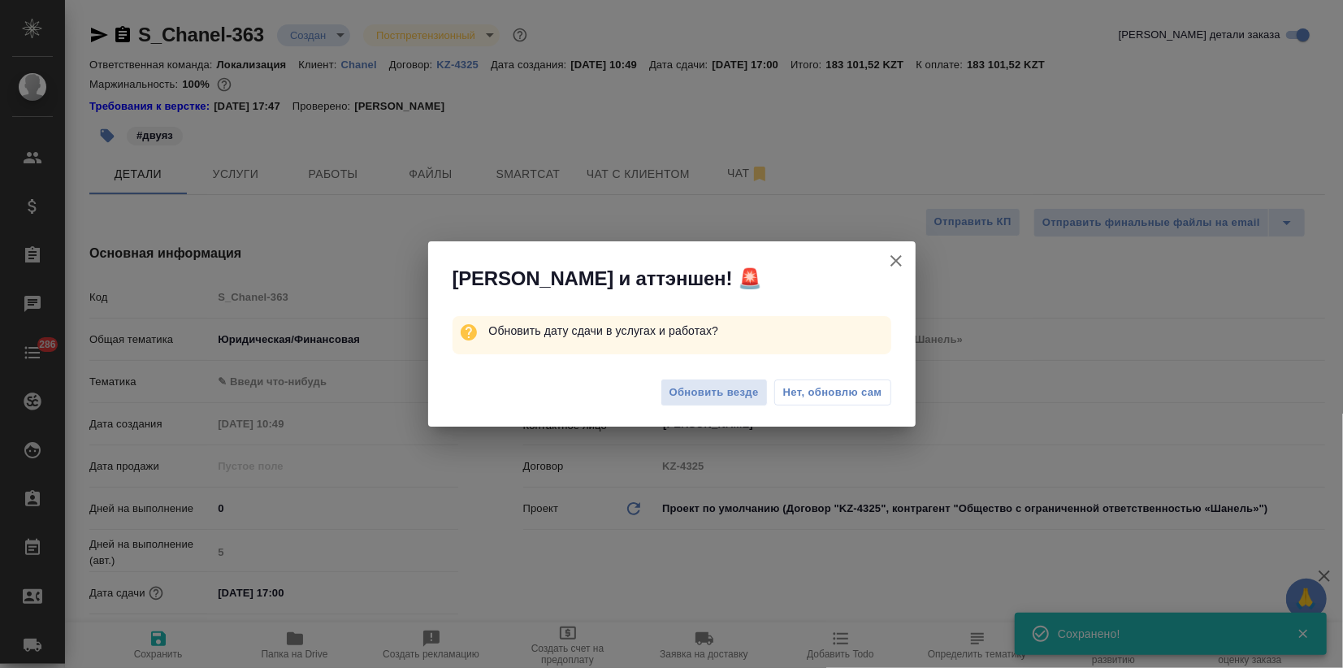
type textarea "x"
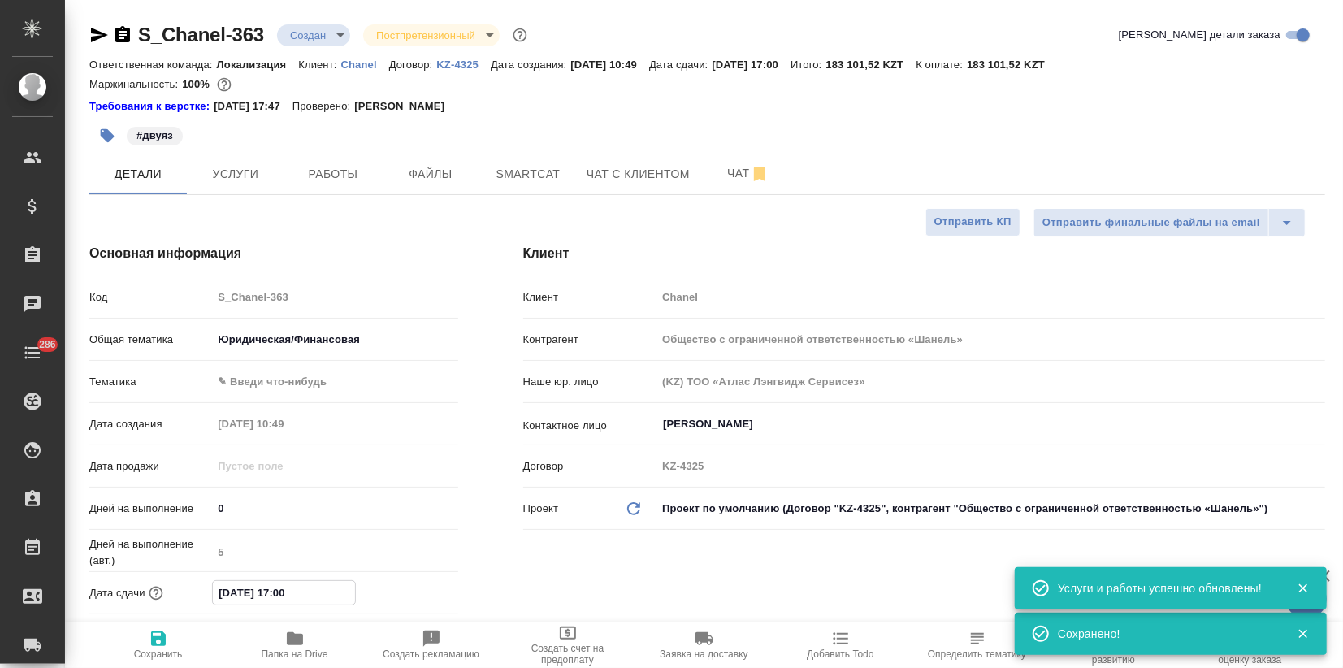
click at [283, 591] on input "25.09.2025 17:00" at bounding box center [284, 593] width 142 height 24
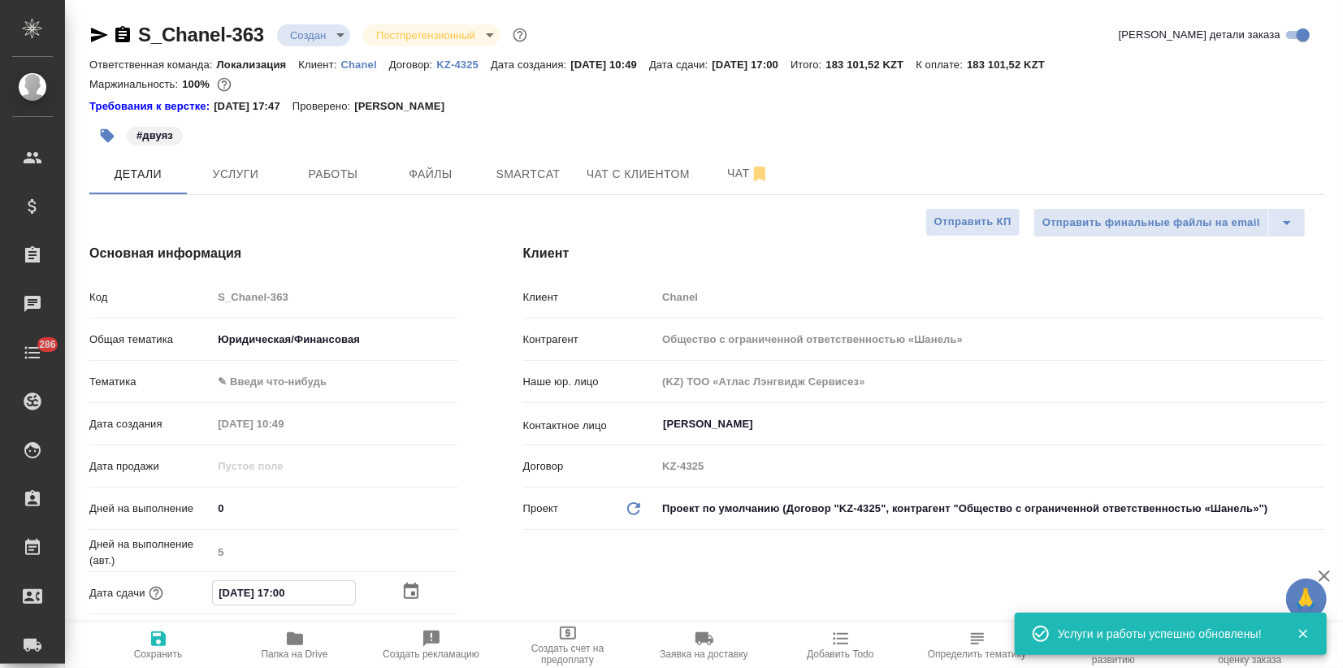
type input "25.09.2025 16:00"
type textarea "x"
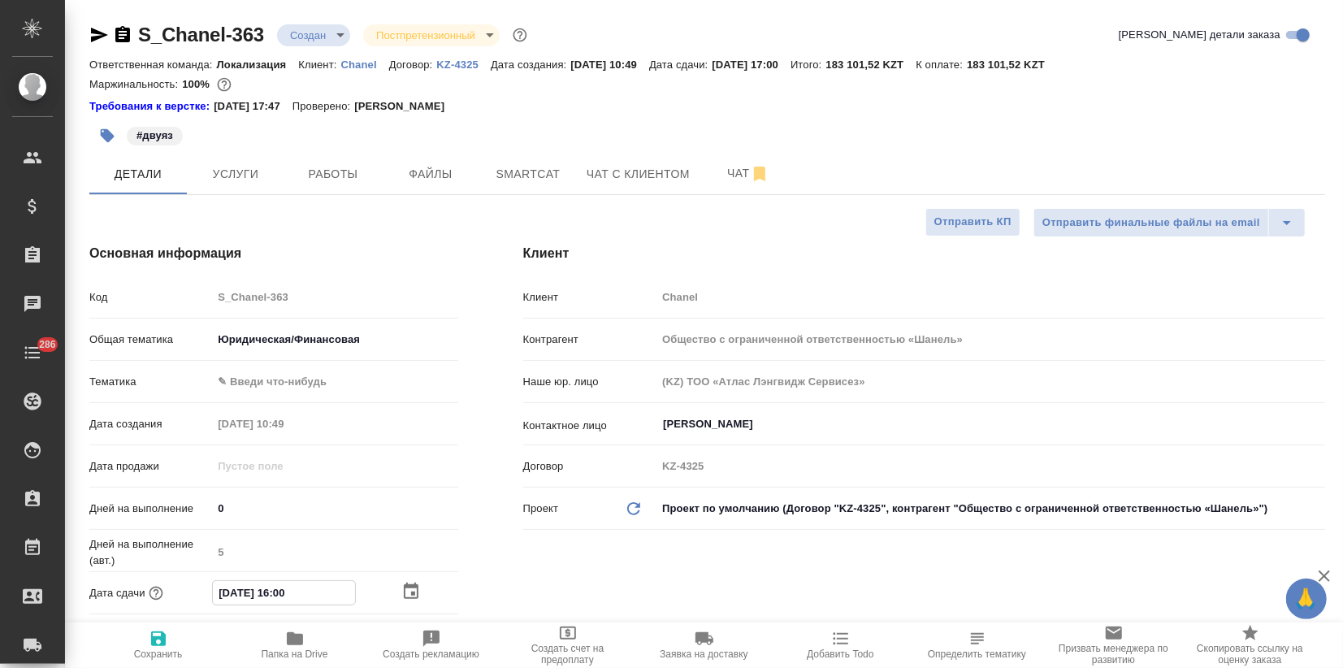
type input "25.09.2025 16:00"
click at [156, 640] on icon "button" at bounding box center [158, 638] width 19 height 19
type textarea "x"
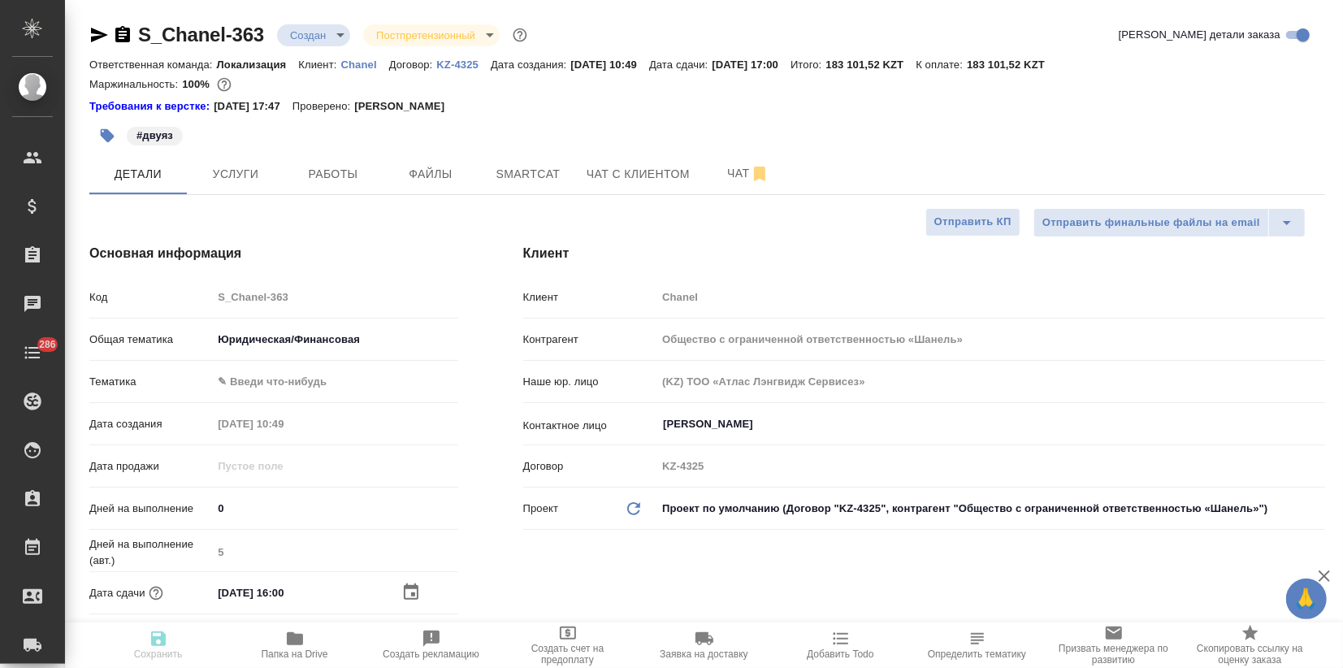
type textarea "x"
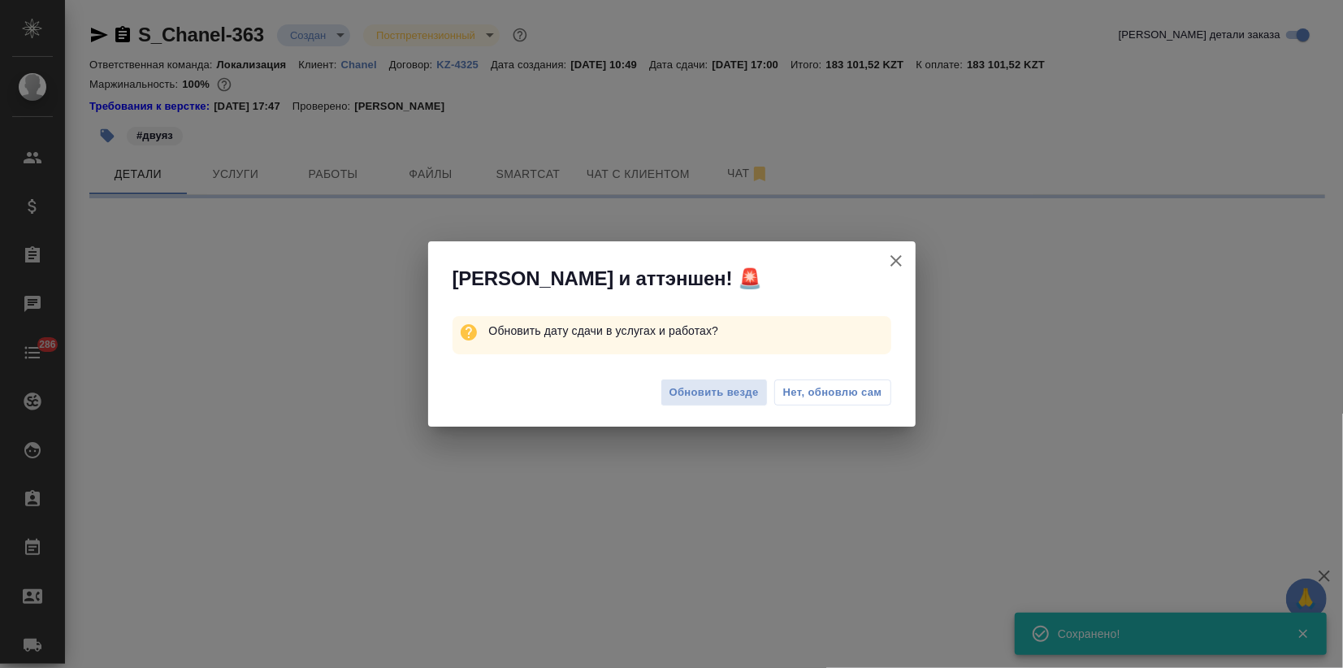
select select "RU"
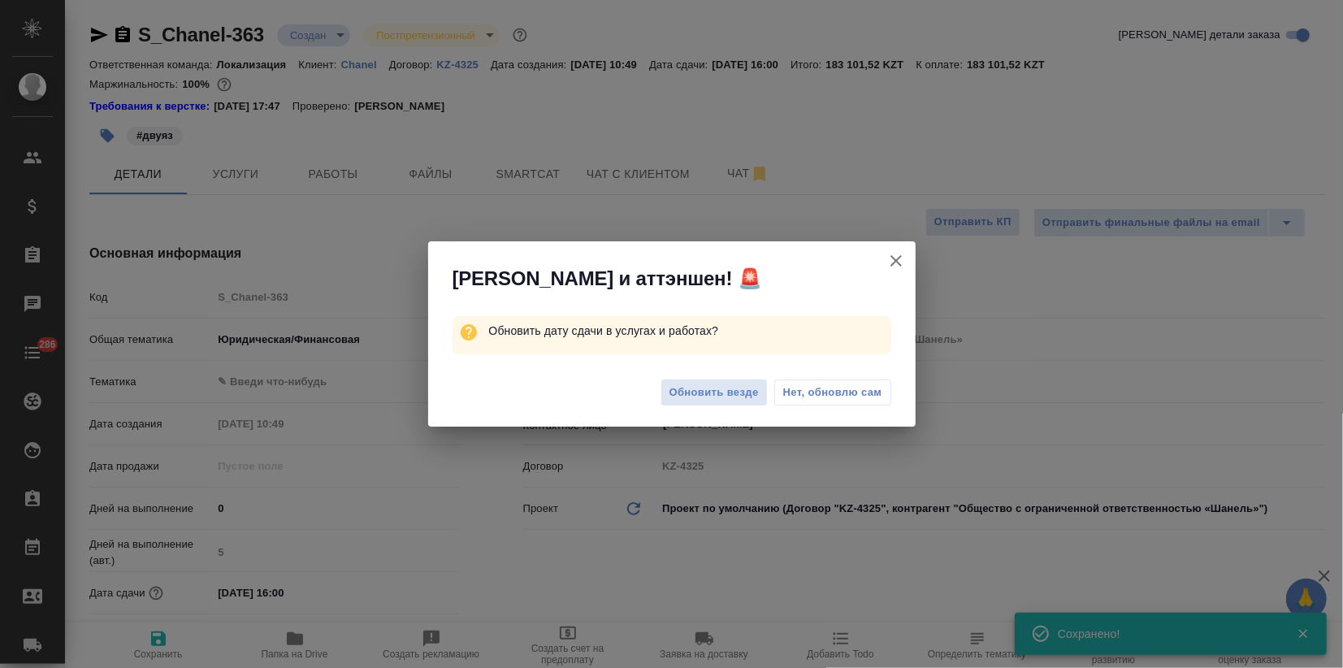
type textarea "x"
click at [689, 412] on div "Обновить везде Нет, обновлю сам" at bounding box center [671, 394] width 487 height 65
click at [702, 387] on span "Обновить везде" at bounding box center [713, 392] width 89 height 19
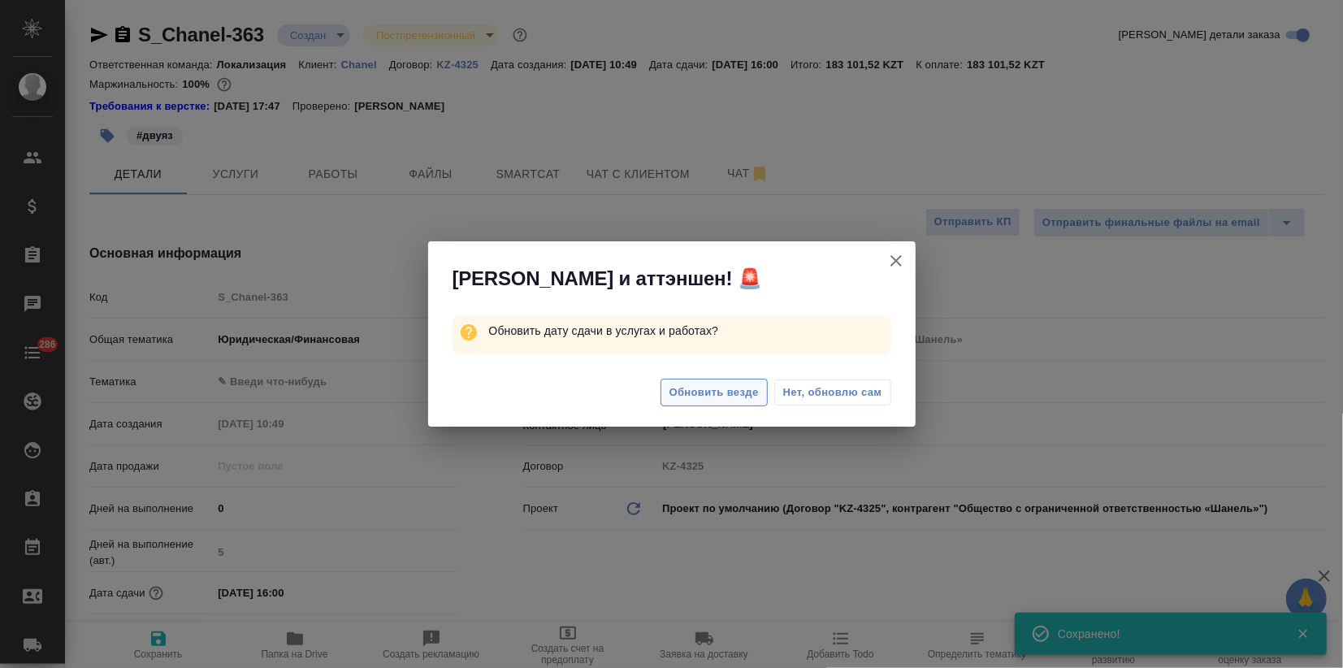
type textarea "x"
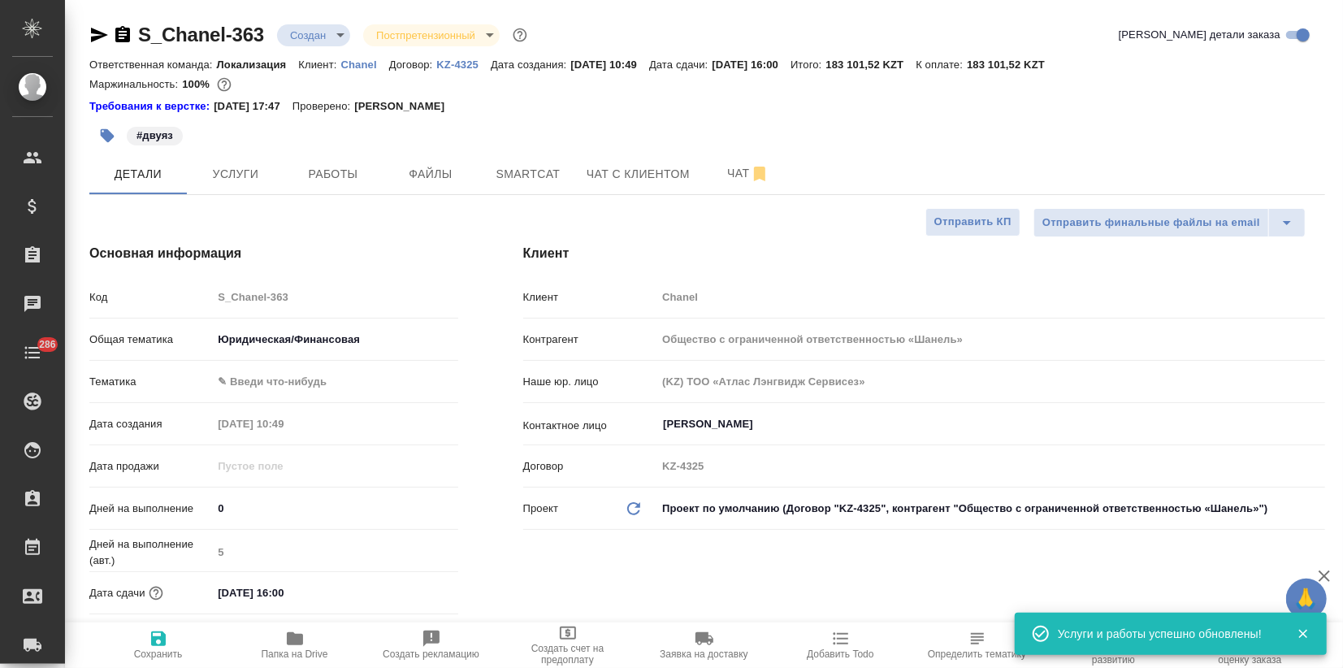
type textarea "x"
click at [331, 32] on body "🙏 .cls-1 fill:#fff; AWATERA Zagorodnikh Viktoria Клиенты Спецификации Заказы 0 …" at bounding box center [671, 334] width 1343 height 668
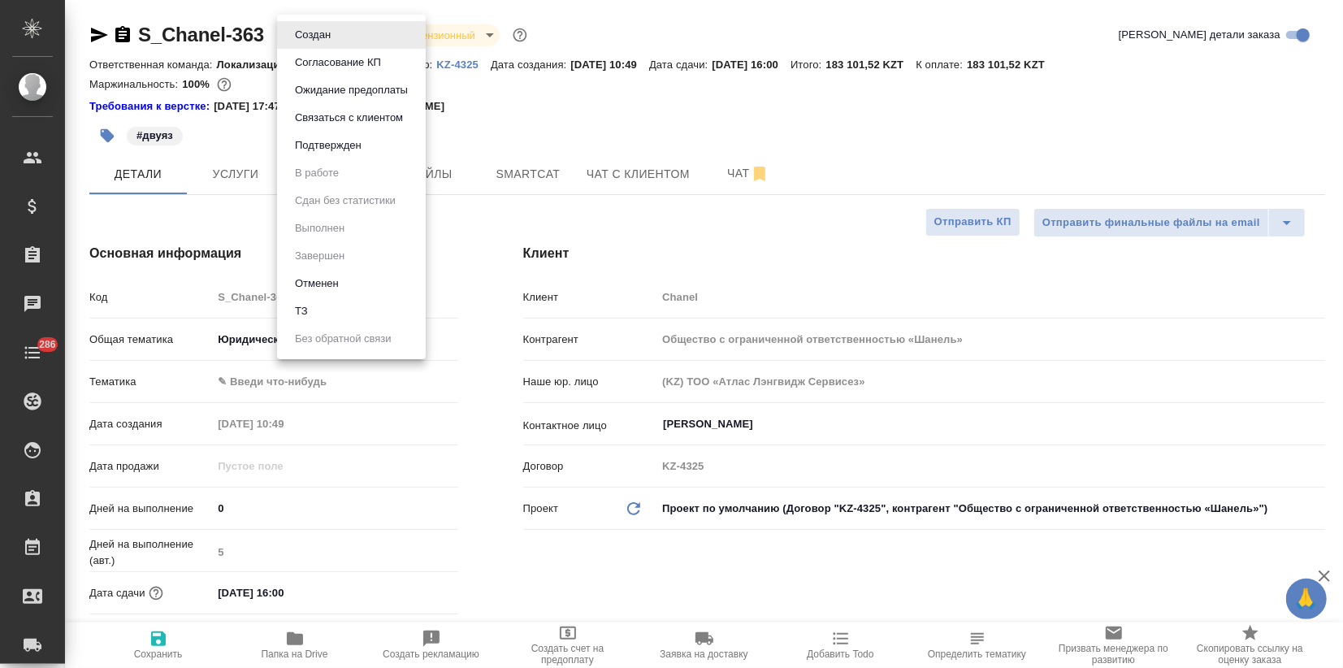
click at [331, 154] on li "Подтвержден" at bounding box center [351, 146] width 149 height 28
type textarea "x"
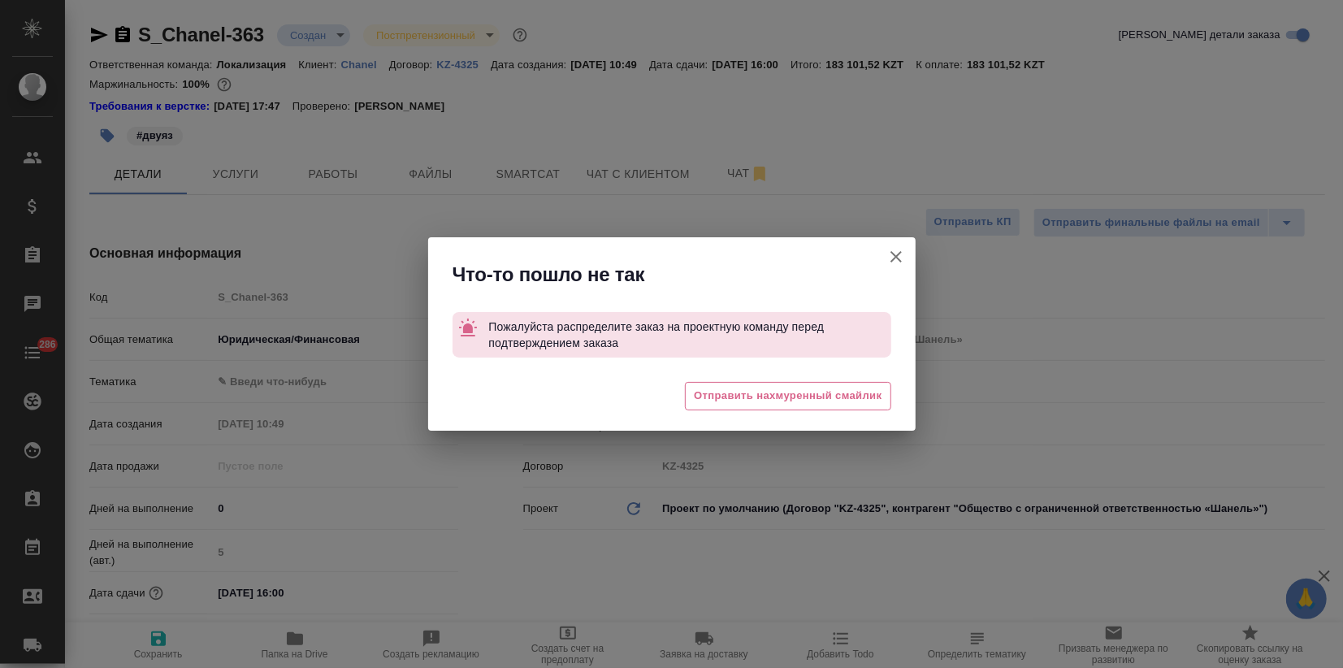
click at [893, 256] on icon "button" at bounding box center [895, 256] width 19 height 19
type textarea "x"
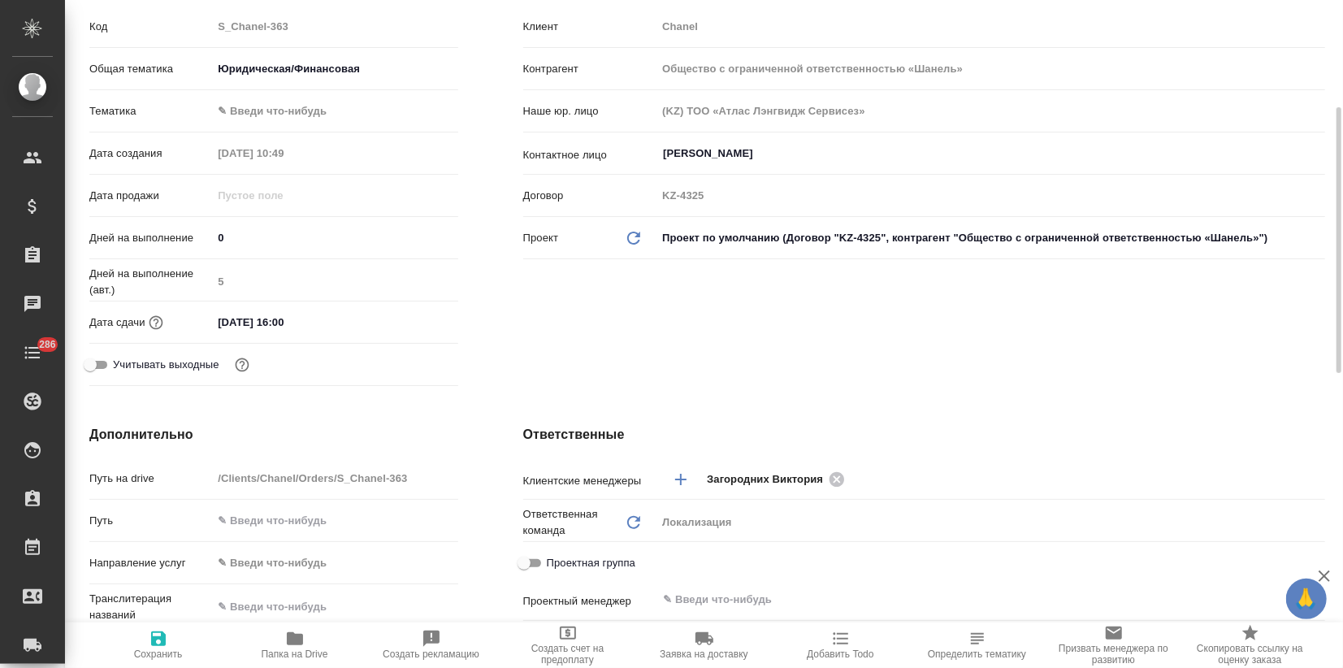
scroll to position [541, 0]
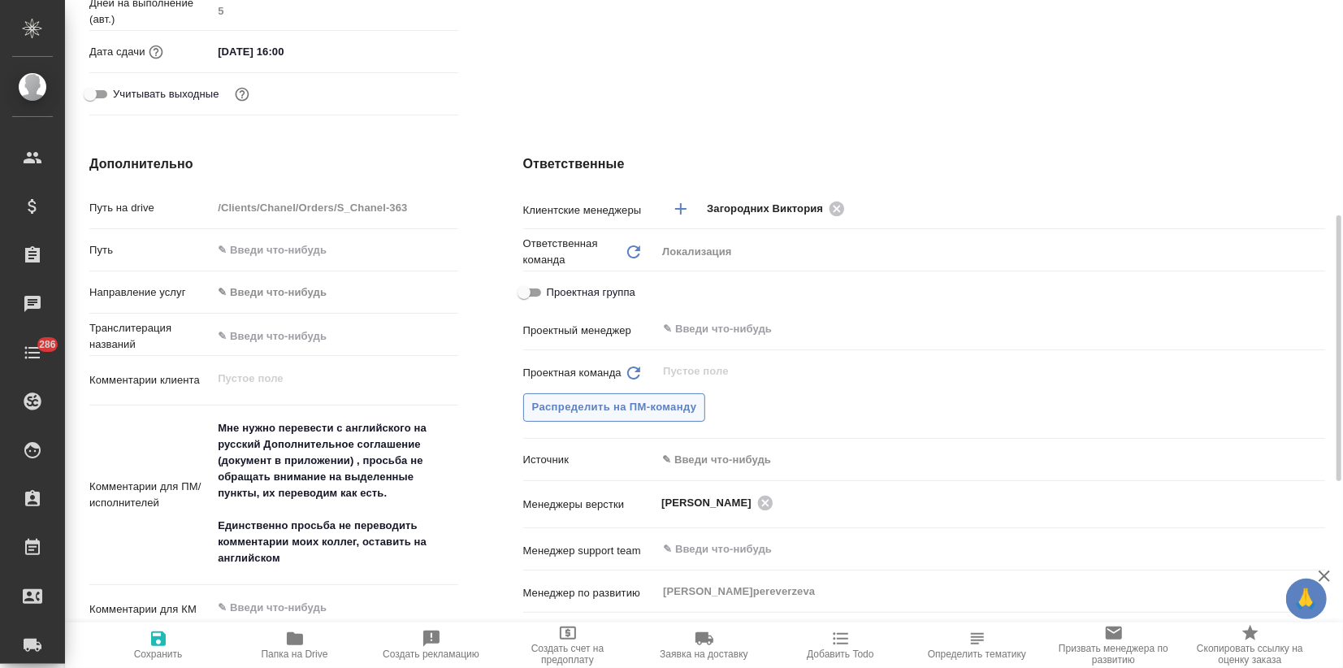
click at [618, 409] on span "Распределить на ПМ-команду" at bounding box center [614, 407] width 165 height 19
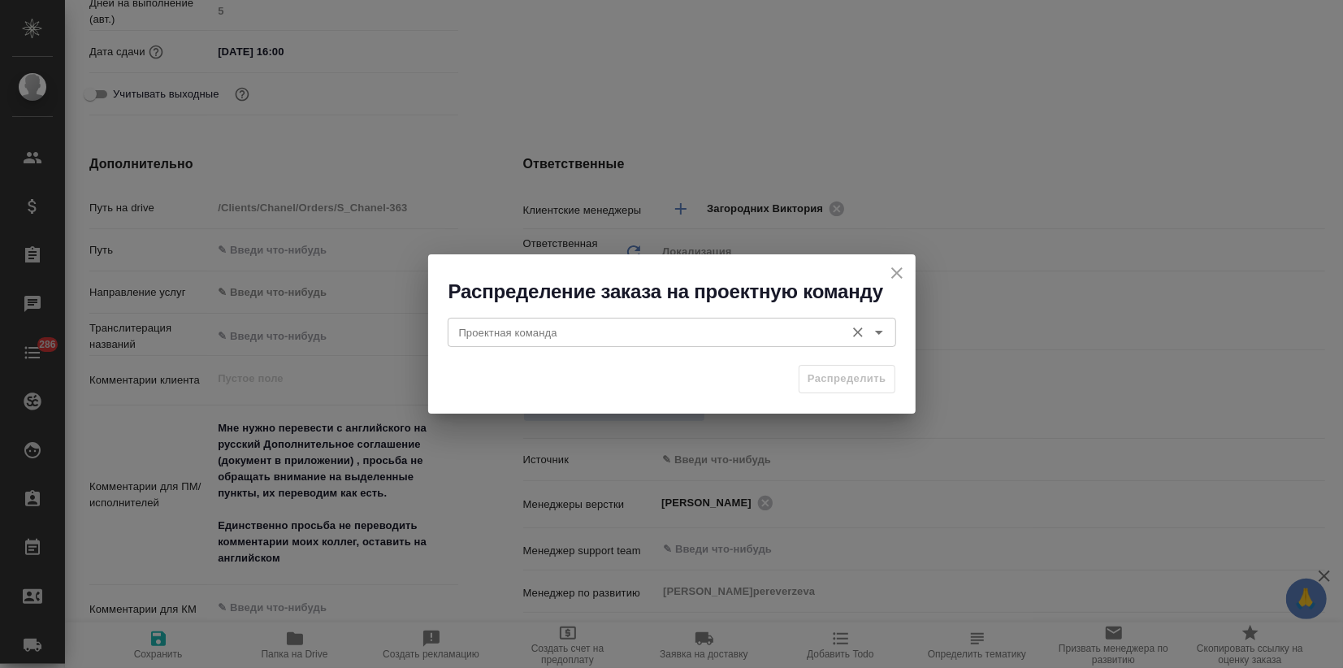
click at [648, 329] on input "Проектная команда" at bounding box center [644, 331] width 384 height 19
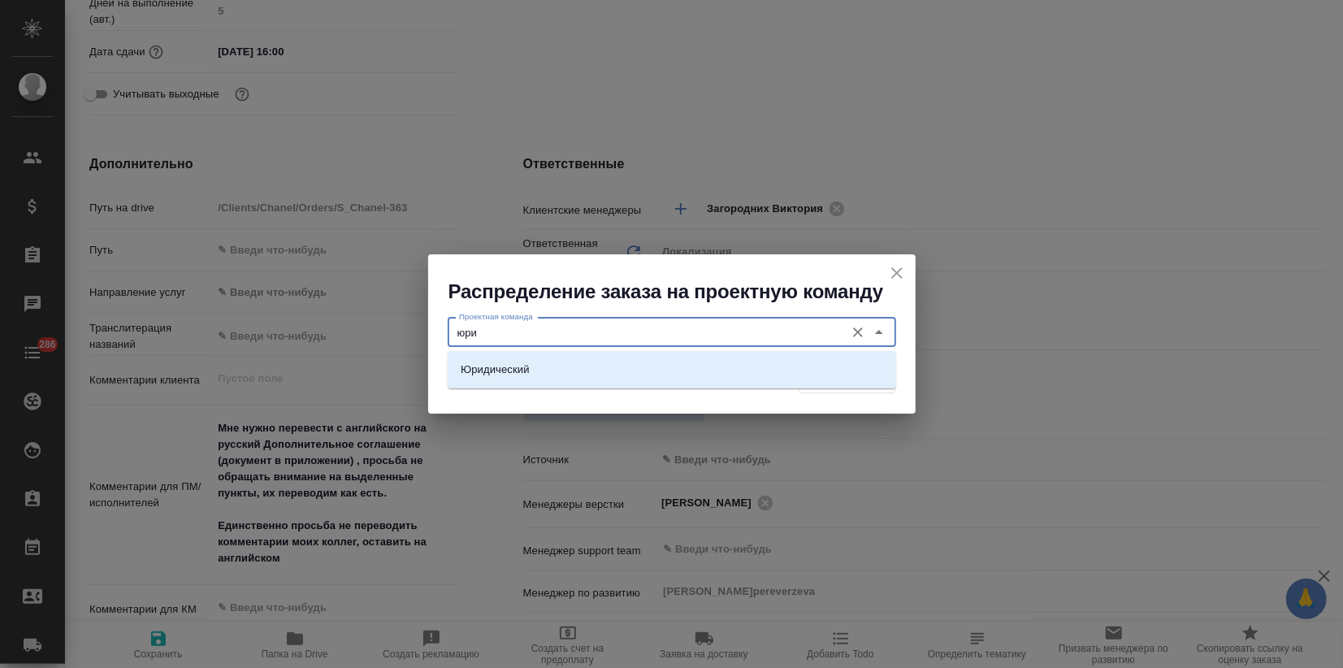
click at [647, 365] on li "Юридический" at bounding box center [672, 369] width 448 height 29
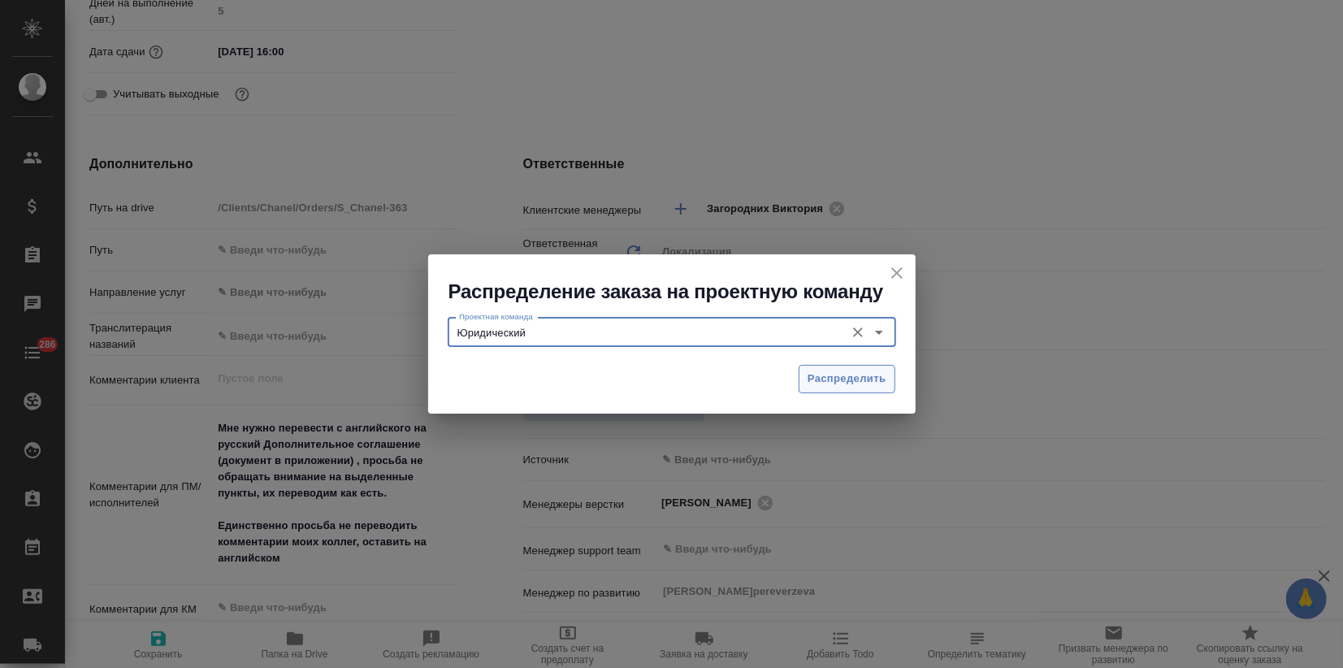
type input "Юридический"
click at [858, 387] on span "Распределить" at bounding box center [846, 379] width 79 height 19
type textarea "x"
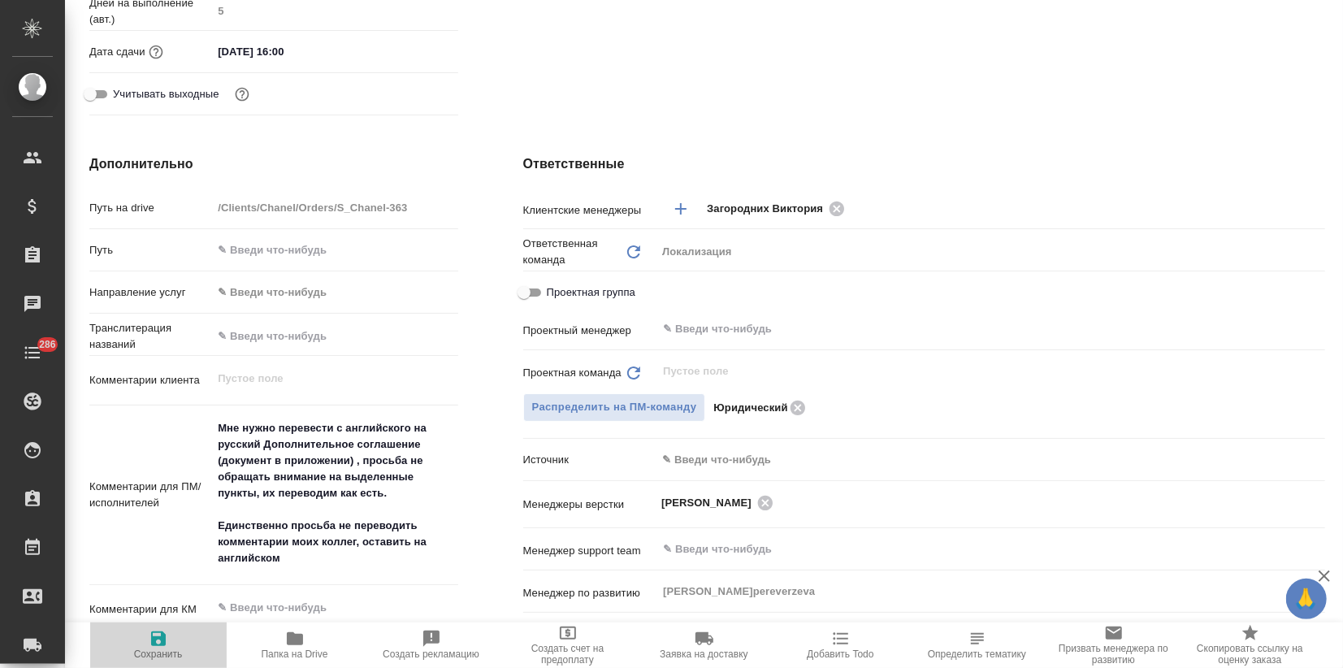
click at [159, 645] on icon "button" at bounding box center [158, 638] width 15 height 15
type textarea "x"
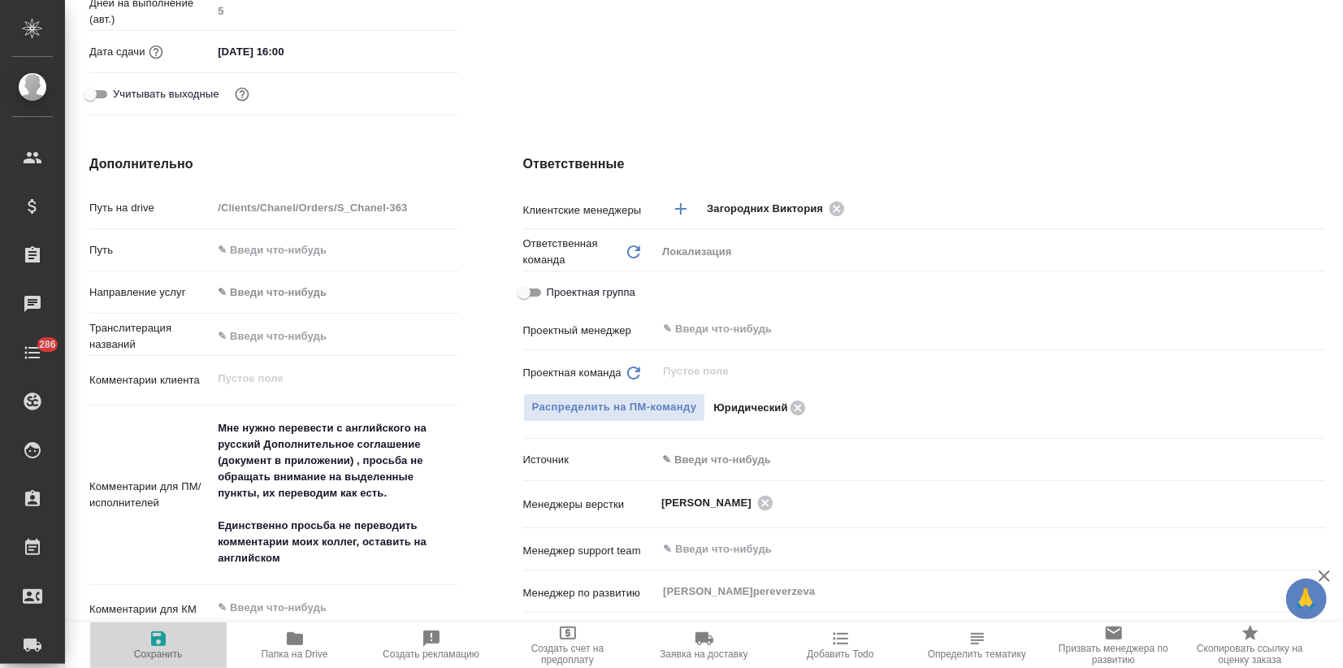
type textarea "x"
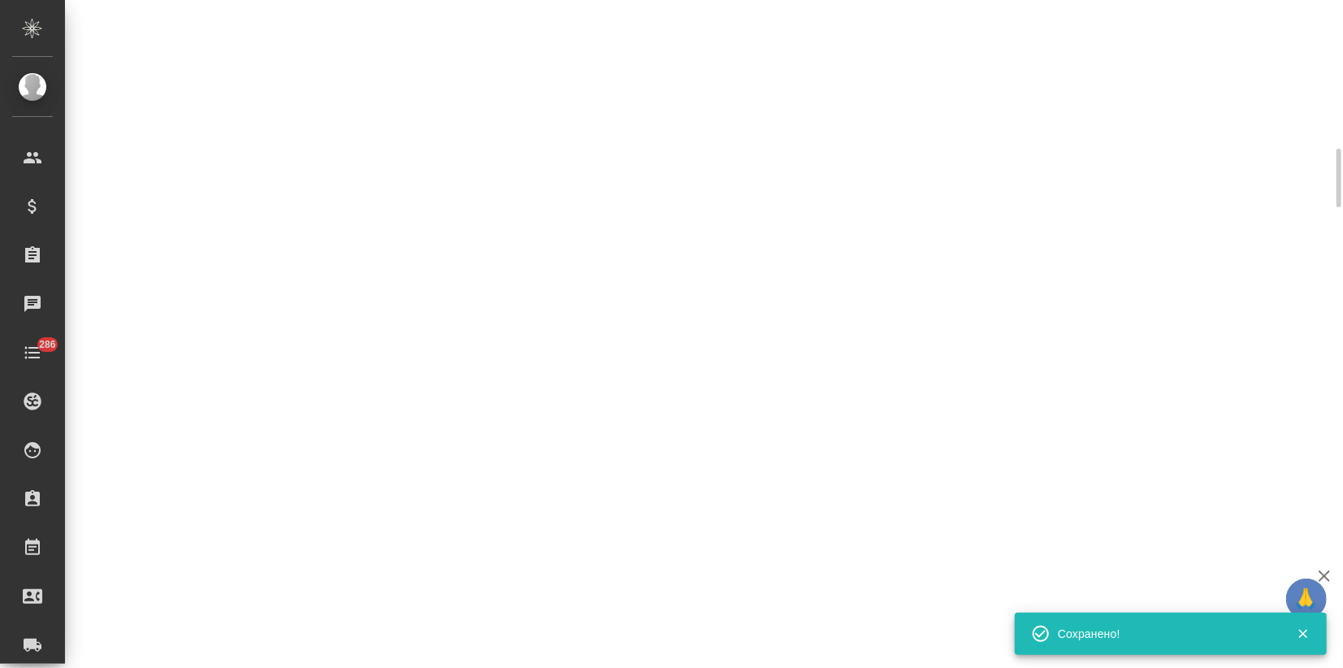
select select "RU"
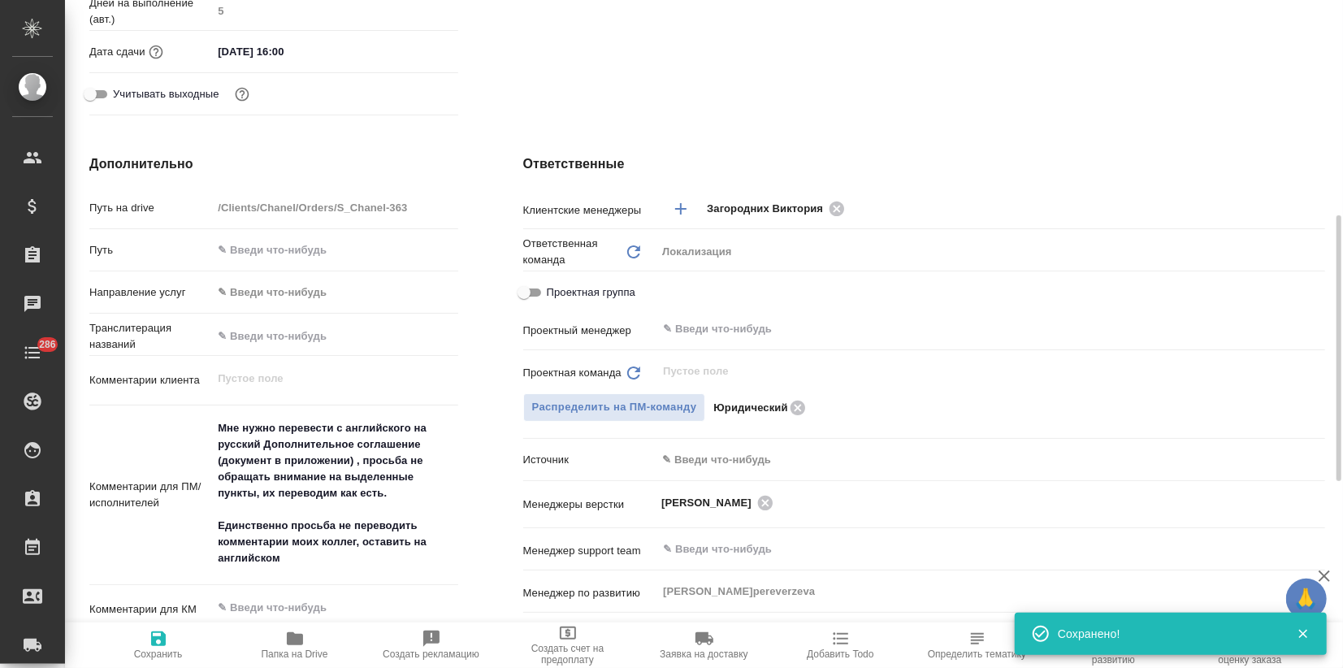
type textarea "x"
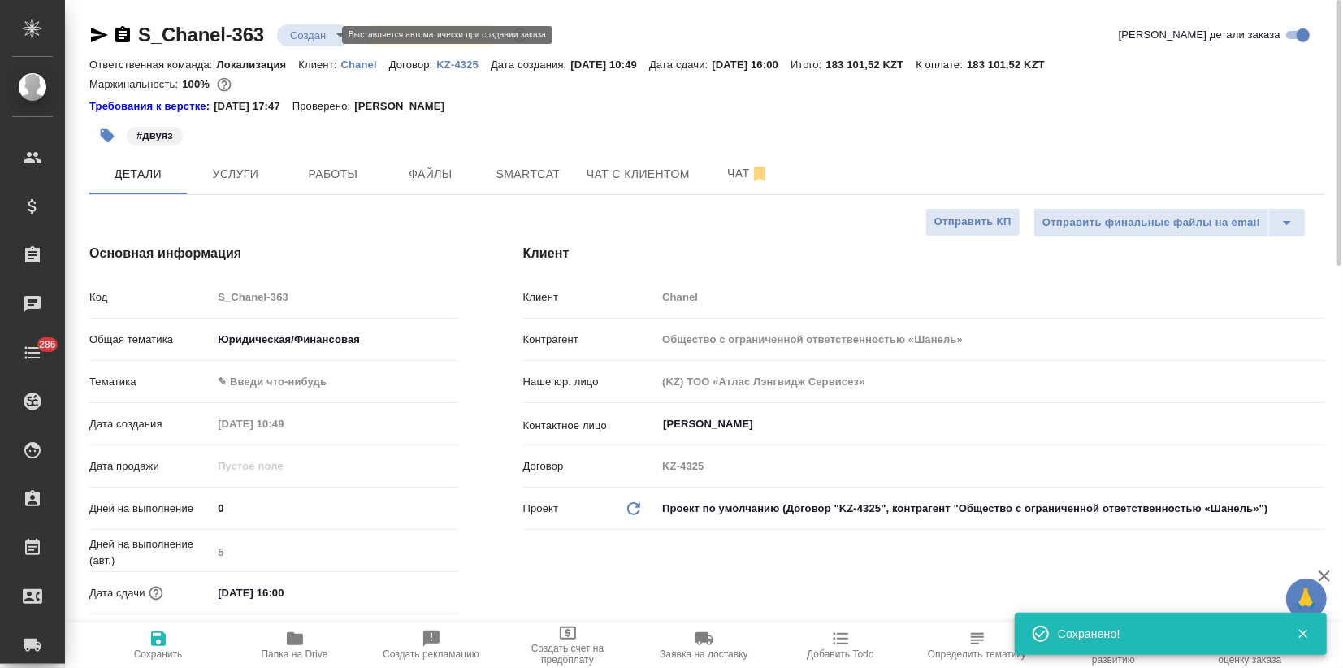
click at [322, 26] on body "🙏 .cls-1 fill:#fff; AWATERA Zagorodnikh Viktoria Клиенты Спецификации Заказы 0 …" at bounding box center [671, 334] width 1343 height 668
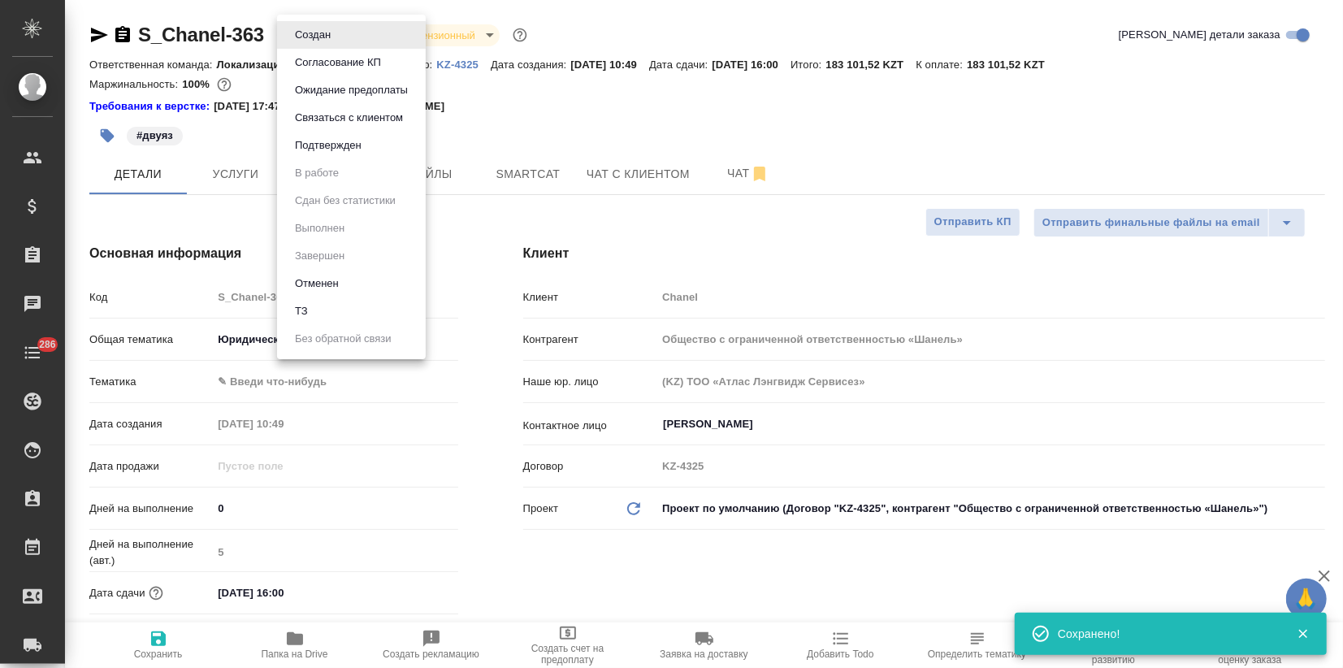
click at [331, 156] on li "Подтвержден" at bounding box center [351, 146] width 149 height 28
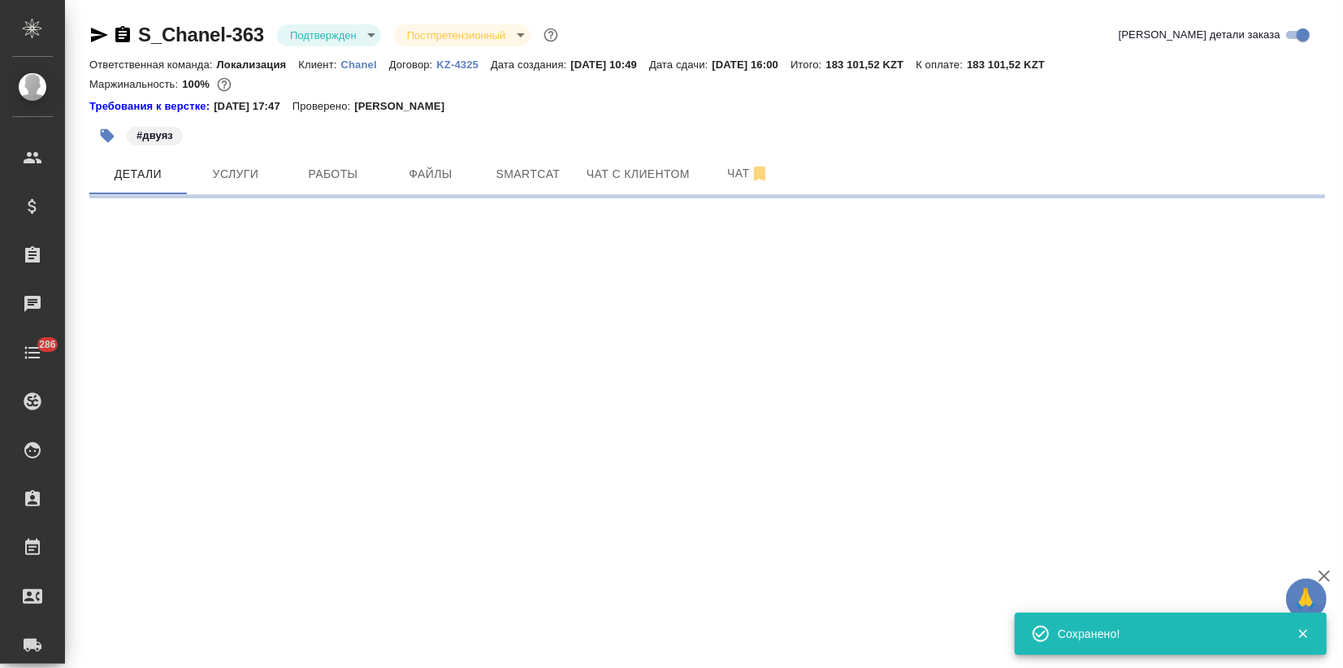
select select "RU"
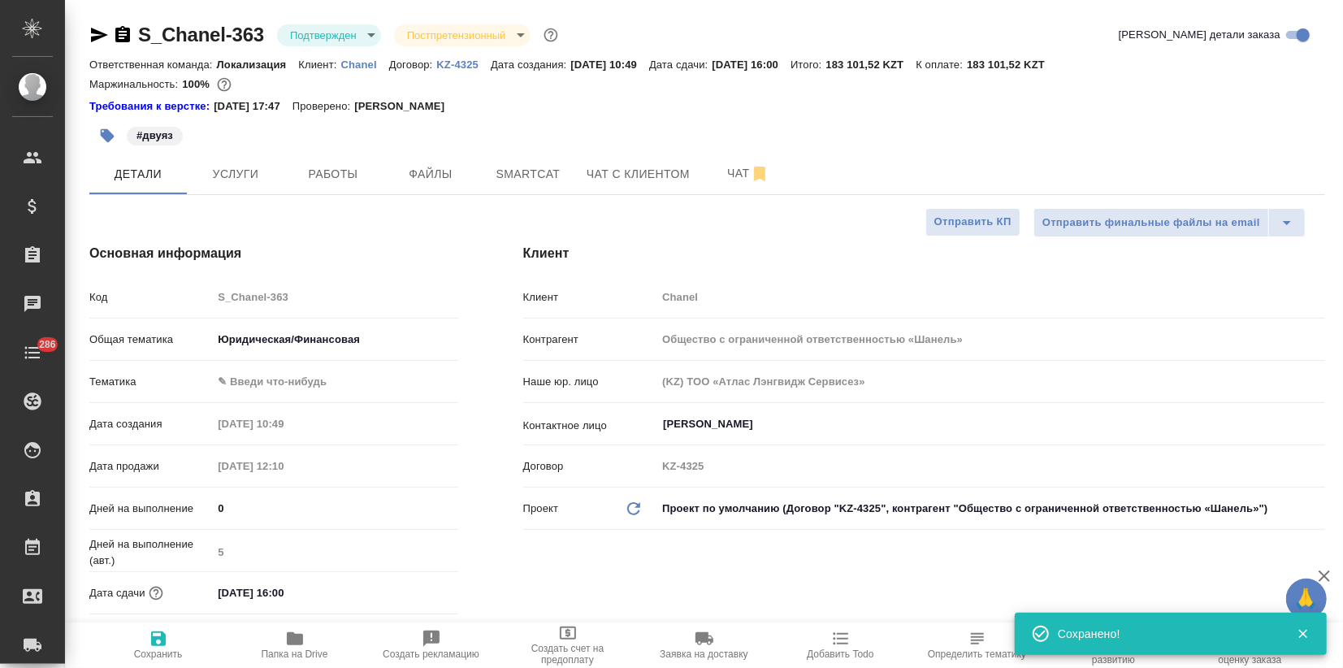
type textarea "x"
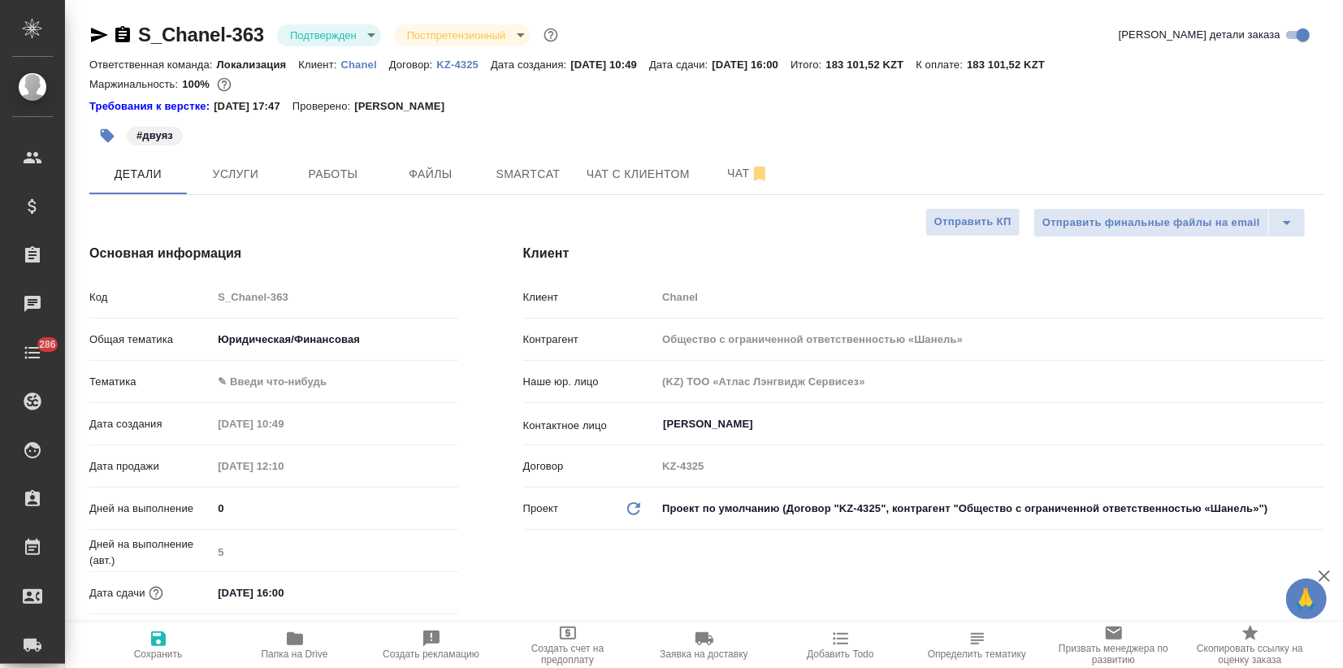
type textarea "x"
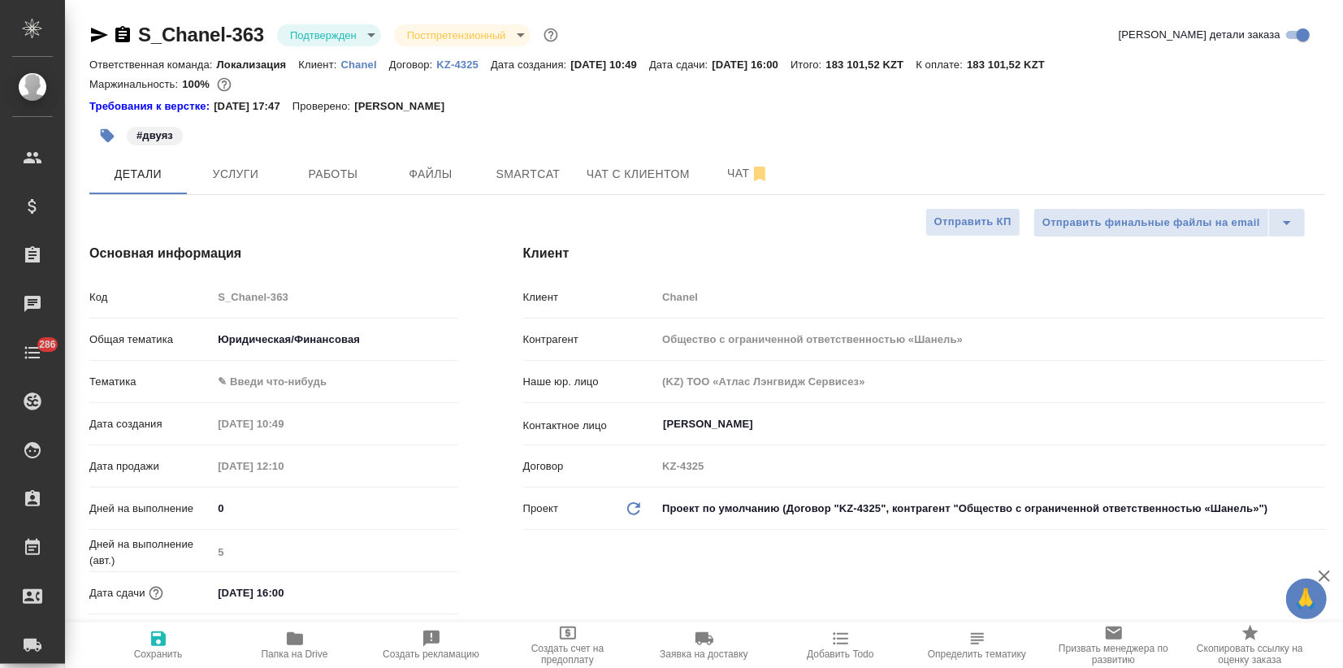
type textarea "x"
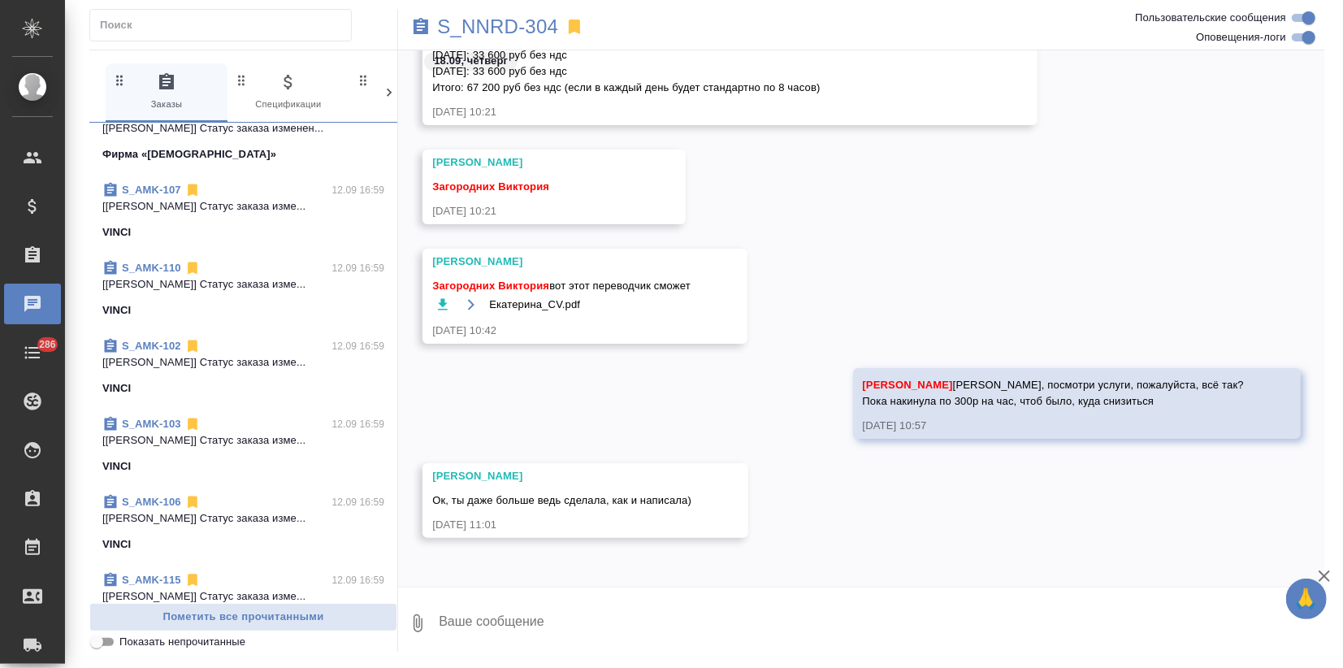
scroll to position [2986, 0]
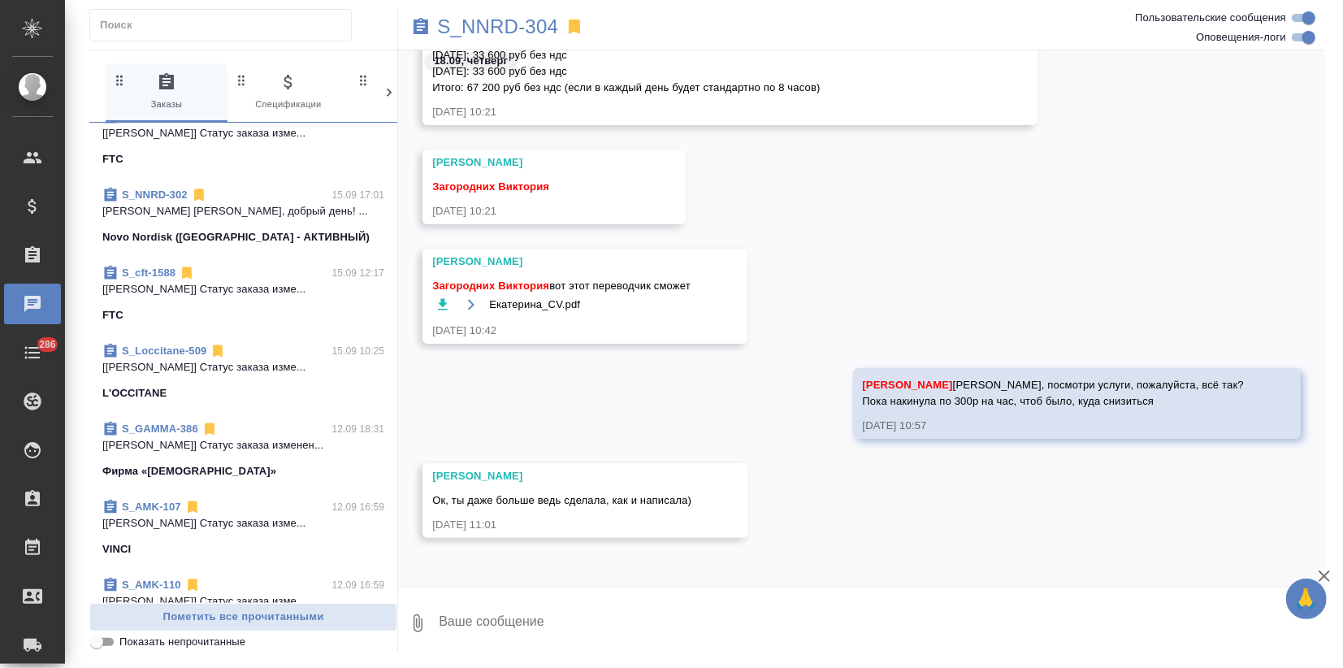
click at [147, 36] on input "text" at bounding box center [225, 25] width 251 height 23
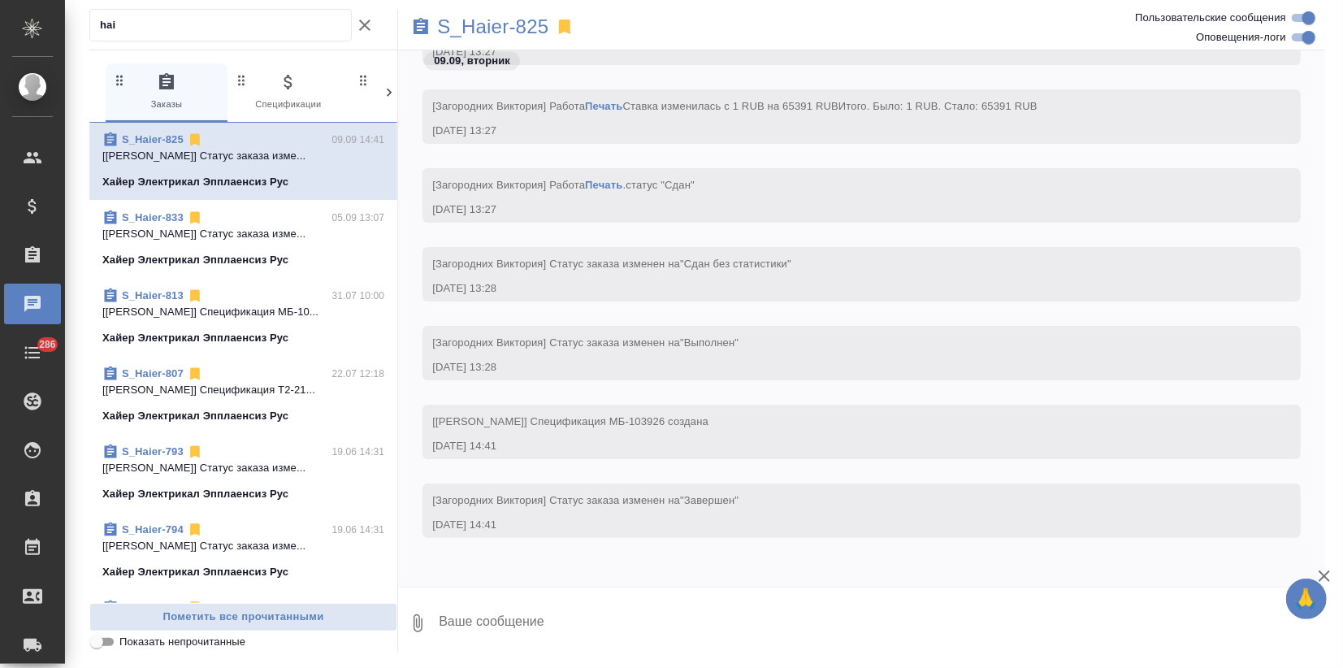
scroll to position [0, 0]
type input "hai"
click at [467, 28] on p "S_Haier-825" at bounding box center [492, 27] width 111 height 16
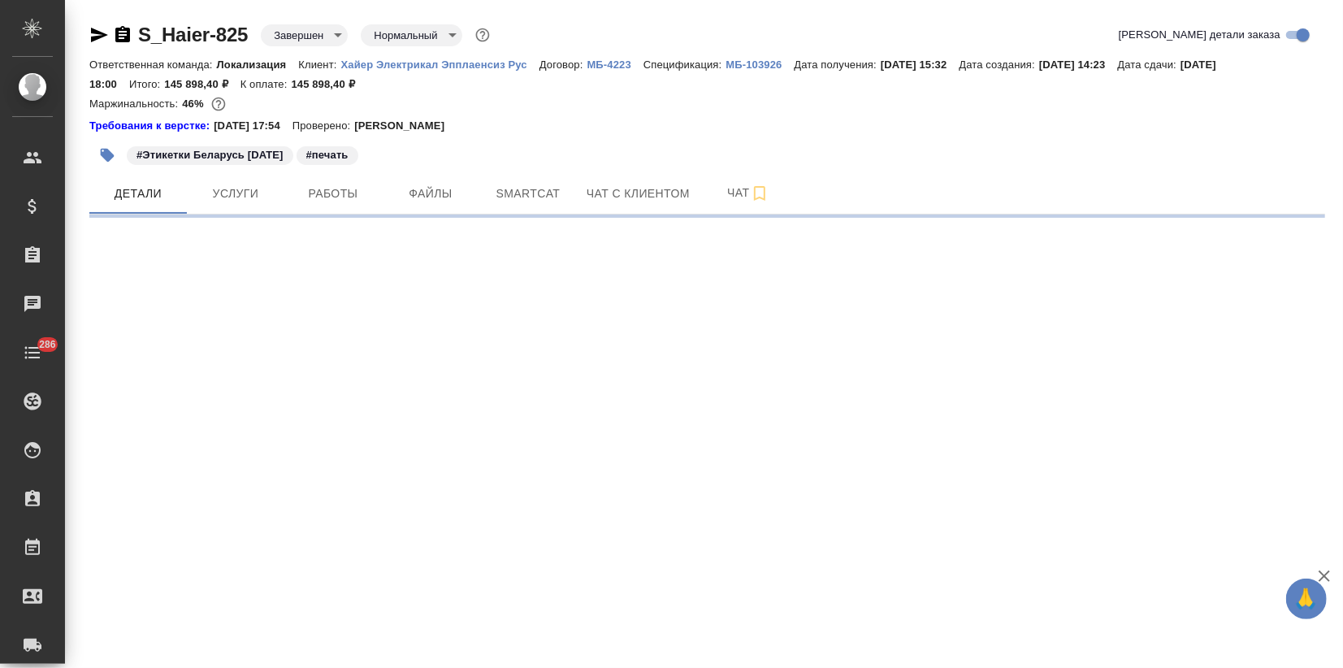
select select "RU"
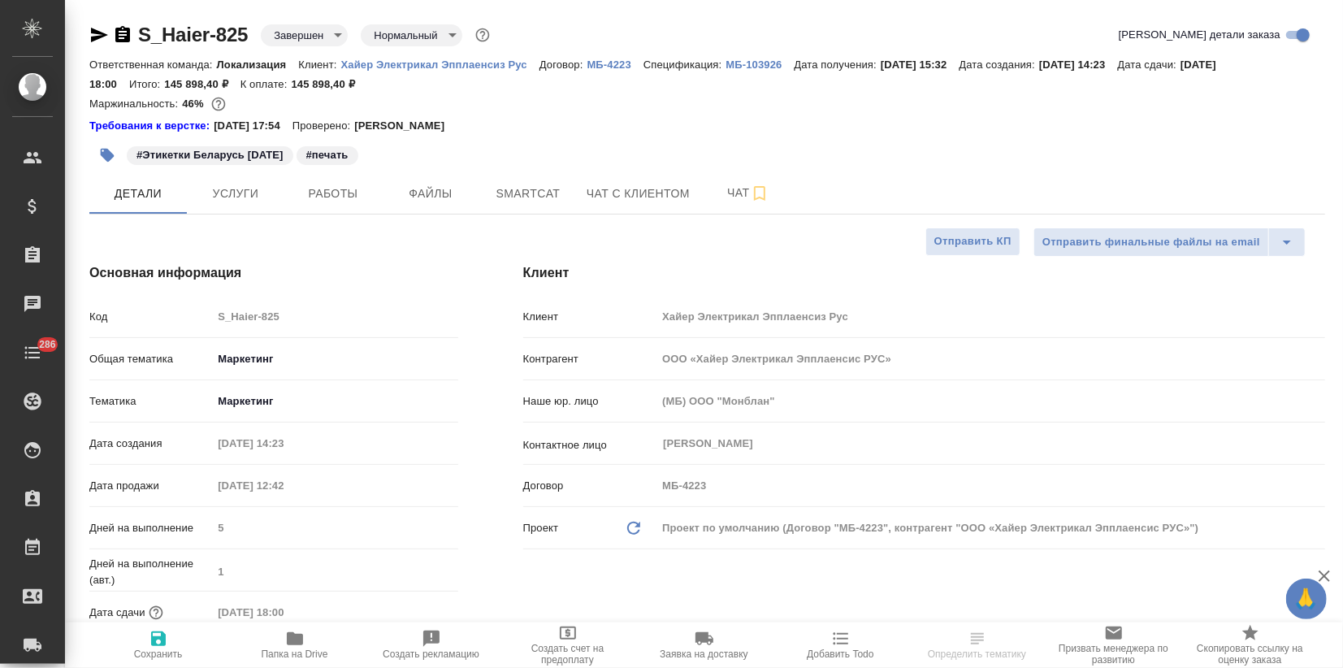
click at [403, 65] on p "Хайер Электрикал Эпплаенсиз Рус" at bounding box center [440, 64] width 198 height 12
type textarea "x"
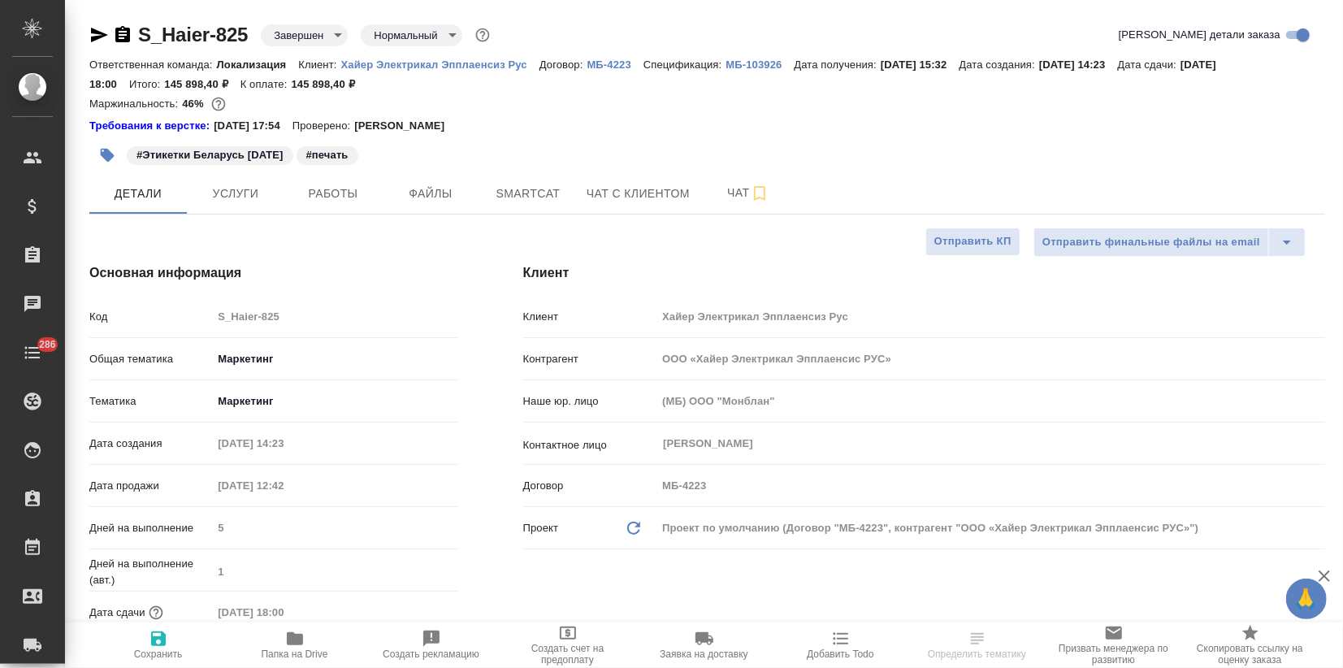
type textarea "x"
type input "Загородних Виктория"
type input "[PERSON_NAME]pavlova"
type textarea "x"
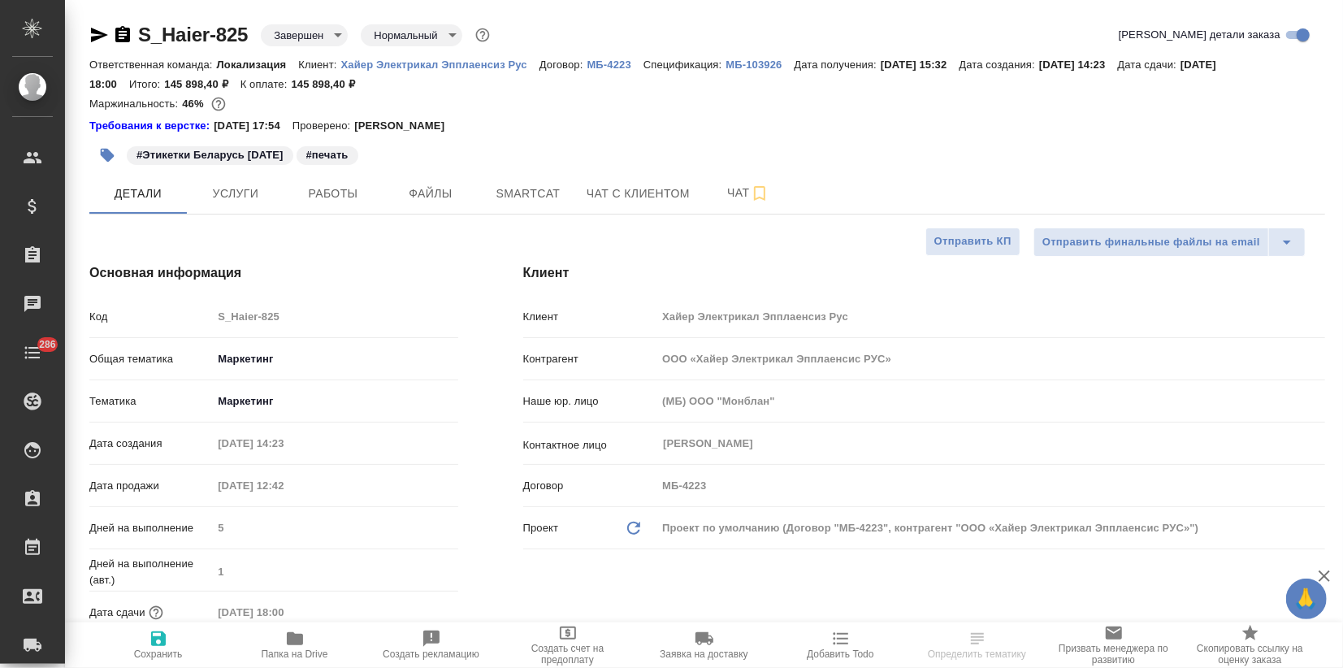
type textarea "x"
select select "RU"
type textarea "x"
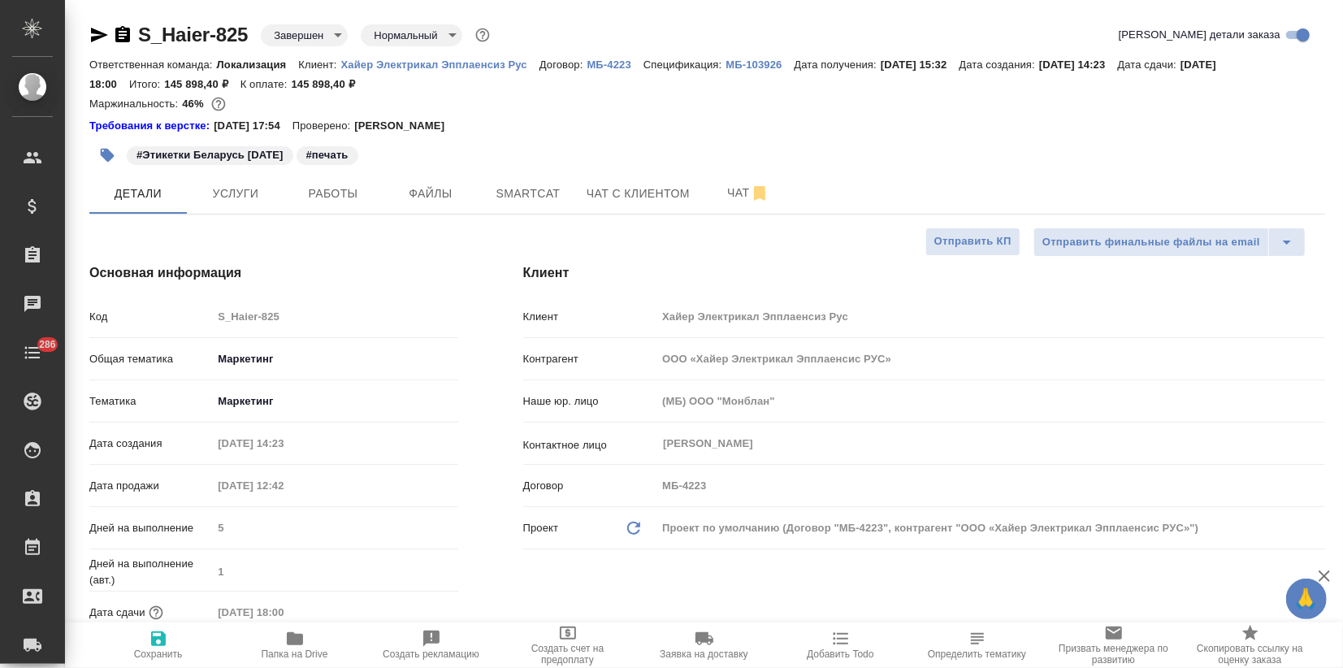
type textarea "x"
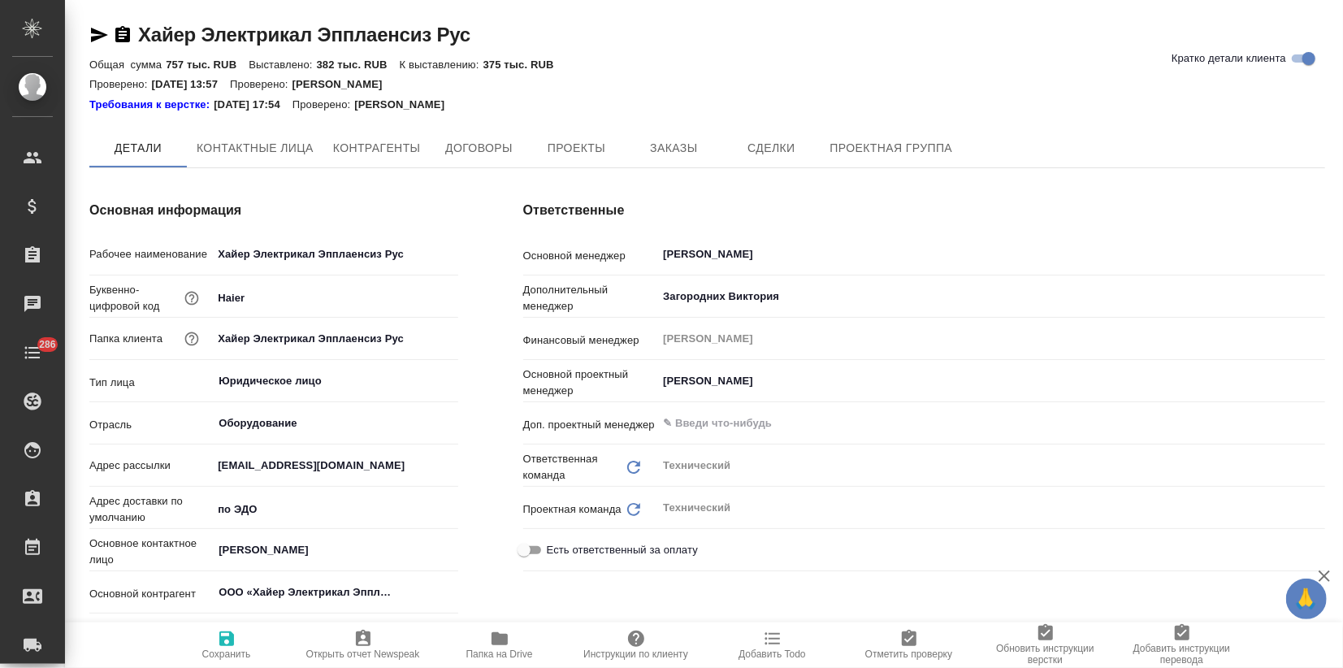
type input "(Т2) ООО "Трактат24""
type textarea "x"
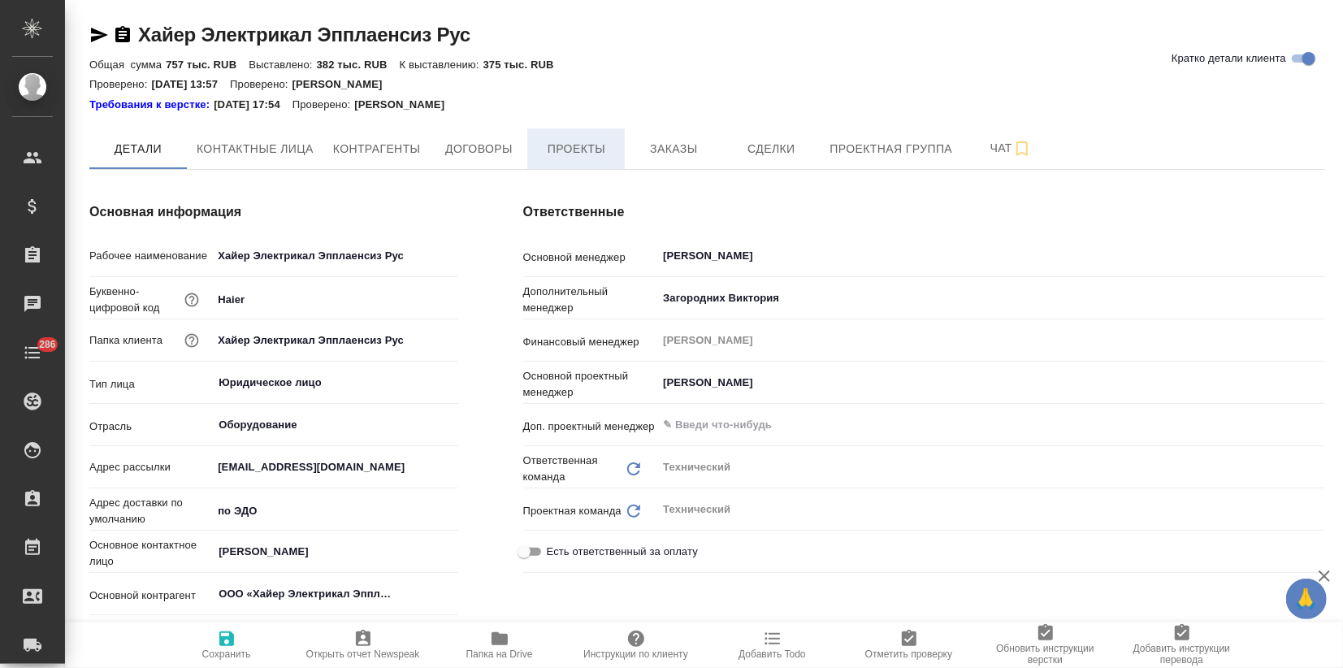
type textarea "x"
click at [673, 150] on span "Заказы" at bounding box center [673, 149] width 78 height 20
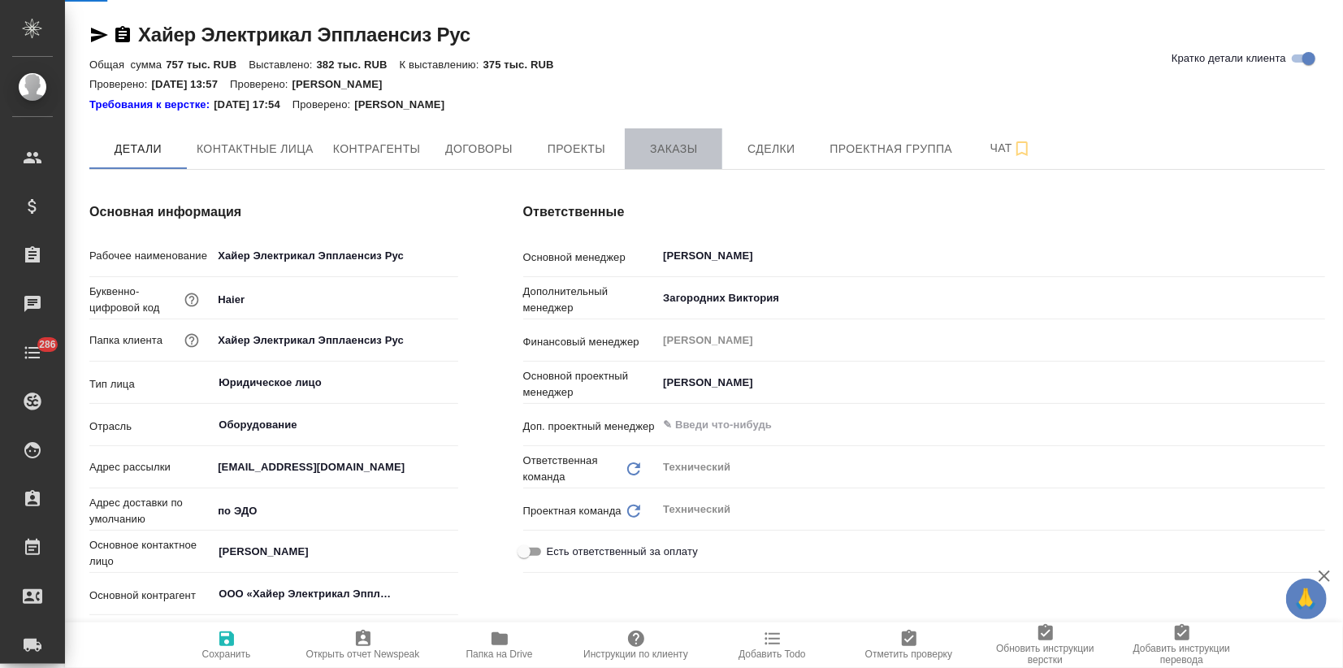
click at [672, 150] on span "Заказы" at bounding box center [673, 149] width 78 height 20
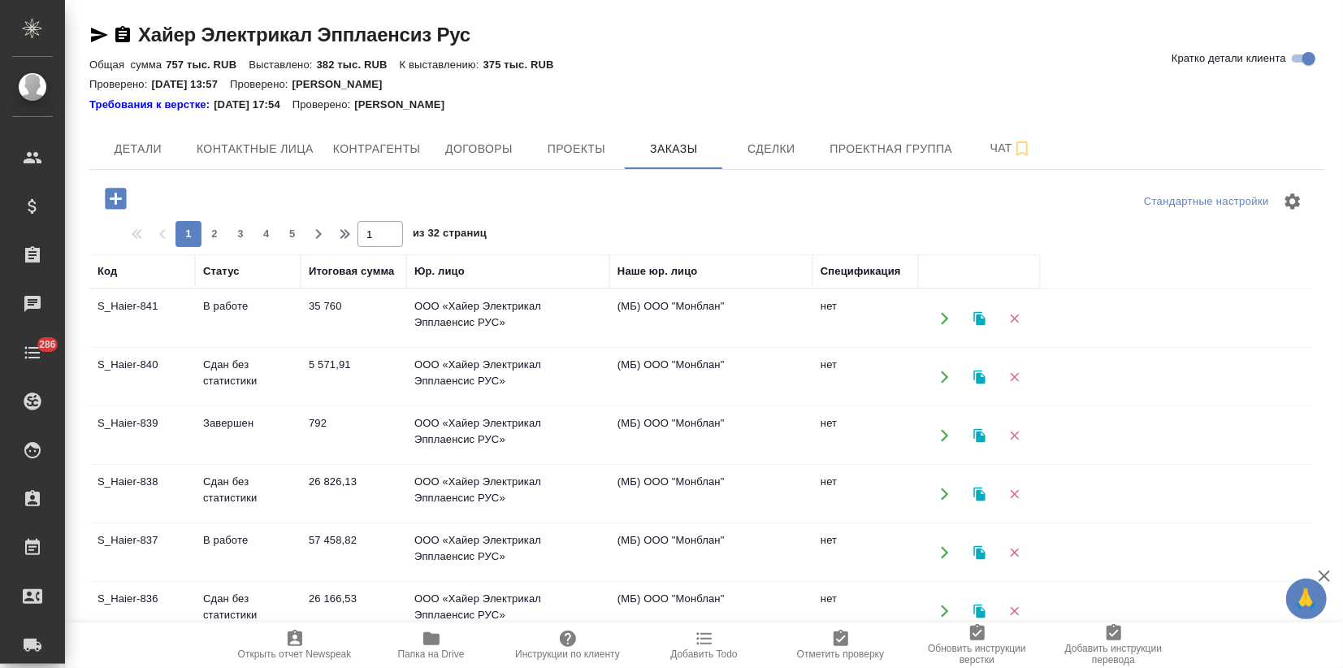
click at [318, 324] on td "35 760" at bounding box center [354, 318] width 106 height 57
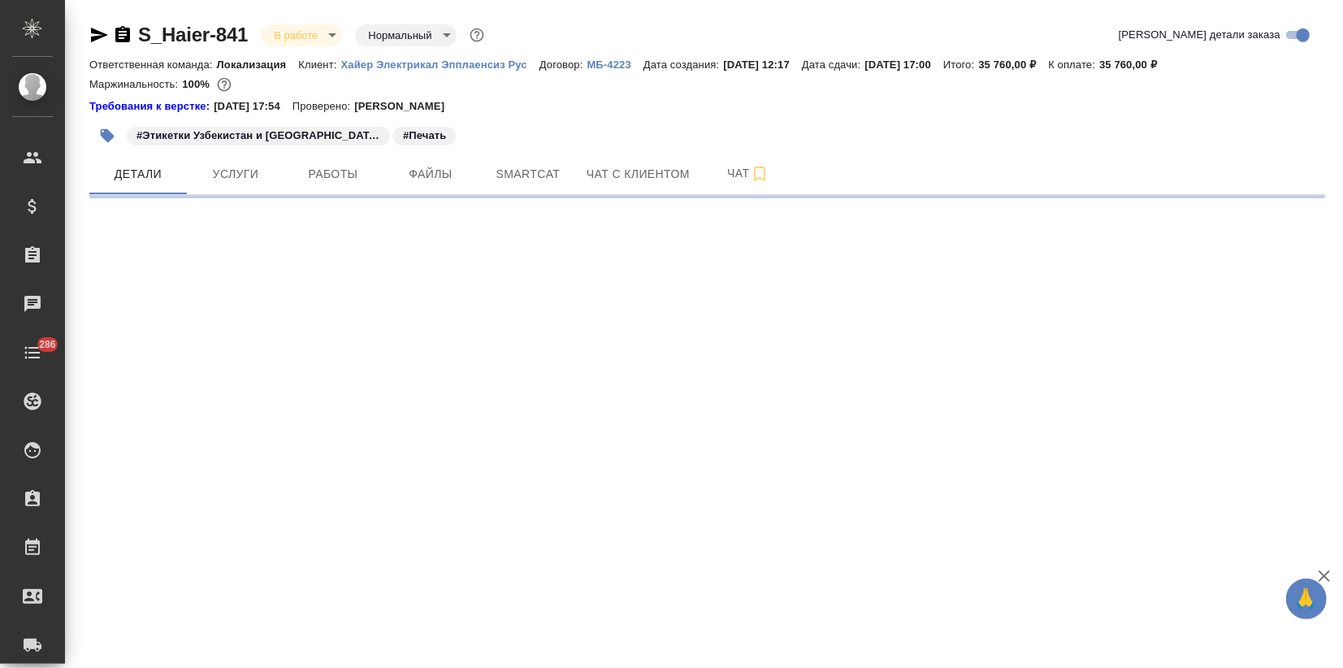
select select "RU"
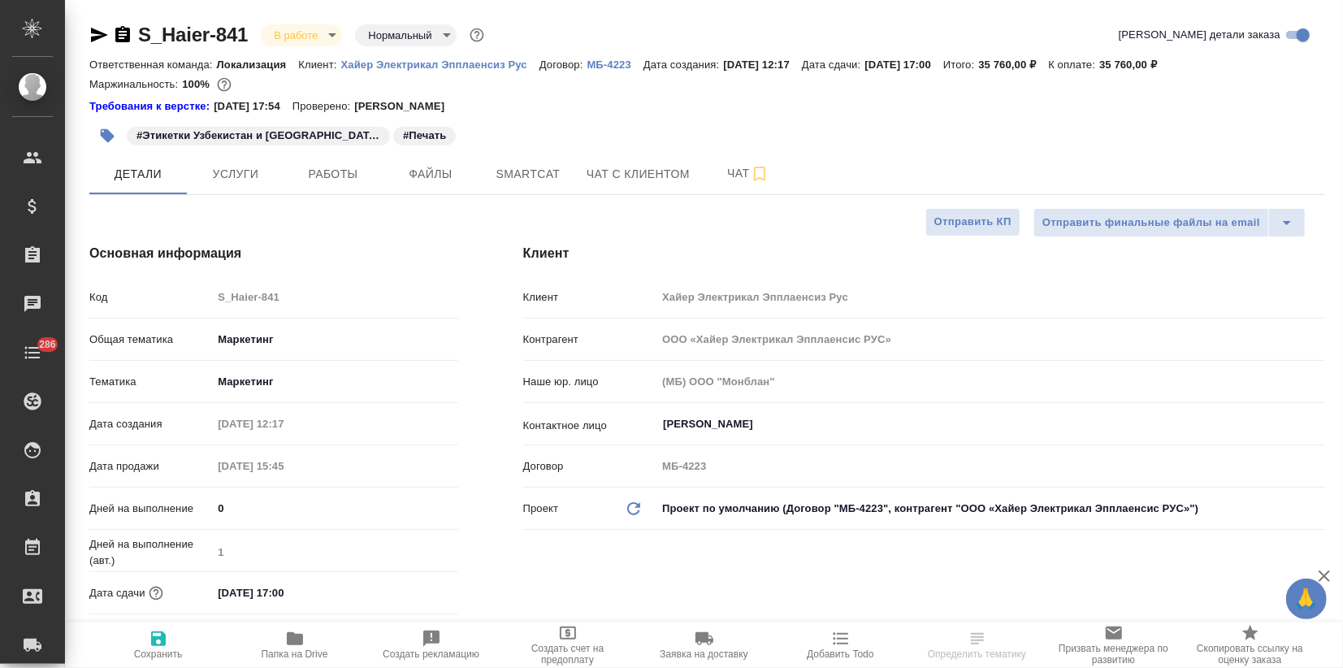
type textarea "x"
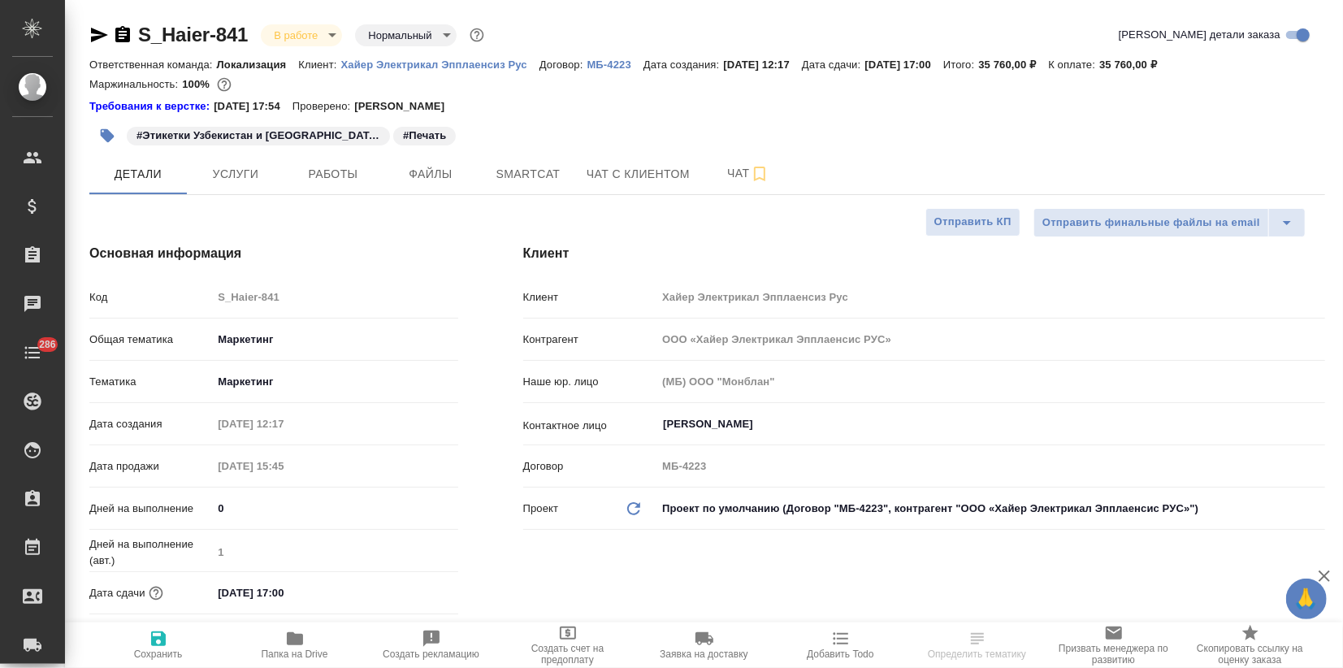
type textarea "x"
click at [289, 650] on span "Папка на Drive" at bounding box center [295, 653] width 67 height 11
type textarea "x"
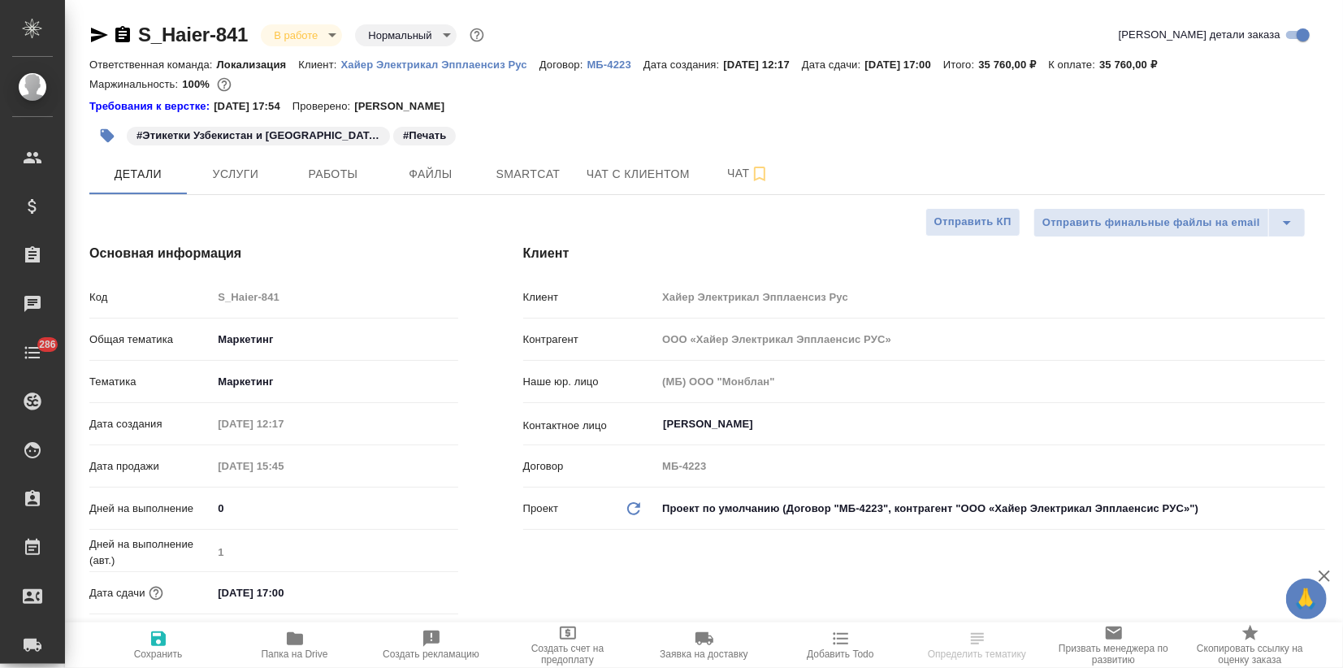
select select "RU"
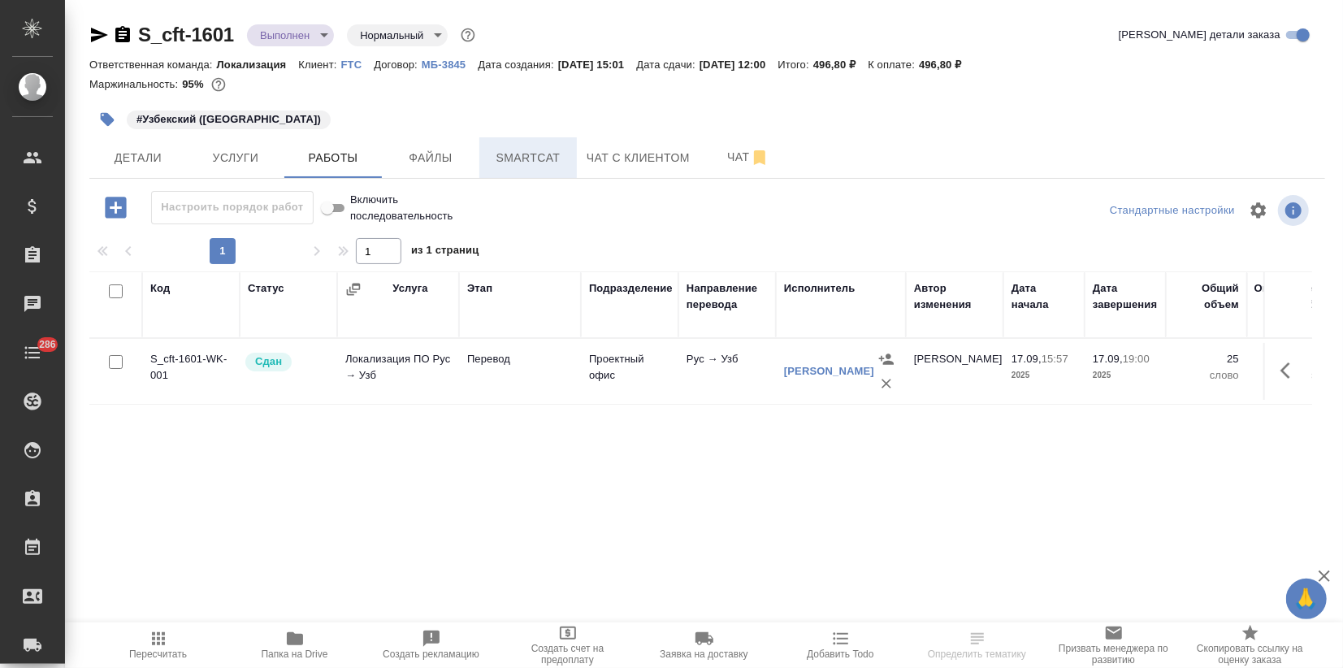
click at [543, 169] on button "Smartcat" at bounding box center [527, 157] width 97 height 41
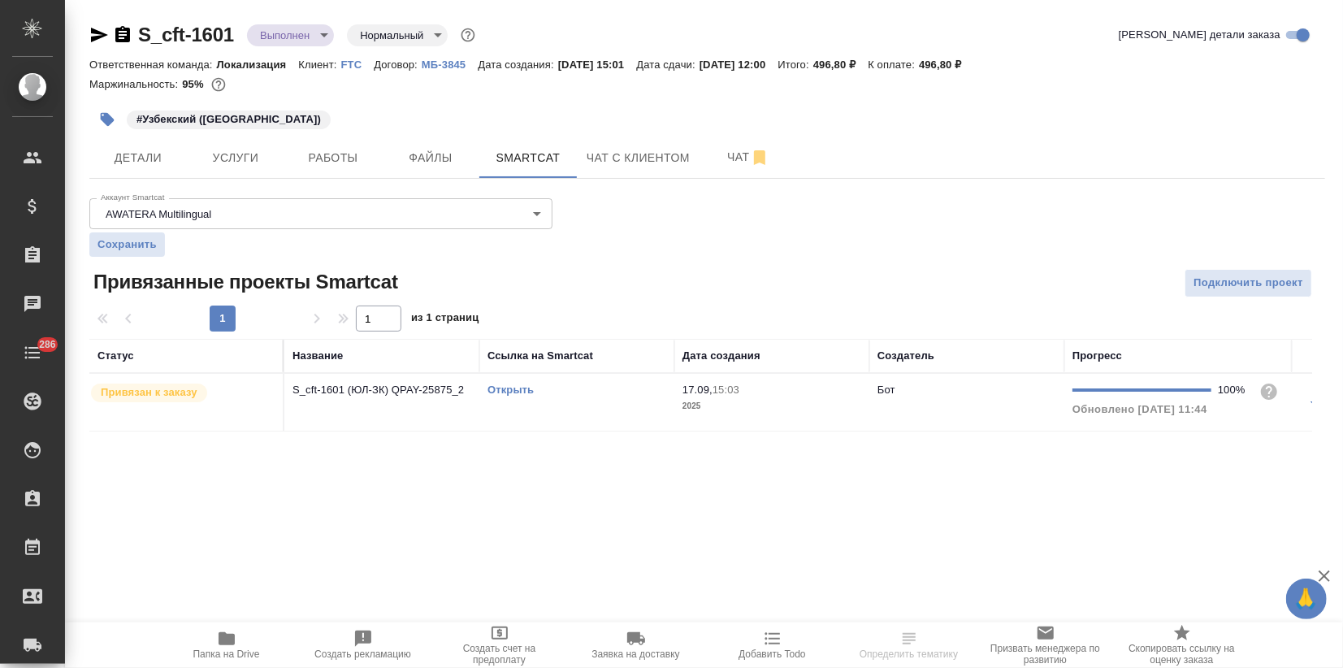
click at [499, 387] on link "Открыть" at bounding box center [510, 389] width 46 height 12
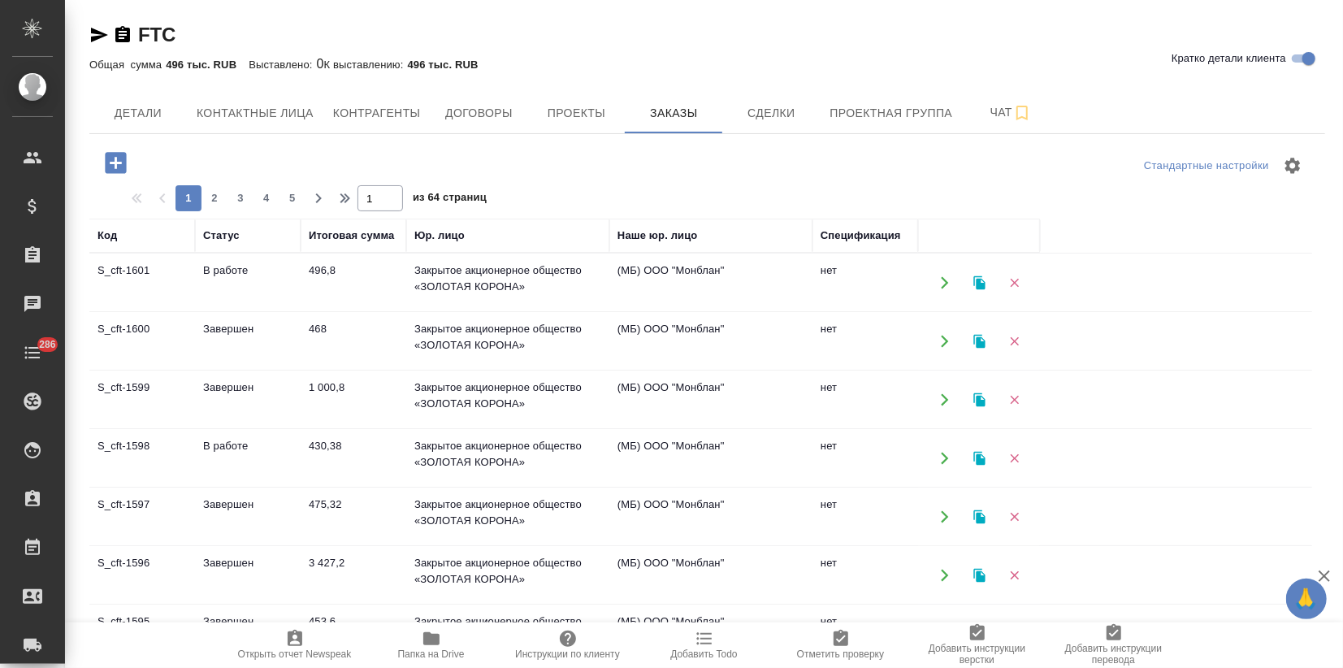
click at [975, 284] on icon "button" at bounding box center [979, 282] width 15 height 15
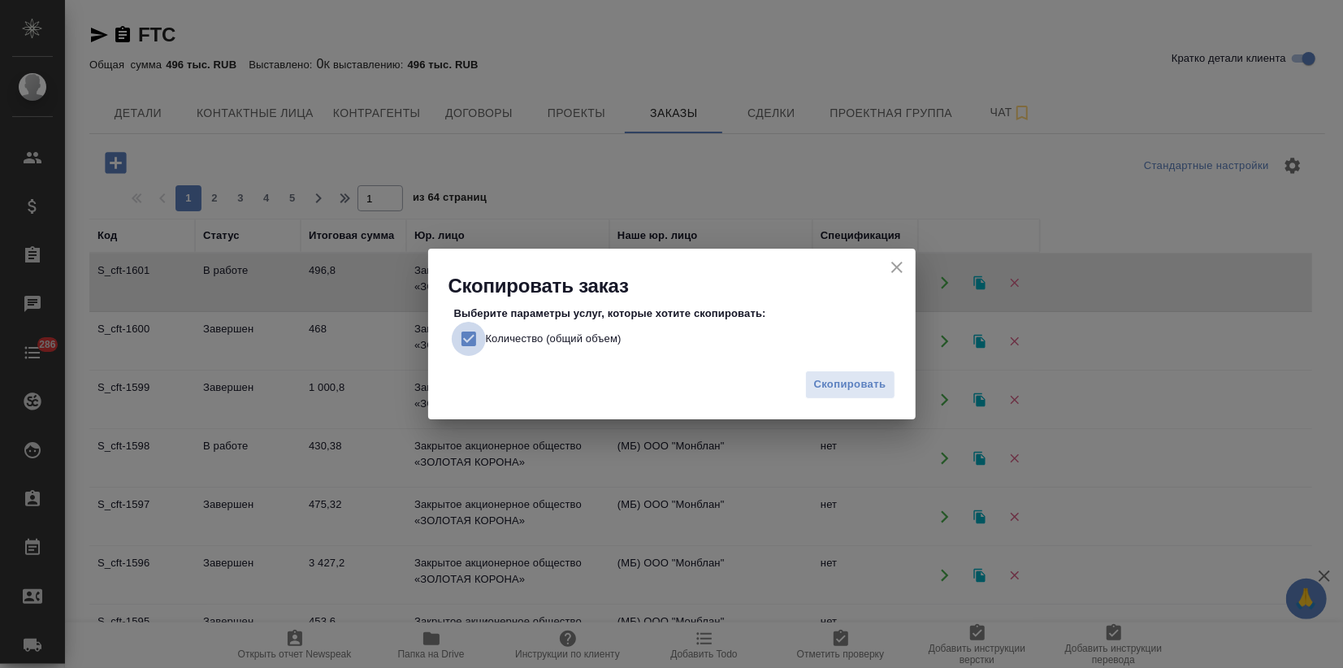
click at [458, 338] on input "Количество (общий объем)" at bounding box center [469, 339] width 34 height 34
checkbox input "false"
click at [832, 383] on span "Скопировать" at bounding box center [850, 384] width 72 height 19
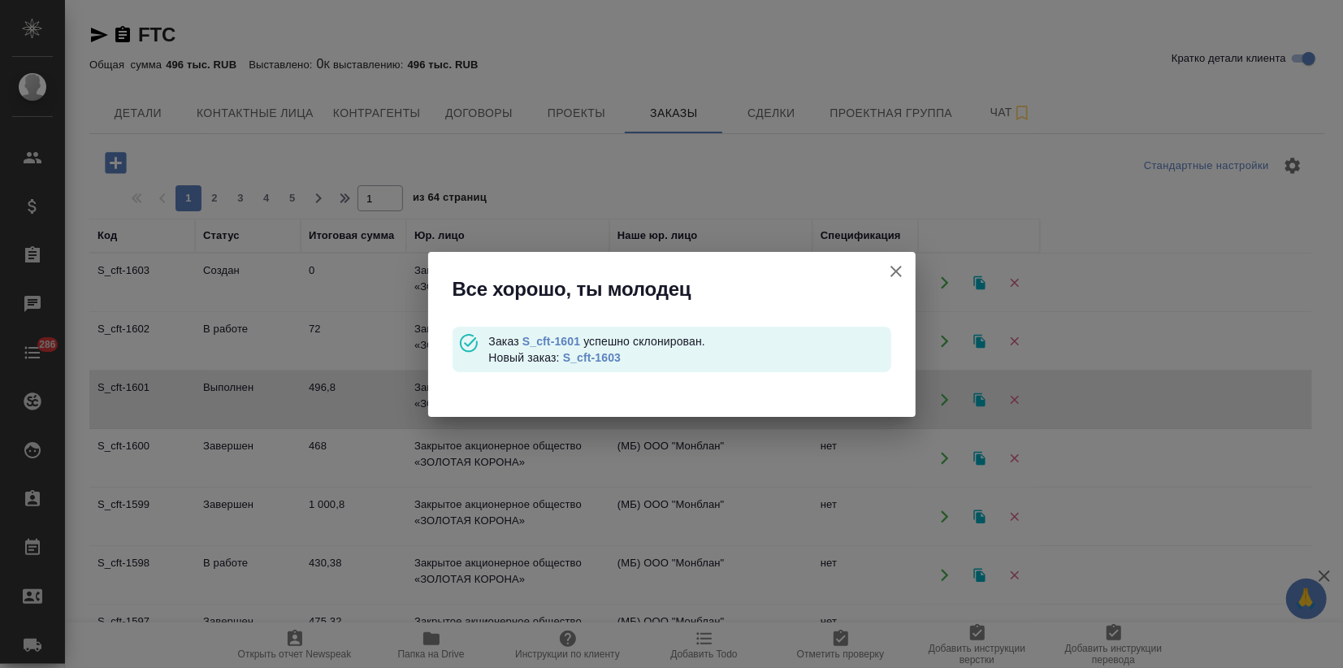
click at [613, 356] on link "S_cft-1603" at bounding box center [592, 357] width 58 height 13
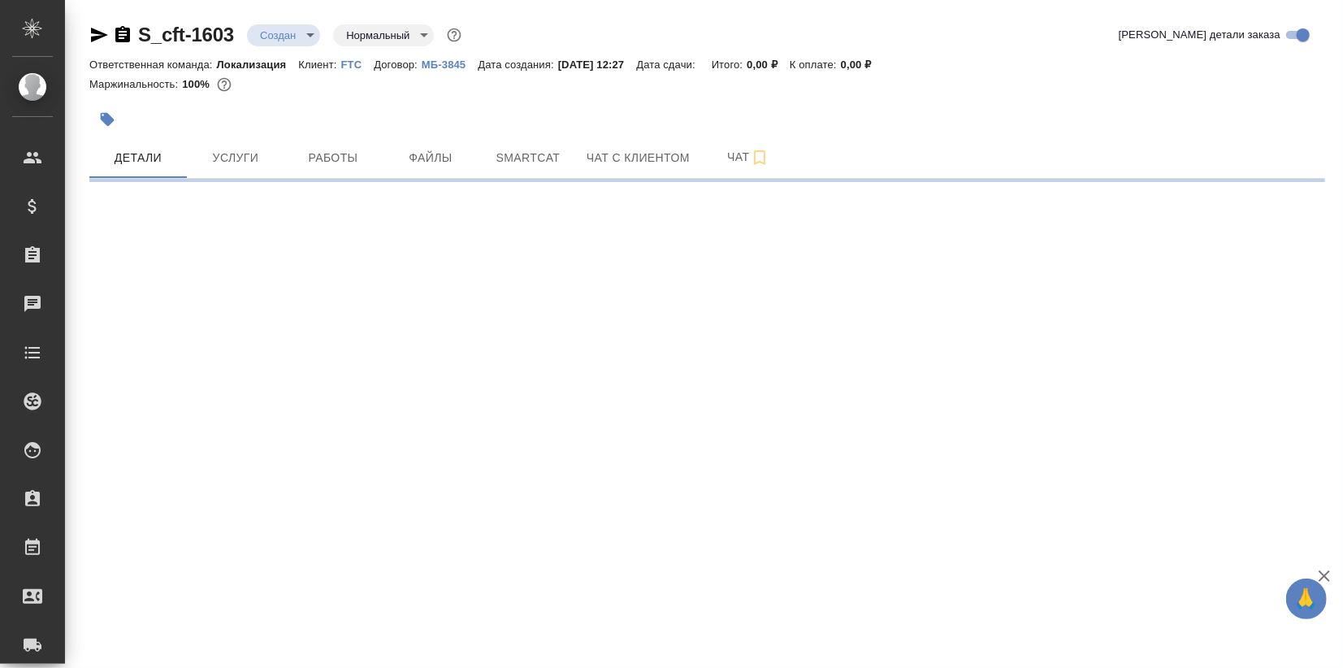
select select "RU"
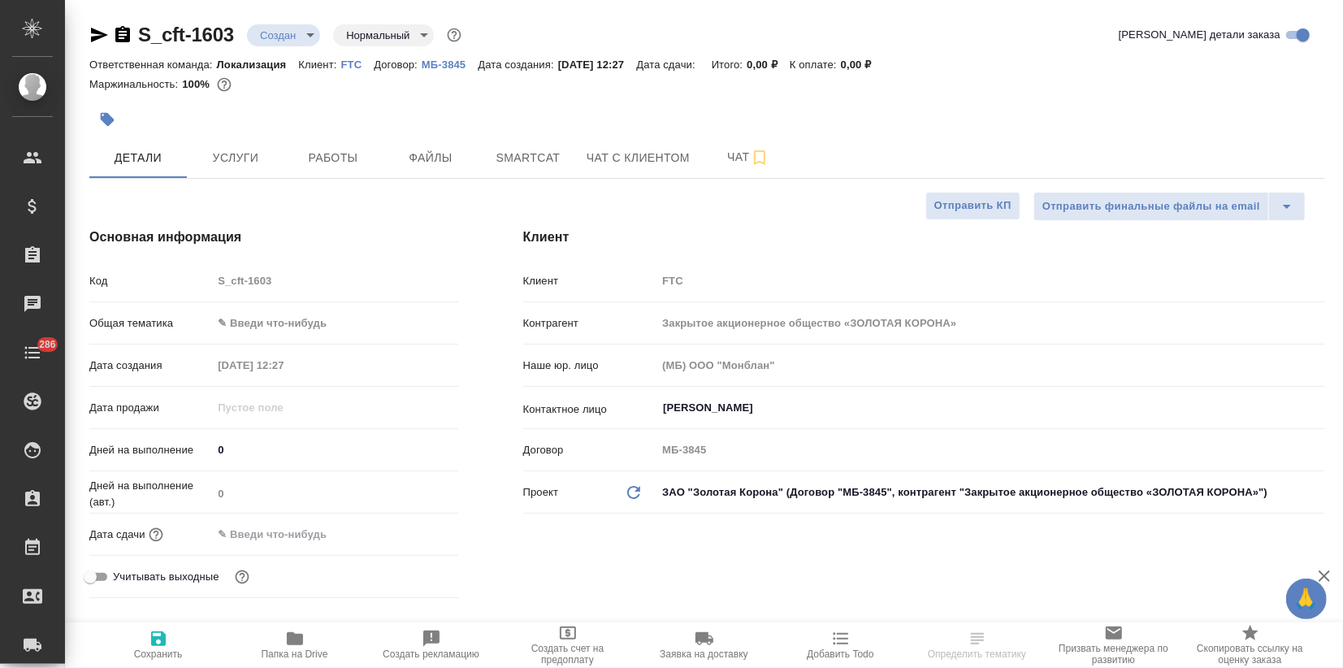
type textarea "x"
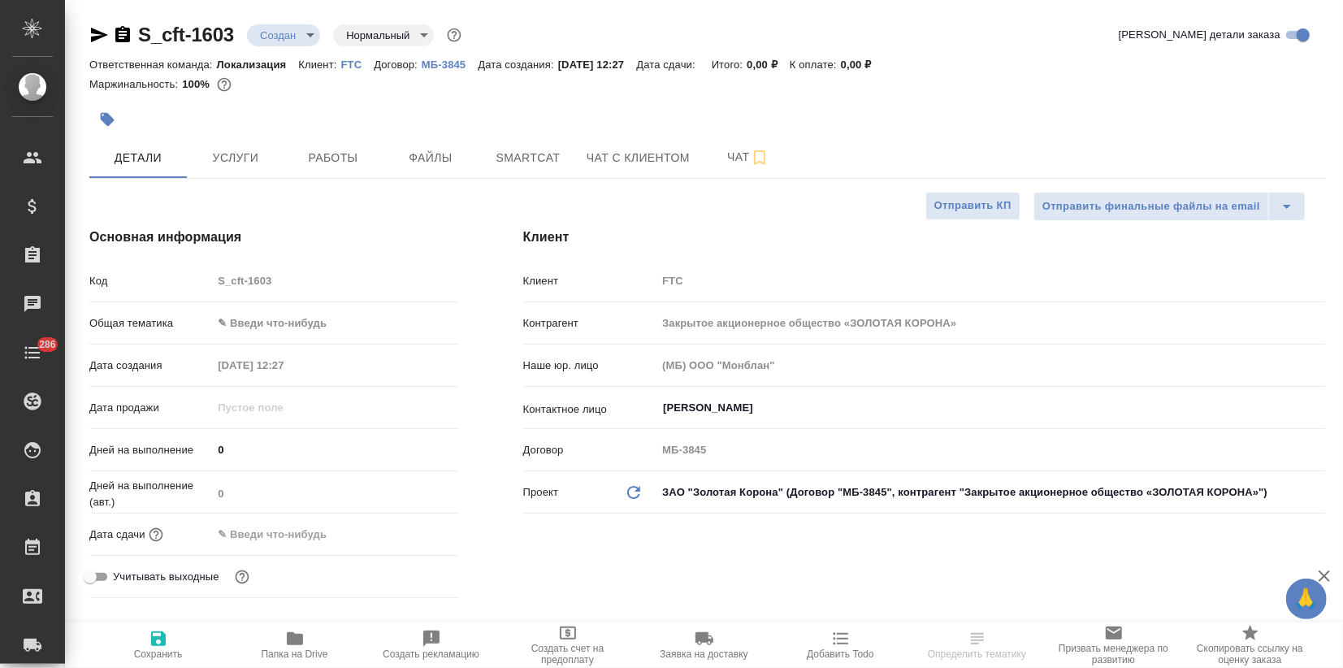
type textarea "x"
click at [272, 328] on body "🙏 .cls-1 fill:#fff; AWATERA Zagorodnikh Viktoria Клиенты Спецификации Заказы Ча…" at bounding box center [671, 334] width 1343 height 668
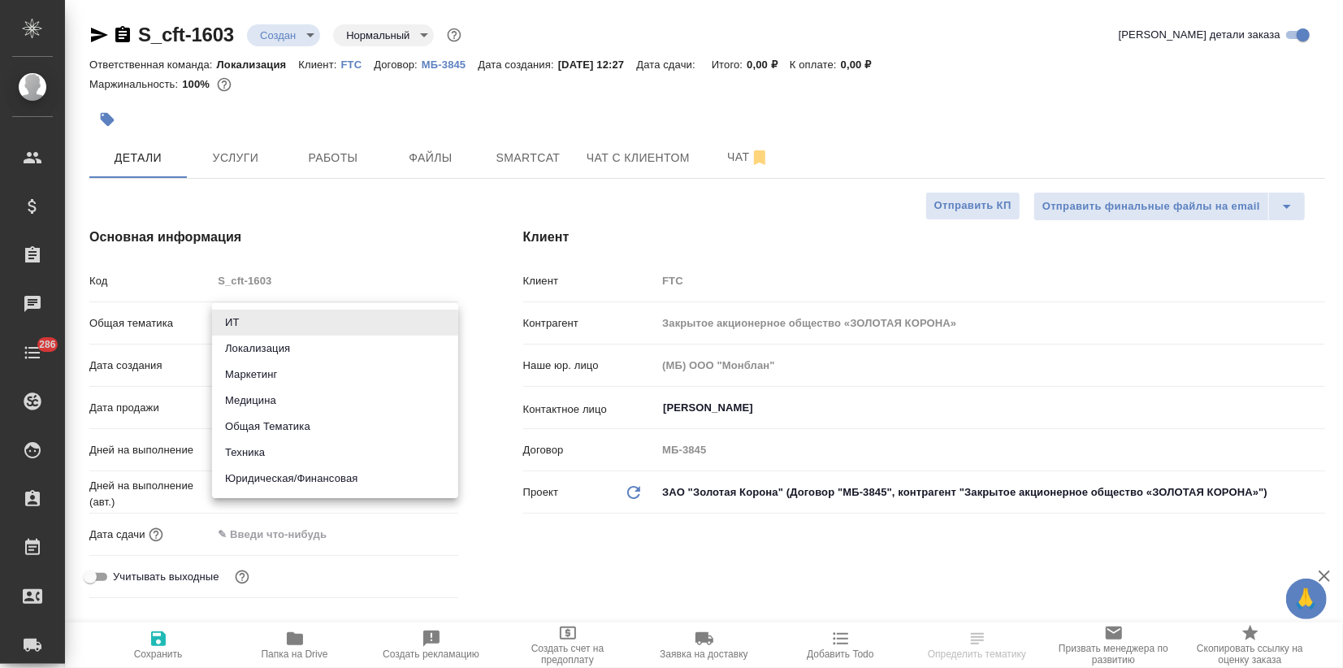
click at [262, 351] on li "Локализация" at bounding box center [335, 348] width 246 height 26
type input "local"
type textarea "x"
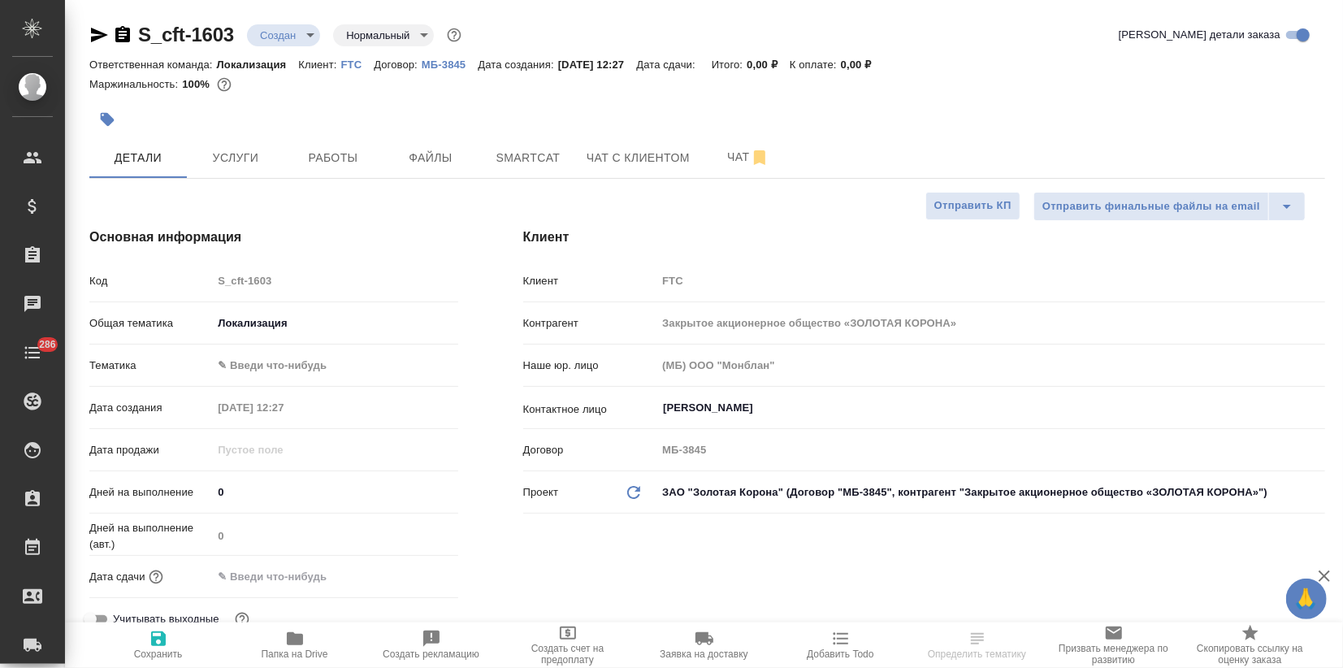
click at [259, 357] on body "🙏 .cls-1 fill:#fff; AWATERA Zagorodnikh Viktoria Клиенты Спецификации Заказы Ча…" at bounding box center [671, 334] width 1343 height 668
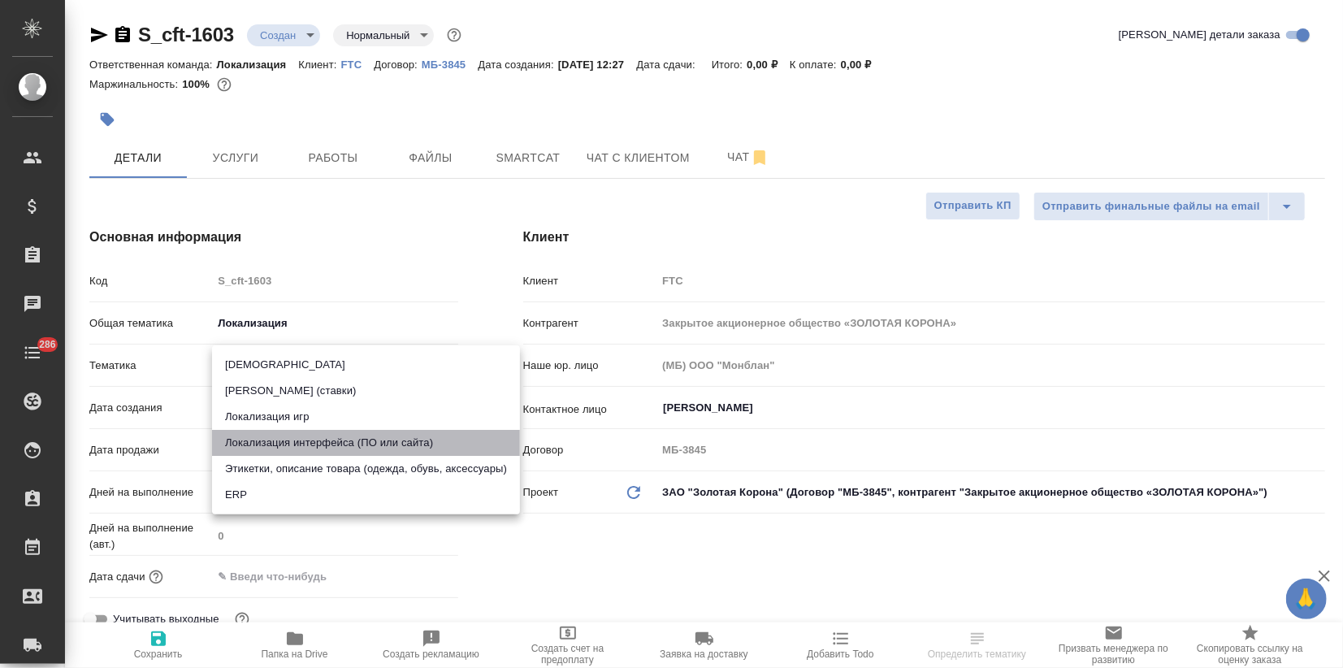
click at [273, 436] on li "Локализация интерфейса (ПО или сайта)" at bounding box center [366, 443] width 308 height 26
type textarea "x"
type input "5a8b8b956a9677013d343e0d"
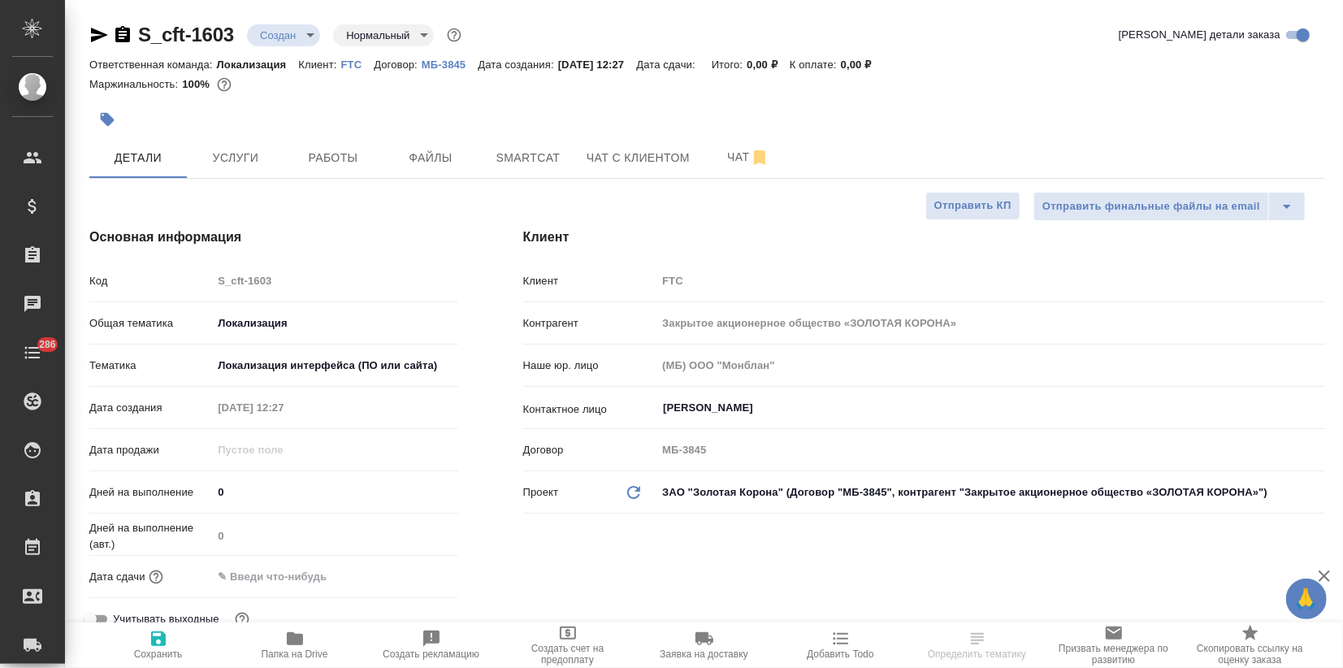
click at [154, 635] on icon "button" at bounding box center [158, 638] width 19 height 19
type textarea "x"
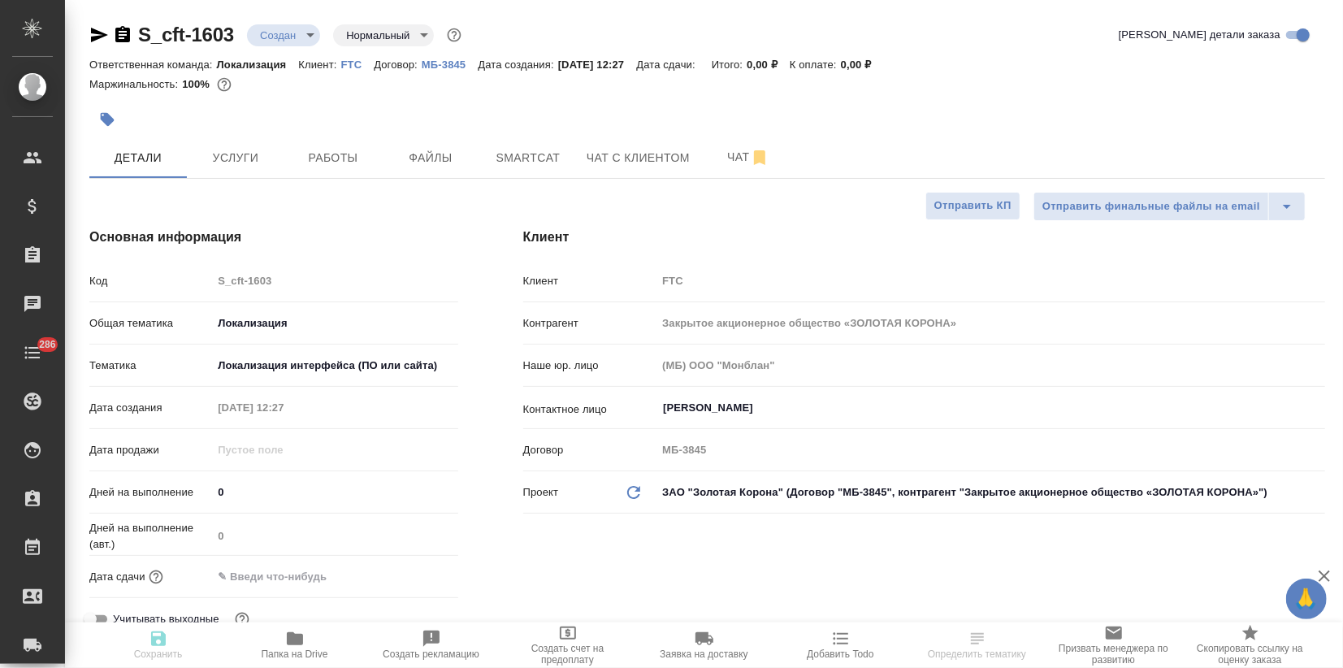
type textarea "x"
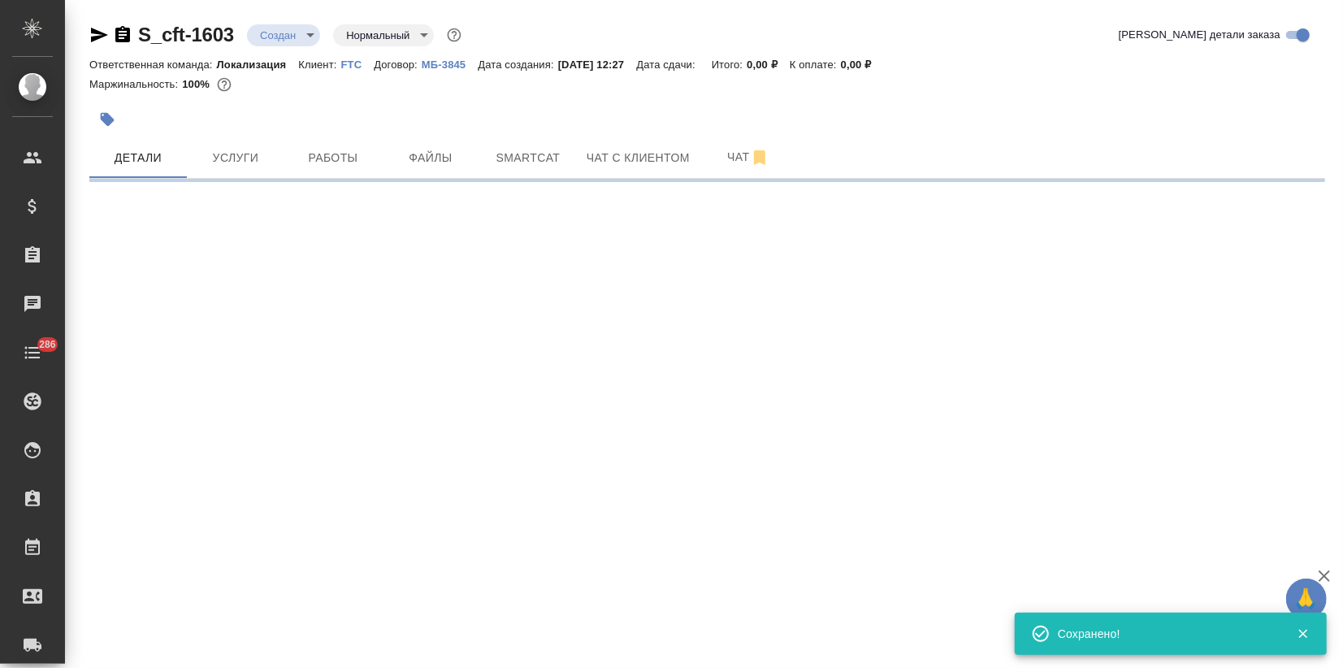
select select "RU"
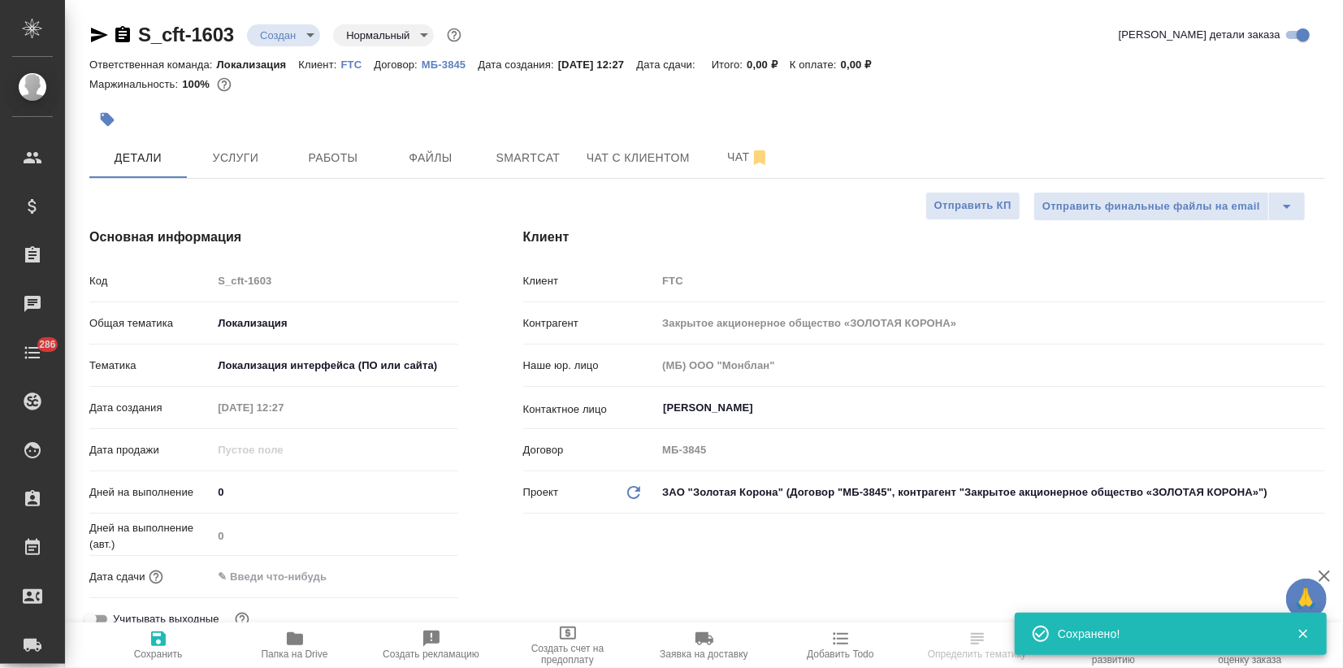
type textarea "x"
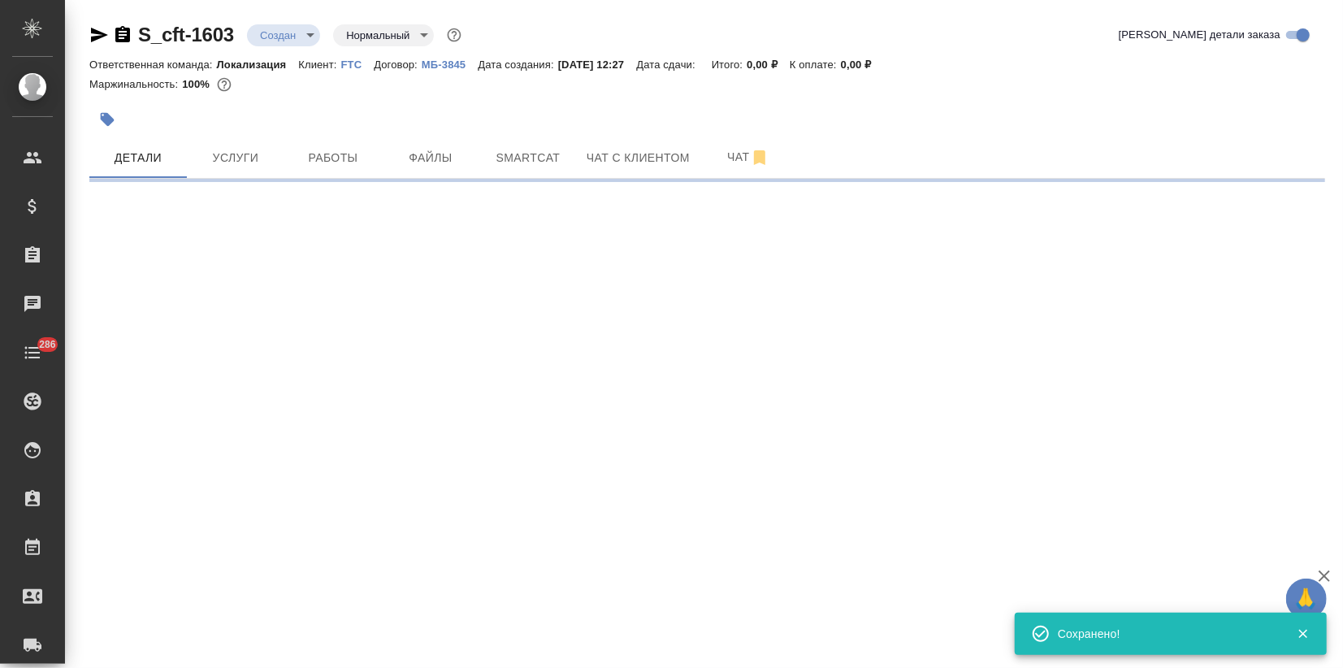
select select "RU"
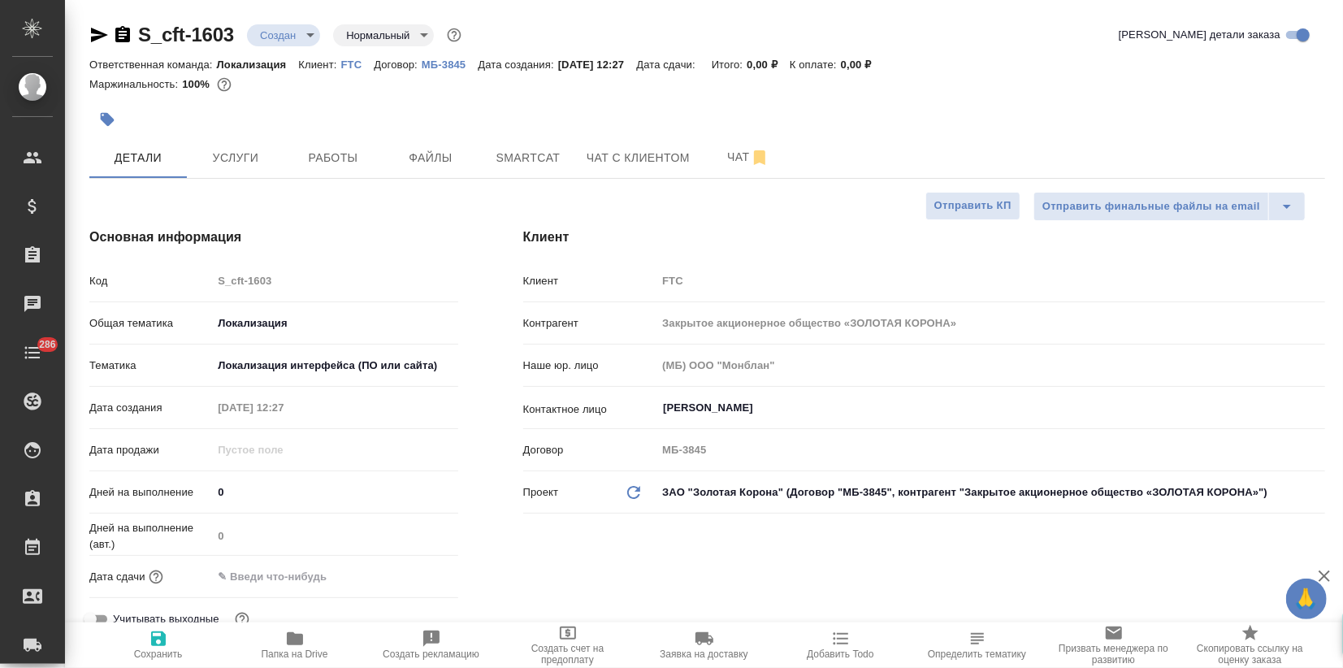
type textarea "x"
click at [106, 123] on icon "button" at bounding box center [108, 120] width 14 height 14
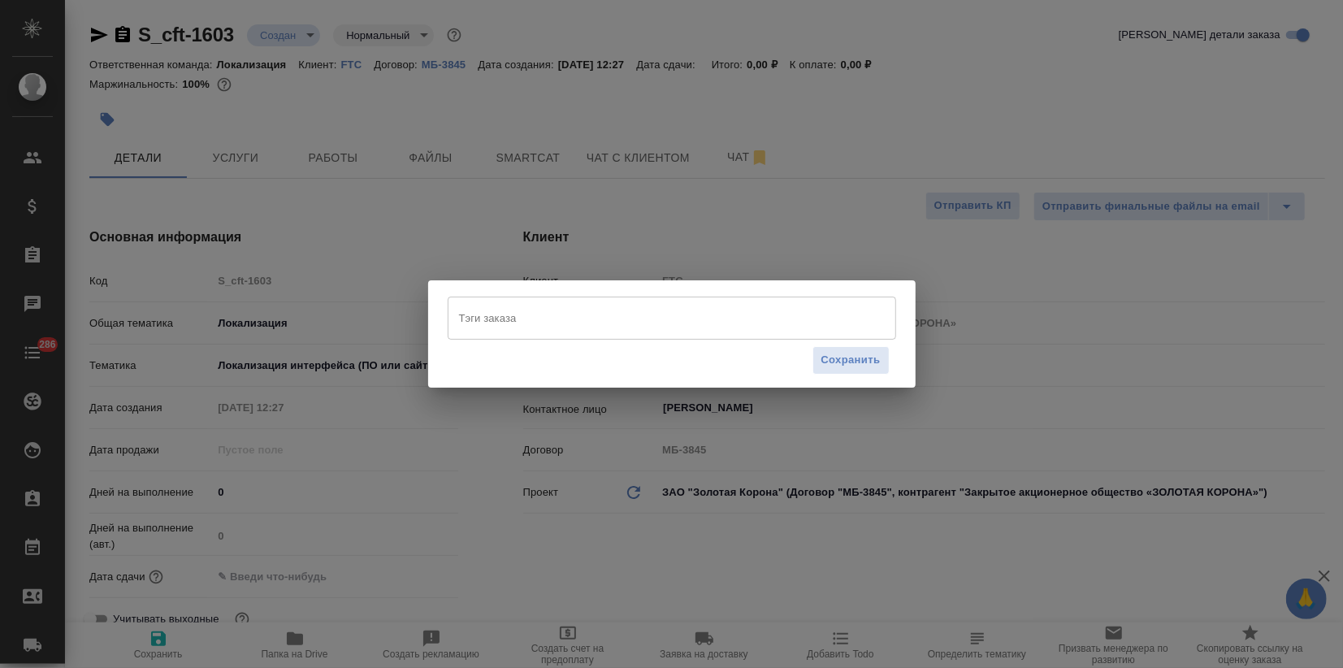
click at [510, 325] on input "Тэги заказа" at bounding box center [656, 318] width 403 height 28
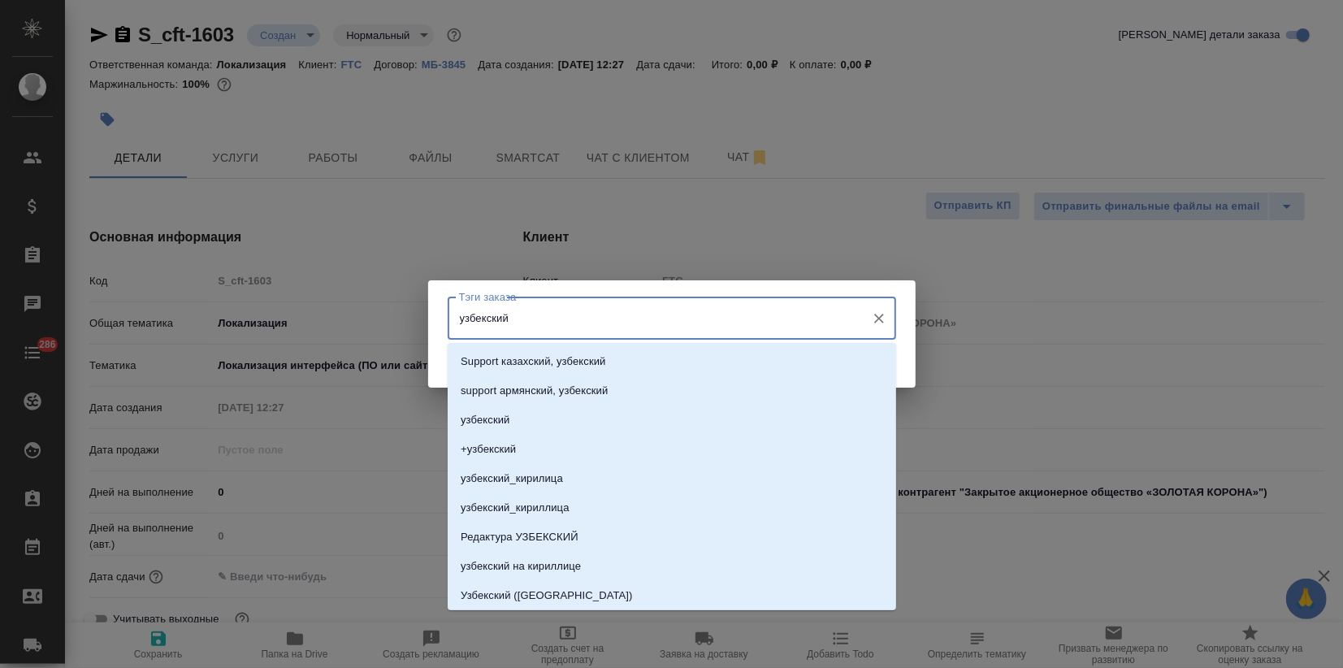
type input "узбекский"
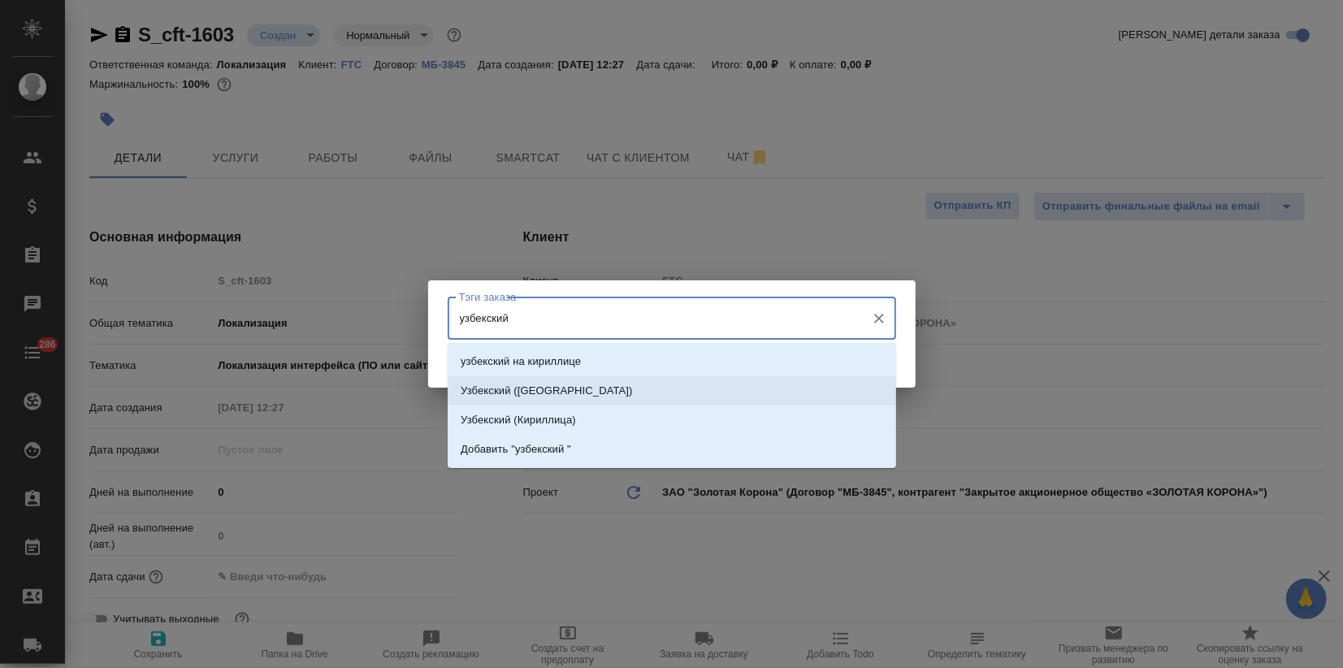
click at [528, 391] on p "Узбекский (Латиница)" at bounding box center [547, 391] width 172 height 16
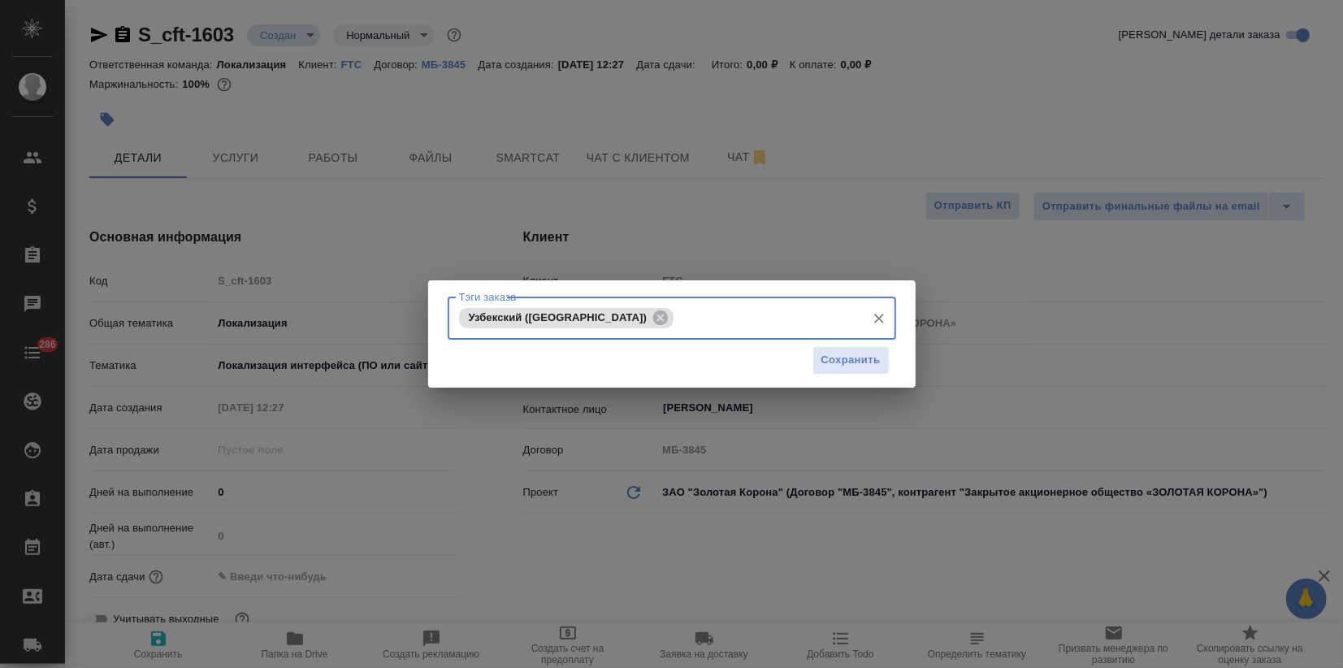
click at [844, 382] on div "Тэги заказа Узбекский (Латиница) Тэги заказа Сохранить" at bounding box center [671, 333] width 487 height 107
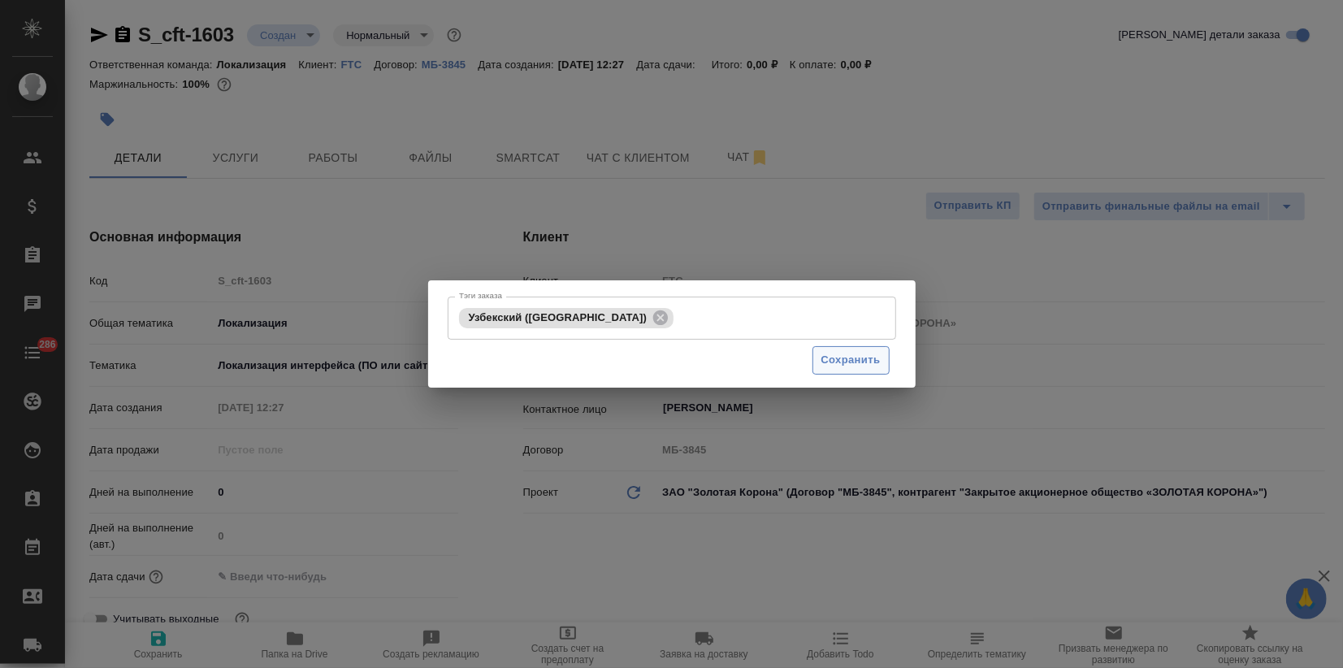
click at [849, 371] on button "Сохранить" at bounding box center [850, 360] width 77 height 28
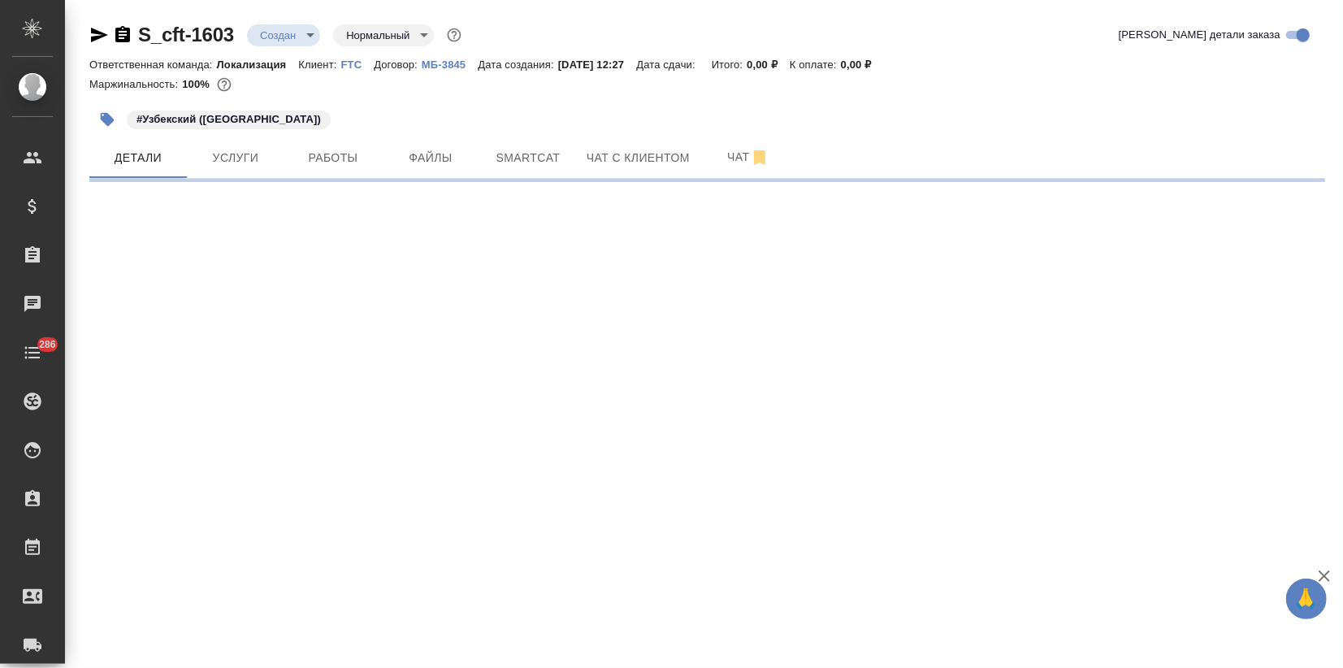
select select "RU"
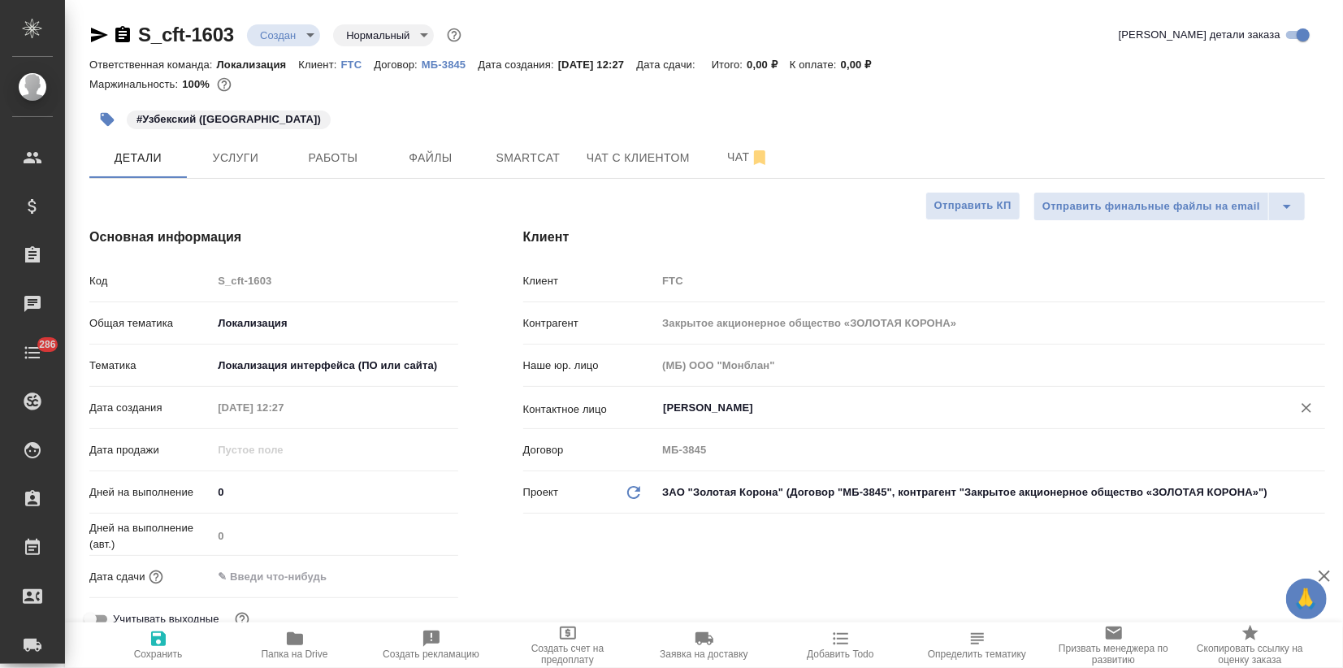
type textarea "x"
drag, startPoint x: 136, startPoint y: 29, endPoint x: 236, endPoint y: 31, distance: 99.1
click at [236, 31] on div "S_cft-1603 Создан new Нормальный normal" at bounding box center [276, 35] width 375 height 26
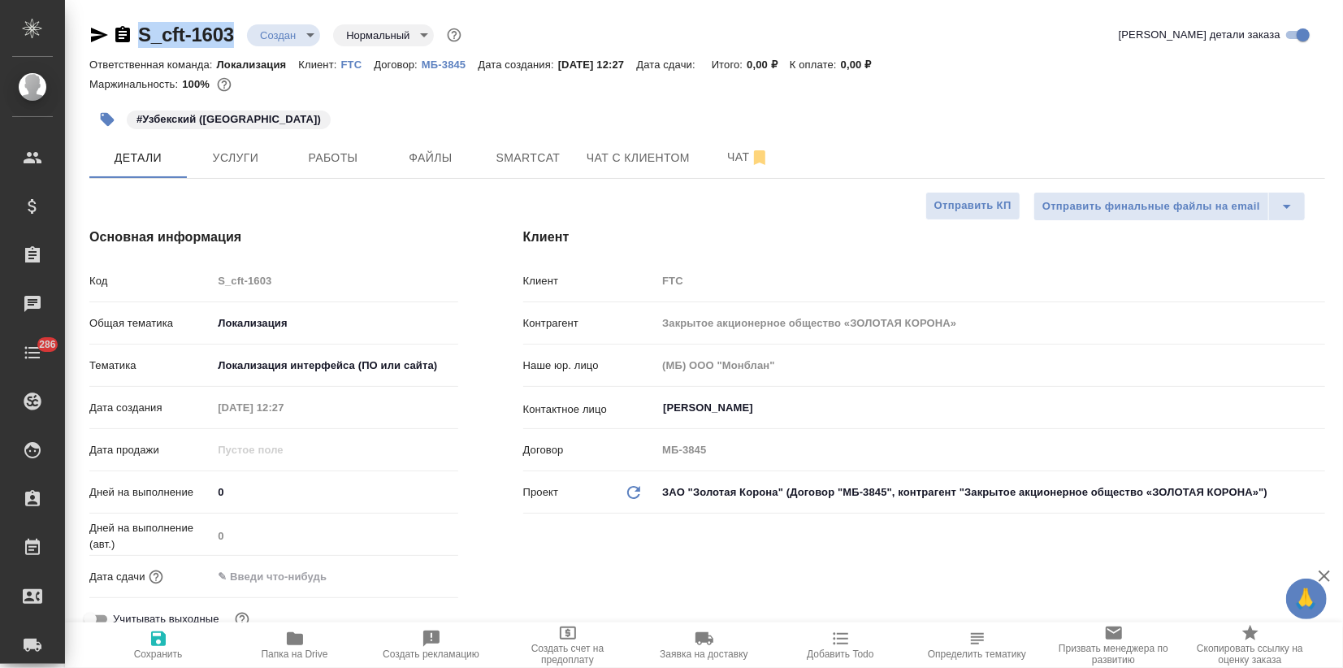
copy link "S_cft-1603"
type textarea "x"
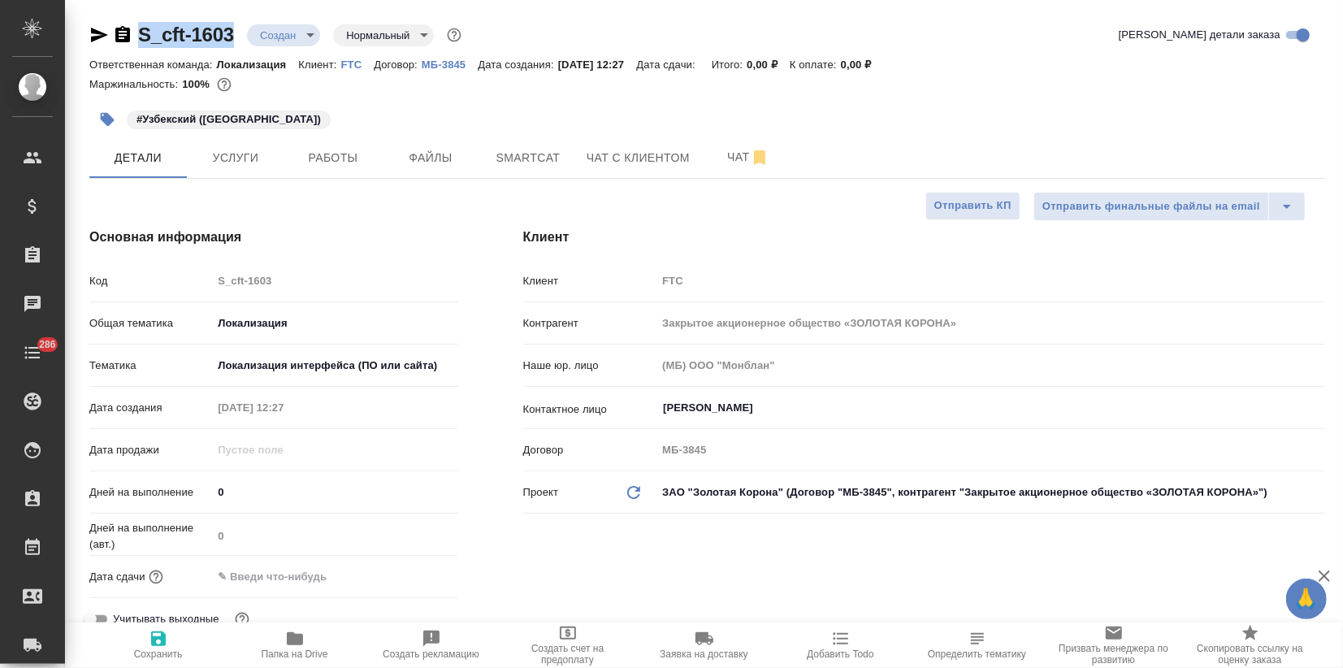
type textarea "x"
click at [223, 158] on span "Услуги" at bounding box center [236, 158] width 78 height 20
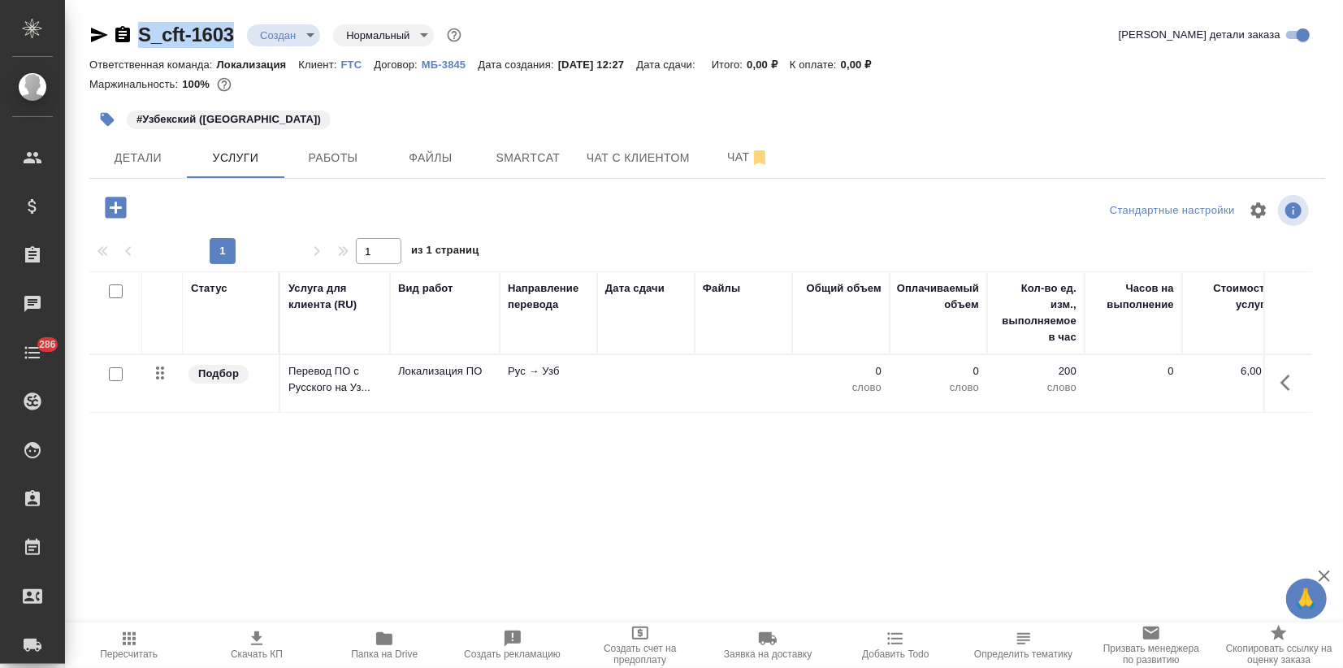
click at [353, 391] on p "Перевод ПО с Русского на Уз..." at bounding box center [334, 379] width 93 height 32
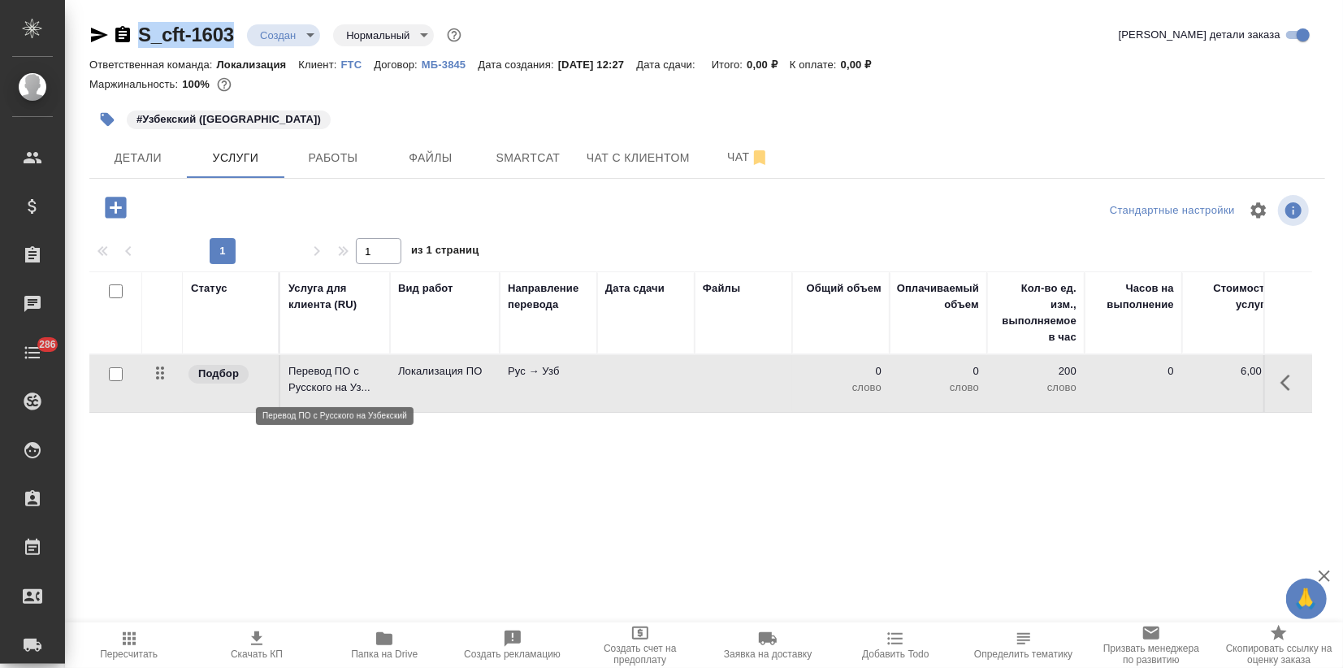
click at [353, 391] on p "Перевод ПО с Русского на Уз..." at bounding box center [334, 379] width 93 height 32
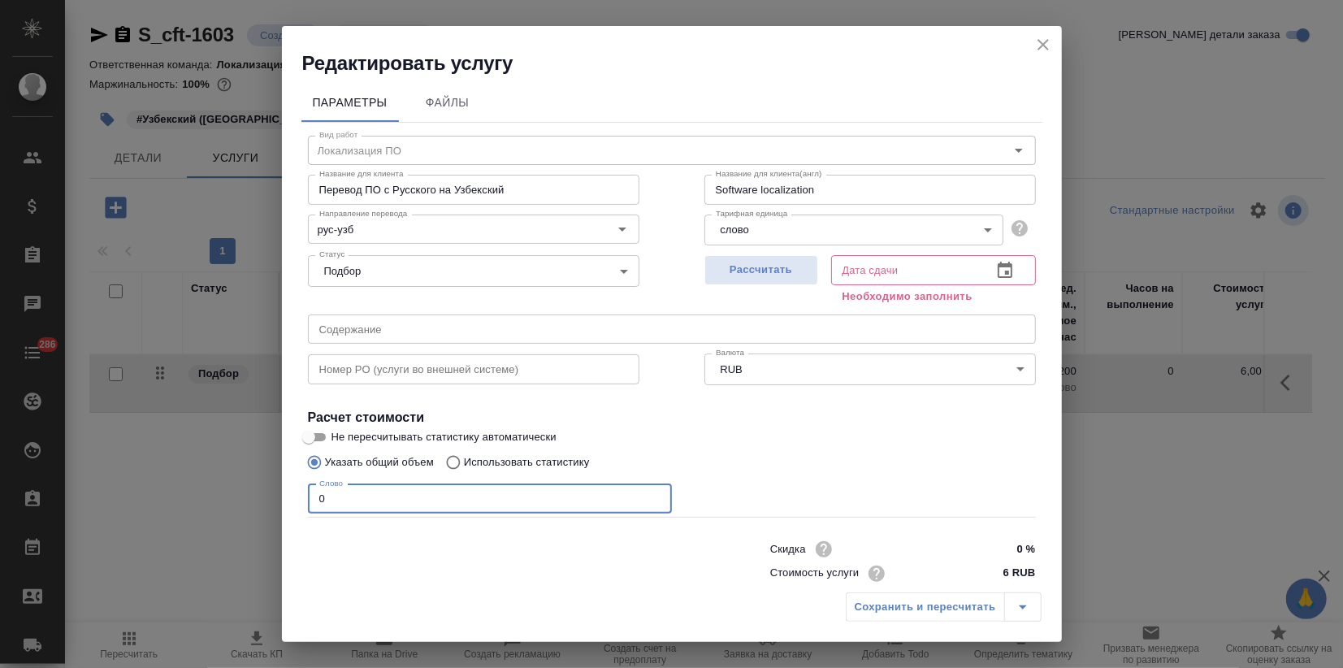
drag, startPoint x: 339, startPoint y: 498, endPoint x: 188, endPoint y: 481, distance: 151.2
click at [217, 483] on div "Редактировать услугу Параметры Файлы Вид работ Локализация ПО Вид работ Названи…" at bounding box center [671, 334] width 1343 height 668
type input "8"
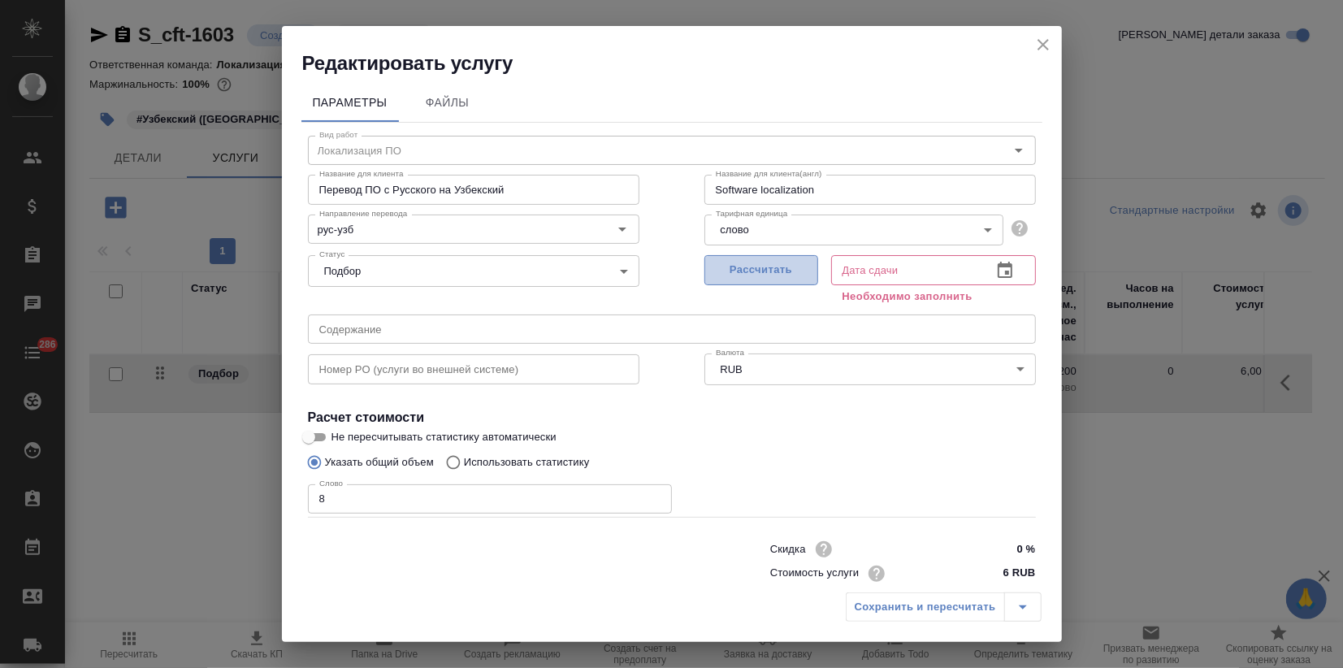
click at [782, 280] on button "Рассчитать" at bounding box center [761, 270] width 114 height 30
type input "18.09.2025 12:31"
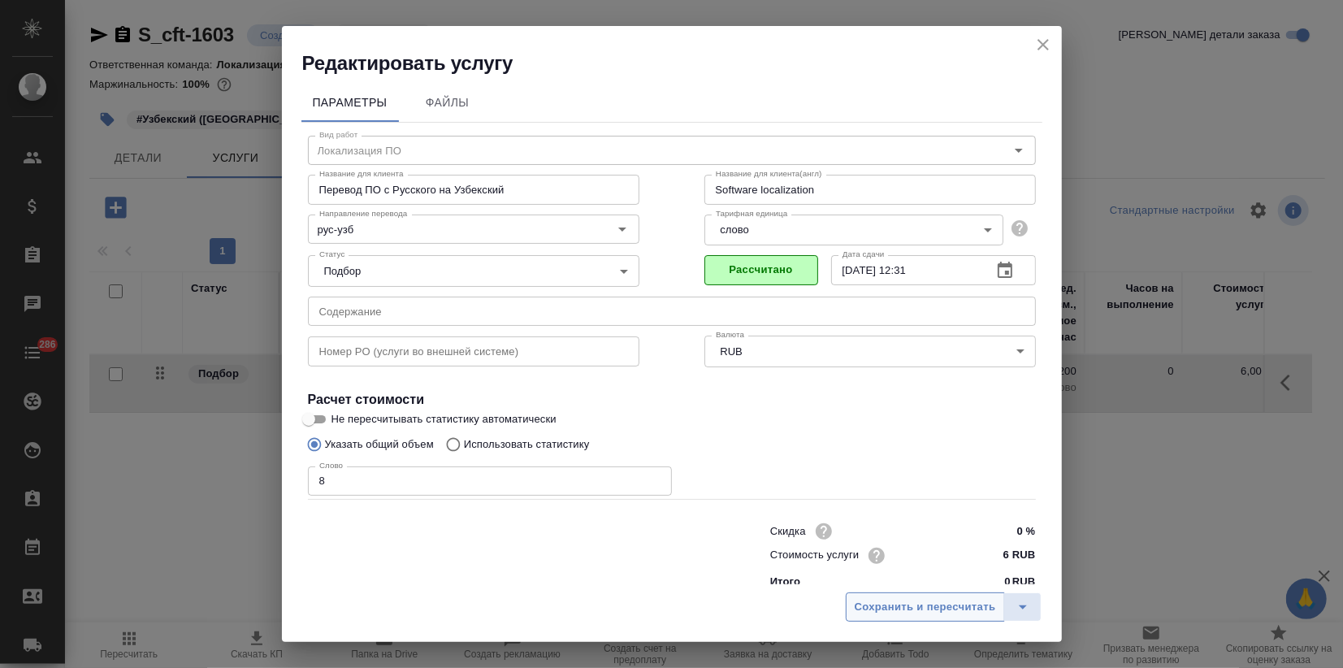
click at [912, 603] on span "Сохранить и пересчитать" at bounding box center [924, 607] width 141 height 19
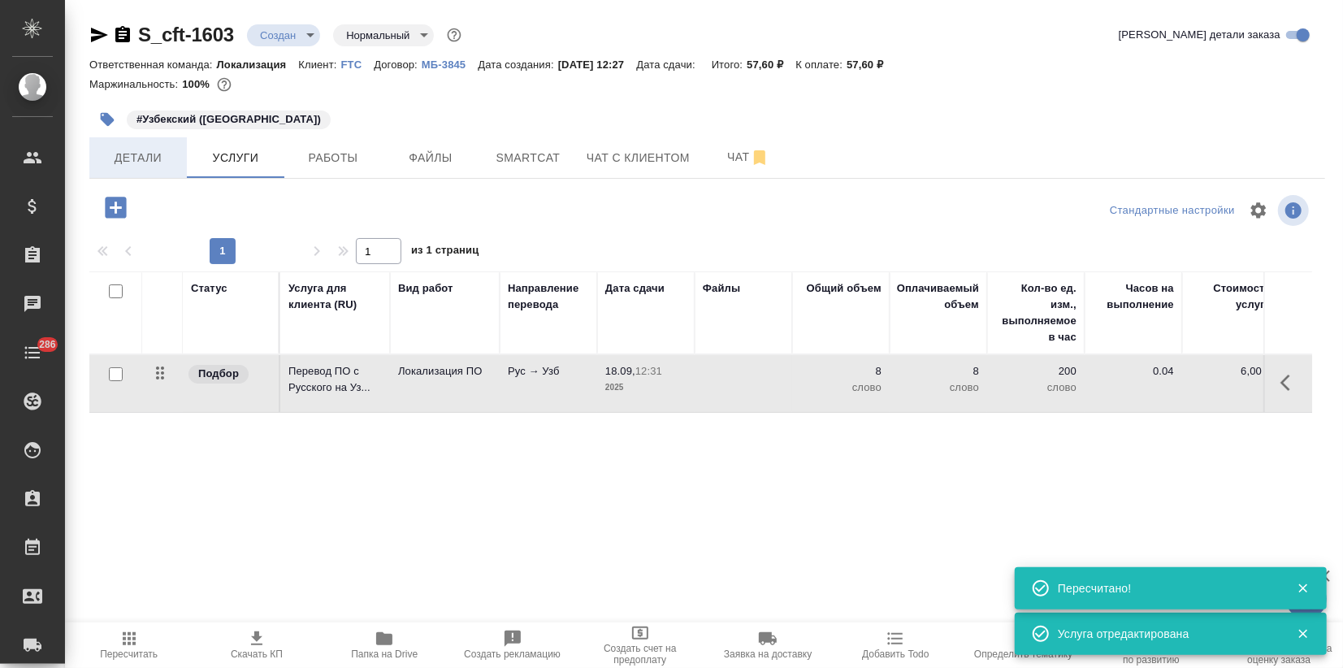
click at [159, 156] on span "Детали" at bounding box center [138, 158] width 78 height 20
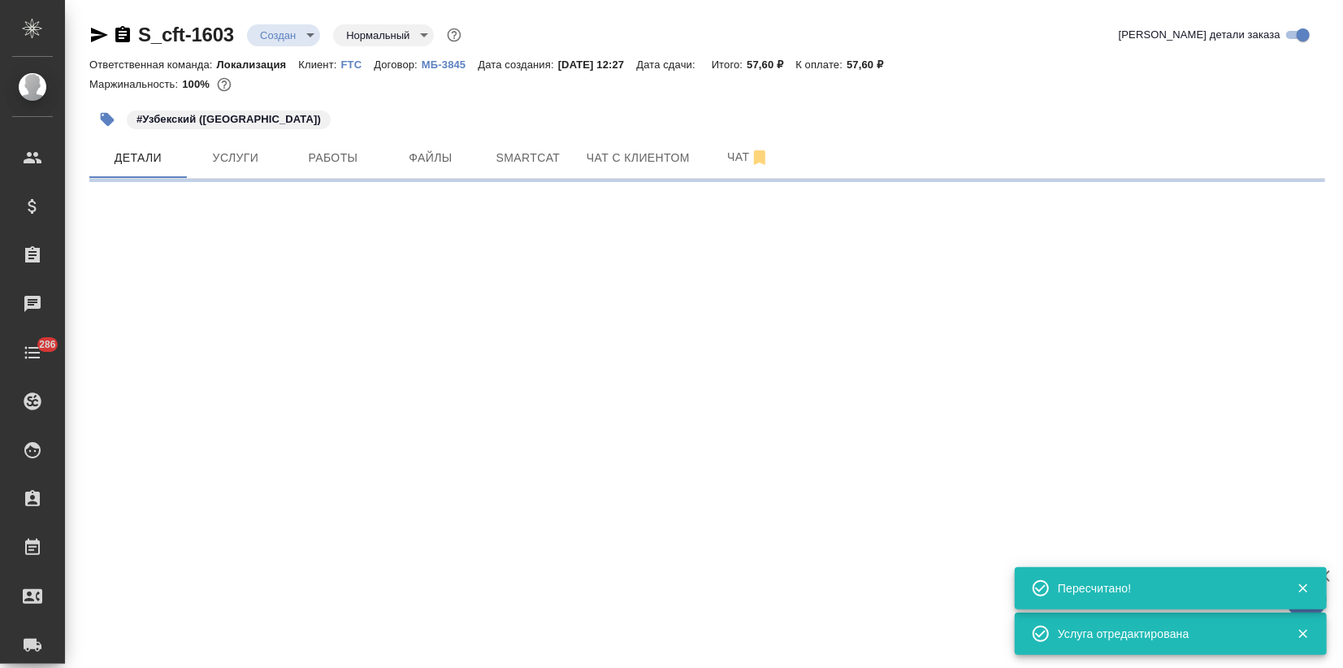
select select "RU"
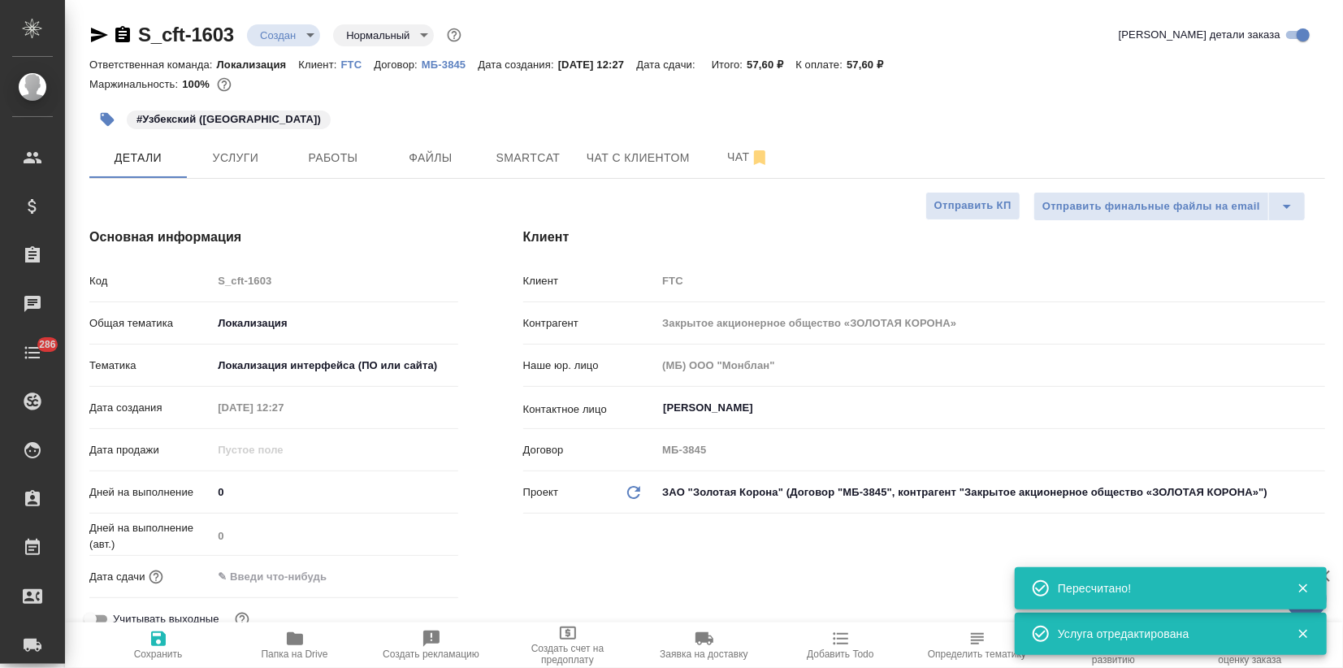
type textarea "x"
click at [261, 589] on div "Дата сдачи" at bounding box center [273, 576] width 369 height 28
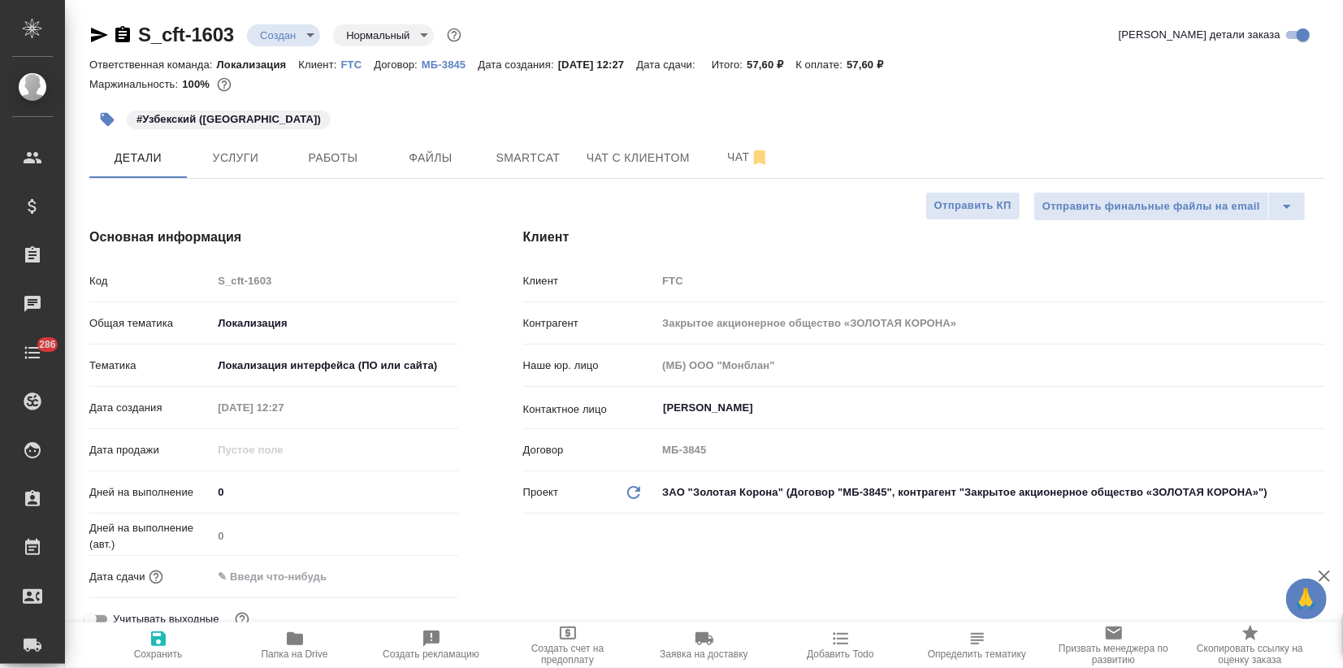
click at [247, 578] on input "text" at bounding box center [283, 576] width 142 height 24
click at [405, 572] on icon "button" at bounding box center [410, 574] width 19 height 19
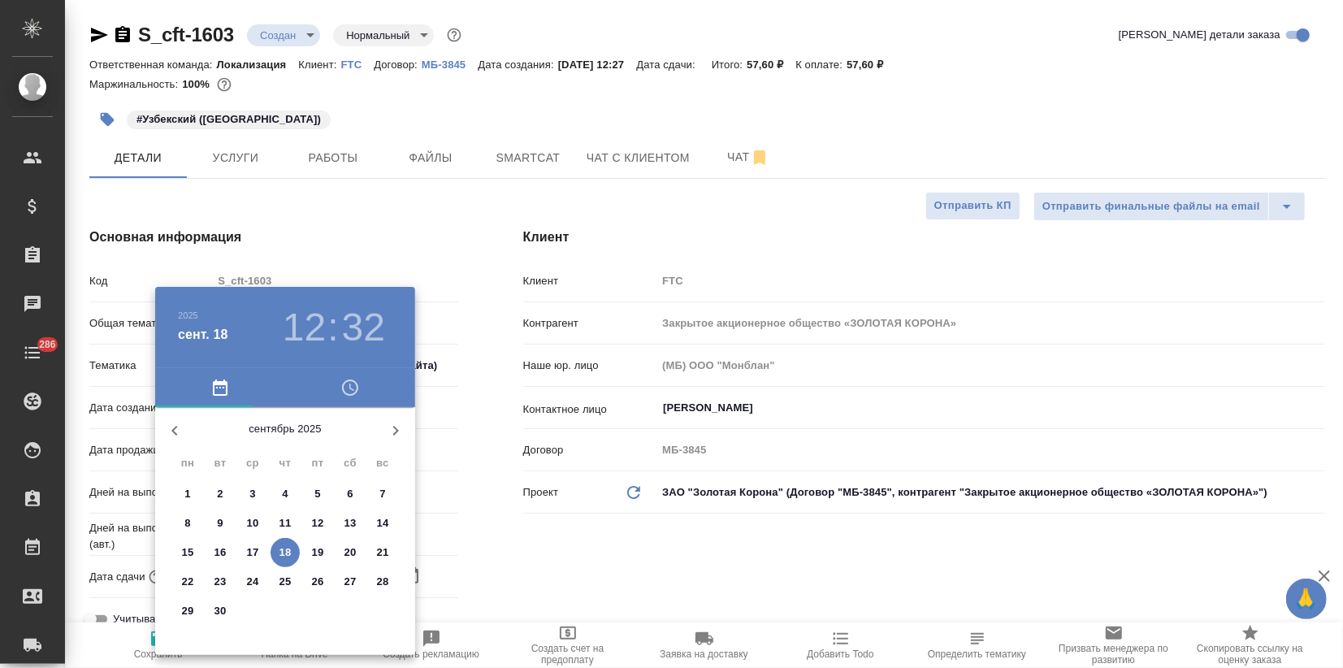
click at [286, 554] on p "18" at bounding box center [285, 552] width 12 height 16
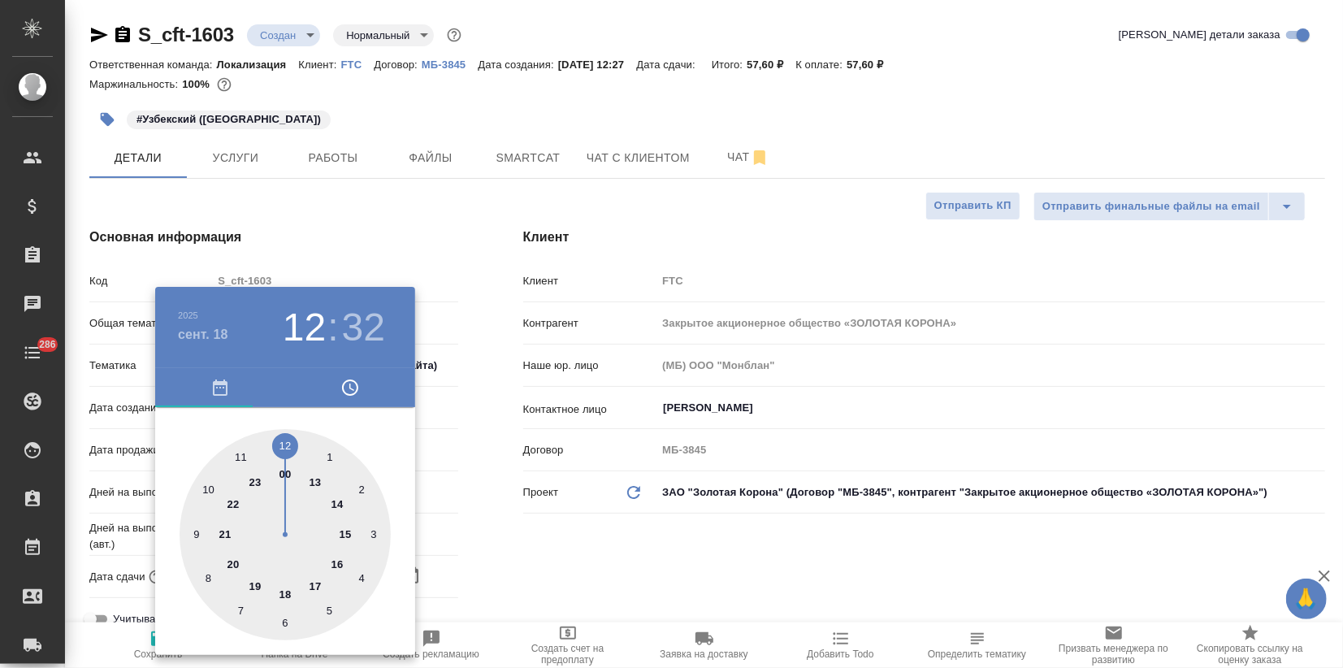
type input "18.09.2025 12:32"
type textarea "x"
click at [344, 534] on div at bounding box center [284, 534] width 211 height 211
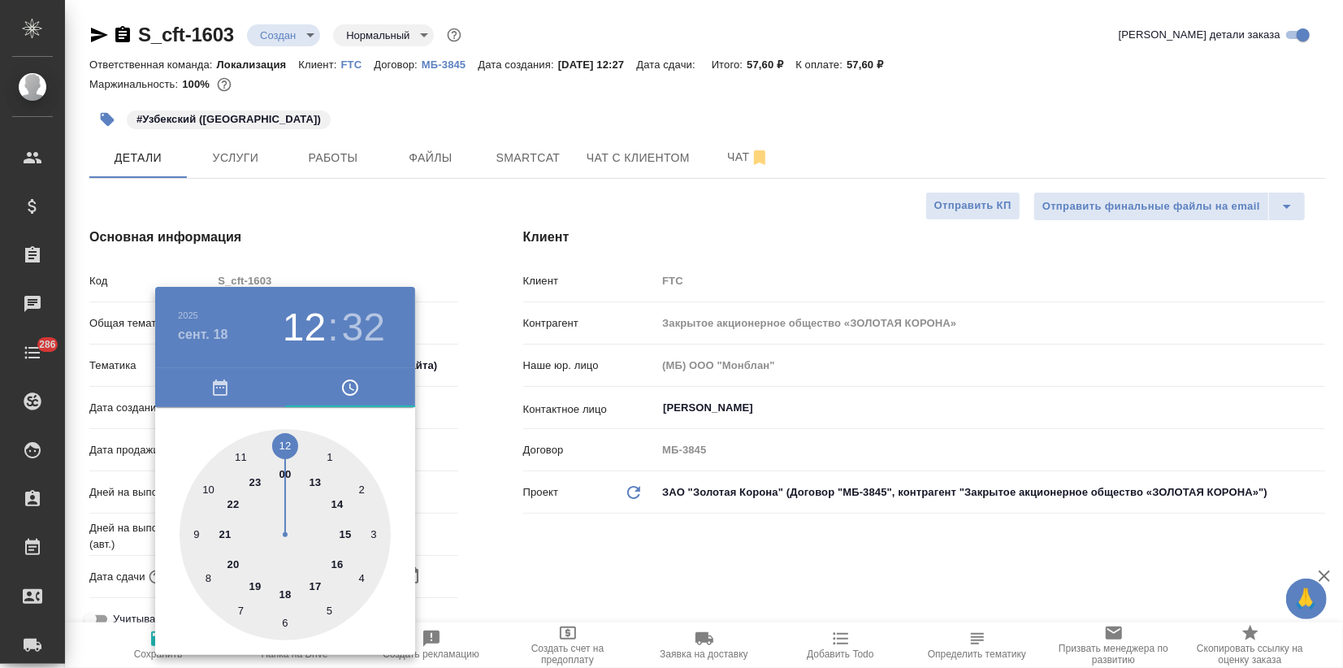
type input "18.09.2025 15:32"
type textarea "x"
drag, startPoint x: 289, startPoint y: 447, endPoint x: 299, endPoint y: 439, distance: 12.7
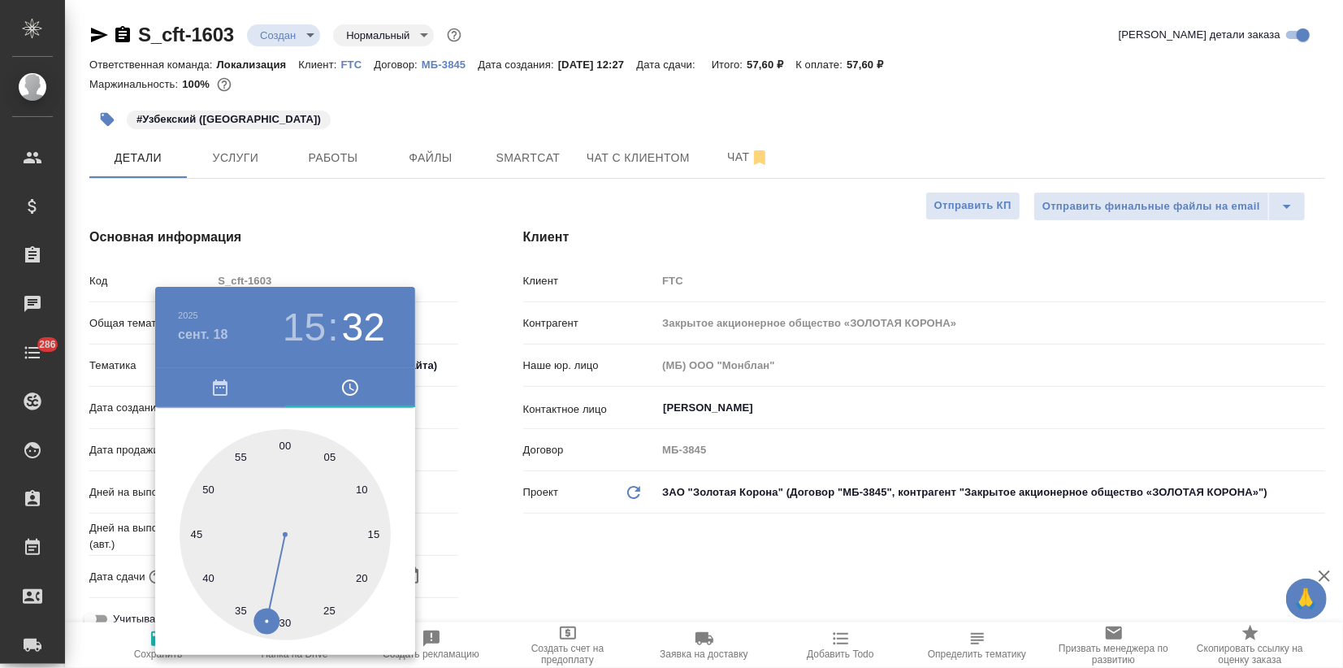
click at [288, 447] on div at bounding box center [284, 534] width 211 height 211
type input "18.09.2025 15:00"
type textarea "x"
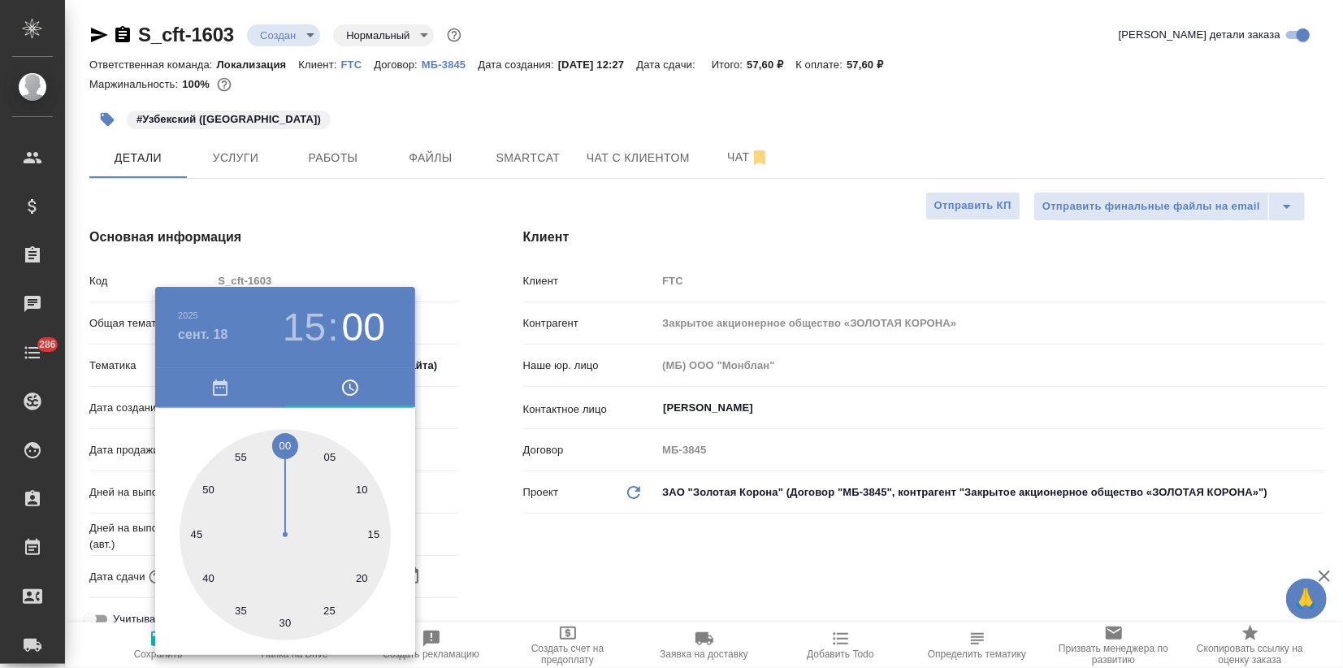
click at [378, 244] on div at bounding box center [671, 334] width 1343 height 668
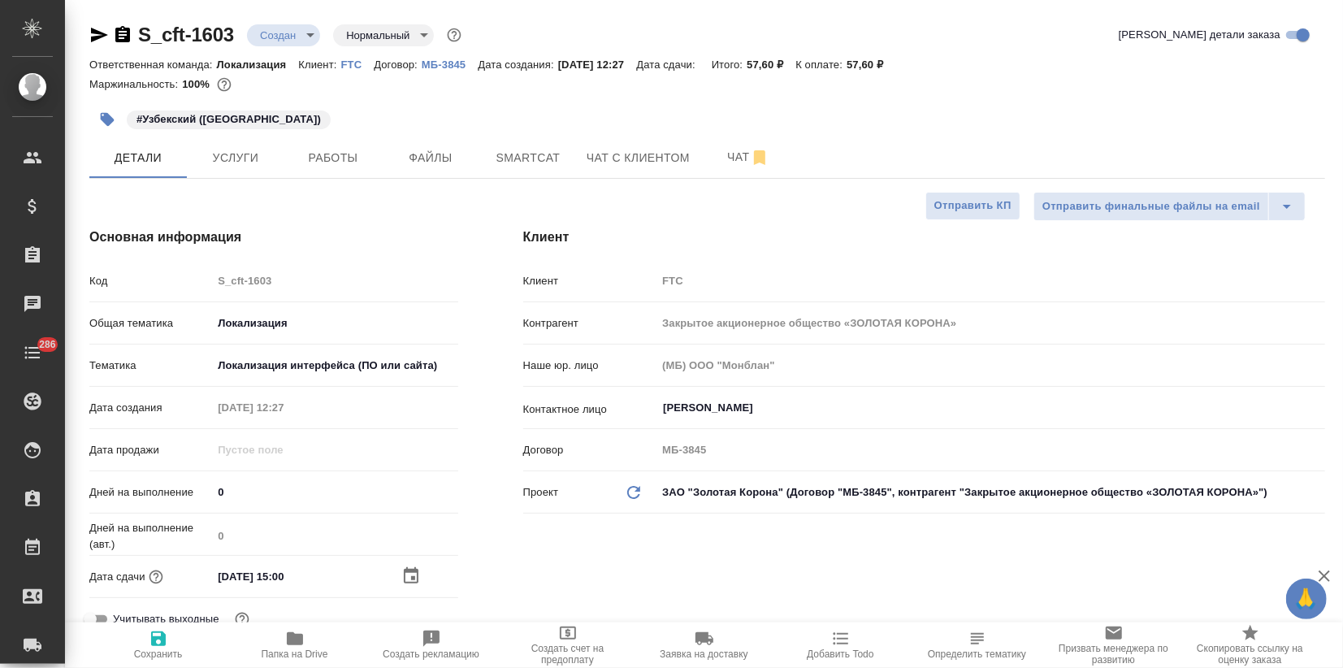
click at [159, 636] on icon "button" at bounding box center [158, 638] width 19 height 19
type textarea "x"
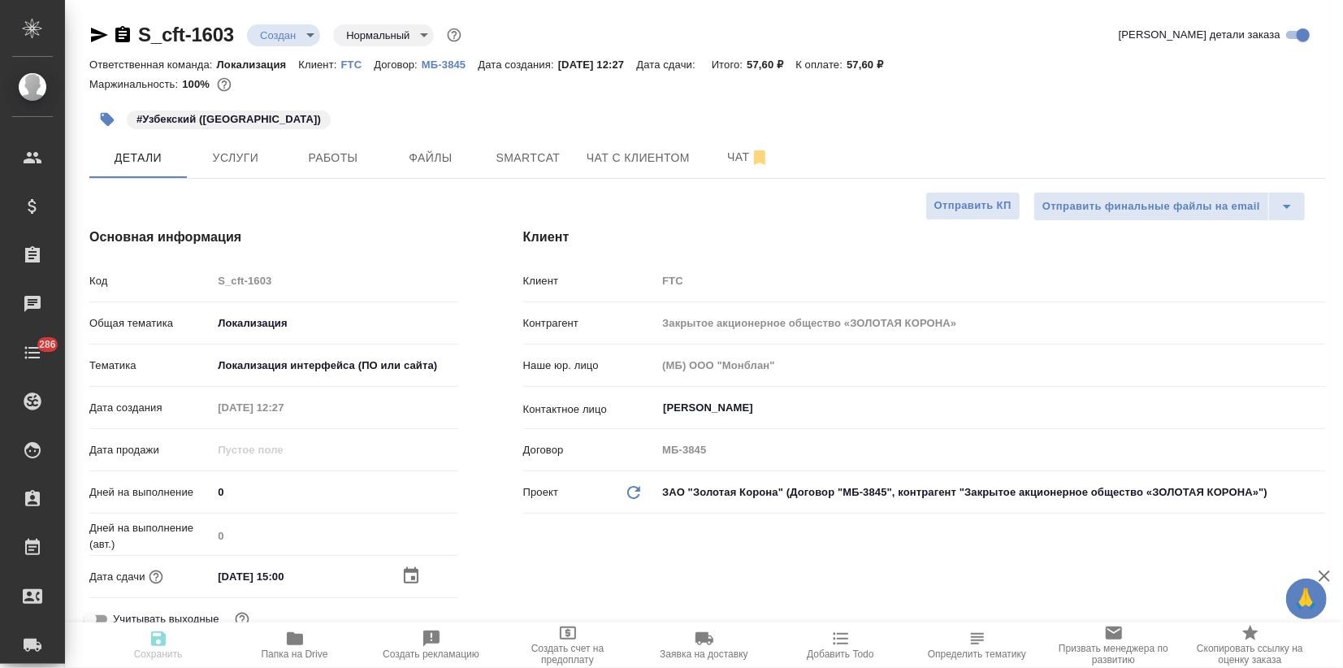
type textarea "x"
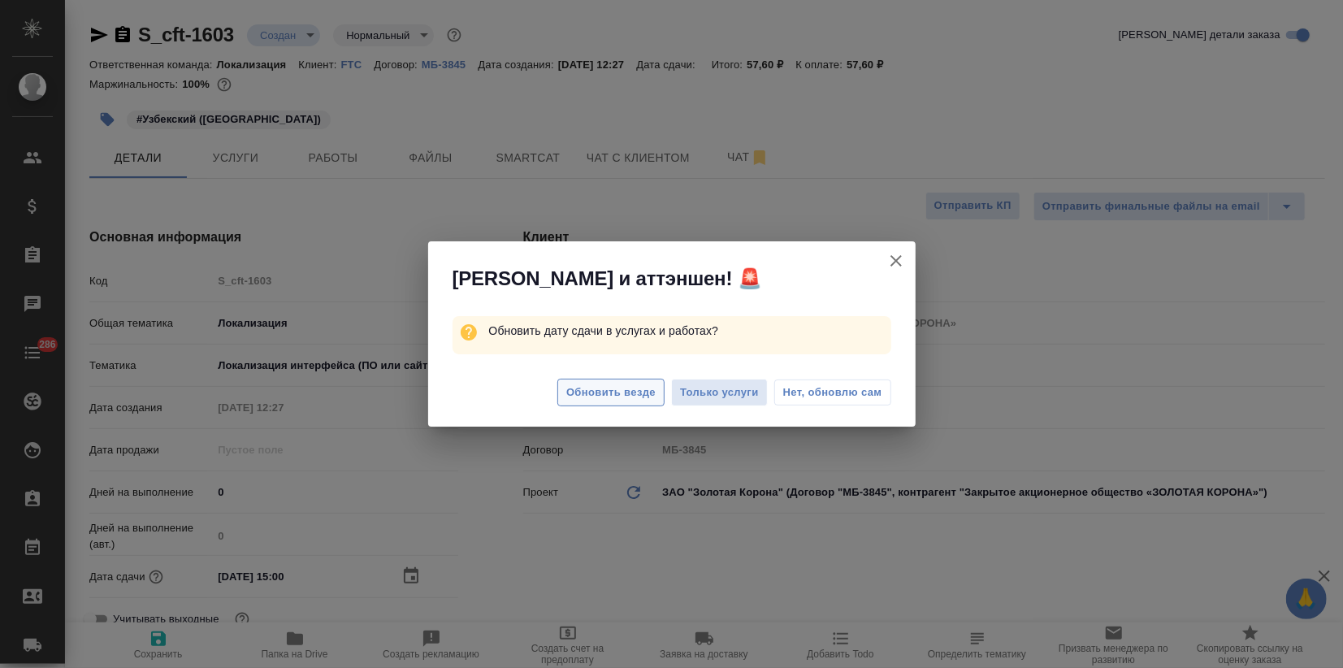
click at [570, 385] on span "Обновить везде" at bounding box center [610, 392] width 89 height 19
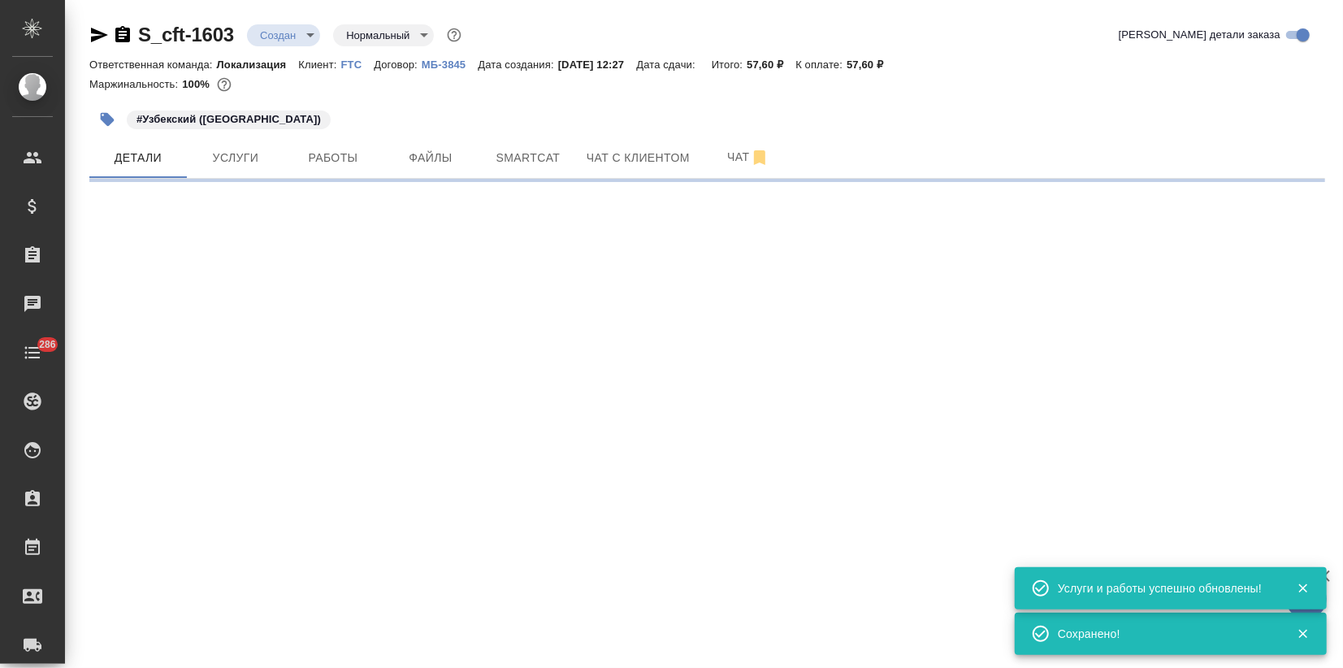
select select "RU"
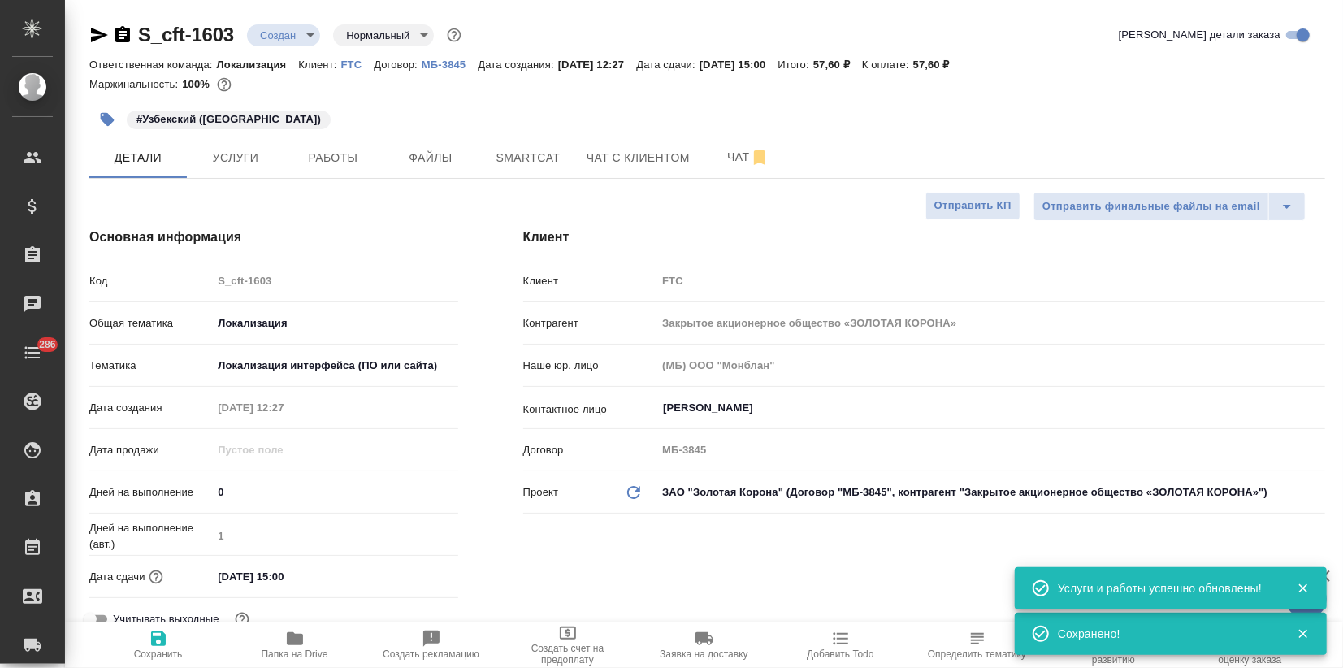
type textarea "x"
click at [312, 35] on body "🙏 .cls-1 fill:#fff; AWATERA Zagorodnikh Viktoria Клиенты Спецификации Заказы 0 …" at bounding box center [671, 334] width 1343 height 668
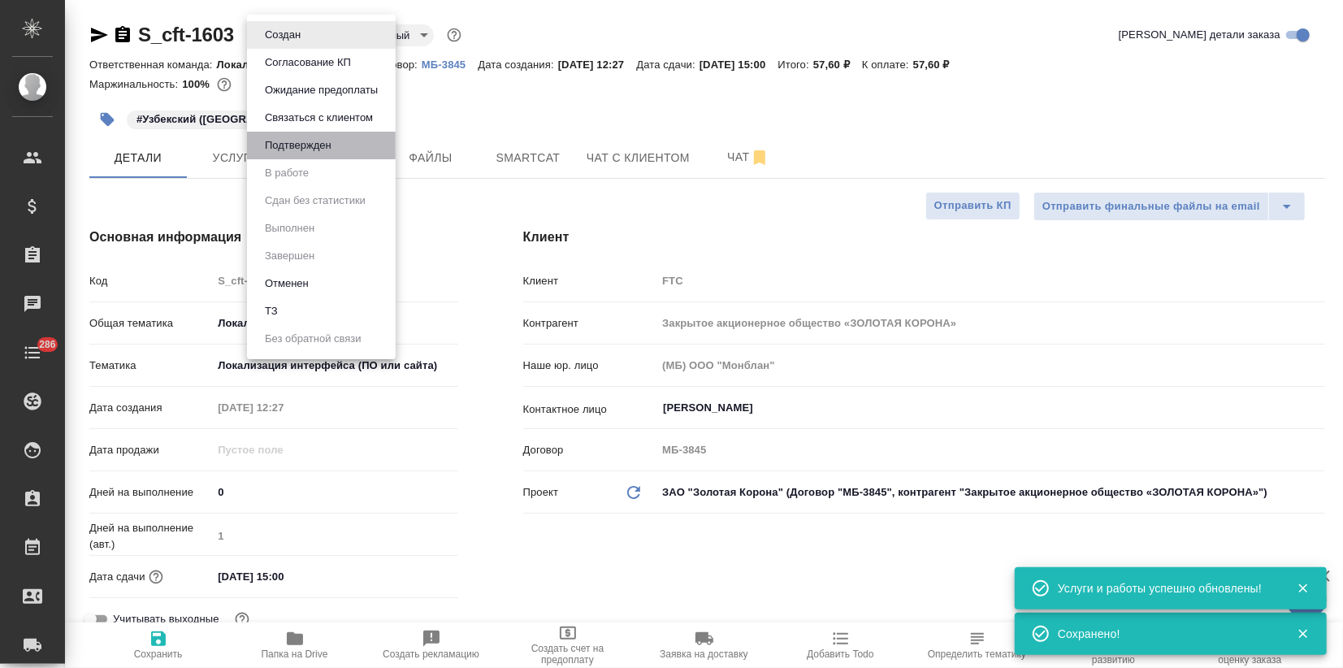
click at [314, 156] on li "Подтвержден" at bounding box center [321, 146] width 149 height 28
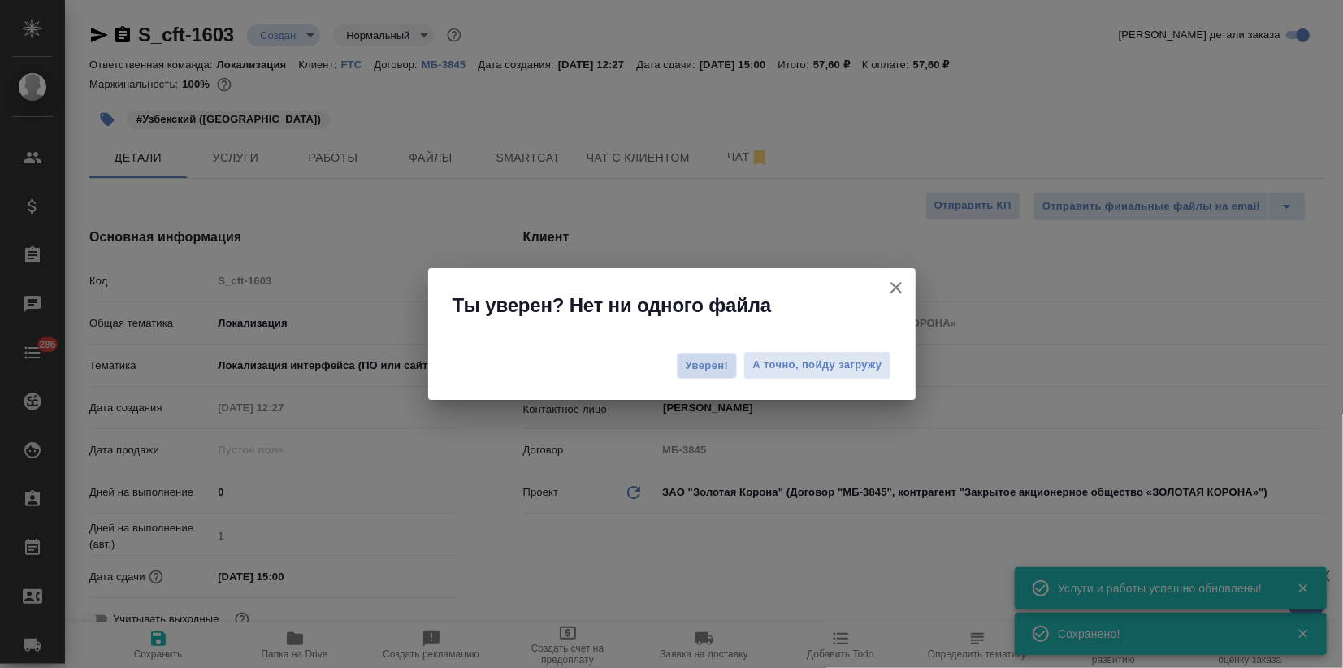
click at [706, 364] on span "Уверен!" at bounding box center [706, 365] width 43 height 16
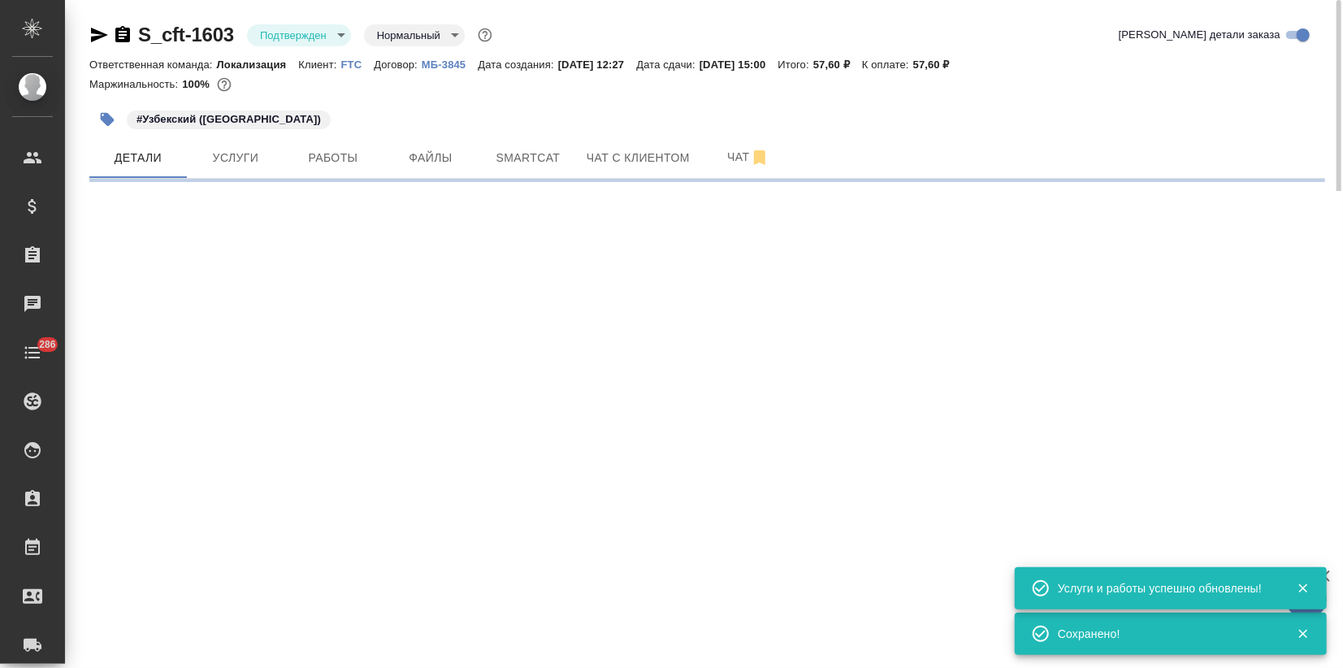
select select "RU"
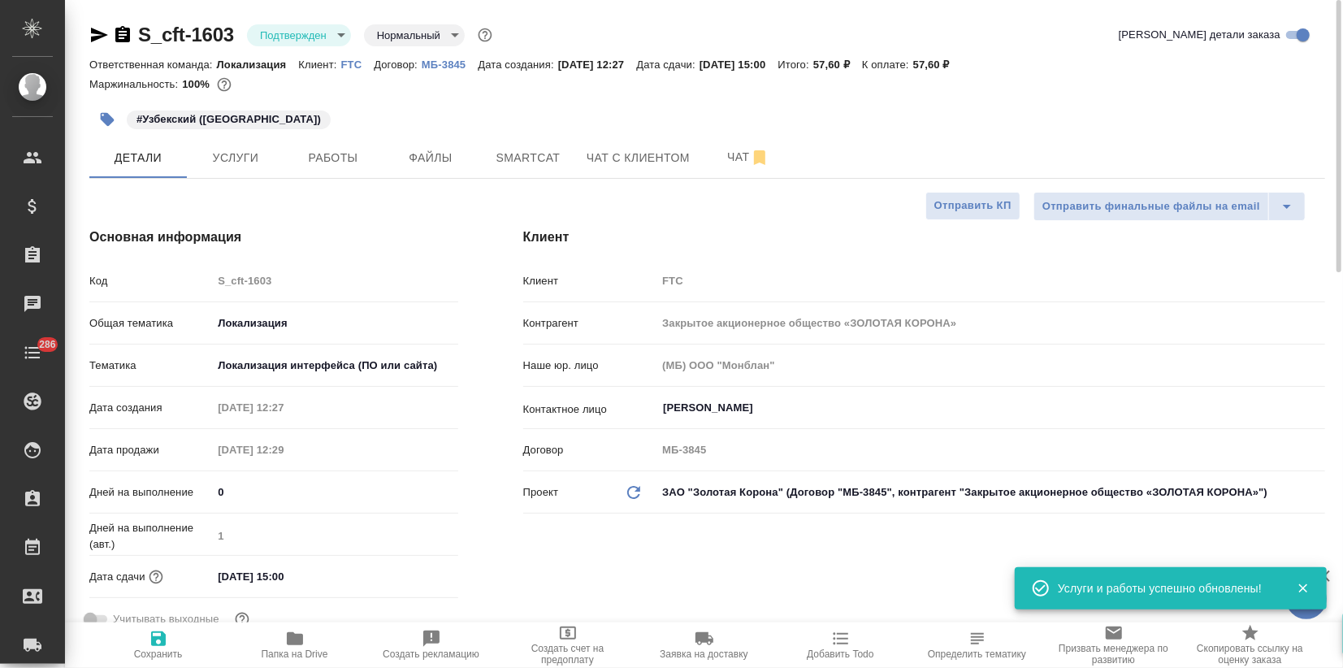
type textarea "x"
click at [101, 36] on icon "button" at bounding box center [99, 35] width 17 height 15
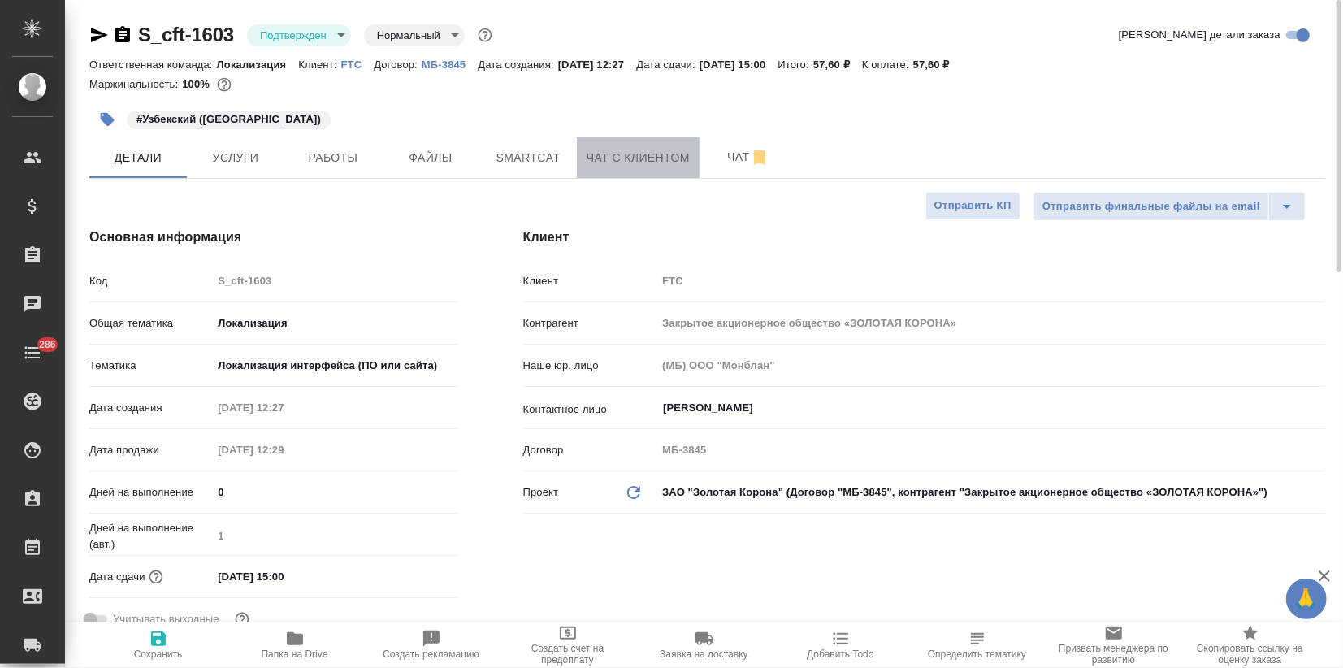
click at [592, 161] on span "Чат с клиентом" at bounding box center [637, 158] width 103 height 20
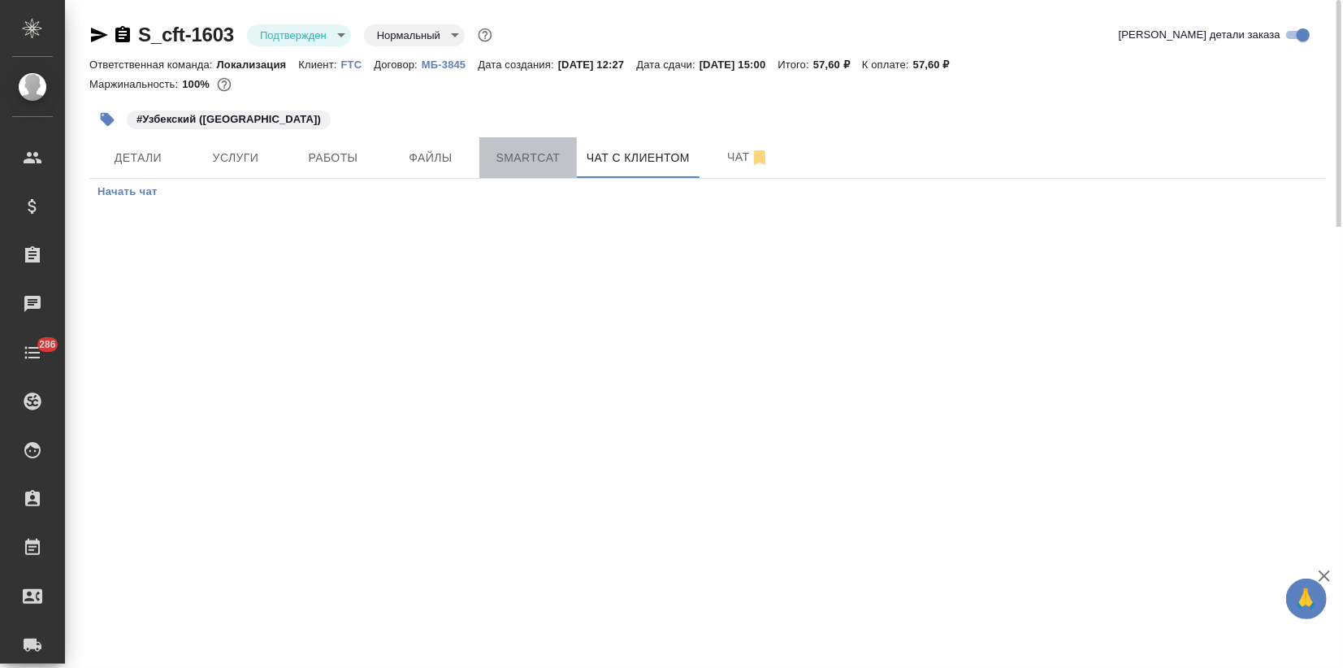
click at [545, 156] on span "Smartcat" at bounding box center [528, 158] width 78 height 20
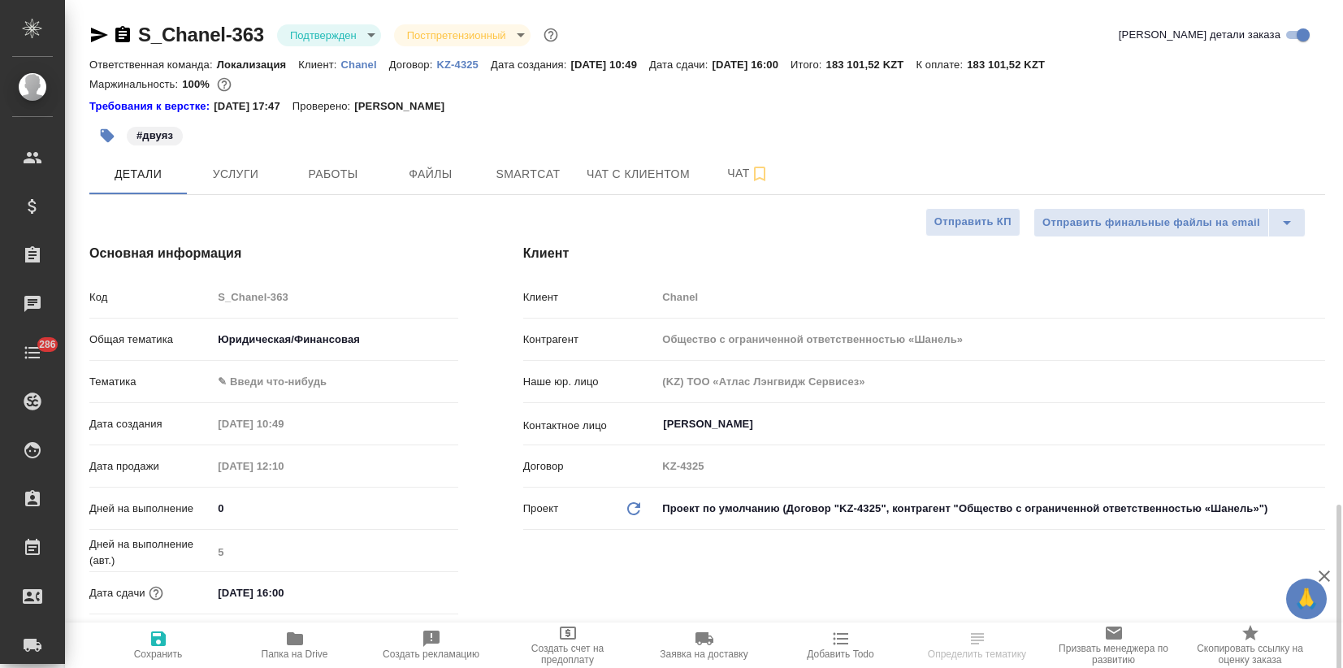
select select "RU"
type textarea "x"
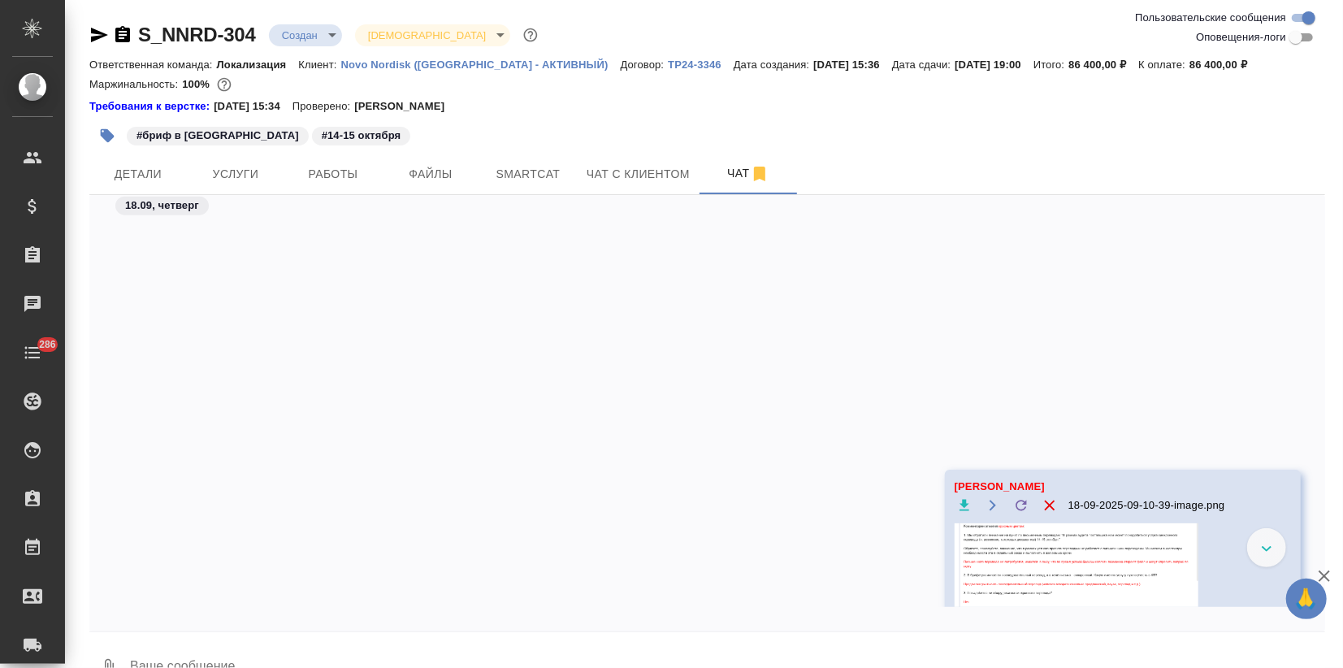
scroll to position [1408, 0]
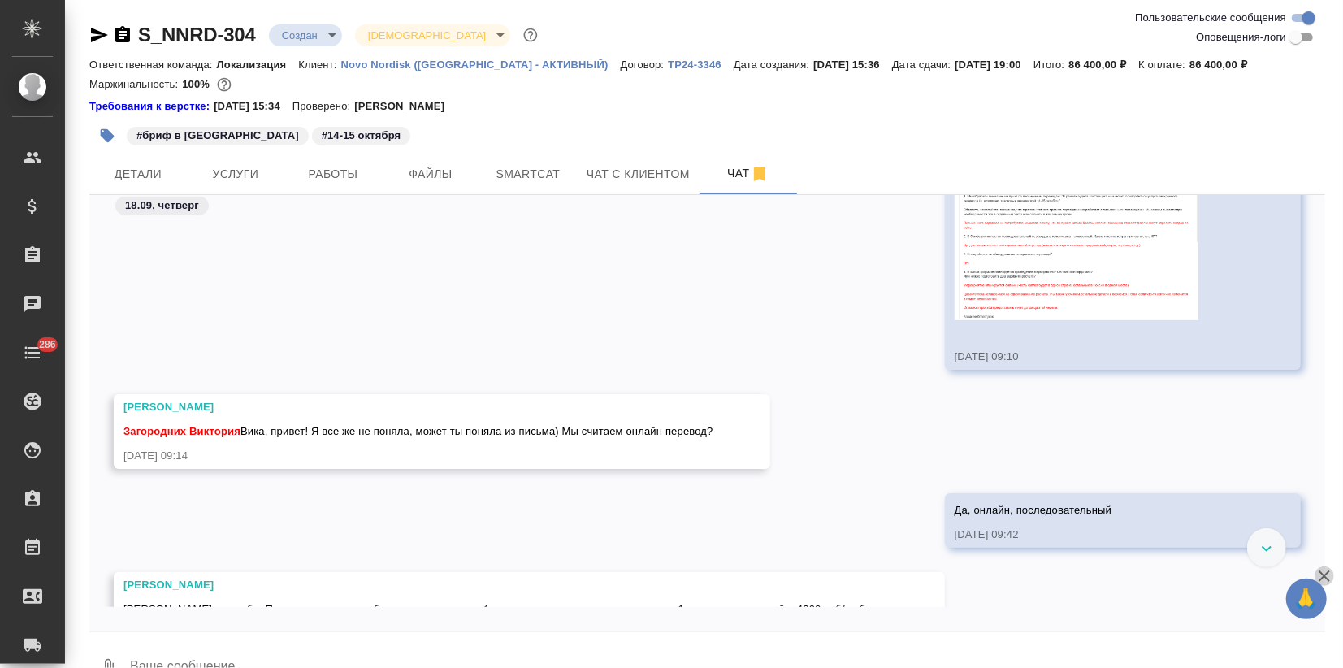
drag, startPoint x: 1327, startPoint y: 572, endPoint x: 1275, endPoint y: 577, distance: 52.3
click at [1326, 573] on icon "button" at bounding box center [1323, 575] width 11 height 11
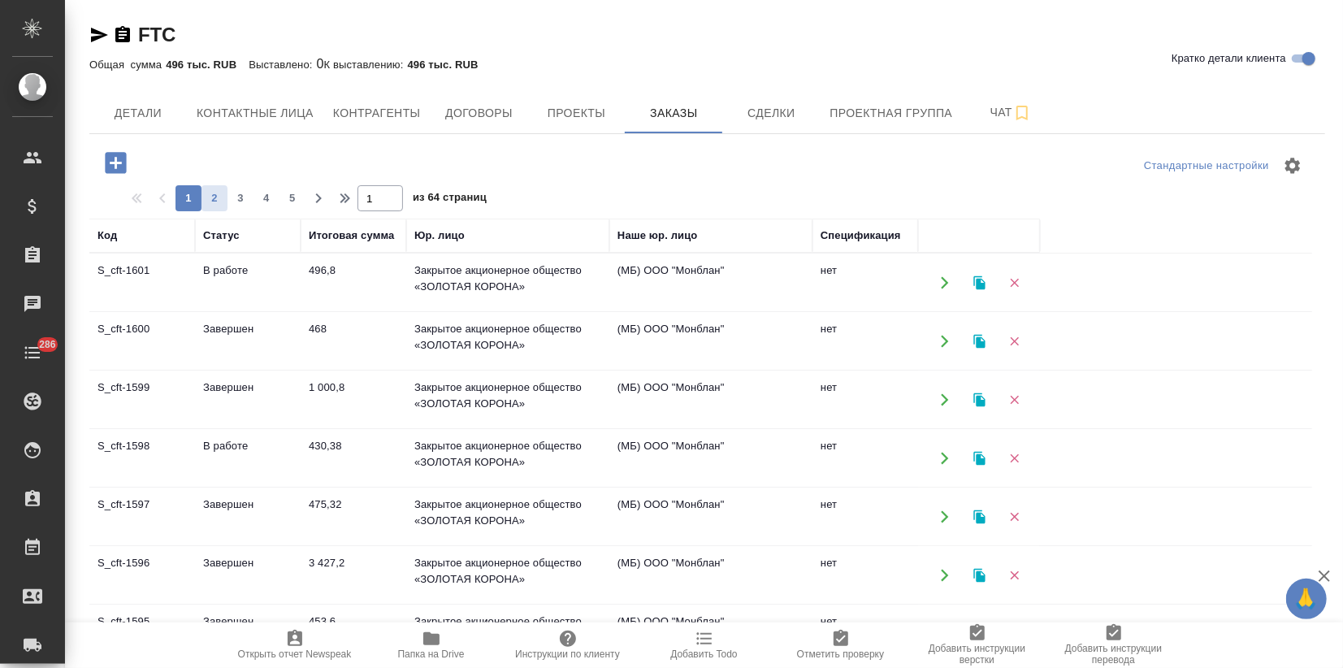
click at [217, 207] on button "2" at bounding box center [214, 198] width 26 height 26
type input "2"
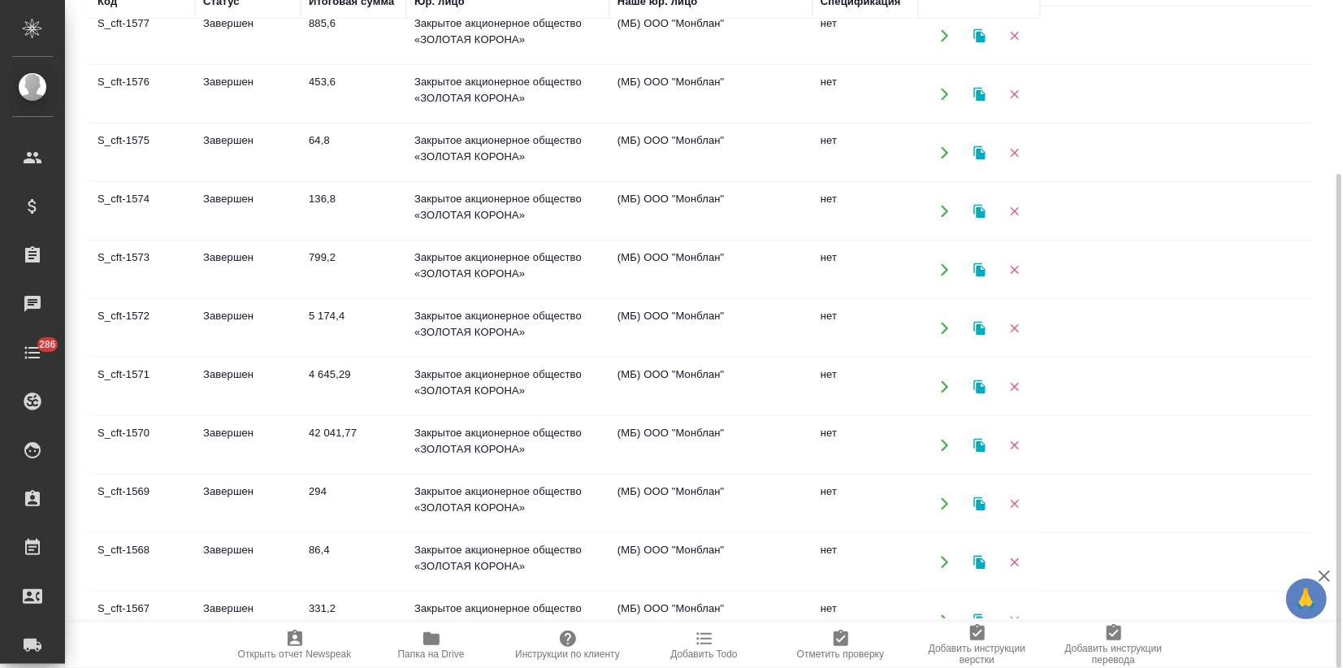
scroll to position [180, 0]
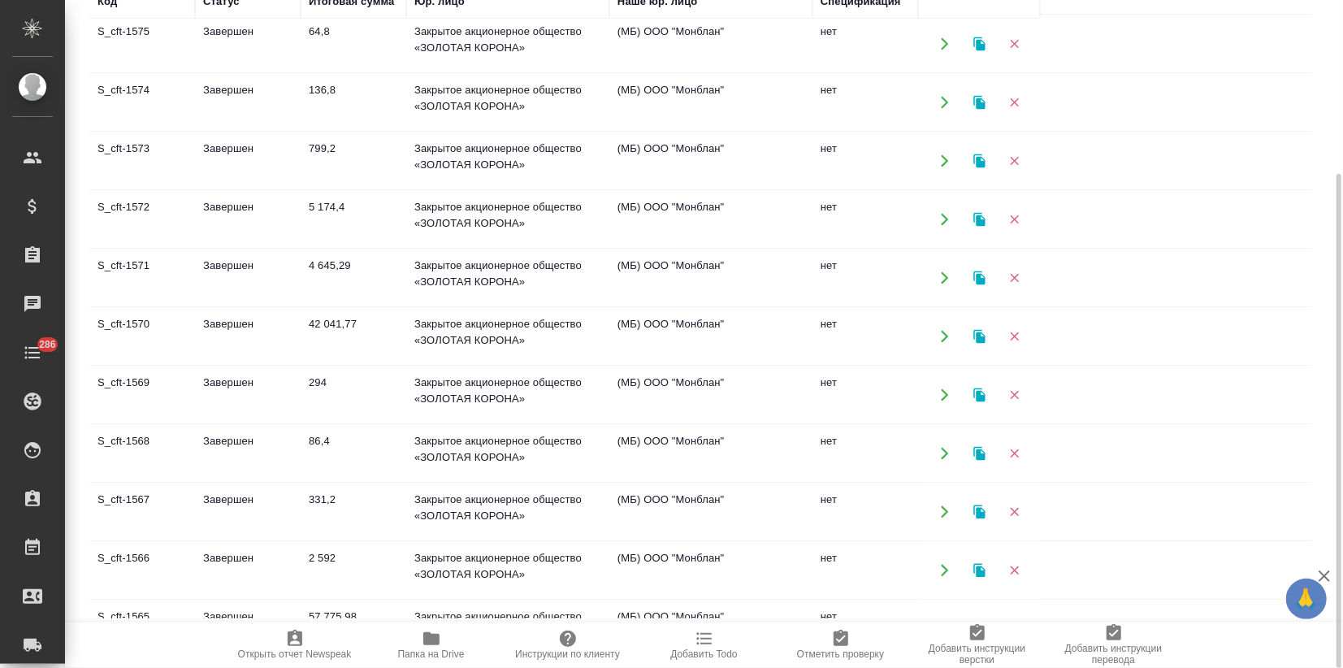
click at [274, 338] on td "Завершен" at bounding box center [248, 336] width 106 height 57
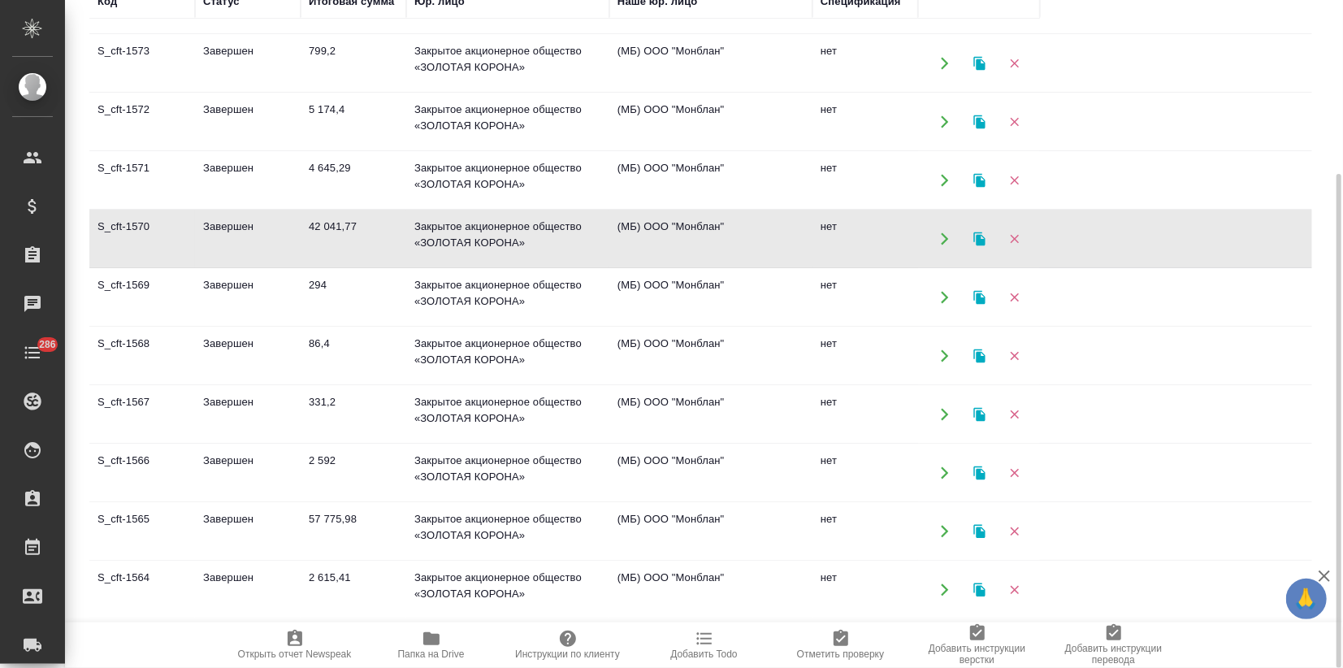
scroll to position [451, 0]
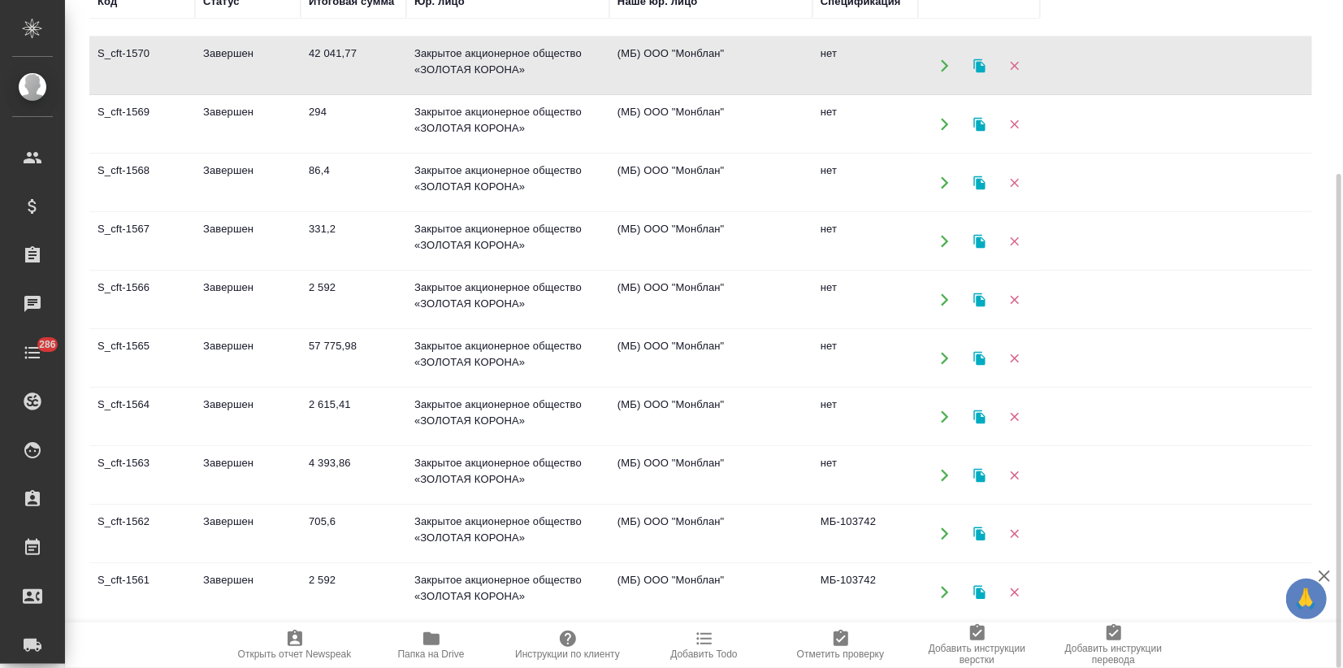
click at [268, 349] on td "Завершен" at bounding box center [248, 358] width 106 height 57
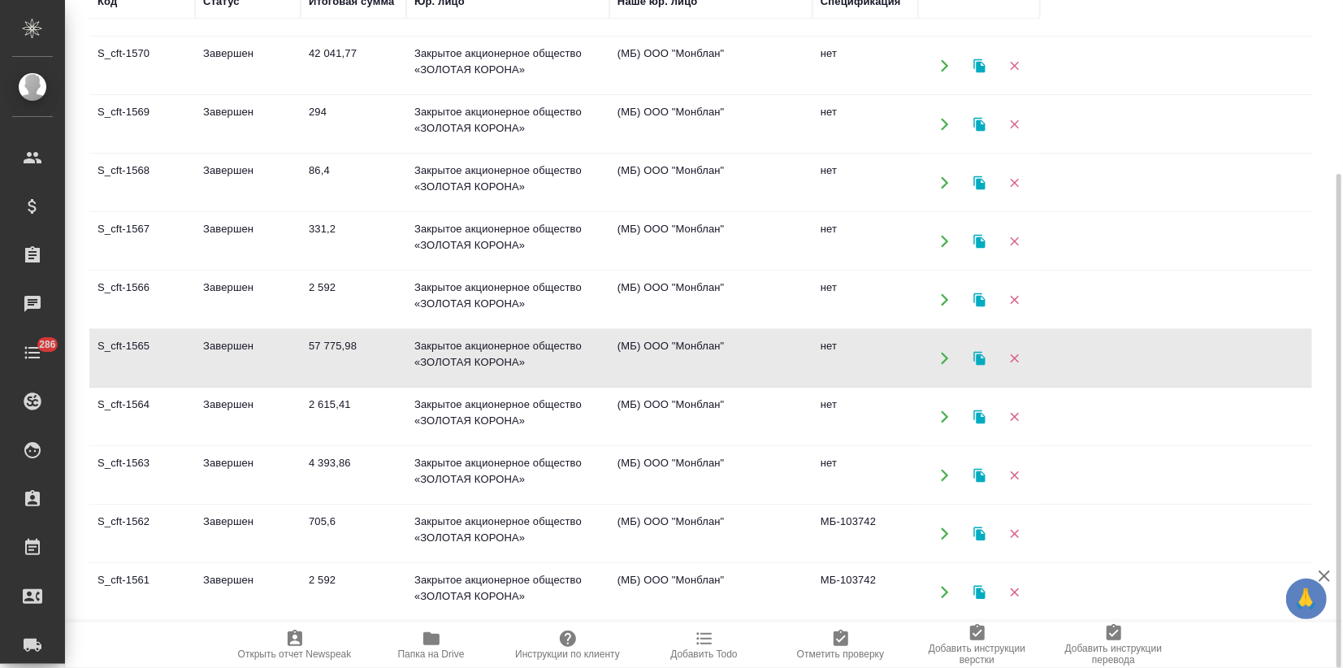
click at [268, 349] on td "Завершен" at bounding box center [248, 358] width 106 height 57
click at [977, 351] on icon "button" at bounding box center [979, 358] width 15 height 15
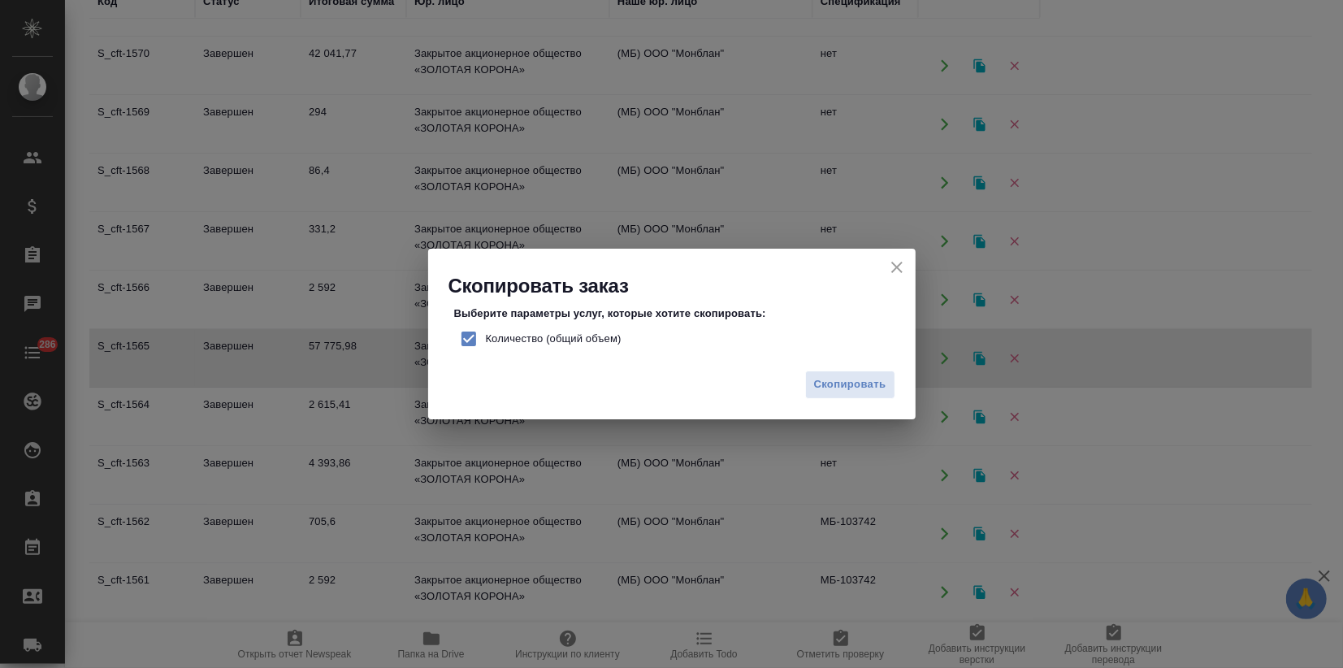
click at [466, 338] on input "Количество (общий объем)" at bounding box center [469, 339] width 34 height 34
checkbox input "false"
click at [839, 383] on span "Скопировать" at bounding box center [850, 384] width 72 height 19
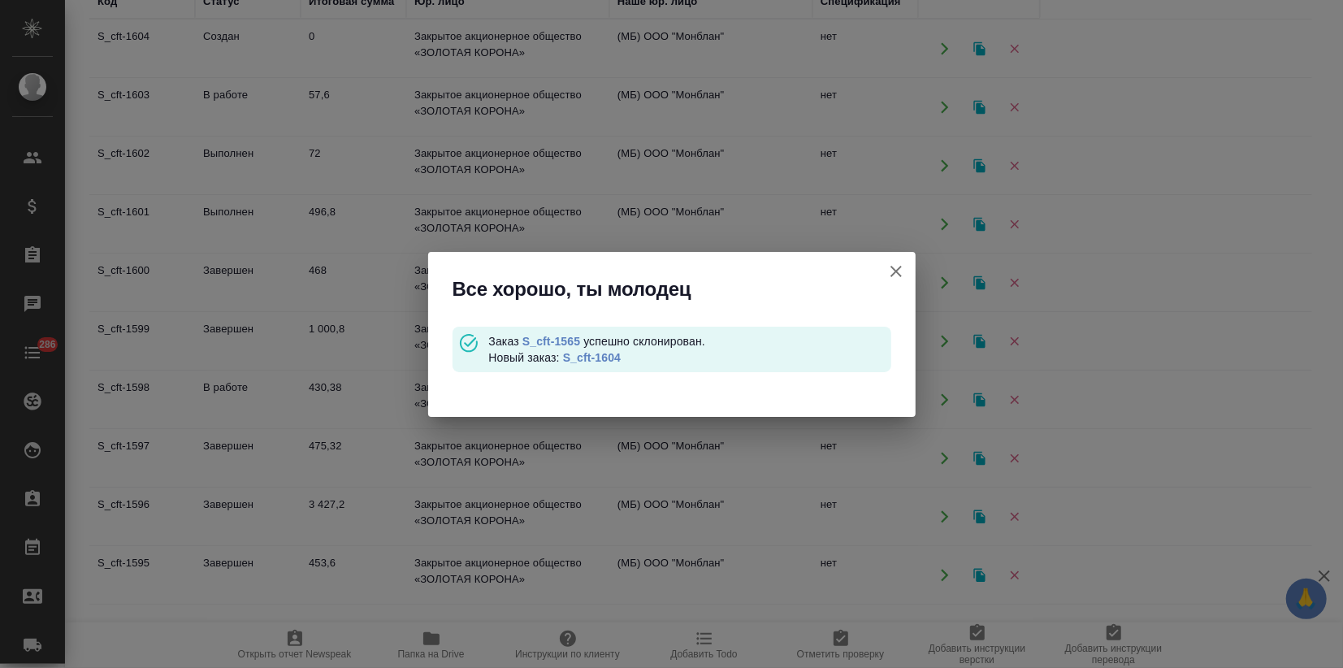
scroll to position [0, 0]
click at [601, 351] on link "S_cft-1604" at bounding box center [592, 357] width 58 height 13
click at [893, 266] on icon "button" at bounding box center [895, 271] width 19 height 19
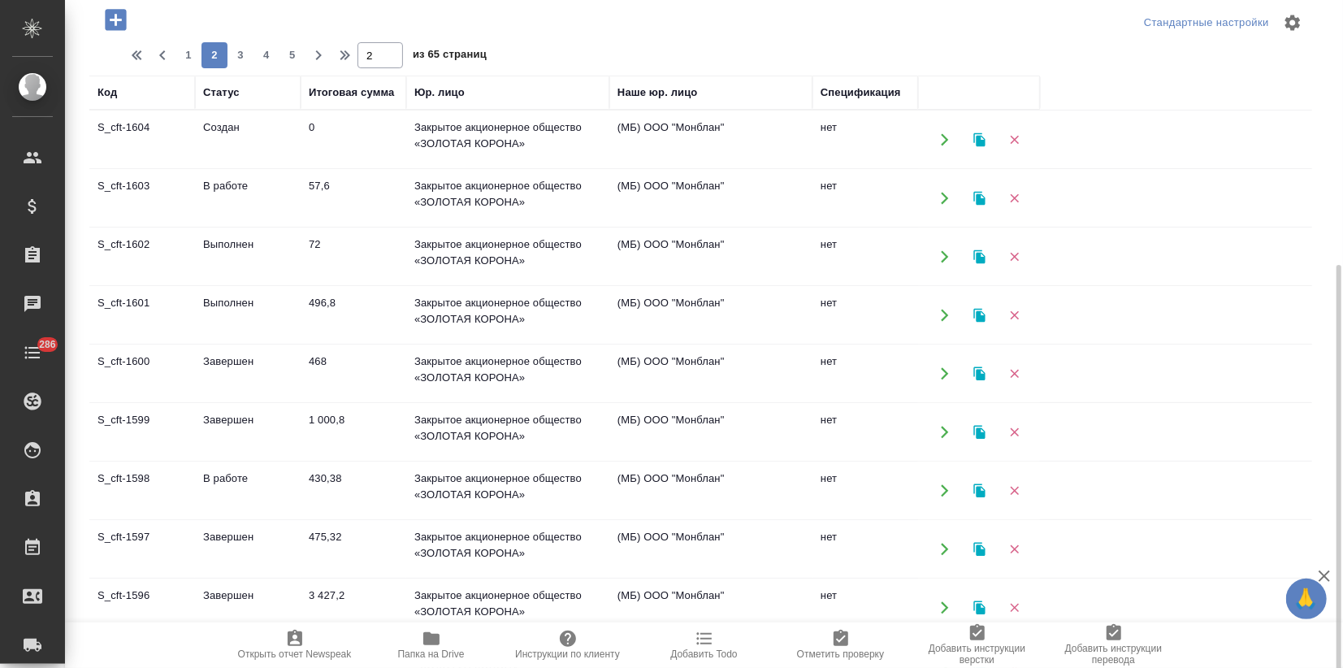
scroll to position [234, 0]
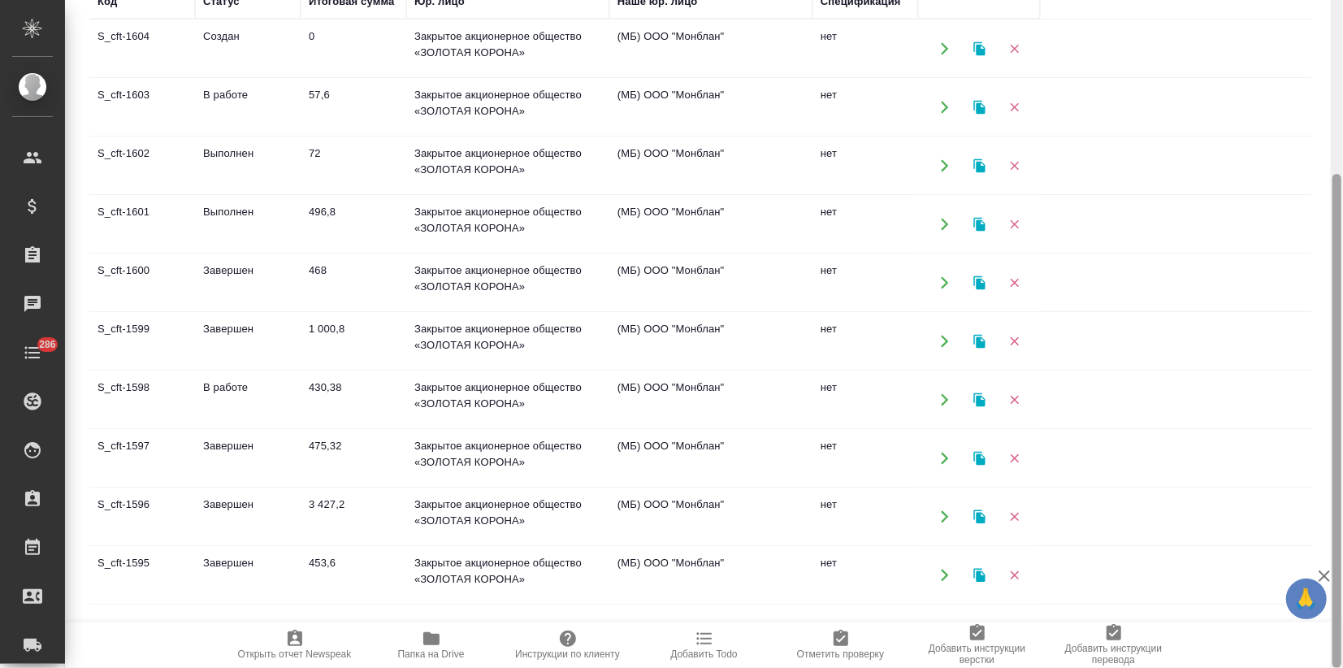
drag, startPoint x: 1342, startPoint y: 230, endPoint x: 1340, endPoint y: 369, distance: 138.9
click at [1341, 369] on div at bounding box center [1336, 334] width 12 height 668
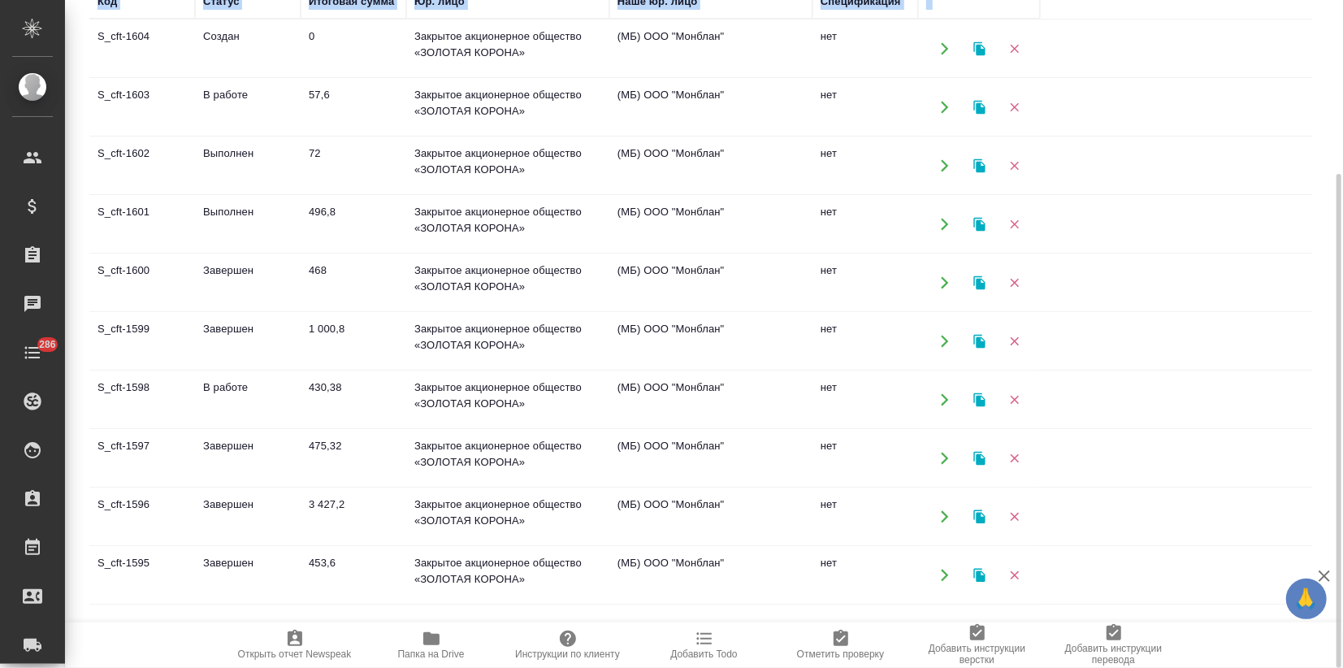
drag, startPoint x: 1339, startPoint y: 342, endPoint x: 1327, endPoint y: 223, distance: 120.0
click at [1325, 245] on div "FTC Кратко детали клиента Общая сумма 496 тыс. RUB Выставлено: 0 К выставлению:…" at bounding box center [704, 334] width 1278 height 668
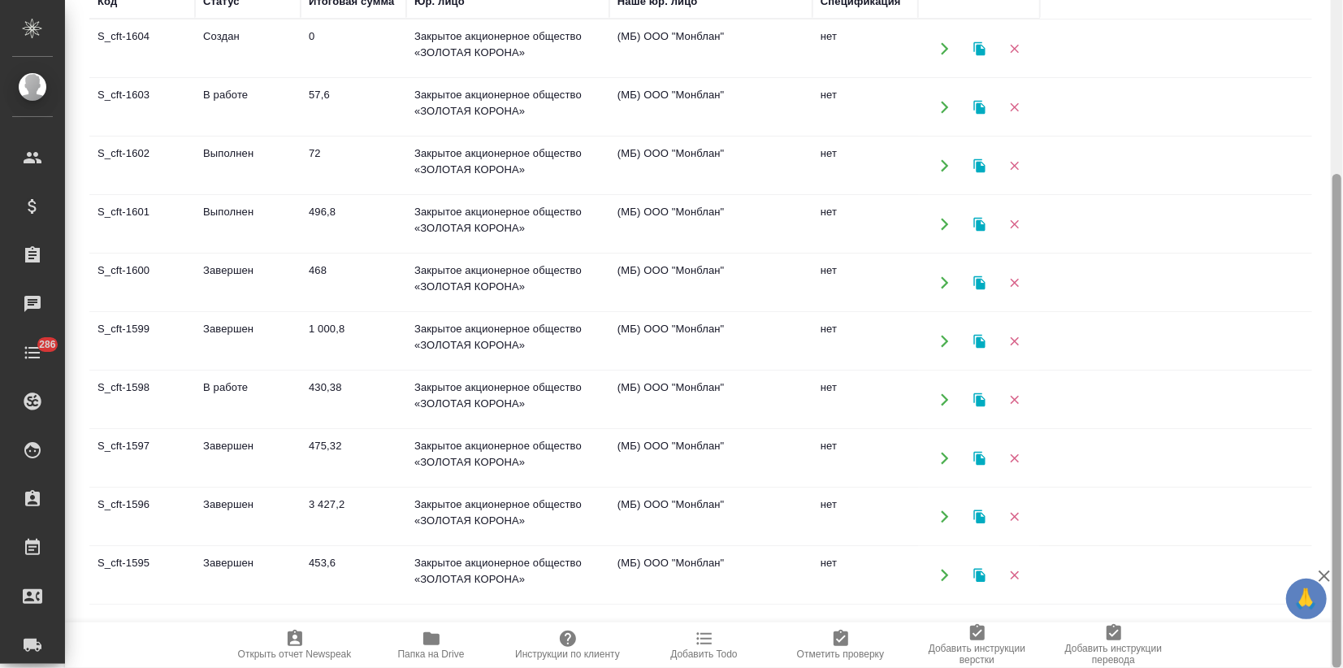
drag, startPoint x: 1328, startPoint y: 240, endPoint x: 1332, endPoint y: 192, distance: 48.9
click at [1331, 200] on div "FTC Кратко детали клиента Общая сумма 496 тыс. RUB Выставлено: 0 К выставлению:…" at bounding box center [704, 334] width 1278 height 668
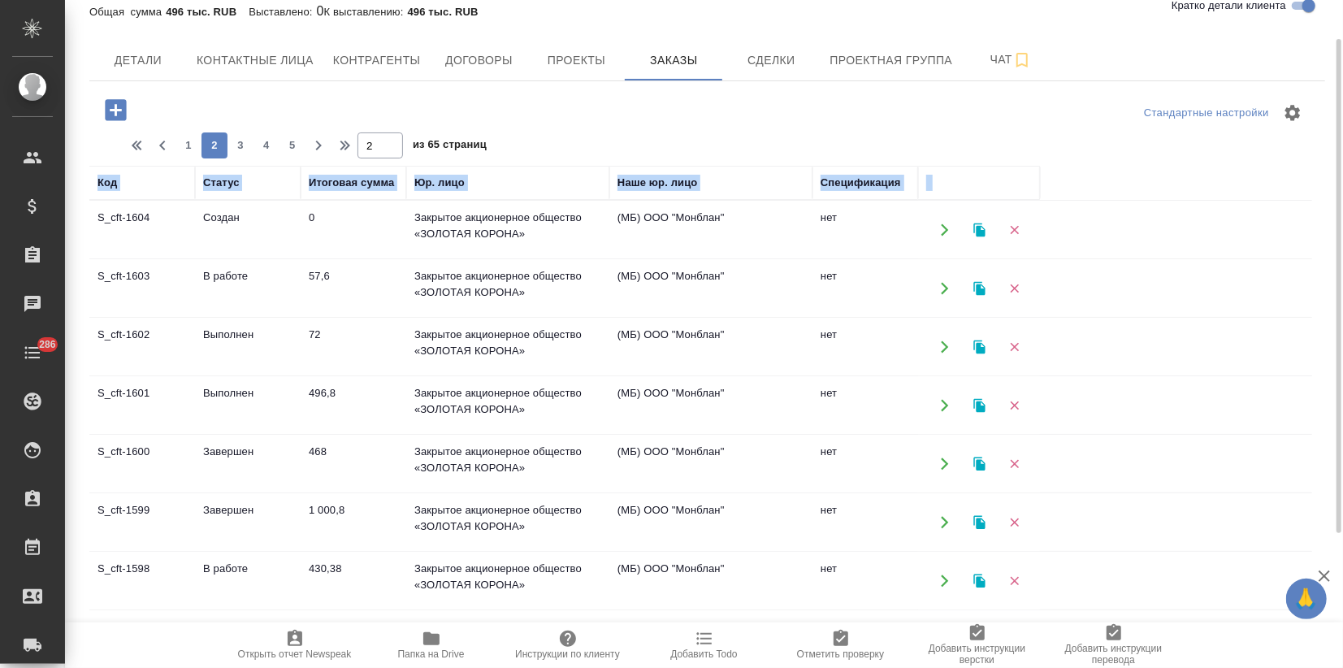
scroll to position [0, 0]
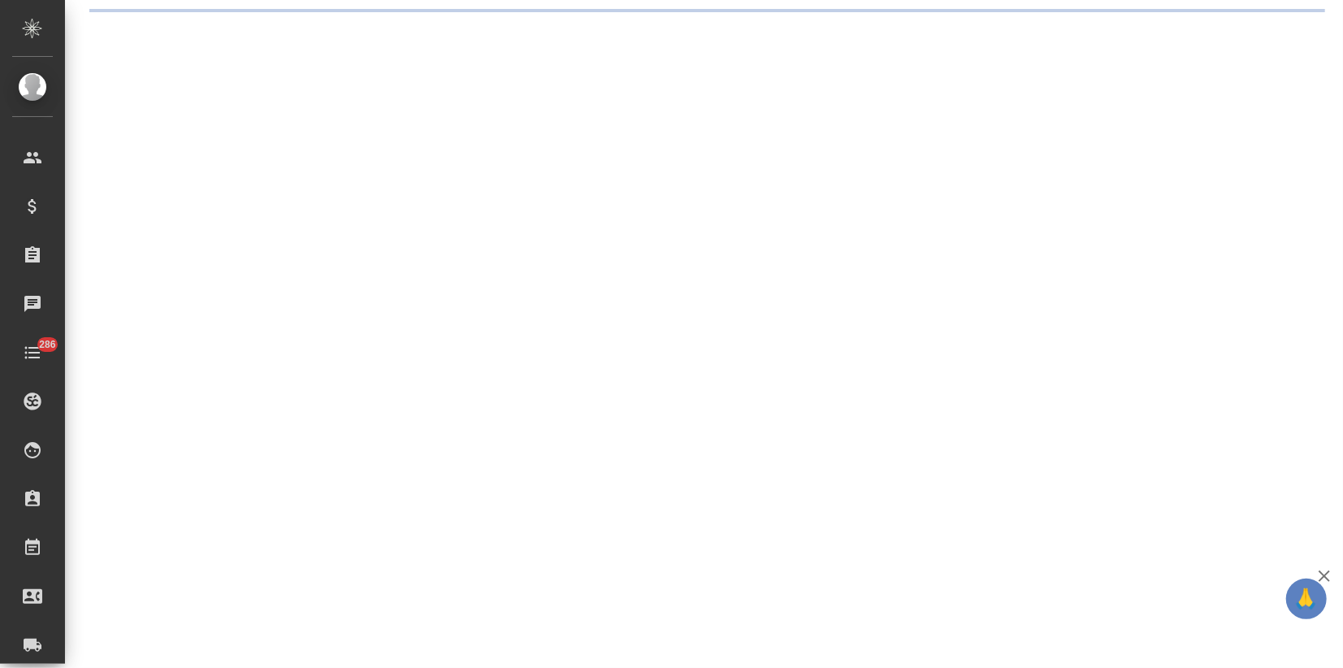
select select "RU"
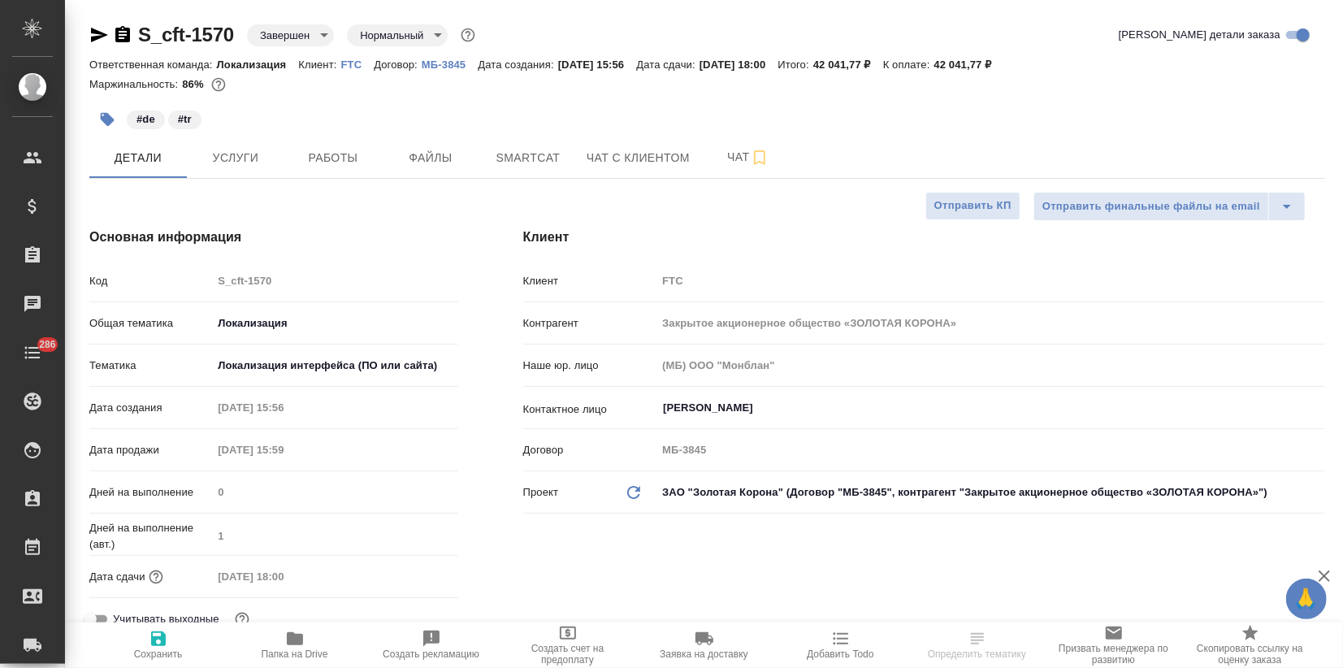
type textarea "x"
type input "[PERSON_NAME]"
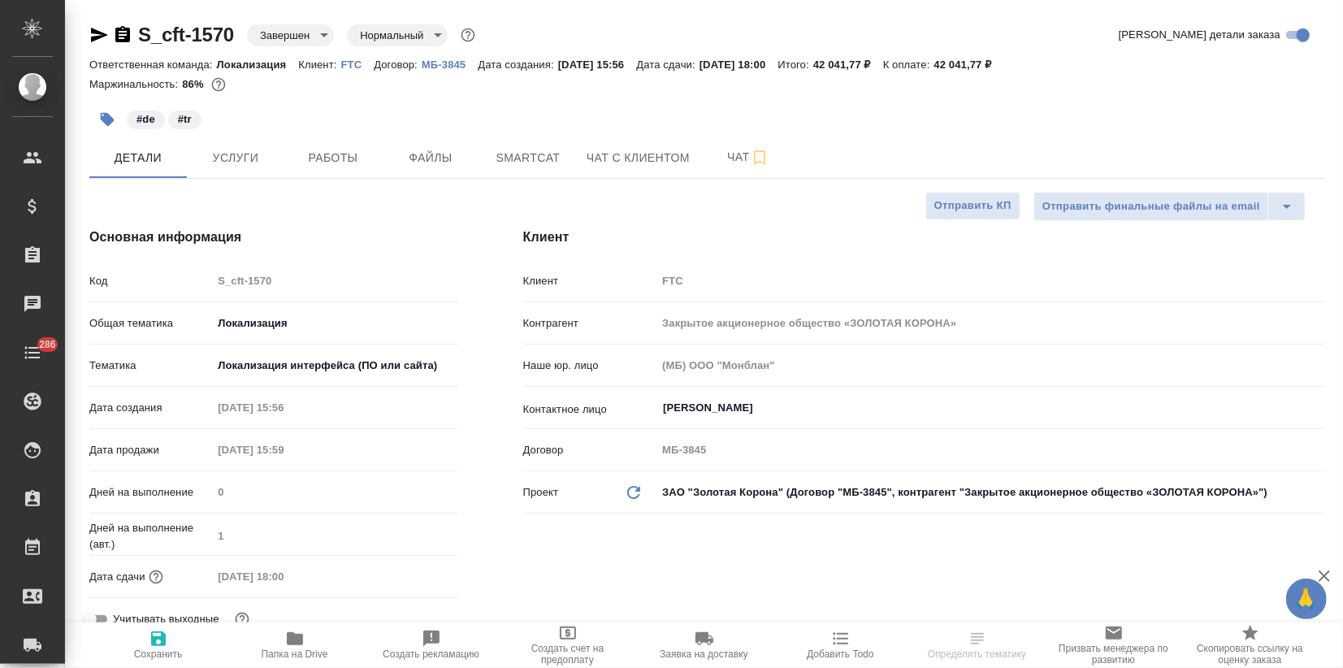
type textarea "x"
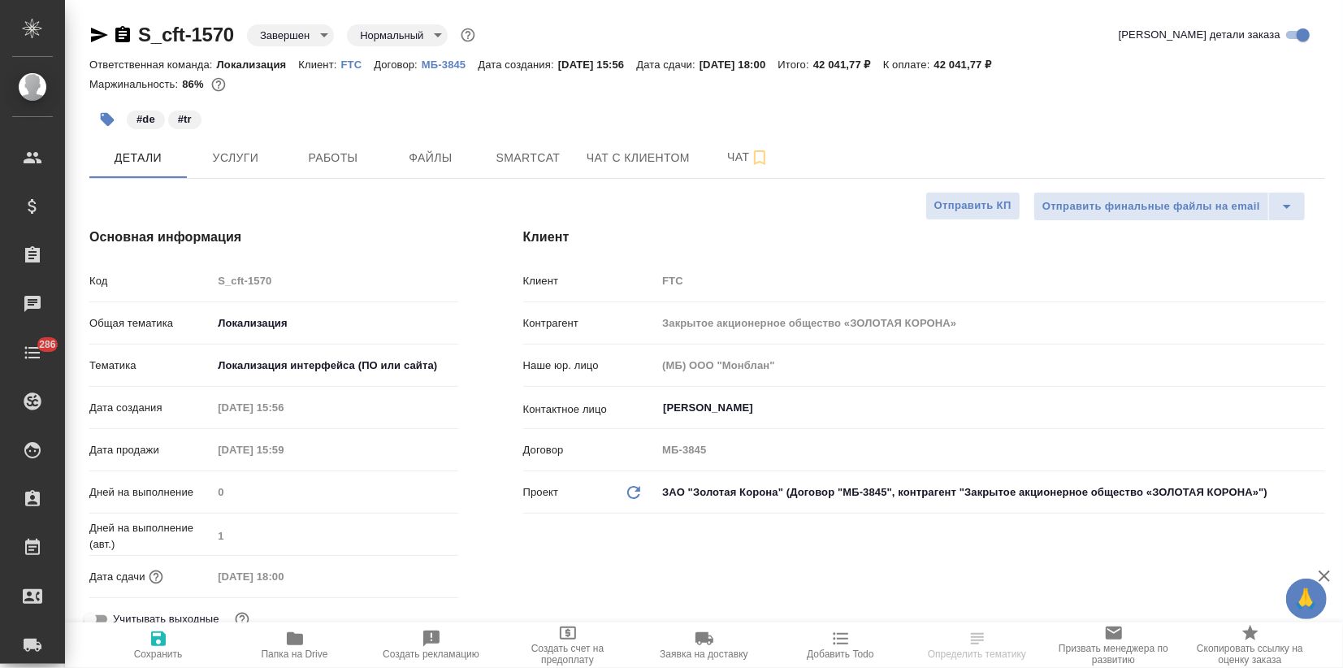
type textarea "x"
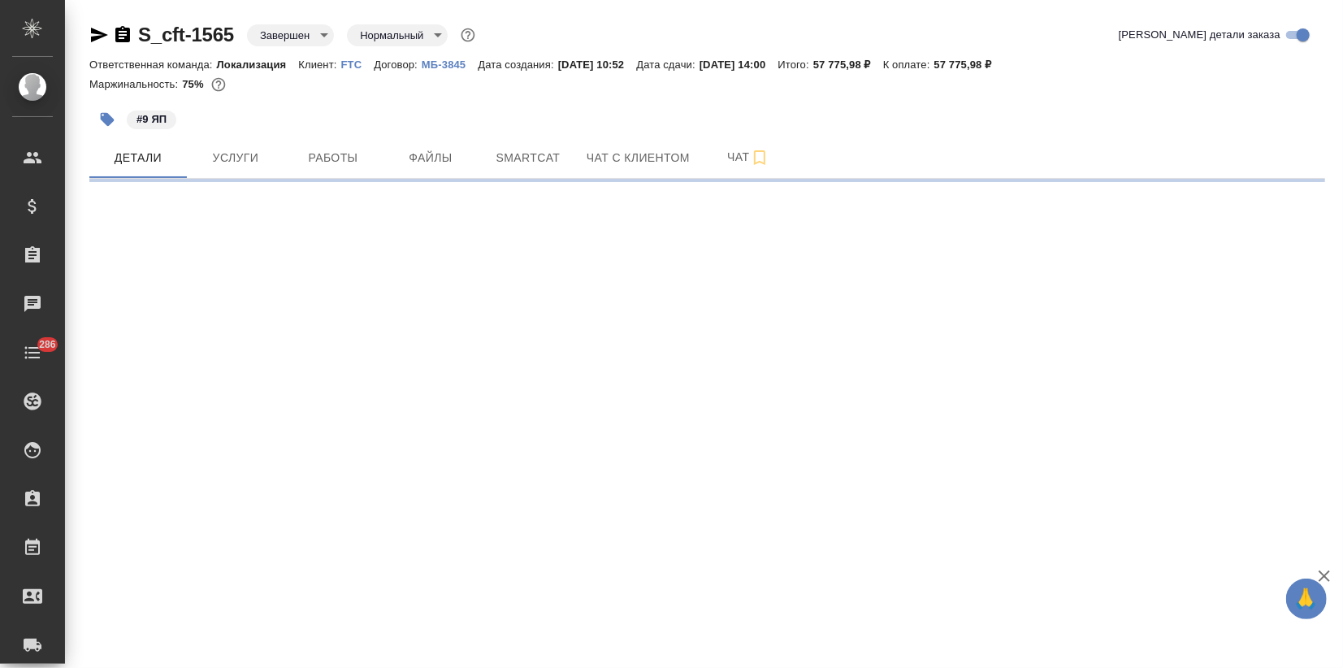
select select "RU"
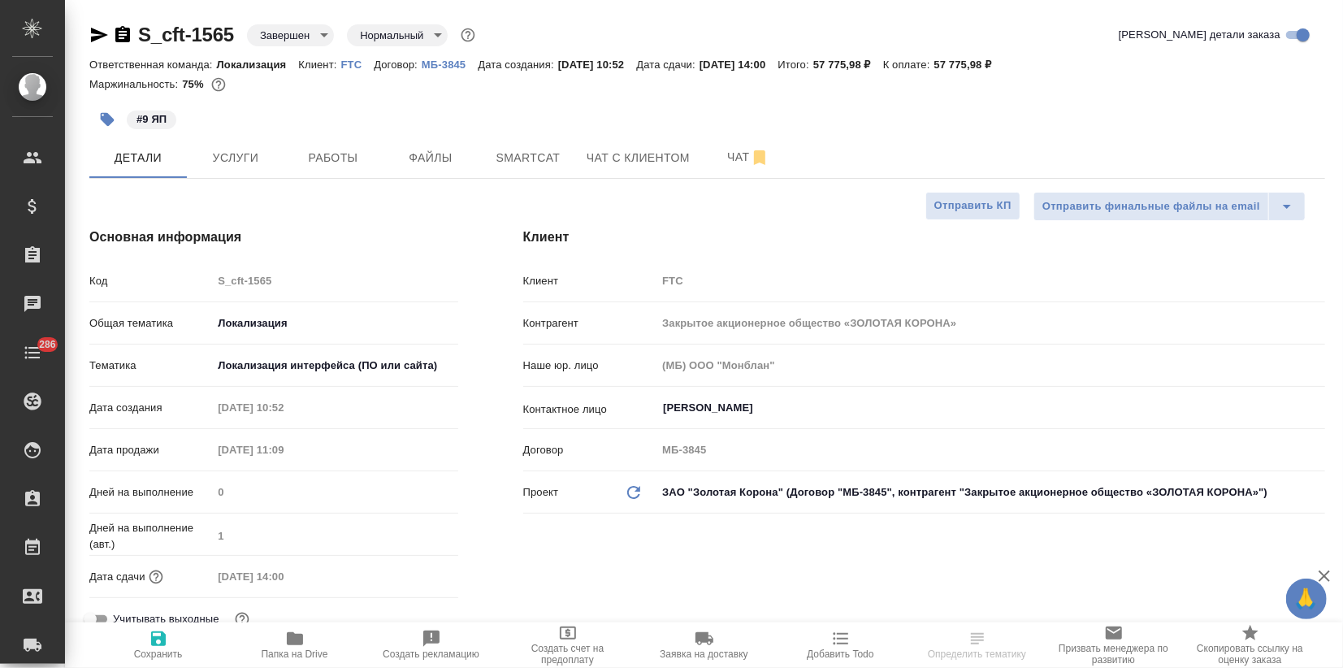
type textarea "x"
click at [226, 153] on span "Услуги" at bounding box center [236, 158] width 78 height 20
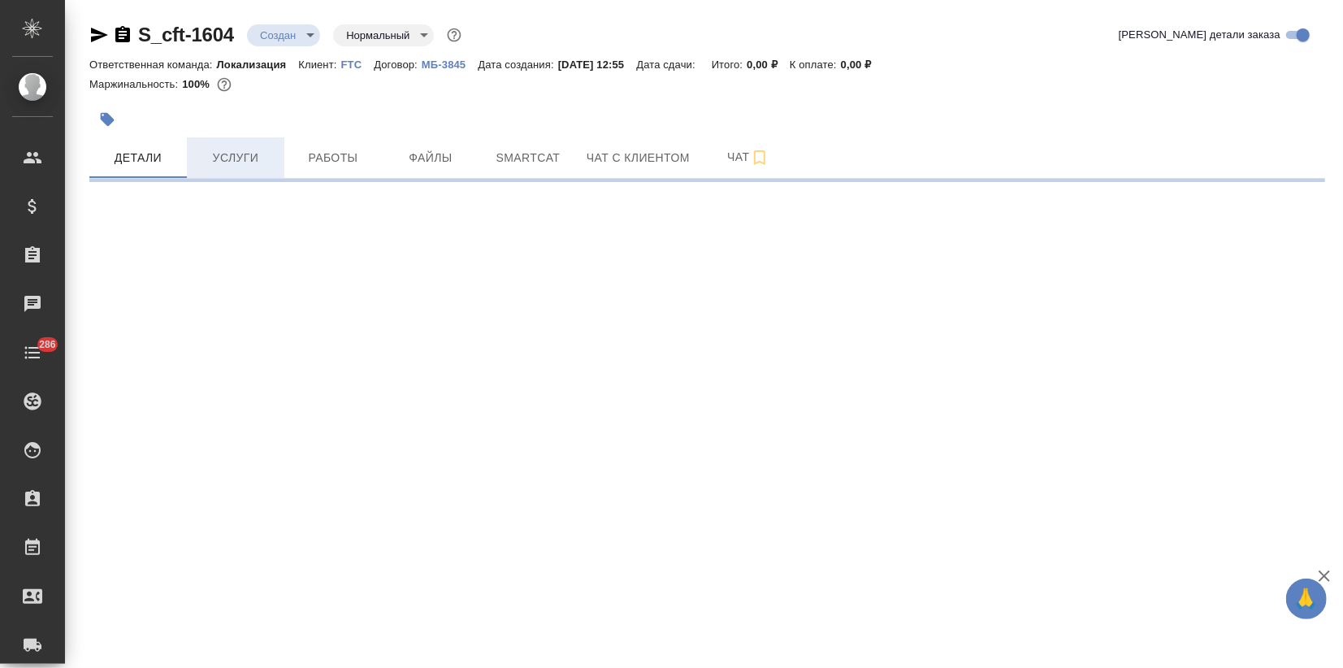
select select "RU"
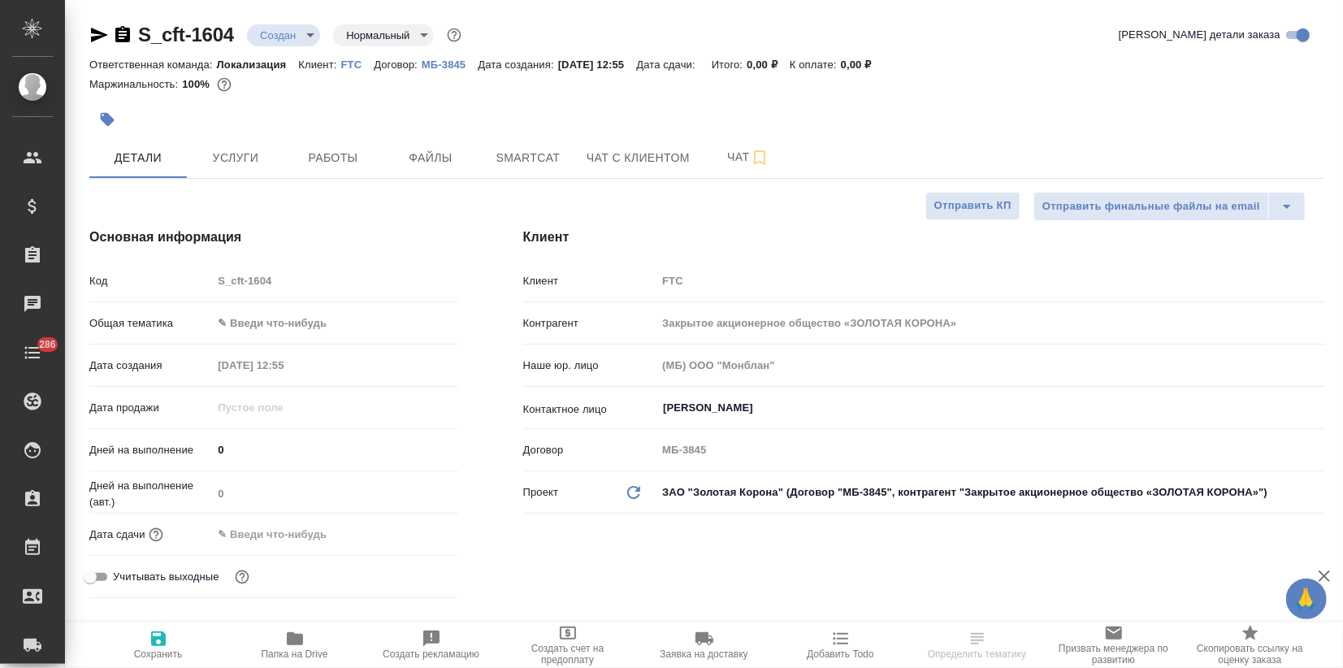
type textarea "x"
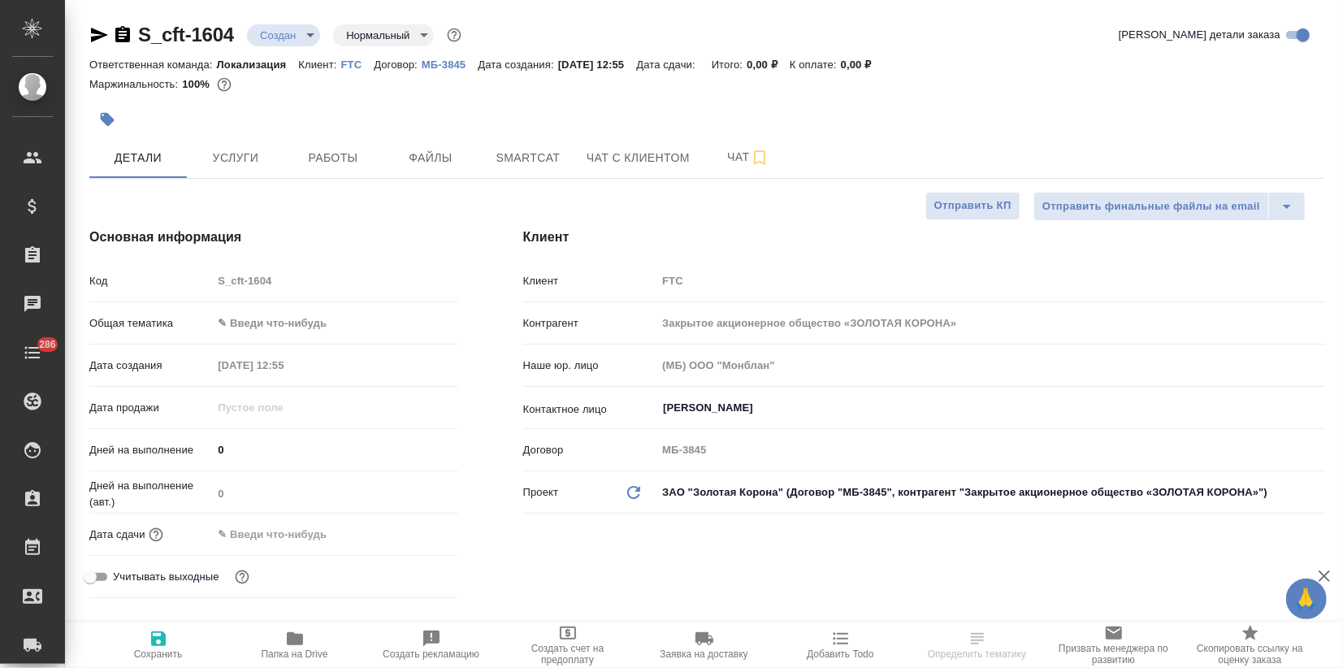
type textarea "x"
click at [123, 122] on button "button" at bounding box center [107, 120] width 36 height 36
type textarea "x"
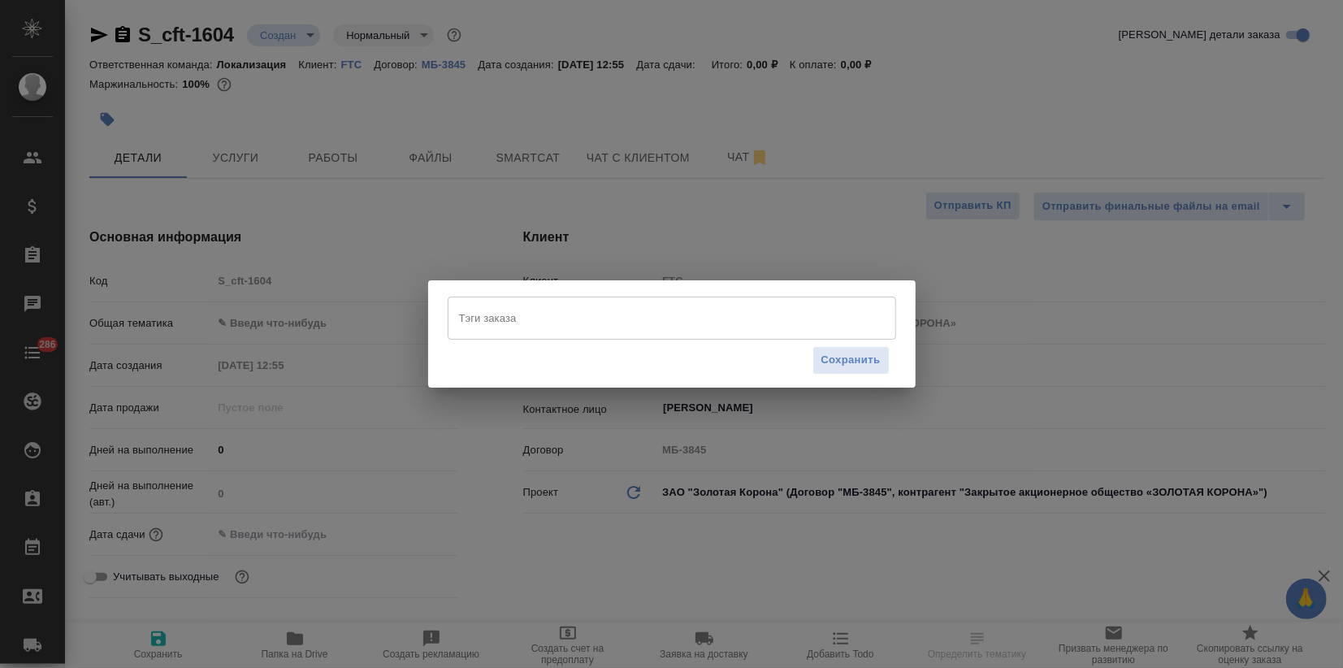
click at [490, 314] on input "Тэги заказа" at bounding box center [656, 318] width 403 height 28
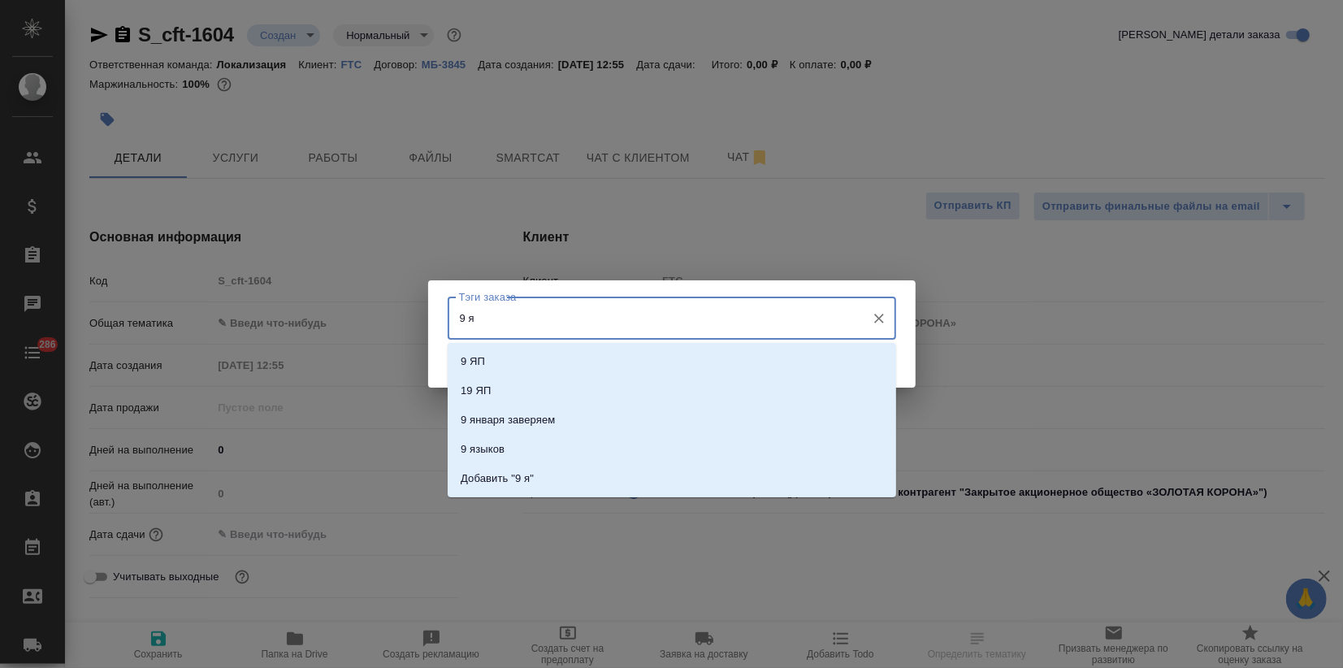
type input "9 яп"
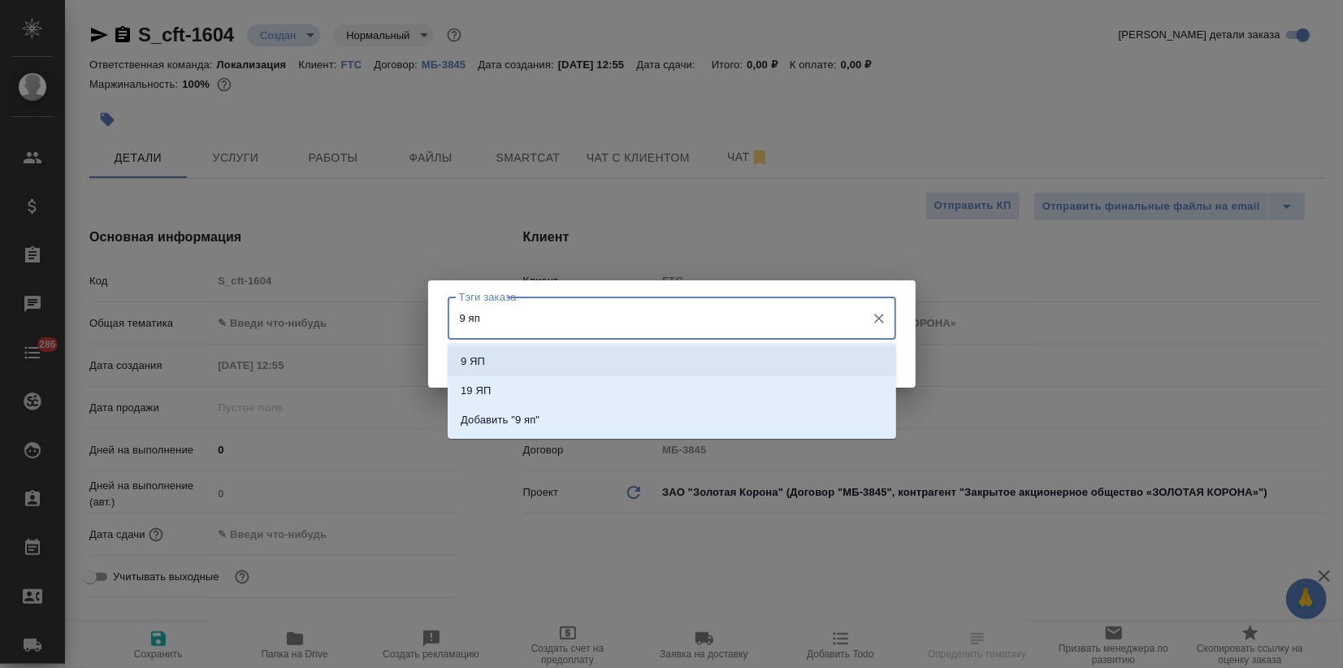
click at [487, 353] on li "9 ЯП" at bounding box center [672, 361] width 448 height 29
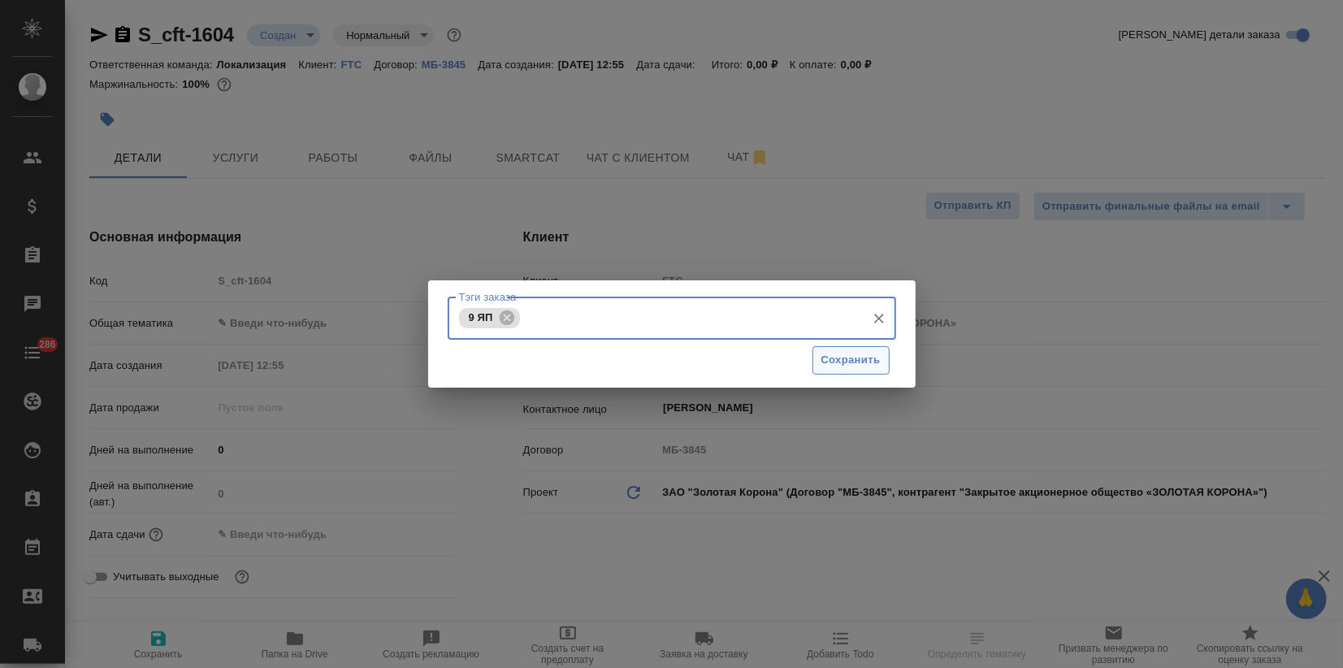
click at [852, 362] on span "Сохранить" at bounding box center [850, 360] width 59 height 19
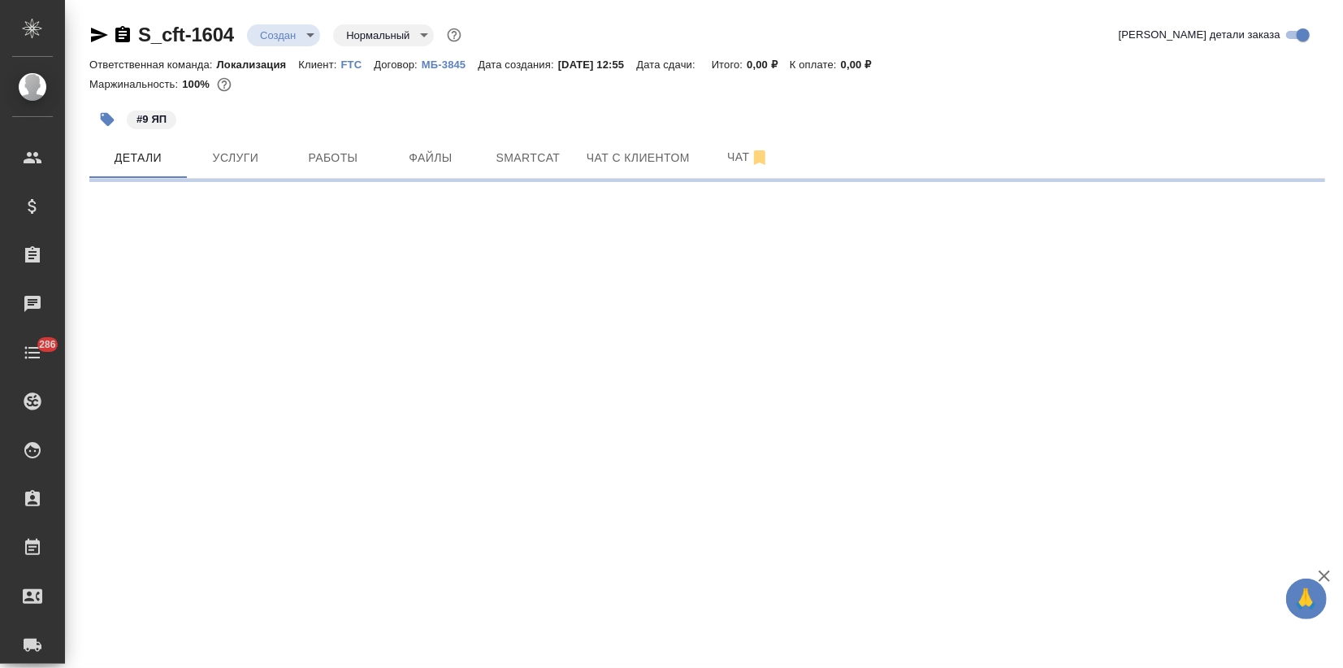
select select "RU"
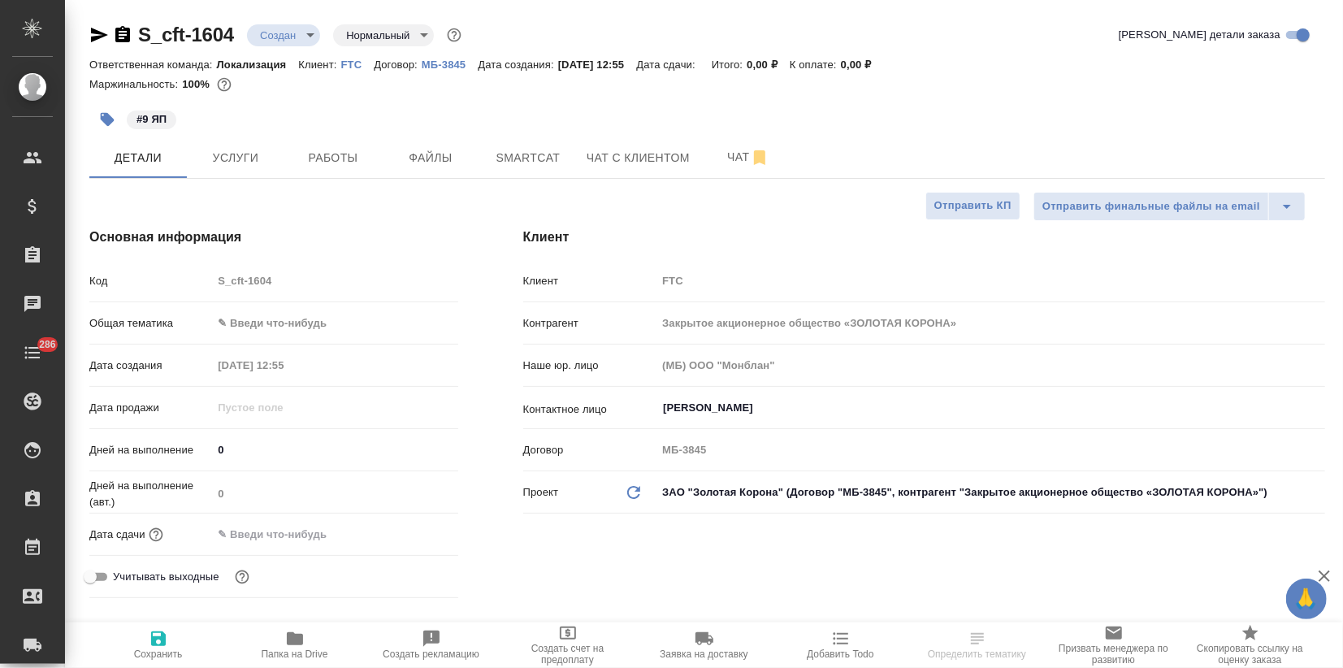
type textarea "x"
click at [288, 329] on body "🙏 .cls-1 fill:#fff; AWATERA Zagorodnikh Viktoria Клиенты Спецификации Заказы 0 …" at bounding box center [671, 334] width 1343 height 668
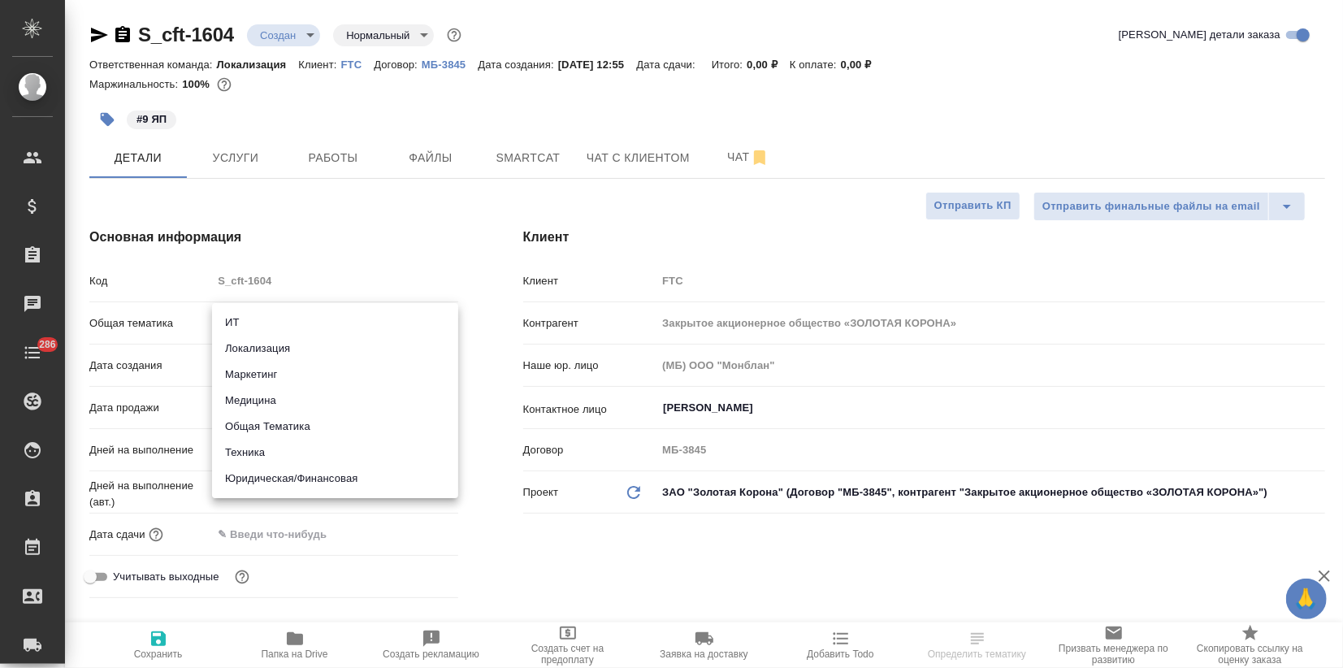
click at [291, 352] on li "Локализация" at bounding box center [335, 348] width 246 height 26
type input "local"
type textarea "x"
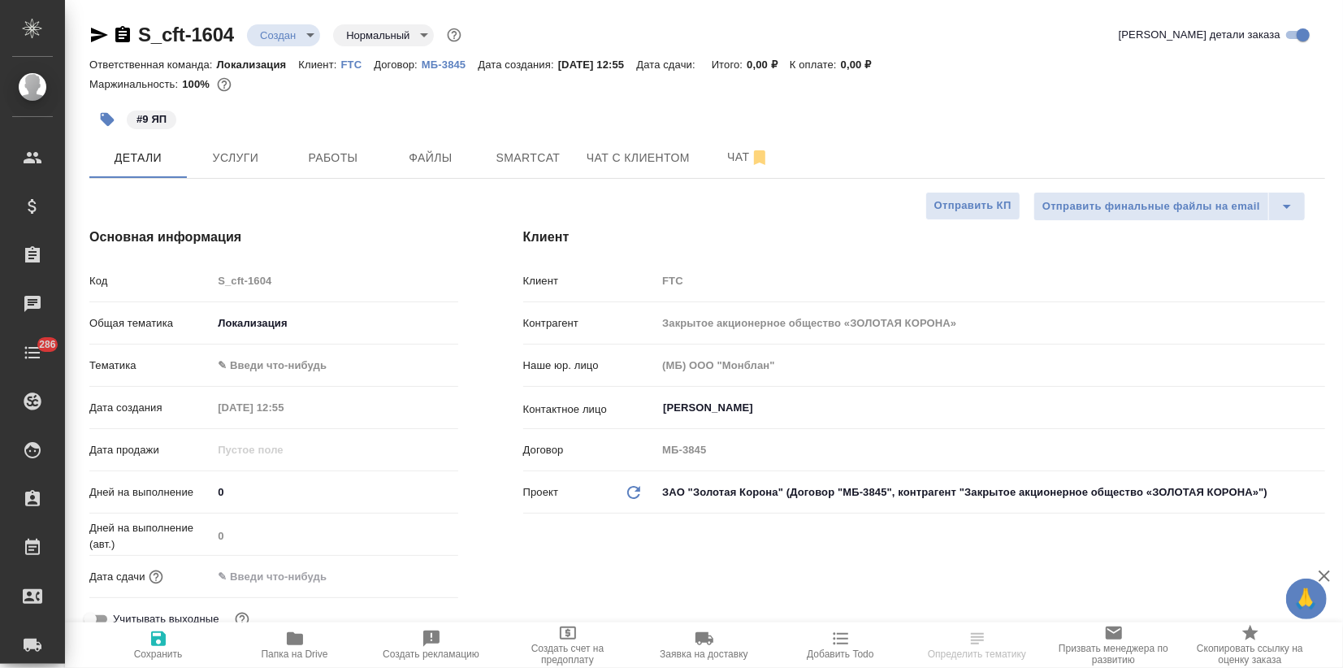
click at [270, 359] on body "🙏 .cls-1 fill:#fff; AWATERA Zagorodnikh Viktoria Клиенты Спецификации Заказы 0 …" at bounding box center [671, 334] width 1343 height 668
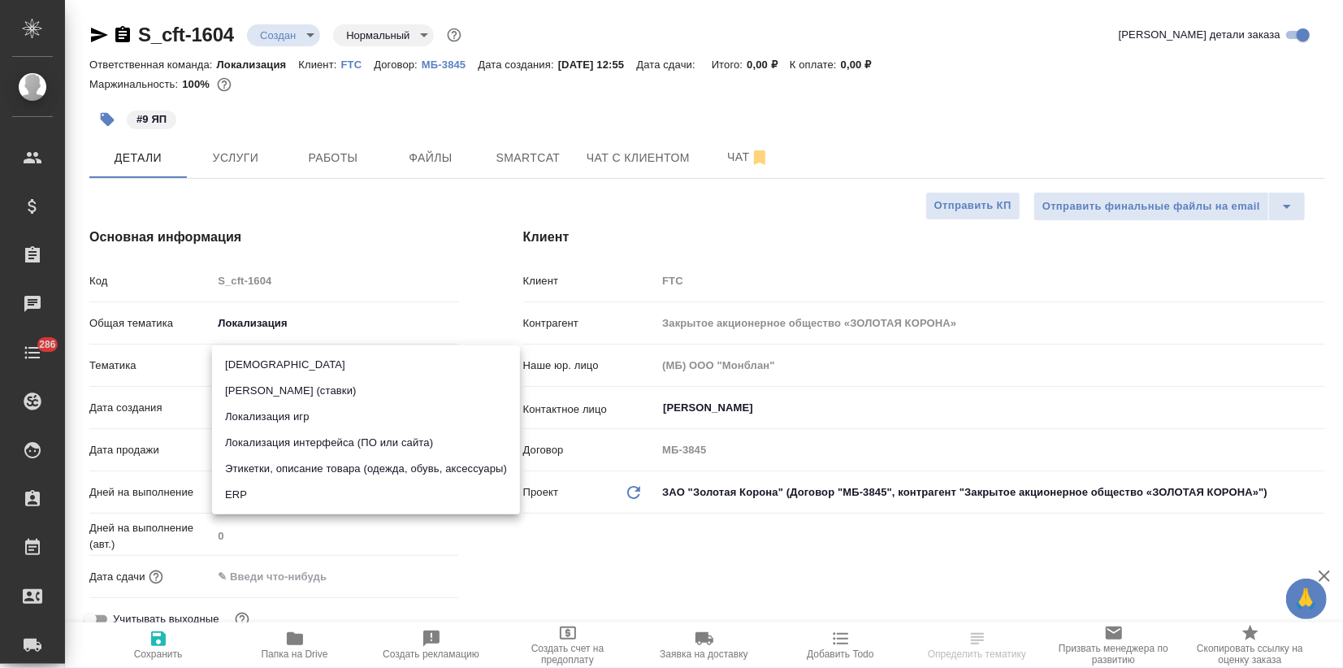
click at [300, 449] on li "Локализация интерфейса (ПО или сайта)" at bounding box center [366, 443] width 308 height 26
type textarea "x"
type input "5a8b8b956a9677013d343e0d"
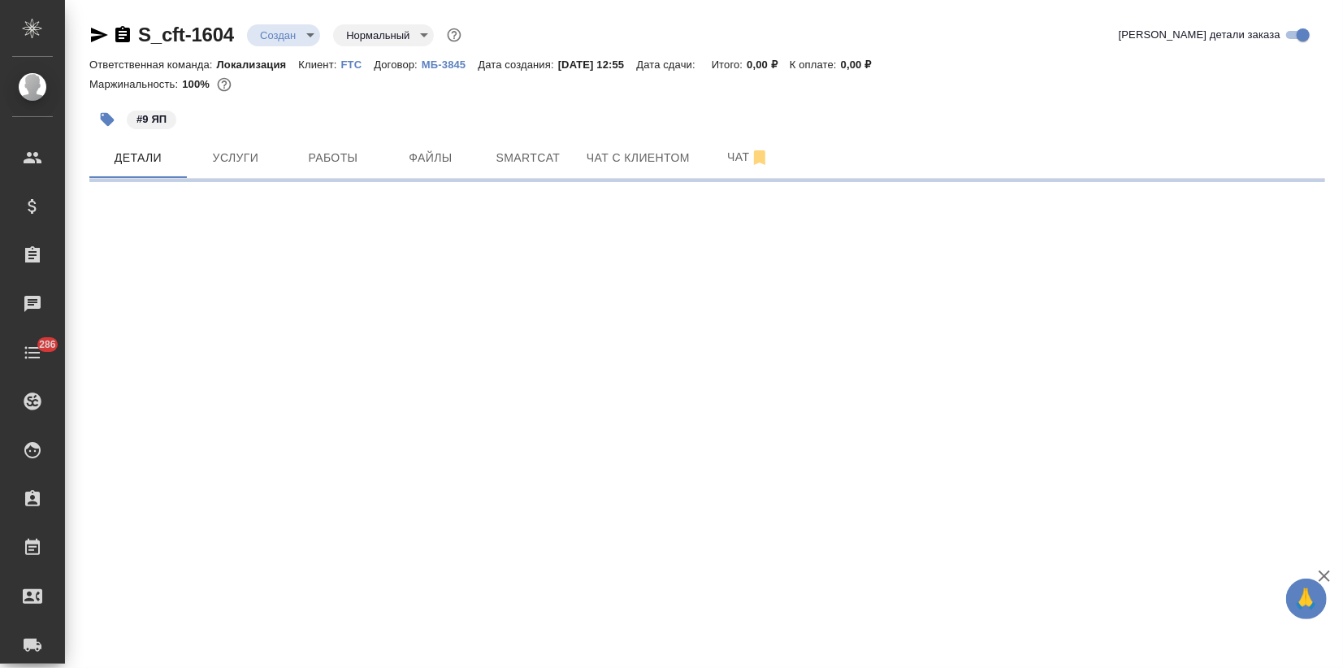
select select "RU"
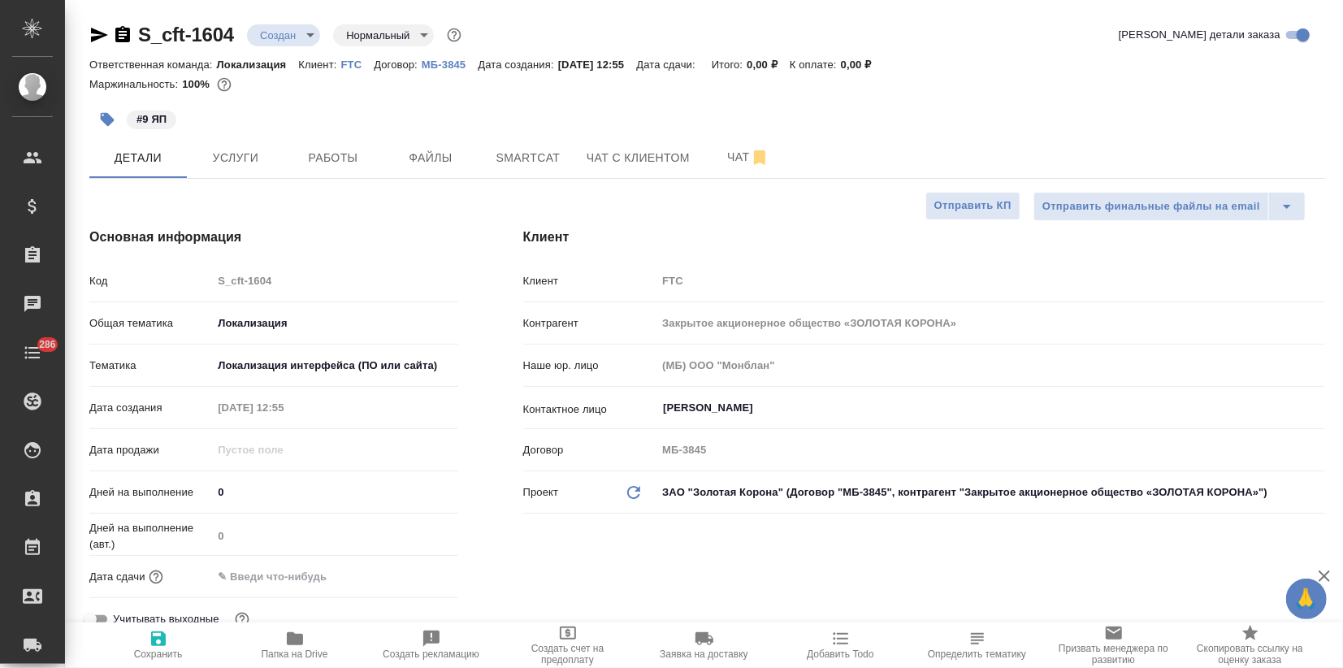
type textarea "x"
click at [156, 648] on span "Сохранить" at bounding box center [158, 653] width 49 height 11
type textarea "x"
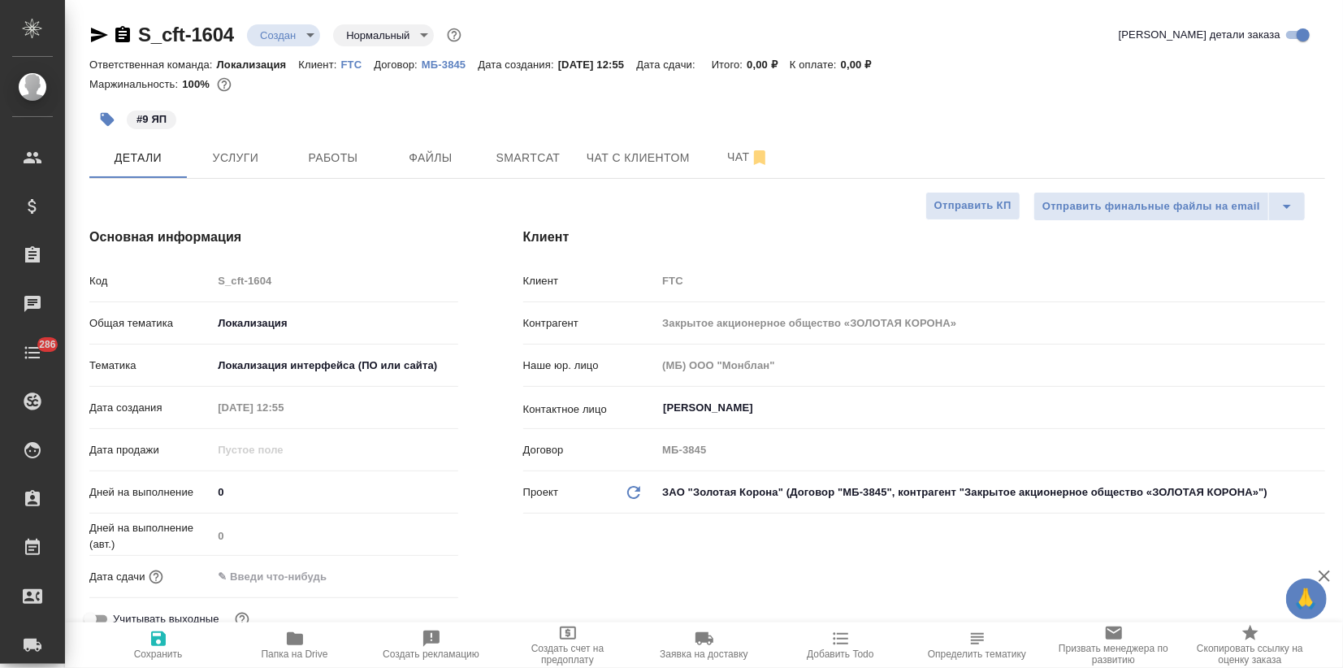
type textarea "x"
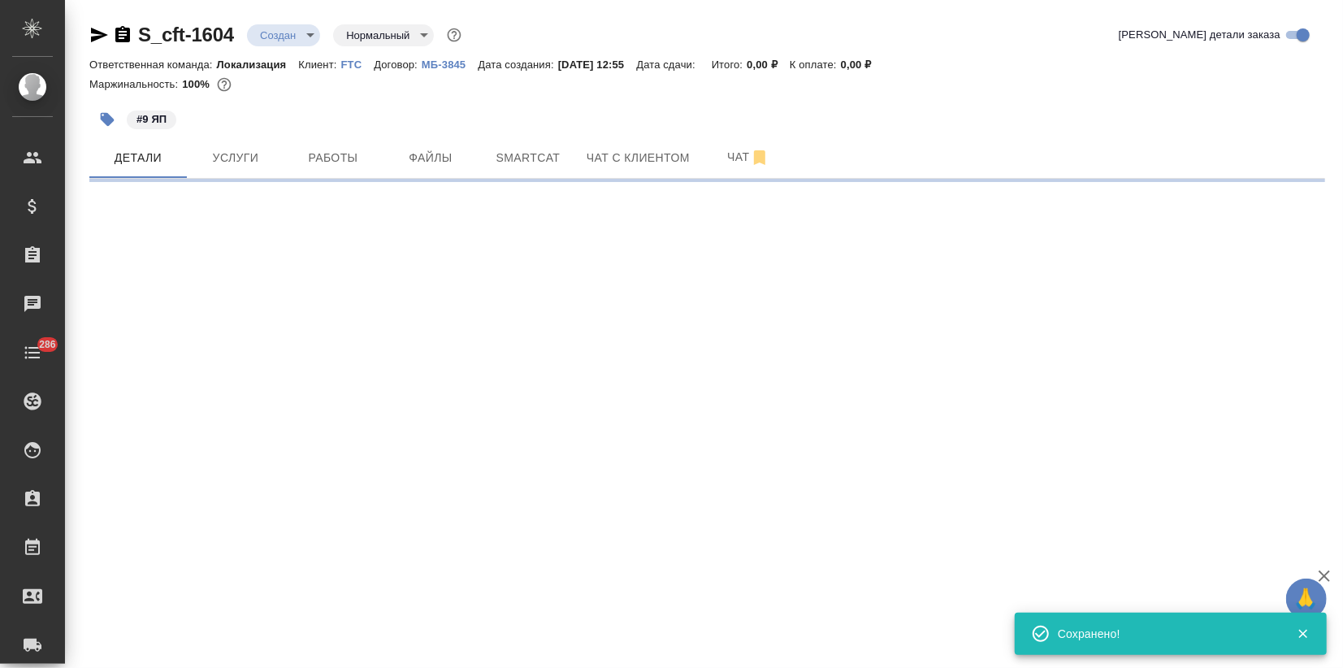
select select "RU"
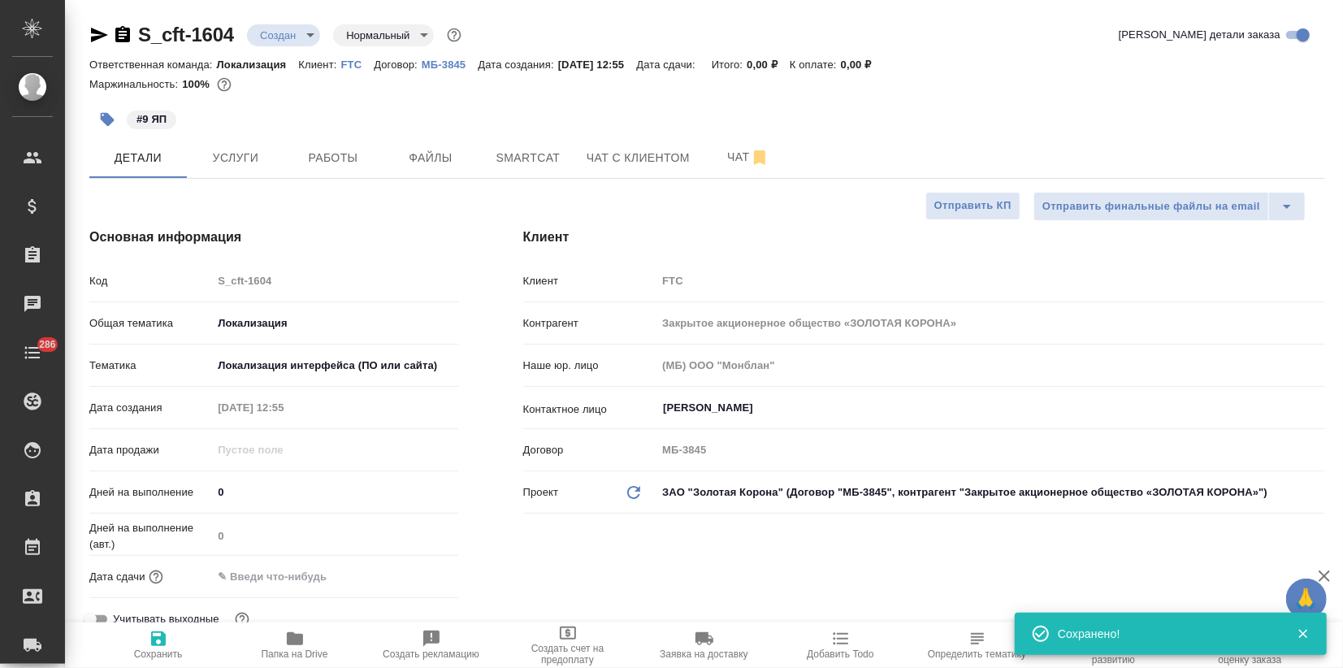
type textarea "x"
drag, startPoint x: 132, startPoint y: 31, endPoint x: 247, endPoint y: 39, distance: 114.8
click at [247, 39] on div "S_cft-1604 Создан new Нормальный normal" at bounding box center [276, 35] width 375 height 26
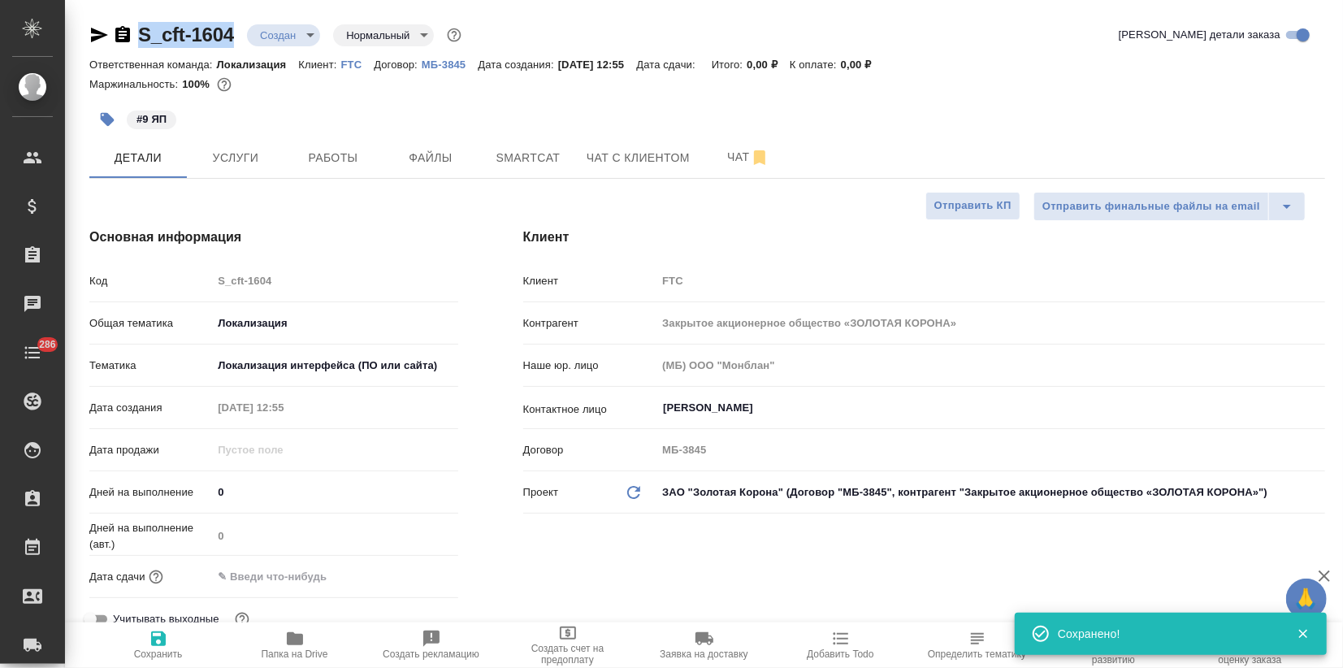
copy link "S_cft-1604"
type textarea "x"
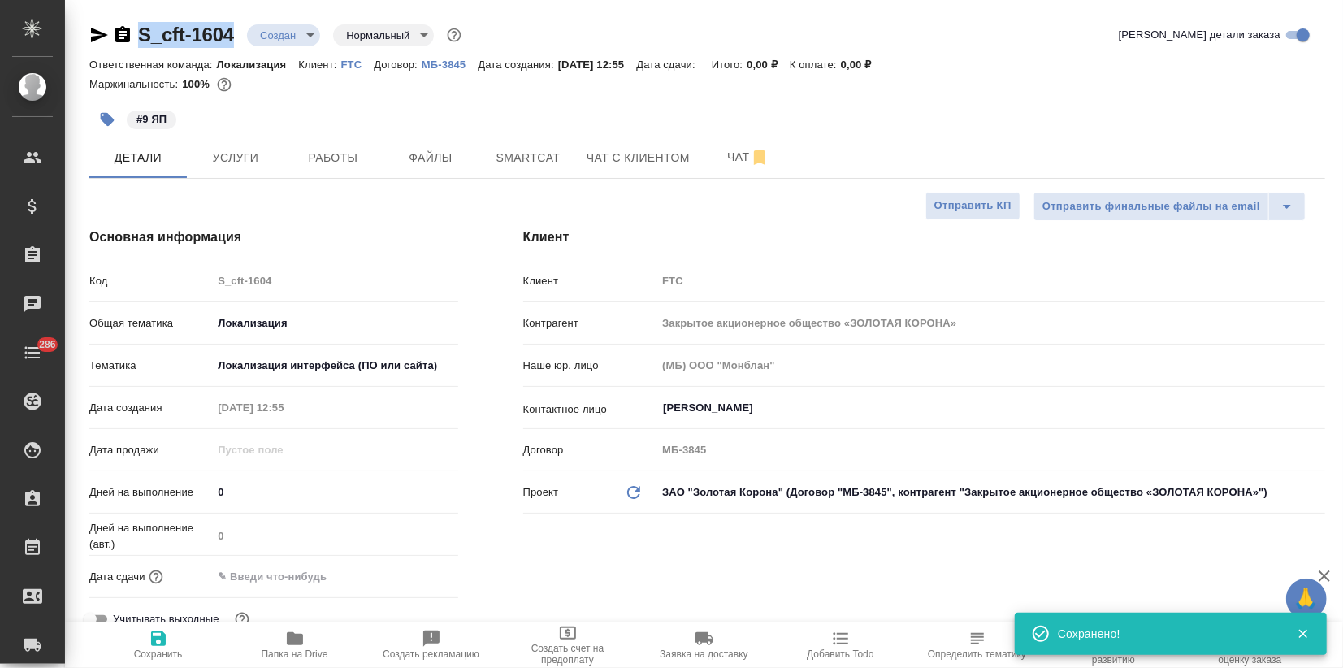
type textarea "x"
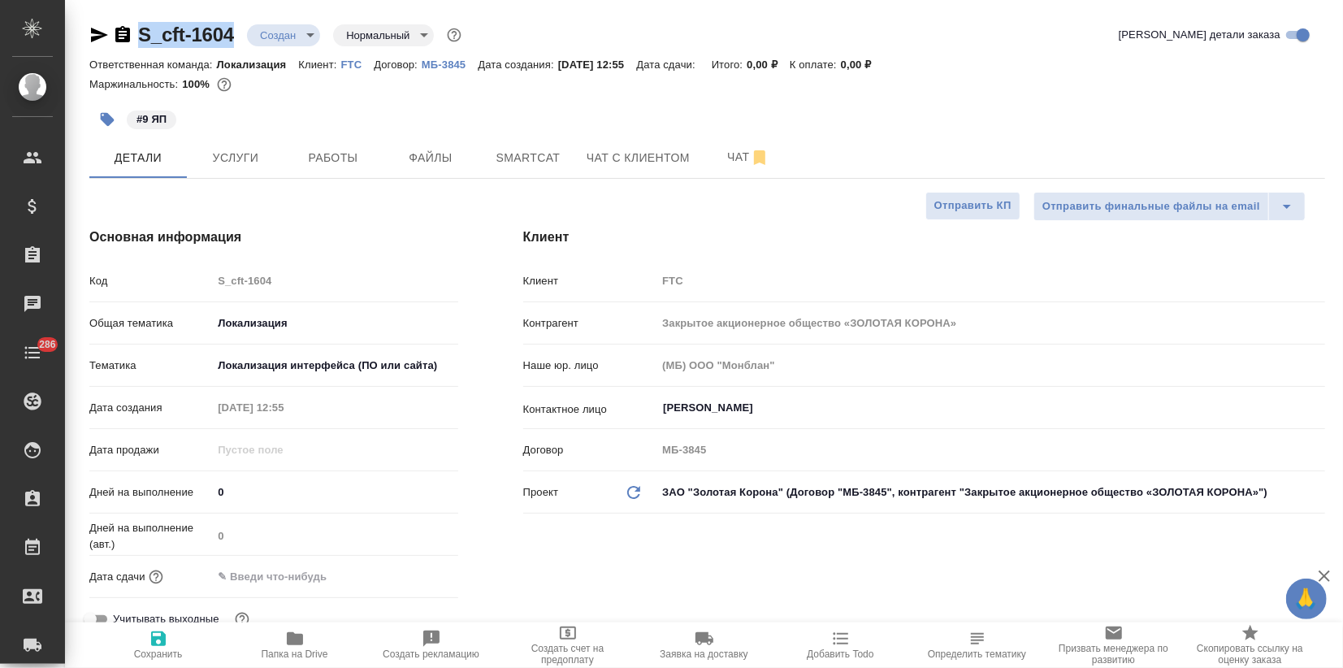
copy link "S_cft-1604"
type textarea "x"
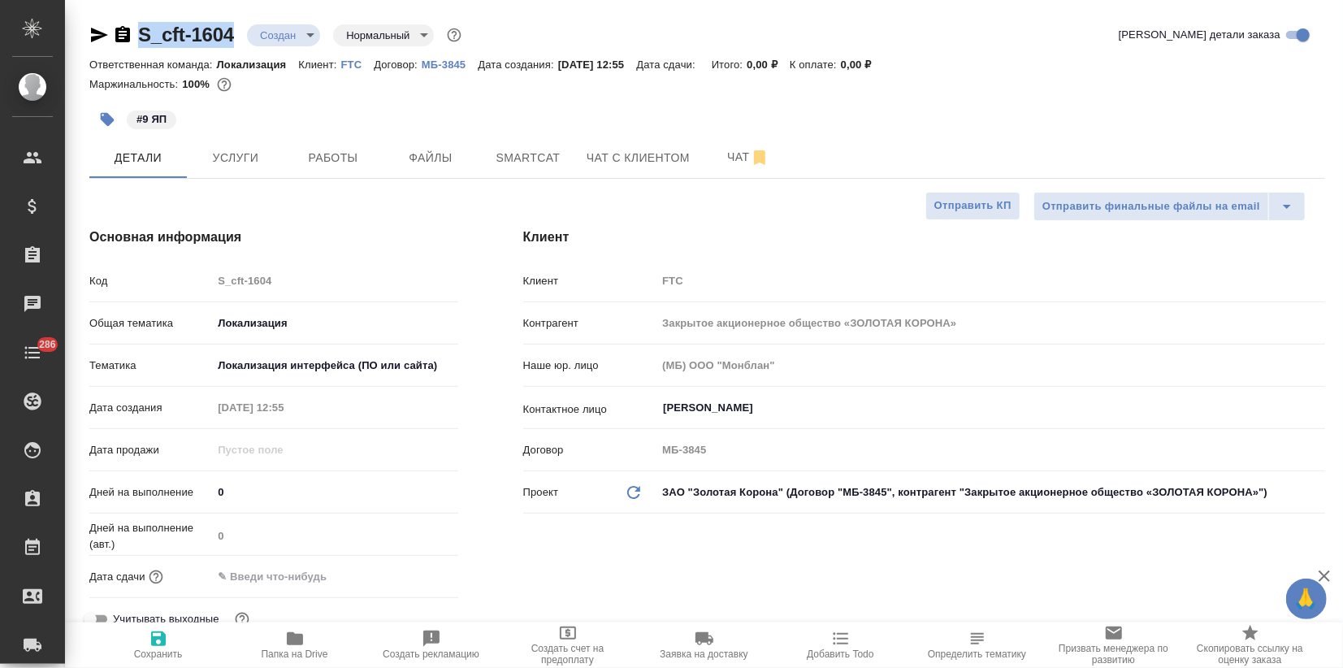
type textarea "x"
click at [237, 137] on button "Услуги" at bounding box center [235, 157] width 97 height 41
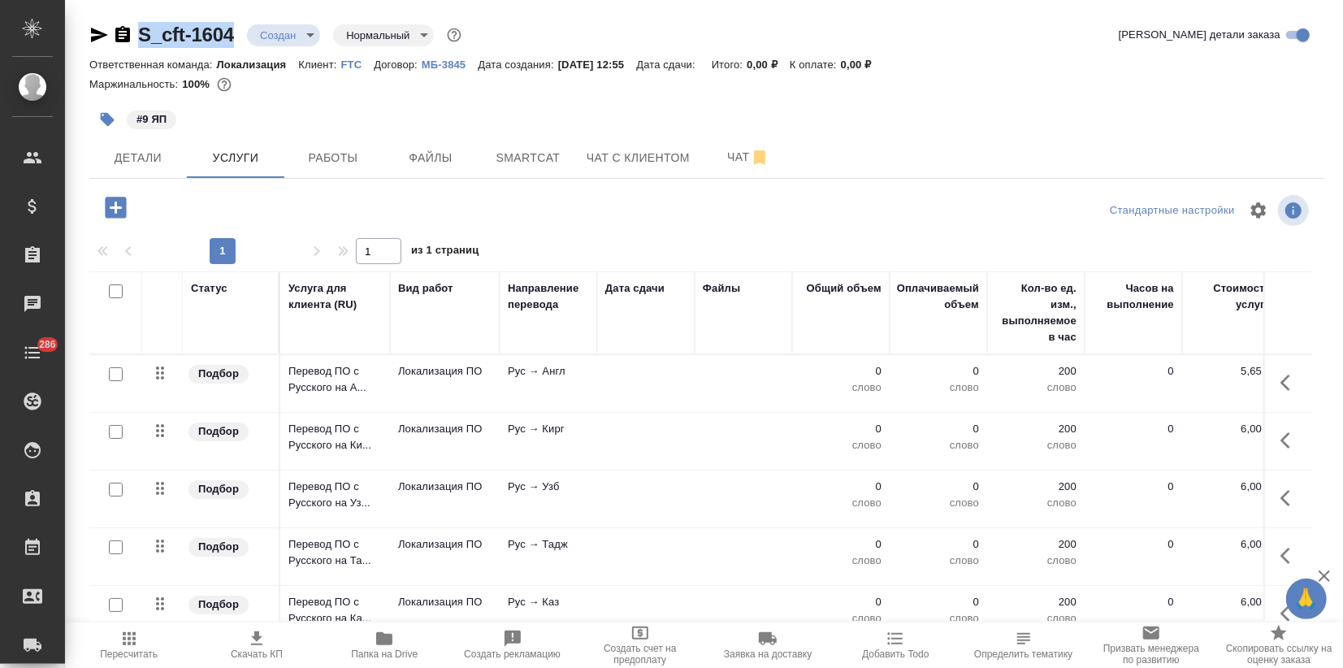
click at [115, 291] on input "checkbox" at bounding box center [116, 291] width 14 height 14
checkbox input "true"
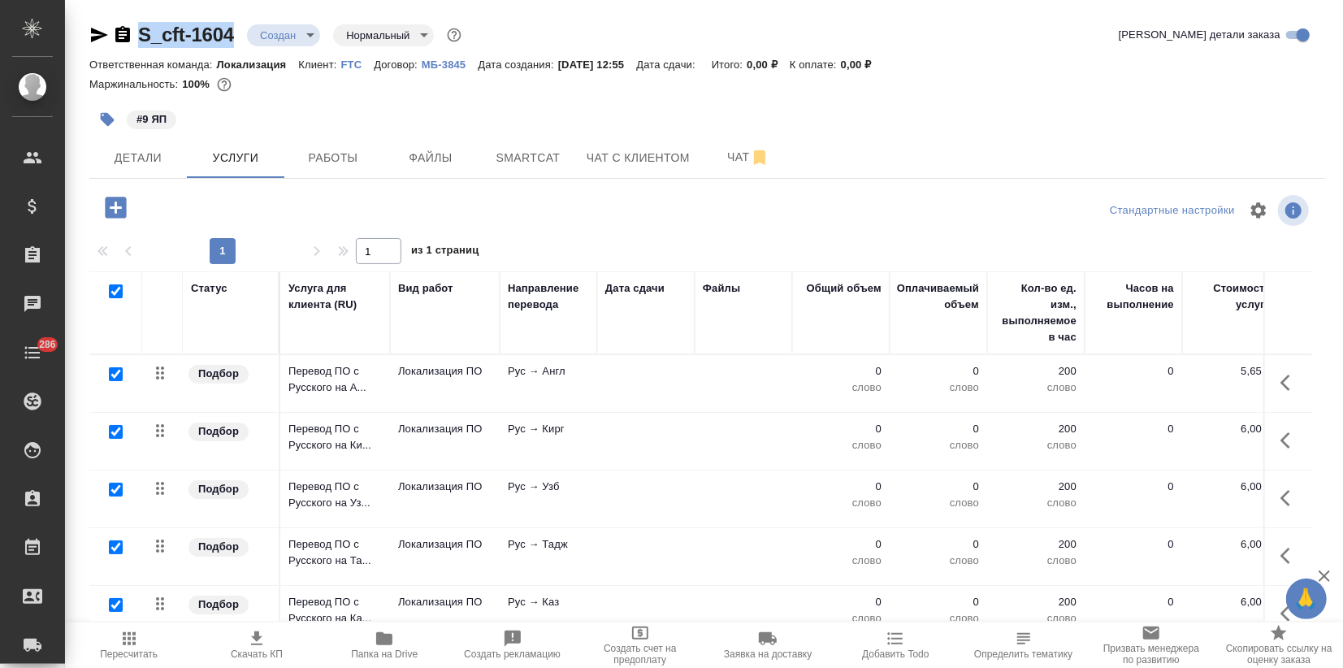
checkbox input "true"
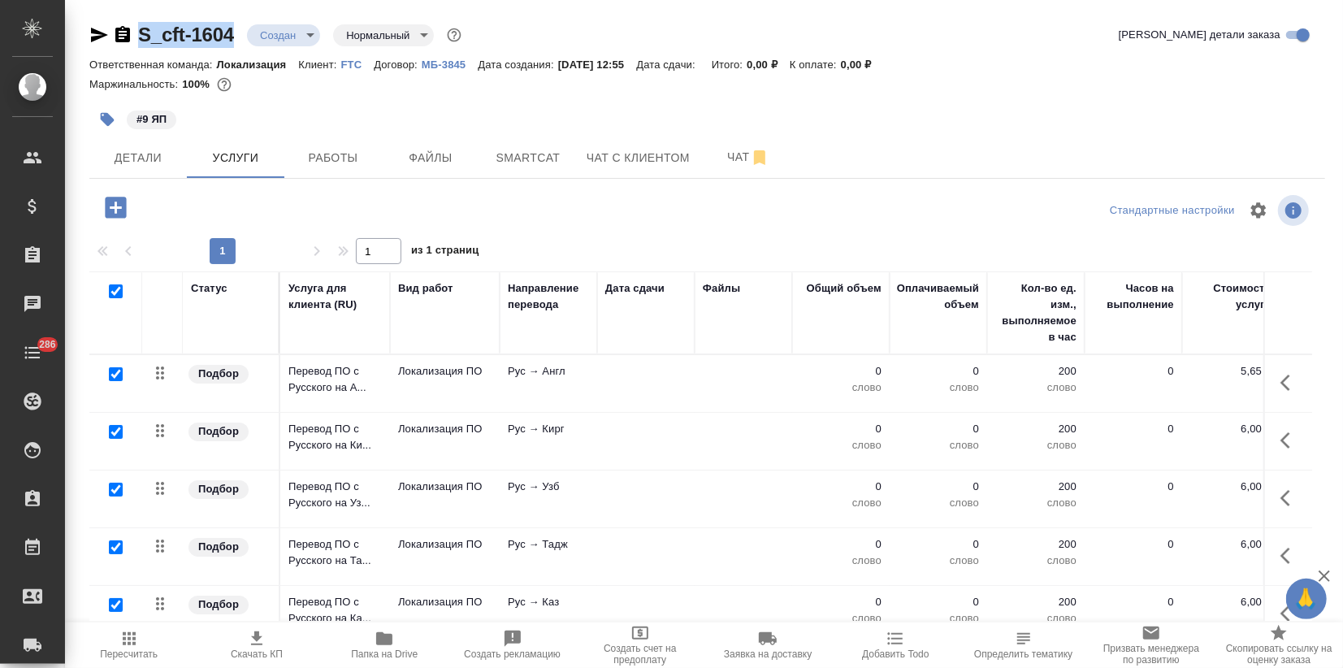
checkbox input "true"
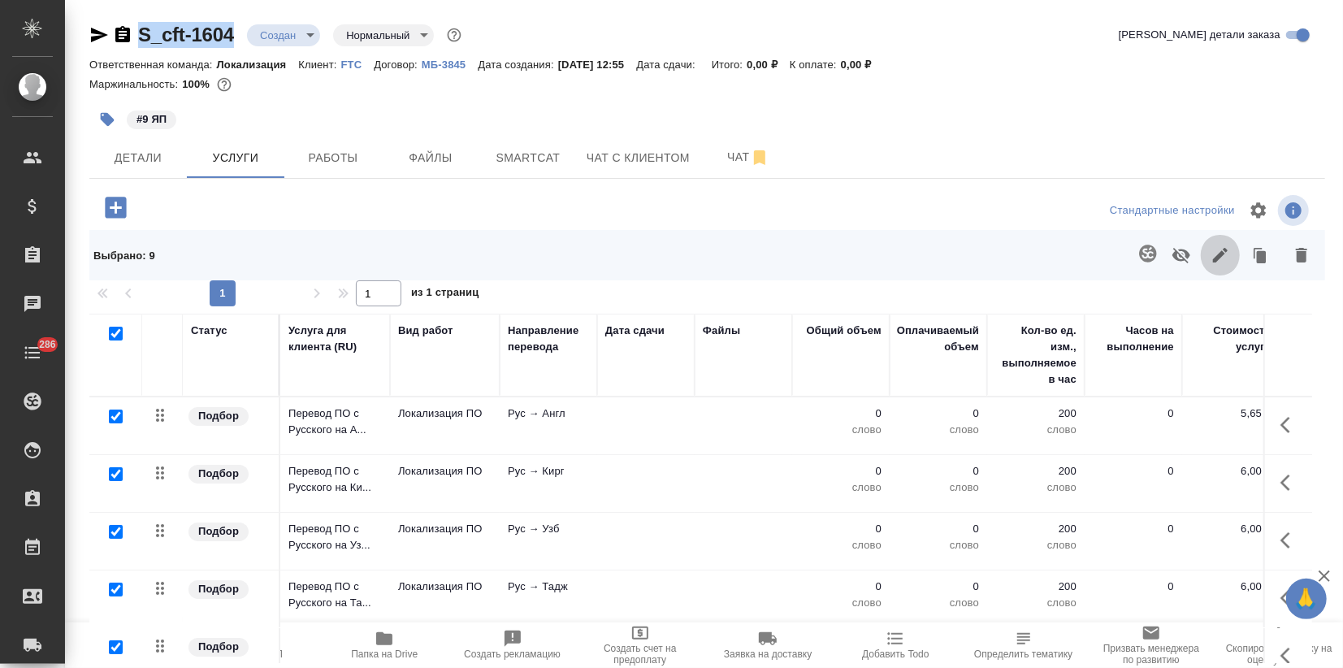
click at [1200, 250] on button "button" at bounding box center [1219, 255] width 39 height 42
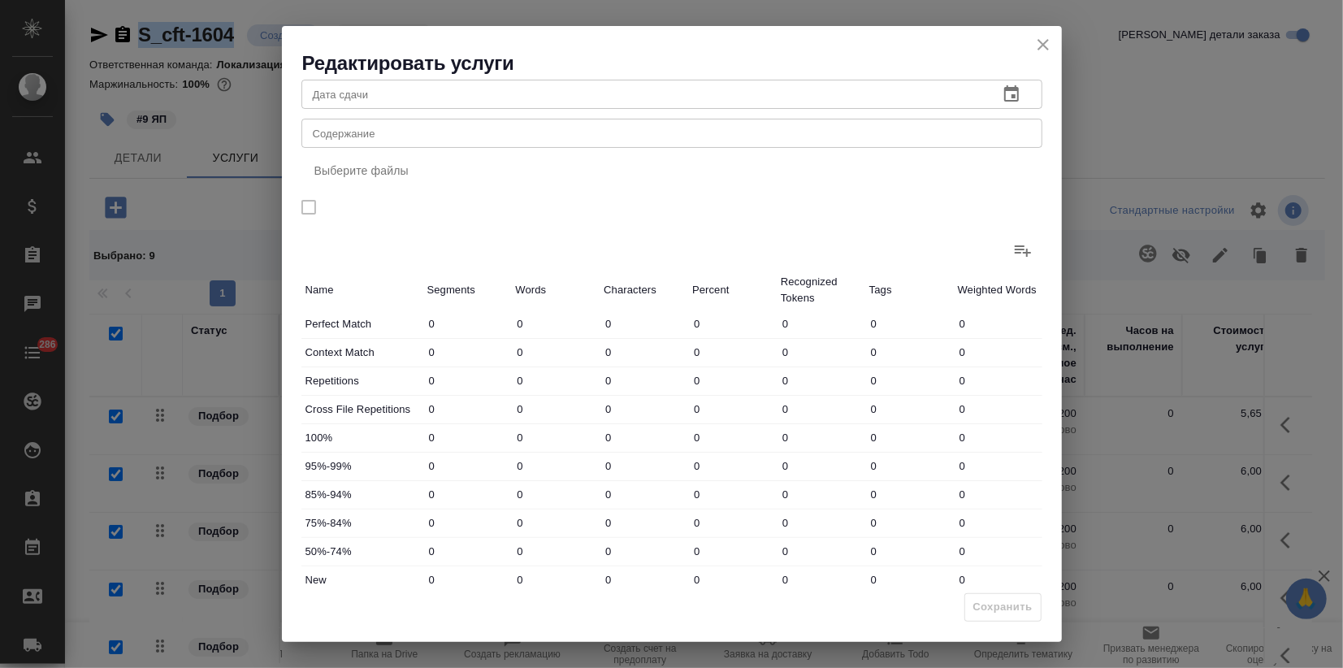
scroll to position [188, 0]
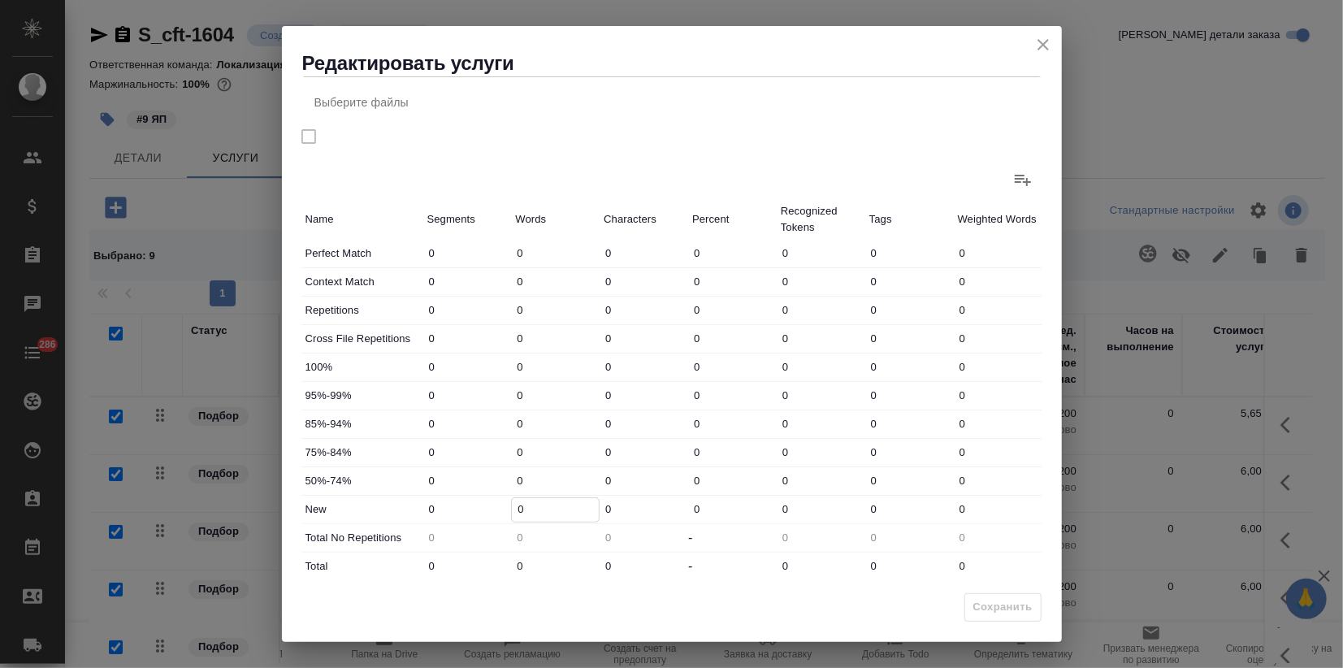
drag, startPoint x: 530, startPoint y: 513, endPoint x: 474, endPoint y: 491, distance: 61.2
click at [487, 498] on div "New 0 0 0 0 0 0 0" at bounding box center [671, 509] width 741 height 28
type input "147"
drag, startPoint x: 533, startPoint y: 578, endPoint x: 487, endPoint y: 556, distance: 51.6
click at [487, 556] on div "Total 0 0 0 - 0 0 0" at bounding box center [671, 566] width 741 height 28
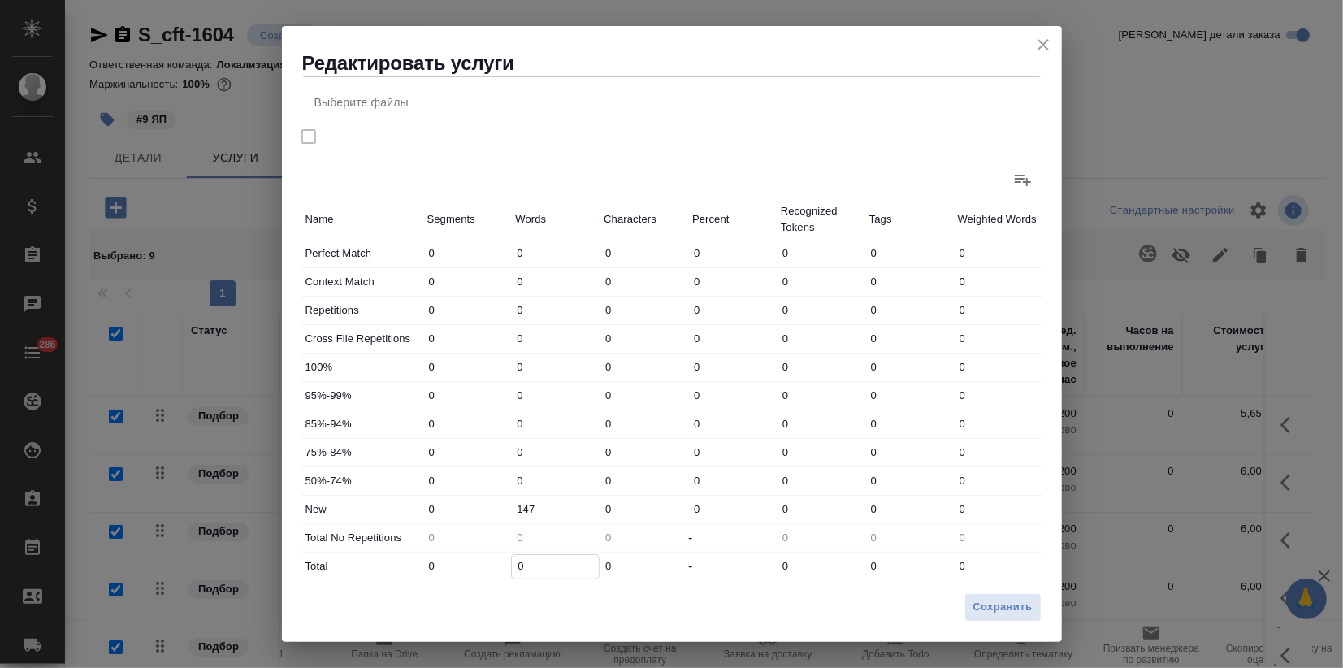
type input "1"
type input "14"
type input "147"
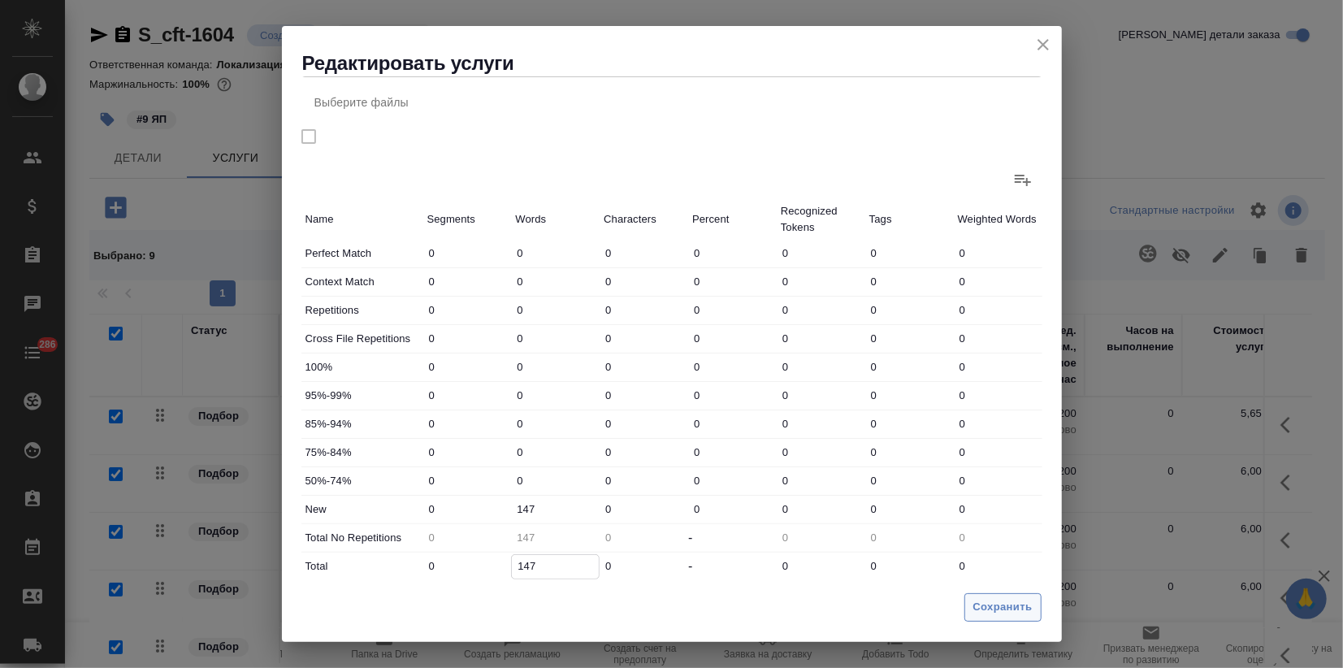
type input "147"
click at [995, 604] on span "Сохранить" at bounding box center [1002, 607] width 59 height 19
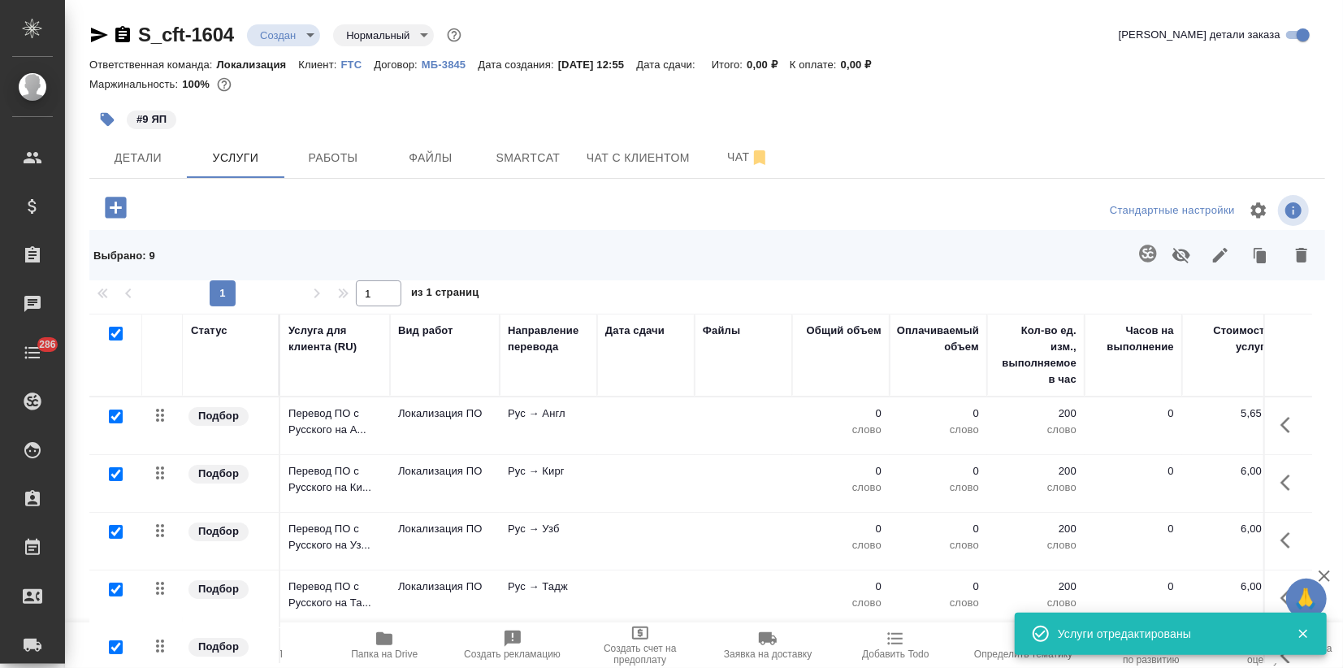
click at [141, 652] on span "Пересчитать" at bounding box center [129, 653] width 58 height 11
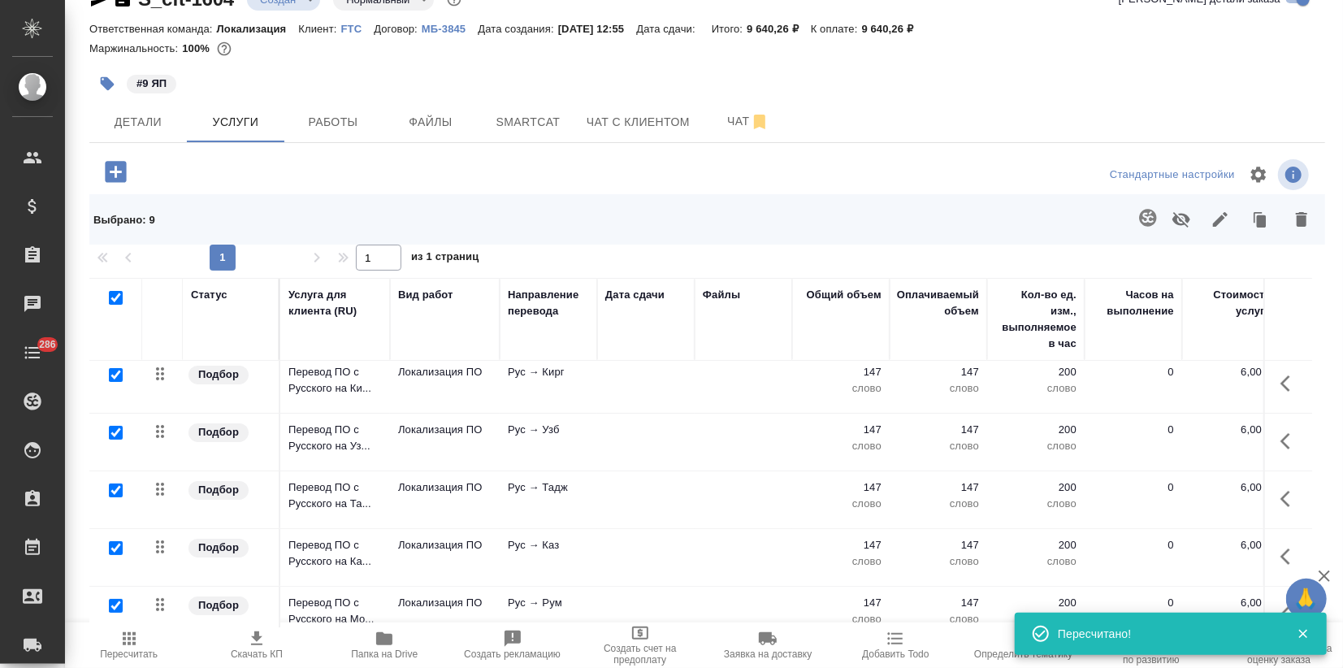
scroll to position [0, 0]
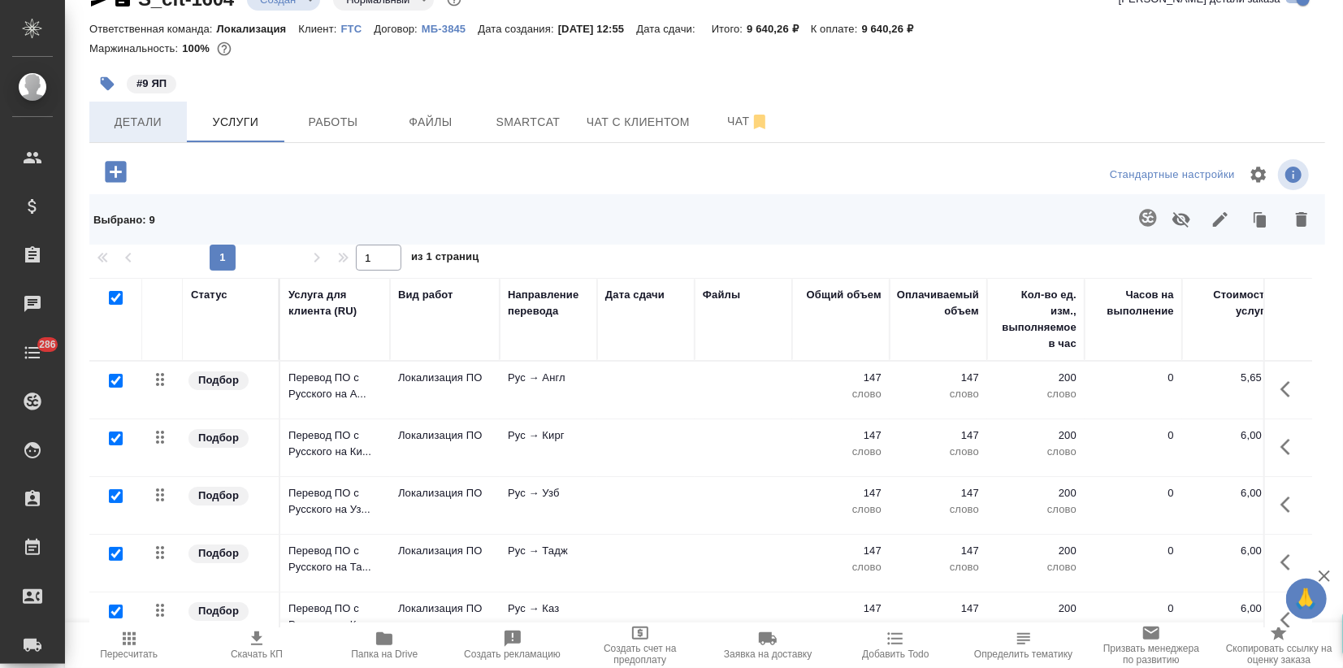
click at [125, 116] on span "Детали" at bounding box center [138, 122] width 78 height 20
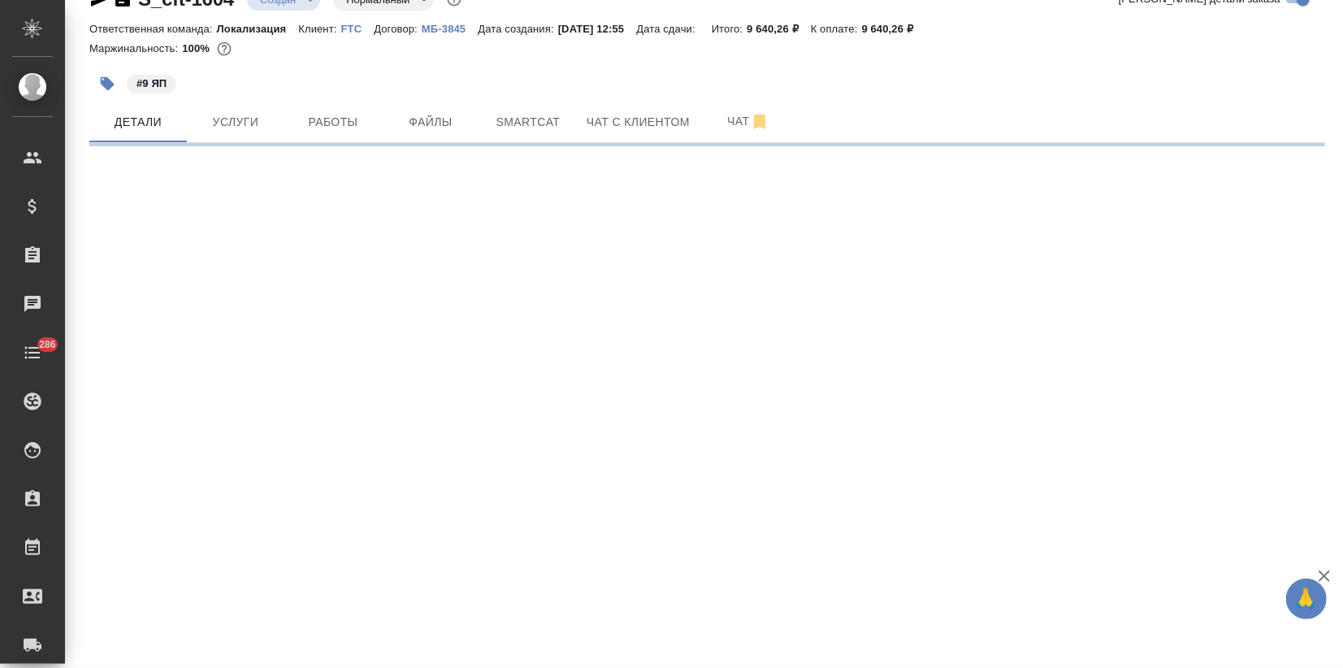
select select "RU"
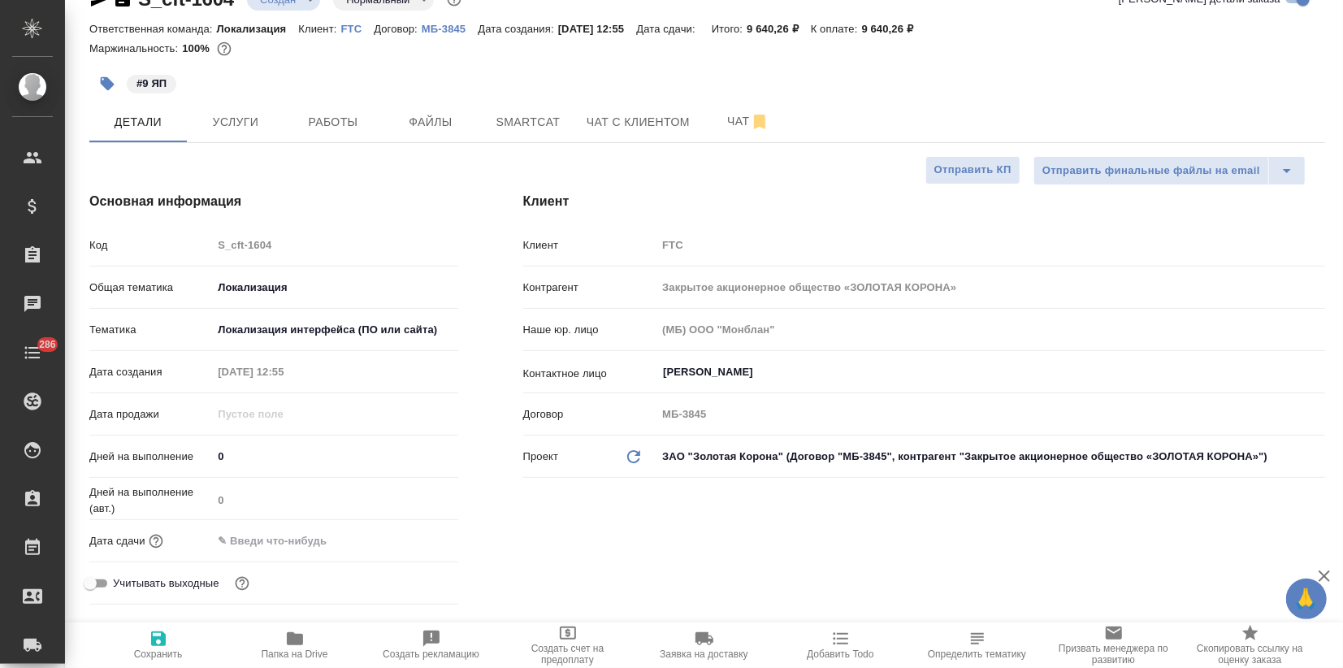
type textarea "x"
drag, startPoint x: 276, startPoint y: 534, endPoint x: 327, endPoint y: 547, distance: 52.0
click at [277, 534] on input "text" at bounding box center [284, 541] width 142 height 24
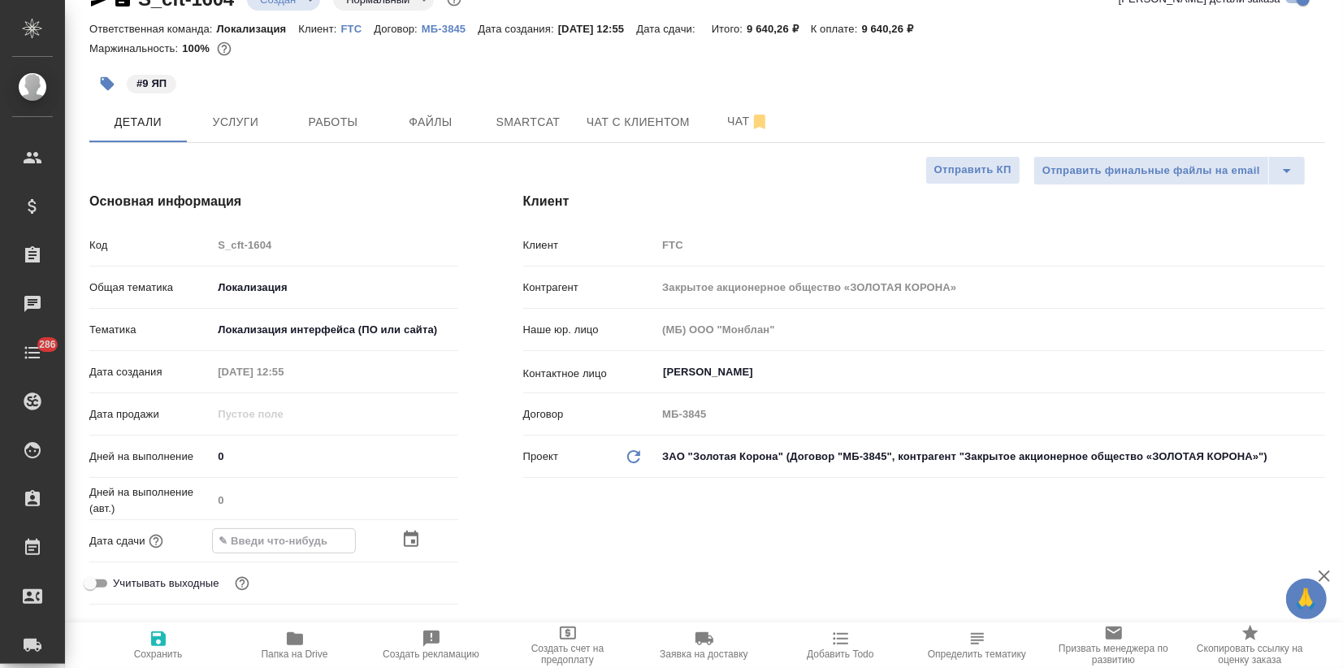
click at [409, 539] on icon "button" at bounding box center [411, 538] width 15 height 16
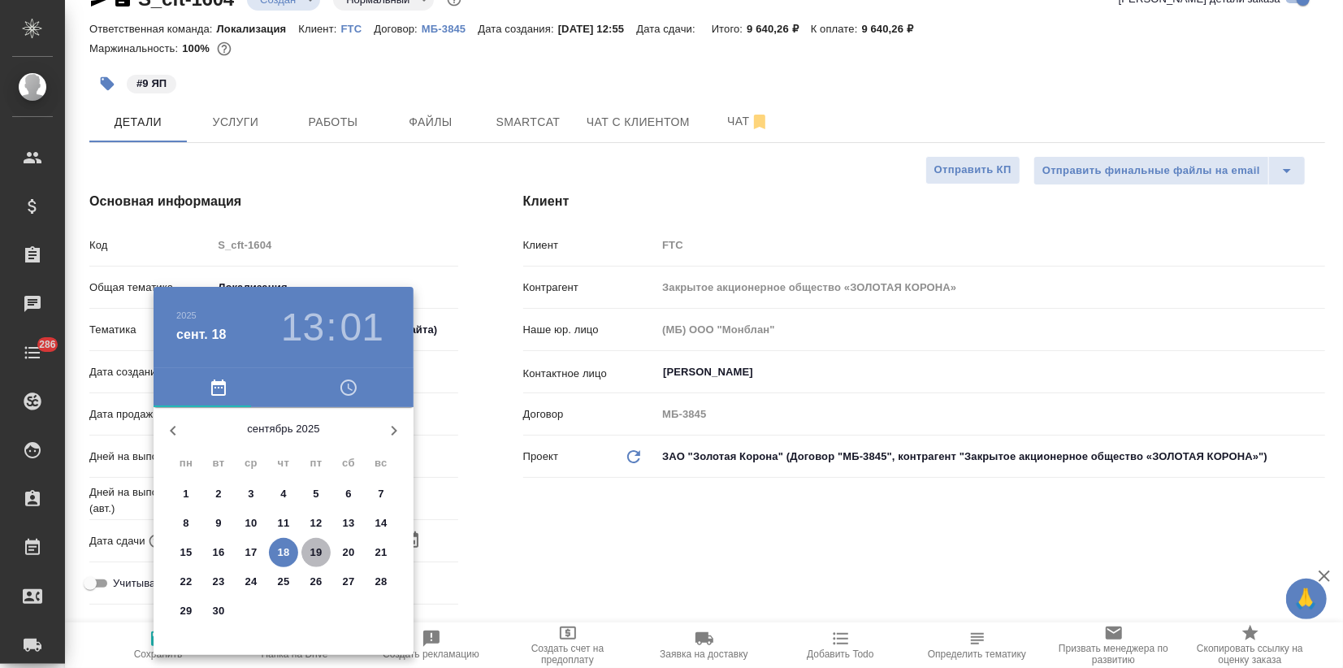
click at [307, 552] on span "19" at bounding box center [315, 552] width 29 height 16
type input "19.09.2025 13:01"
type textarea "x"
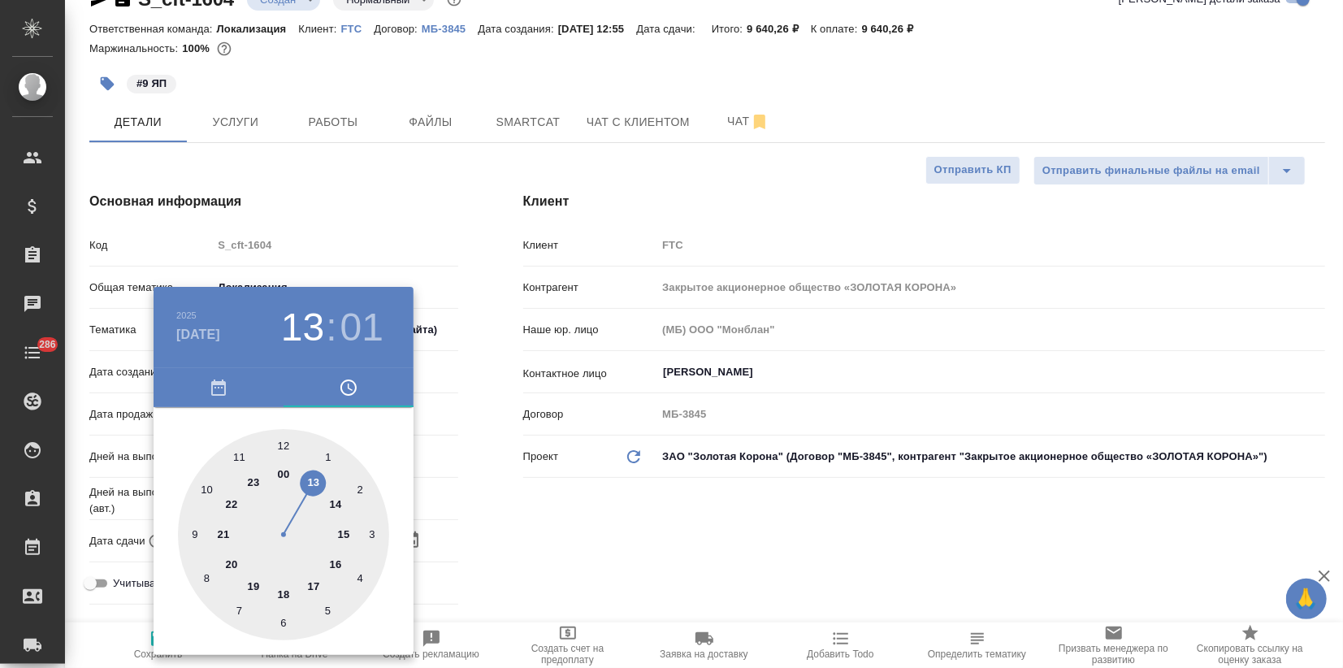
click at [335, 559] on div at bounding box center [283, 534] width 211 height 211
type input "19.09.2025 16:01"
type textarea "x"
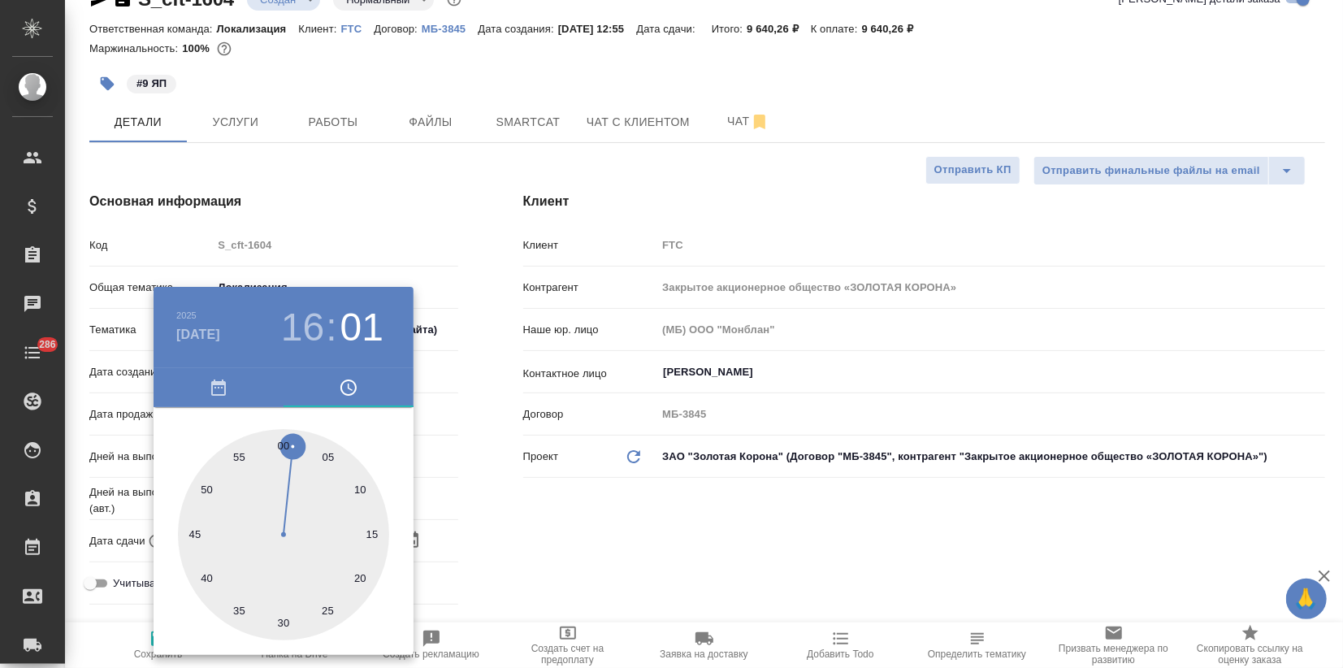
click at [279, 448] on div at bounding box center [283, 534] width 211 height 211
type input "[DATE] 16:00"
type textarea "x"
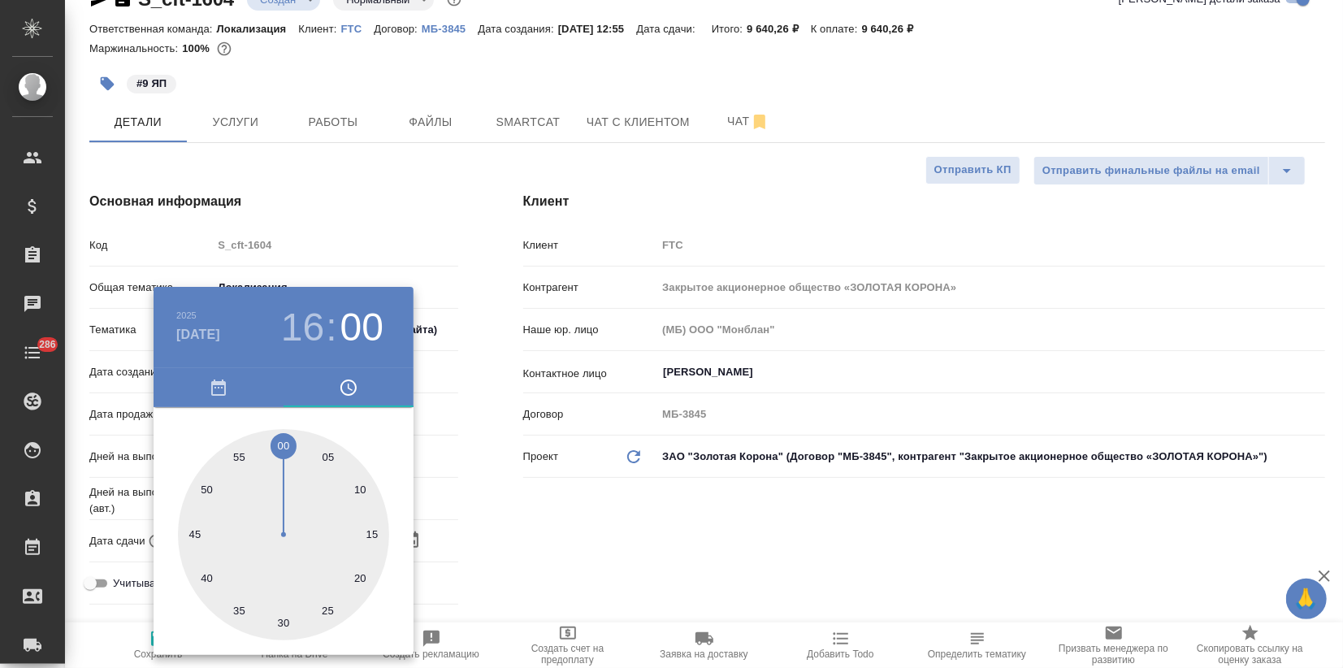
click at [460, 335] on div at bounding box center [671, 334] width 1343 height 668
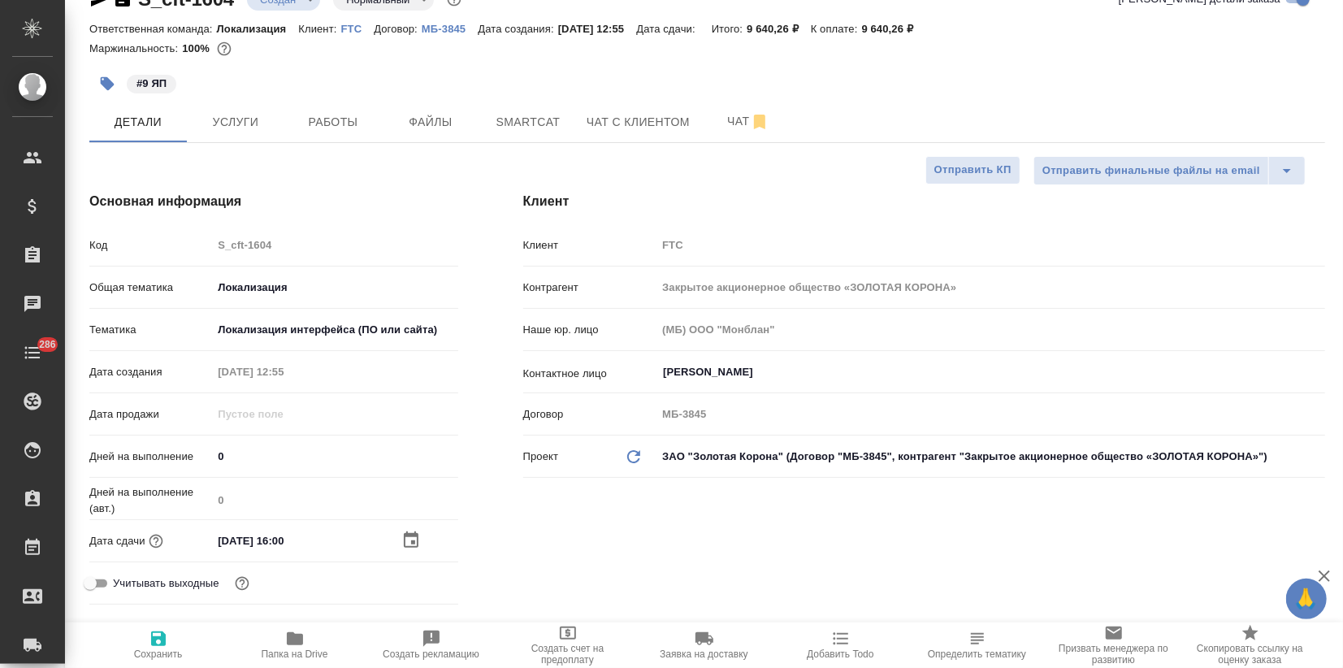
click at [156, 640] on icon "button" at bounding box center [158, 638] width 19 height 19
type textarea "x"
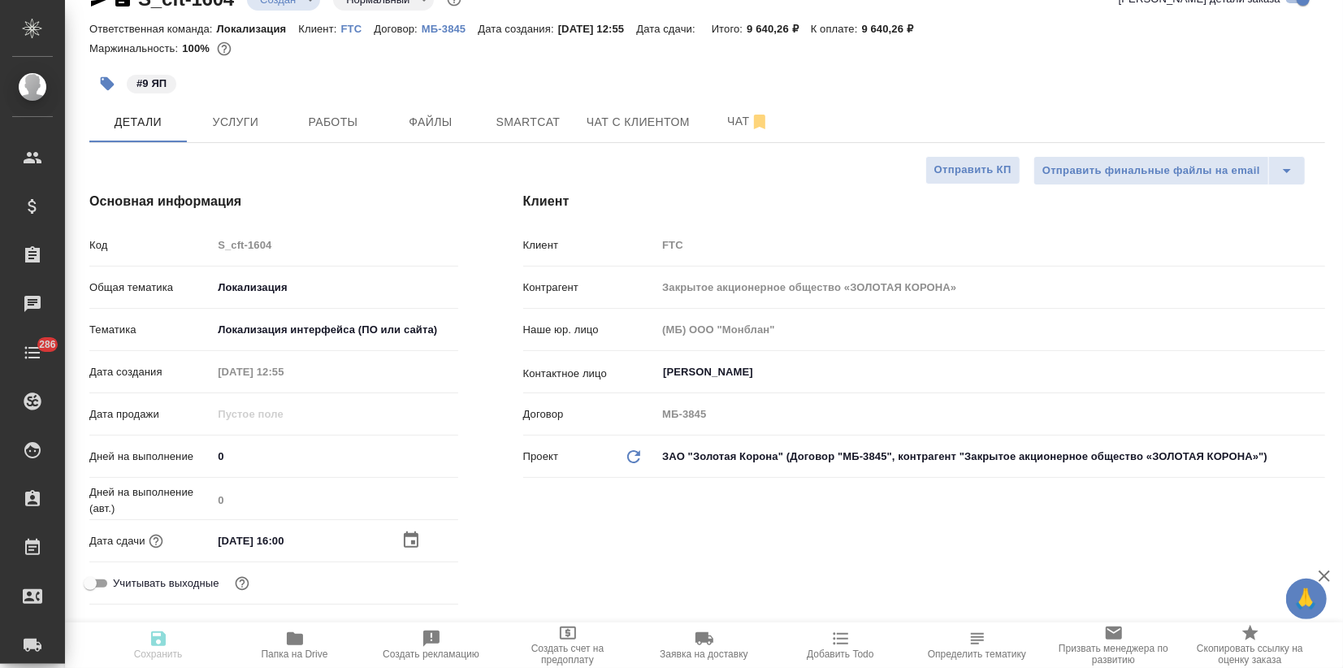
type textarea "x"
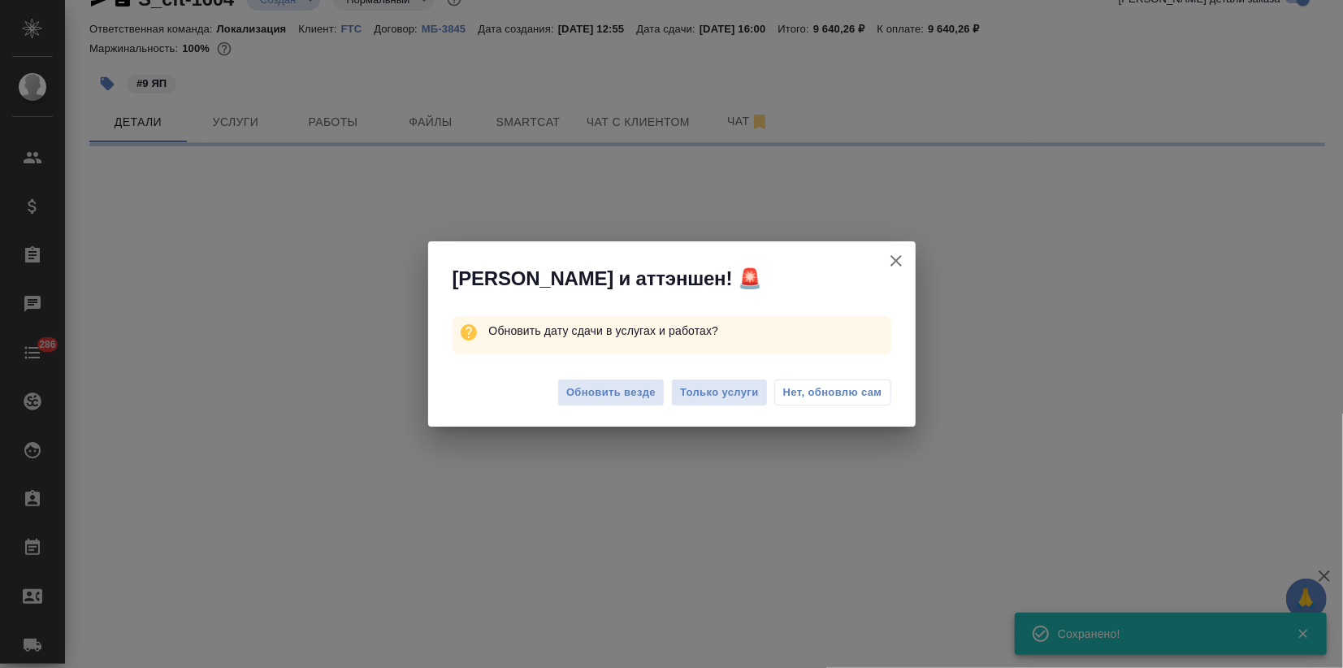
select select "RU"
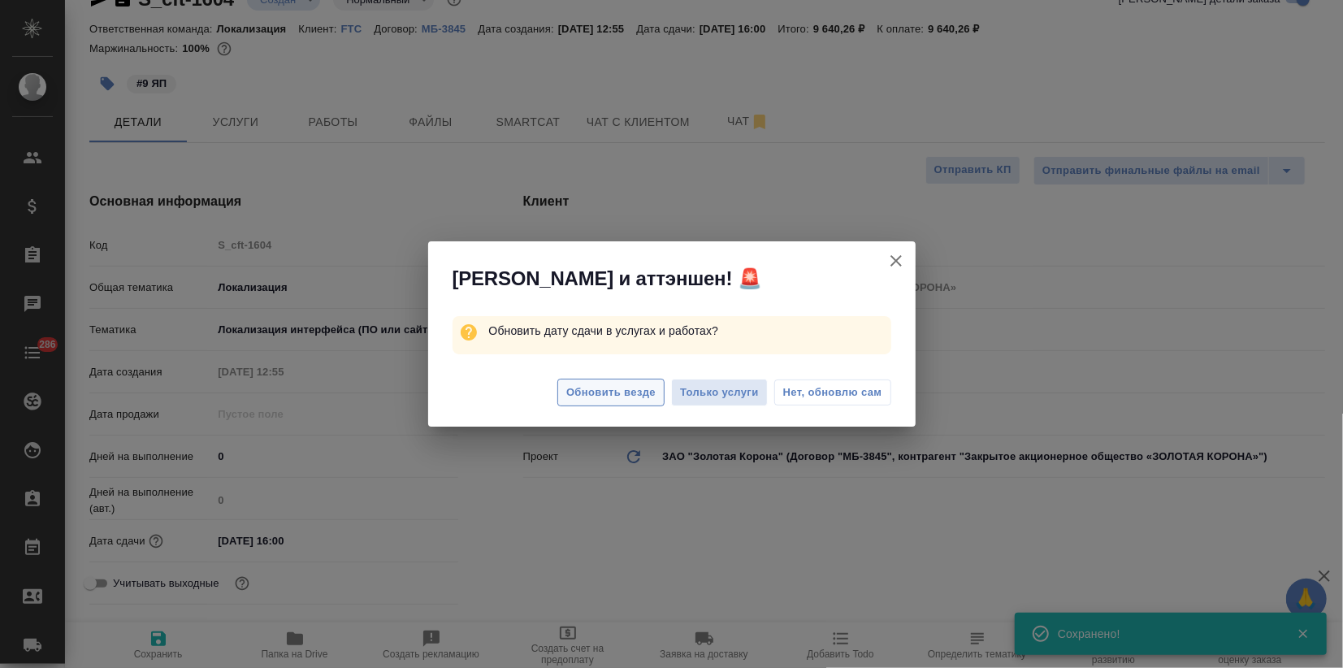
type textarea "x"
click at [638, 389] on span "Обновить везде" at bounding box center [610, 392] width 89 height 19
type textarea "x"
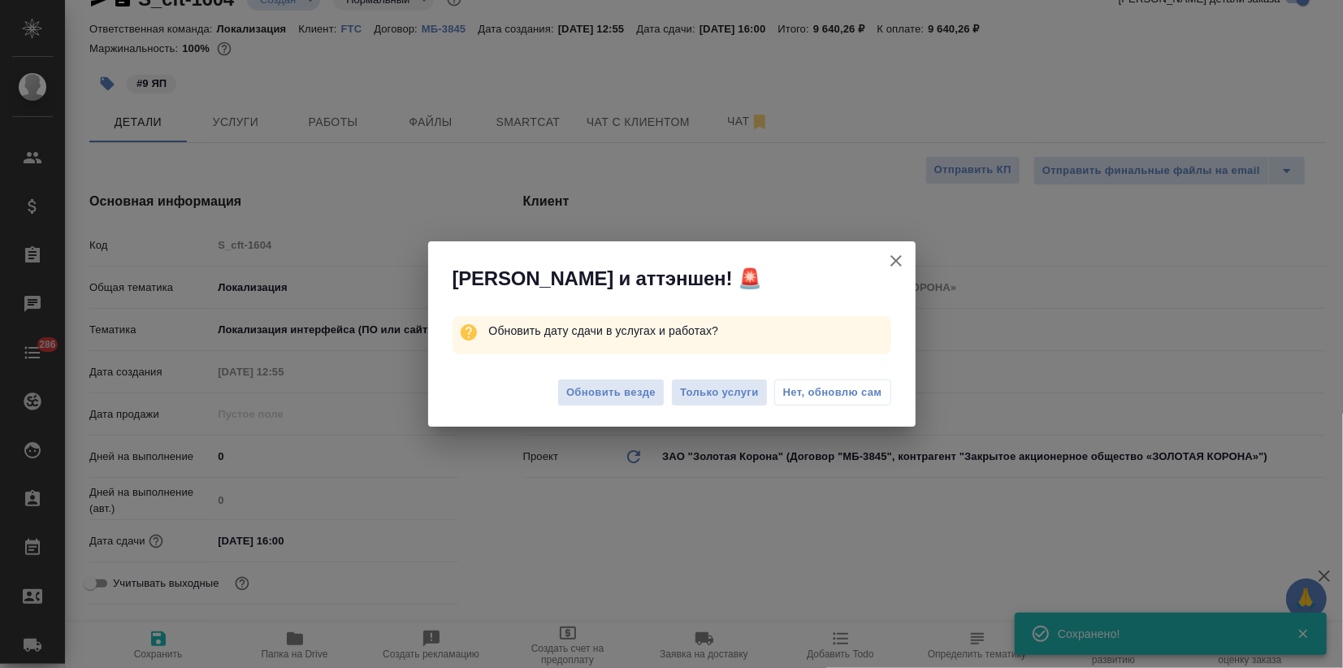
type textarea "x"
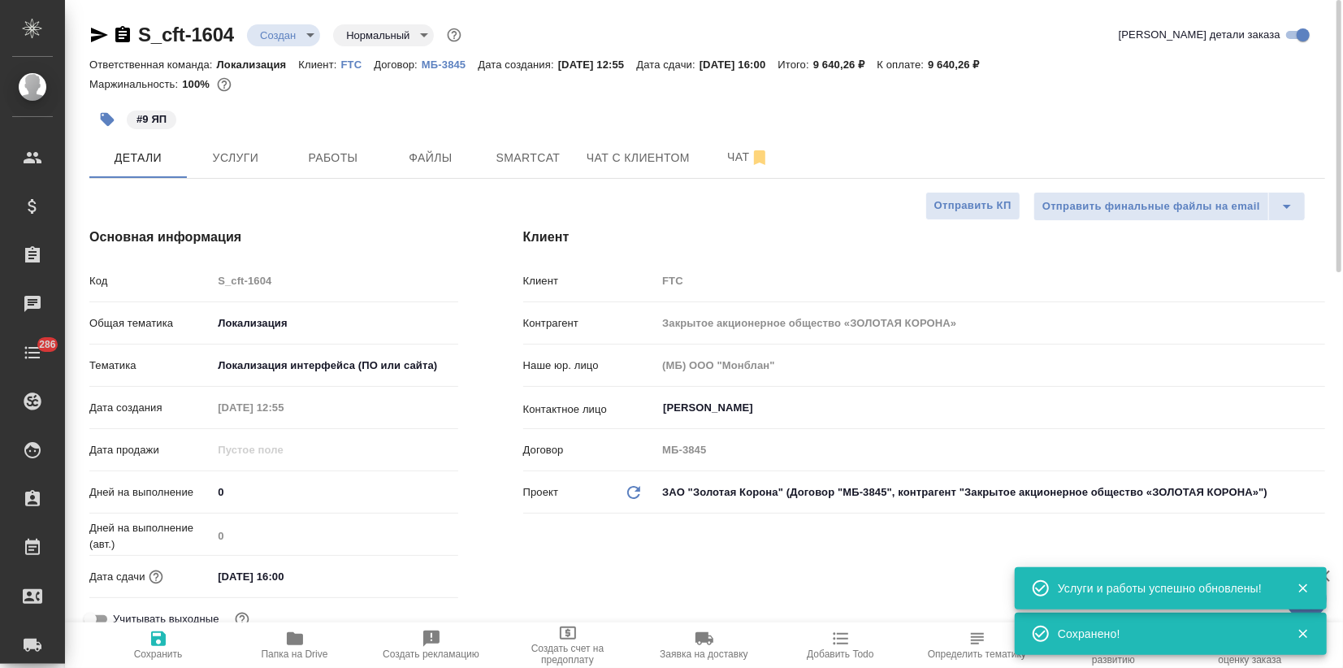
click at [288, 27] on body "🙏 .cls-1 fill:#fff; AWATERA Zagorodnikh Viktoria Клиенты Спецификации Заказы 0 …" at bounding box center [671, 334] width 1343 height 668
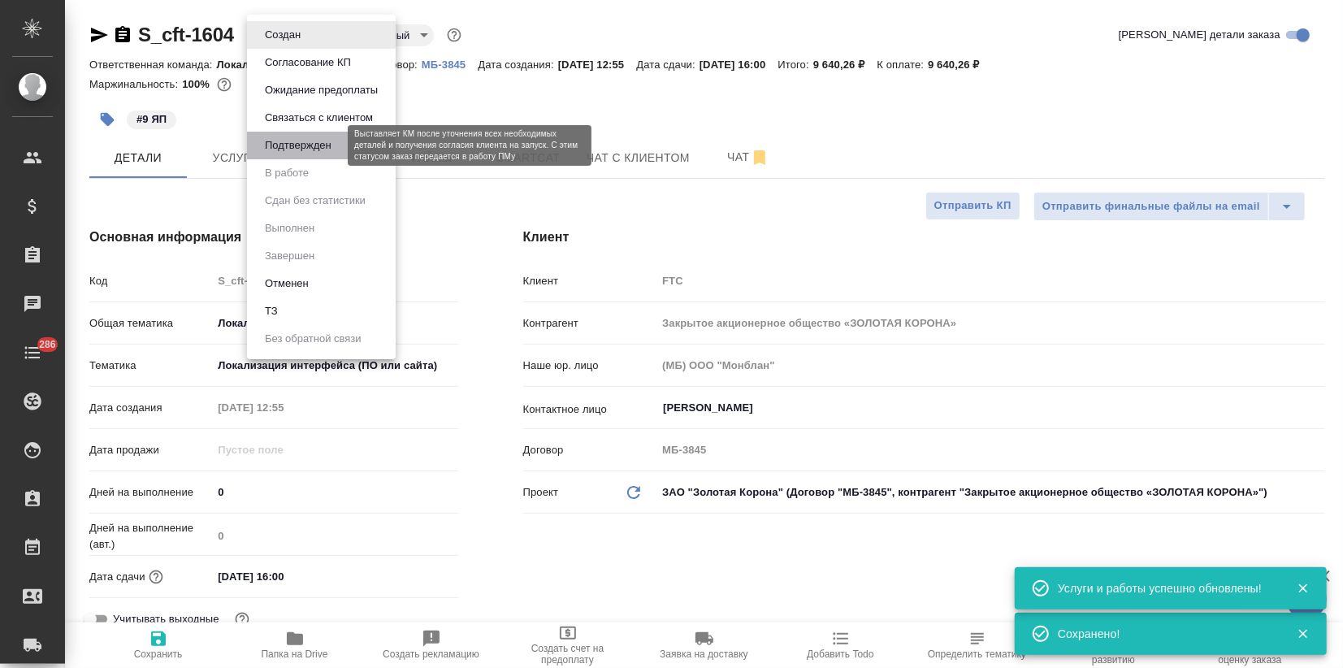
click at [310, 148] on button "Подтвержден" at bounding box center [298, 145] width 76 height 18
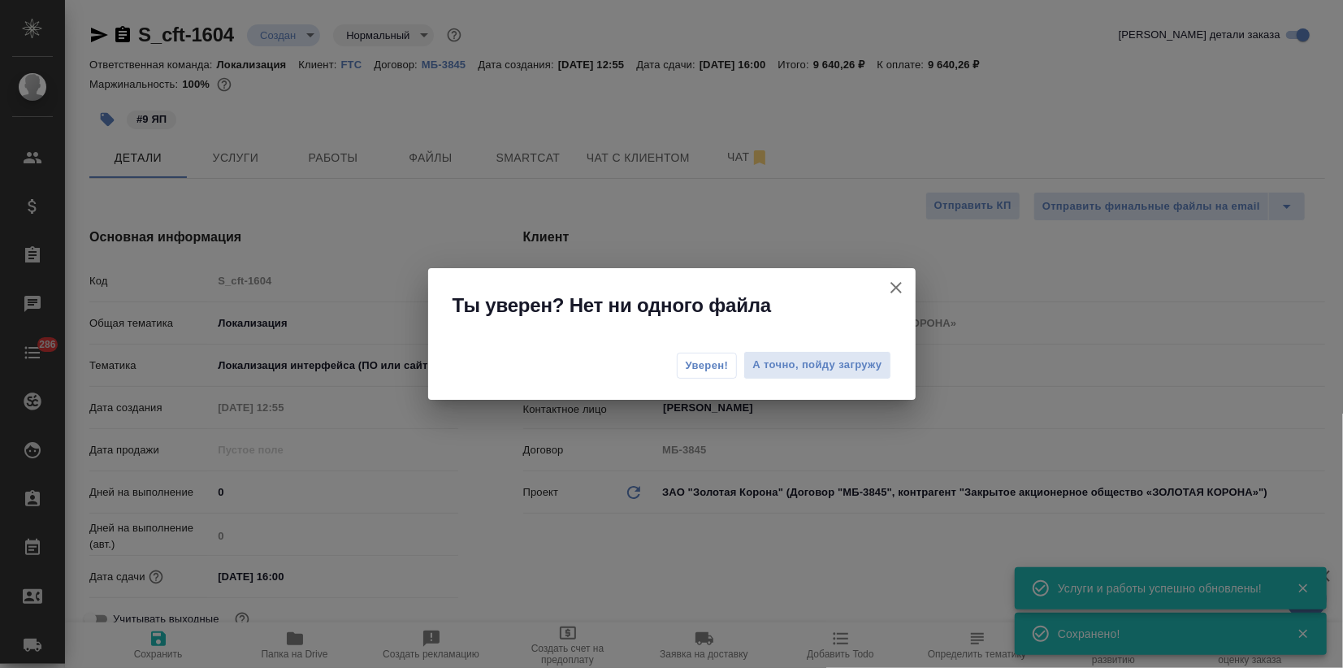
click at [700, 355] on button "Уверен!" at bounding box center [707, 365] width 61 height 26
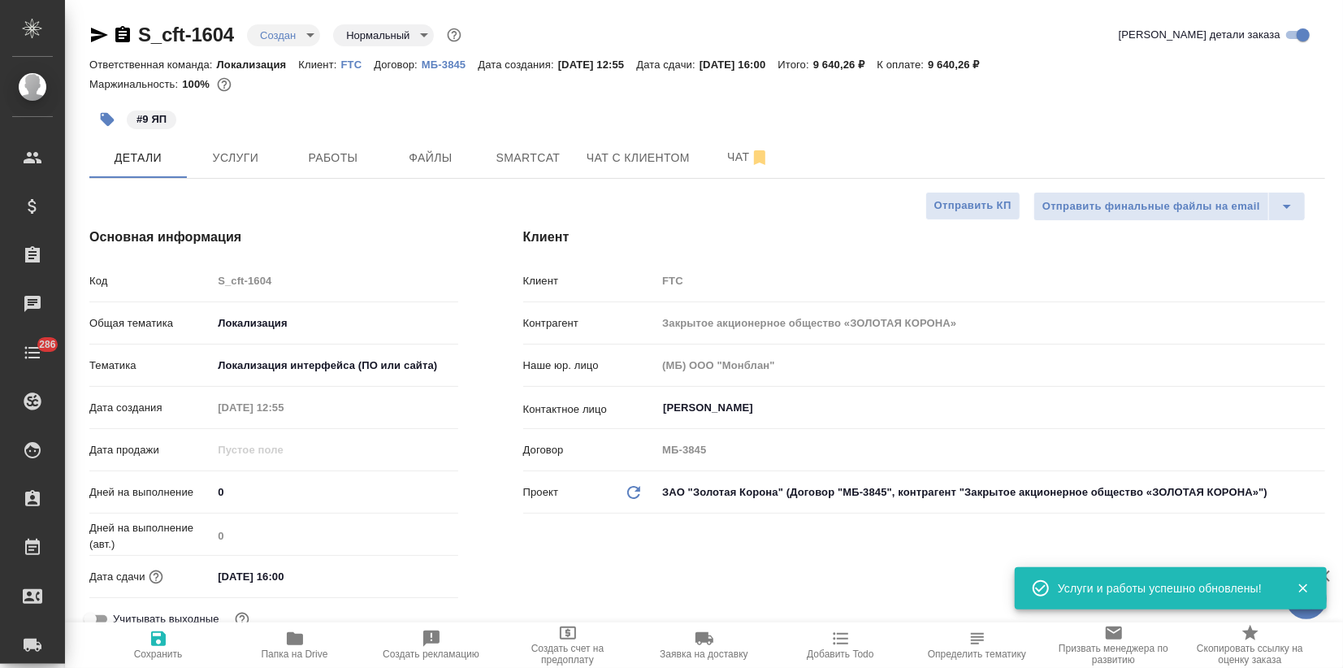
type textarea "x"
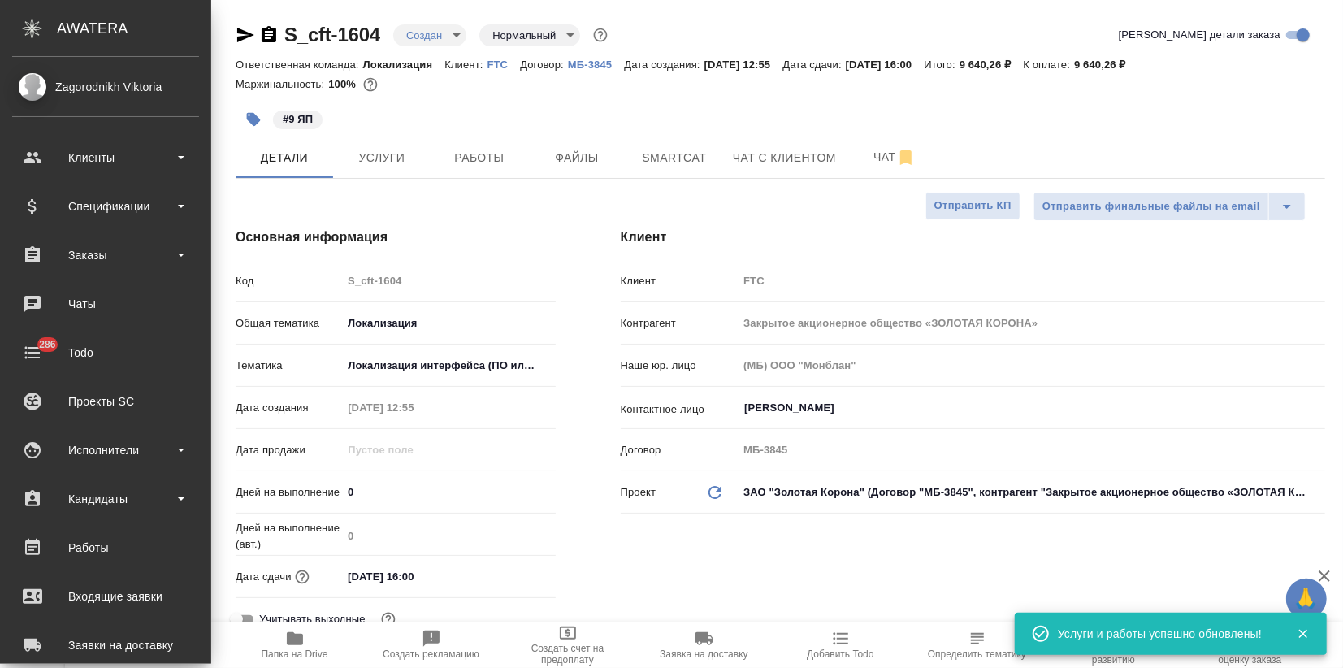
type textarea "x"
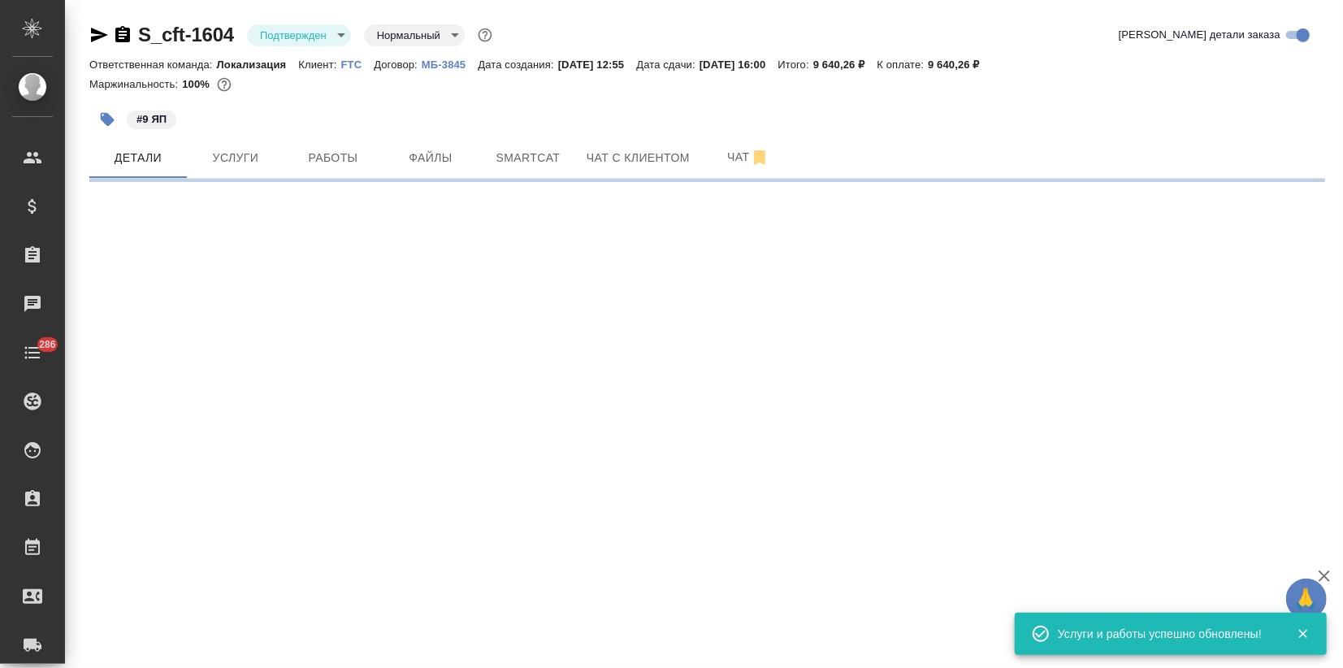
select select "RU"
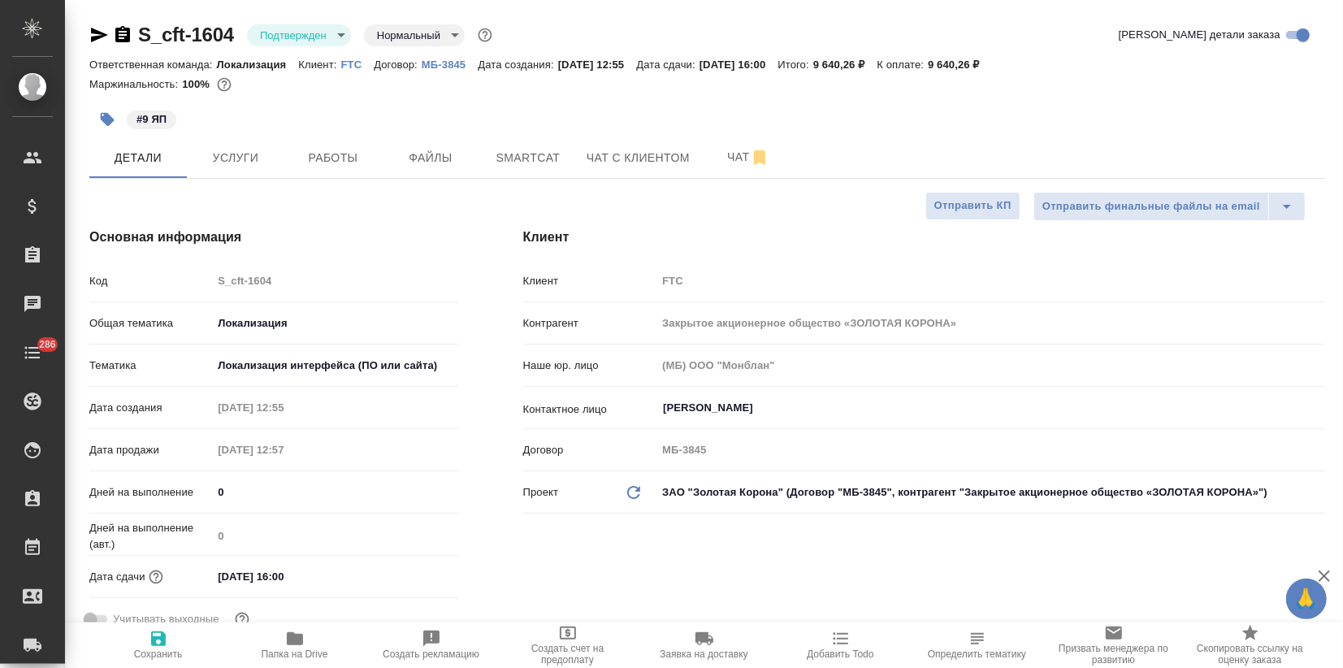
click at [91, 39] on icon "button" at bounding box center [99, 35] width 17 height 15
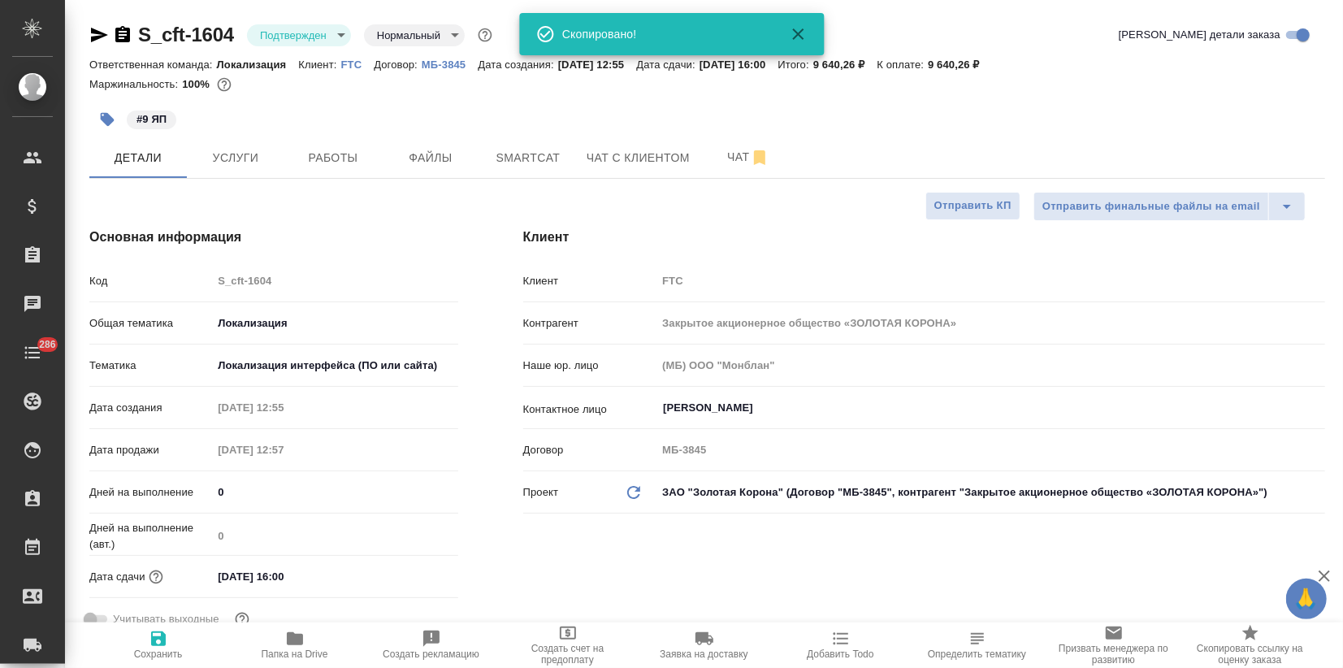
type textarea "x"
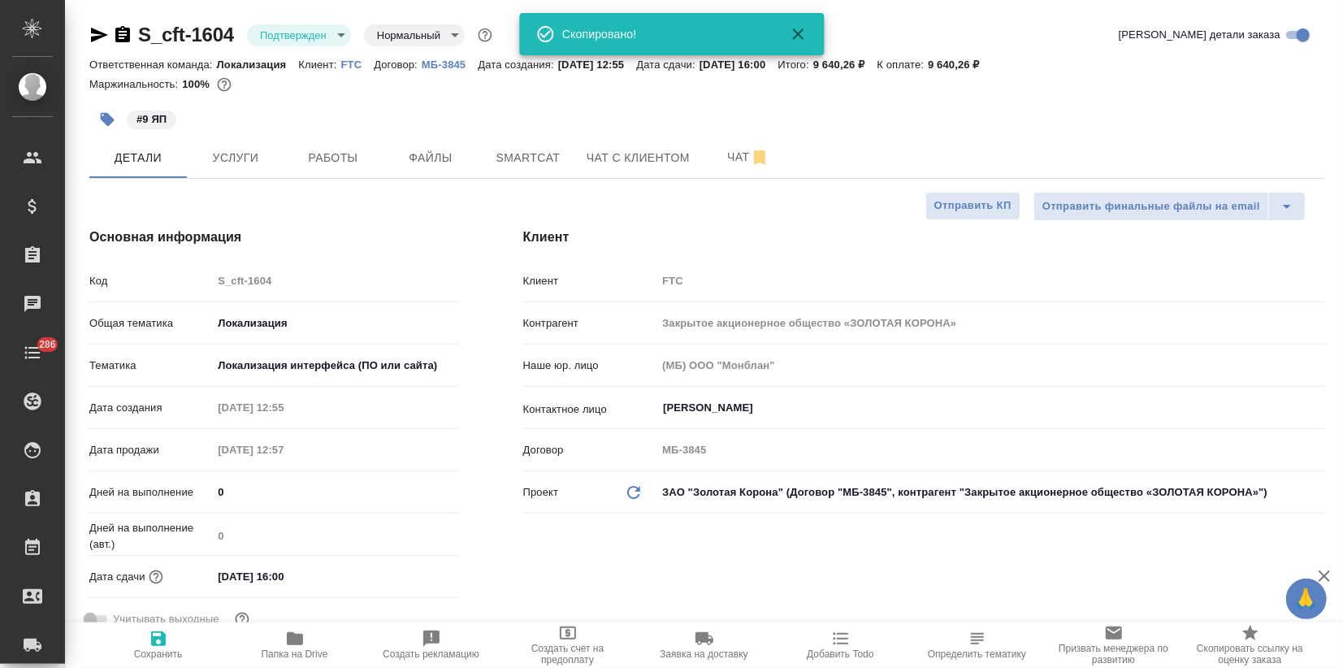
type textarea "x"
click at [245, 146] on button "Услуги" at bounding box center [235, 157] width 97 height 41
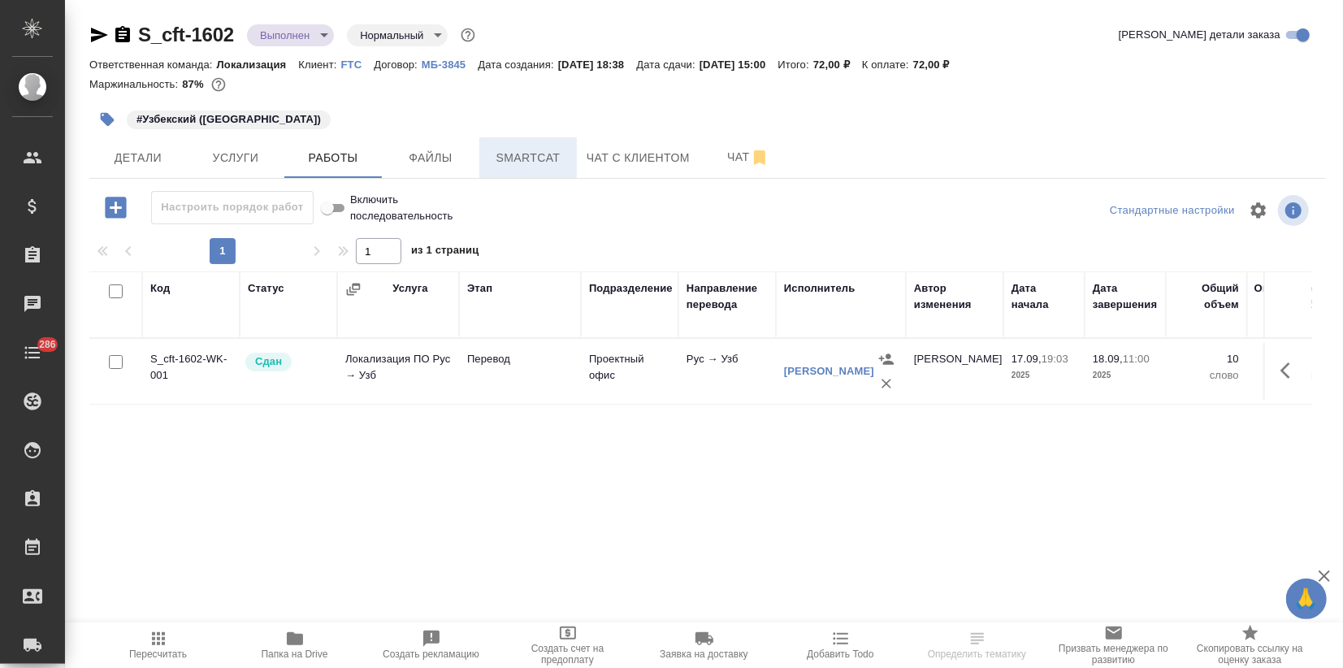
click at [523, 156] on span "Smartcat" at bounding box center [528, 158] width 78 height 20
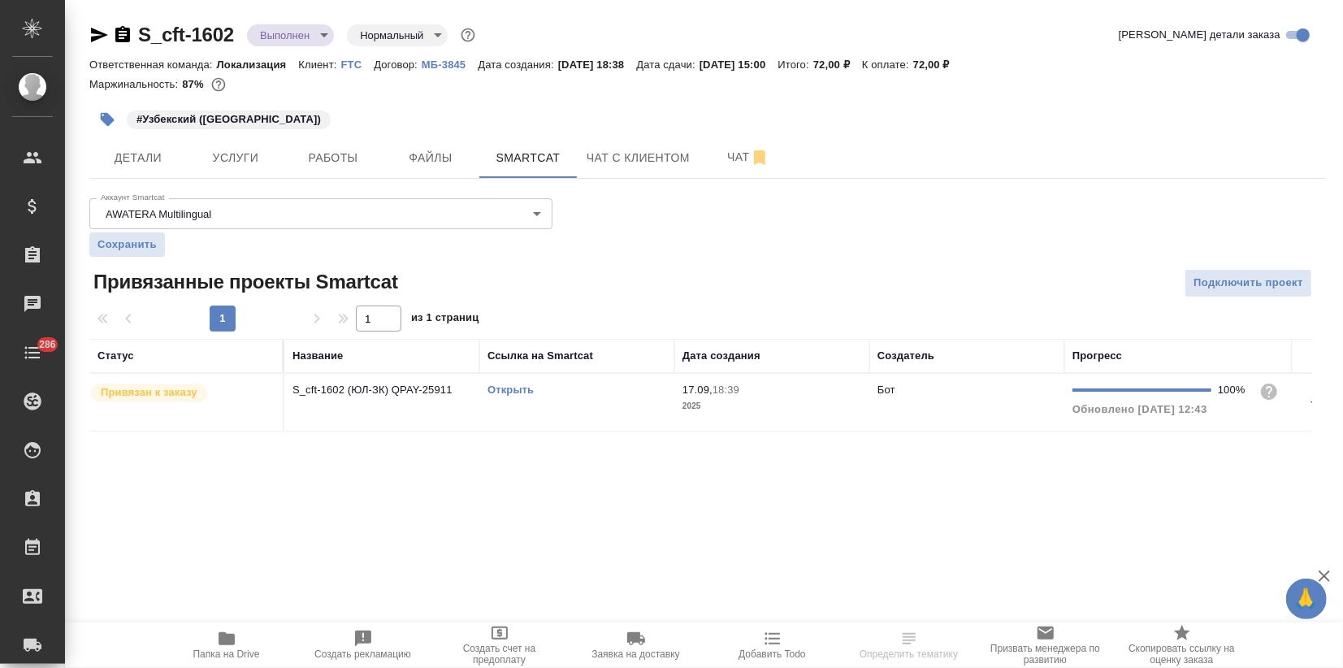
click at [508, 392] on link "Открыть" at bounding box center [510, 389] width 46 height 12
click at [321, 31] on body "🙏 .cls-1 fill:#fff; AWATERA Zagorodnikh [PERSON_NAME] Спецификации Заказы 0 Чат…" at bounding box center [671, 334] width 1343 height 668
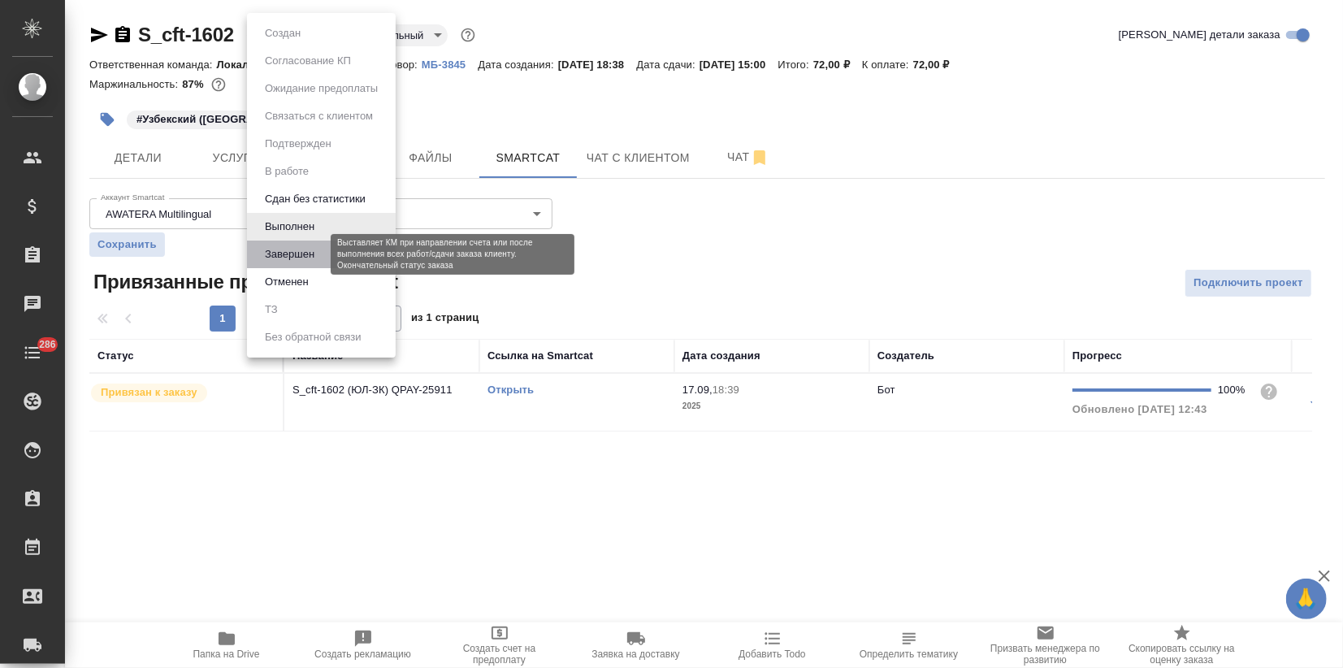
click at [290, 249] on button "Завершен" at bounding box center [289, 254] width 59 height 18
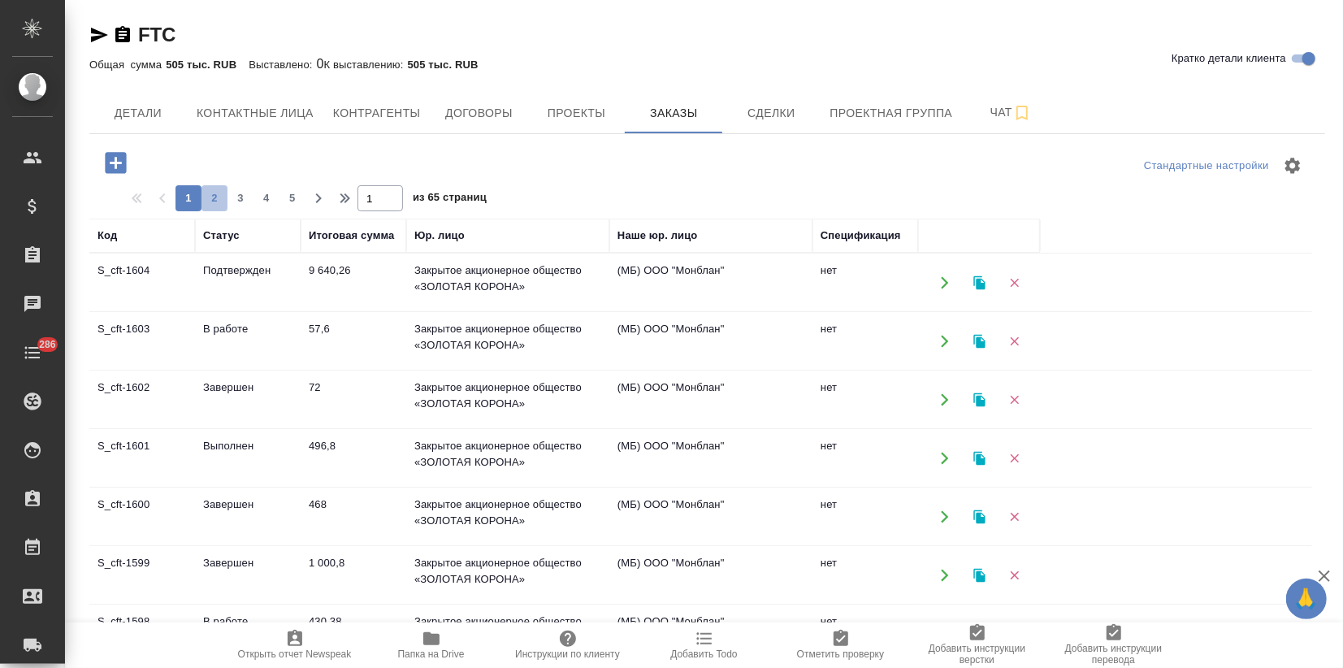
click at [214, 199] on span "2" at bounding box center [214, 198] width 26 height 16
type input "2"
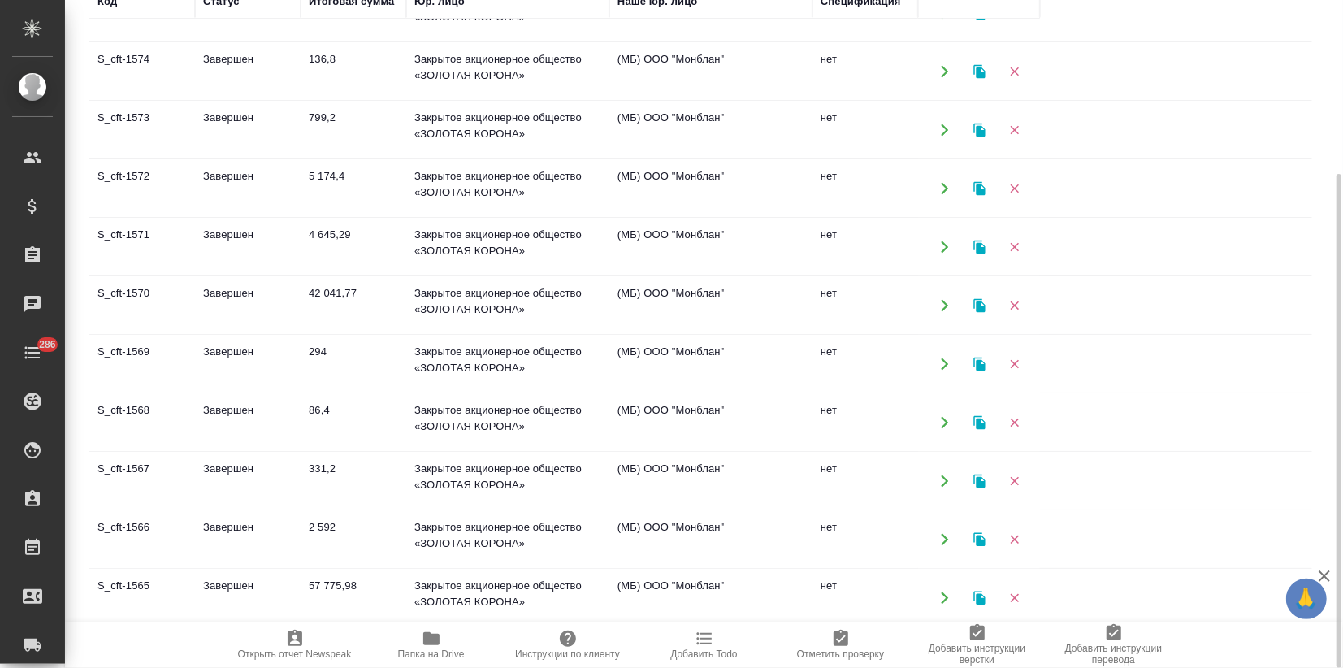
scroll to position [270, 0]
click at [981, 303] on icon "button" at bounding box center [978, 304] width 11 height 14
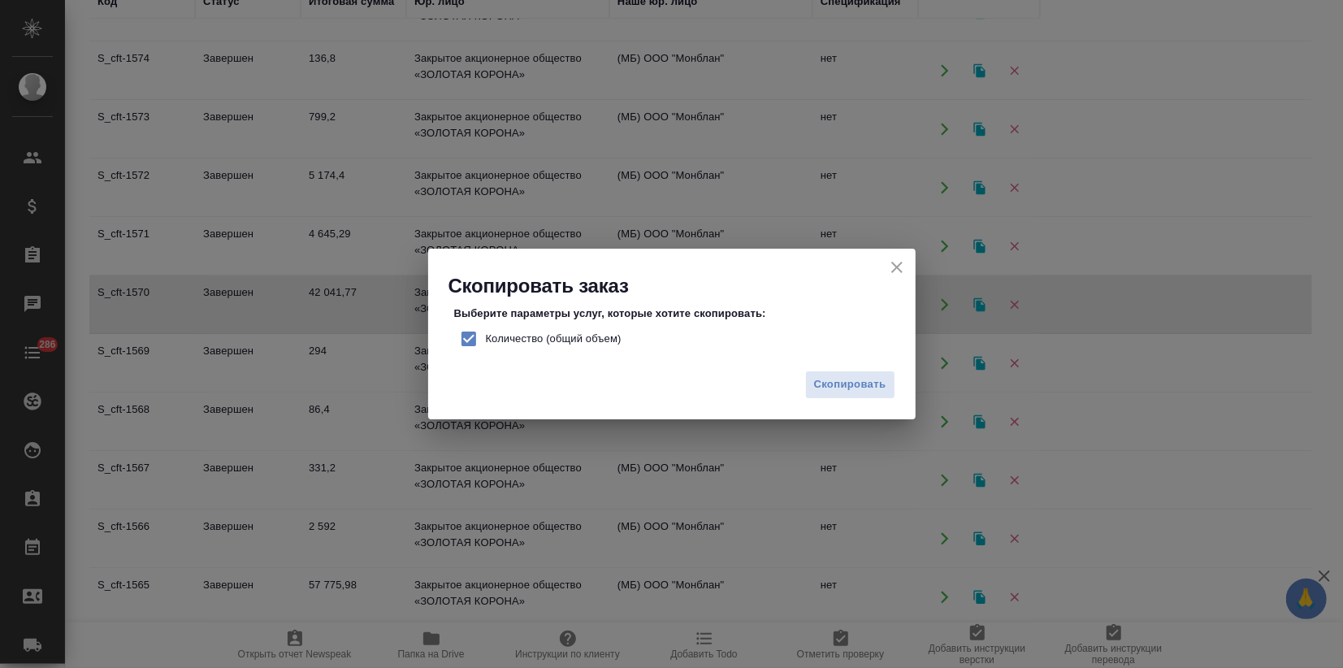
click at [465, 333] on input "Количество (общий объем)" at bounding box center [469, 339] width 34 height 34
checkbox input "false"
click at [830, 388] on span "Скопировать" at bounding box center [850, 384] width 72 height 19
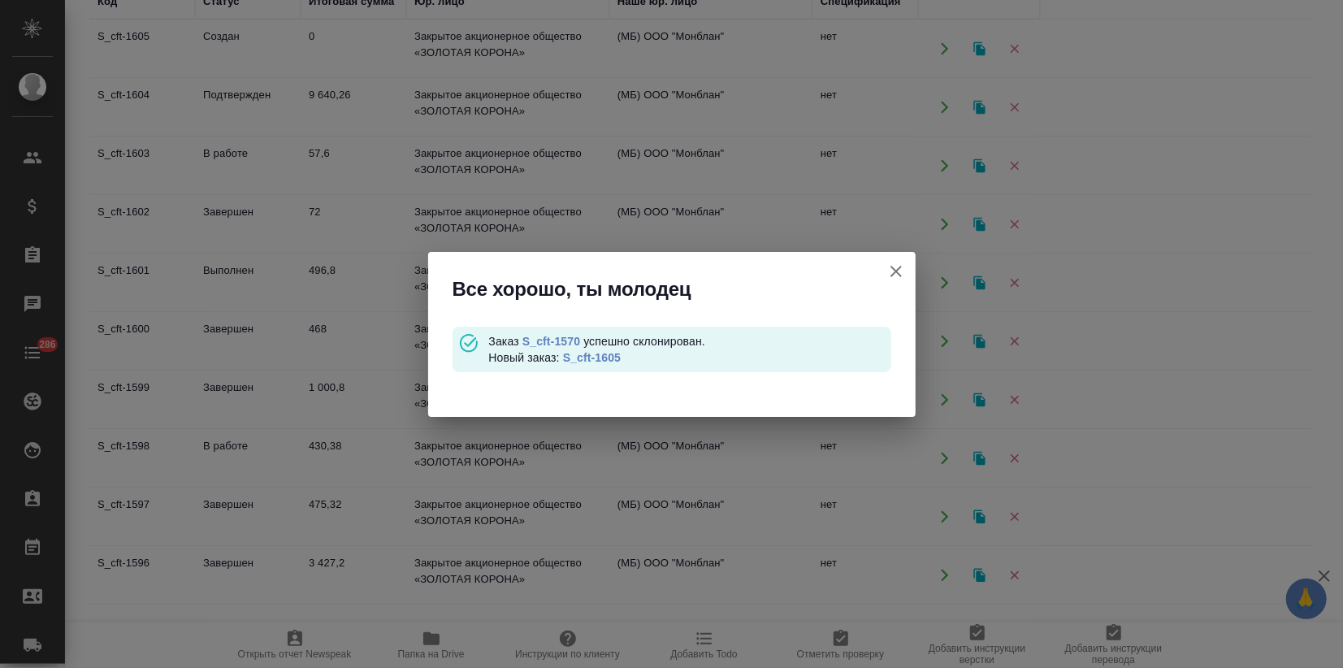
scroll to position [0, 0]
click at [608, 354] on link "S_cft-1605" at bounding box center [592, 357] width 58 height 13
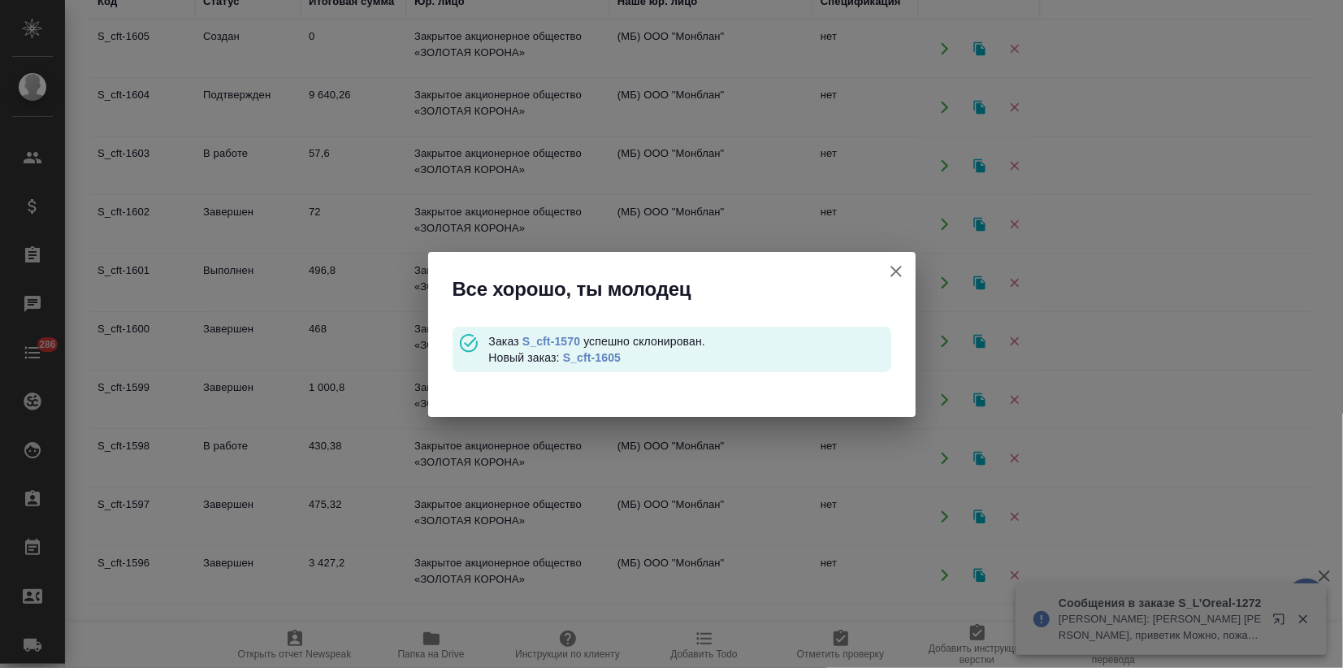
click at [608, 355] on link "S_cft-1605" at bounding box center [592, 357] width 58 height 13
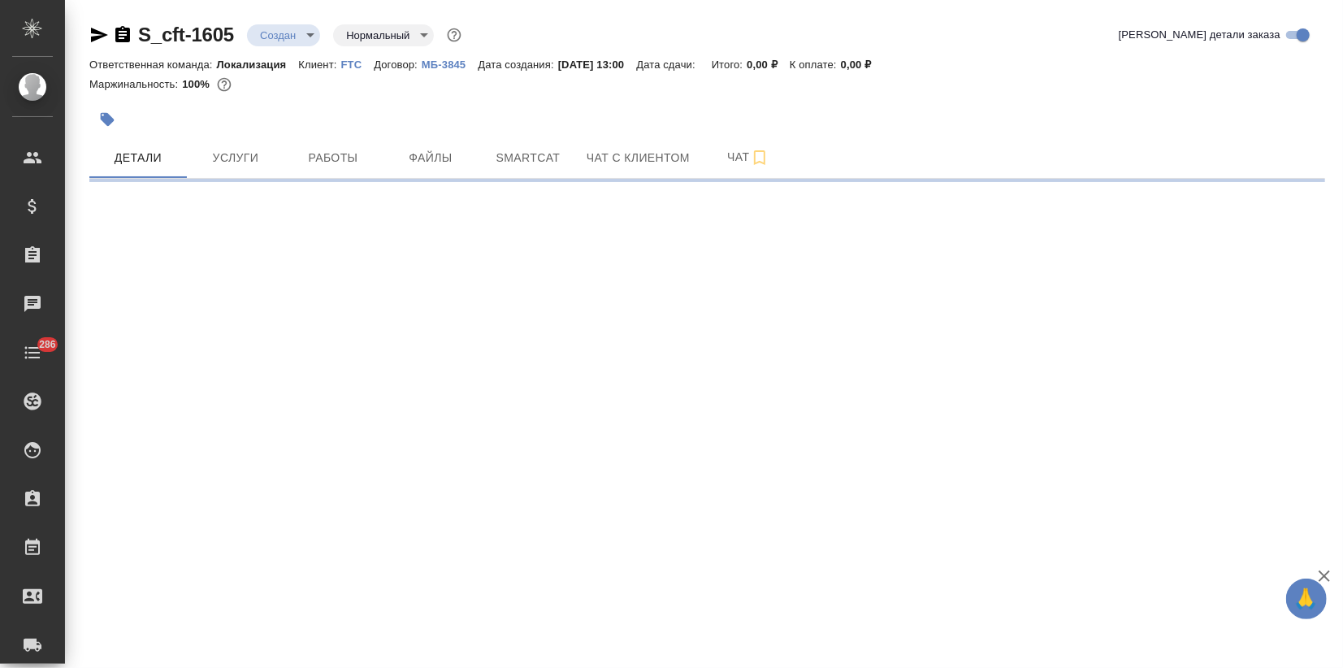
select select "RU"
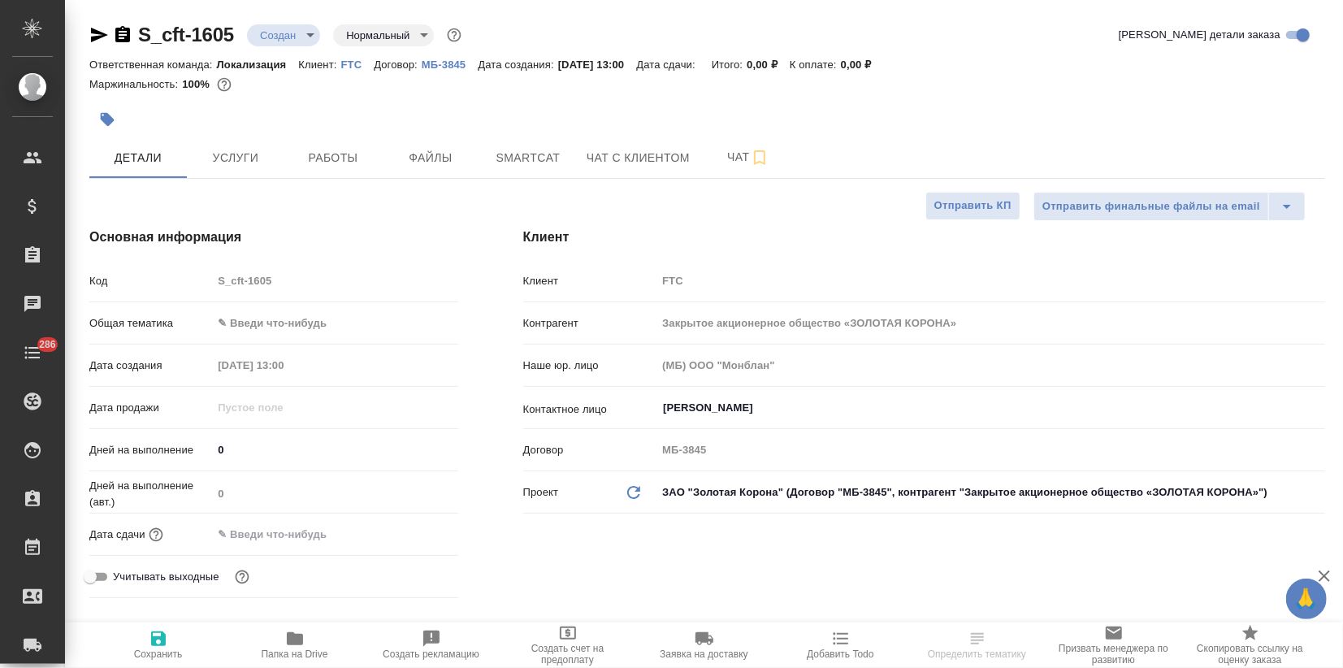
type textarea "x"
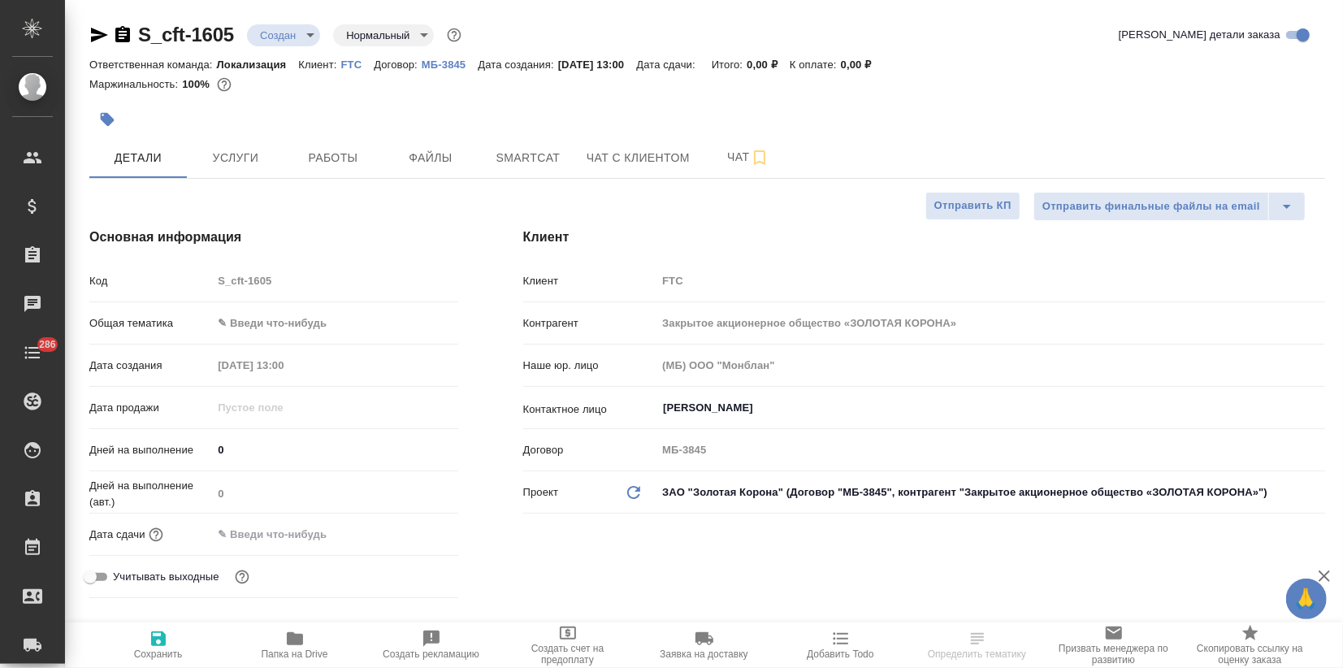
type textarea "x"
click at [299, 333] on body "🙏 .cls-1 fill:#fff; AWATERA Zagorodnikh [PERSON_NAME] Спецификации Заказы Чаты …" at bounding box center [671, 334] width 1343 height 668
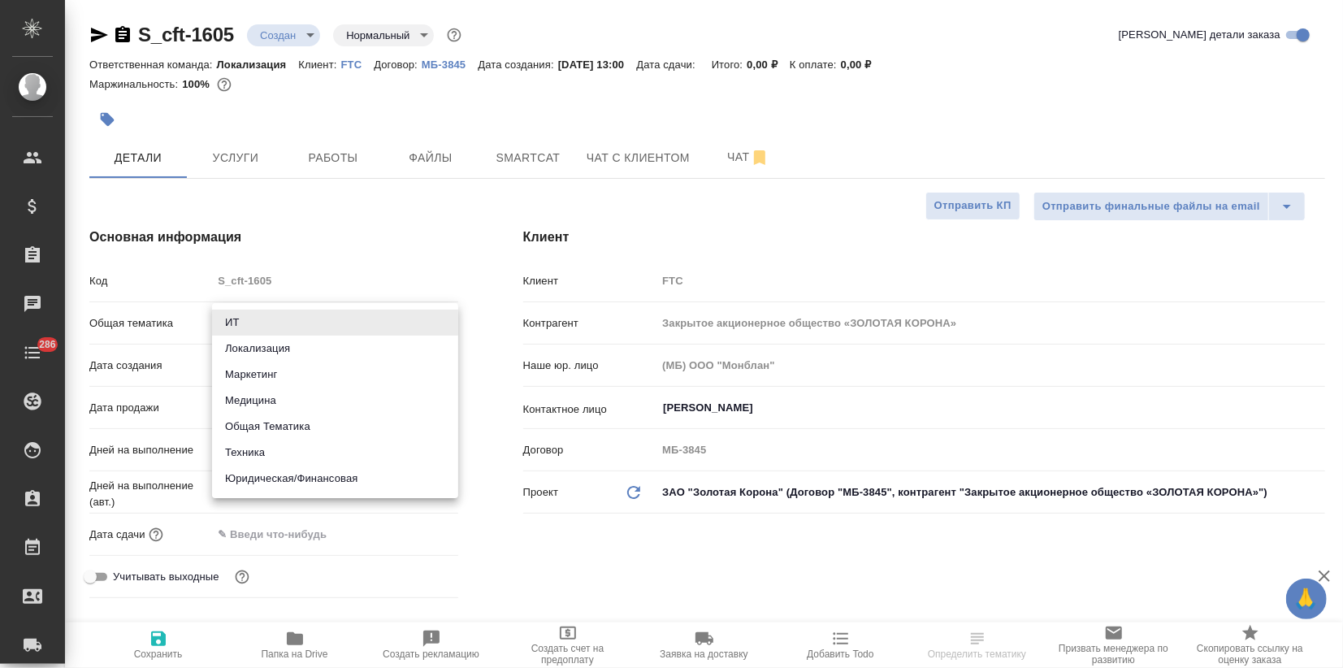
type textarea "x"
click at [282, 352] on li "Локализация" at bounding box center [335, 348] width 246 height 26
type input "local"
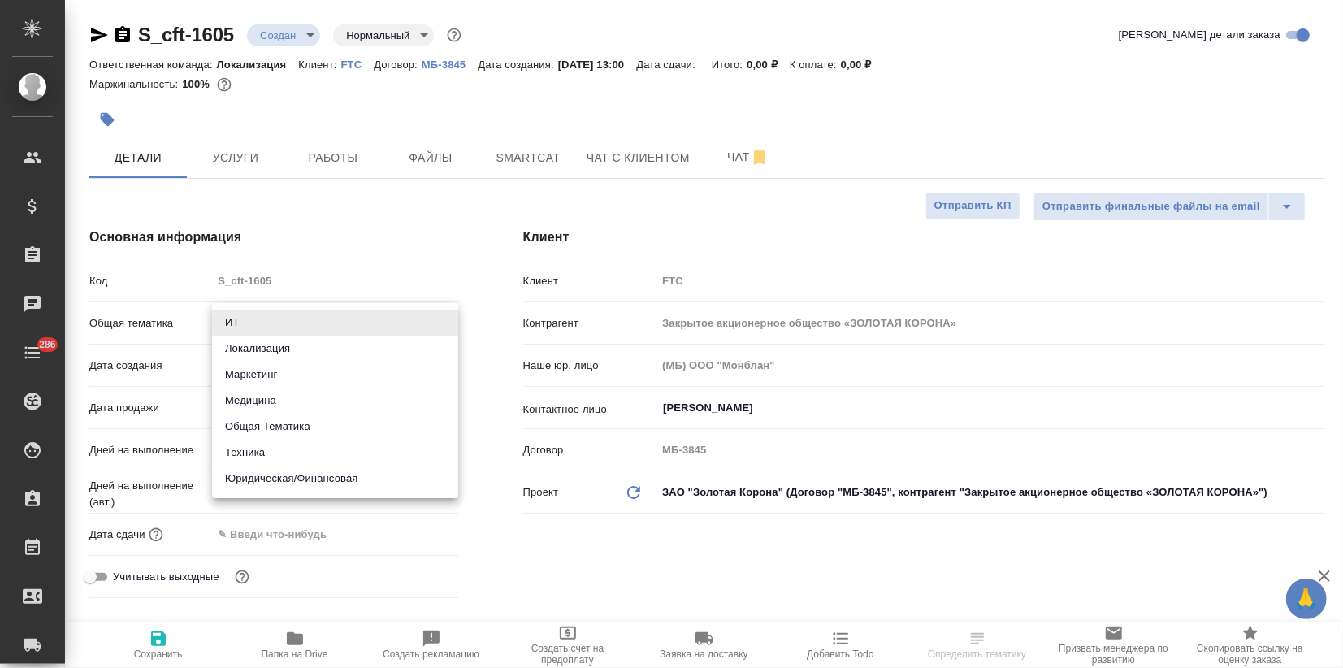
type textarea "x"
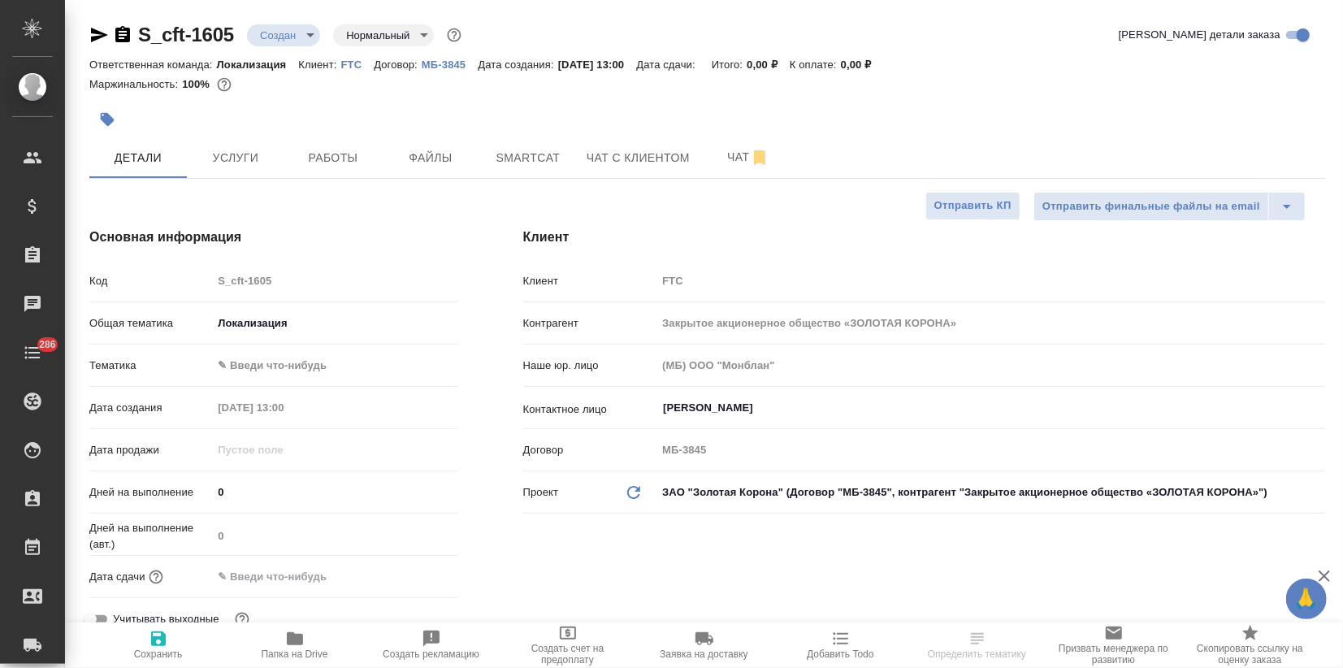
click at [277, 365] on body "🙏 .cls-1 fill:#fff; AWATERA Zagorodnikh [PERSON_NAME] Спецификации Заказы Чаты …" at bounding box center [671, 334] width 1343 height 668
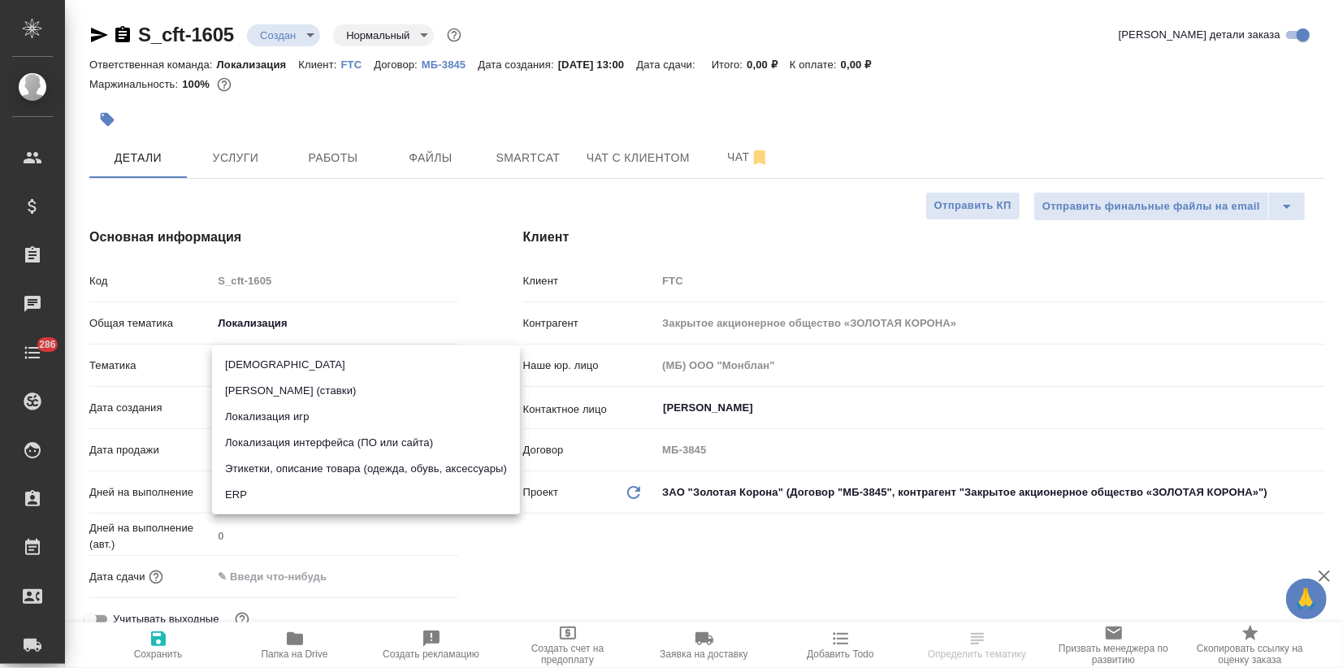
click at [303, 435] on li "Локализация интерфейса (ПО или сайта)" at bounding box center [366, 443] width 308 height 26
type textarea "x"
type input "5a8b8b956a9677013d343e0d"
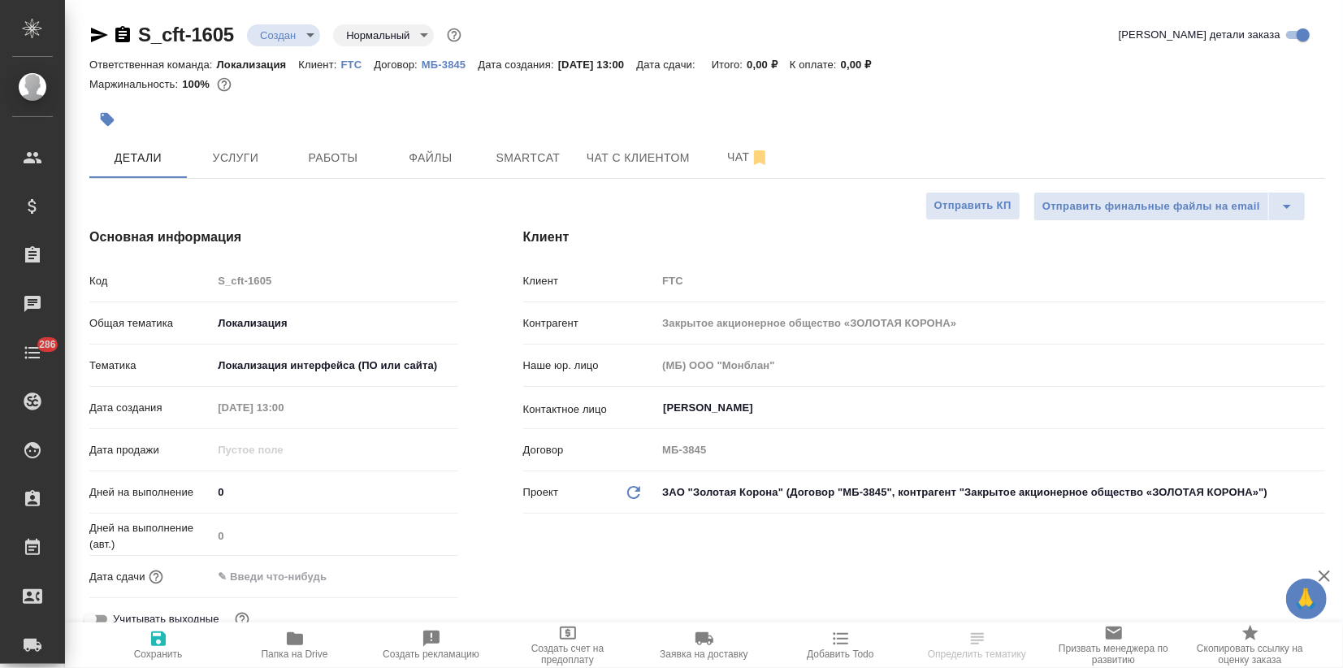
click at [151, 639] on icon "button" at bounding box center [158, 638] width 15 height 15
type textarea "x"
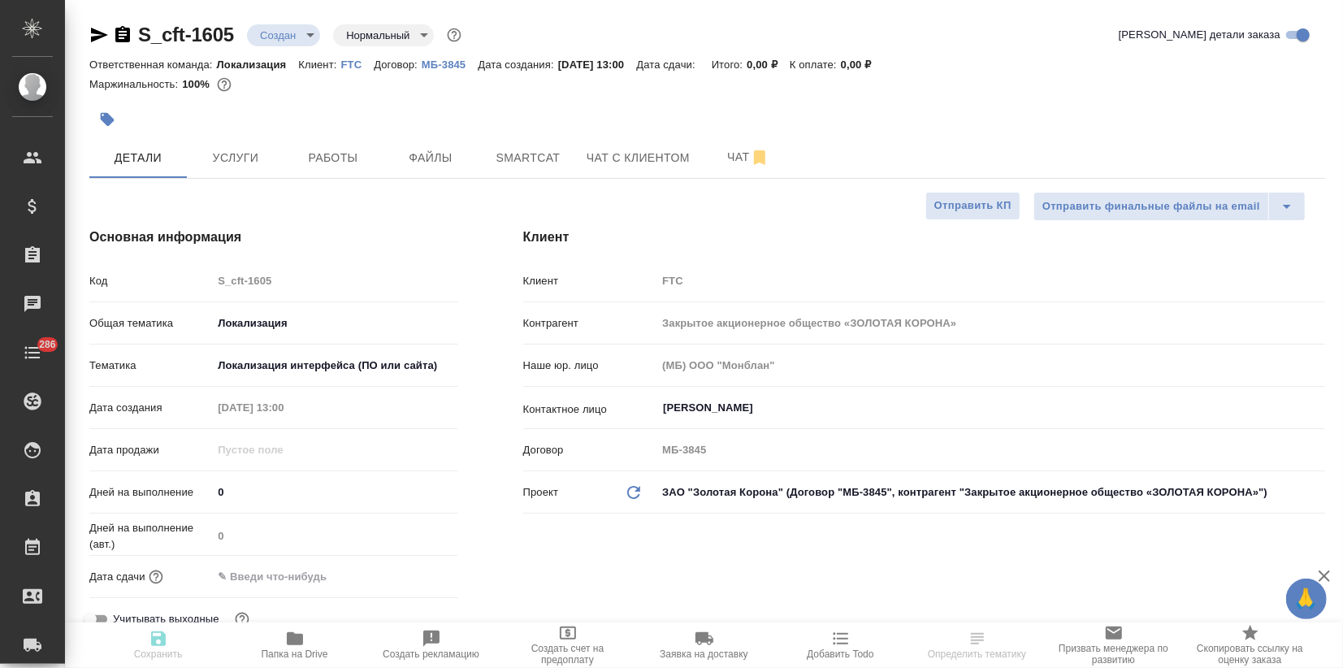
type textarea "x"
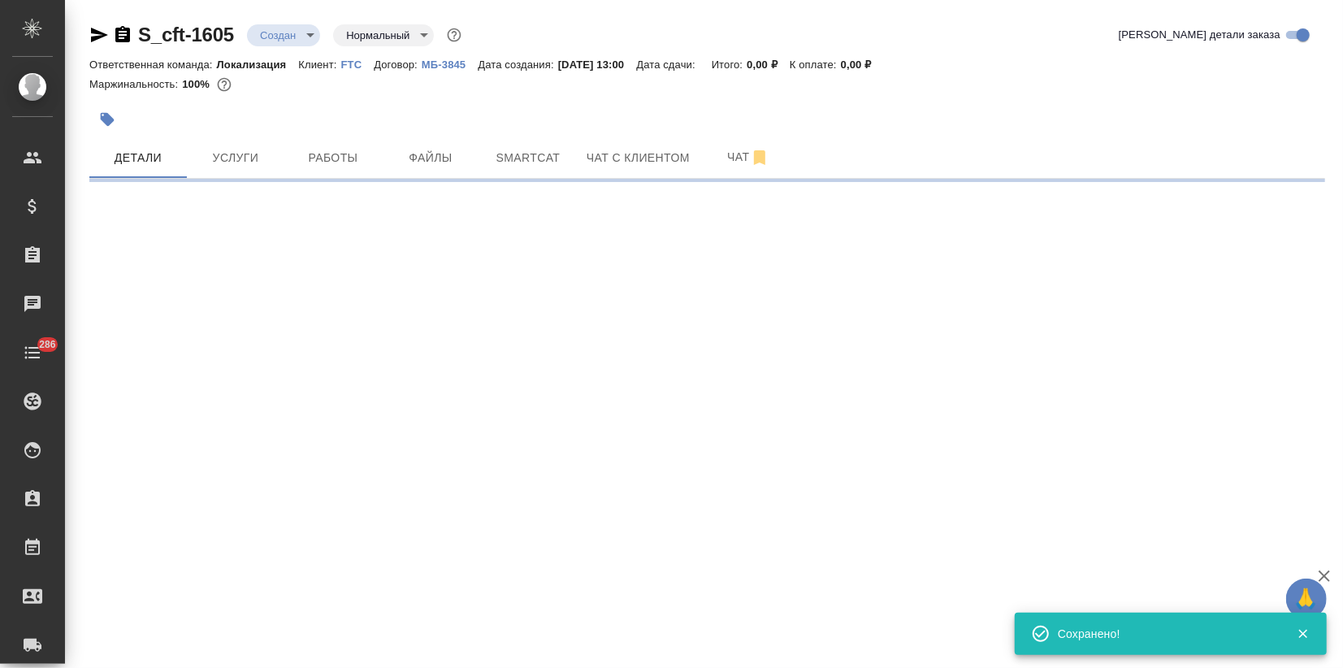
click at [106, 114] on icon "button" at bounding box center [108, 120] width 14 height 14
select select "RU"
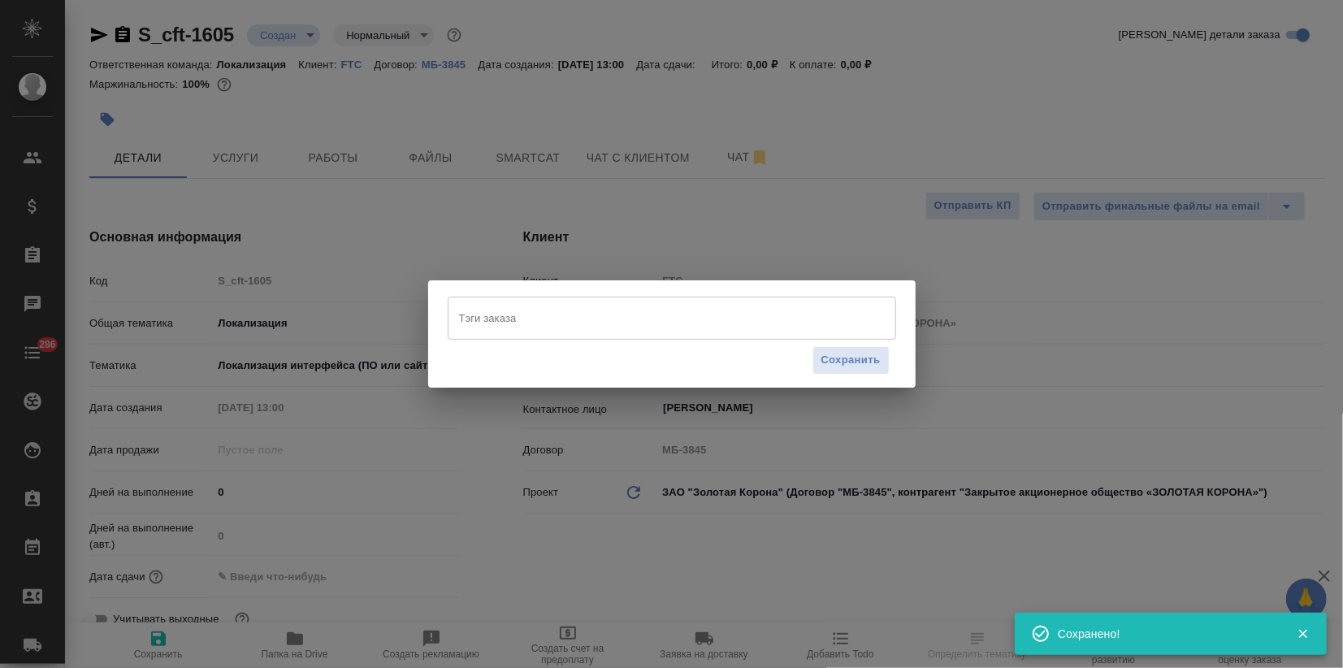
click at [527, 325] on input "Тэги заказа" at bounding box center [656, 318] width 403 height 28
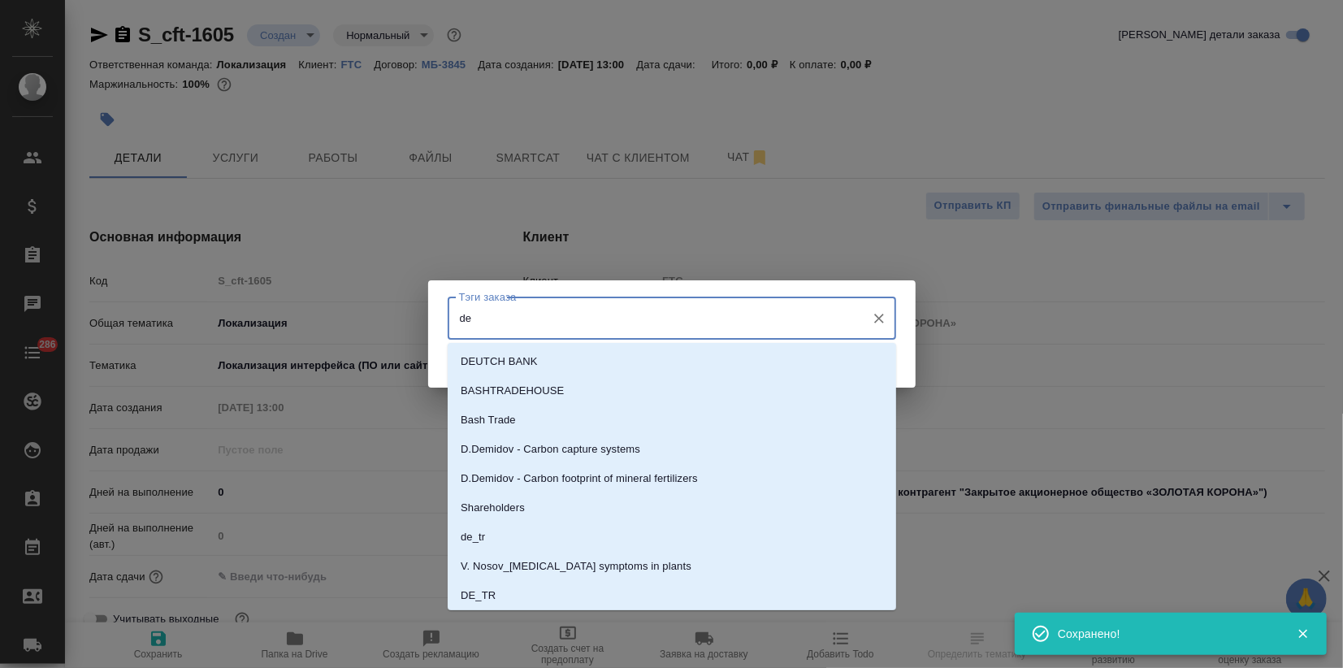
type input "de"
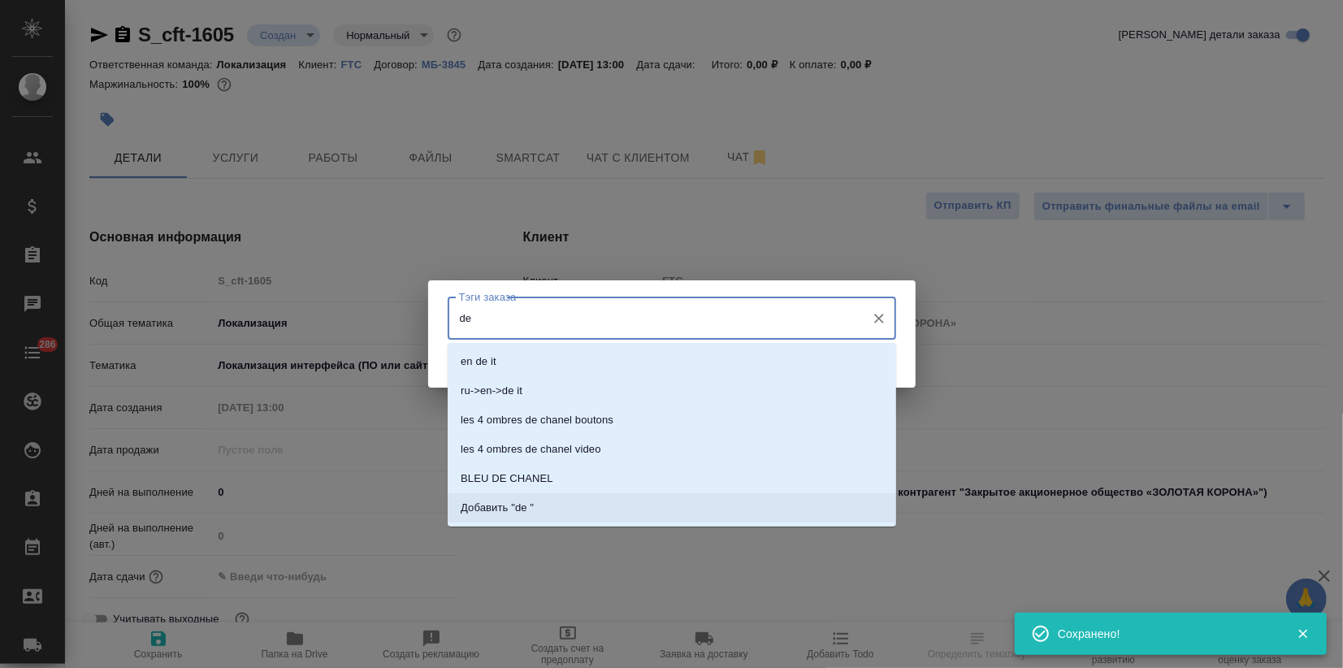
click at [483, 511] on p "Добавить "de "" at bounding box center [497, 507] width 73 height 16
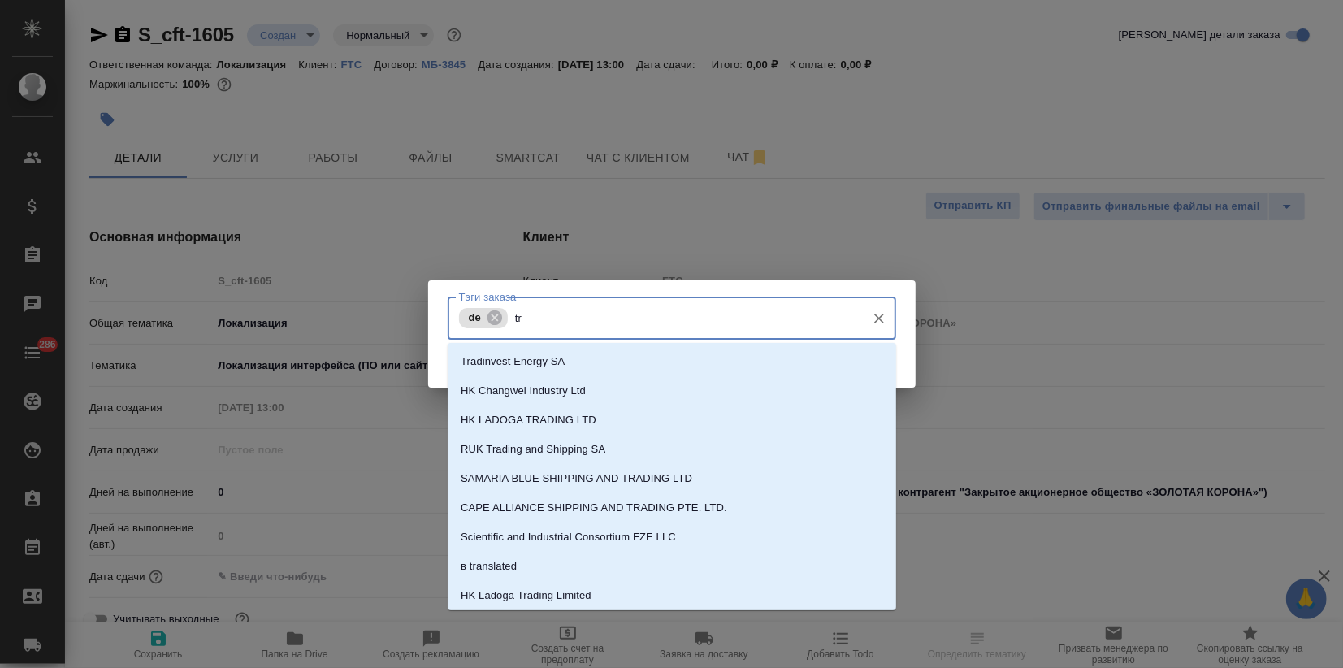
type input "tr"
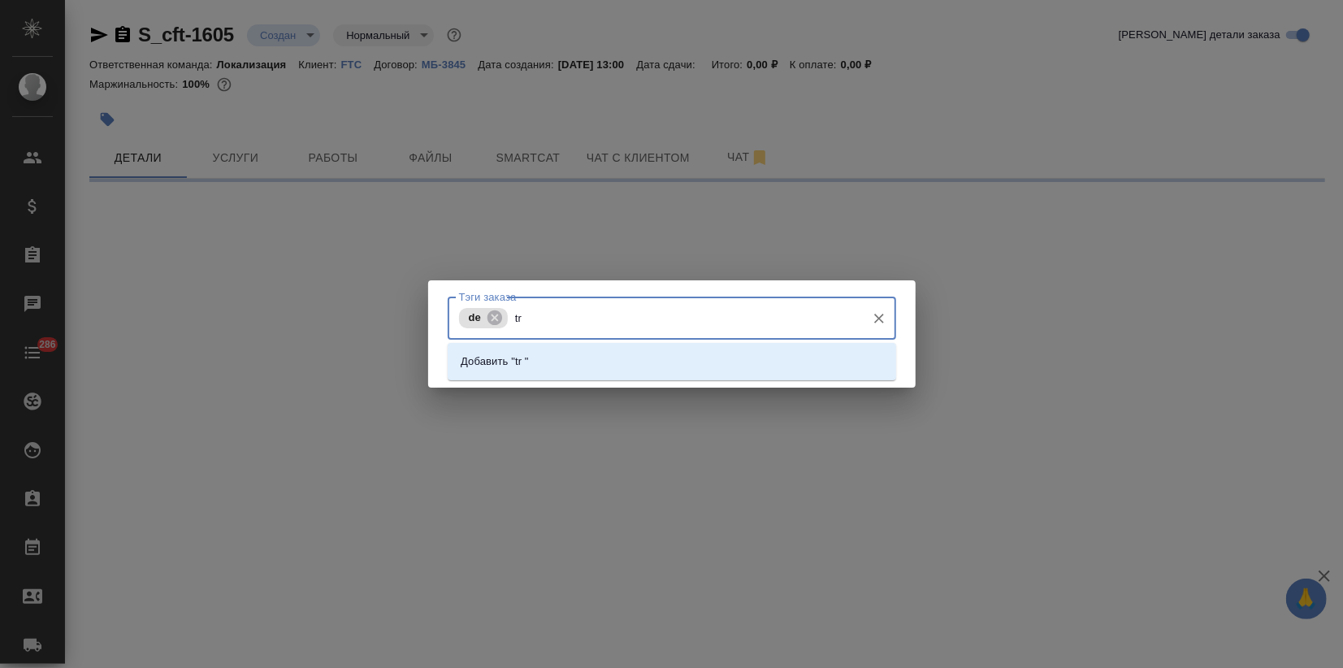
select select "RU"
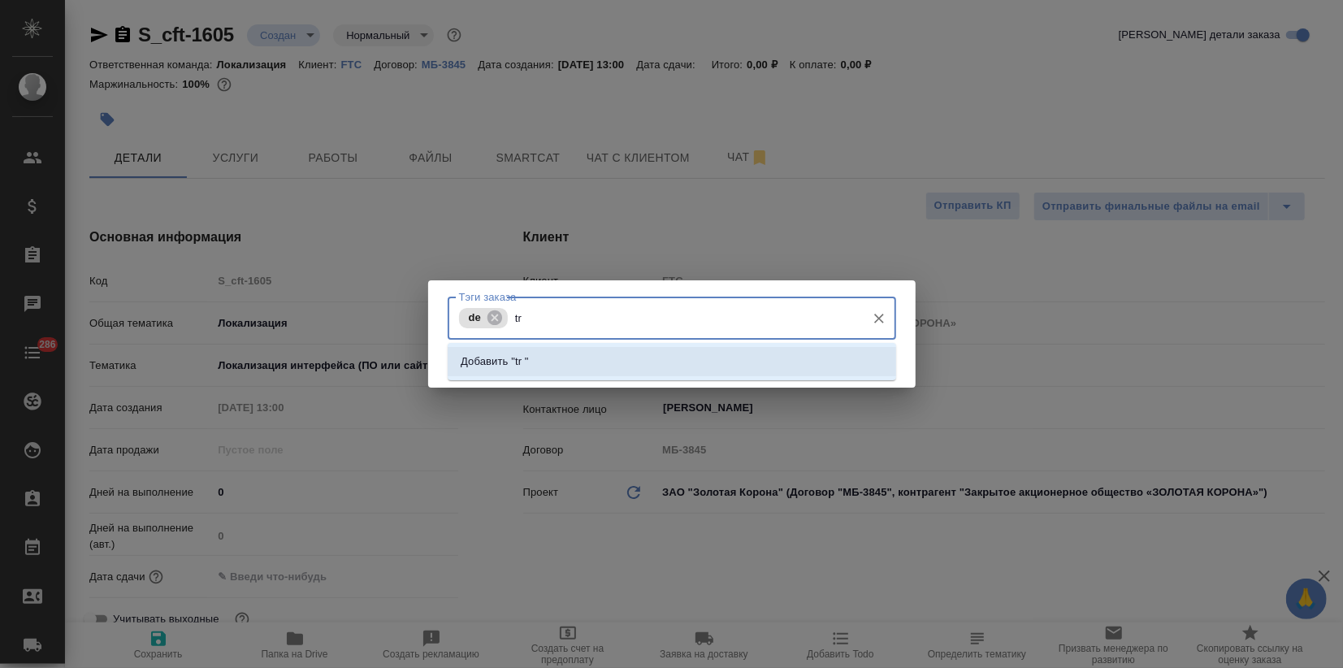
click at [526, 359] on p "Добавить "tr "" at bounding box center [495, 361] width 68 height 16
type textarea "x"
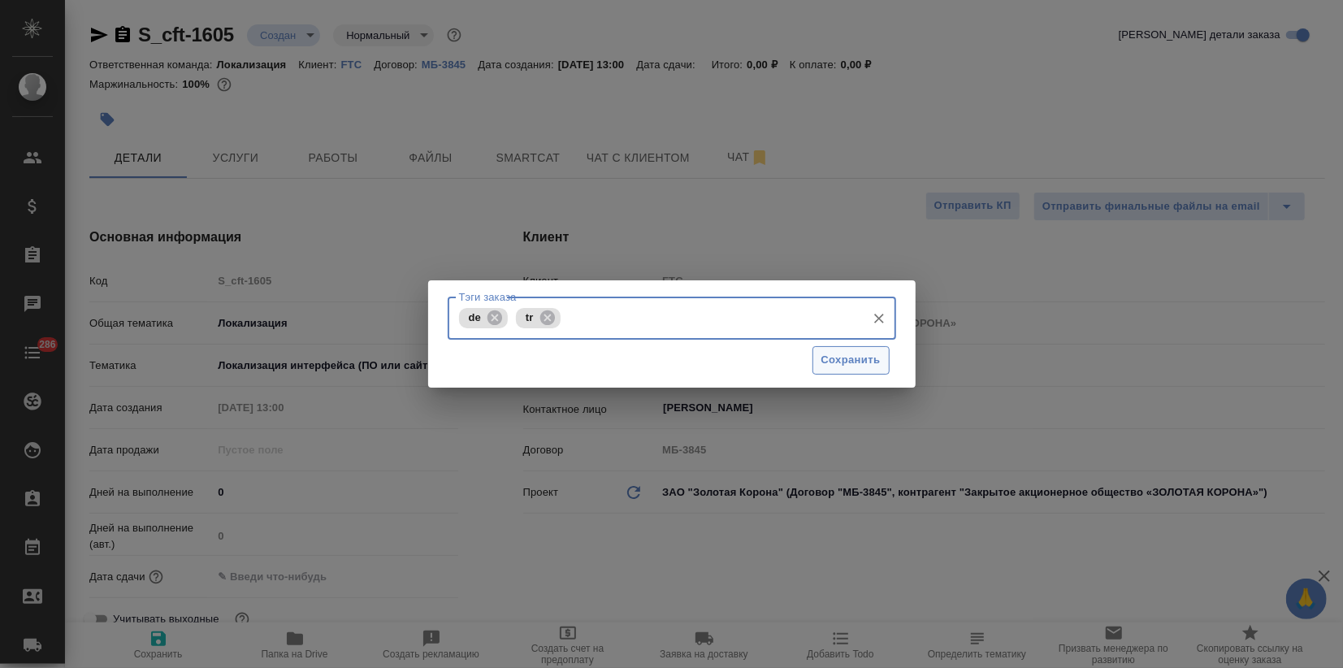
click at [842, 352] on span "Сохранить" at bounding box center [850, 360] width 59 height 19
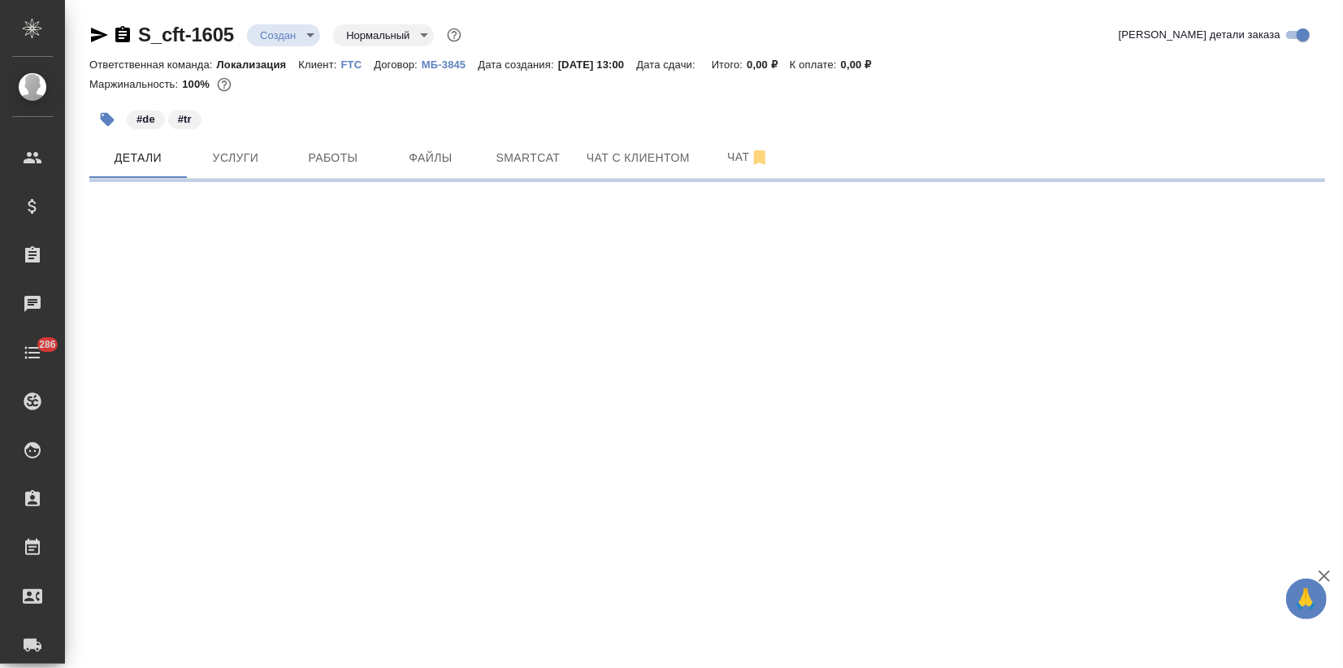
select select "RU"
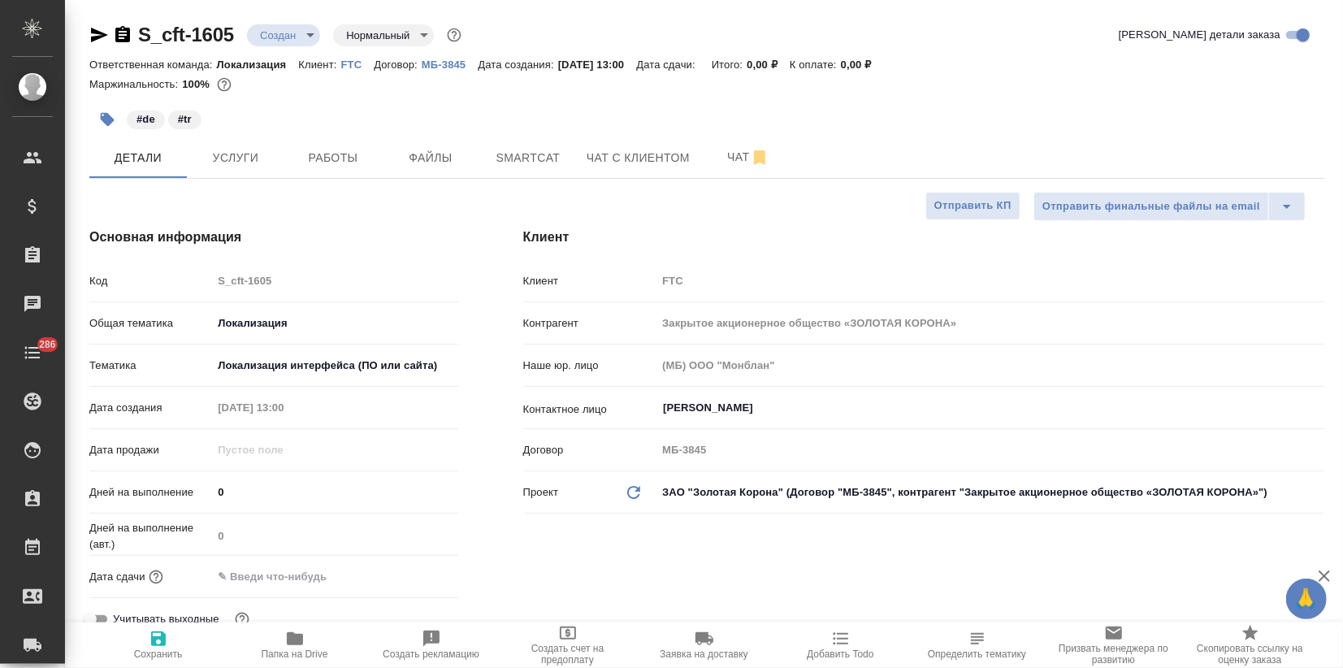
type textarea "x"
click at [240, 157] on span "Услуги" at bounding box center [236, 158] width 78 height 20
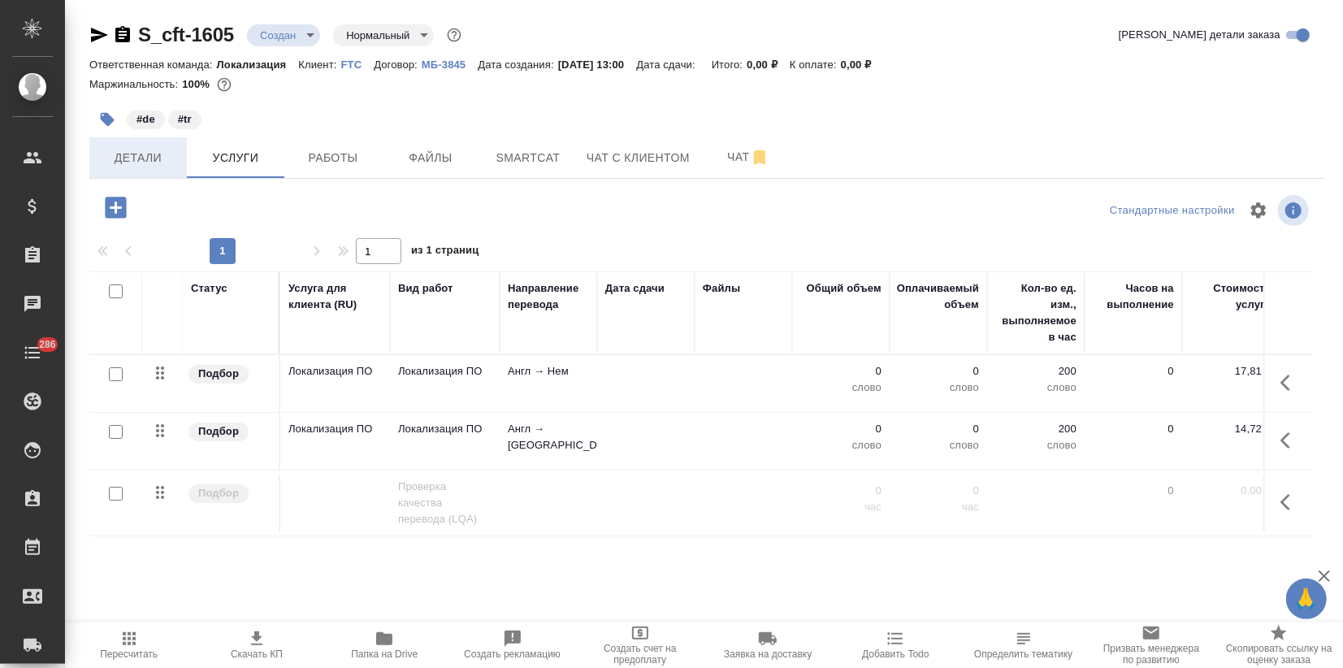
click at [136, 148] on span "Детали" at bounding box center [138, 158] width 78 height 20
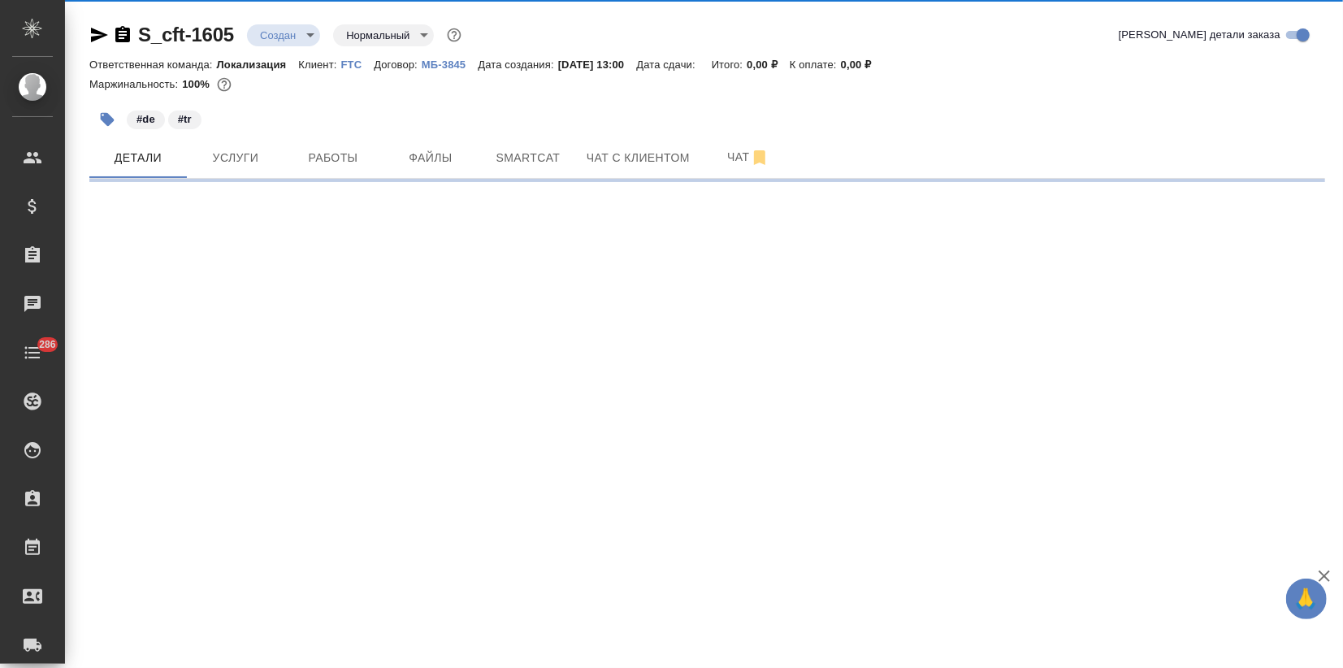
select select "RU"
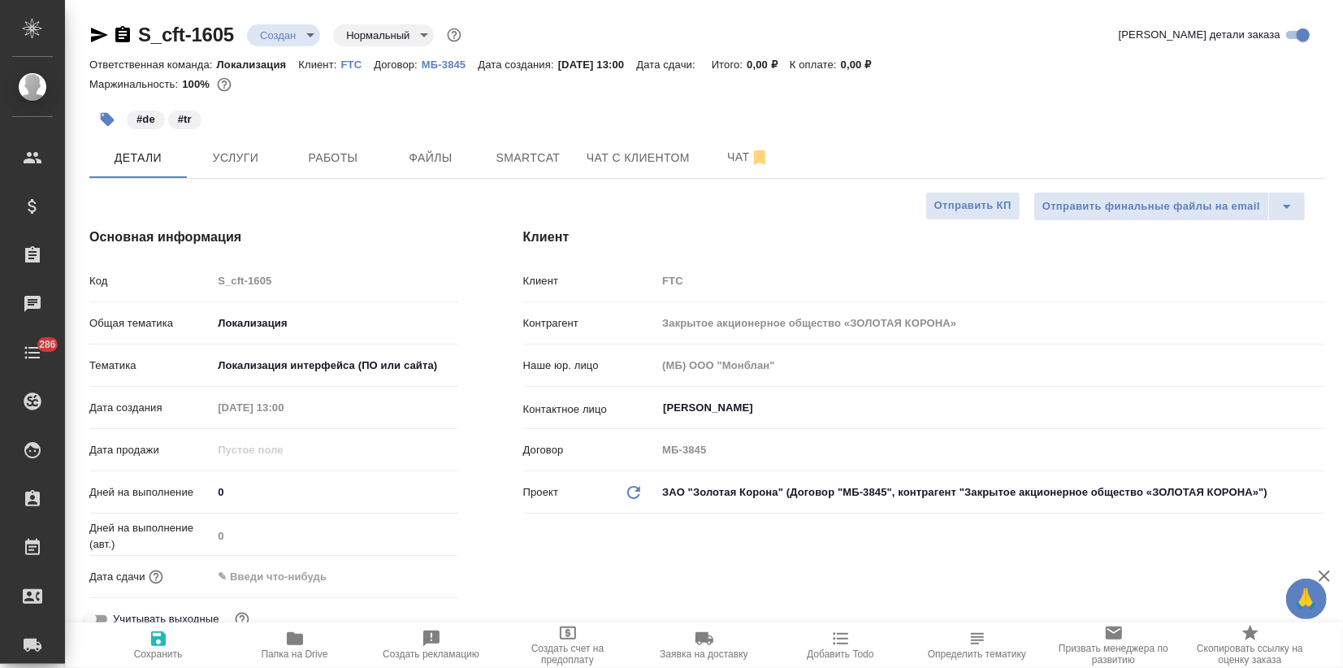
type textarea "x"
drag, startPoint x: 240, startPoint y: 29, endPoint x: 147, endPoint y: 27, distance: 92.6
click at [147, 27] on div "S_cft-1605 Создан new Нормальный normal" at bounding box center [276, 35] width 375 height 26
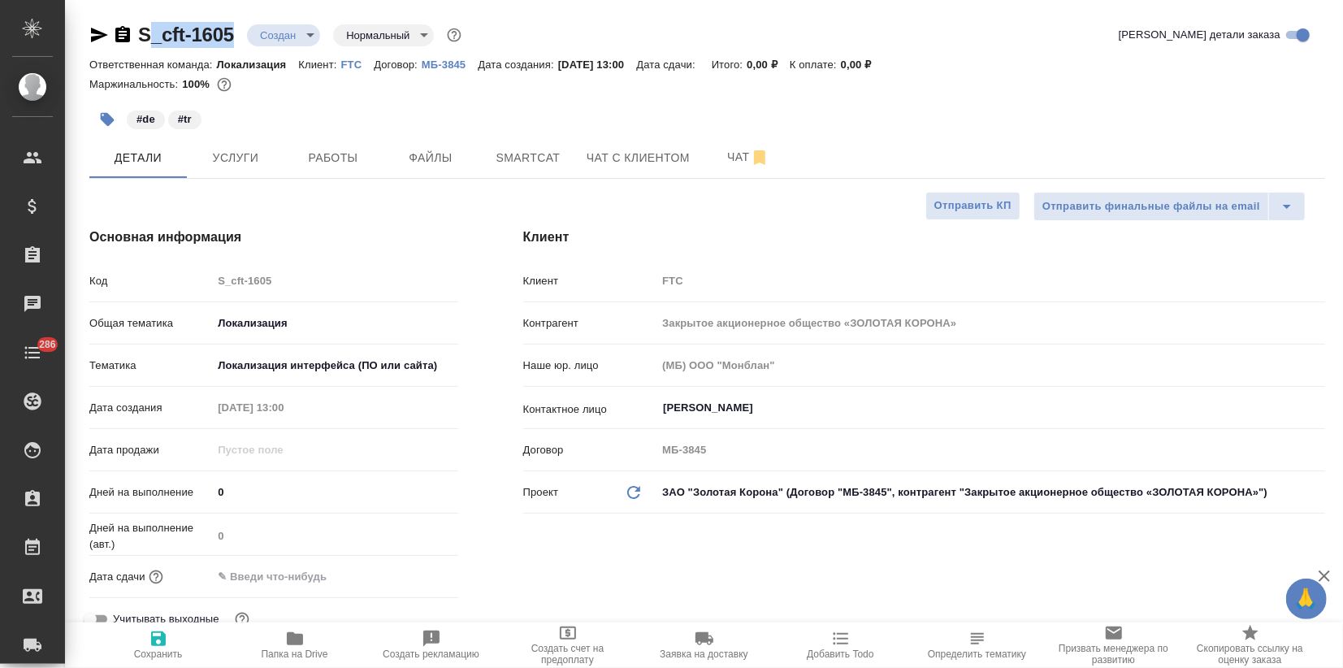
click at [147, 27] on link "S_cft-1605" at bounding box center [186, 35] width 96 height 22
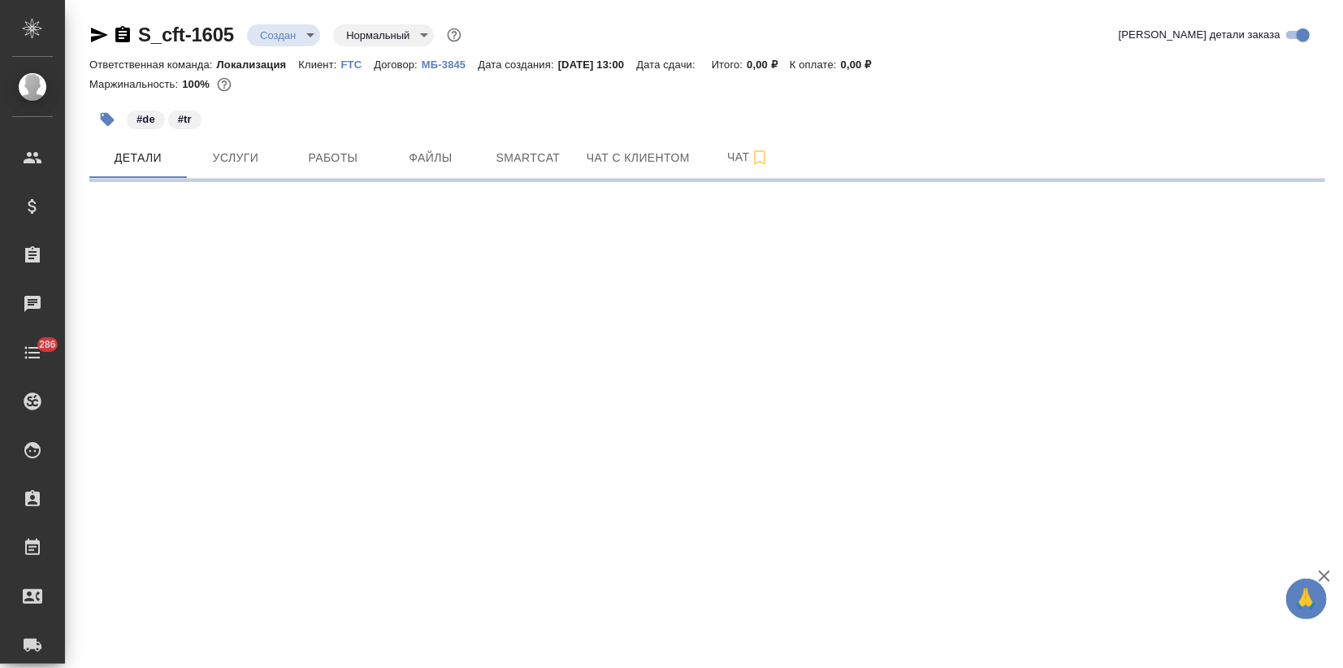
select select "RU"
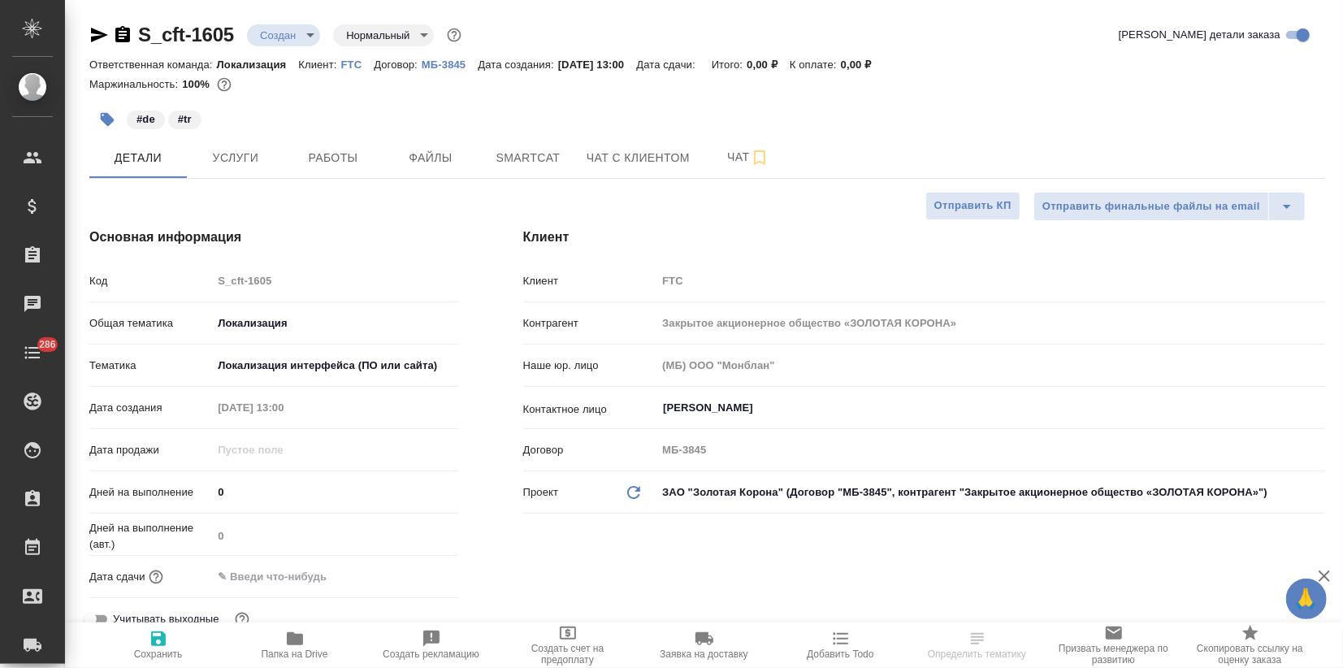
type textarea "x"
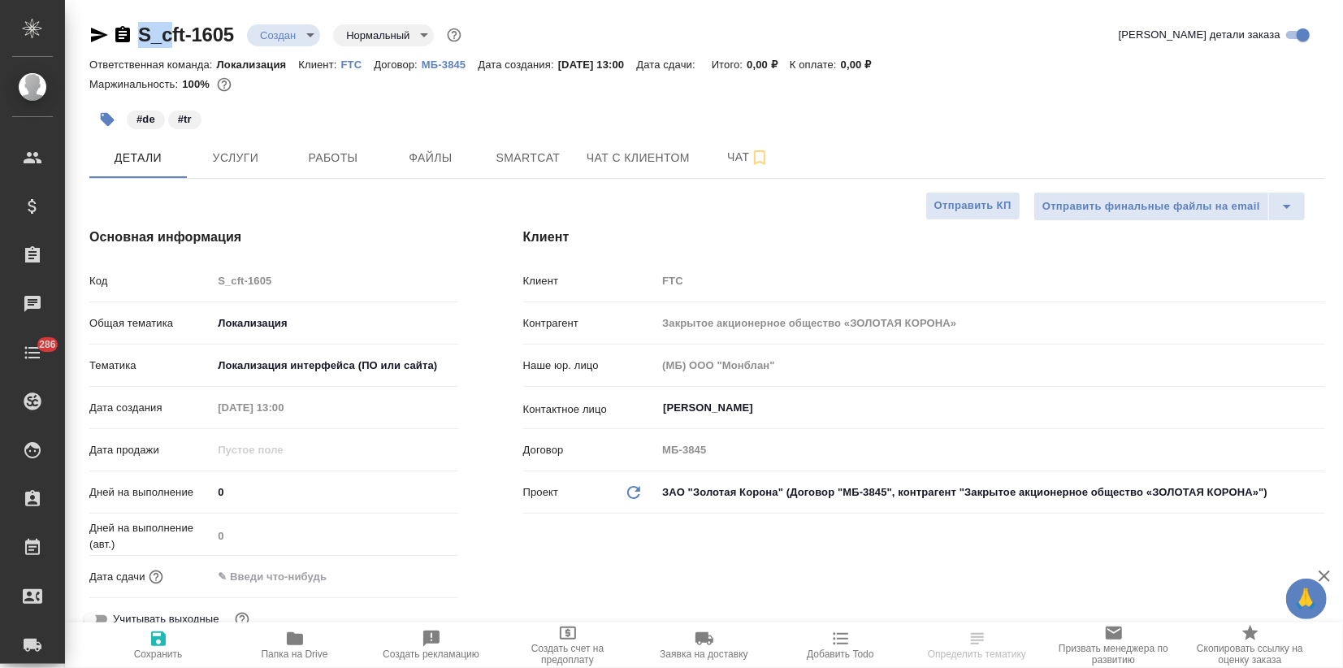
type textarea "x"
drag, startPoint x: 143, startPoint y: 32, endPoint x: 236, endPoint y: 31, distance: 93.4
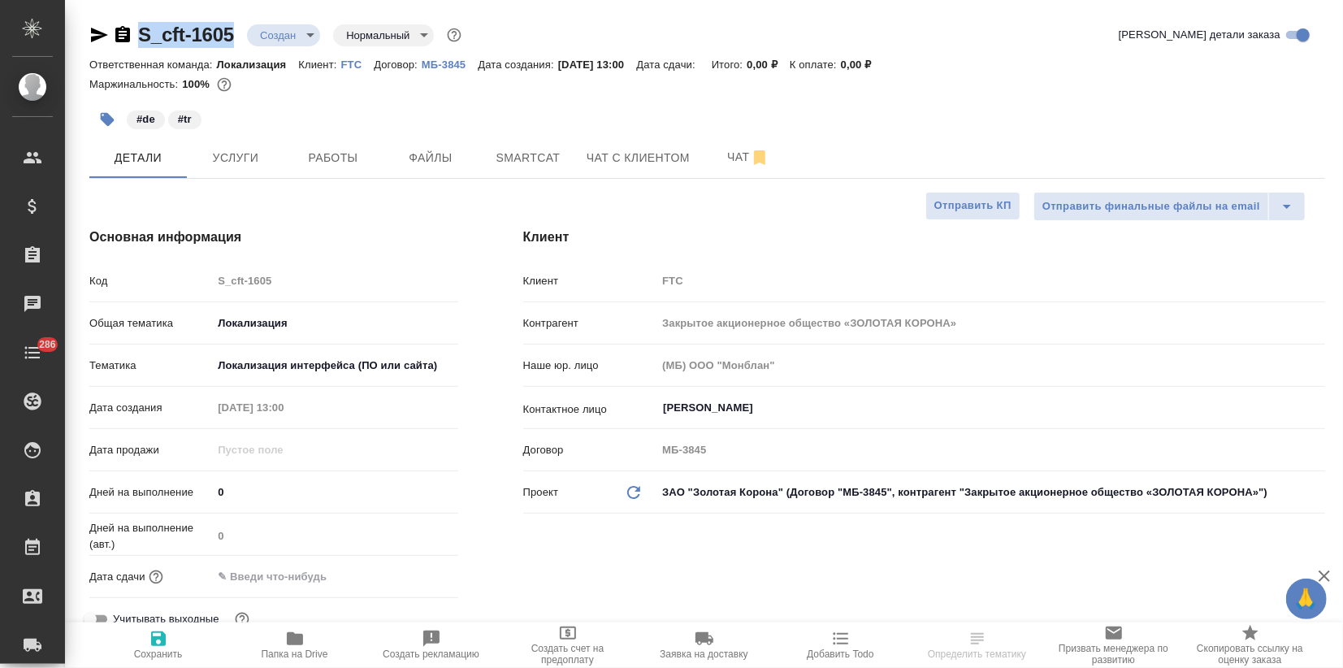
click at [236, 31] on div "S_cft-1605 Создан new Нормальный normal" at bounding box center [276, 35] width 375 height 26
copy link "S_cft-1605"
type textarea "x"
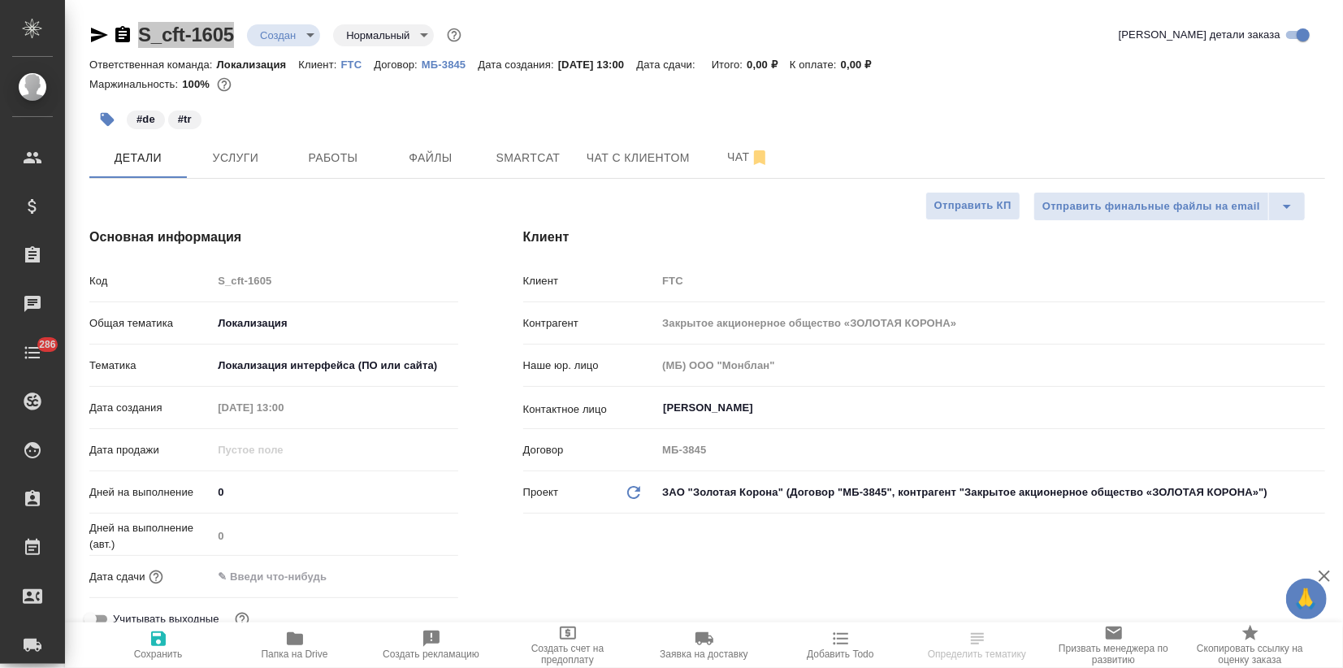
select select "RU"
type textarea "x"
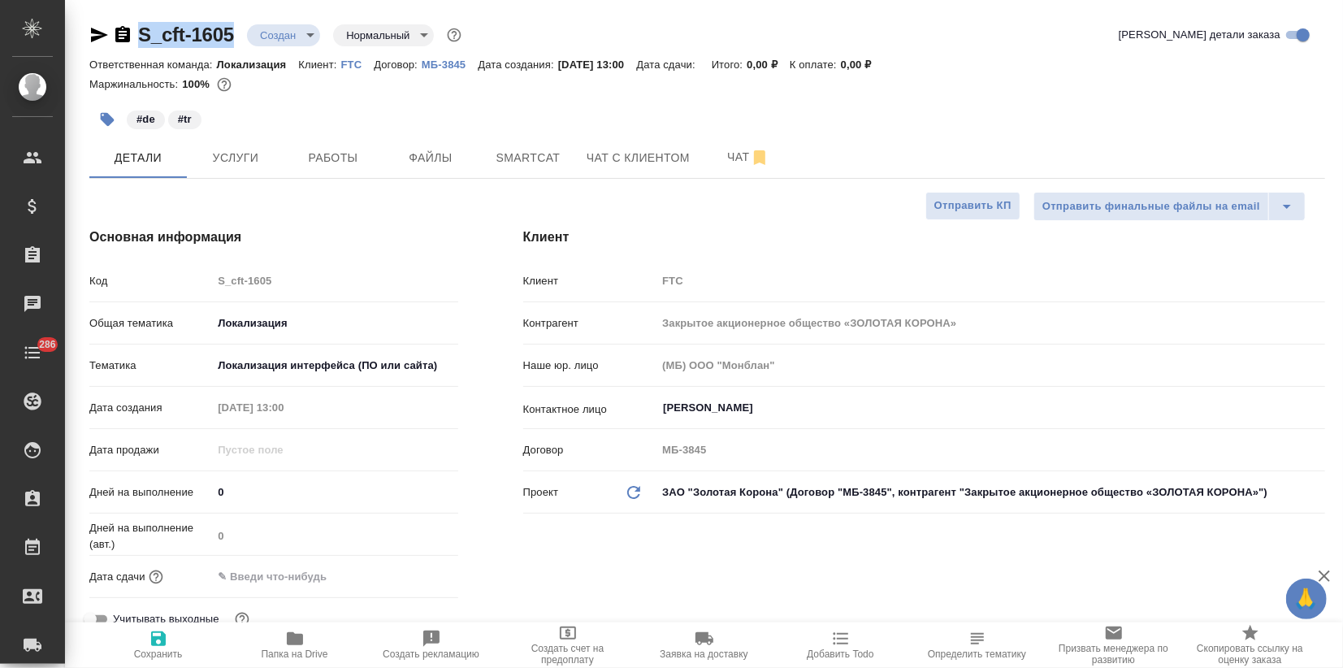
type textarea "x"
click at [214, 162] on span "Услуги" at bounding box center [236, 158] width 78 height 20
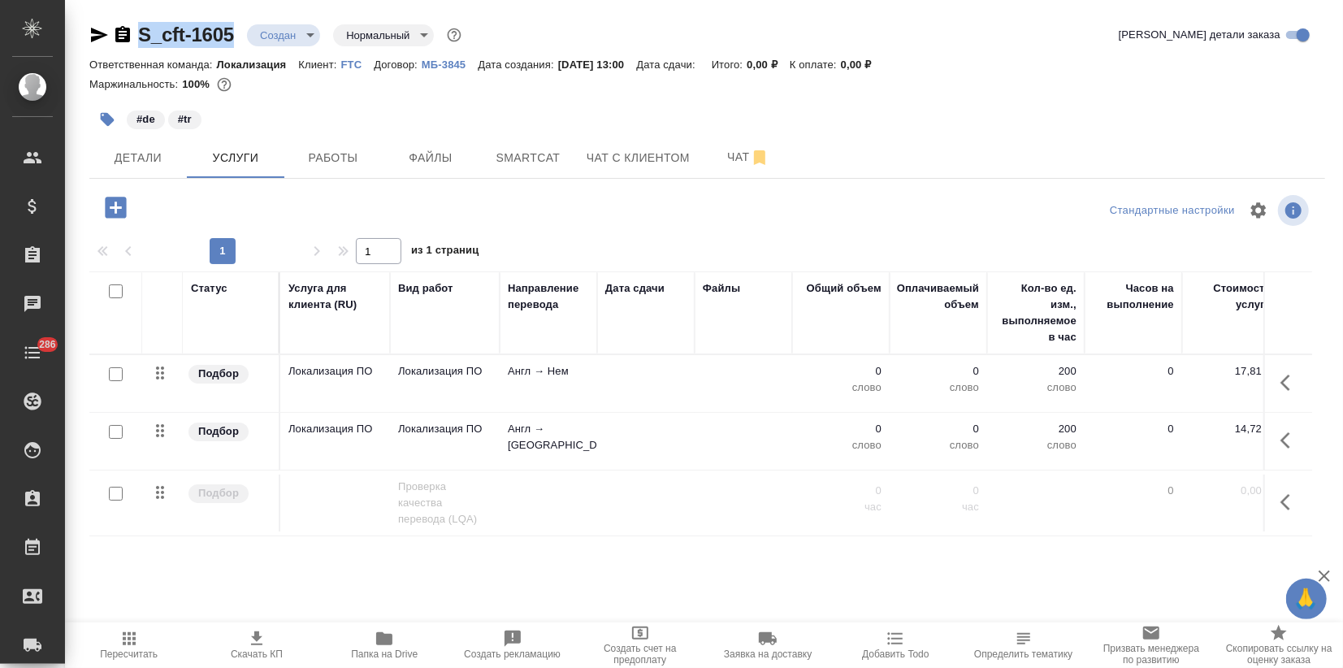
click at [116, 372] on input "checkbox" at bounding box center [116, 374] width 14 height 14
checkbox input "true"
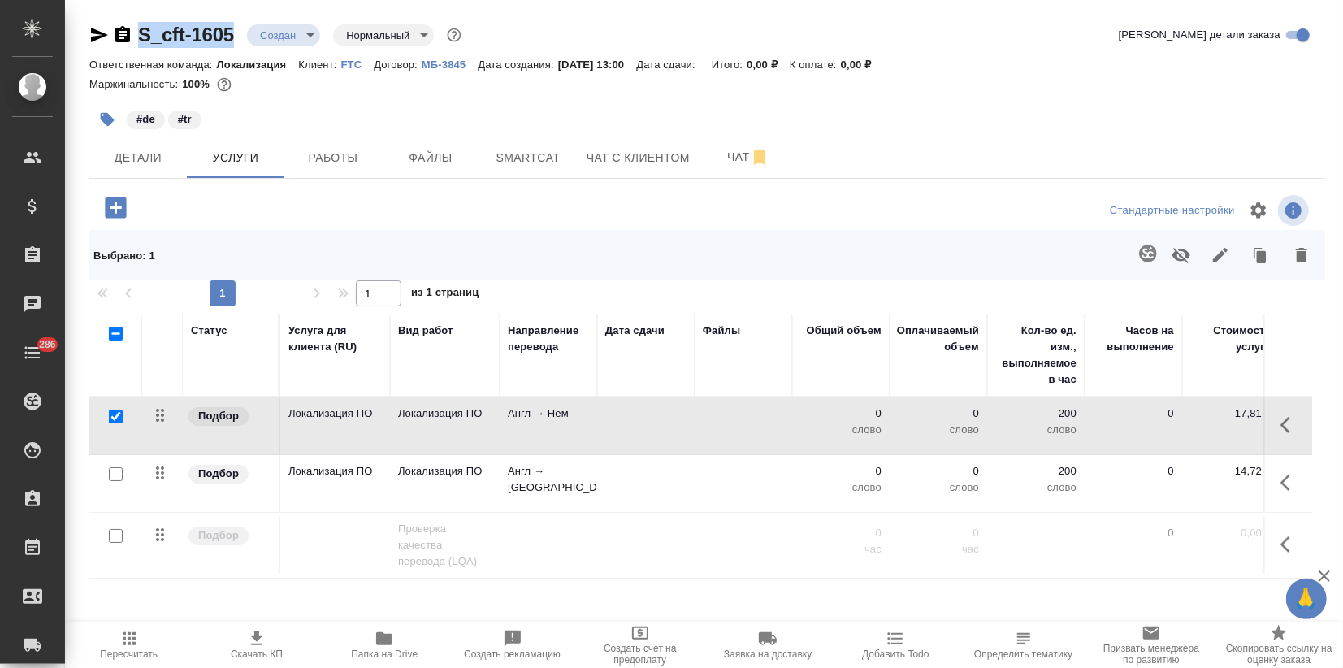
drag, startPoint x: 108, startPoint y: 472, endPoint x: 119, endPoint y: 475, distance: 11.8
click at [109, 472] on input "checkbox" at bounding box center [116, 474] width 14 height 14
checkbox input "true"
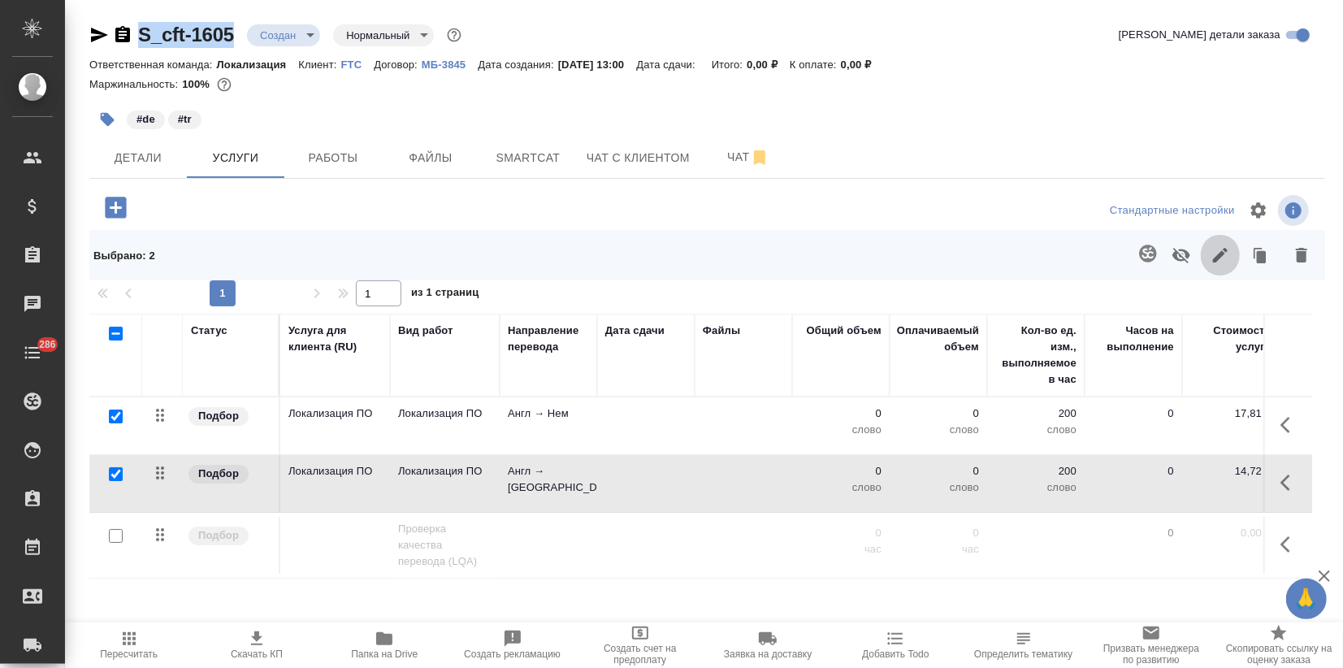
click at [1210, 260] on icon "button" at bounding box center [1219, 254] width 19 height 19
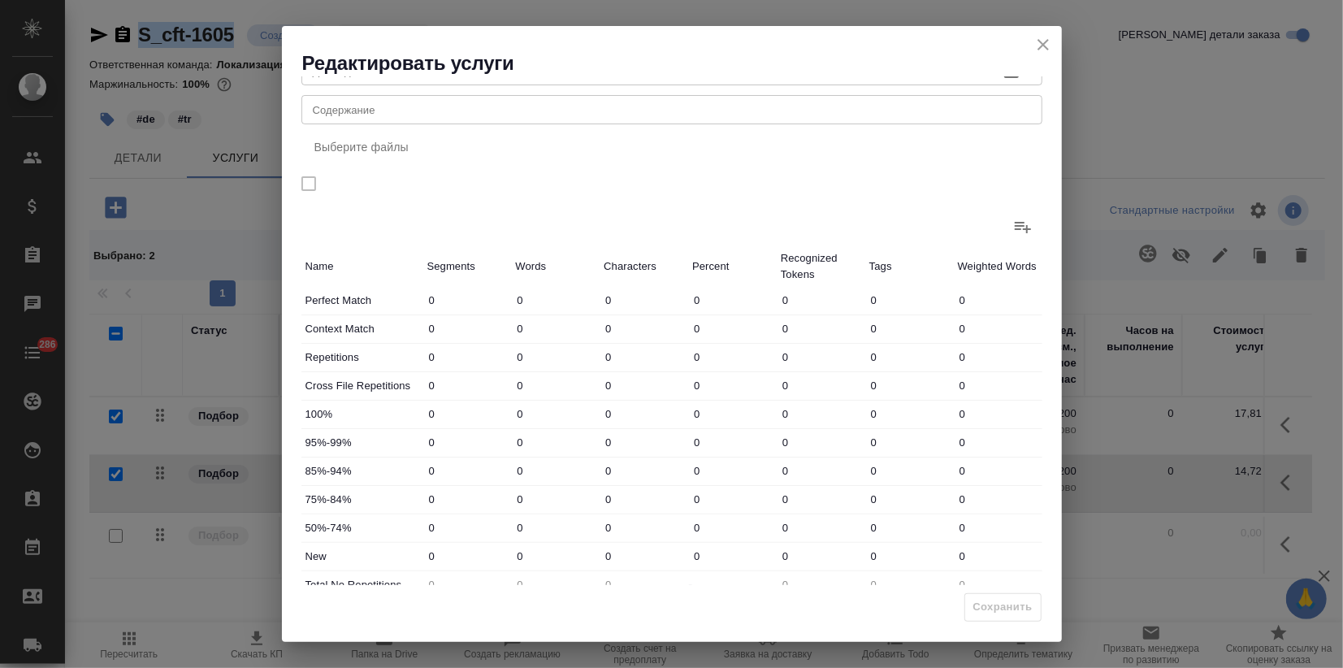
scroll to position [119, 0]
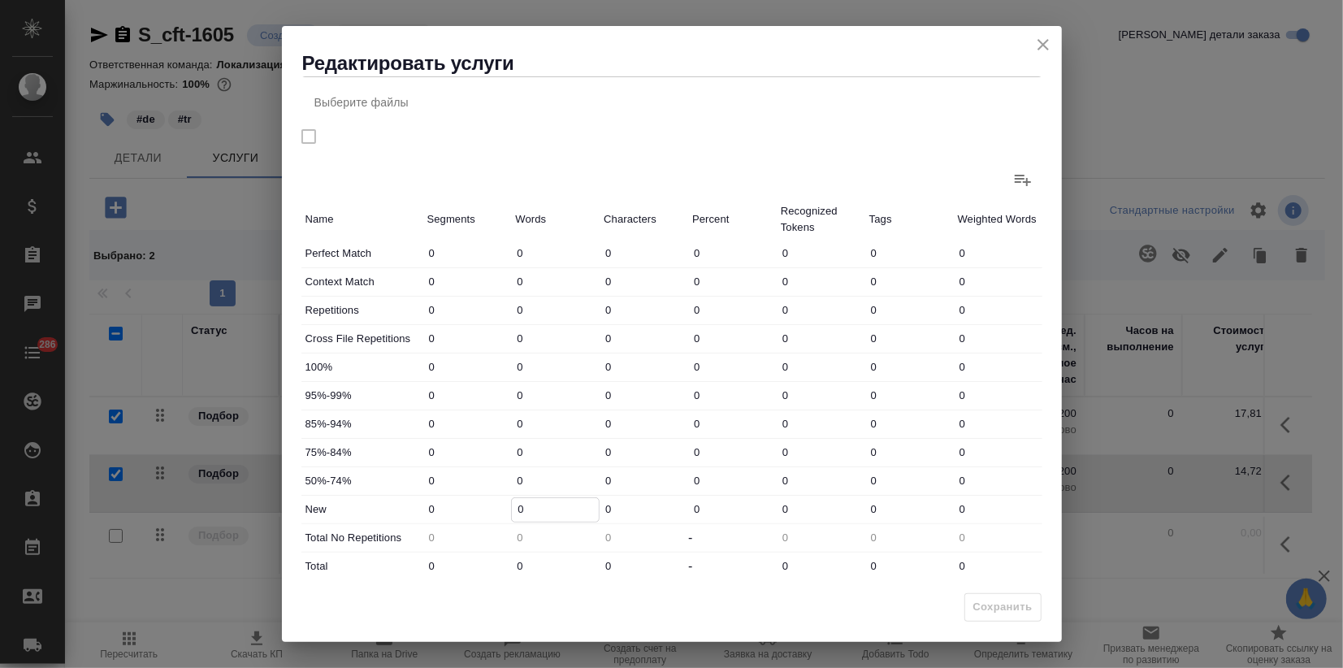
drag, startPoint x: 530, startPoint y: 508, endPoint x: 469, endPoint y: 512, distance: 60.2
click at [507, 509] on div "New 0 0 0 0 0 0 0" at bounding box center [671, 509] width 741 height 28
type input "195"
drag, startPoint x: 540, startPoint y: 556, endPoint x: 499, endPoint y: 563, distance: 41.1
click at [499, 563] on div "Total 0 0 0 - 0 0 0" at bounding box center [671, 566] width 741 height 28
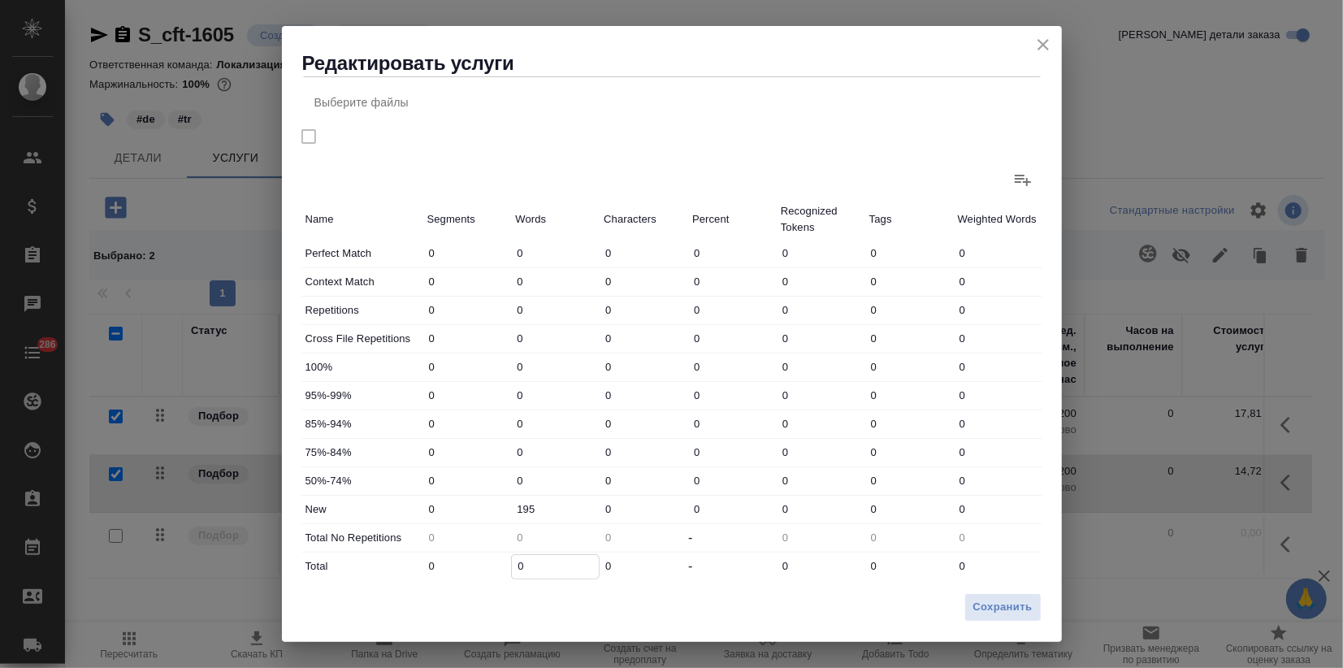
type input "1"
type input "19"
type input "195"
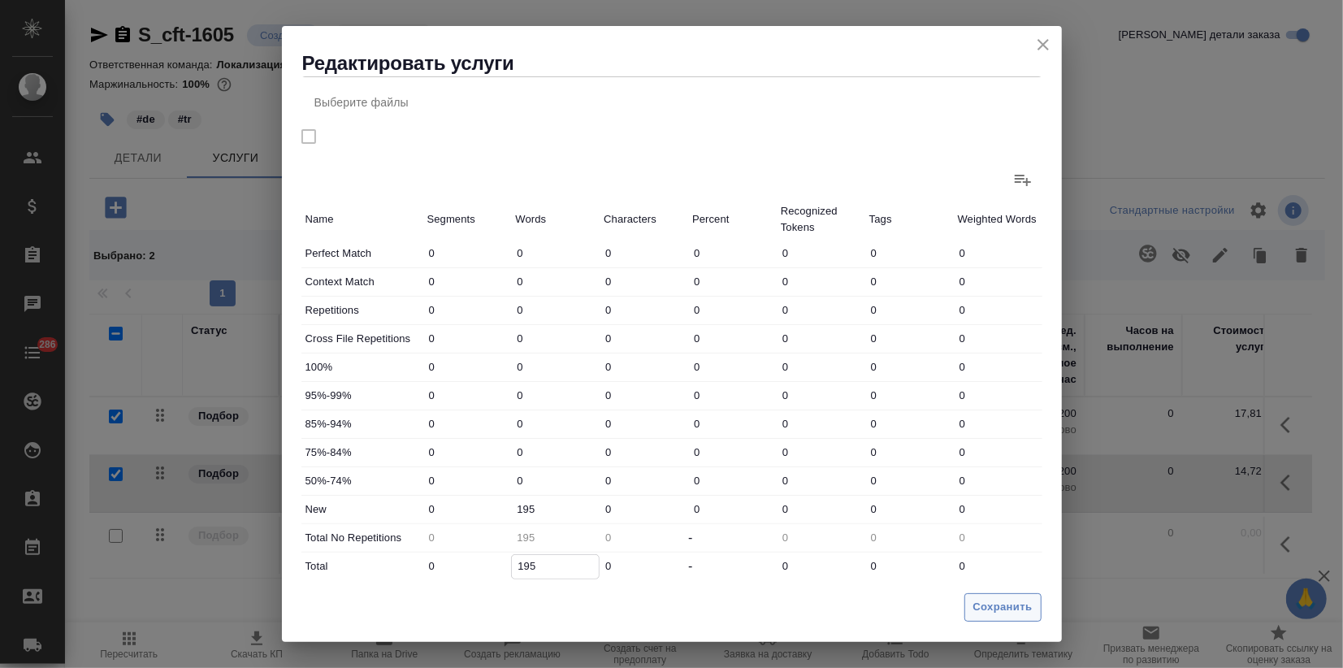
type input "195"
click at [968, 609] on button "Сохранить" at bounding box center [1002, 607] width 77 height 28
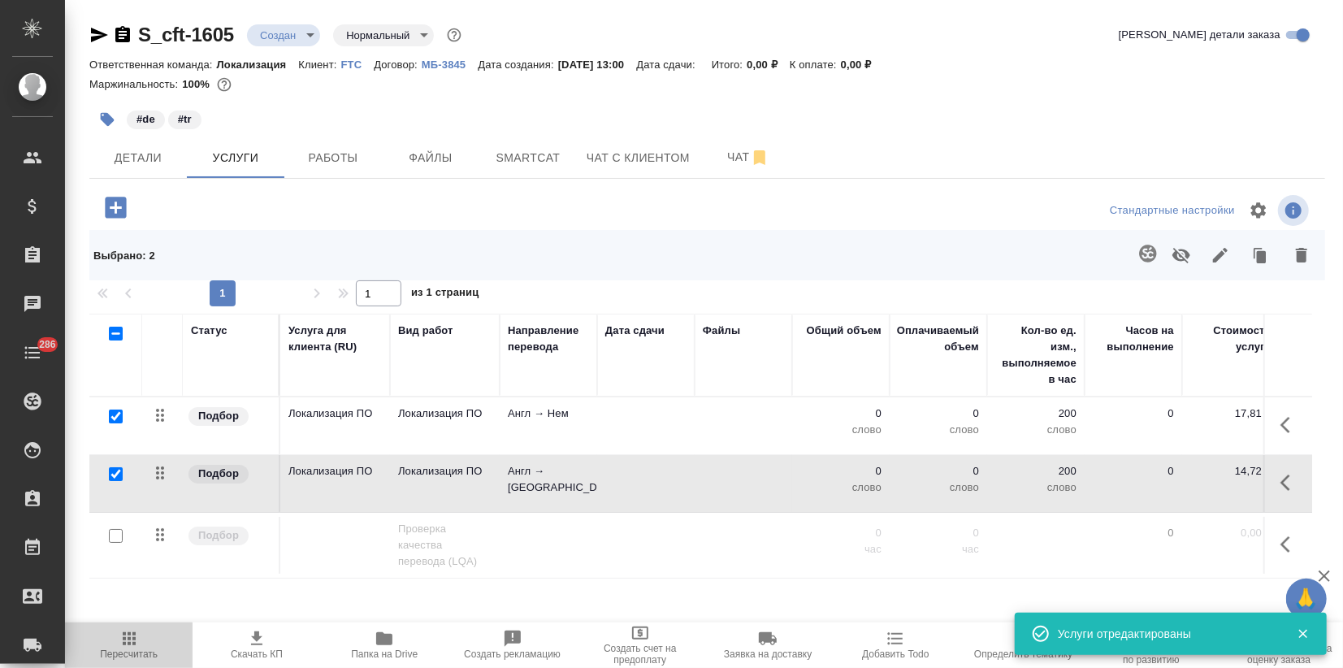
click at [128, 646] on icon "button" at bounding box center [128, 638] width 19 height 19
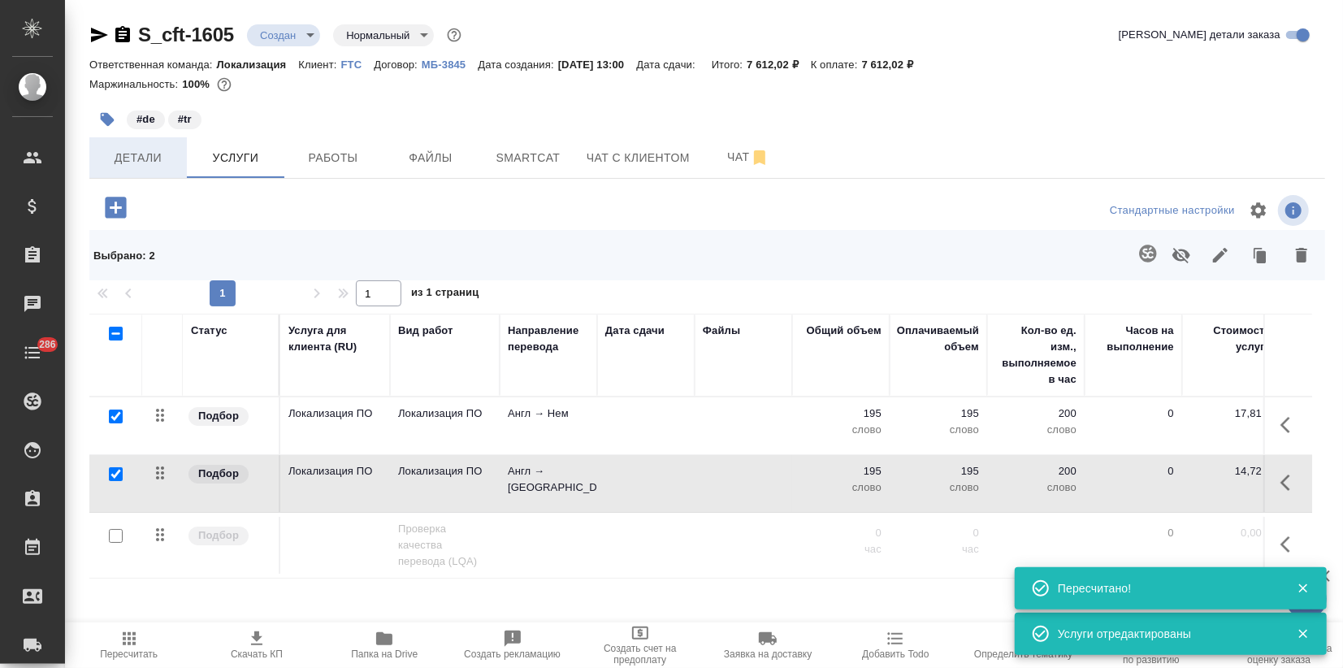
click at [159, 162] on span "Детали" at bounding box center [138, 158] width 78 height 20
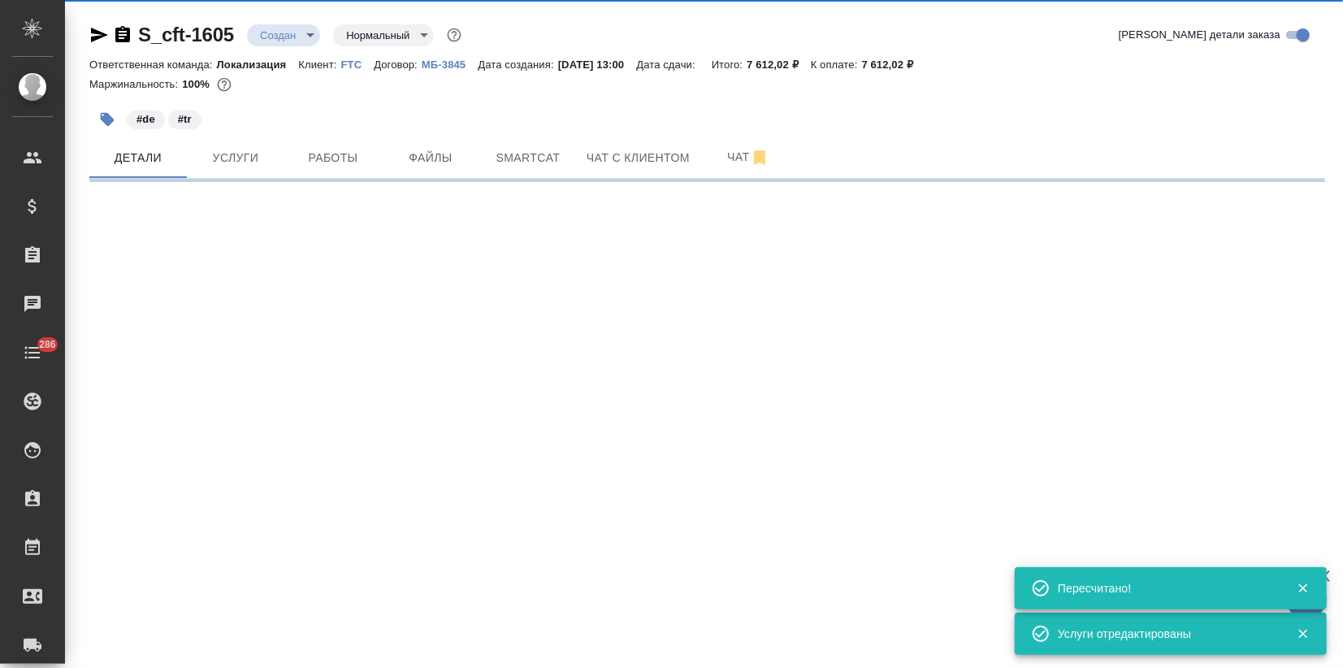
select select "RU"
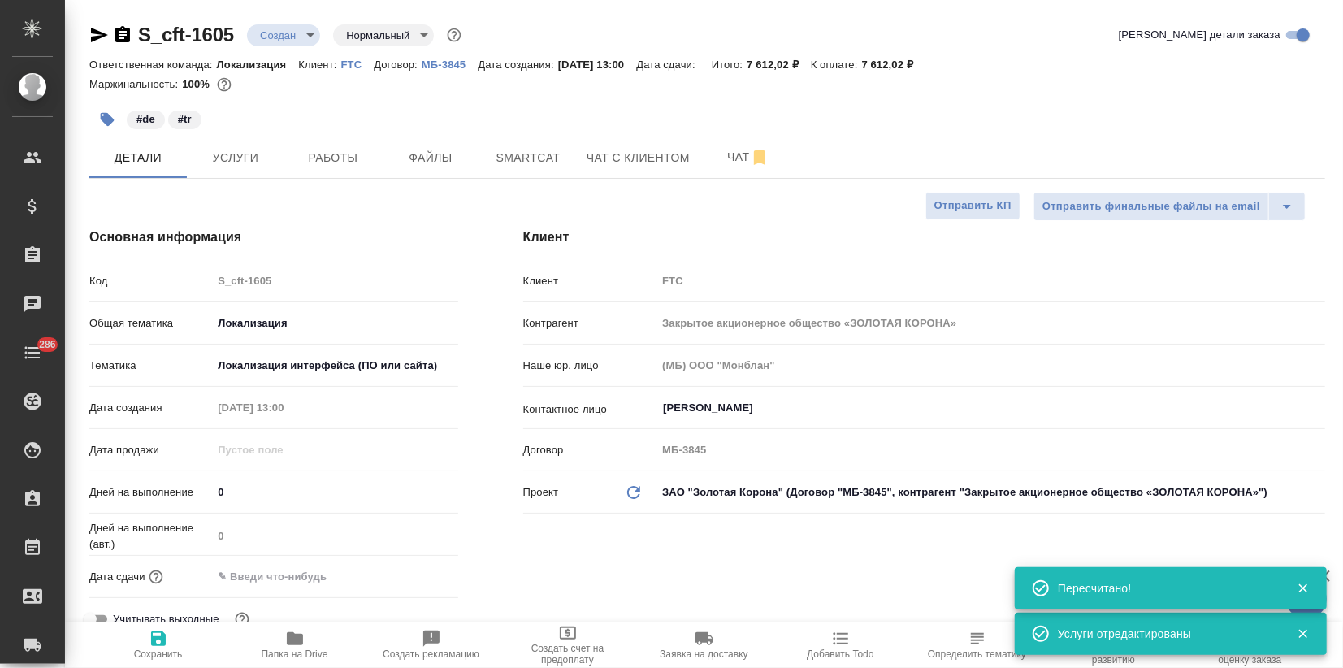
type textarea "x"
click at [283, 589] on div "Дата сдачи" at bounding box center [273, 576] width 369 height 28
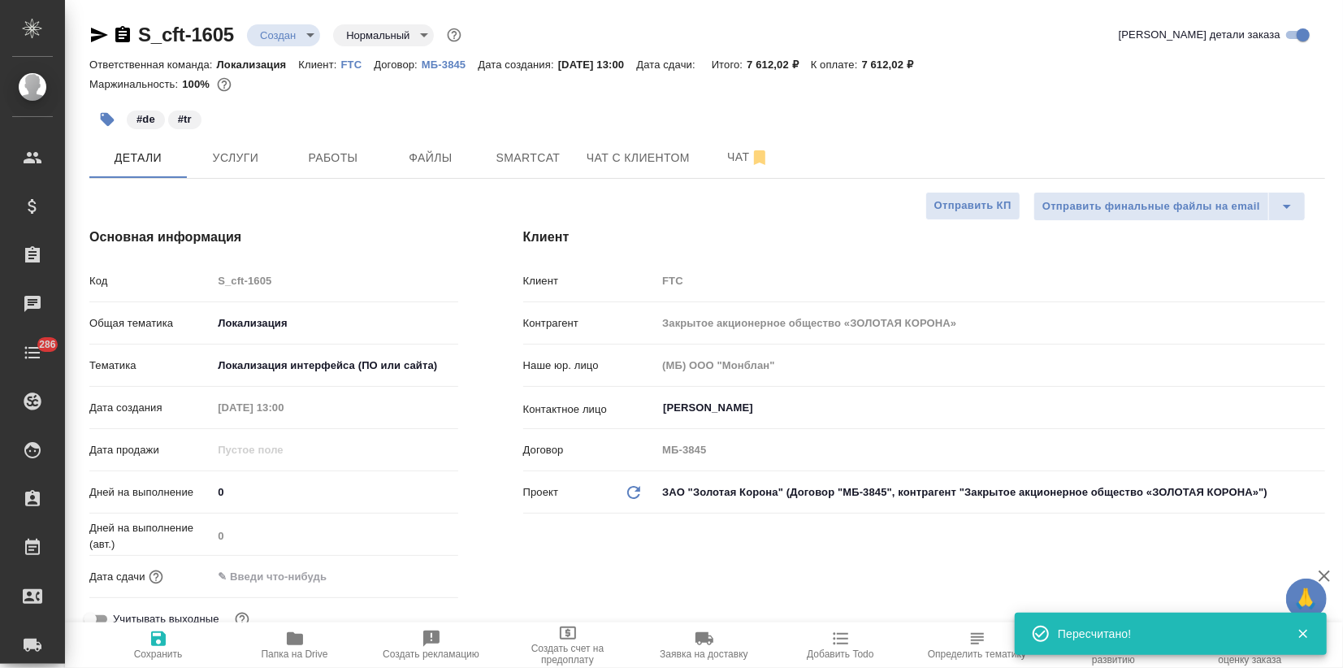
click at [315, 582] on input "text" at bounding box center [283, 576] width 142 height 24
click at [411, 575] on icon "button" at bounding box center [410, 574] width 19 height 19
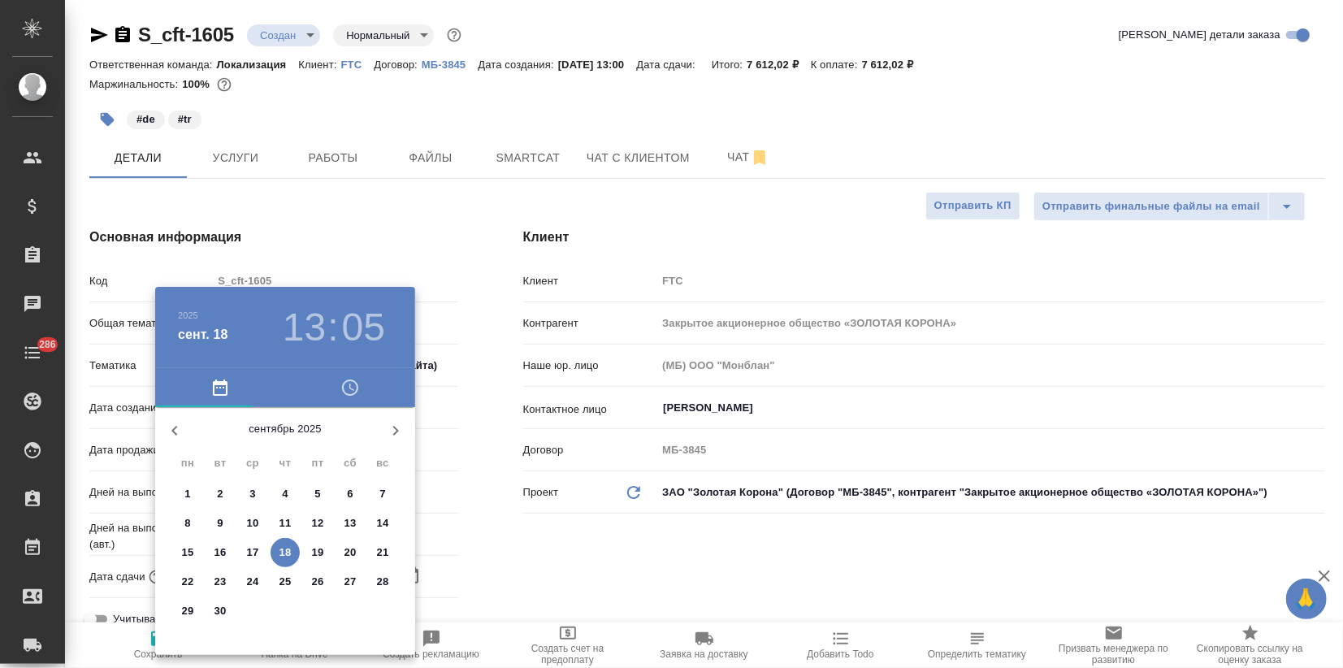
click at [312, 551] on p "19" at bounding box center [318, 552] width 12 height 16
type input "19.09.2025 13:05"
type textarea "x"
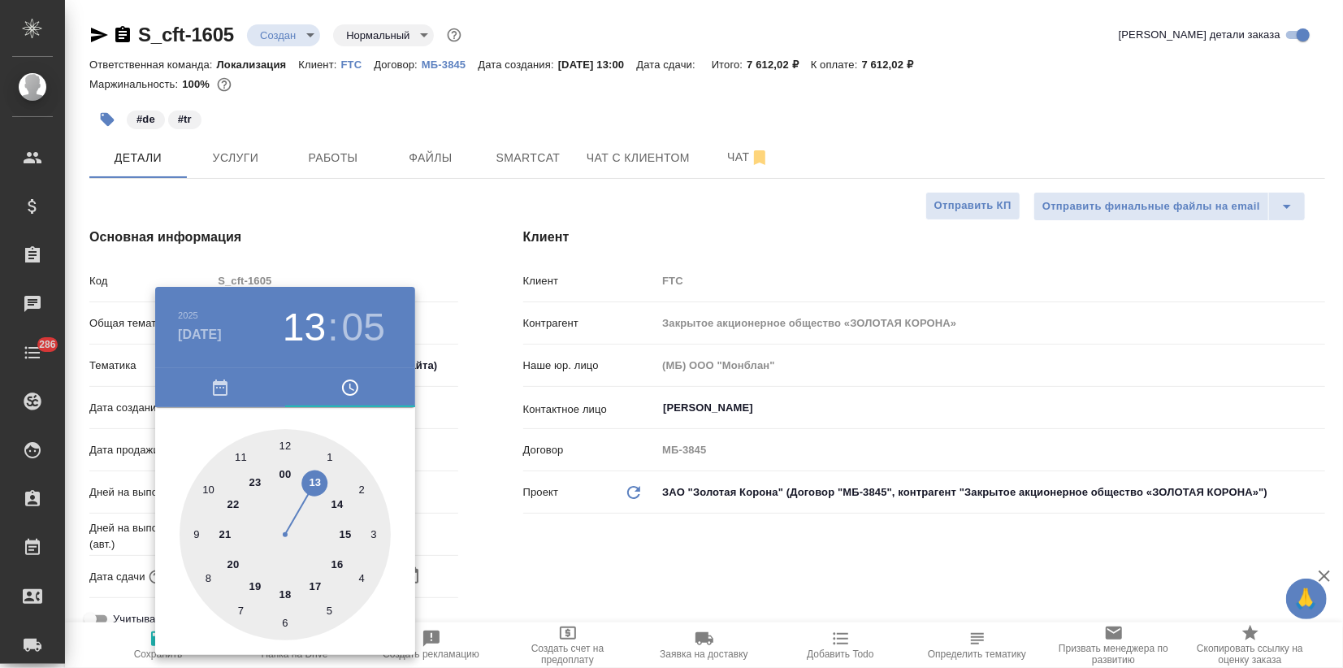
click at [336, 565] on div at bounding box center [284, 534] width 211 height 211
type input "19.09.2025 16:05"
type textarea "x"
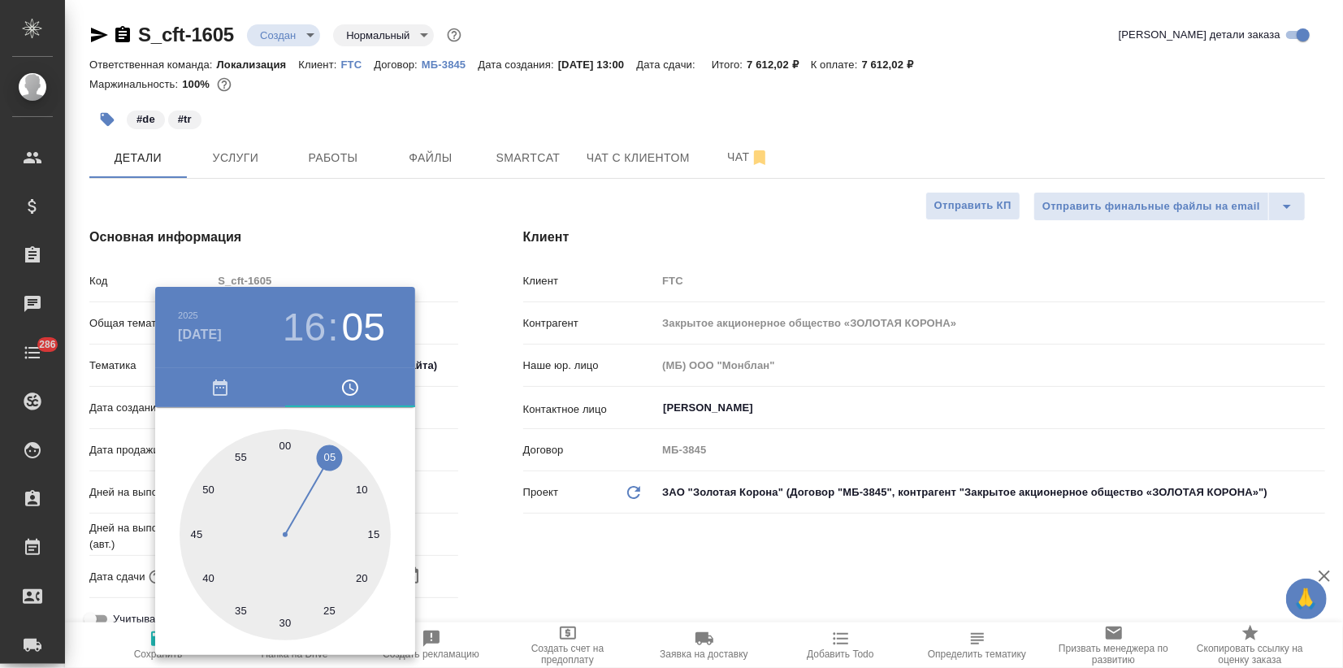
click at [283, 445] on div at bounding box center [284, 534] width 211 height 211
type input "[DATE] 16:00"
type textarea "x"
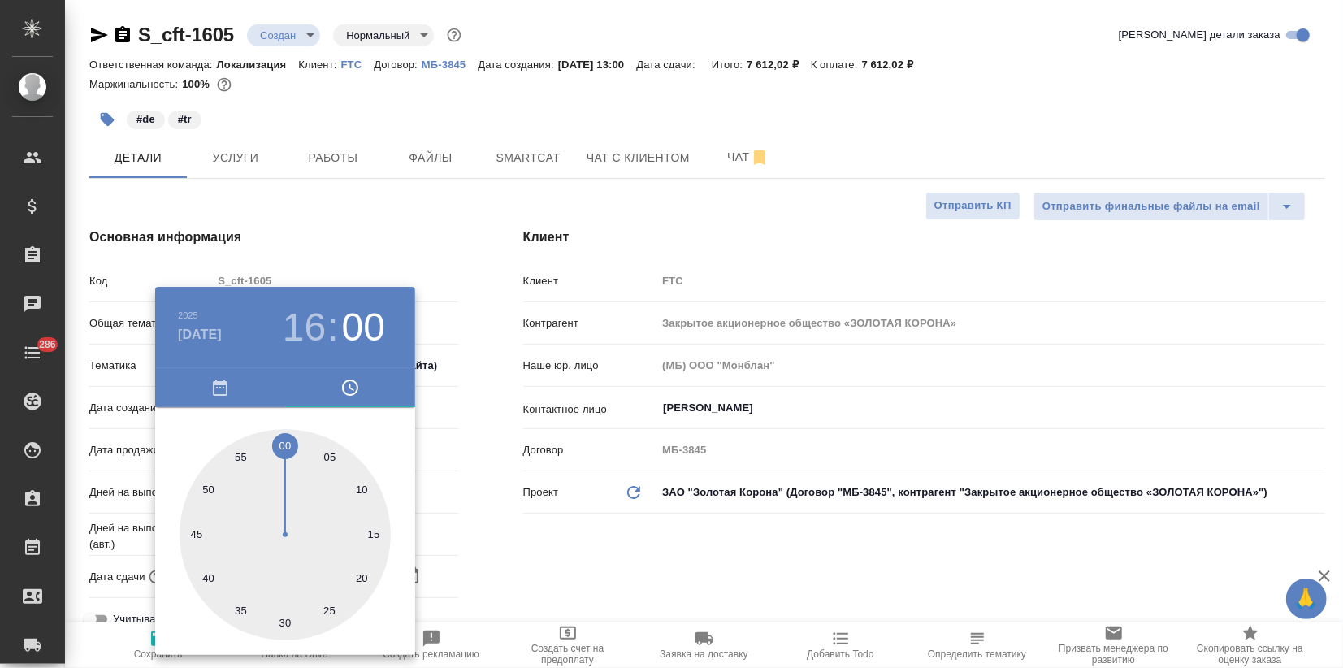
click at [360, 247] on div at bounding box center [671, 334] width 1343 height 668
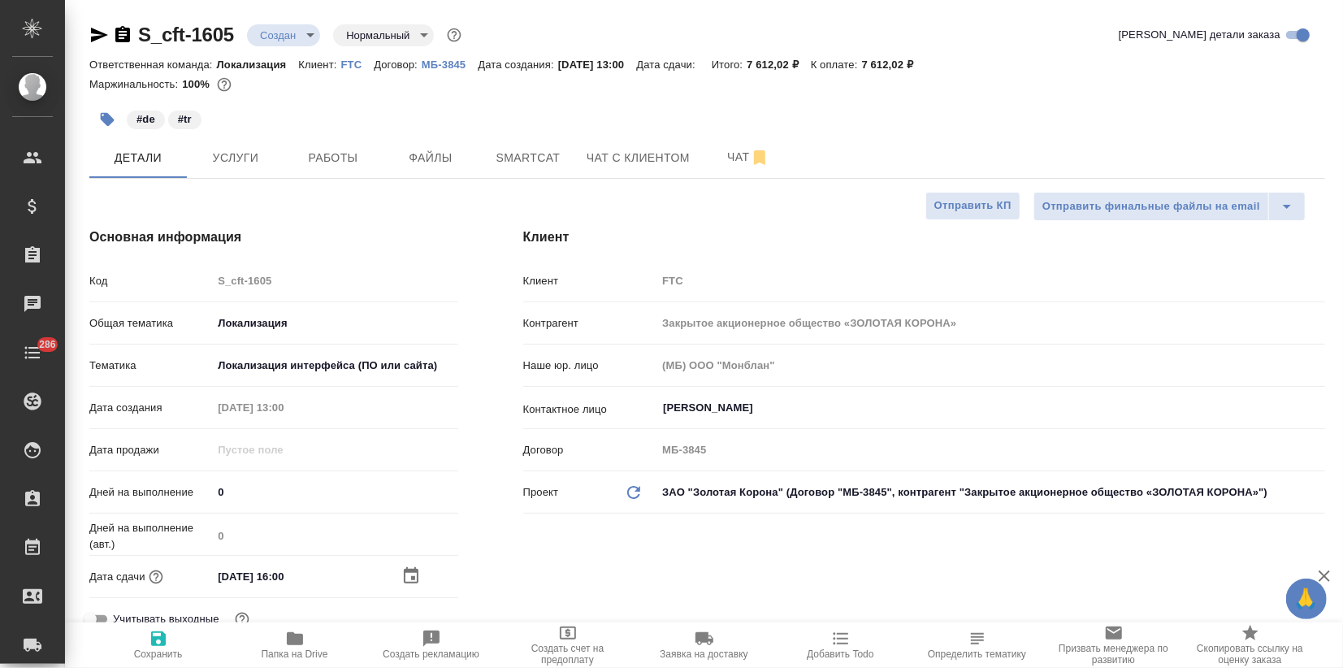
click at [166, 634] on icon "button" at bounding box center [158, 638] width 19 height 19
type textarea "x"
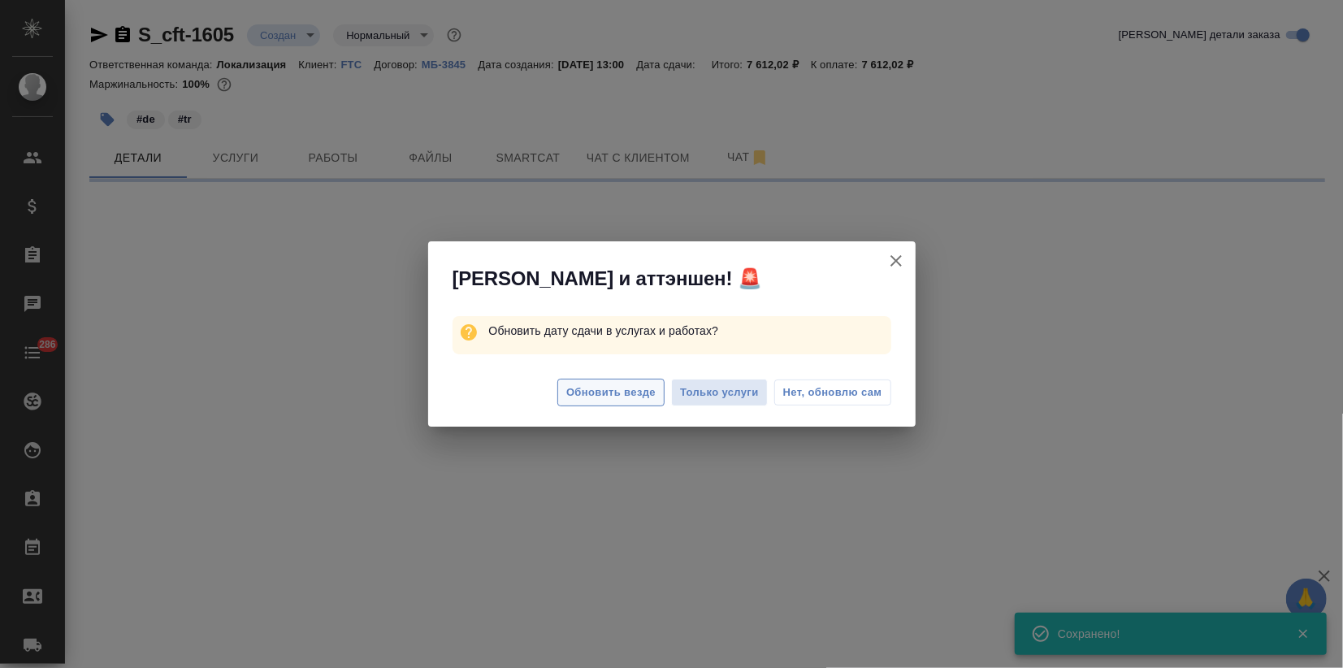
select select "RU"
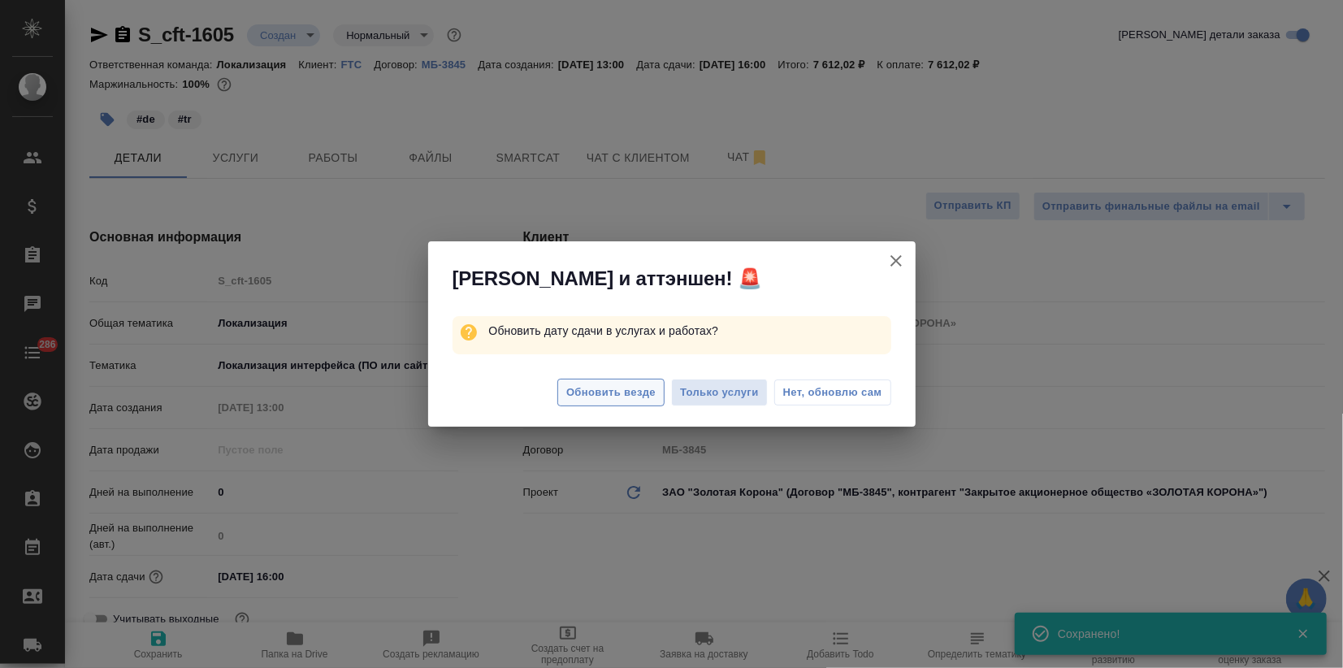
type textarea "x"
click at [597, 393] on span "Обновить везде" at bounding box center [610, 392] width 89 height 19
type textarea "x"
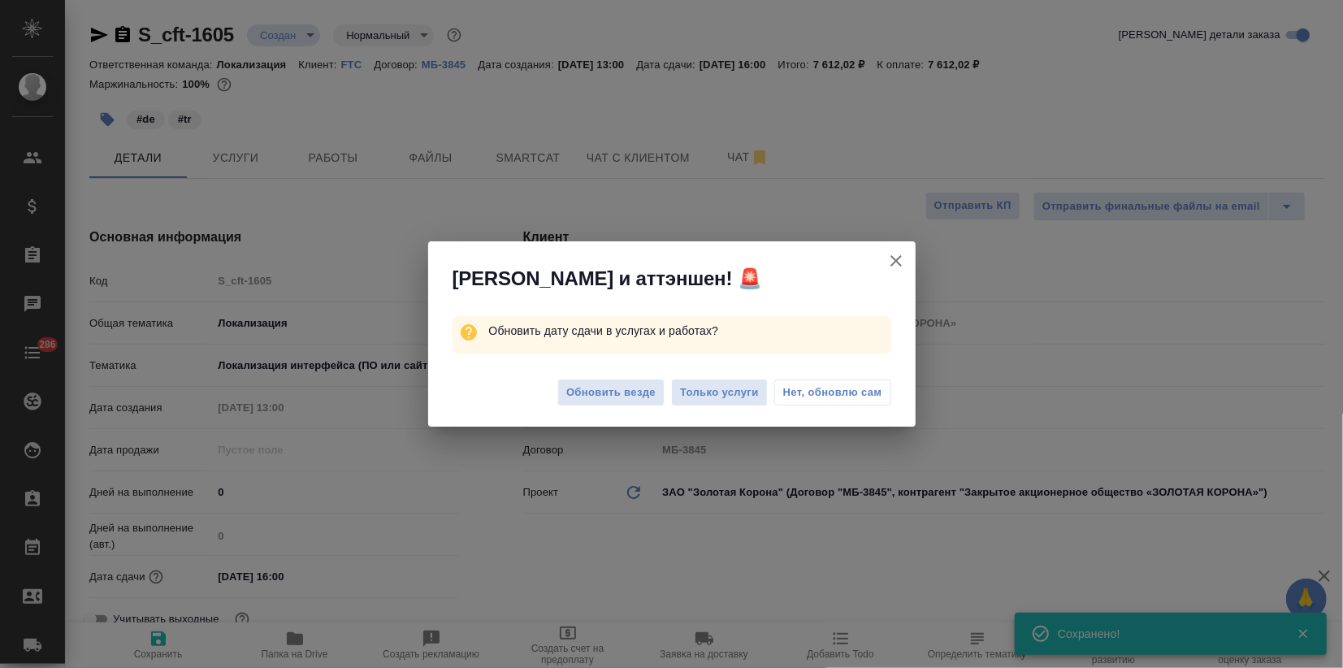
type textarea "x"
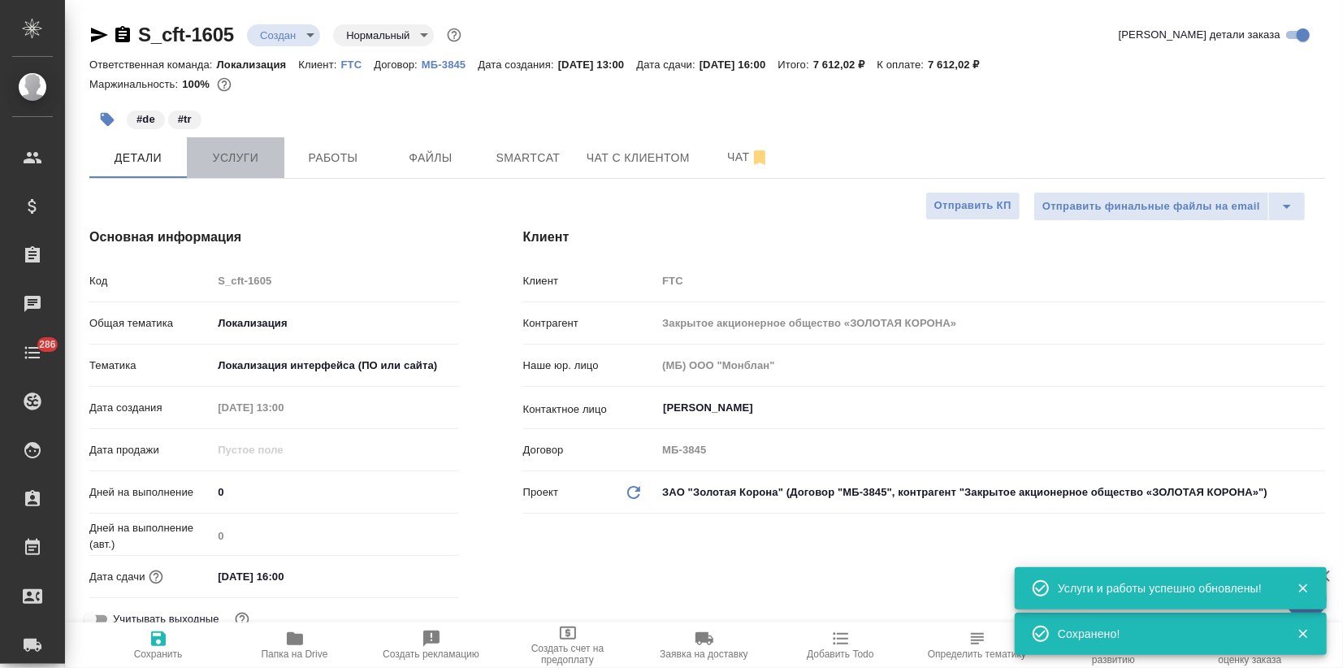
click at [240, 156] on span "Услуги" at bounding box center [236, 158] width 78 height 20
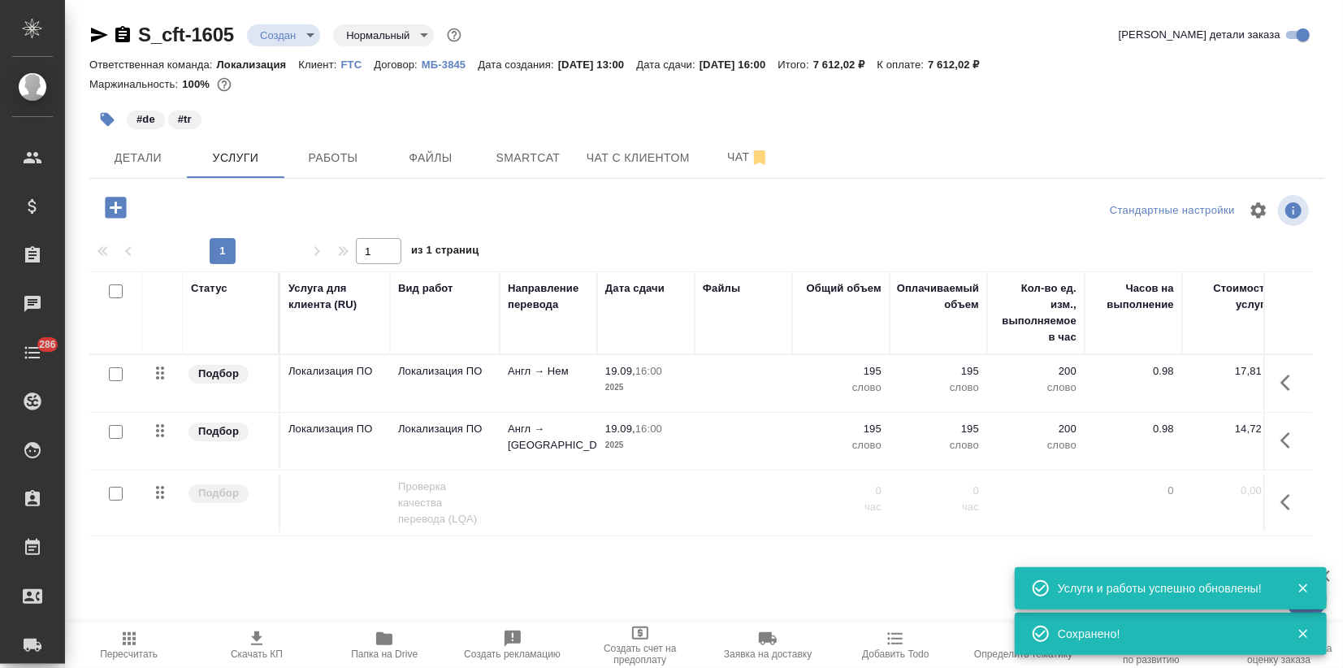
click at [282, 39] on body "🙏 .cls-1 fill:#fff; AWATERA Zagorodnikh Viktoria Клиенты Спецификации Заказы 0 …" at bounding box center [671, 334] width 1343 height 668
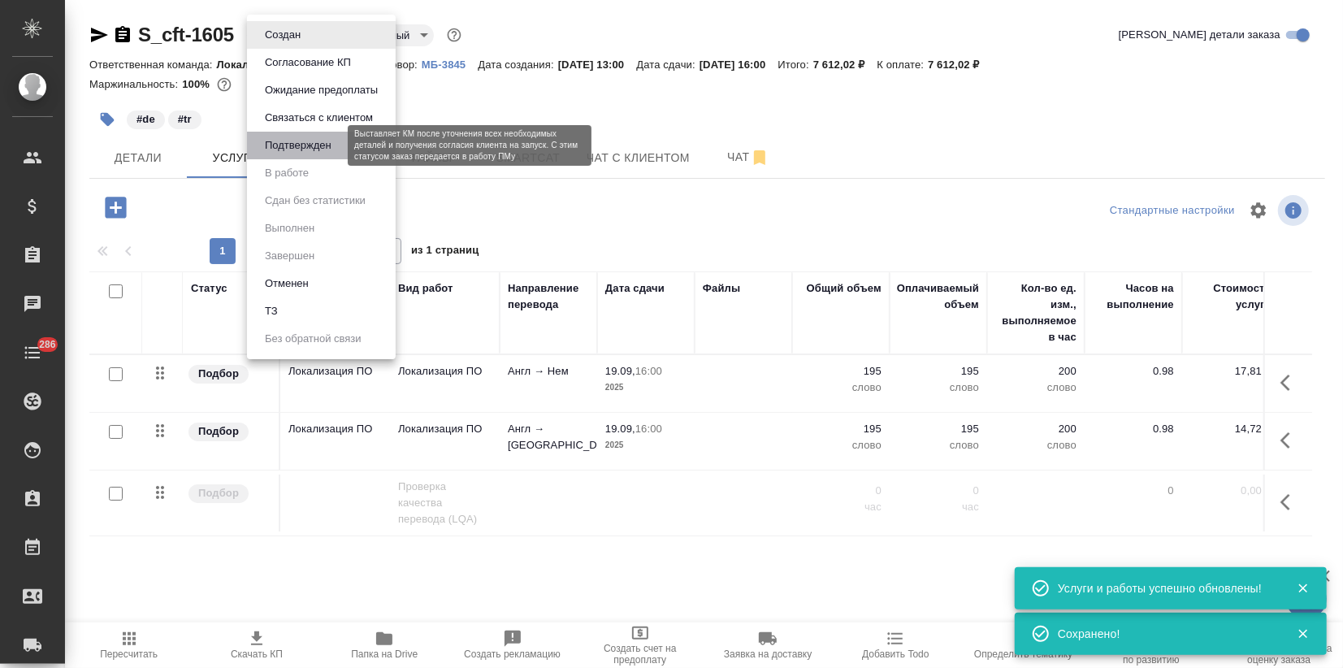
click at [308, 147] on button "Подтвержден" at bounding box center [298, 145] width 76 height 18
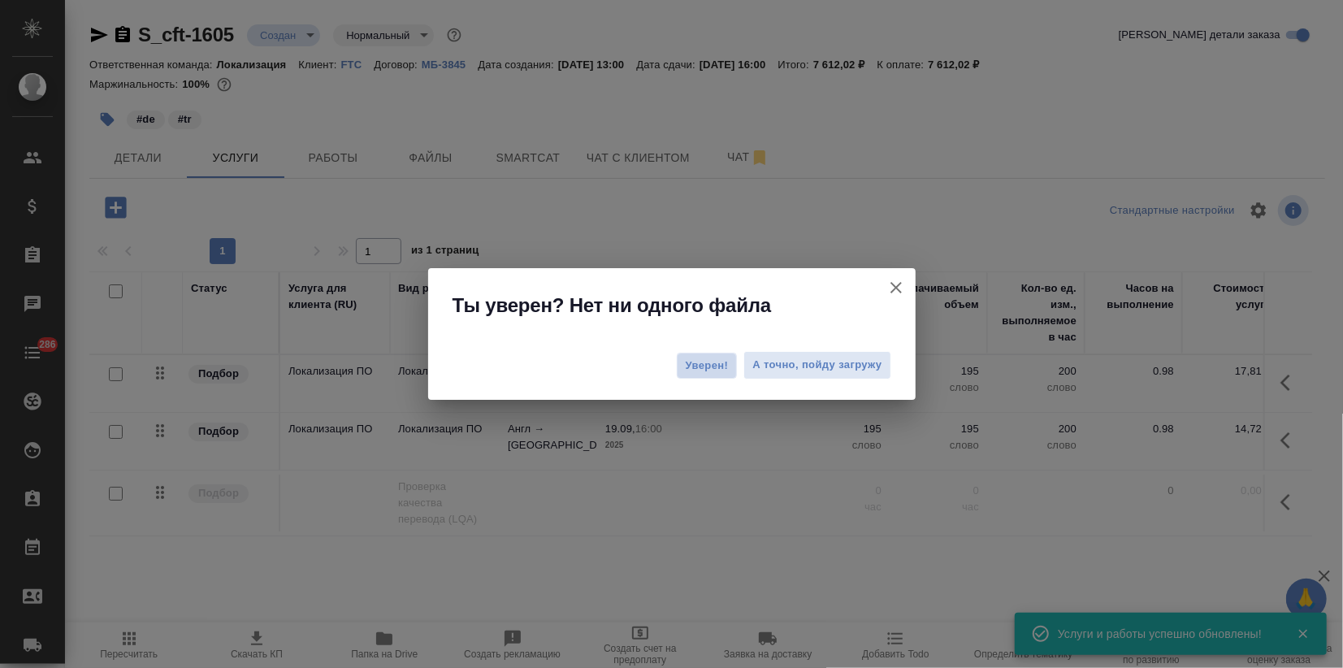
click at [682, 363] on button "Уверен!" at bounding box center [707, 365] width 61 height 26
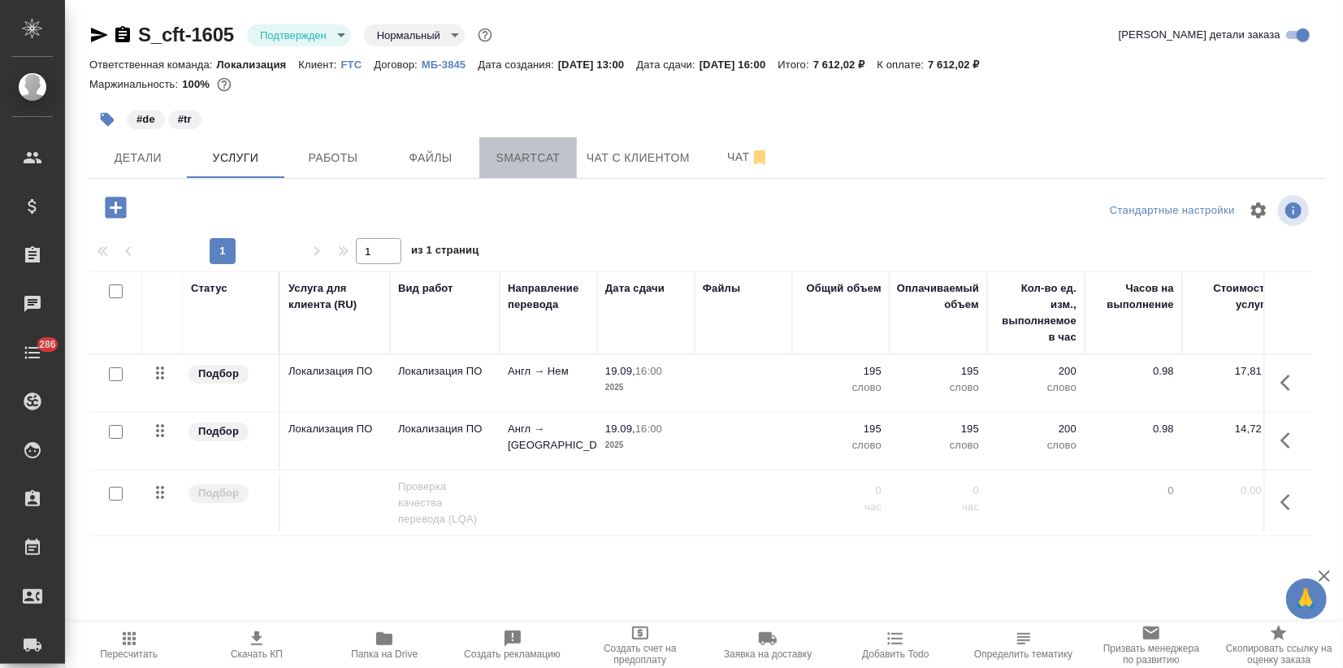
click at [534, 152] on span "Smartcat" at bounding box center [528, 158] width 78 height 20
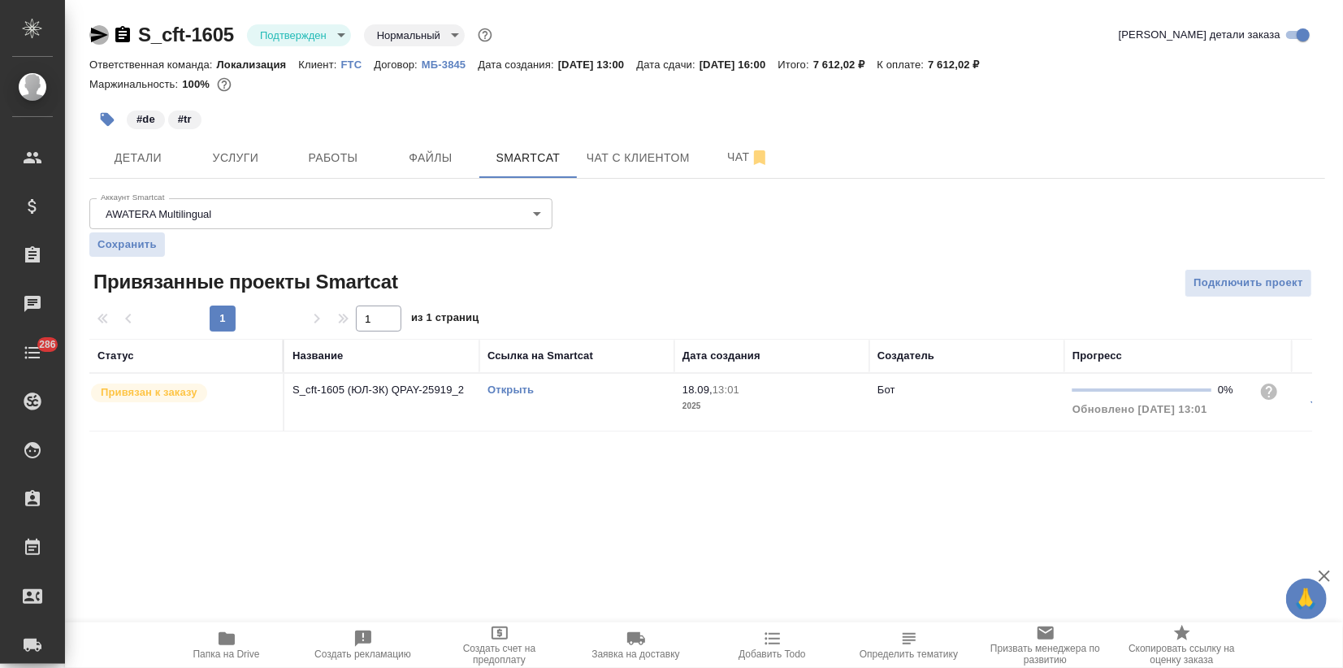
click at [98, 32] on icon "button" at bounding box center [99, 35] width 17 height 15
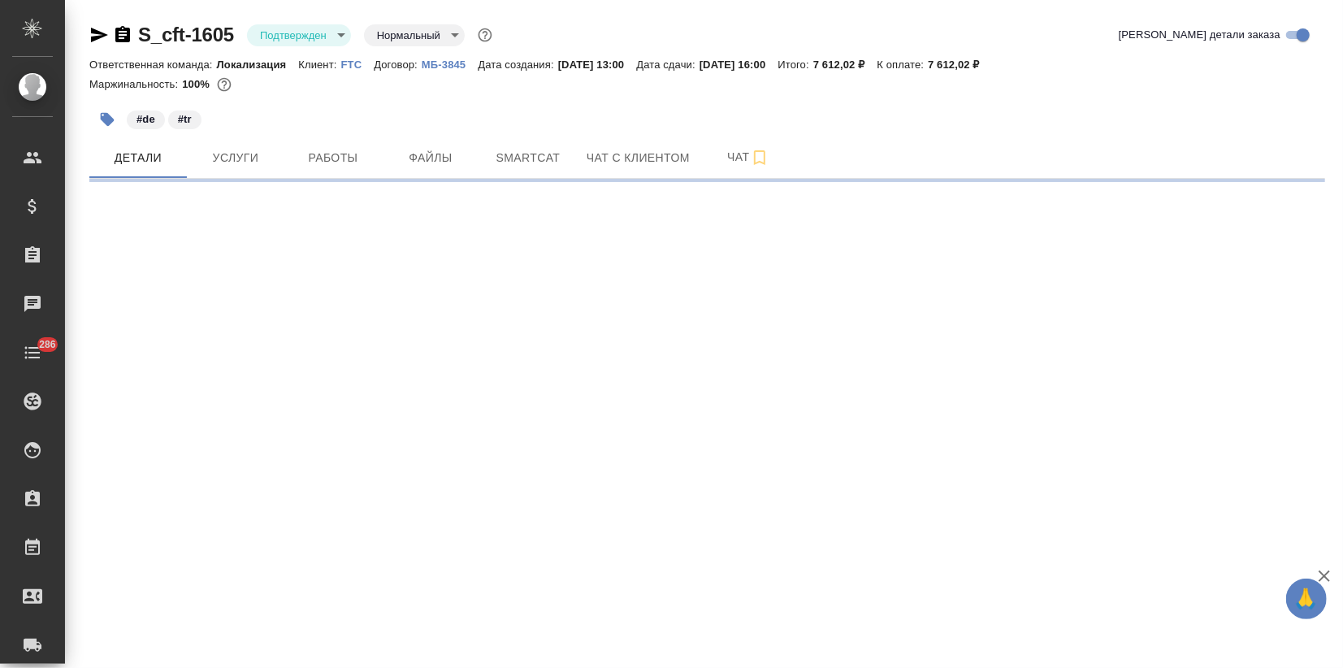
select select "RU"
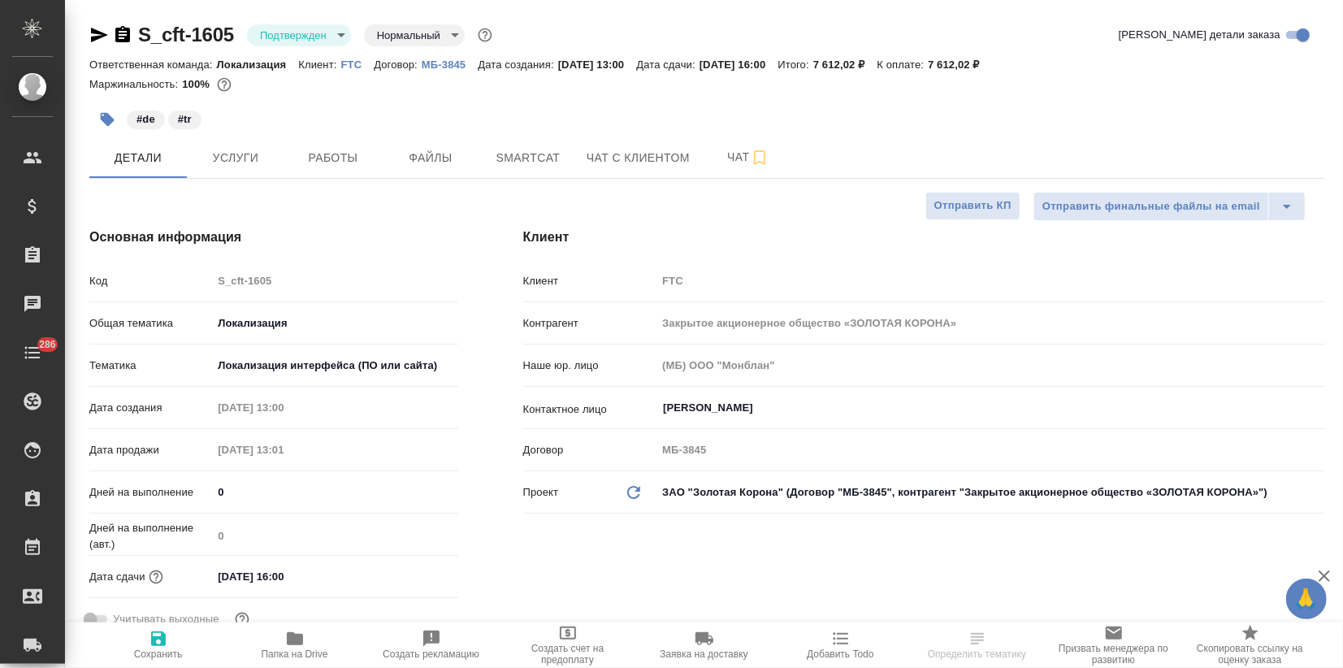
type textarea "x"
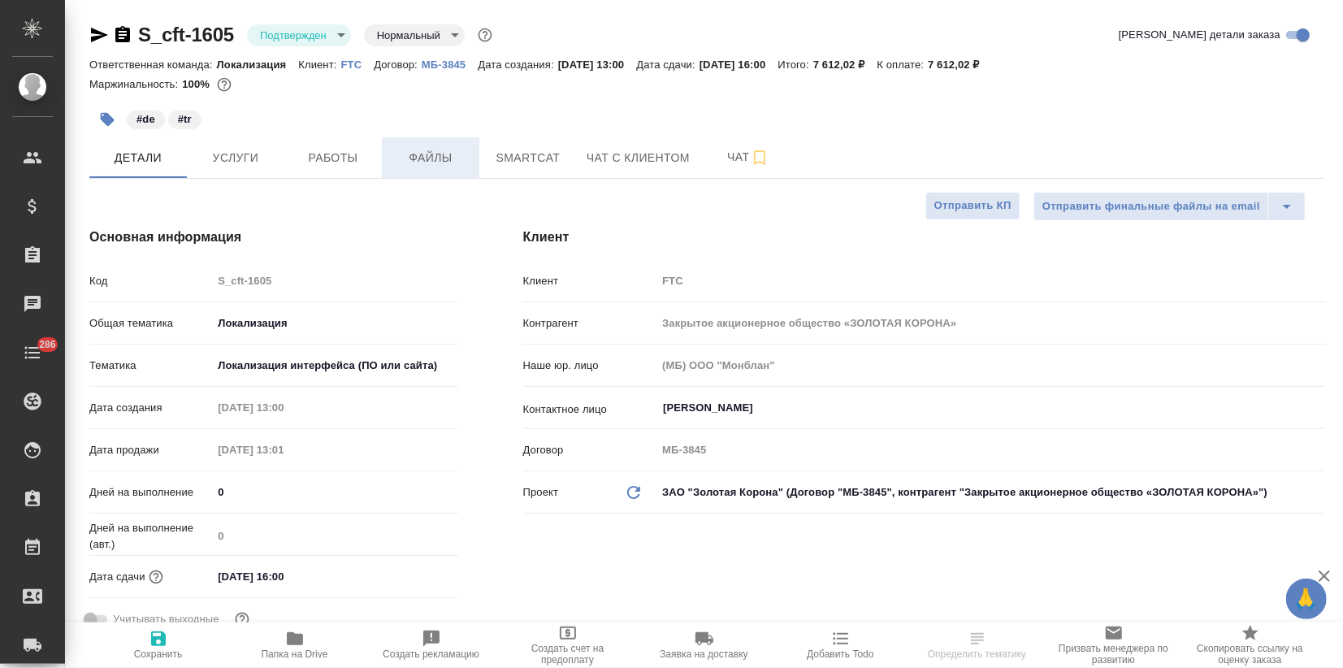
type textarea "x"
click at [512, 150] on span "Smartcat" at bounding box center [528, 158] width 78 height 20
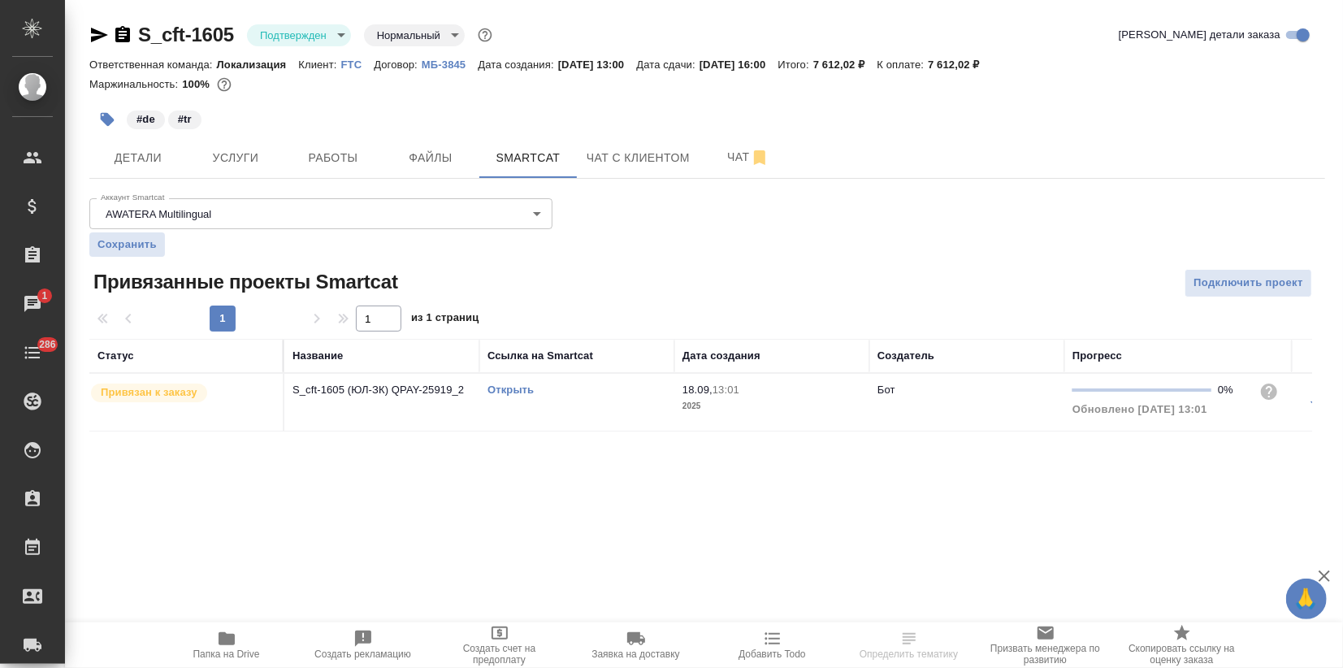
click at [522, 386] on link "Открыть" at bounding box center [510, 389] width 46 height 12
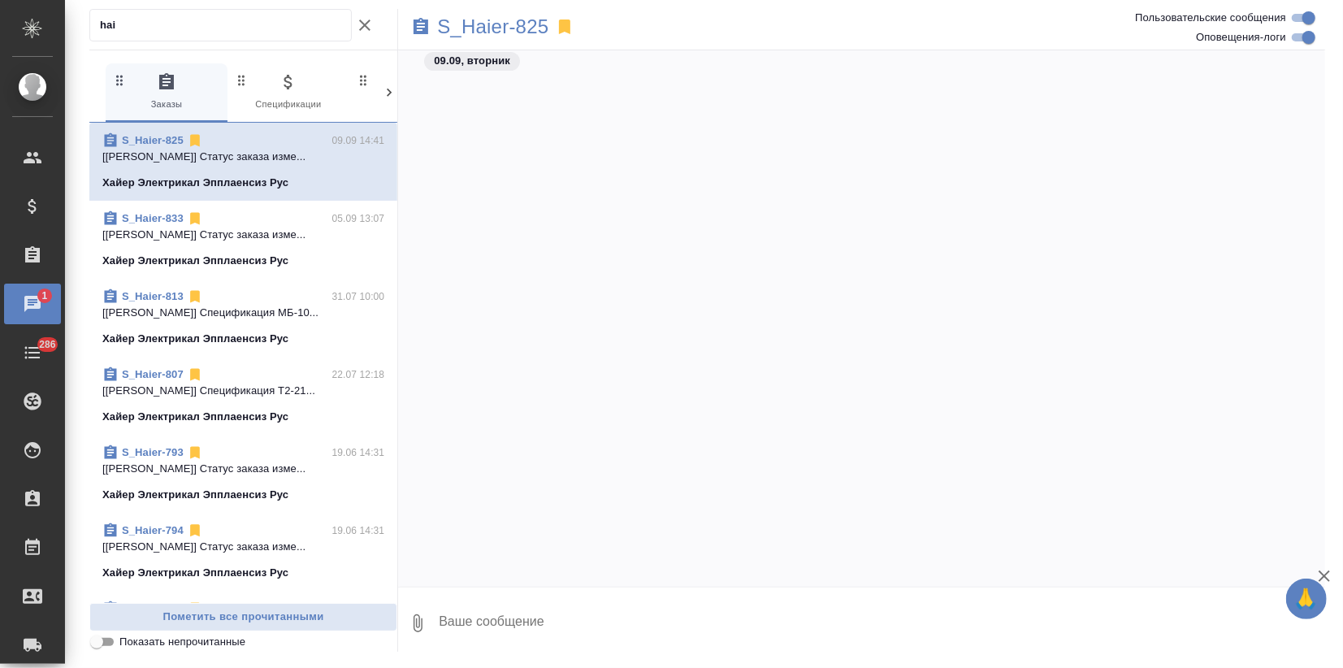
scroll to position [1877, 0]
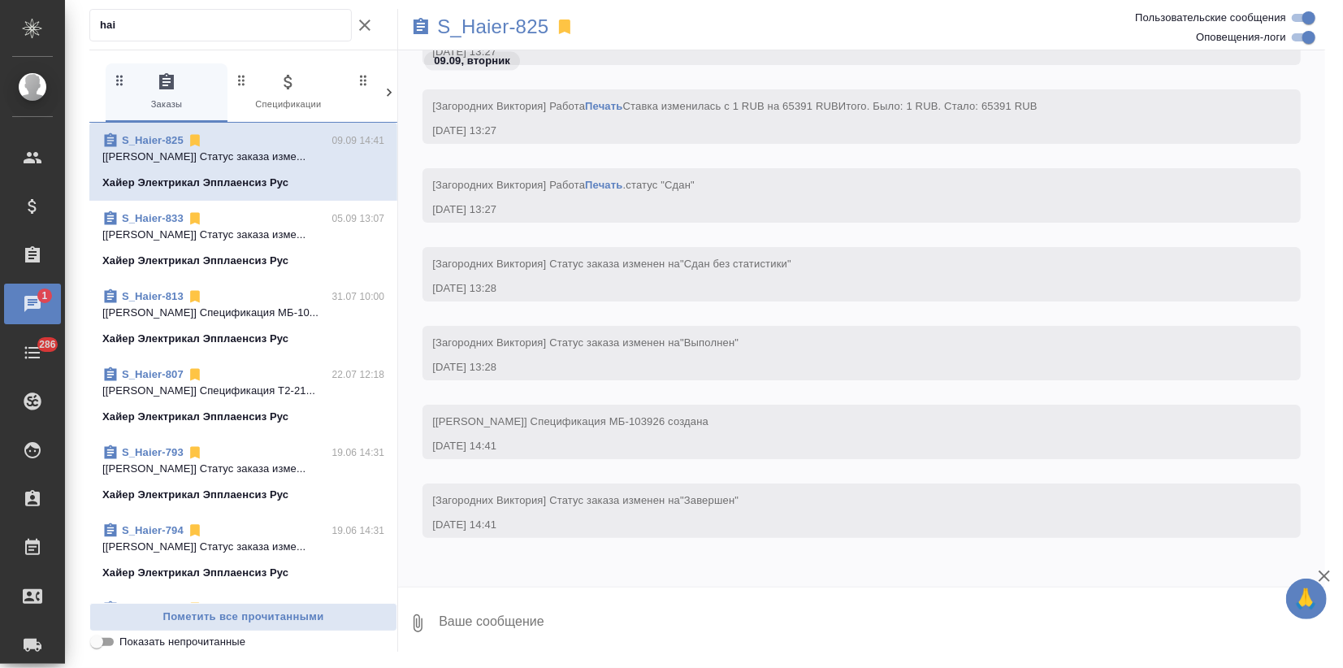
click at [31, 303] on div "Чаты" at bounding box center [12, 304] width 41 height 24
click at [371, 20] on icon "button" at bounding box center [364, 24] width 19 height 19
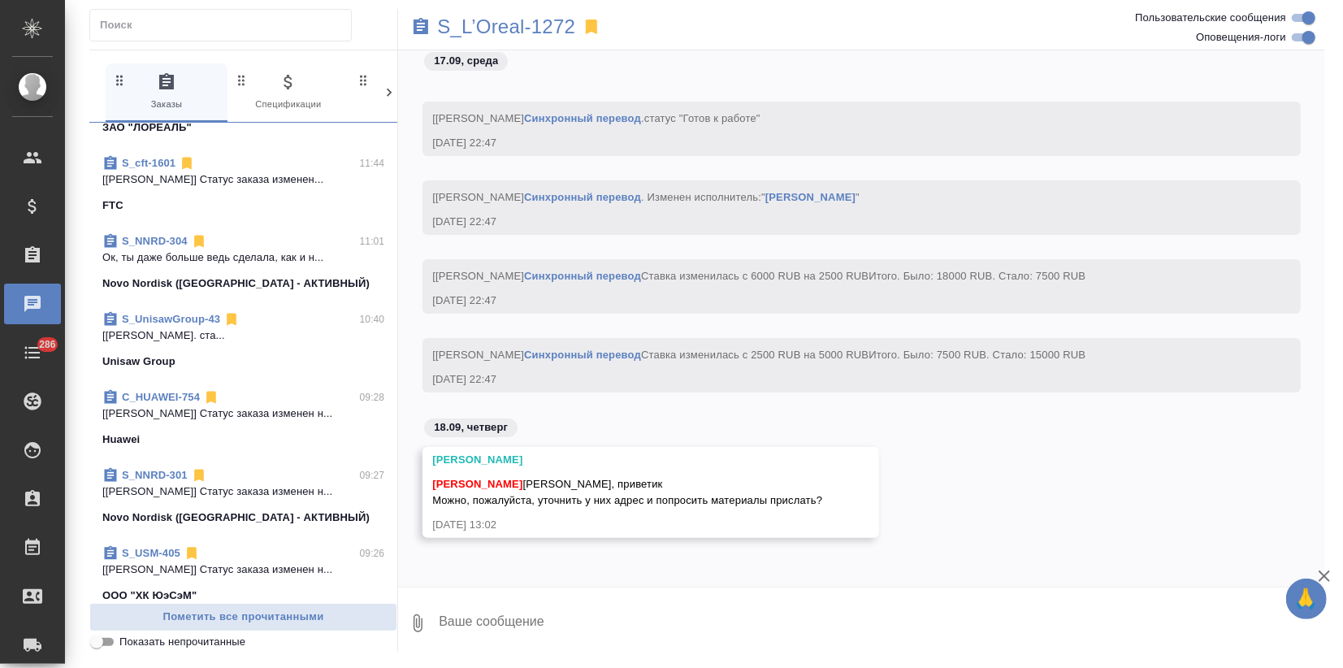
scroll to position [541, 0]
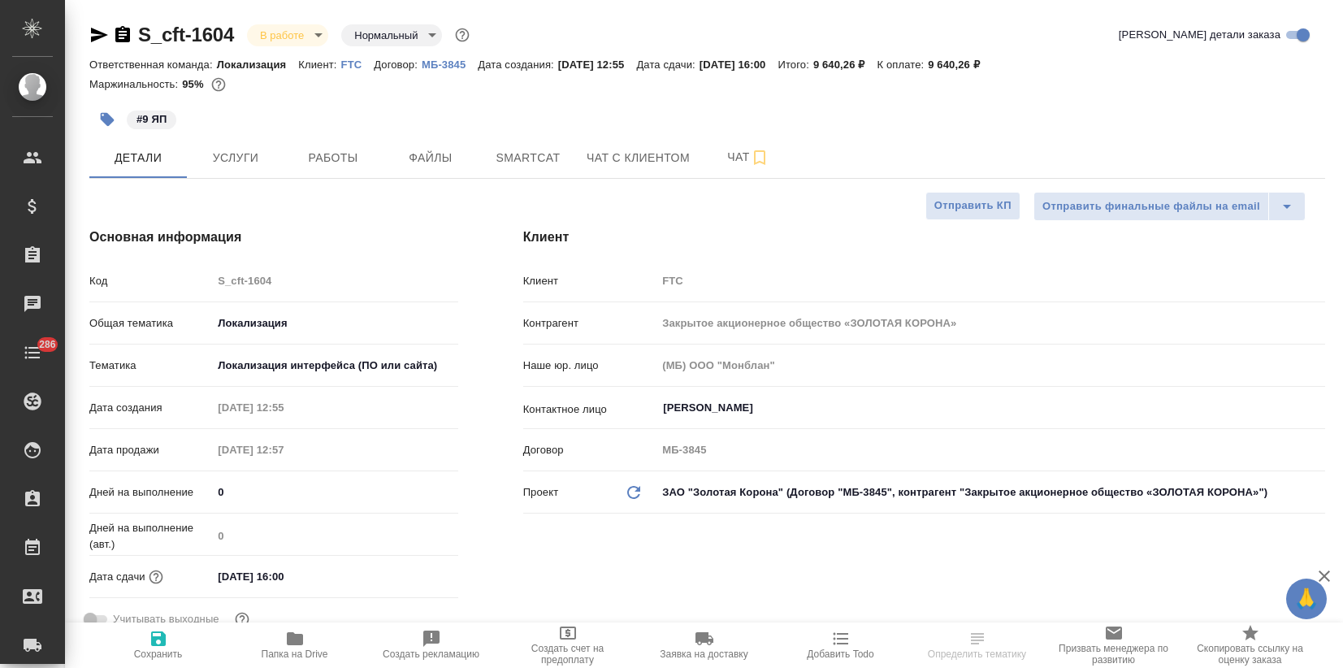
select select "RU"
type textarea "x"
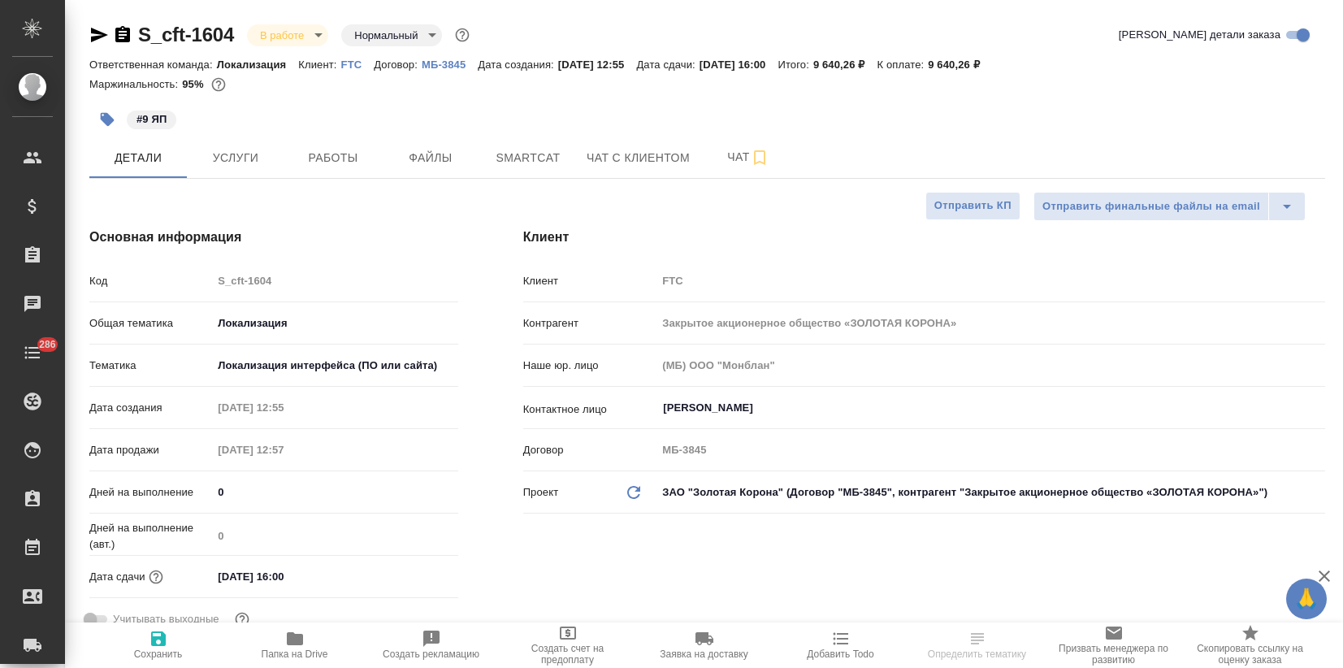
type textarea "x"
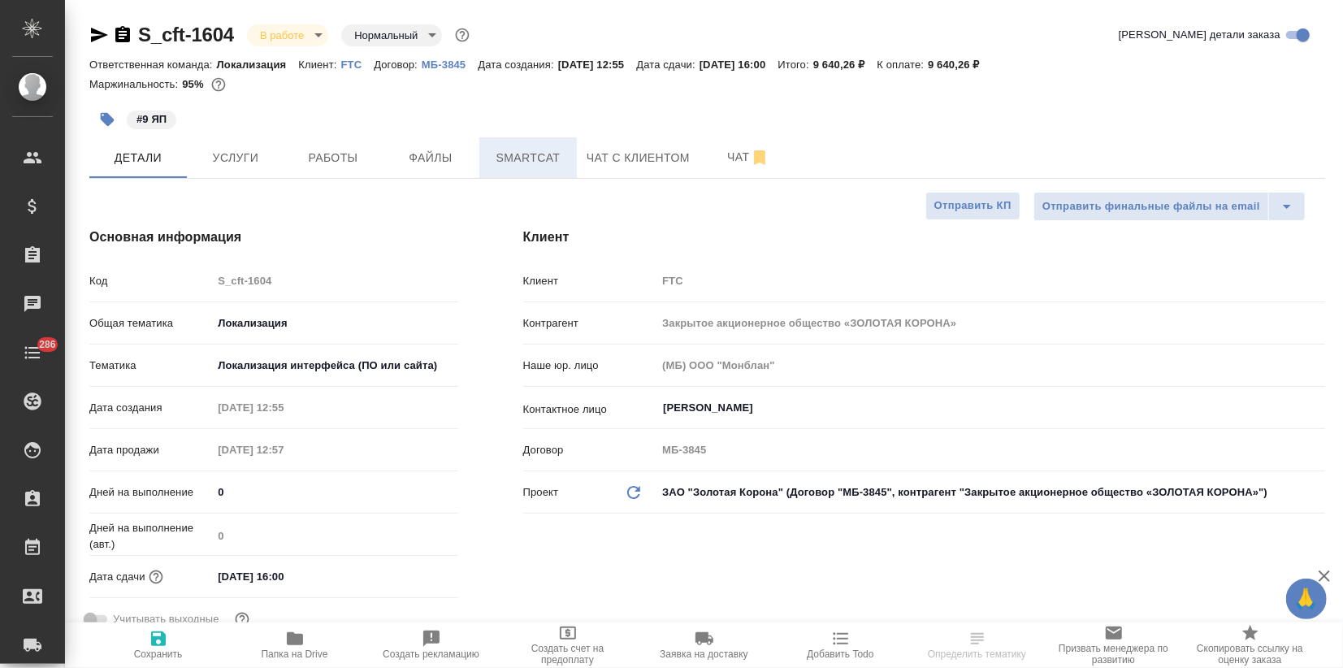
click at [534, 154] on span "Smartcat" at bounding box center [528, 158] width 78 height 20
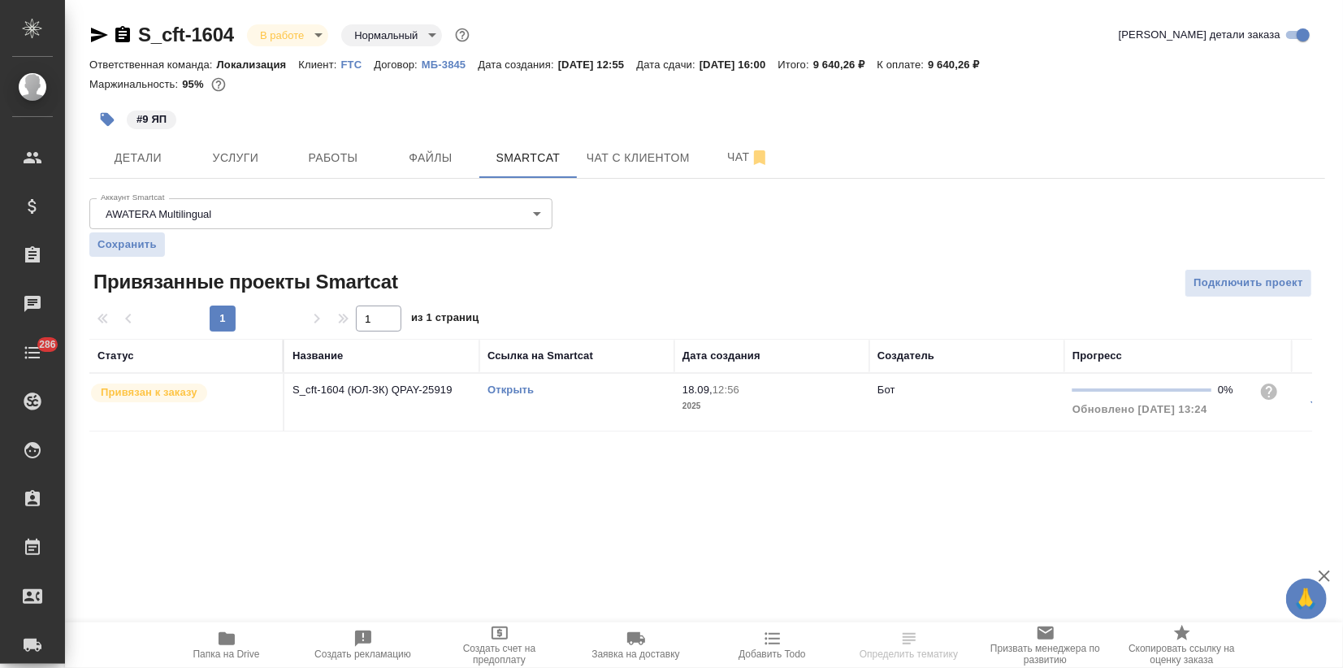
click at [518, 383] on link "Открыть" at bounding box center [510, 389] width 46 height 12
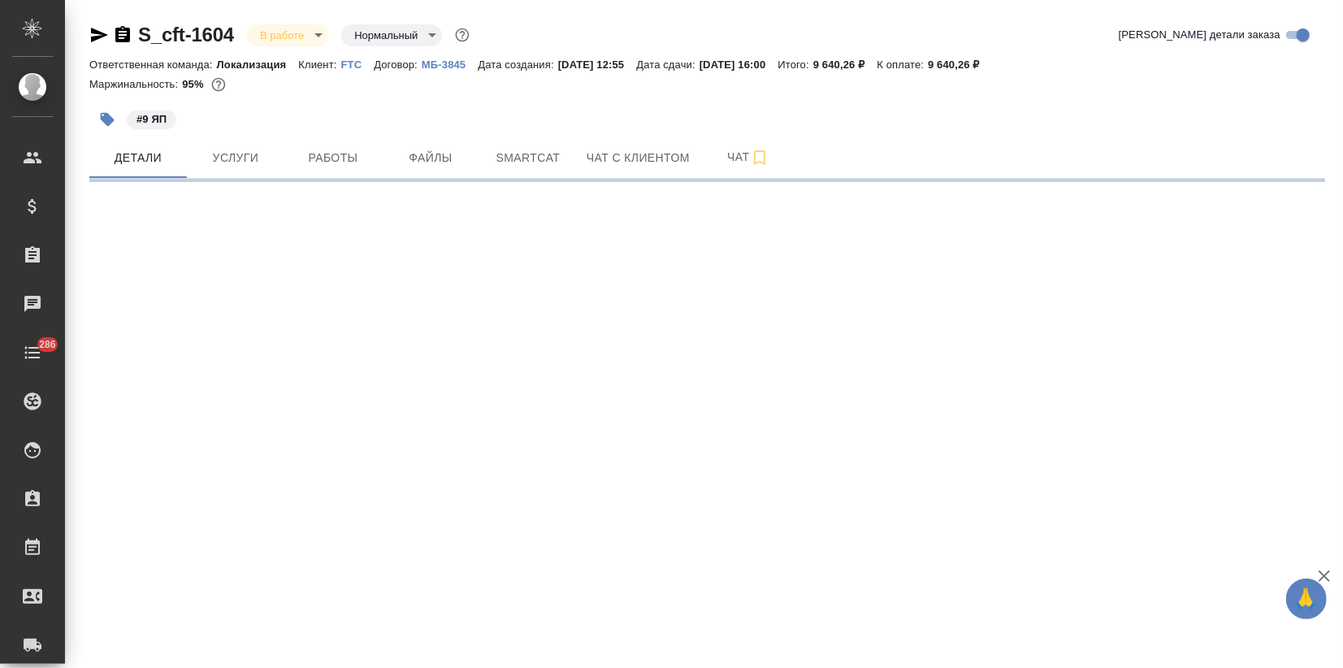
select select "RU"
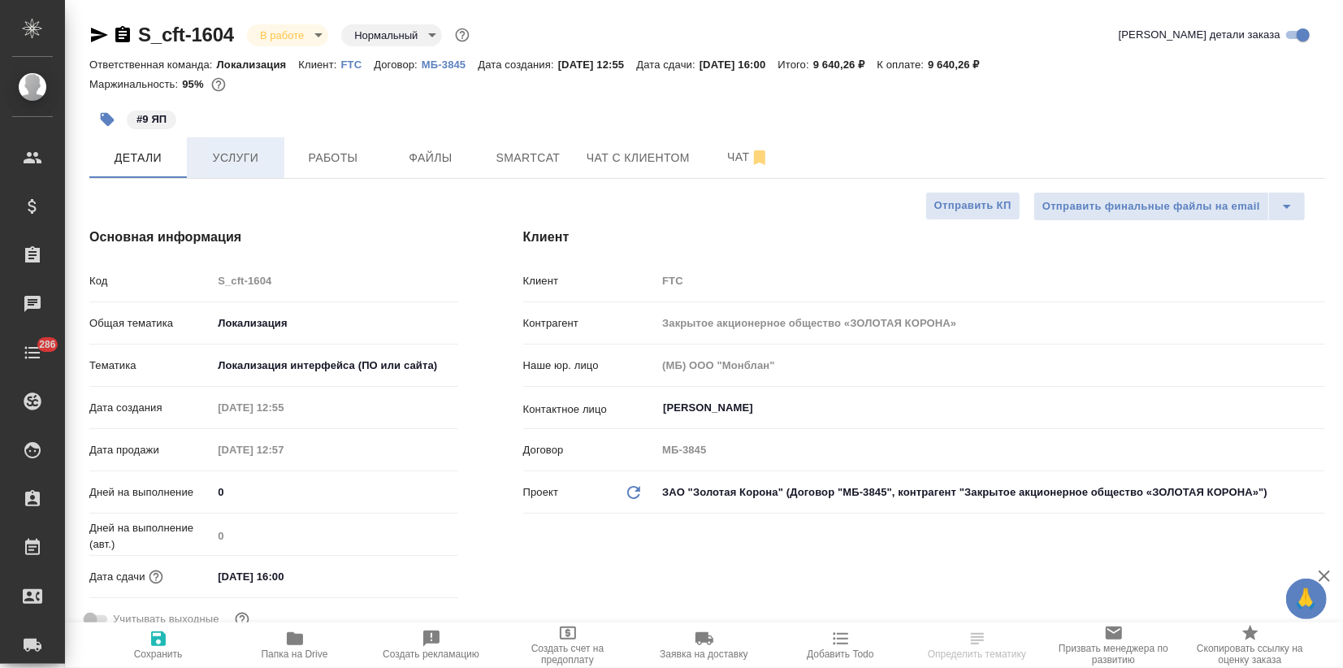
click at [230, 155] on span "Услуги" at bounding box center [236, 158] width 78 height 20
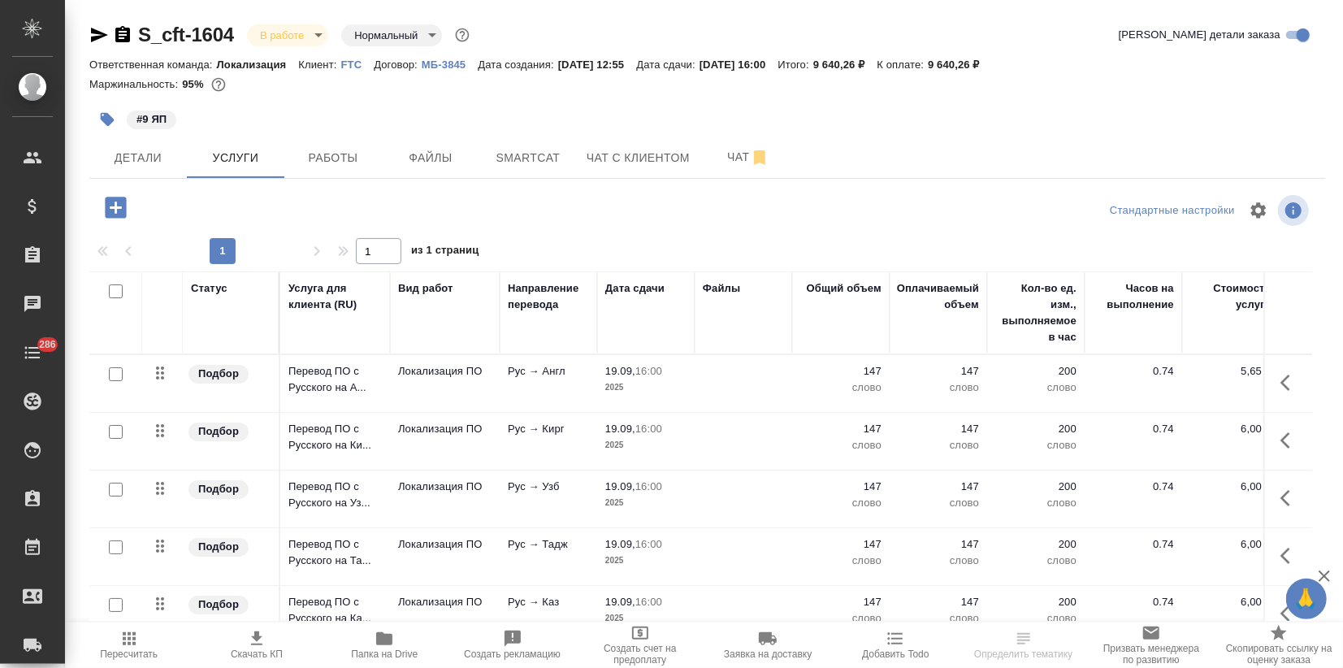
click at [106, 374] on div at bounding box center [115, 374] width 37 height 23
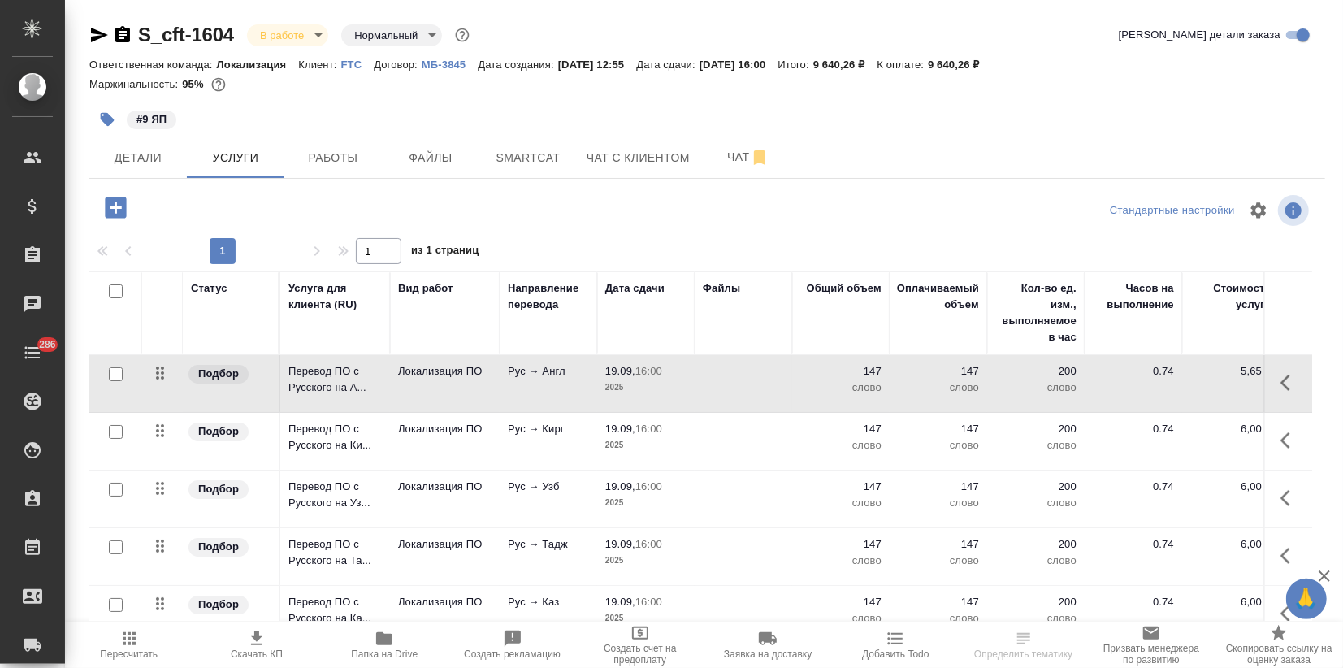
click at [120, 374] on input "checkbox" at bounding box center [116, 374] width 14 height 14
checkbox input "true"
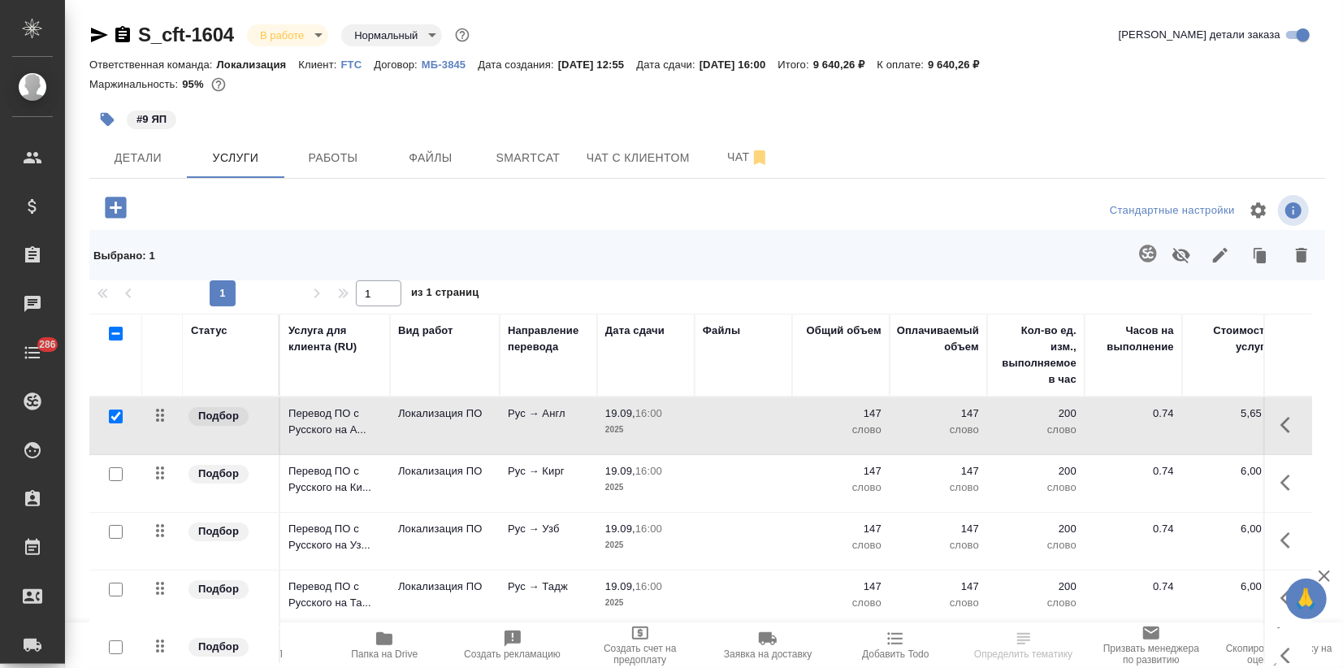
click at [1172, 253] on icon "button" at bounding box center [1181, 255] width 18 height 15
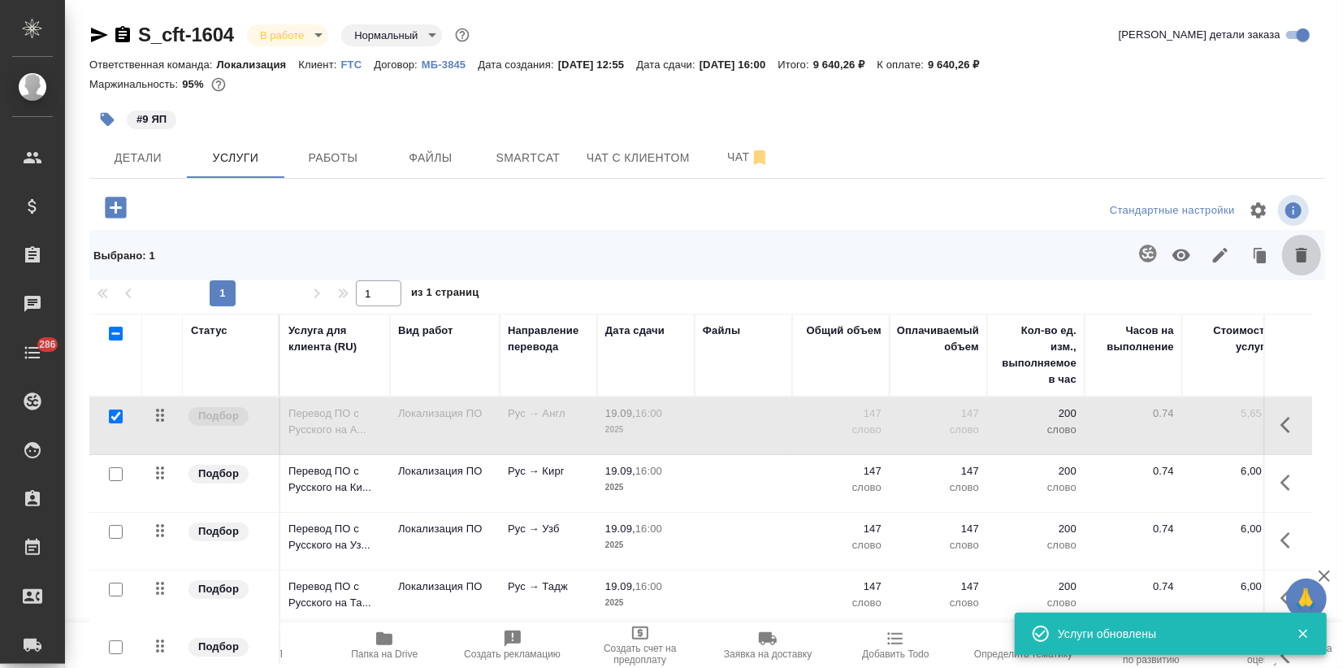
click at [1295, 253] on icon "button" at bounding box center [1300, 255] width 11 height 15
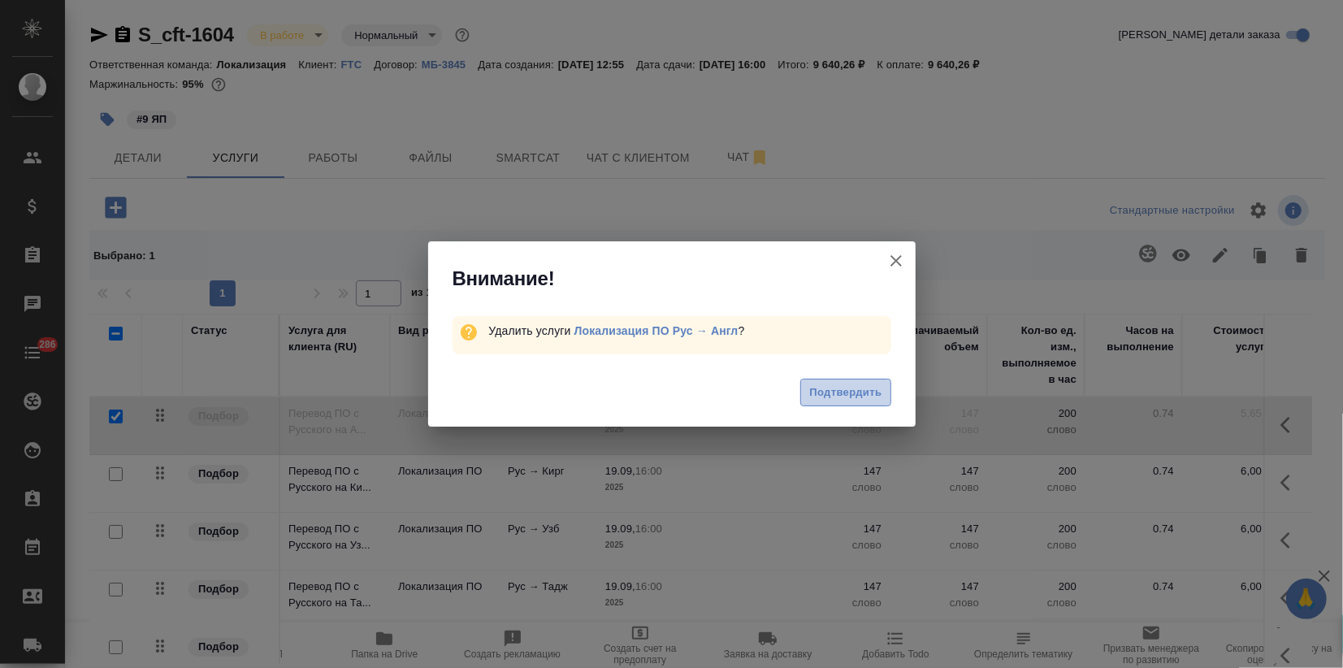
click at [852, 392] on span "Подтвердить" at bounding box center [845, 392] width 72 height 19
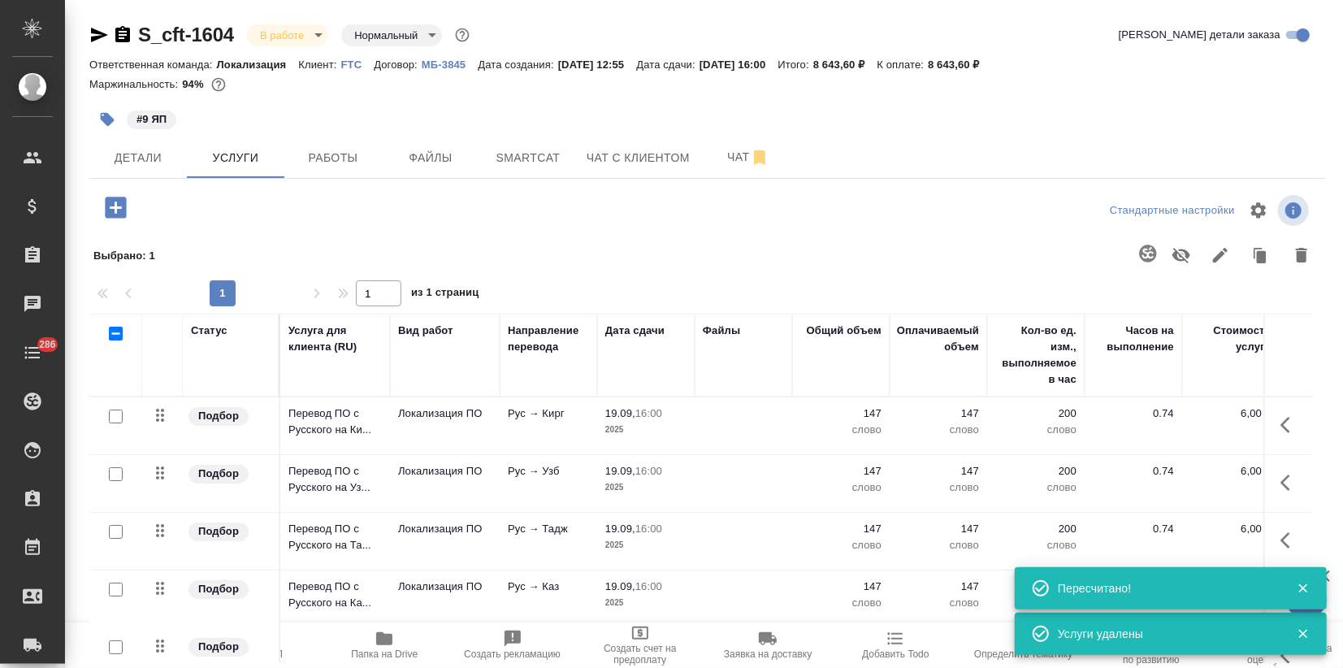
click at [156, 115] on p "#9 ЯП" at bounding box center [151, 119] width 30 height 16
click at [110, 119] on icon "button" at bounding box center [108, 120] width 14 height 14
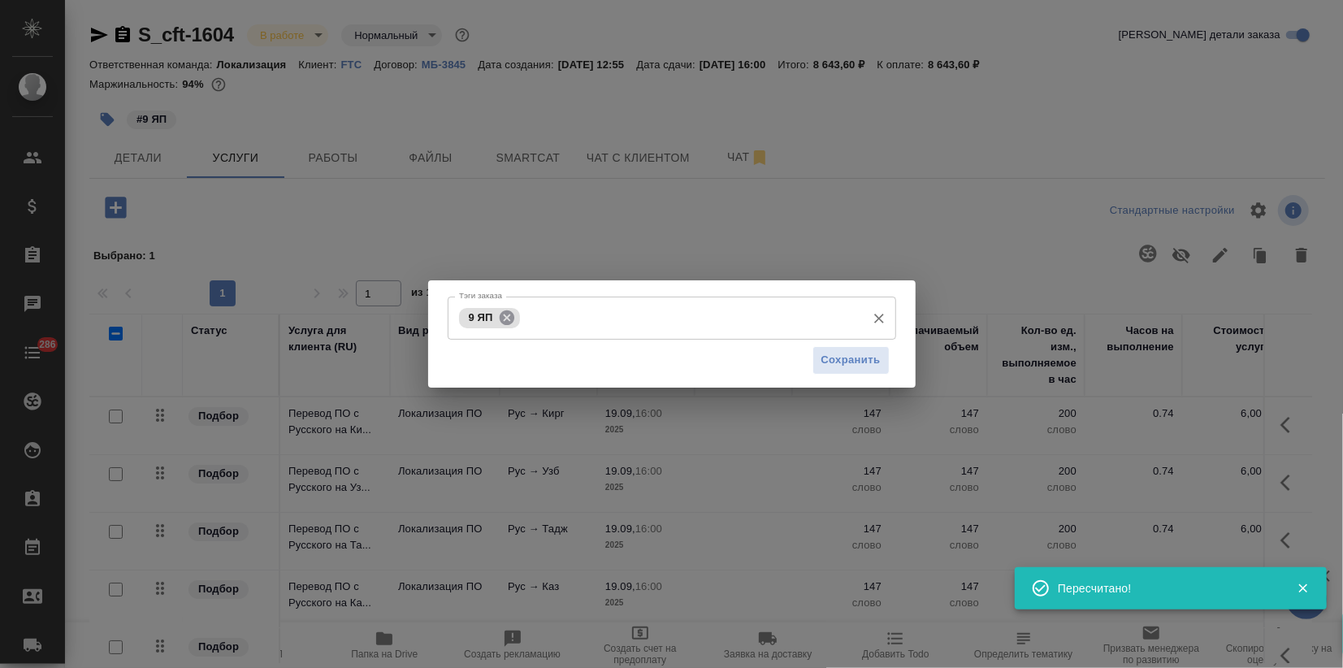
click at [504, 318] on icon at bounding box center [506, 316] width 15 height 15
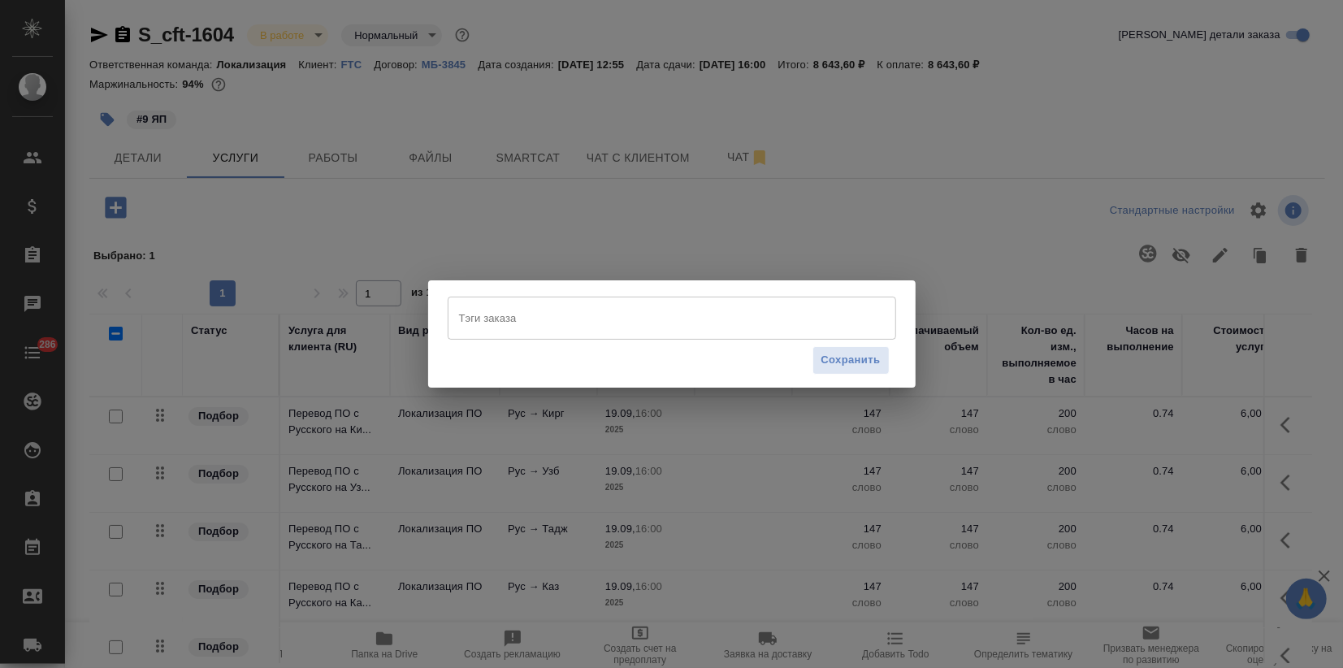
click at [504, 318] on input "Тэги заказа" at bounding box center [656, 318] width 403 height 28
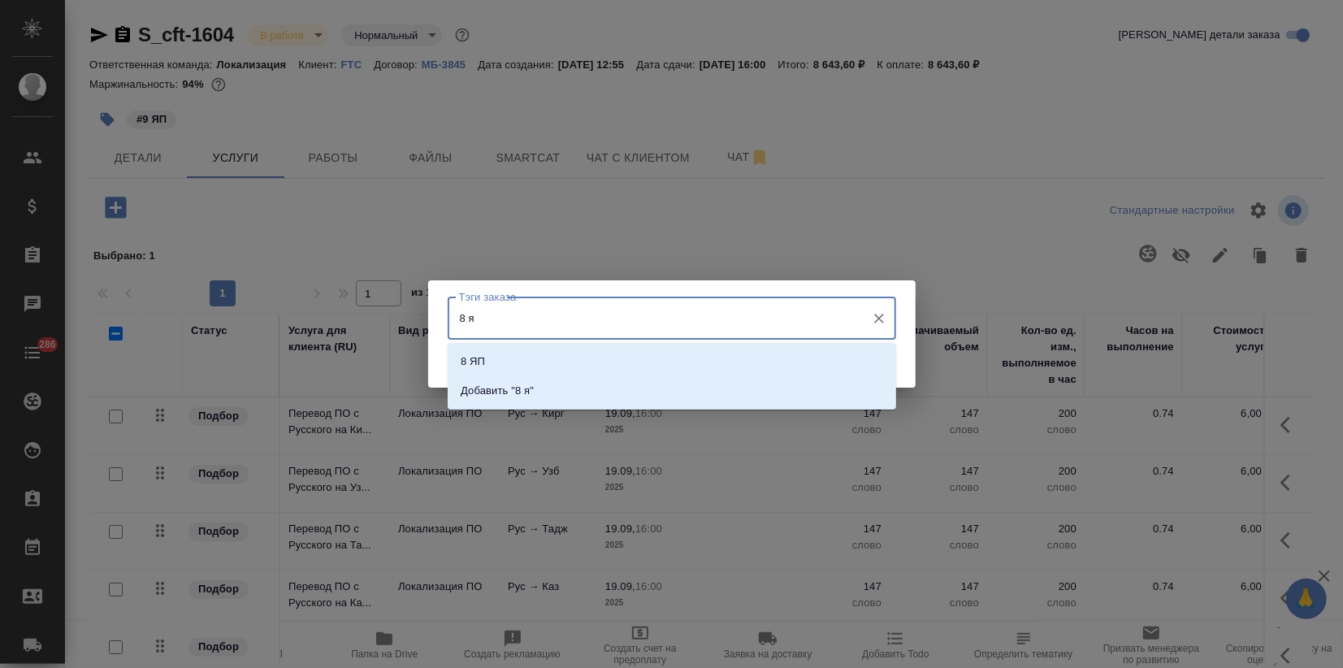
type input "8 яп"
click at [501, 370] on li "8 ЯП" at bounding box center [672, 361] width 448 height 29
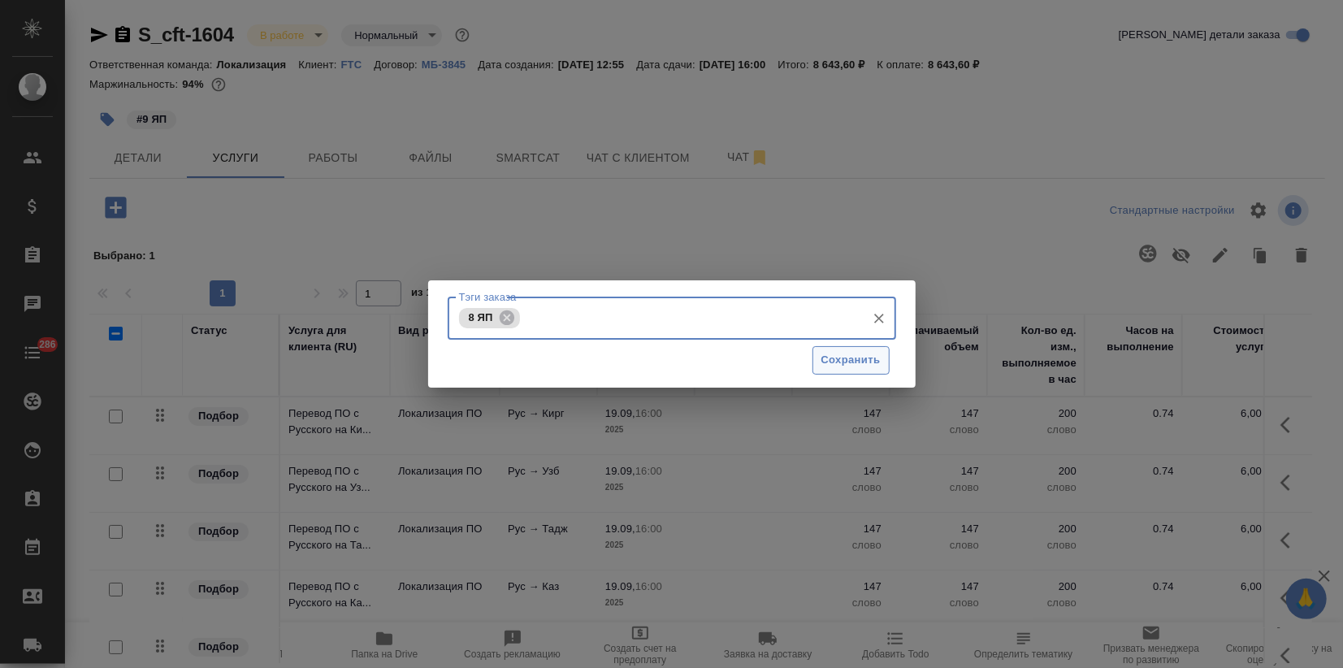
click at [837, 362] on span "Сохранить" at bounding box center [850, 360] width 59 height 19
